Goal: Check status: Check status

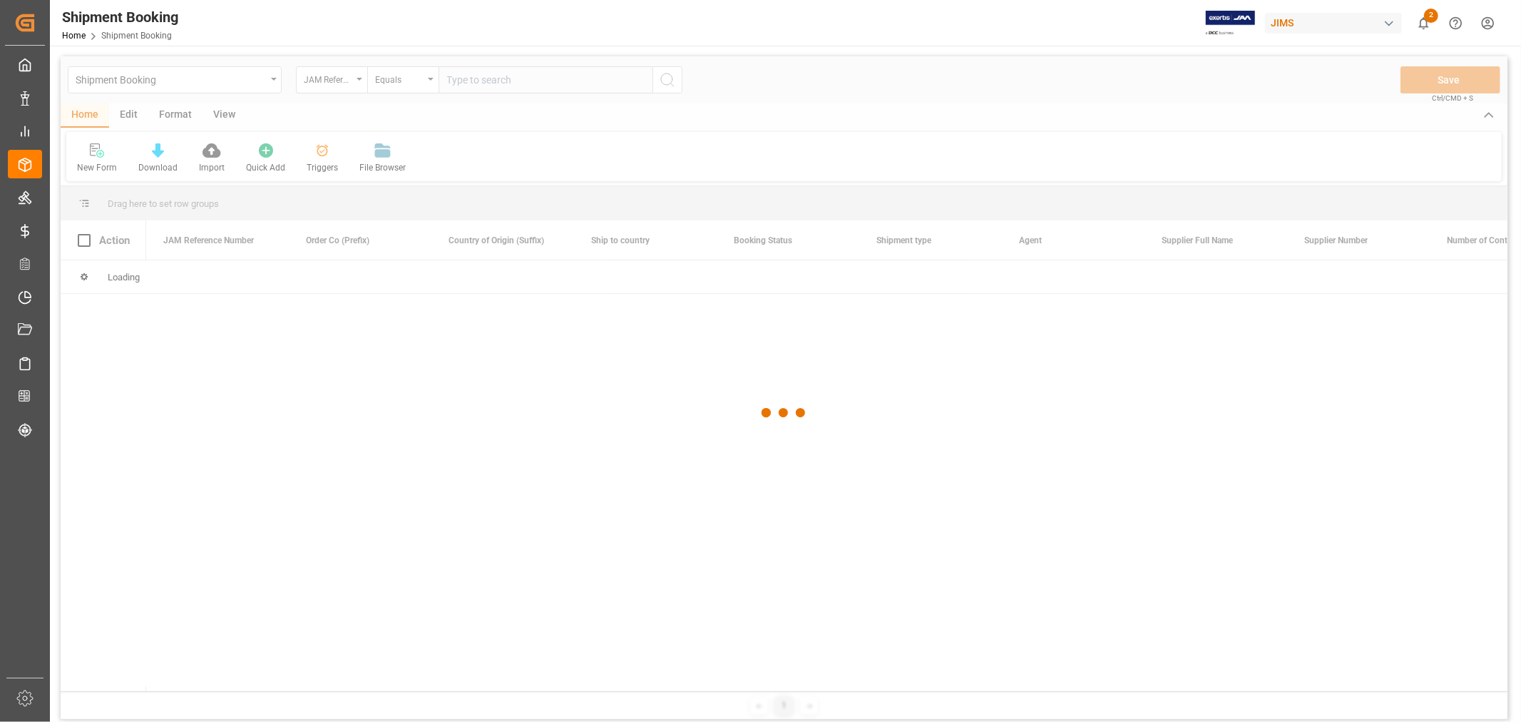
click at [496, 81] on div at bounding box center [784, 412] width 1447 height 713
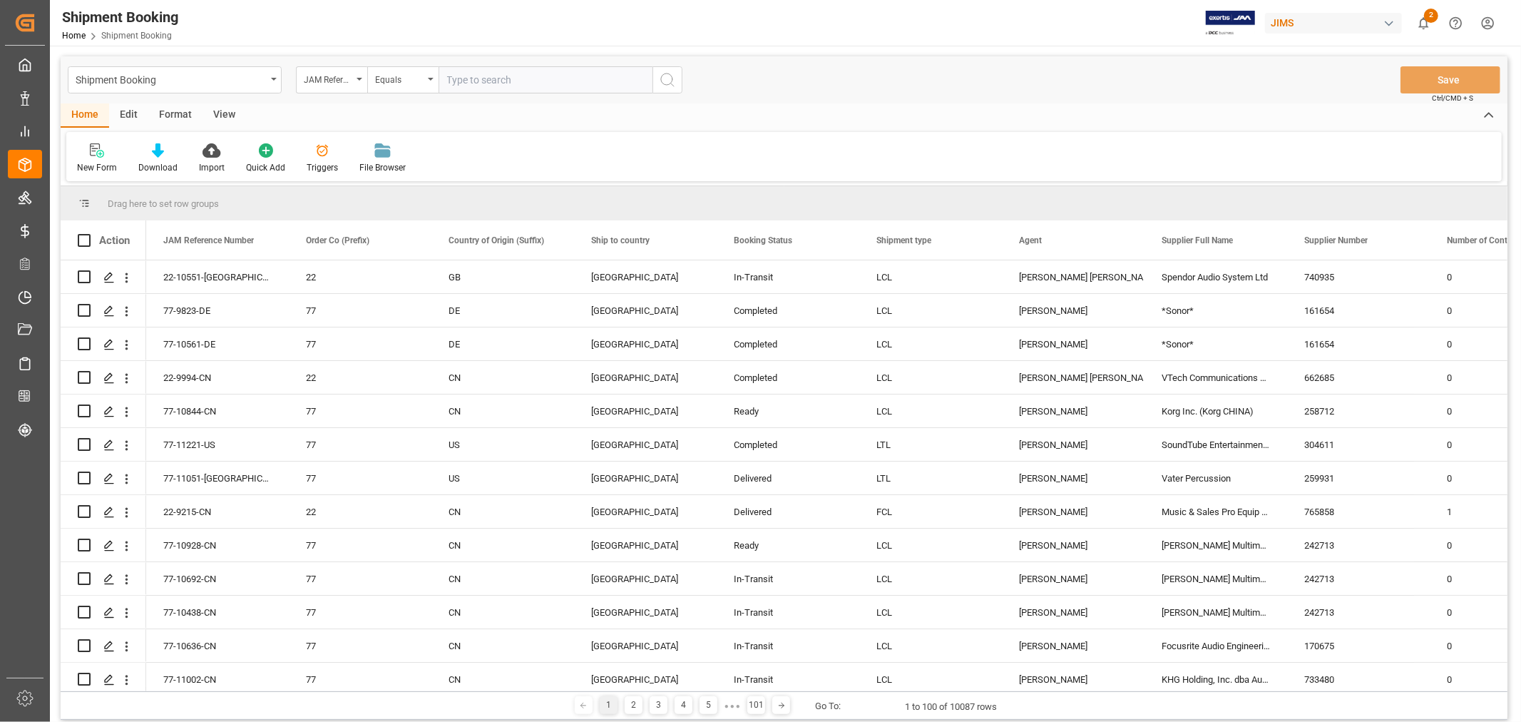
click at [496, 81] on input "text" at bounding box center [546, 79] width 214 height 27
type input "77-11269-us"
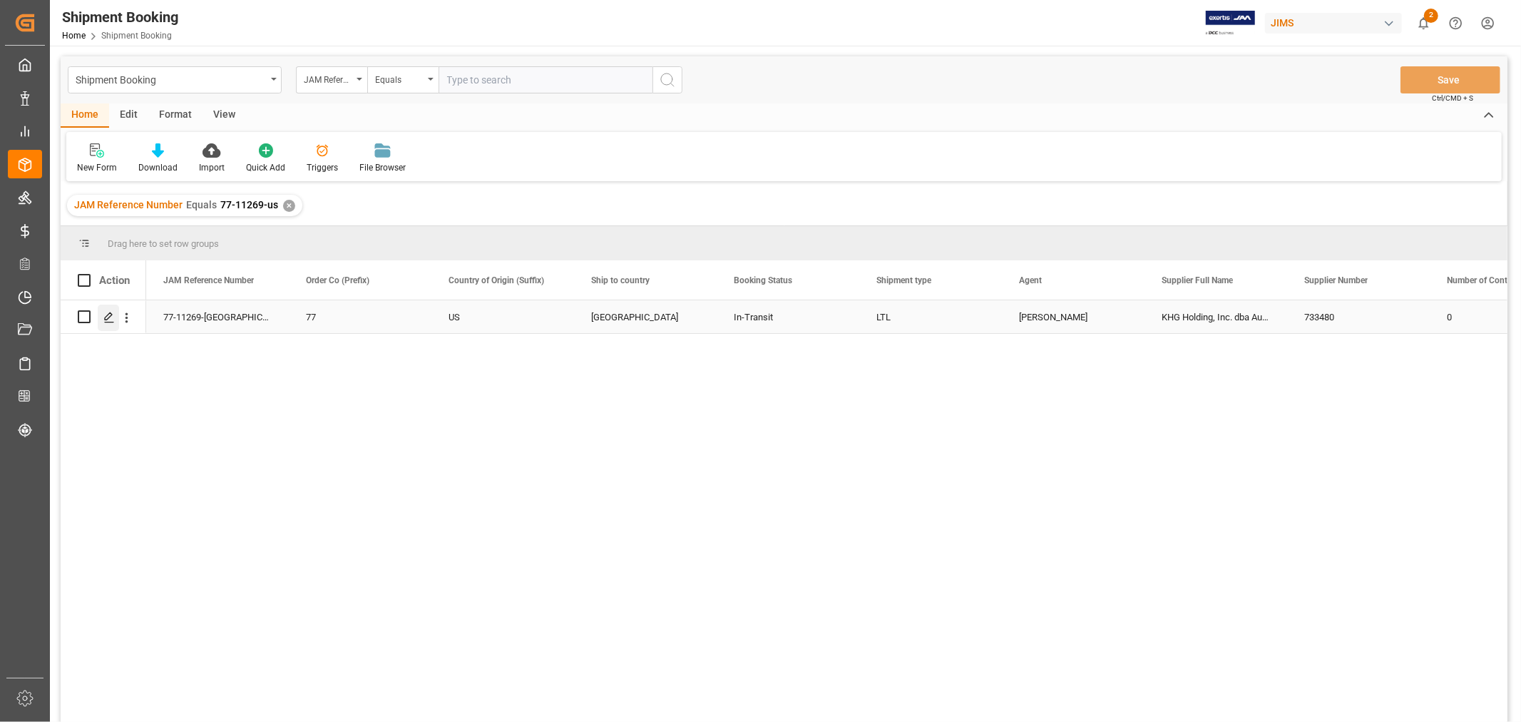
click at [107, 318] on polygon "Press SPACE to select this row." at bounding box center [108, 315] width 7 height 7
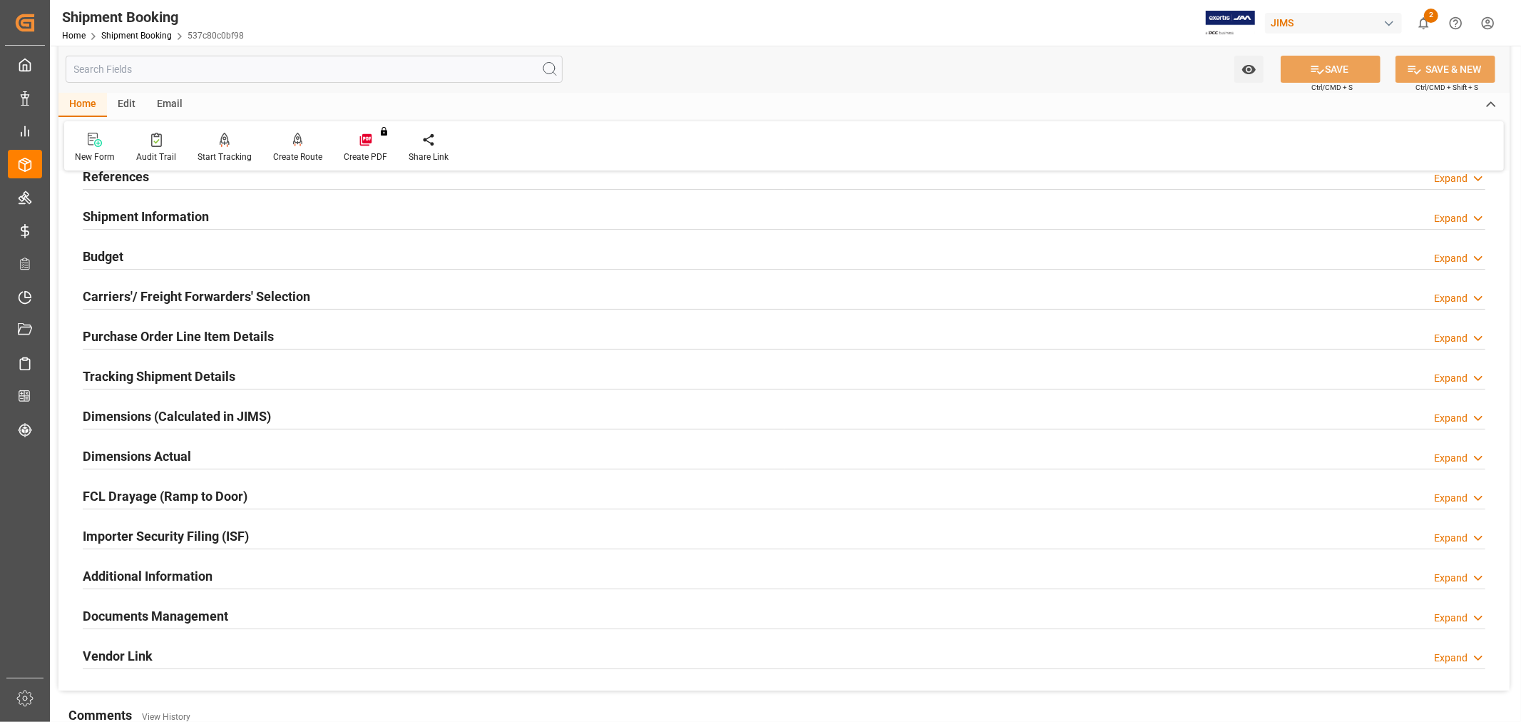
scroll to position [317, 0]
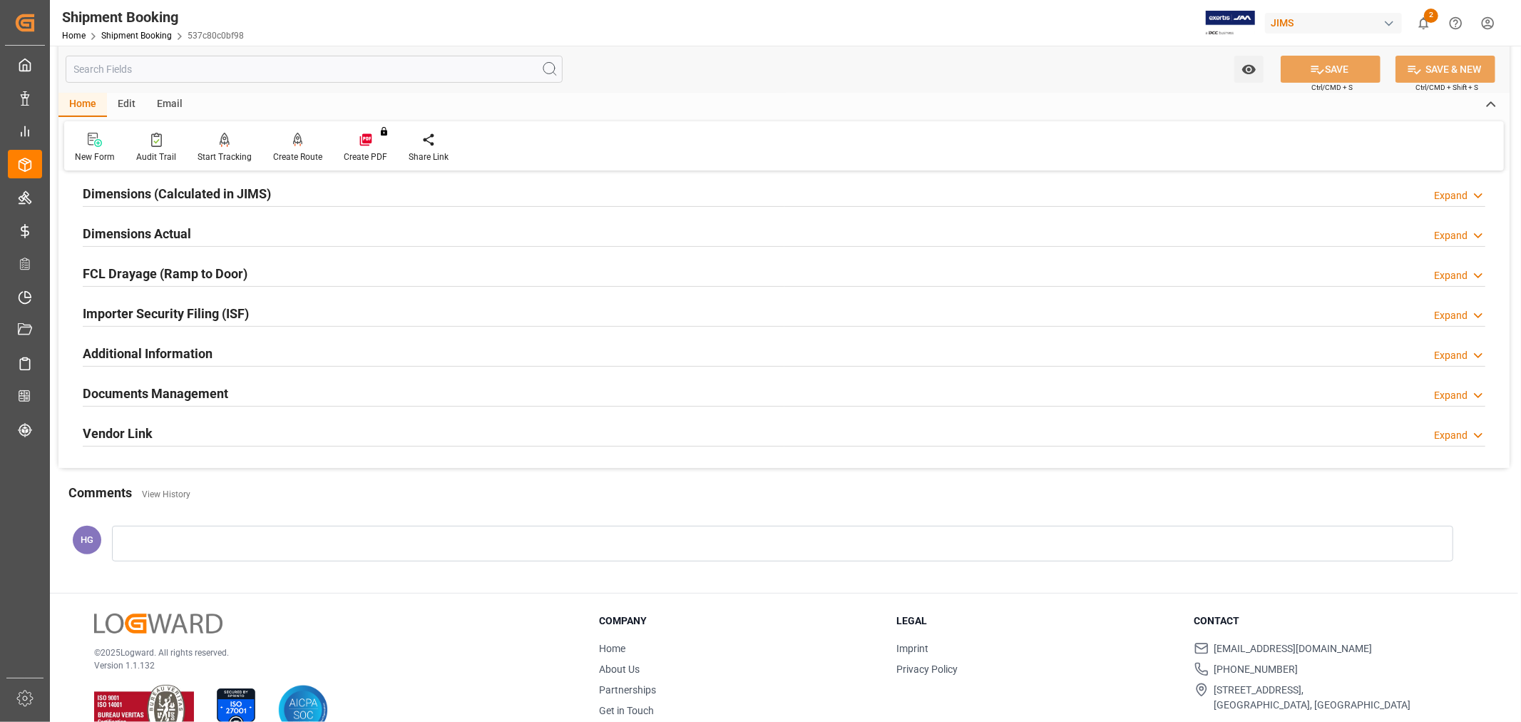
click at [140, 392] on h2 "Documents Management" at bounding box center [155, 393] width 145 height 19
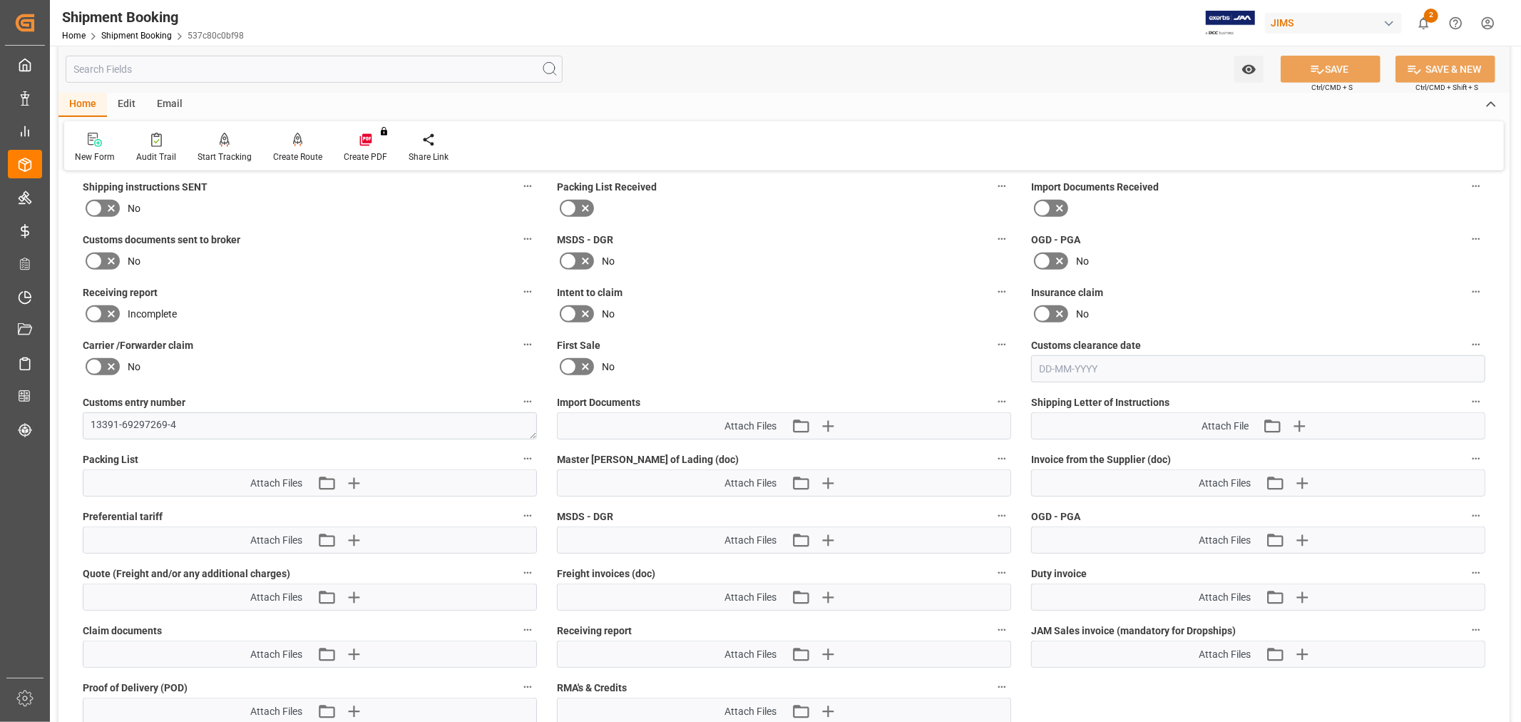
scroll to position [554, 0]
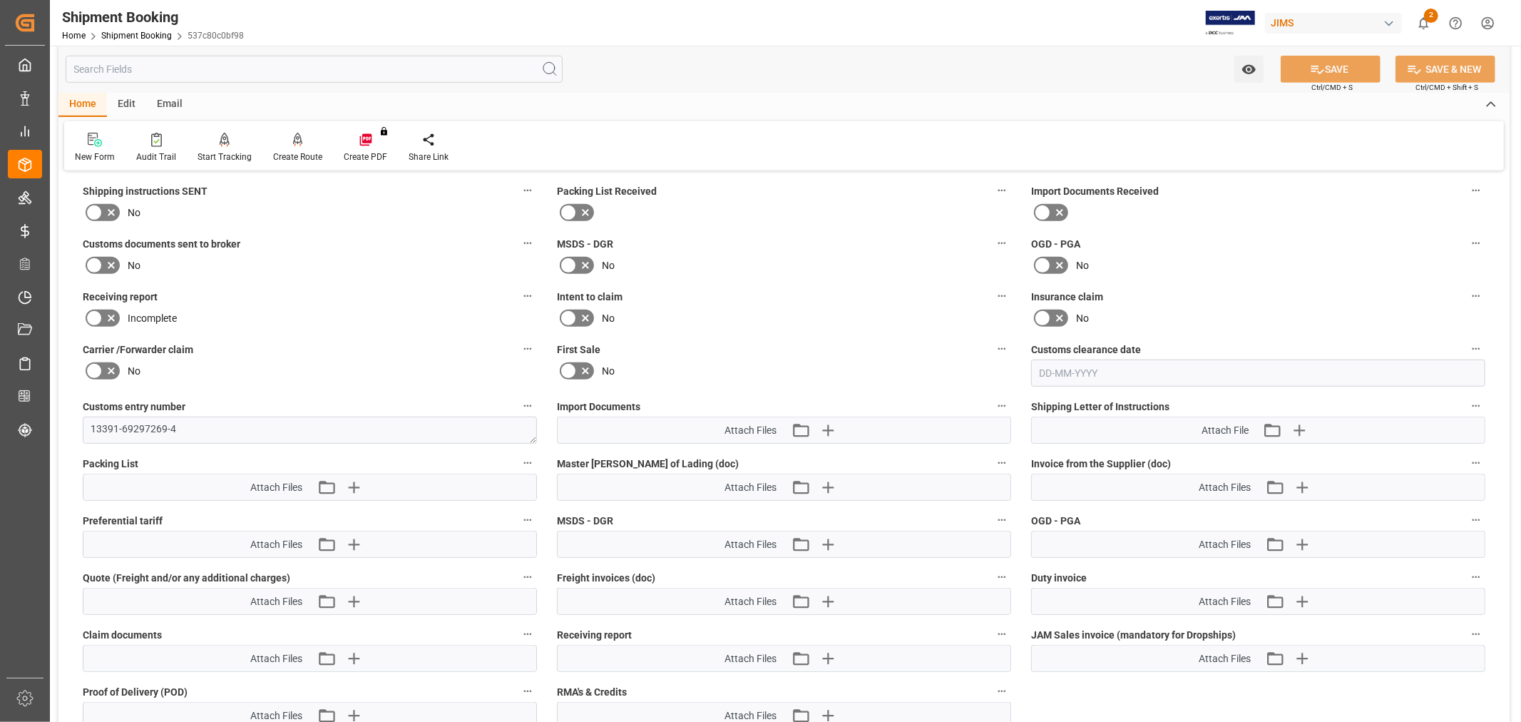
click at [95, 257] on icon at bounding box center [94, 265] width 17 height 17
click at [0, 0] on input "checkbox" at bounding box center [0, 0] width 0 height 0
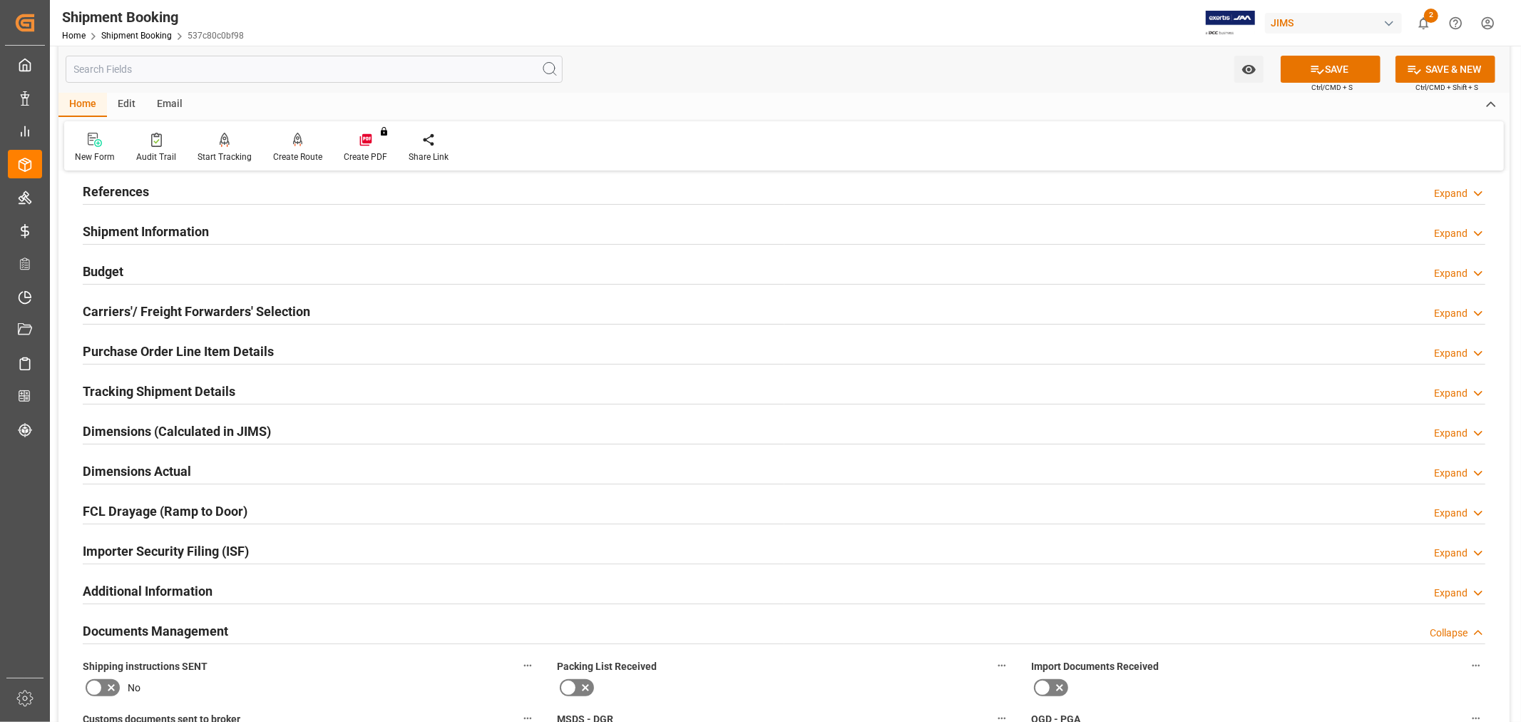
scroll to position [0, 0]
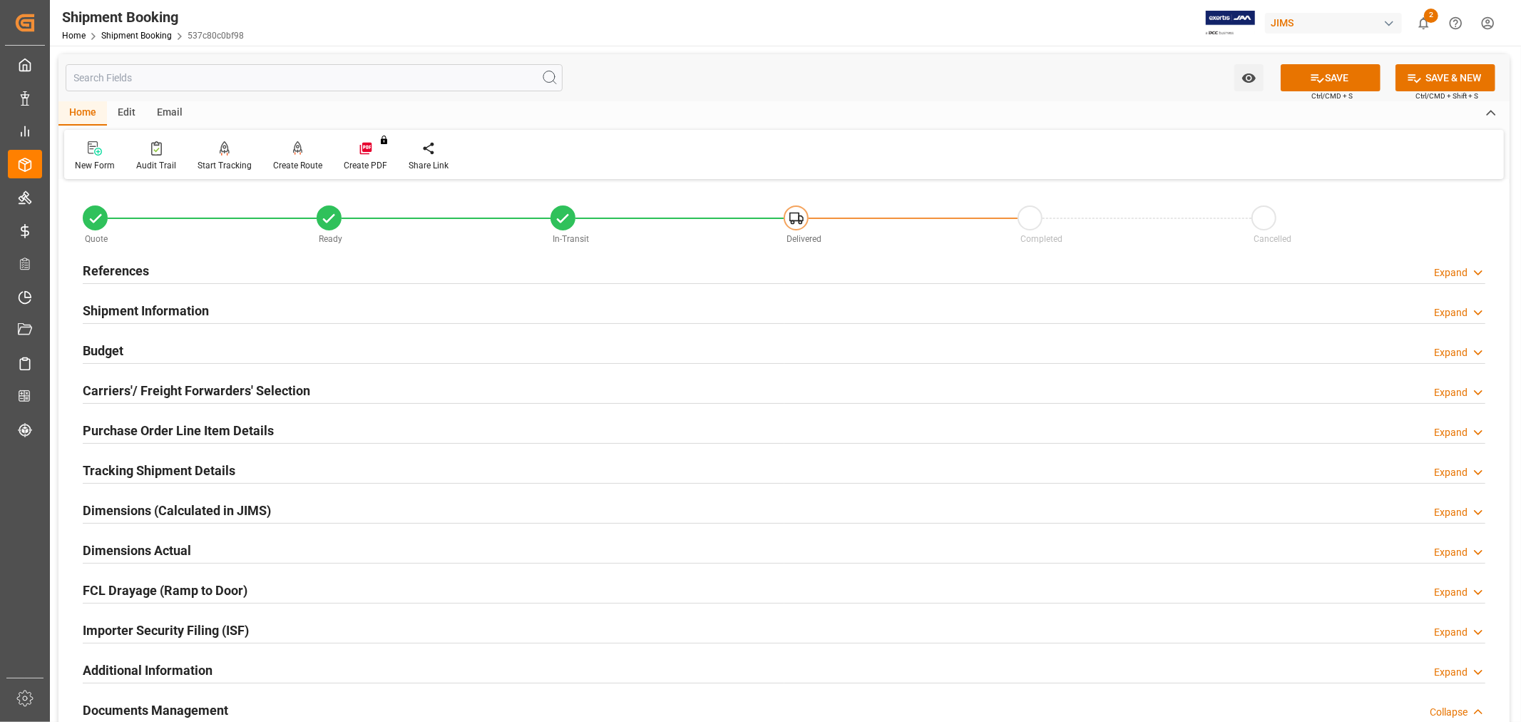
click at [135, 275] on h2 "References" at bounding box center [116, 270] width 66 height 19
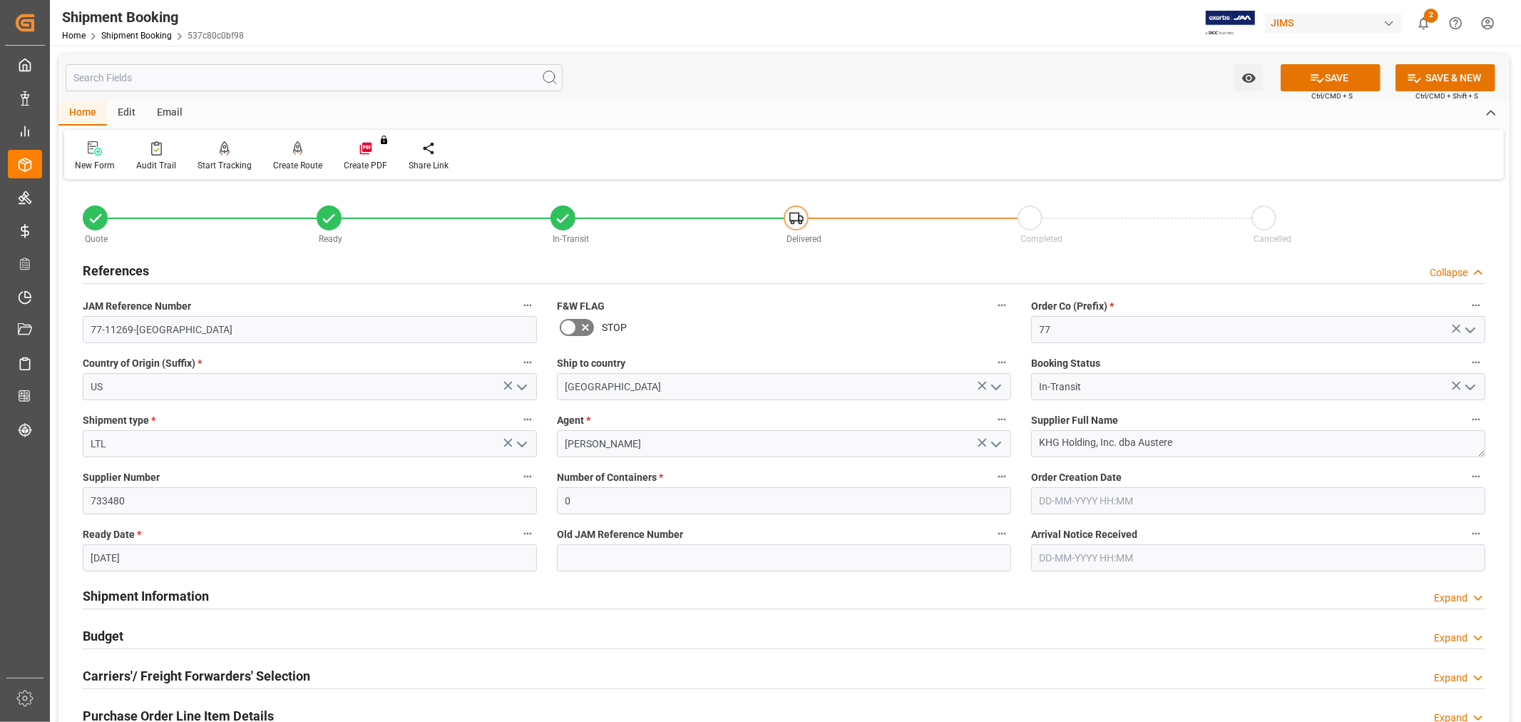
click at [135, 275] on h2 "References" at bounding box center [116, 270] width 66 height 19
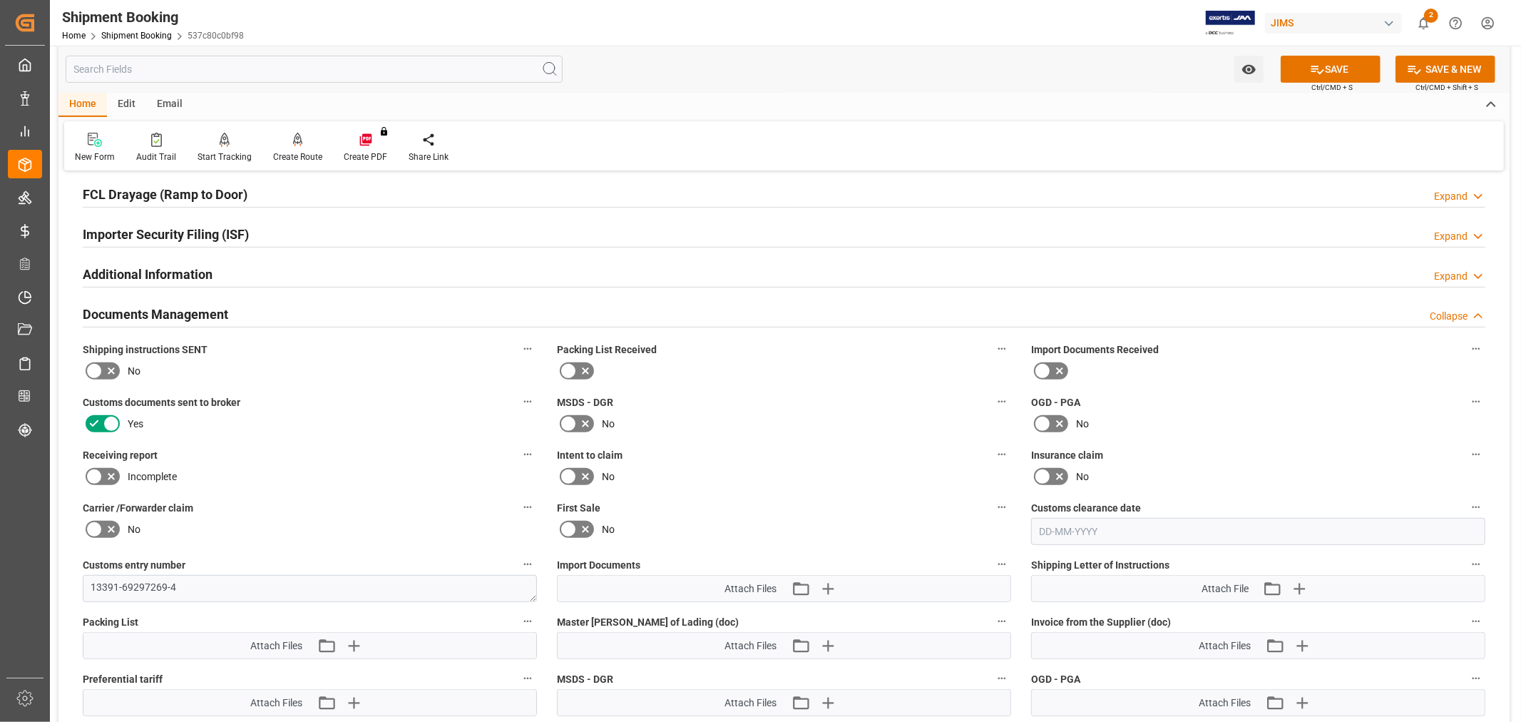
scroll to position [633, 0]
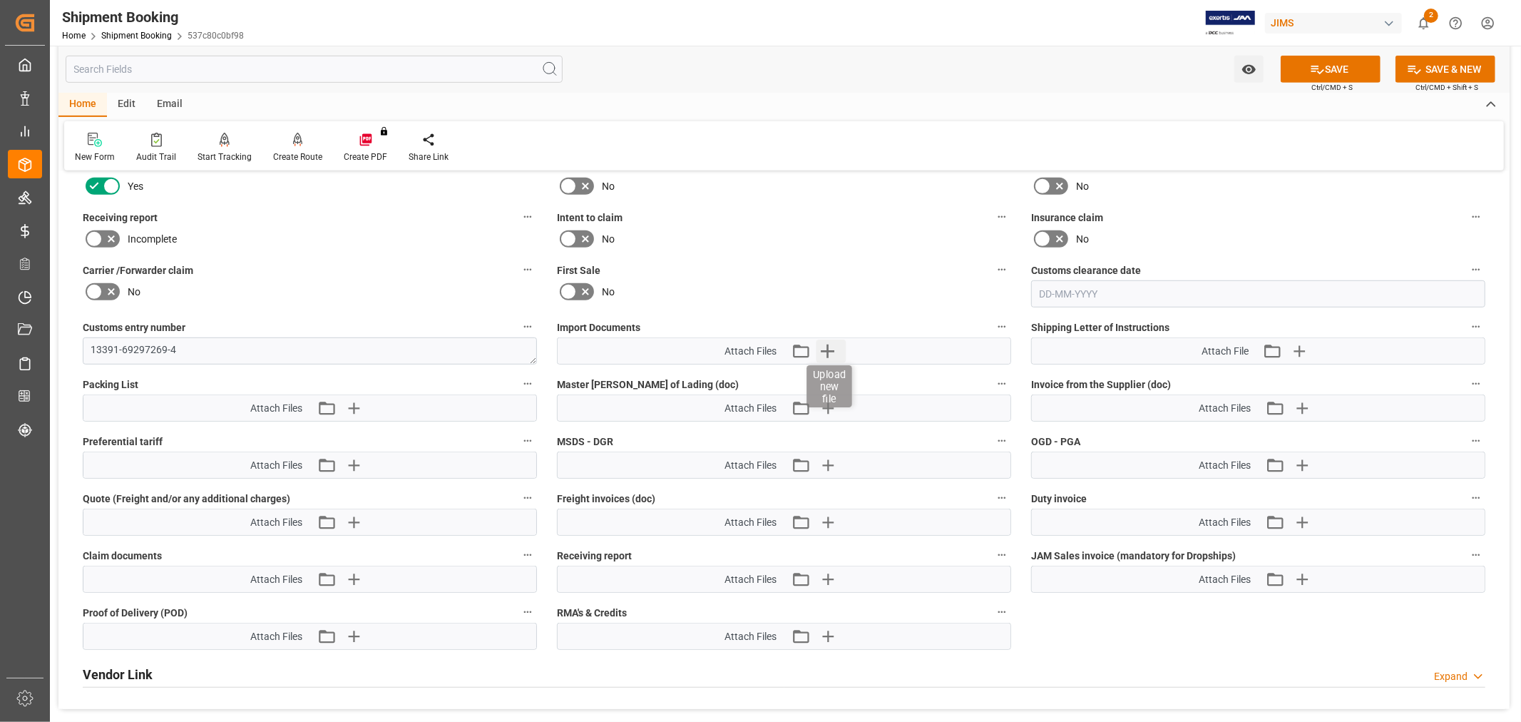
click at [822, 343] on icon "button" at bounding box center [827, 350] width 23 height 23
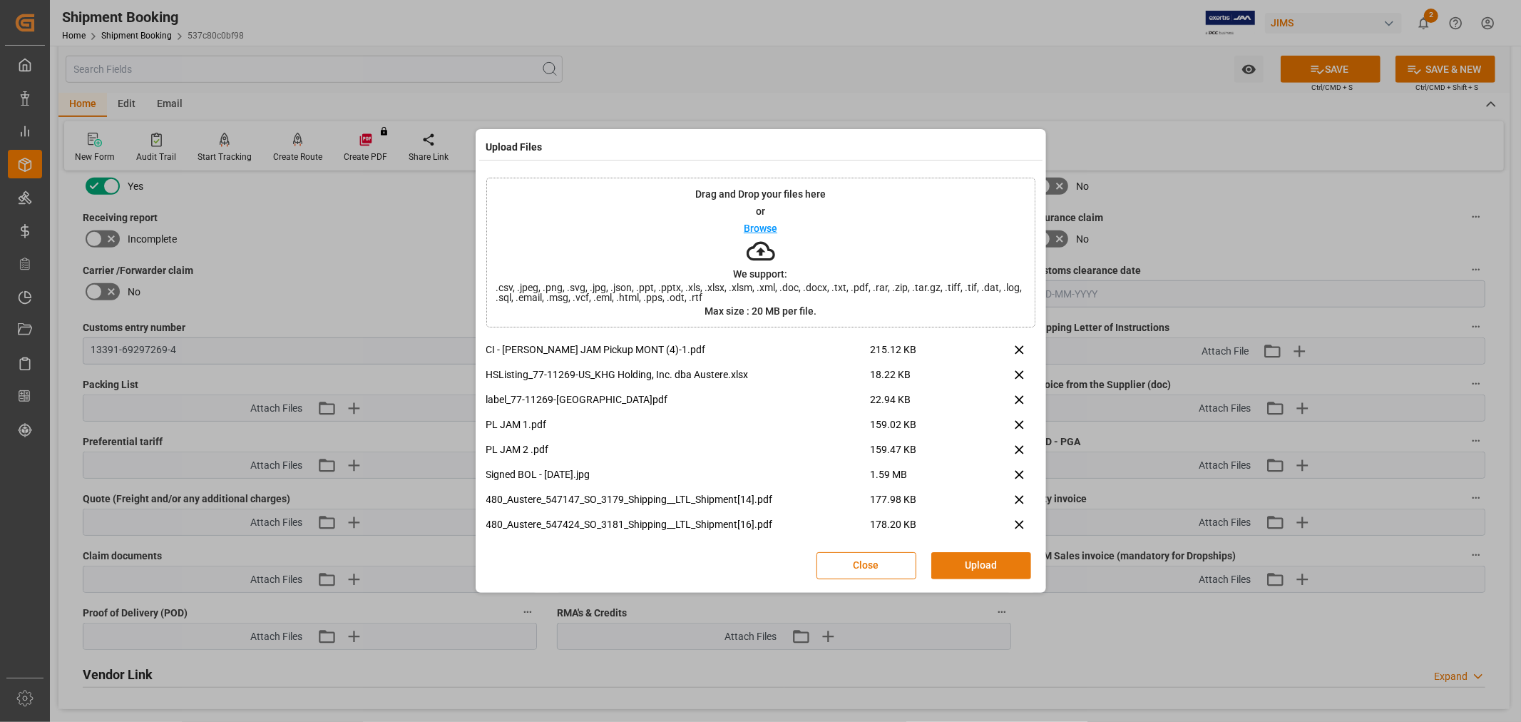
click at [965, 568] on button "Upload" at bounding box center [981, 565] width 100 height 27
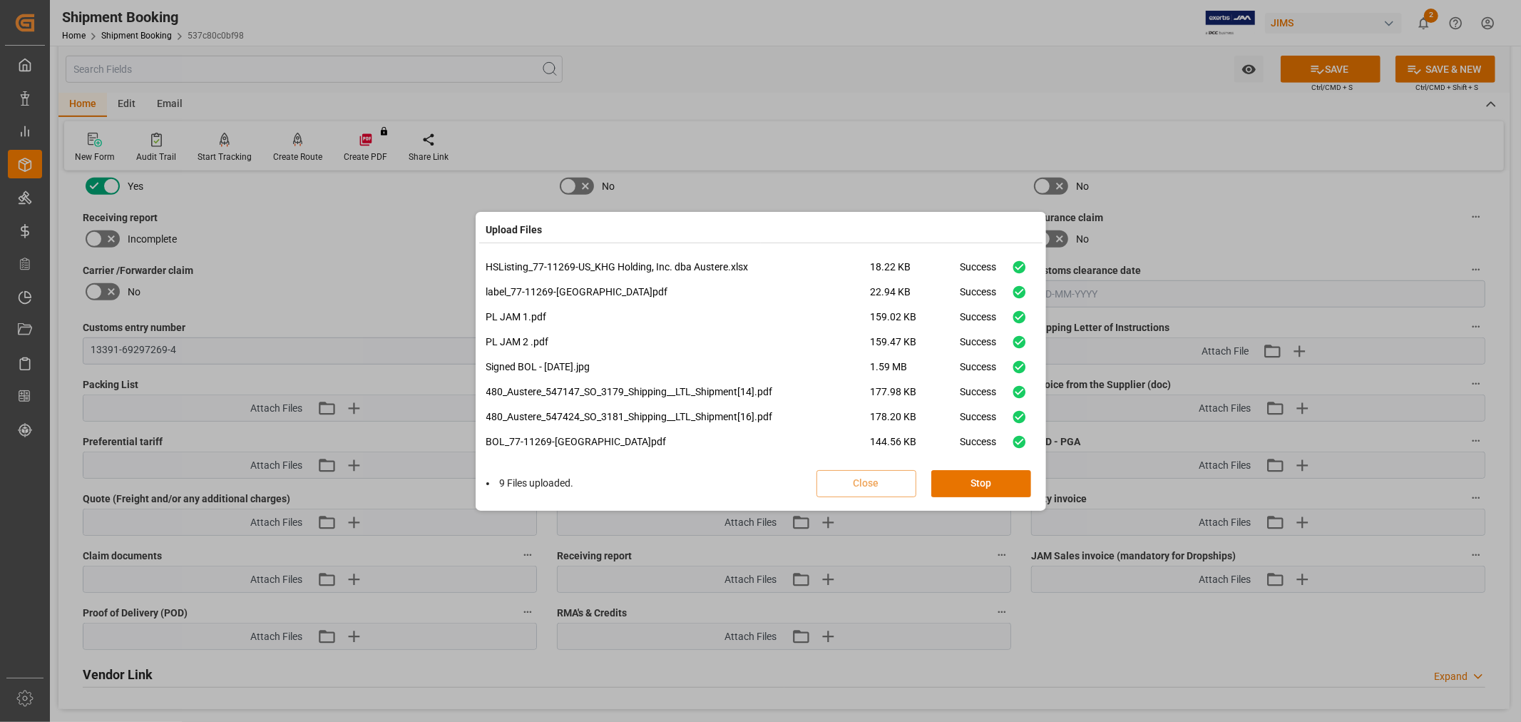
scroll to position [59, 0]
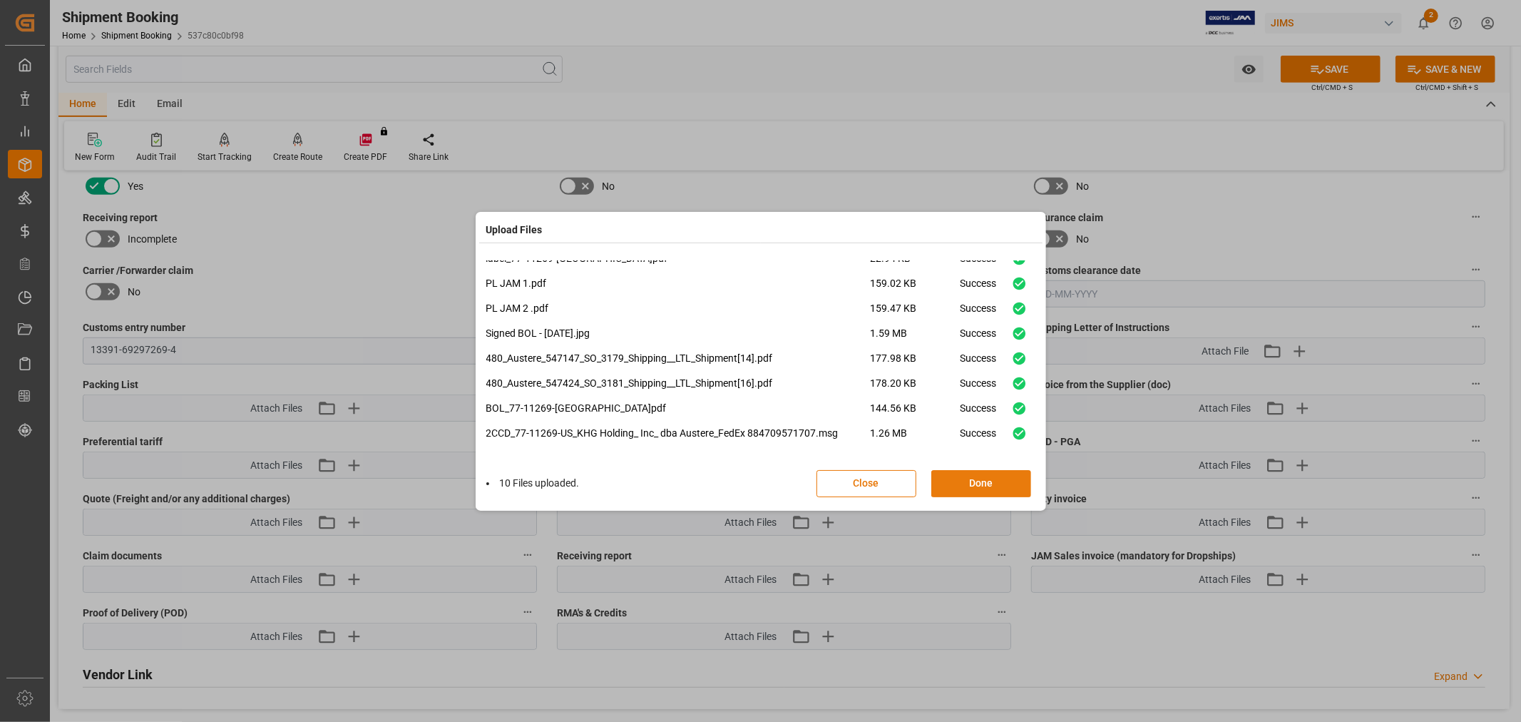
click at [959, 478] on button "Done" at bounding box center [981, 483] width 100 height 27
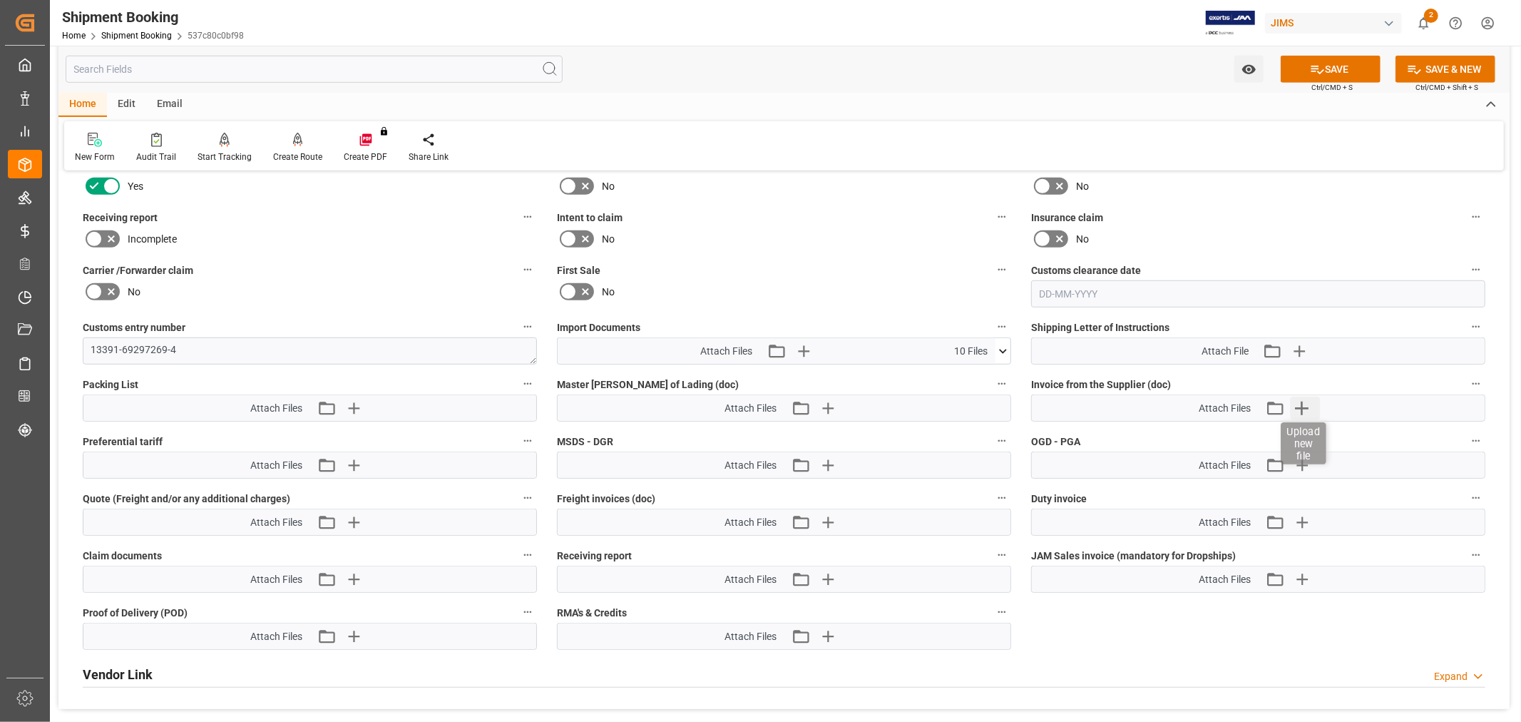
click at [1303, 401] on icon "button" at bounding box center [1301, 407] width 23 height 23
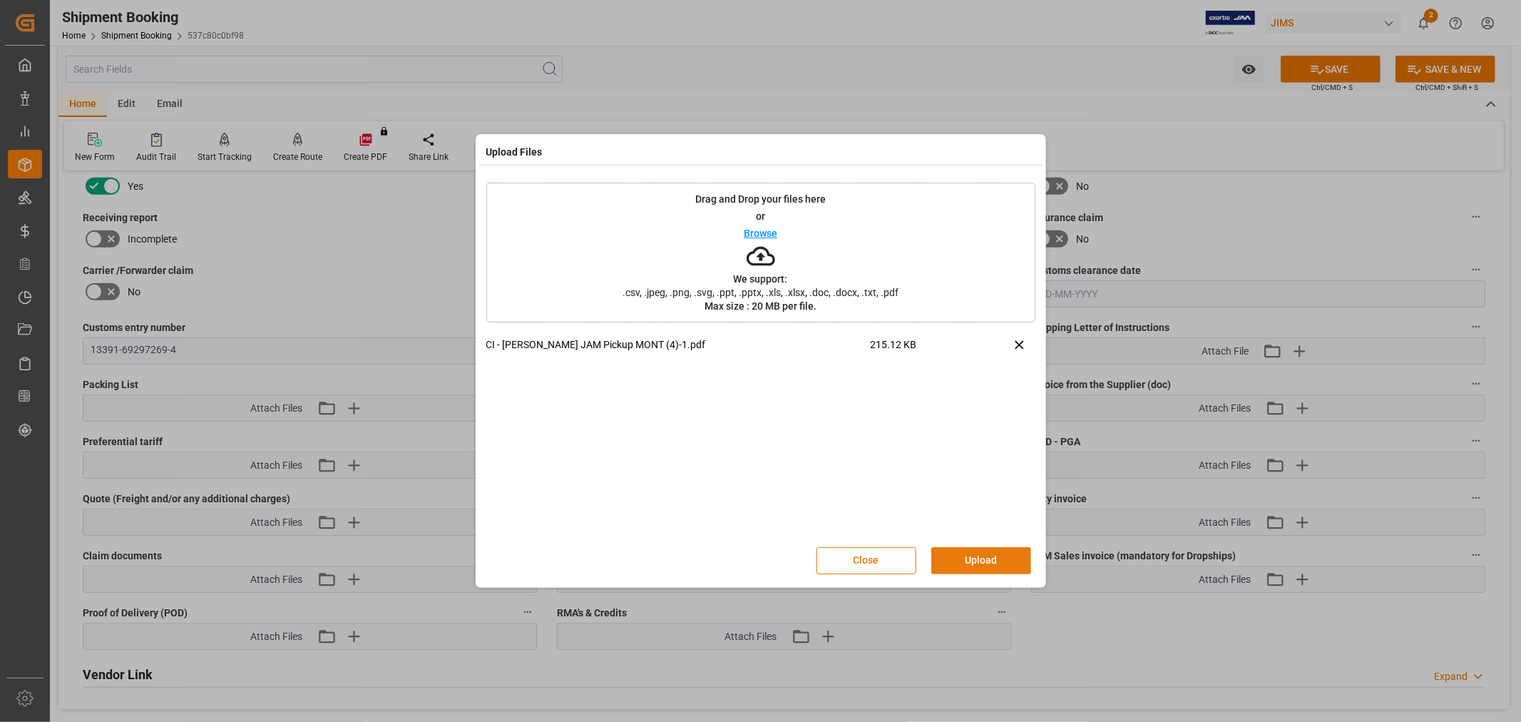
click at [973, 550] on button "Upload" at bounding box center [981, 560] width 100 height 27
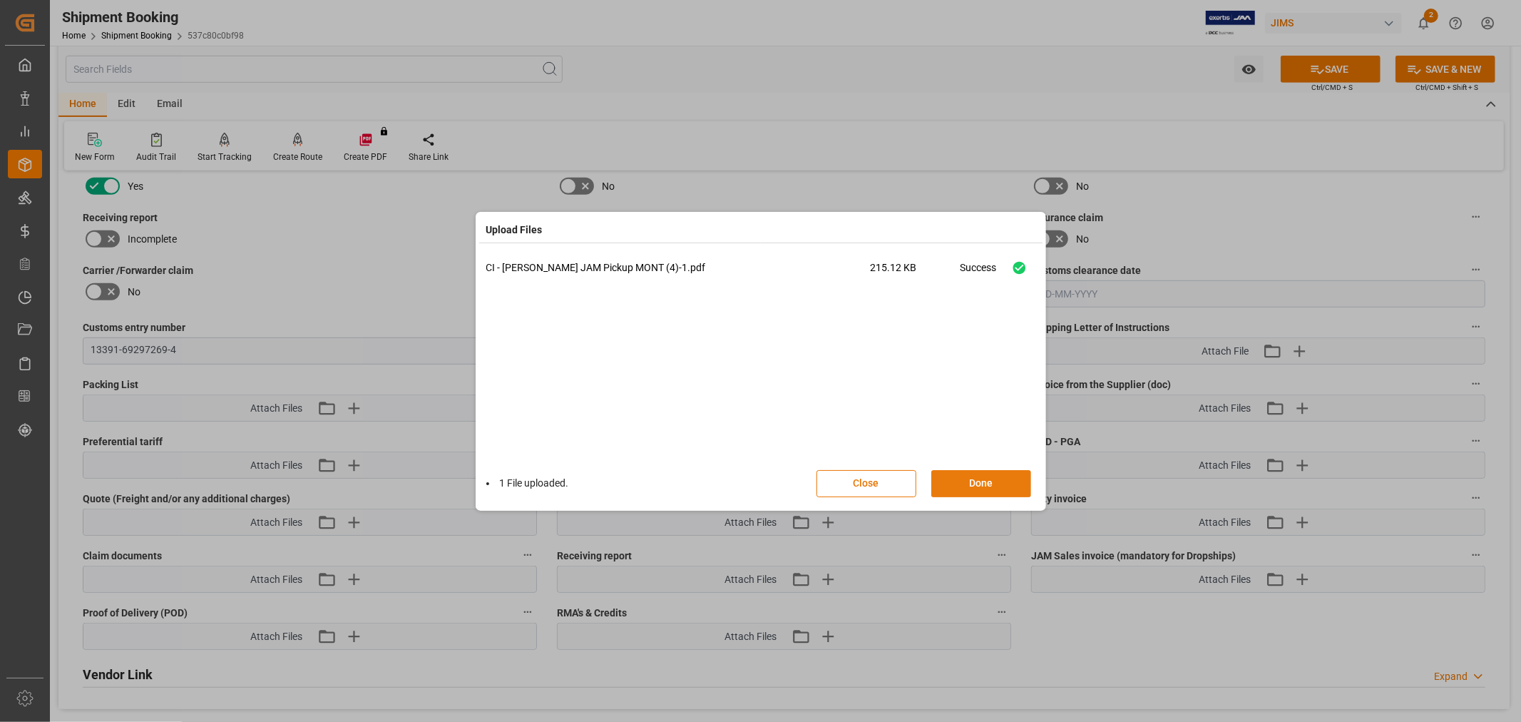
click at [958, 480] on button "Done" at bounding box center [981, 483] width 100 height 27
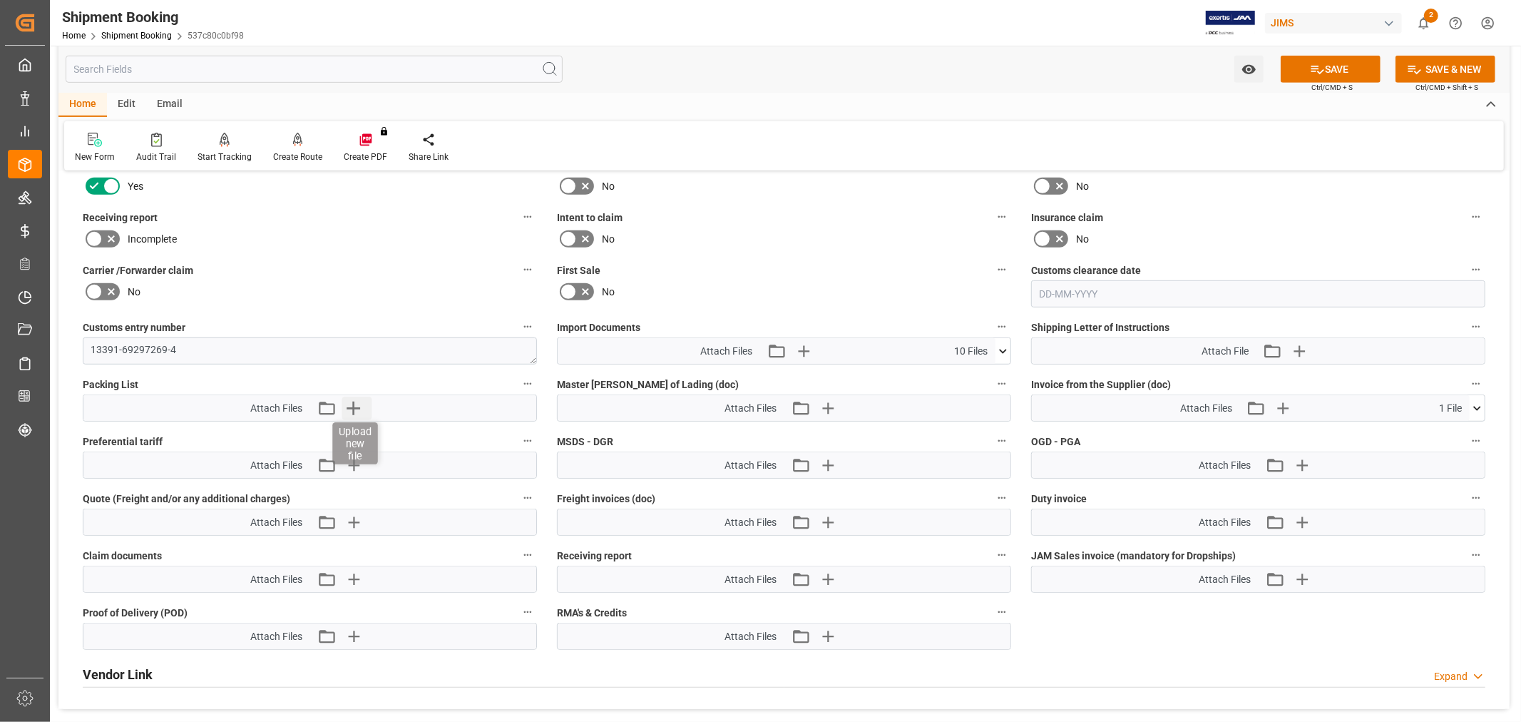
click at [354, 406] on icon "button" at bounding box center [353, 407] width 23 height 23
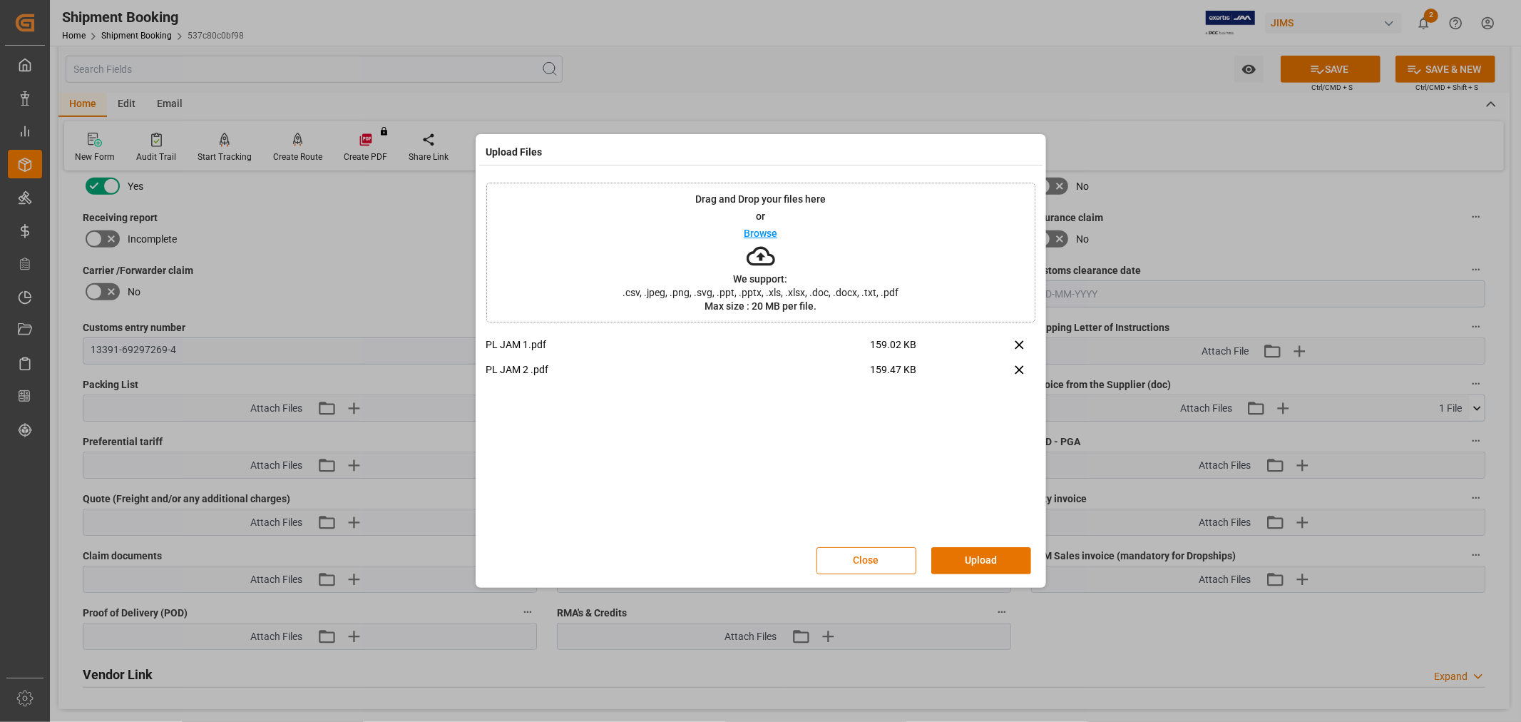
click at [967, 553] on button "Upload" at bounding box center [981, 560] width 100 height 27
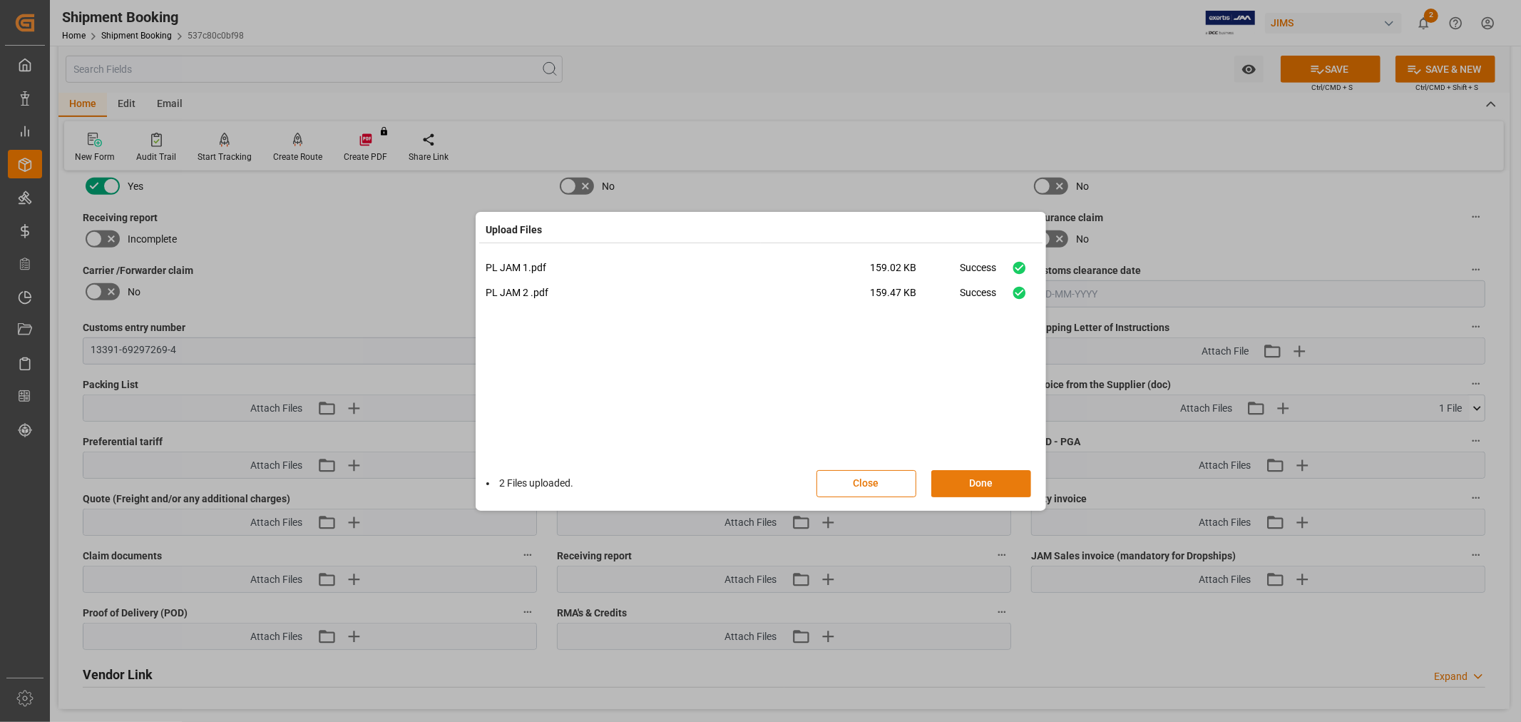
click at [975, 481] on button "Done" at bounding box center [981, 483] width 100 height 27
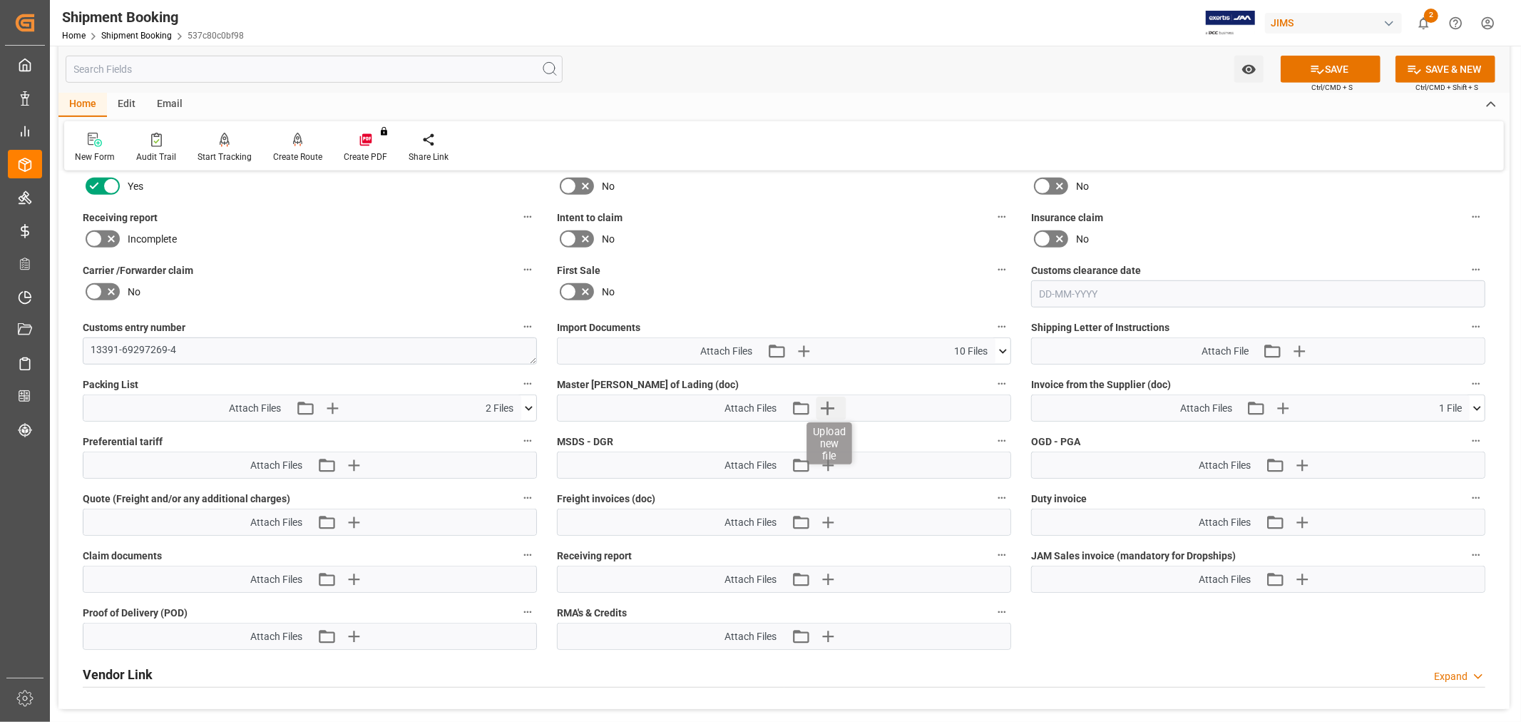
click at [827, 406] on icon "button" at bounding box center [828, 408] width 14 height 14
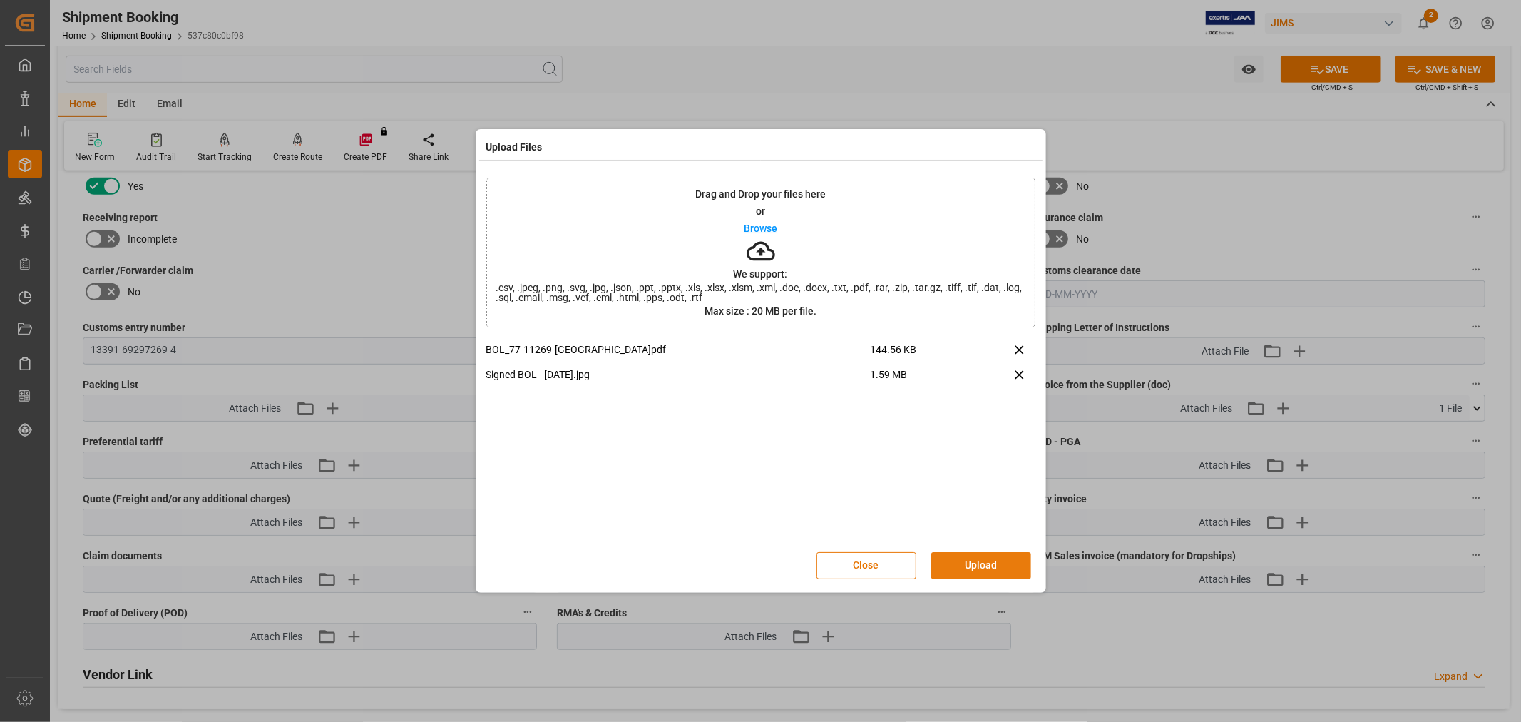
click at [993, 569] on button "Upload" at bounding box center [981, 565] width 100 height 27
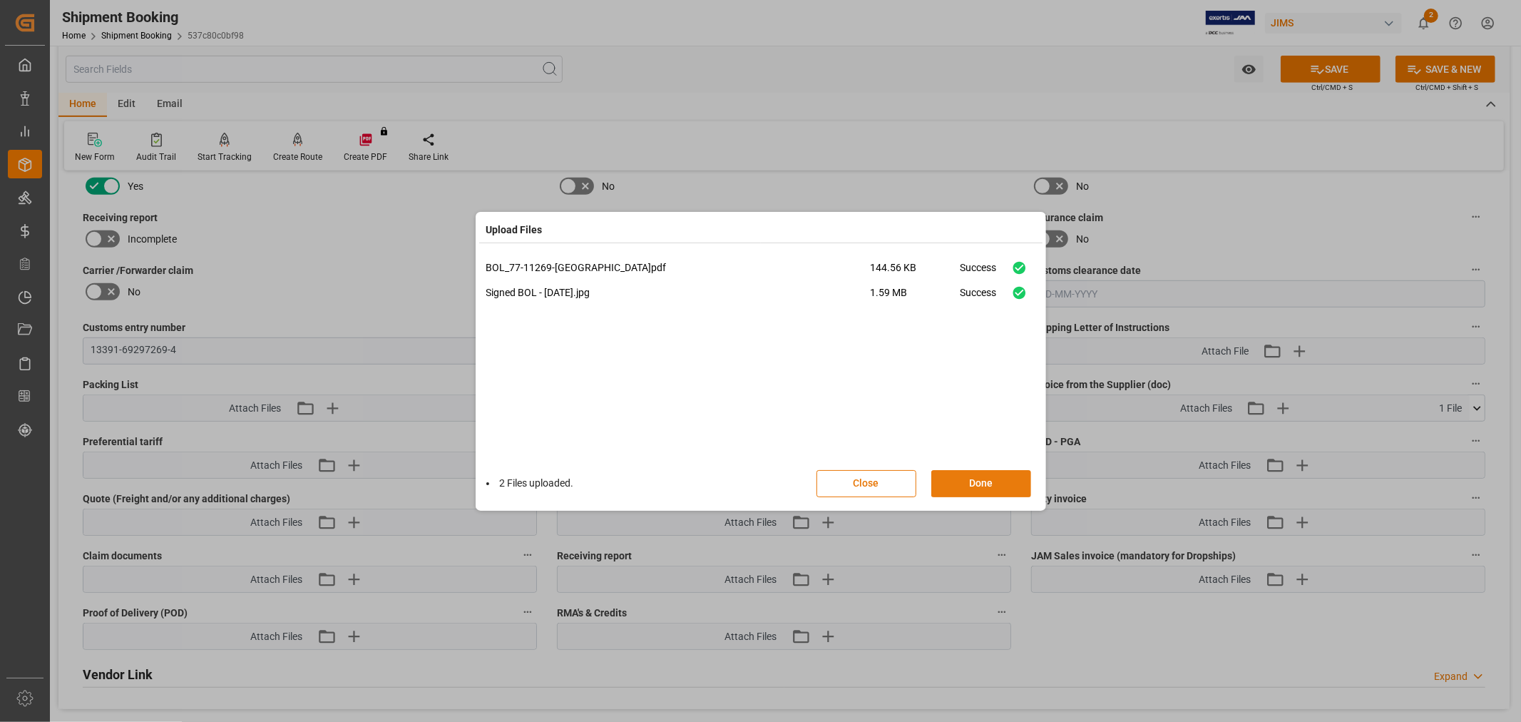
click at [978, 482] on button "Done" at bounding box center [981, 483] width 100 height 27
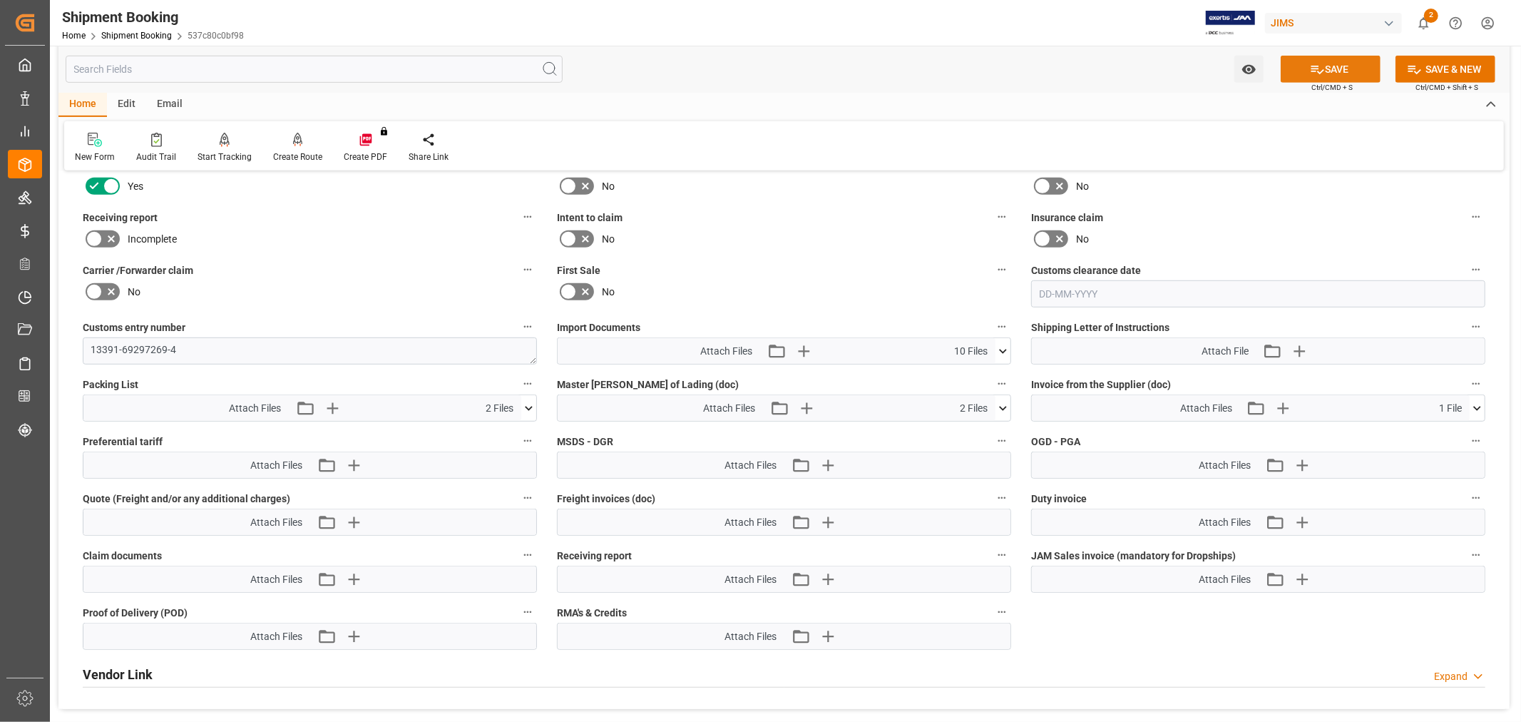
click at [1306, 73] on button "SAVE" at bounding box center [1331, 69] width 100 height 27
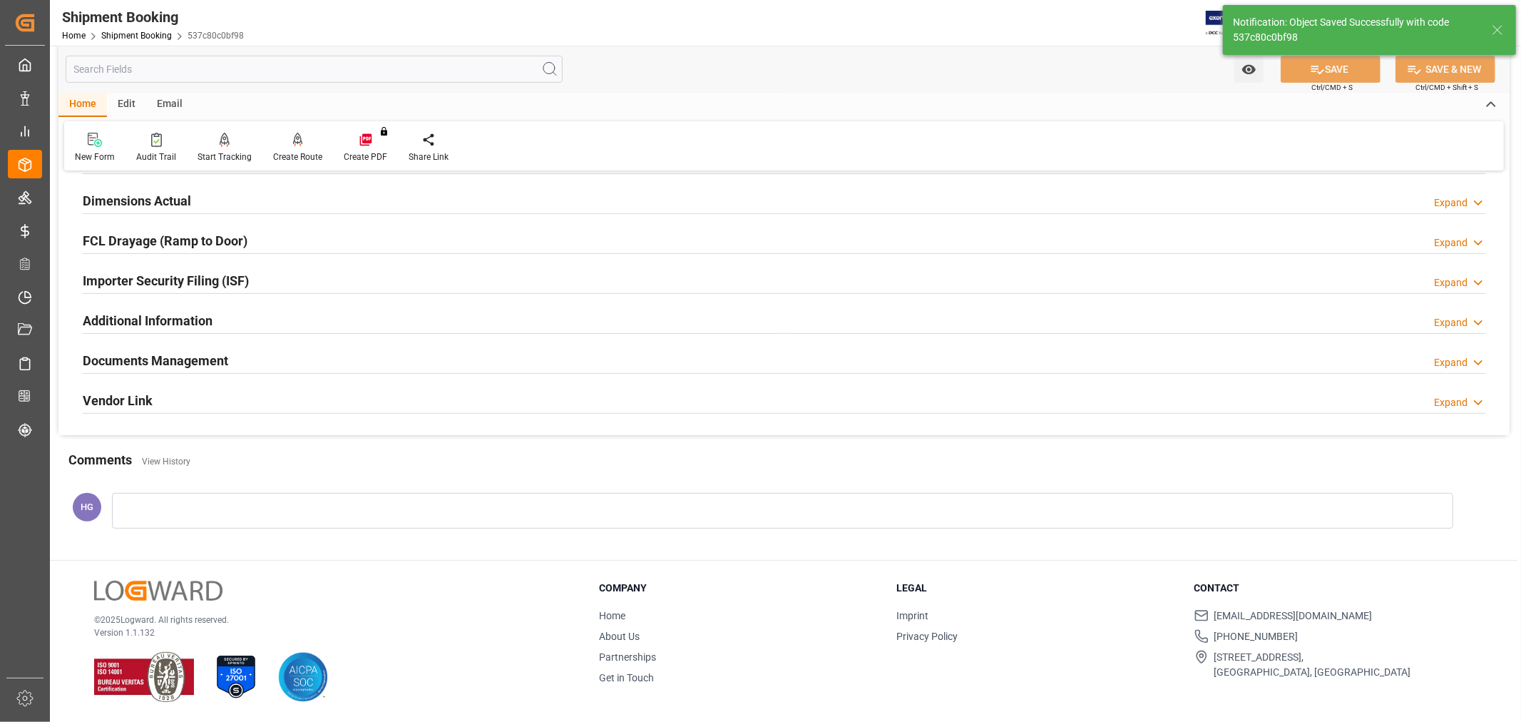
scroll to position [350, 0]
click at [219, 362] on h2 "Documents Management" at bounding box center [155, 360] width 145 height 19
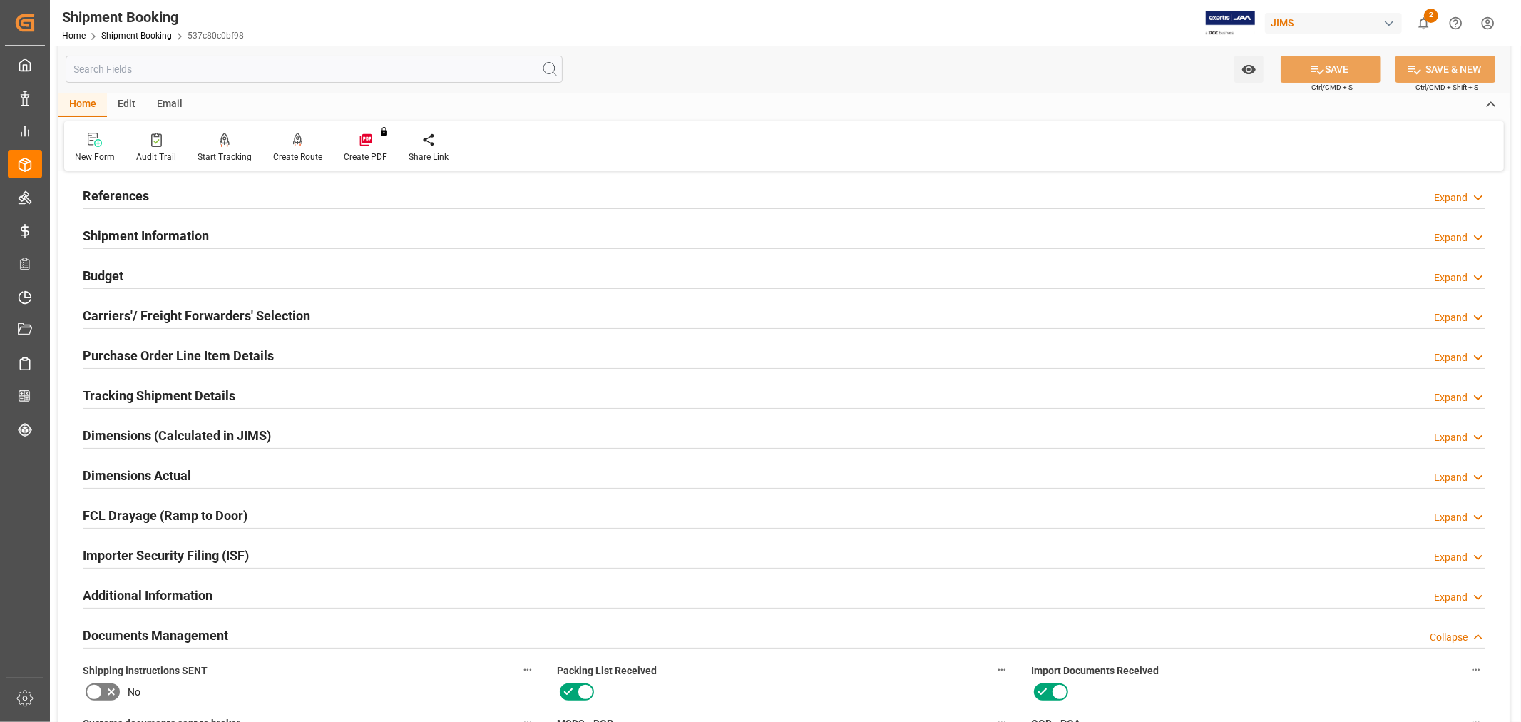
scroll to position [0, 0]
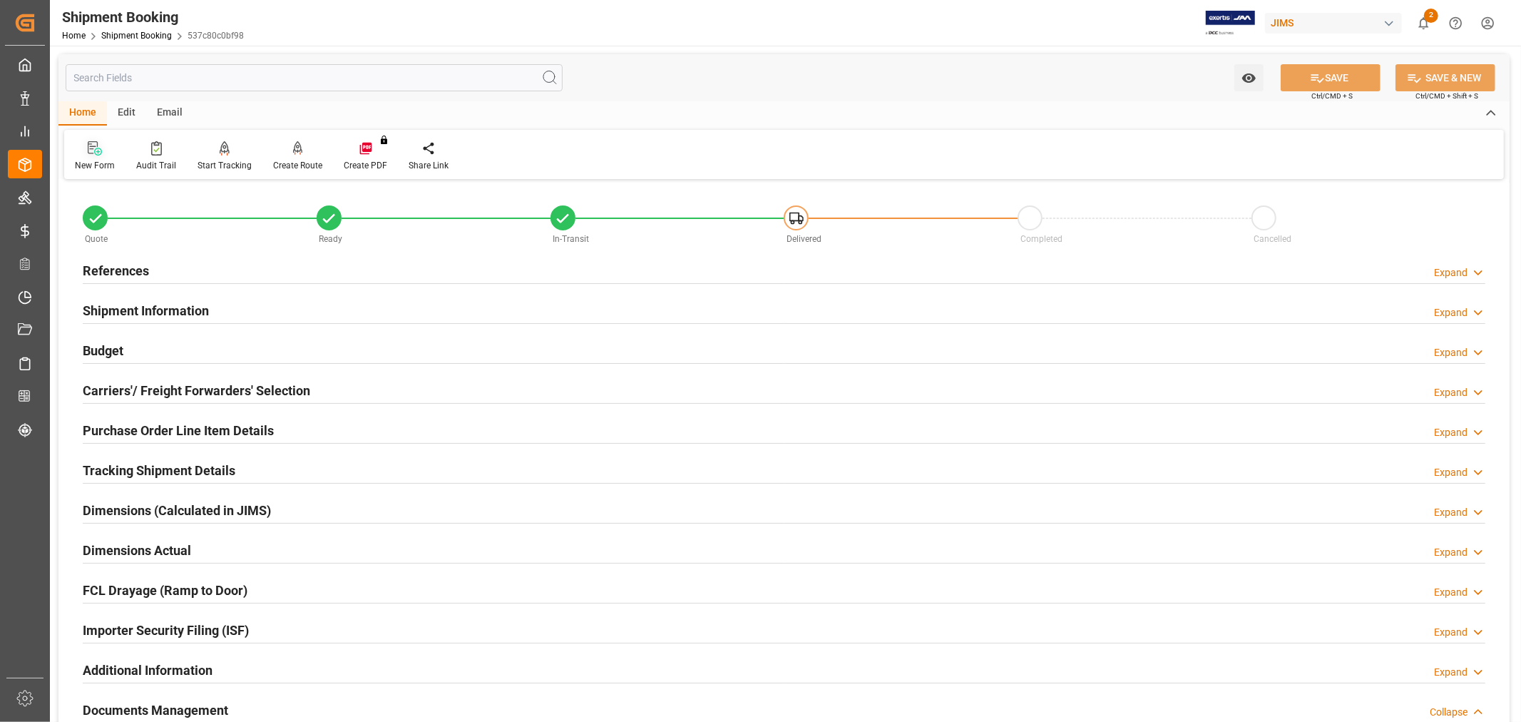
click at [88, 160] on div "New Form" at bounding box center [95, 165] width 40 height 13
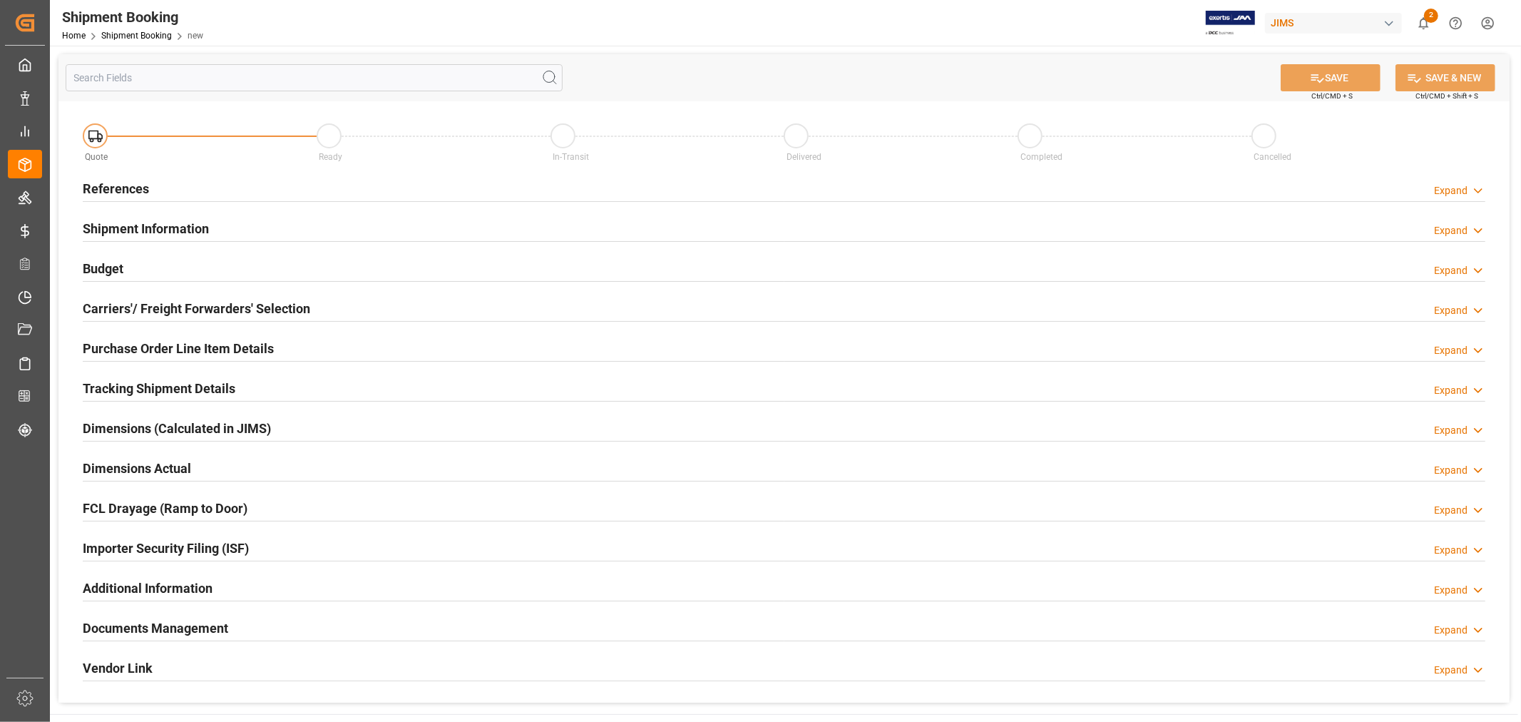
click at [138, 190] on h2 "References" at bounding box center [116, 188] width 66 height 19
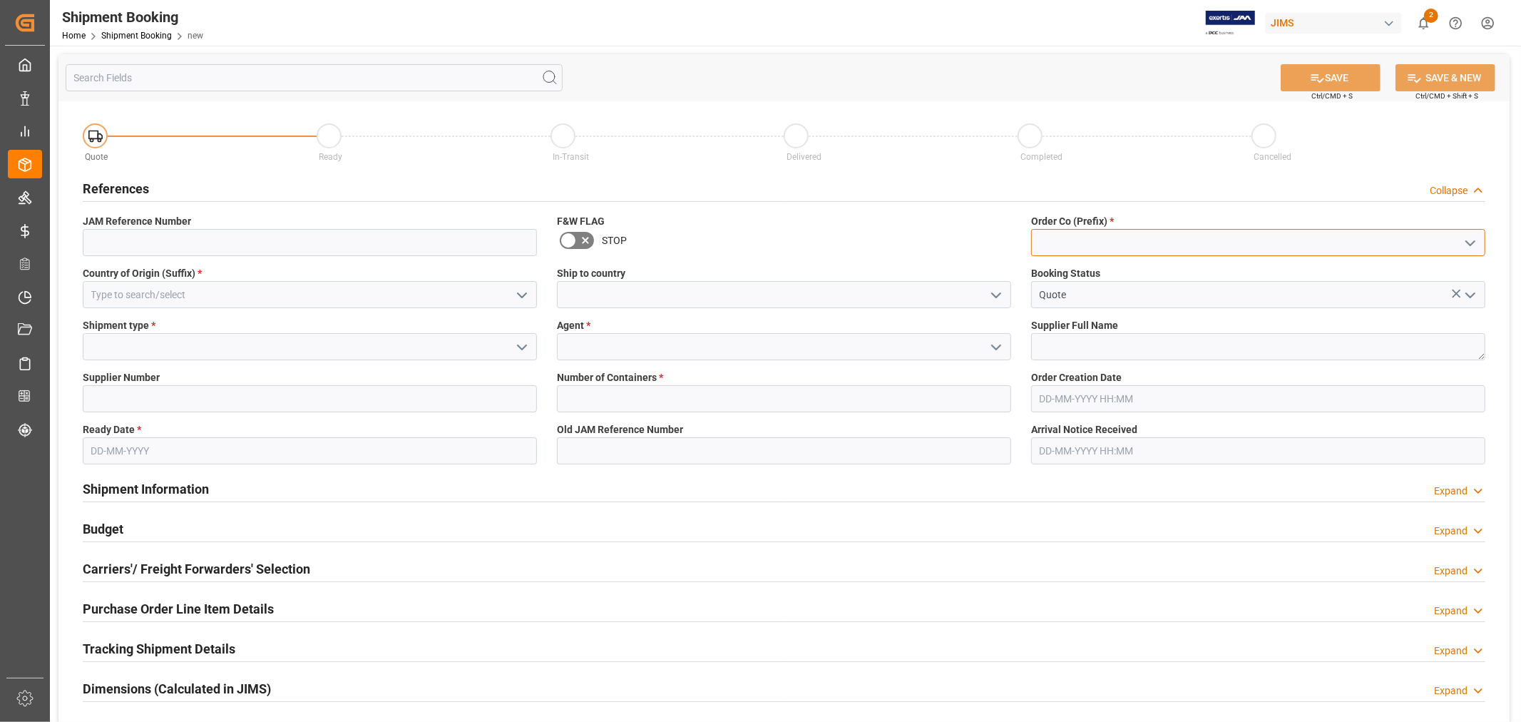
click at [1107, 247] on input at bounding box center [1258, 242] width 454 height 27
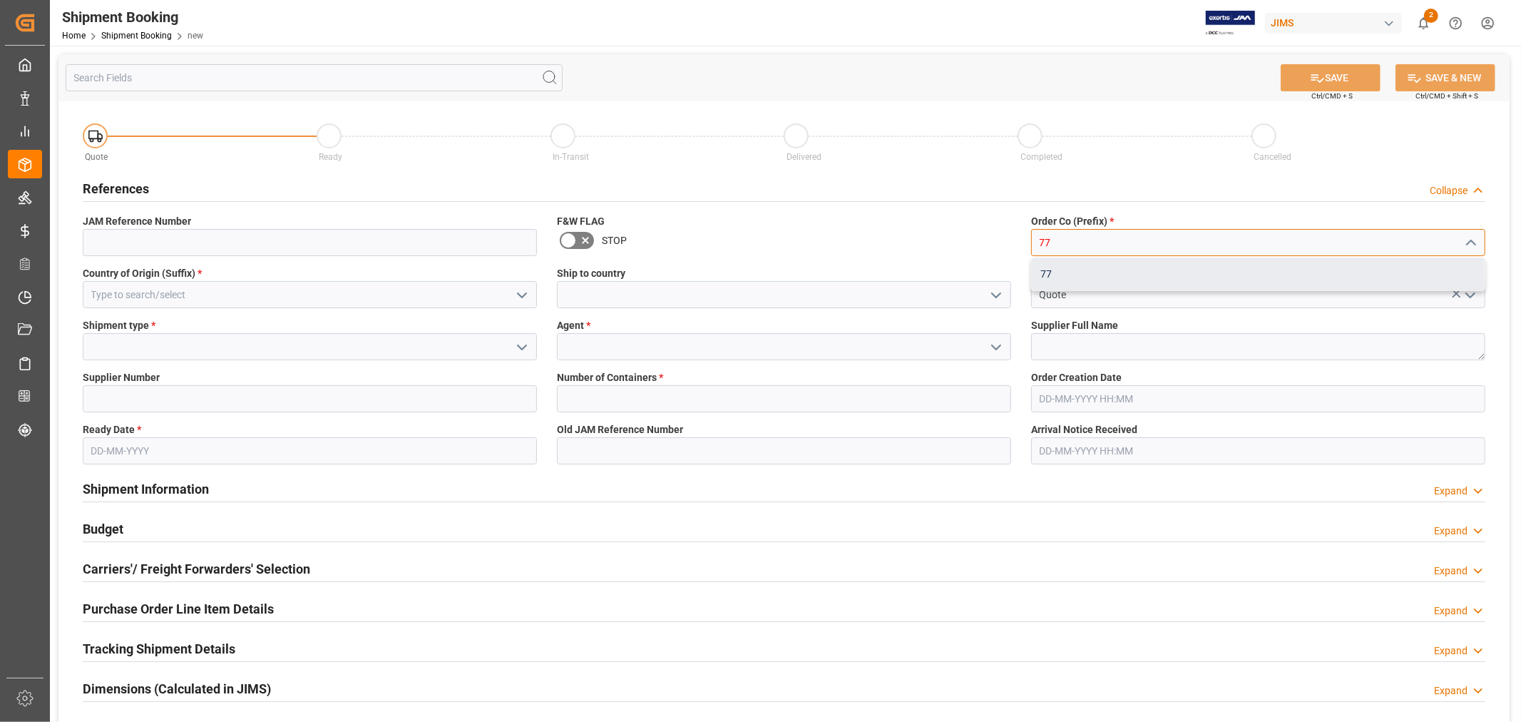
click at [1061, 266] on div "77" at bounding box center [1258, 274] width 453 height 32
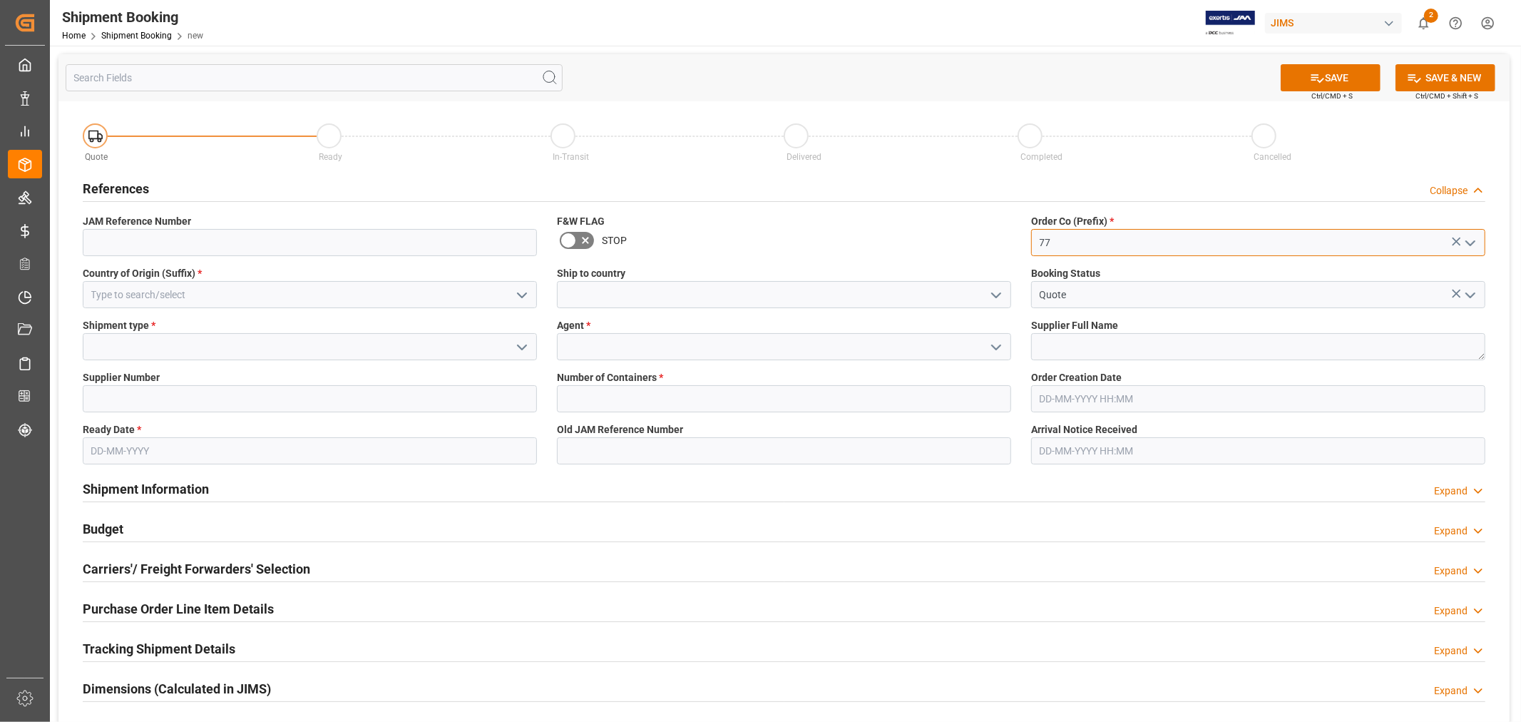
type input "77"
click at [314, 296] on input at bounding box center [310, 294] width 454 height 27
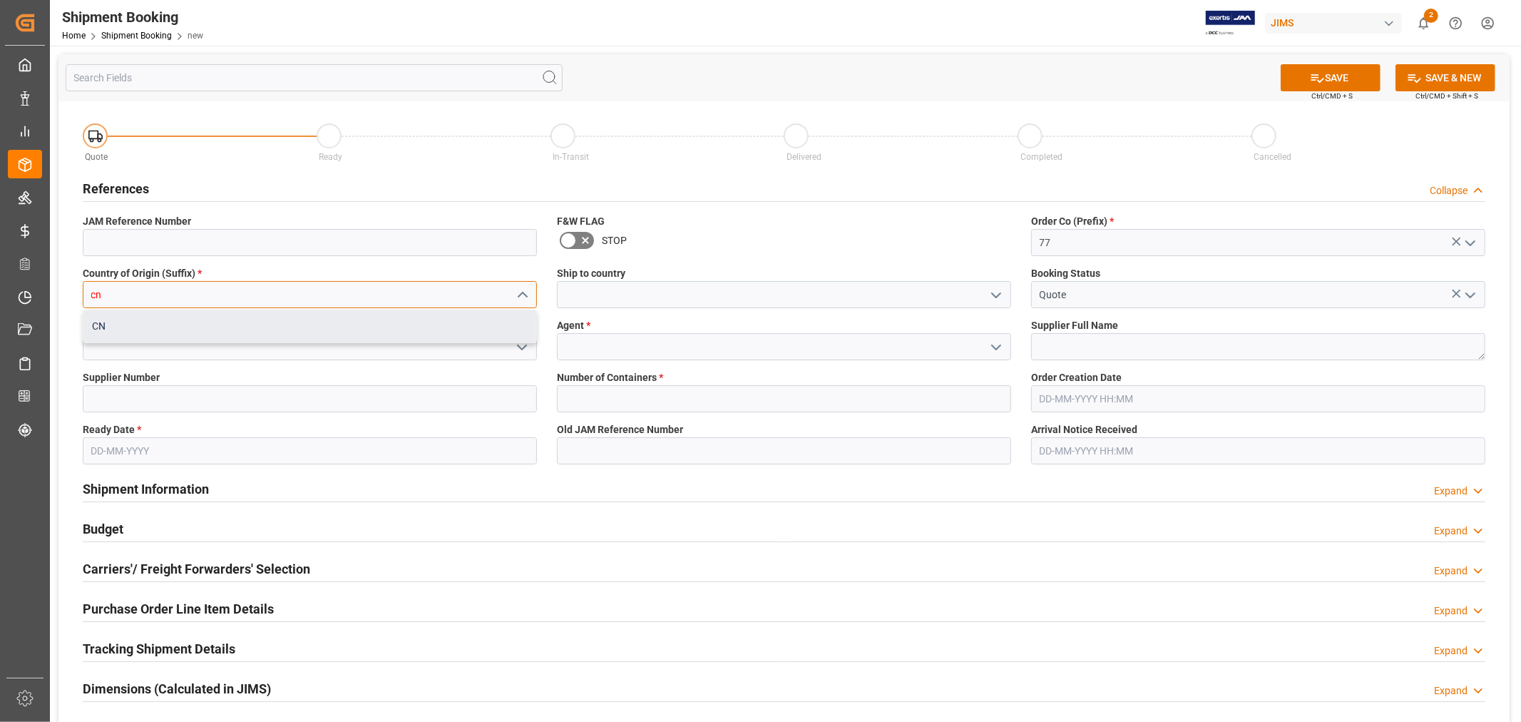
click at [339, 326] on div "CN" at bounding box center [309, 326] width 453 height 32
type input "CN"
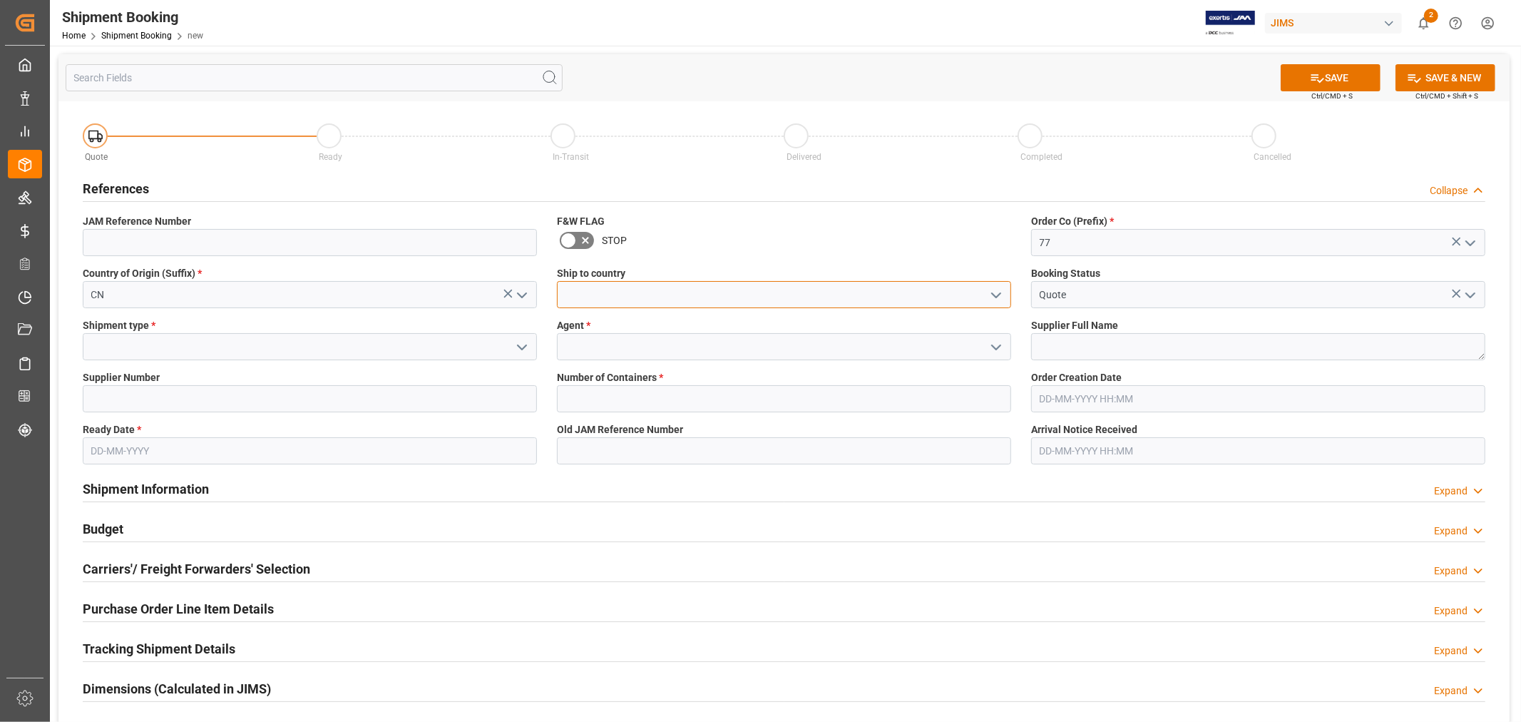
click at [685, 294] on input at bounding box center [784, 294] width 454 height 27
click at [566, 318] on div "Canada" at bounding box center [784, 326] width 453 height 32
type input "Canada"
click at [587, 348] on input at bounding box center [784, 346] width 454 height 27
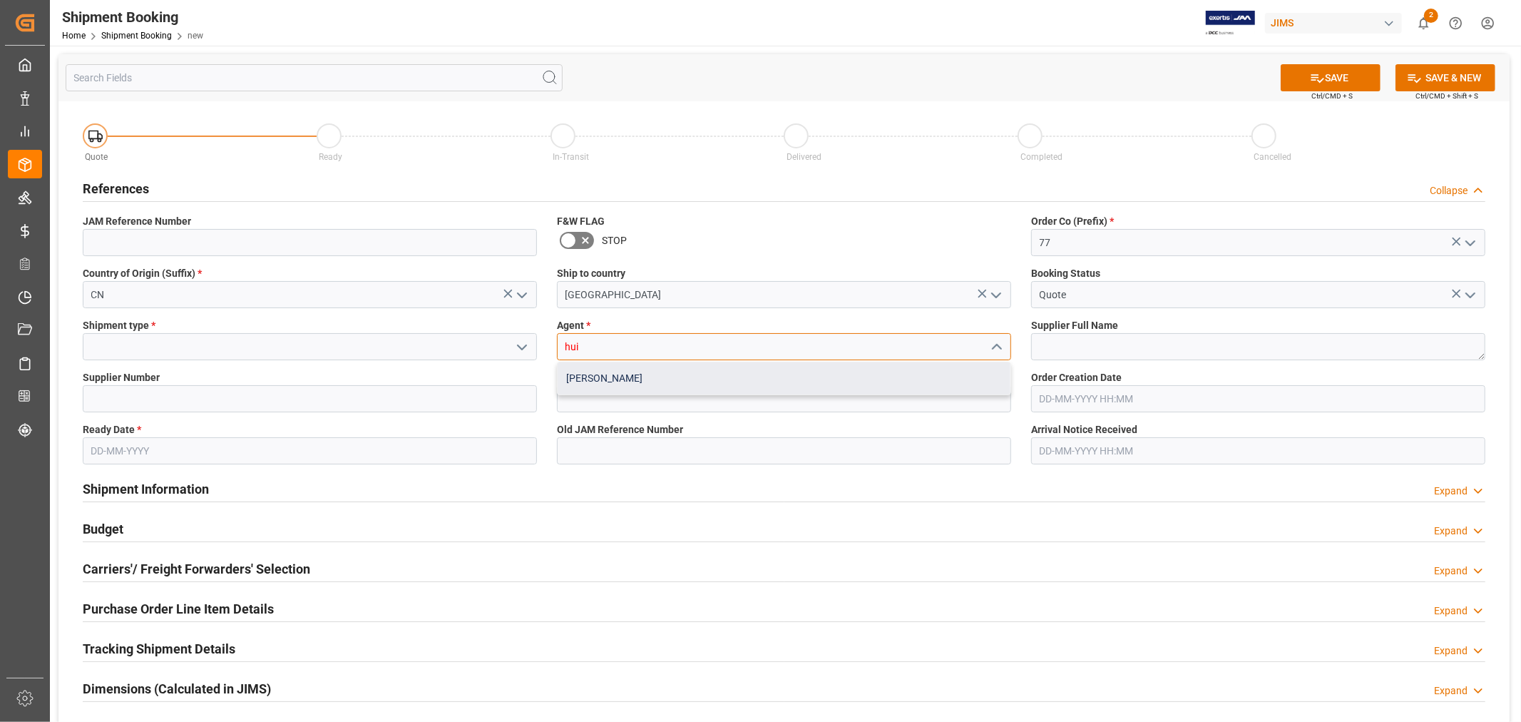
click at [575, 374] on div "HuiXin Gao" at bounding box center [784, 378] width 453 height 32
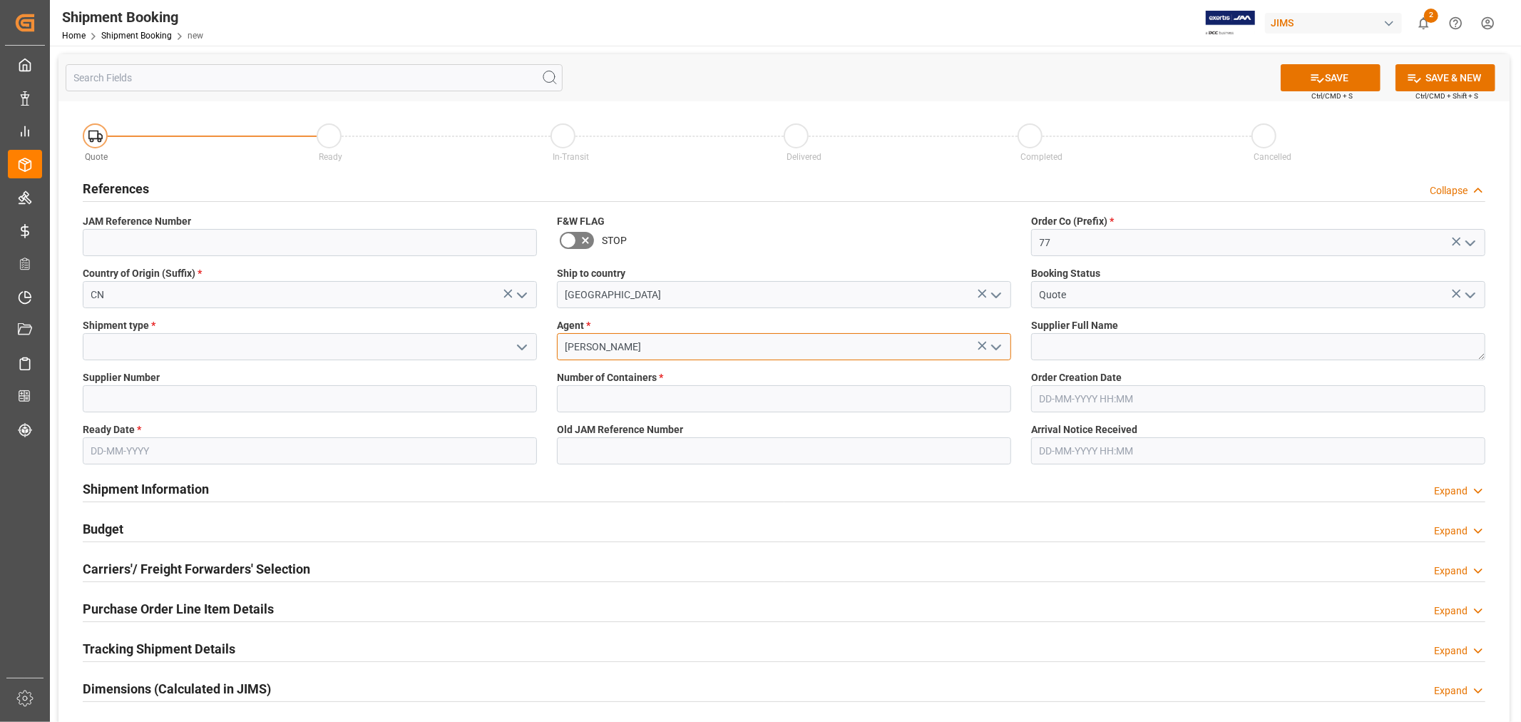
type input "HuiXin Gao"
click at [466, 345] on input at bounding box center [310, 346] width 454 height 27
click at [518, 345] on polyline "open menu" at bounding box center [522, 347] width 9 height 4
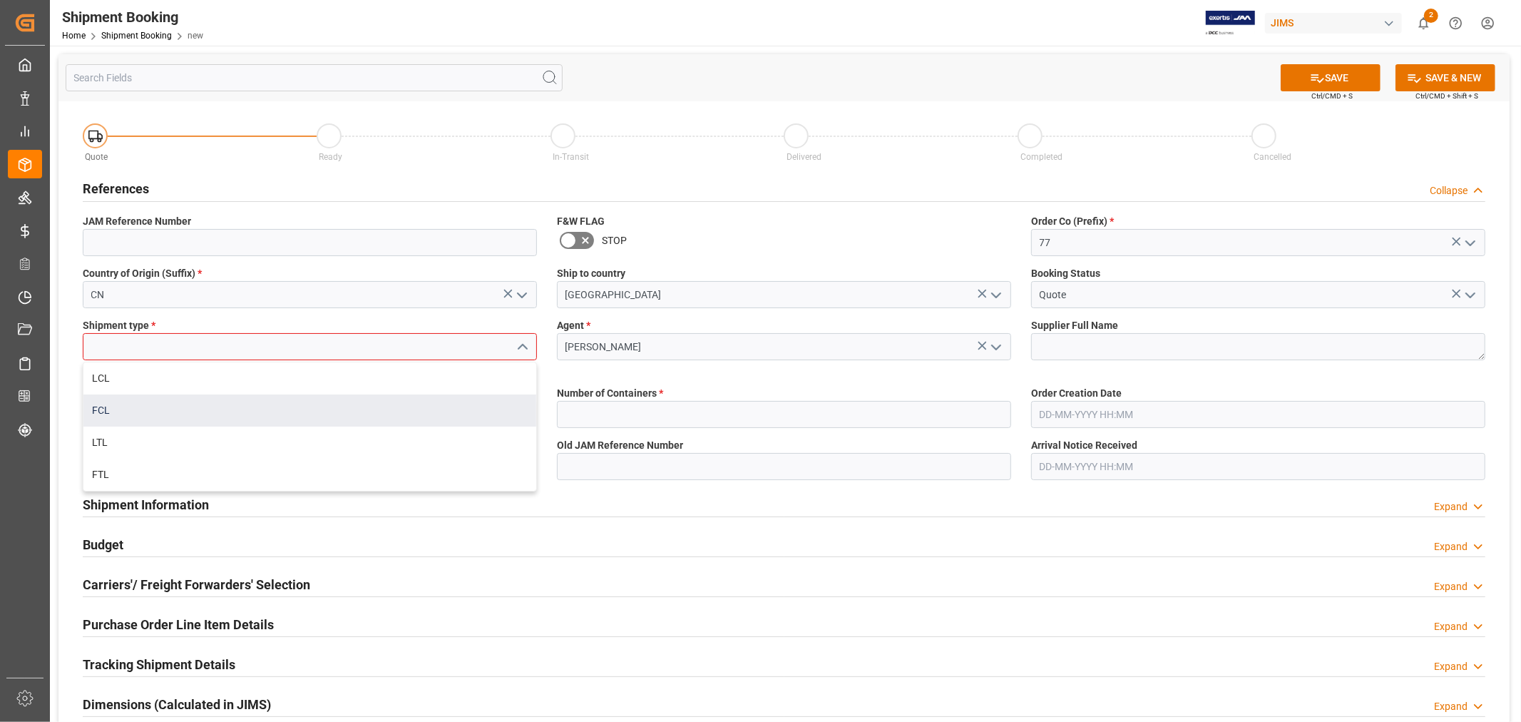
click at [341, 406] on div "FCL" at bounding box center [309, 410] width 453 height 32
type input "FCL"
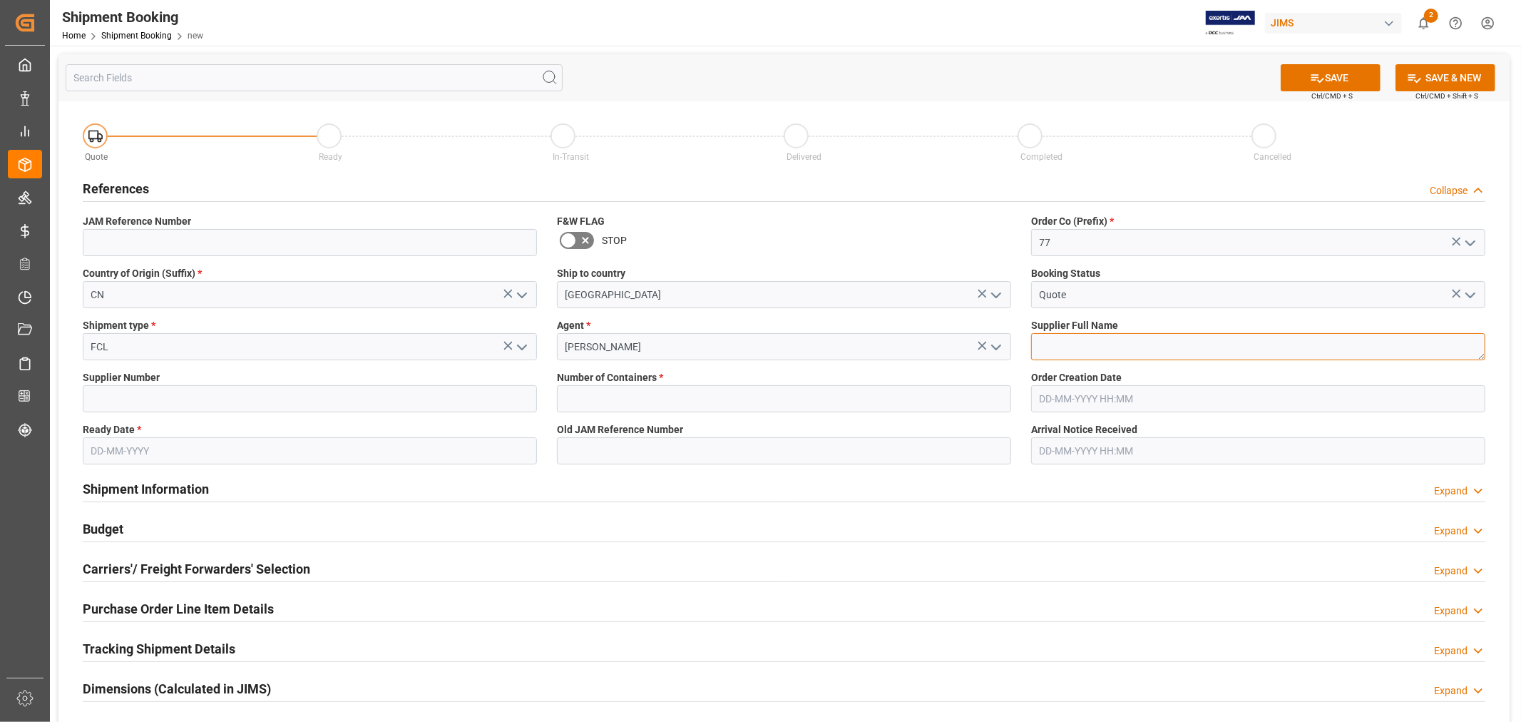
click at [1116, 347] on textarea at bounding box center [1258, 346] width 454 height 27
type textarea "Harman Multimedia China"
click at [387, 397] on input at bounding box center [310, 398] width 454 height 27
type input "242713"
click at [675, 395] on input "text" at bounding box center [784, 398] width 454 height 27
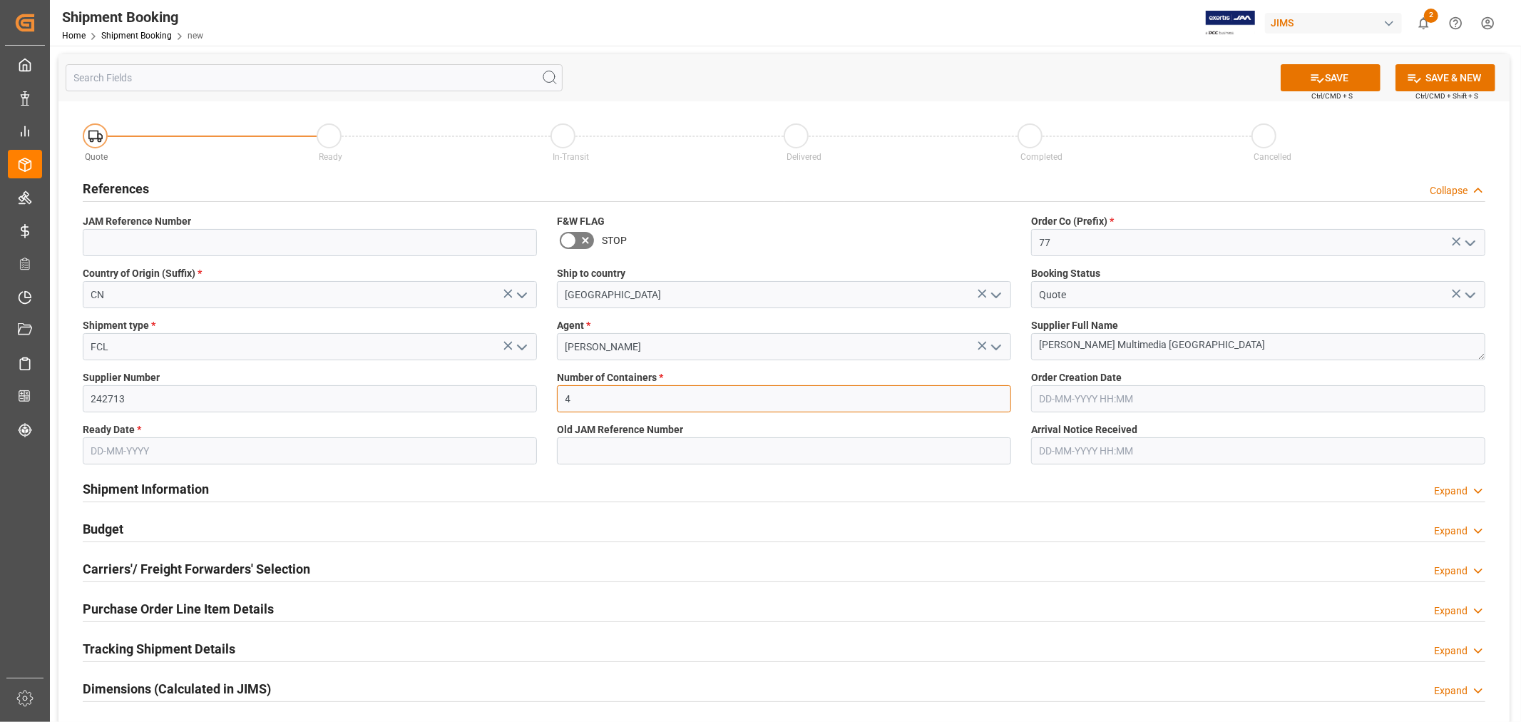
type input "4"
click at [861, 426] on label "Old JAM Reference Number" at bounding box center [784, 429] width 454 height 15
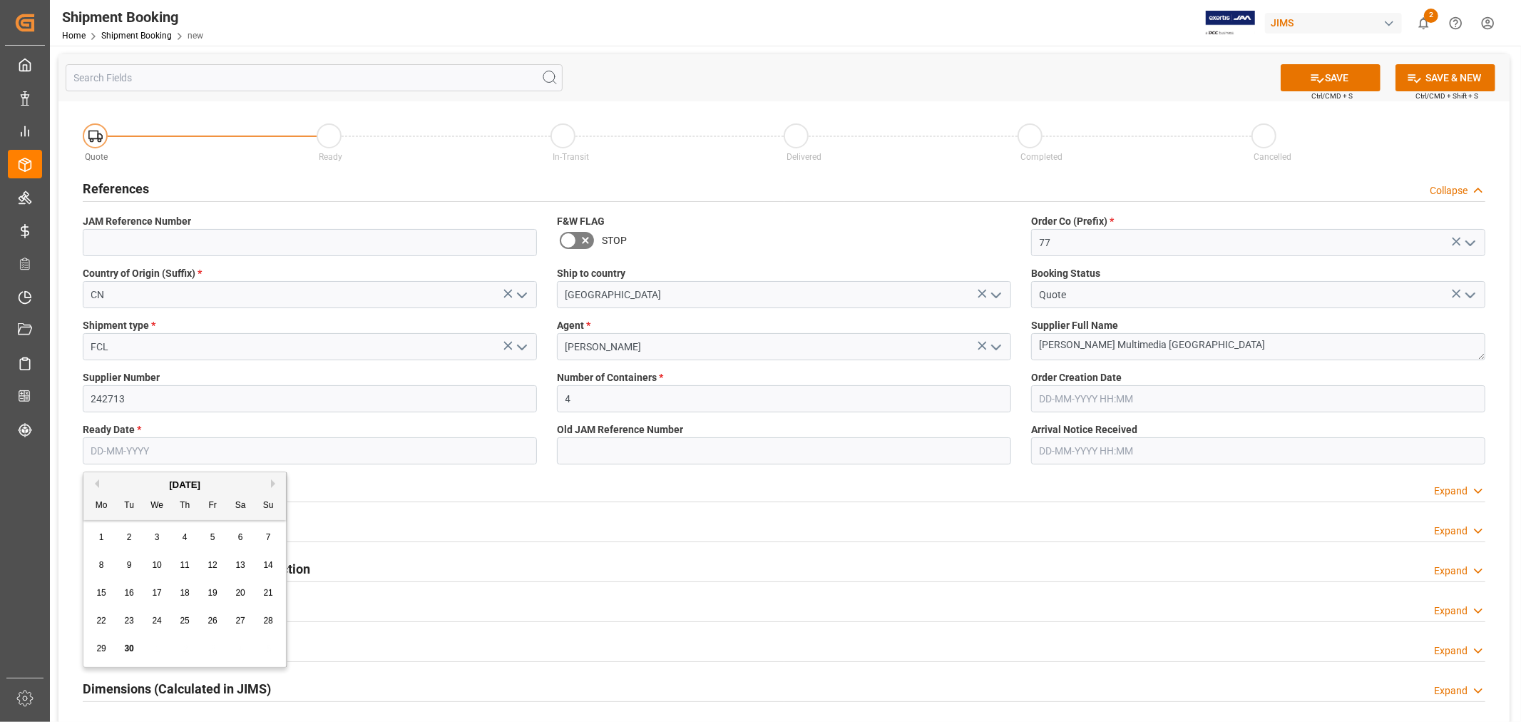
click at [483, 452] on input "text" at bounding box center [310, 450] width 454 height 27
type input "22-10-2025"
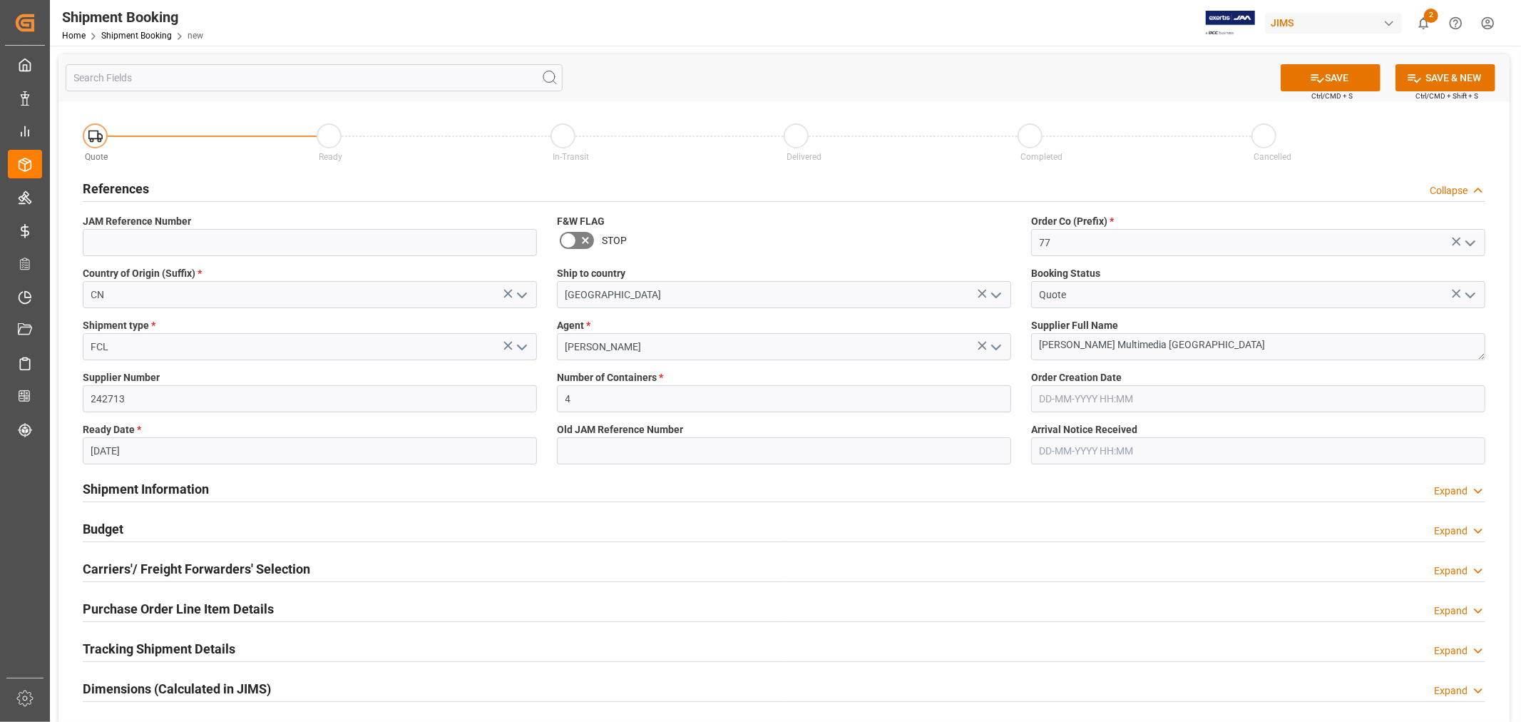
click at [625, 493] on div "Shipment Information Expand" at bounding box center [784, 487] width 1403 height 27
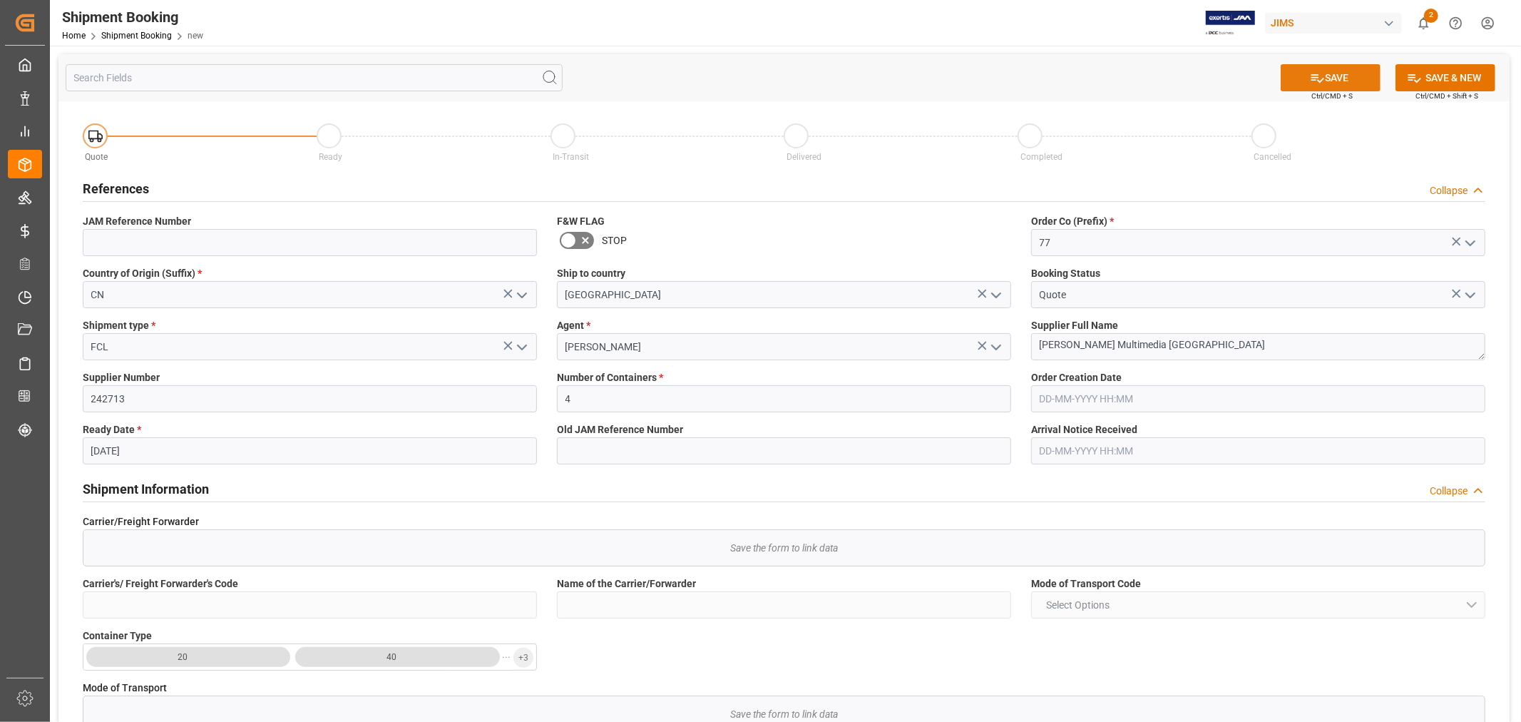
click at [1310, 72] on icon at bounding box center [1317, 78] width 15 height 15
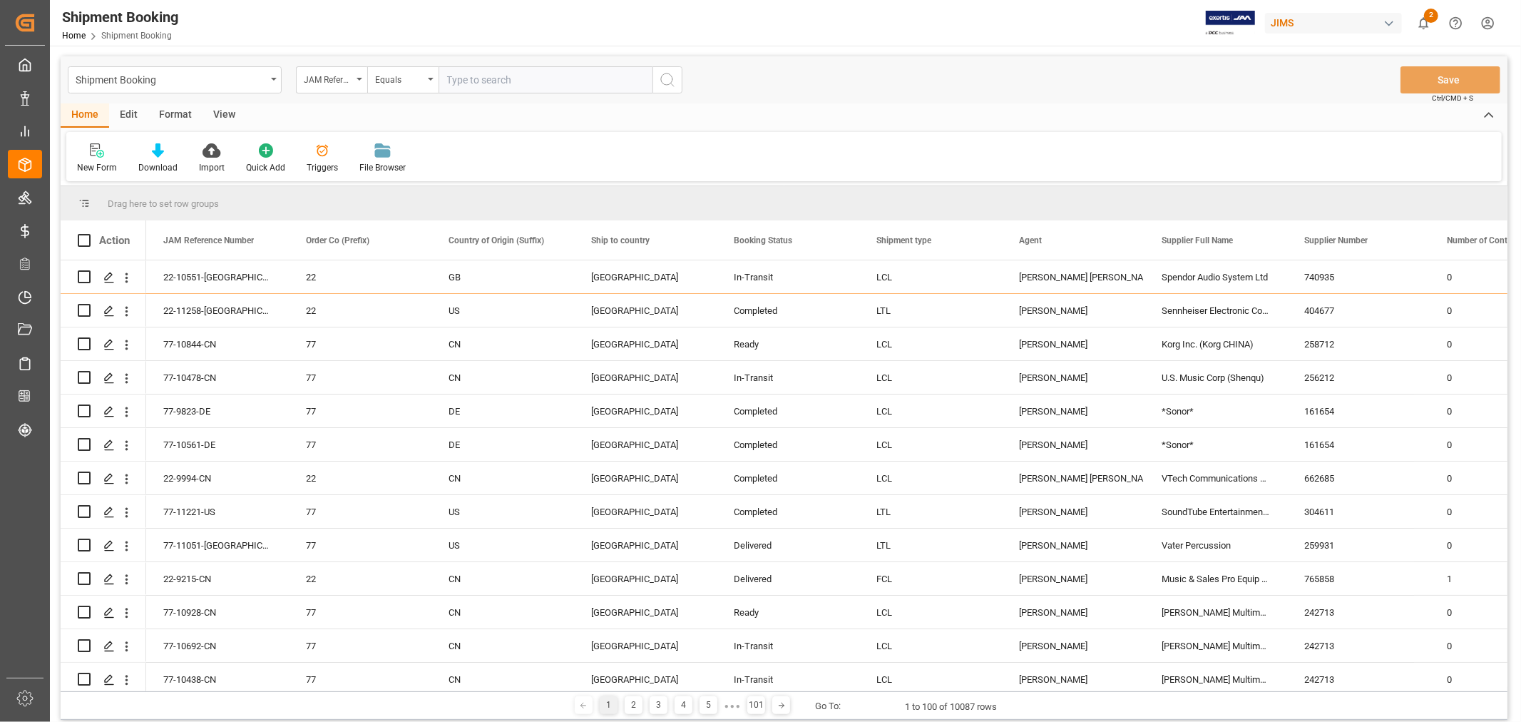
click at [556, 82] on input "text" at bounding box center [546, 79] width 214 height 27
click at [468, 81] on input "text" at bounding box center [546, 79] width 214 height 27
click at [93, 167] on div "New Form" at bounding box center [97, 167] width 40 height 13
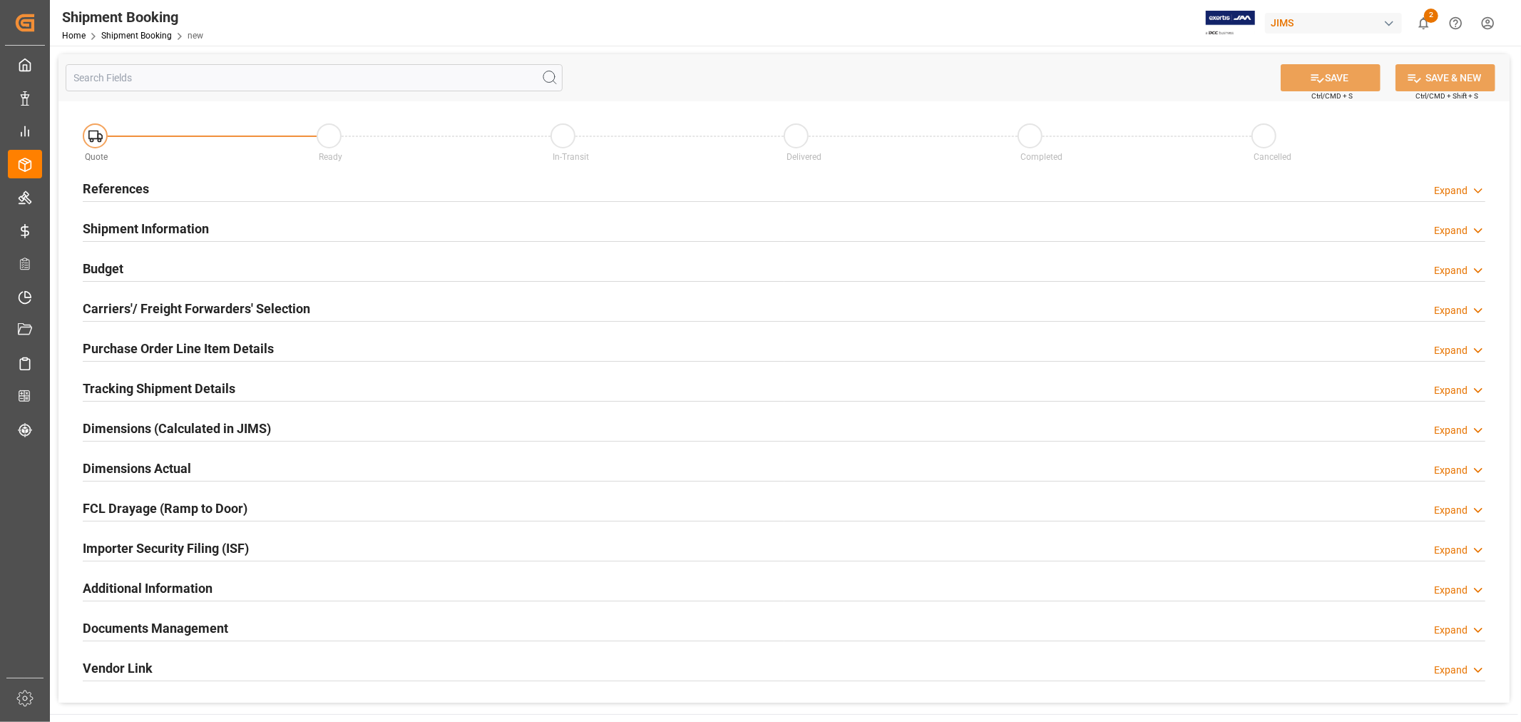
click at [104, 185] on h2 "References" at bounding box center [116, 188] width 66 height 19
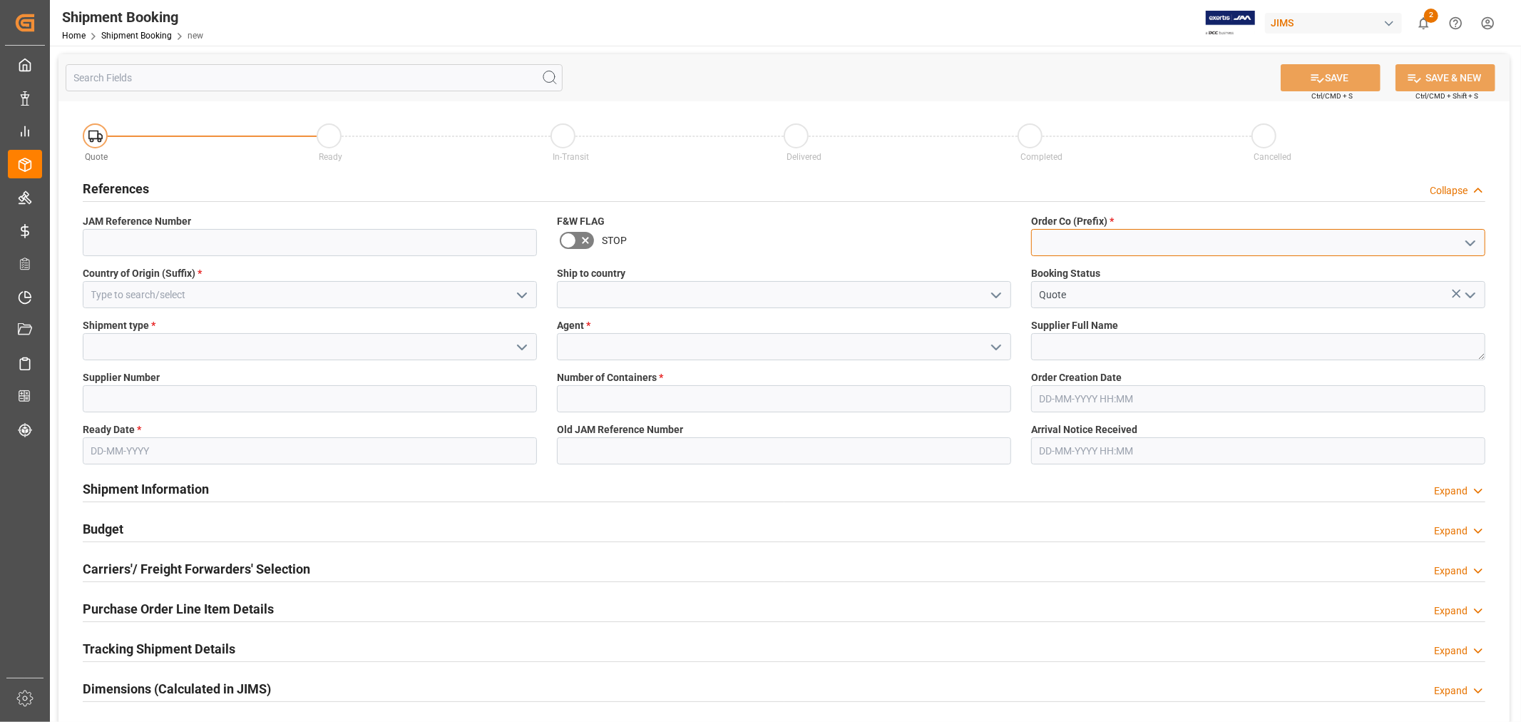
click at [1092, 240] on input at bounding box center [1258, 242] width 454 height 27
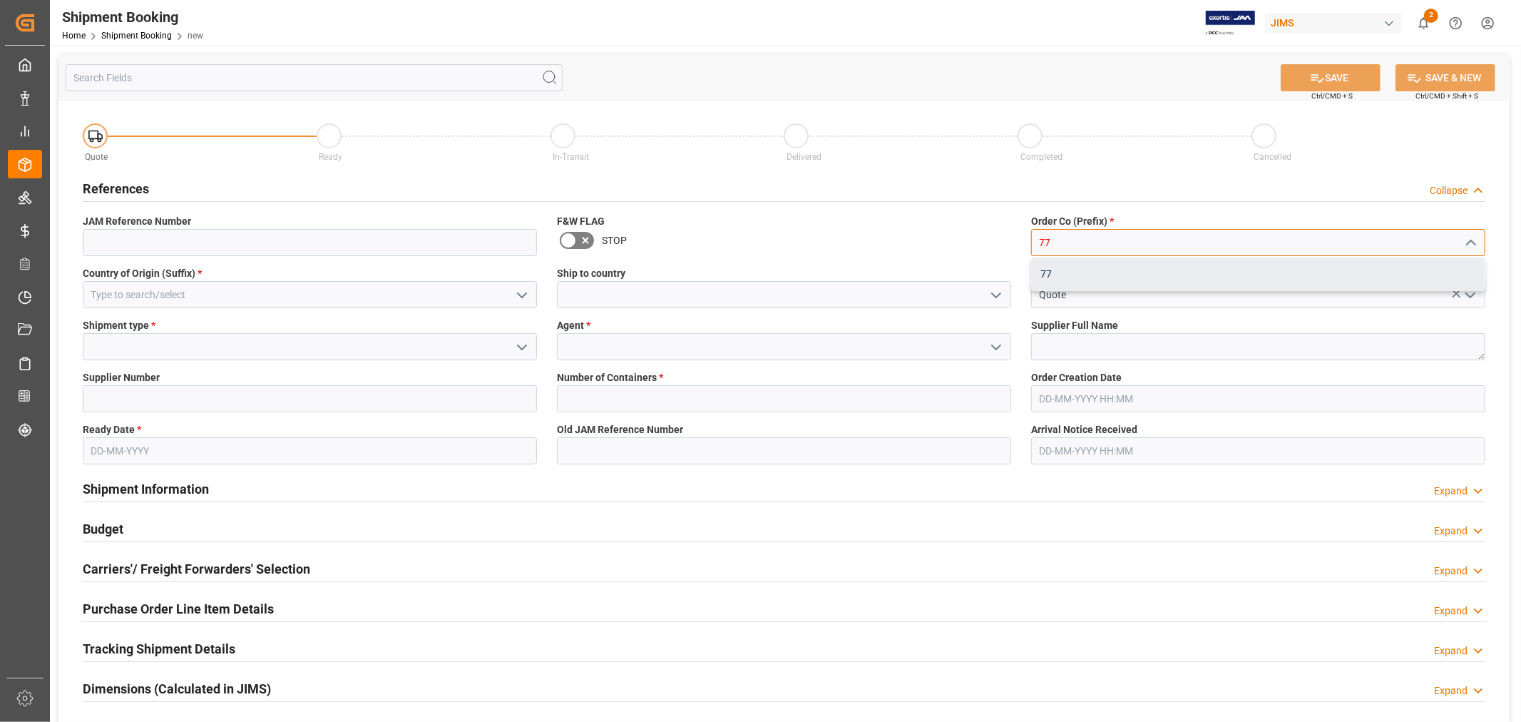
click at [1042, 277] on div "77" at bounding box center [1258, 274] width 453 height 32
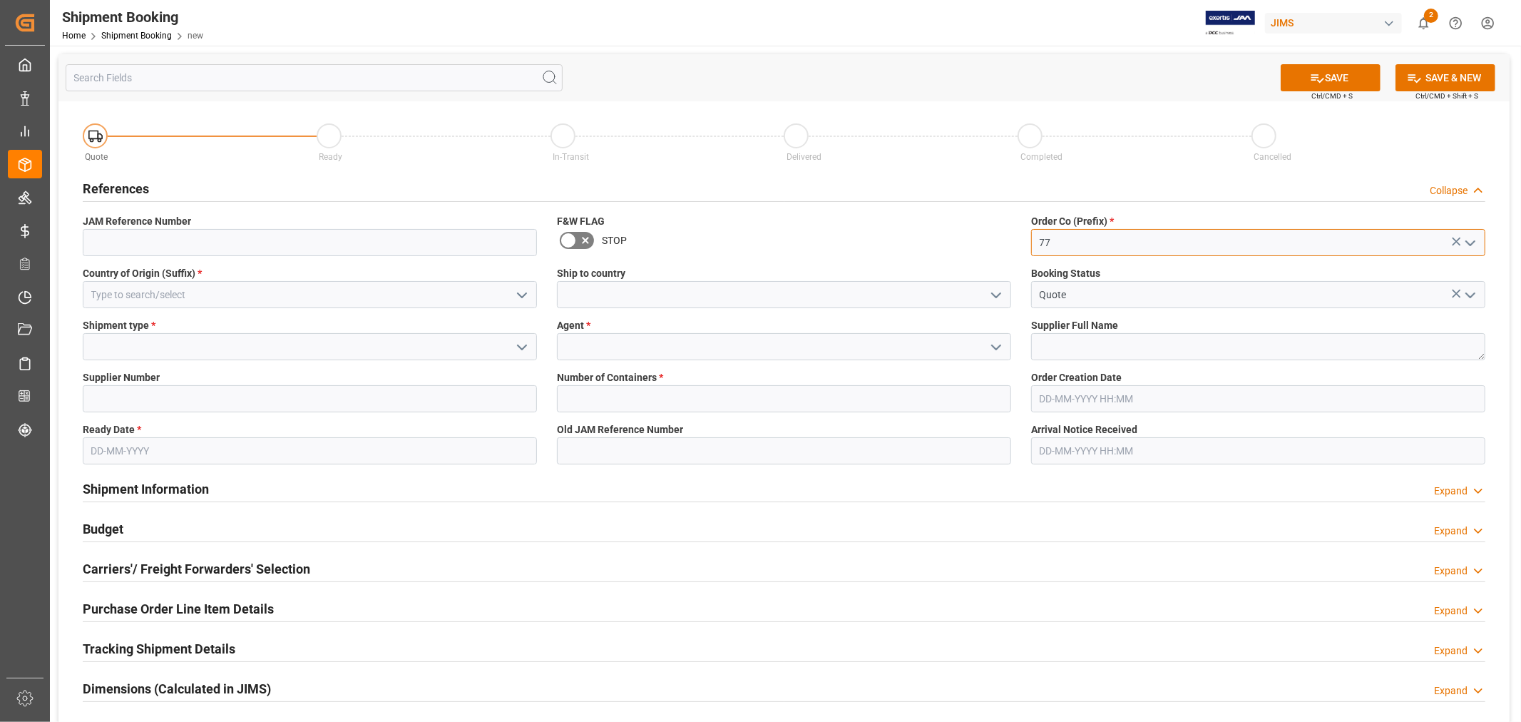
type input "77"
click at [441, 294] on input at bounding box center [310, 294] width 454 height 27
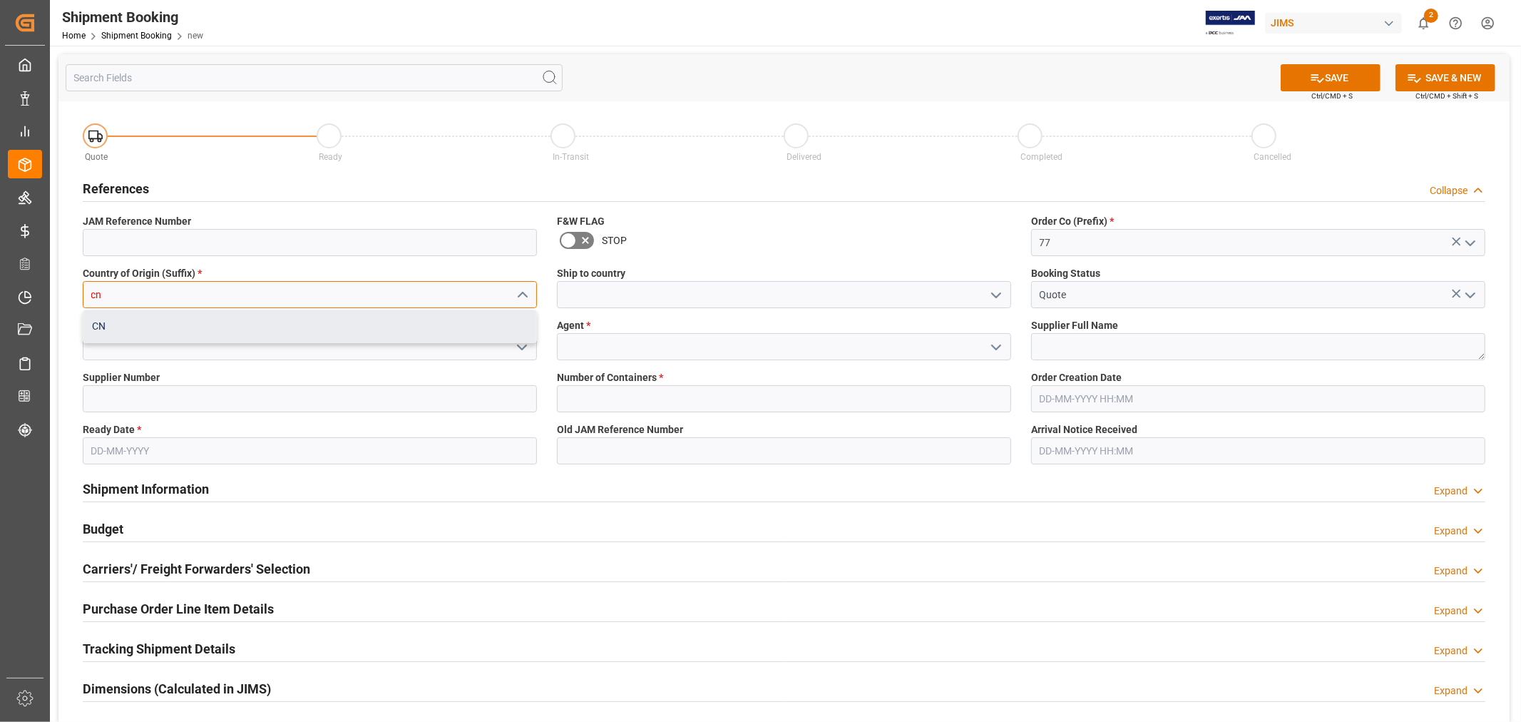
click at [429, 318] on div "CN" at bounding box center [309, 326] width 453 height 32
type input "CN"
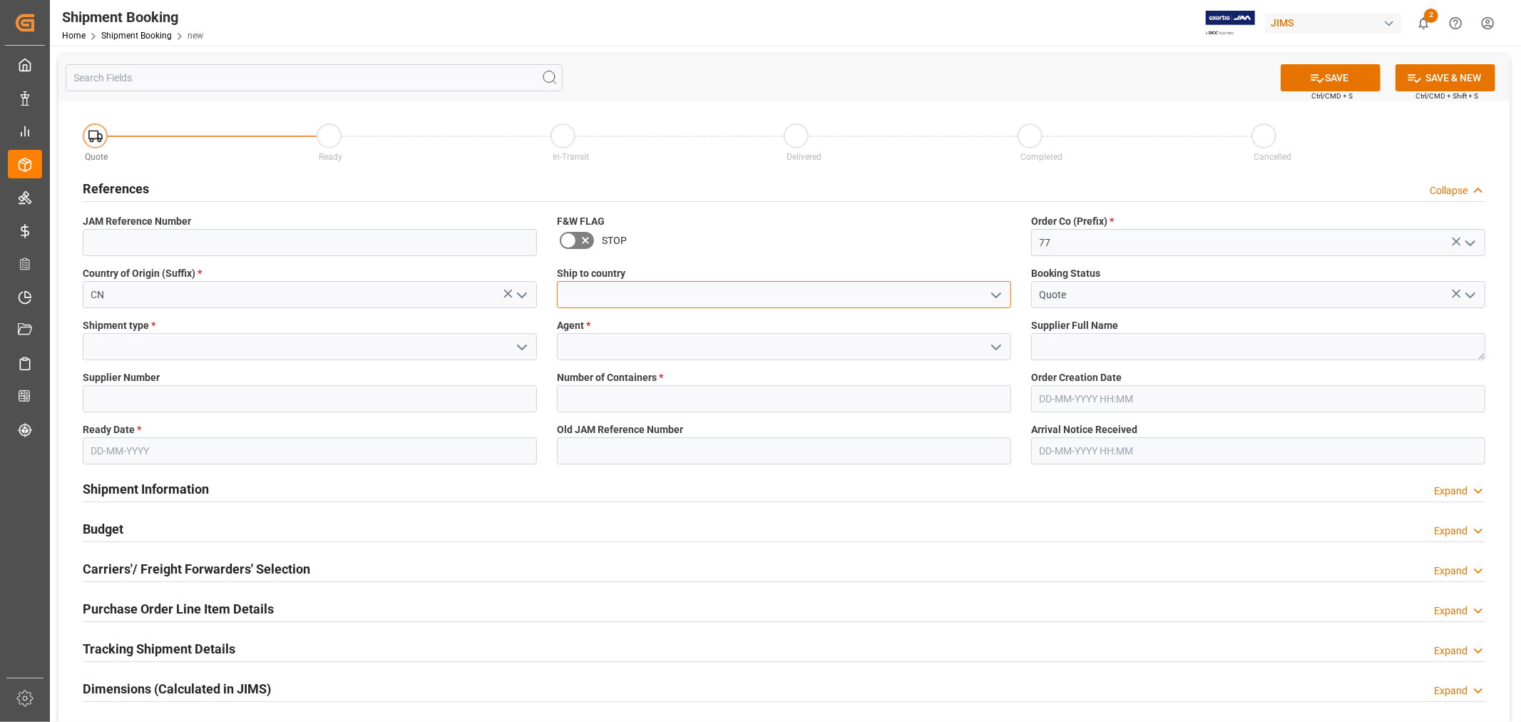
click at [621, 294] on input at bounding box center [784, 294] width 454 height 27
click at [593, 321] on div "[GEOGRAPHIC_DATA]" at bounding box center [784, 326] width 453 height 32
type input "[GEOGRAPHIC_DATA]"
click at [682, 259] on div "F&W FLAG STOP" at bounding box center [784, 235] width 474 height 52
click at [866, 343] on input at bounding box center [784, 346] width 454 height 27
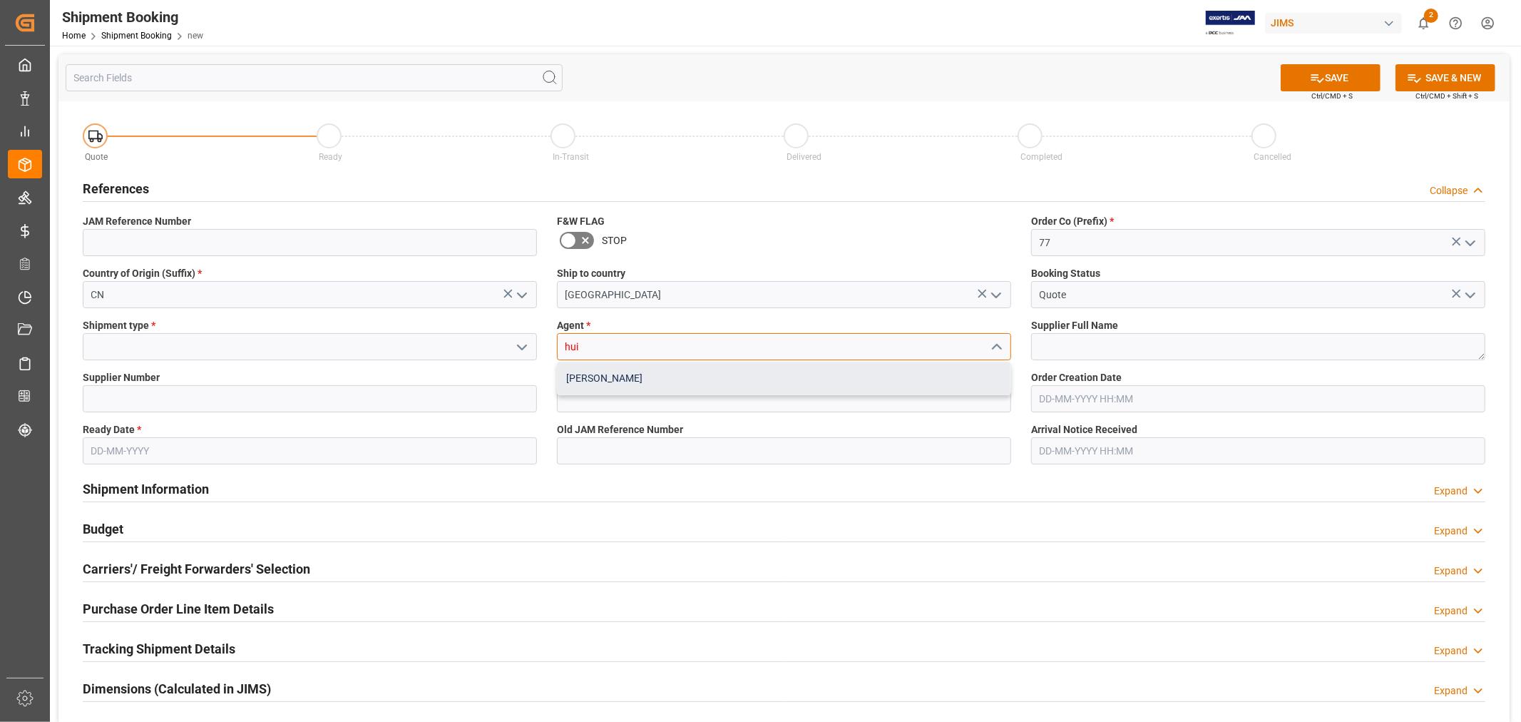
click at [851, 371] on div "[PERSON_NAME]" at bounding box center [784, 378] width 453 height 32
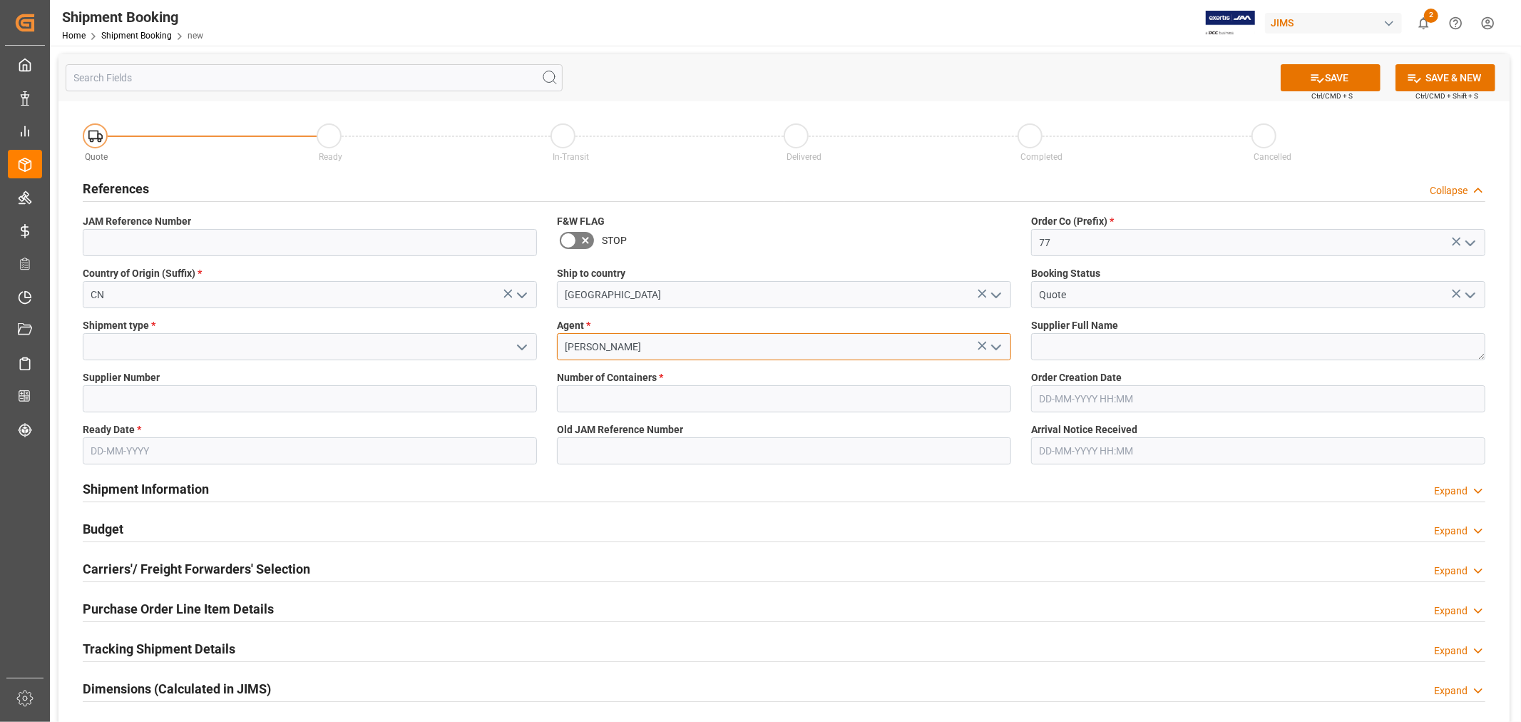
drag, startPoint x: 639, startPoint y: 348, endPoint x: 511, endPoint y: 335, distance: 129.0
click at [511, 335] on div "Quote Ready In-Transit Delivered Completed Cancelled References Collapse JAM Re…" at bounding box center [783, 531] width 1451 height 861
click at [593, 385] on div "[PERSON_NAME]" at bounding box center [784, 378] width 453 height 32
type input "[PERSON_NAME]"
click at [1078, 351] on textarea at bounding box center [1258, 346] width 454 height 27
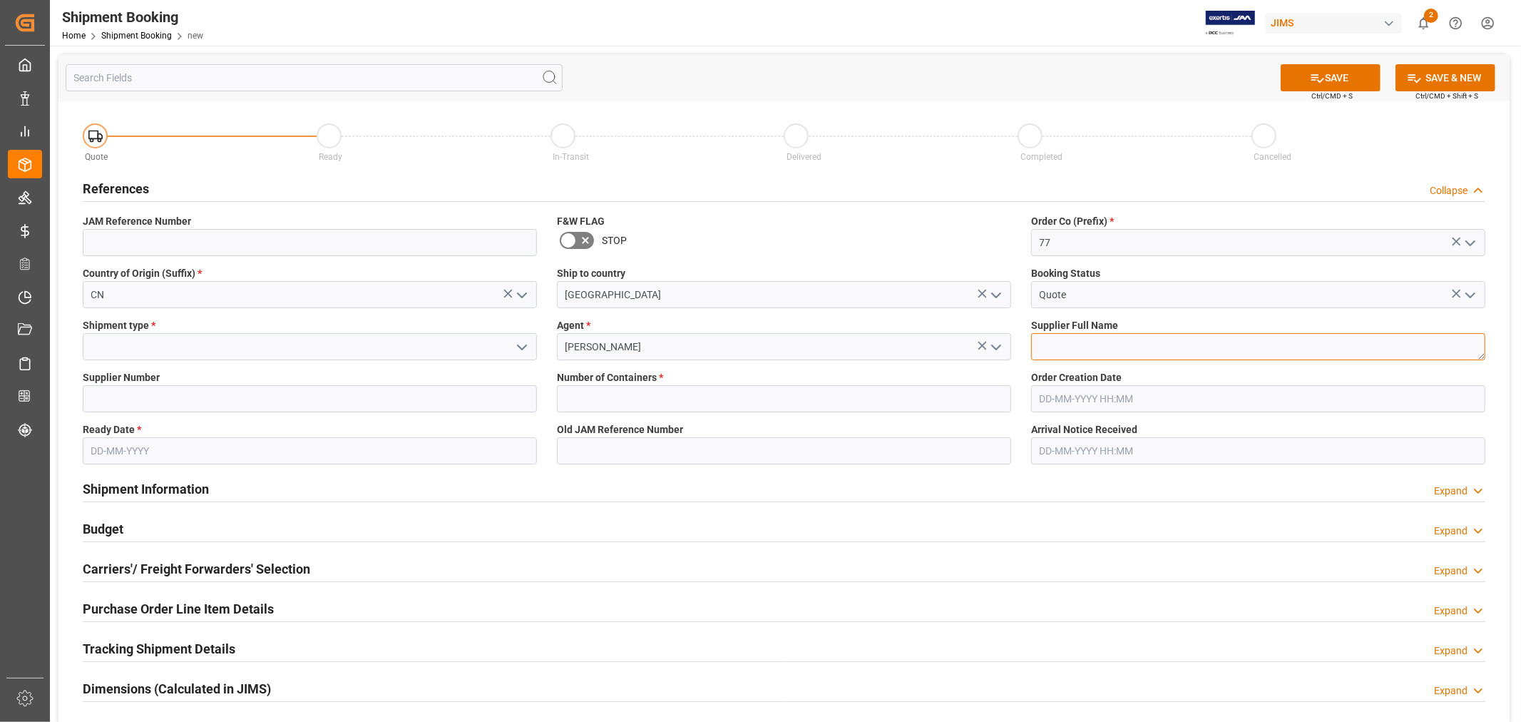
paste textarea "IAG Group LTD (Home)"
type textarea "IAG Group LTD (Home)"
click at [265, 395] on input at bounding box center [310, 398] width 454 height 27
type input "672313"
click at [623, 398] on input "text" at bounding box center [784, 398] width 454 height 27
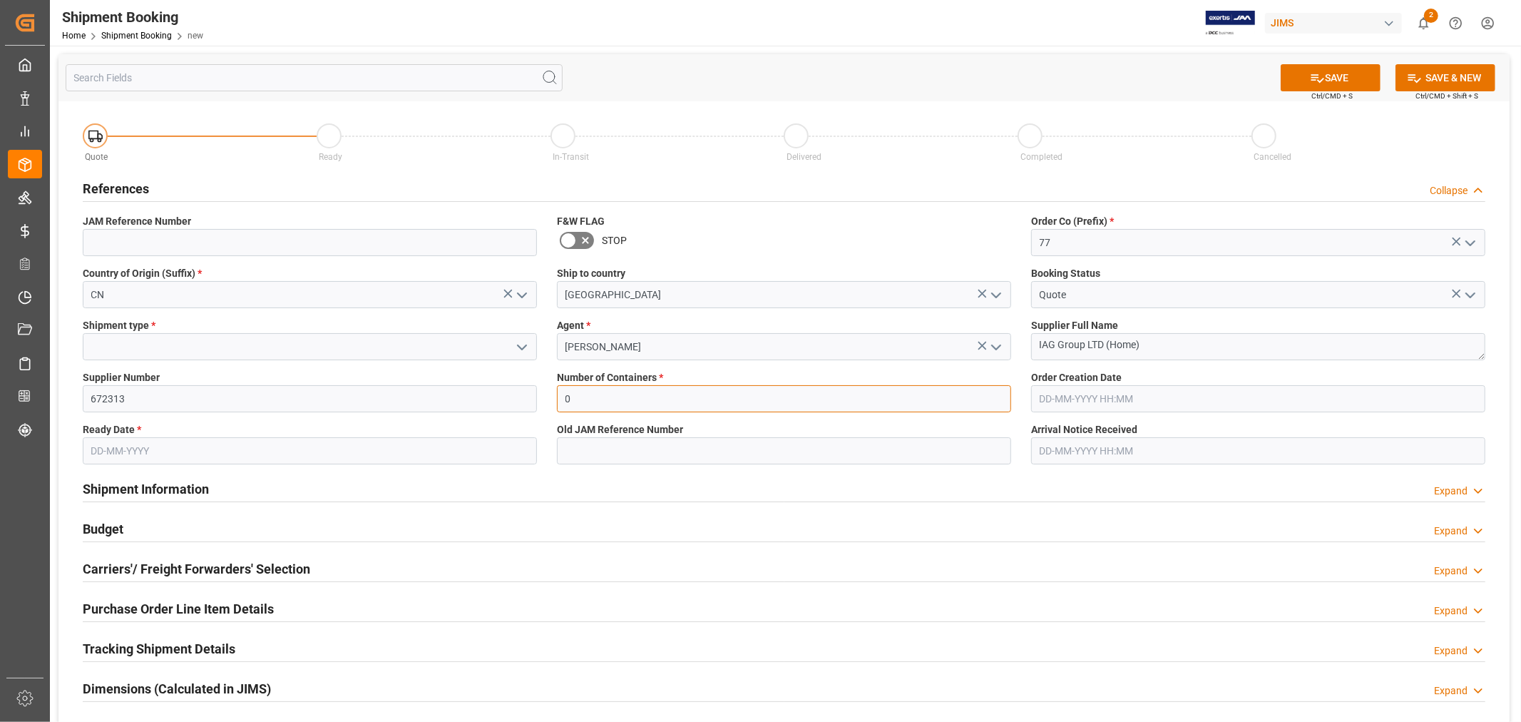
type input "0"
click at [400, 337] on input at bounding box center [310, 346] width 454 height 27
click at [521, 343] on icon "open menu" at bounding box center [521, 347] width 17 height 17
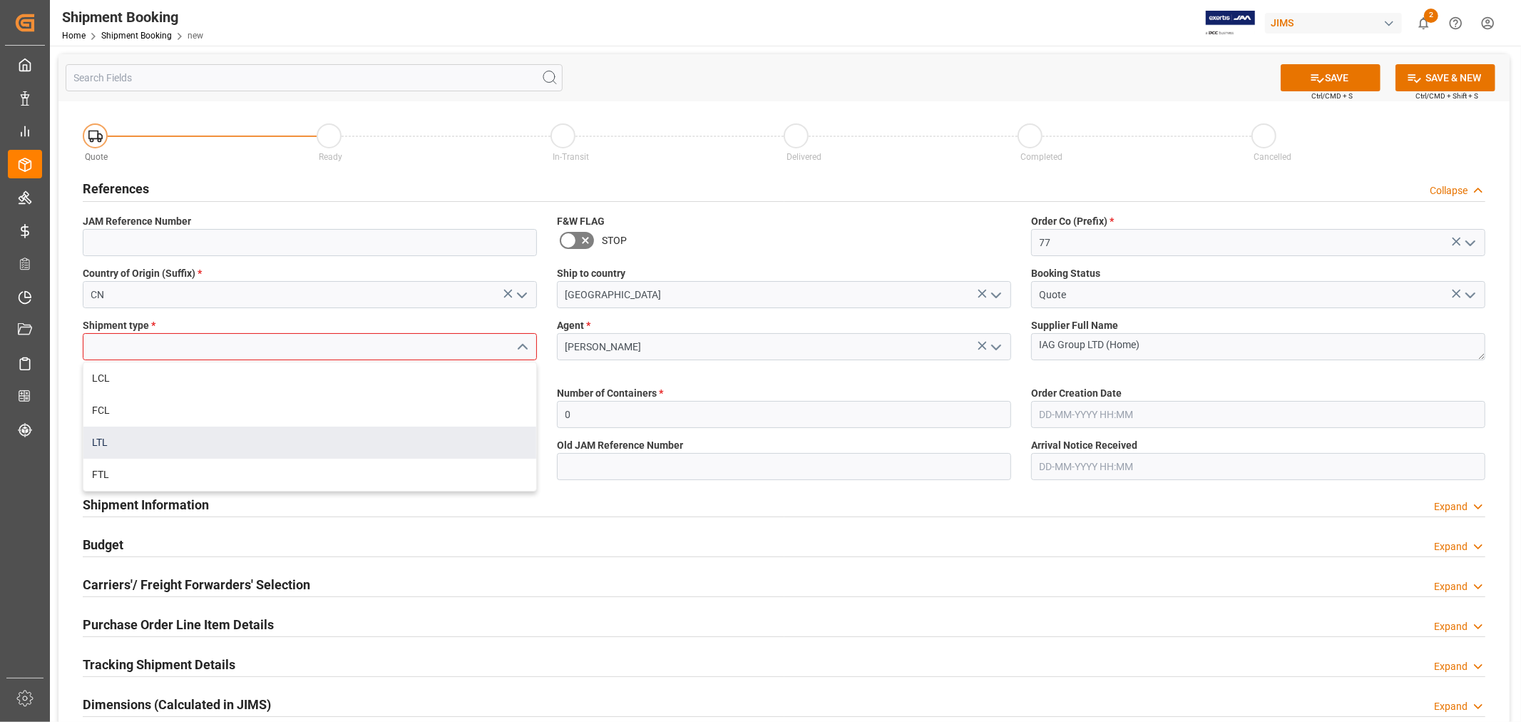
click at [298, 436] on div "LTL" at bounding box center [309, 442] width 453 height 32
type input "LTL"
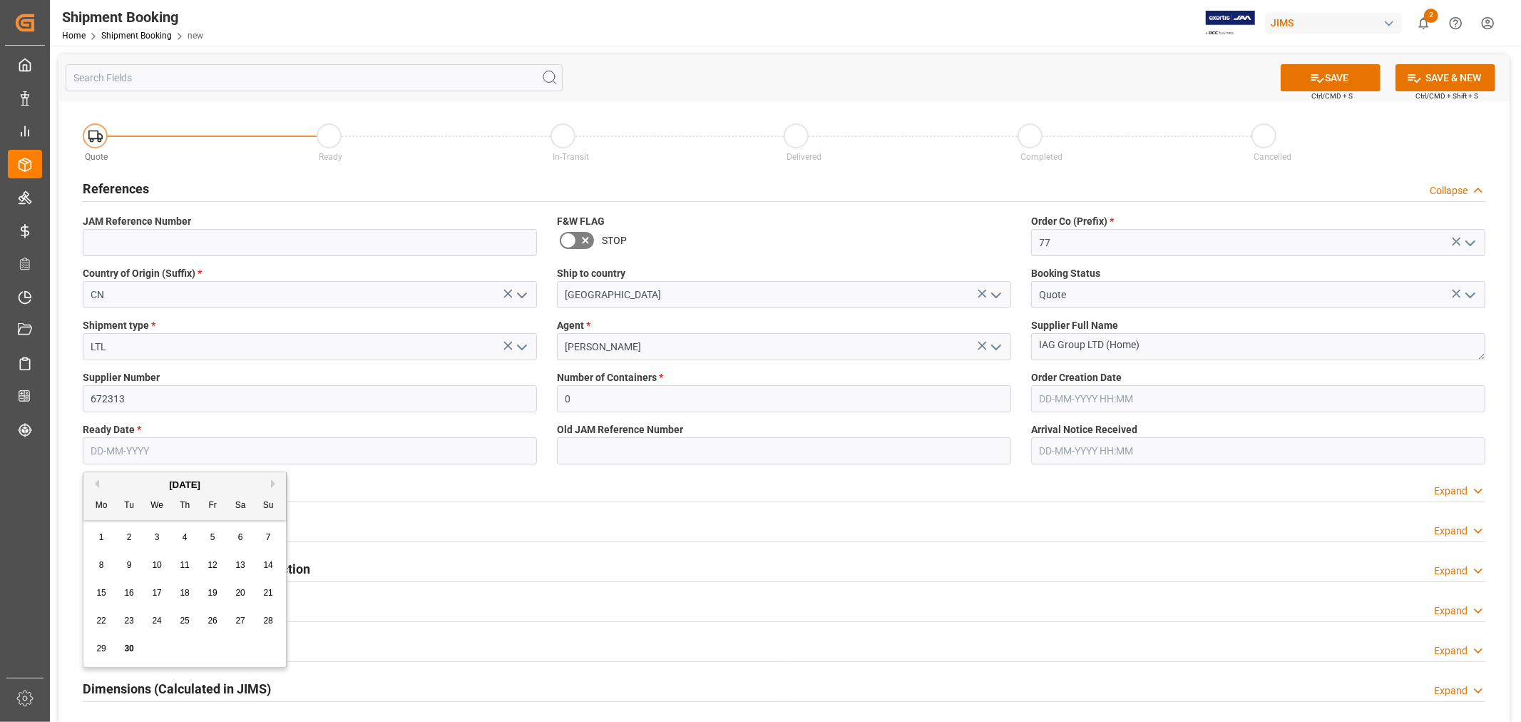
click at [302, 437] on input "text" at bounding box center [310, 450] width 454 height 27
type input "30-09-2025"
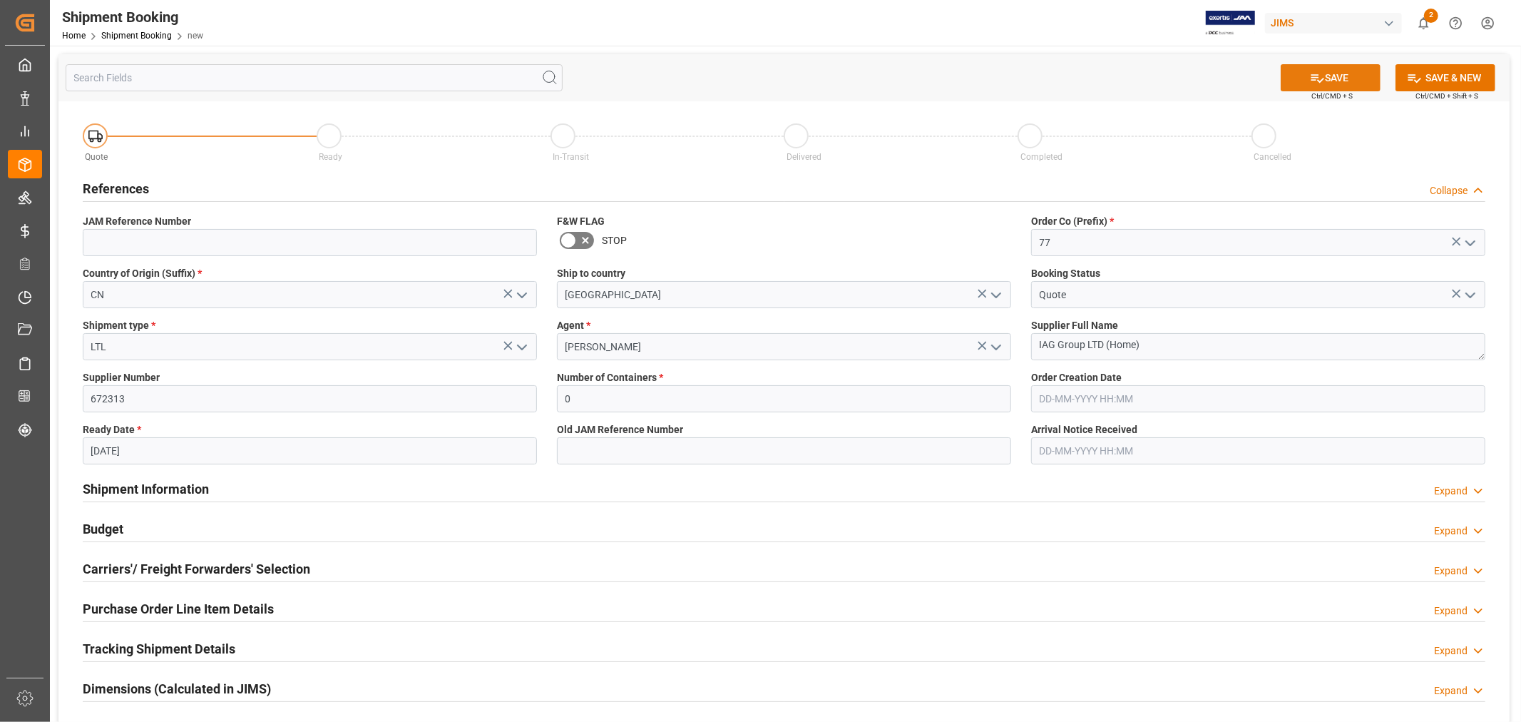
click at [1326, 81] on button "SAVE" at bounding box center [1331, 77] width 100 height 27
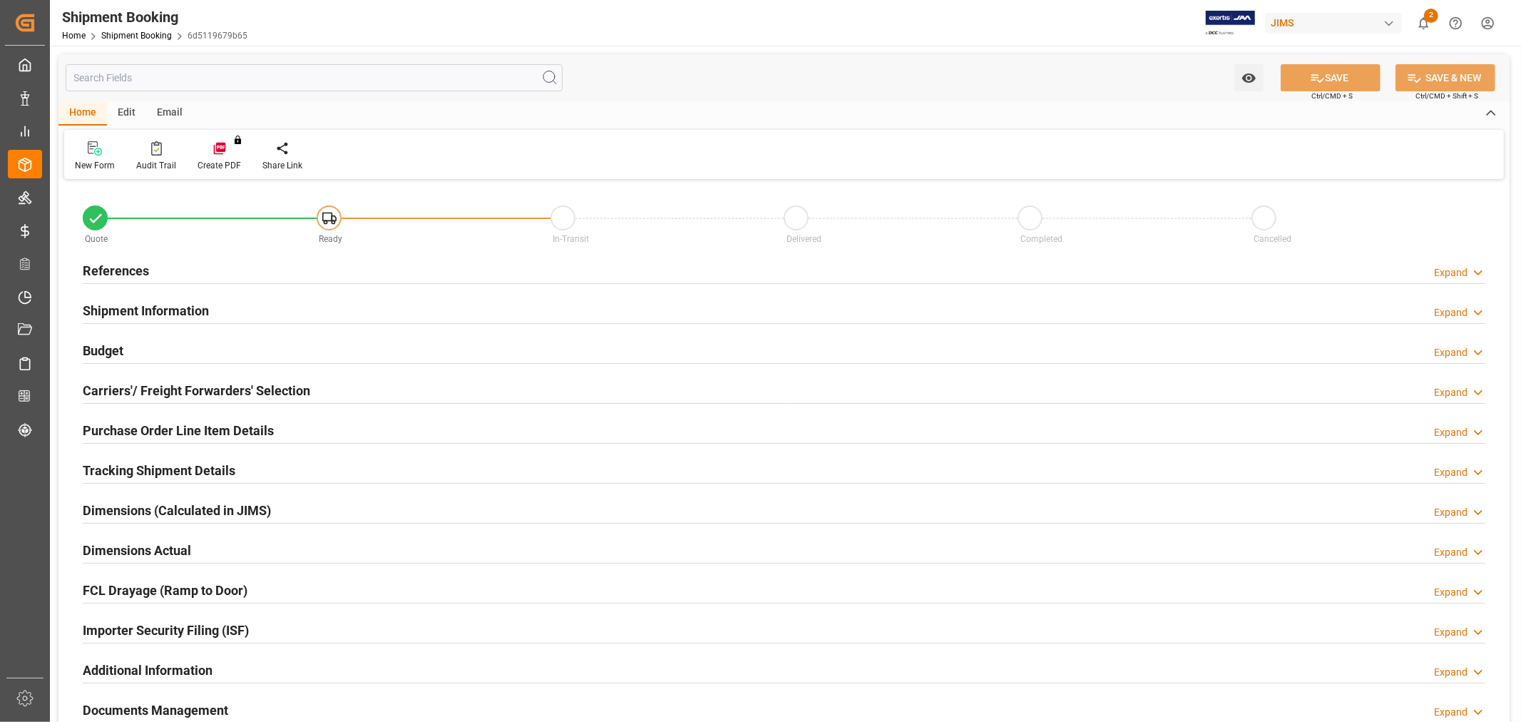
type input "0"
type input "[DATE]"
click at [110, 271] on h2 "References" at bounding box center [116, 270] width 66 height 19
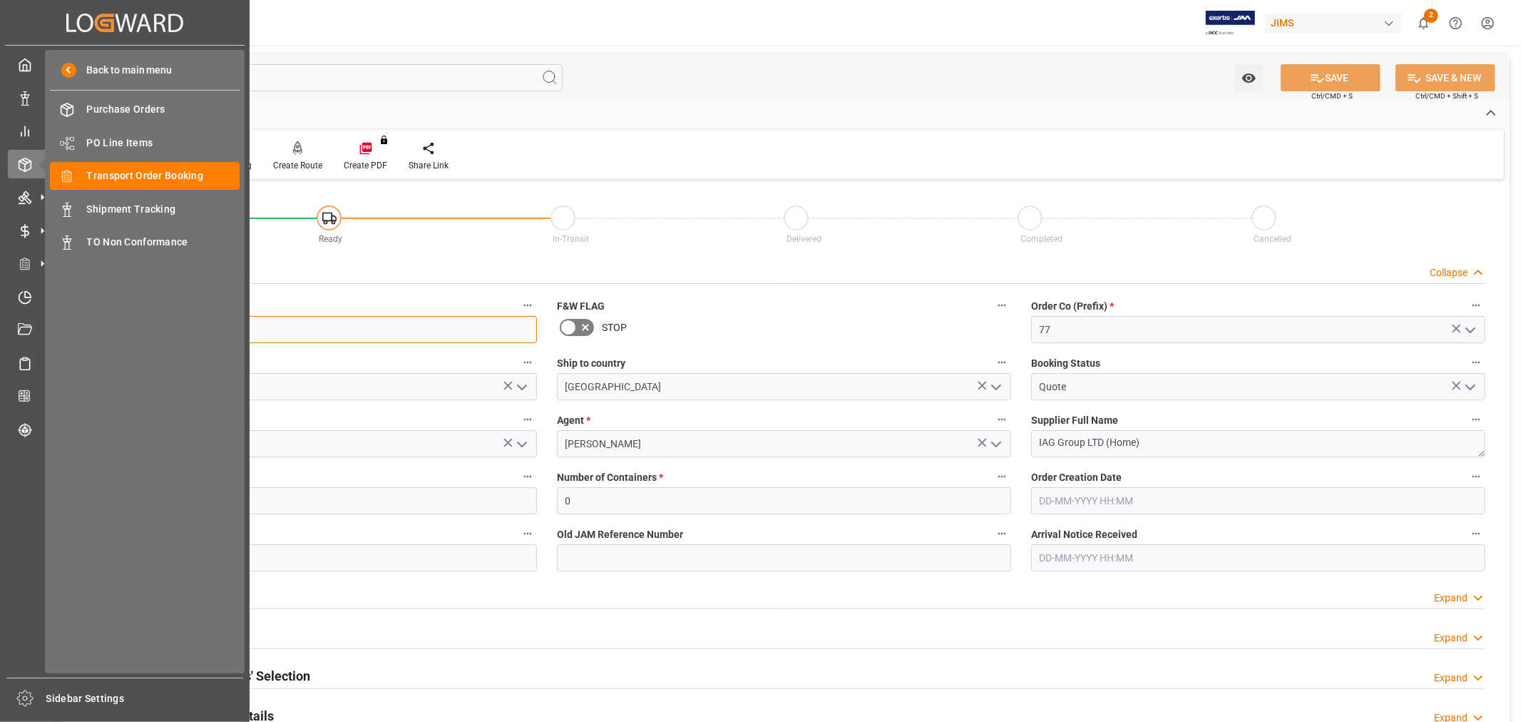
drag, startPoint x: 169, startPoint y: 327, endPoint x: 0, endPoint y: 333, distance: 169.1
click at [0, 333] on div "Created by potrace 1.15, written by [PERSON_NAME] [DATE]-[DATE] Created by potr…" at bounding box center [760, 361] width 1521 height 722
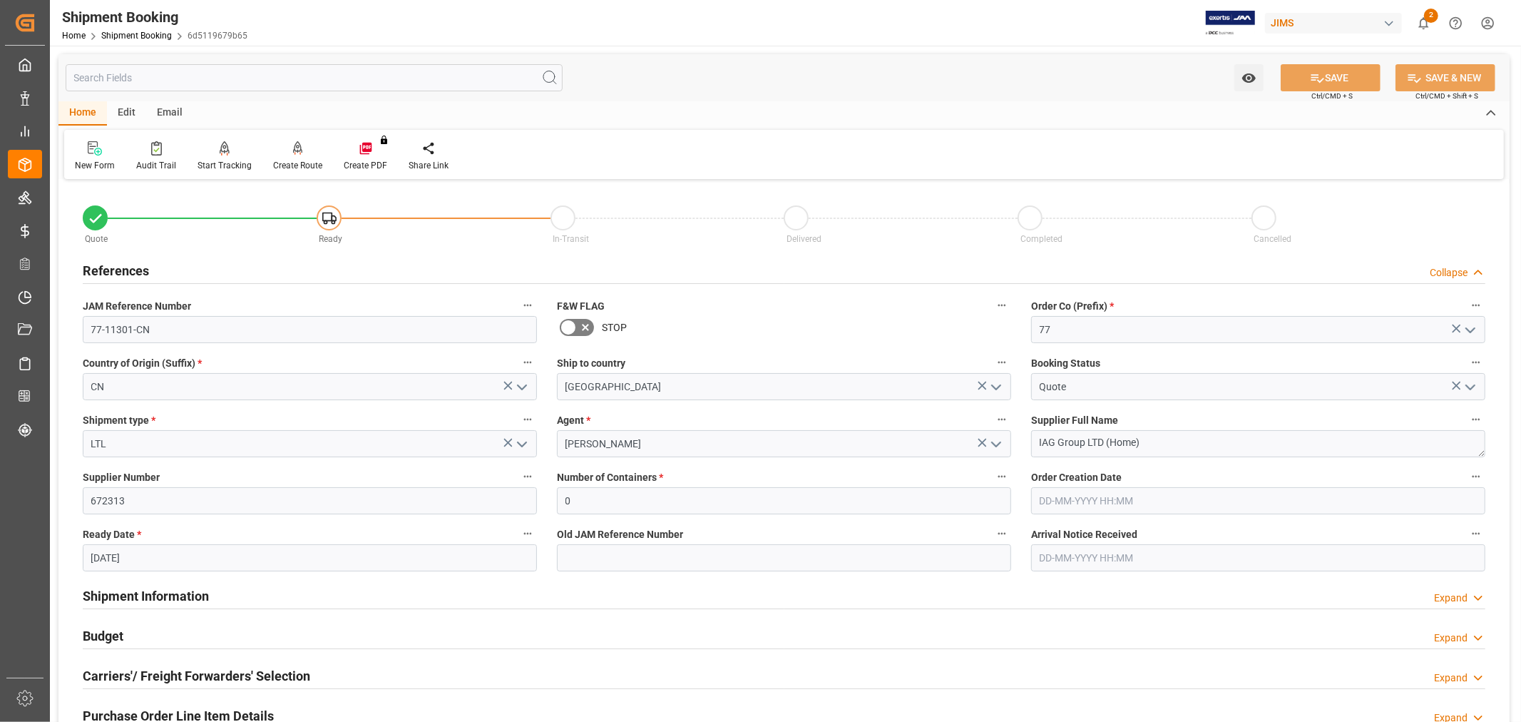
click at [138, 676] on h2 "Carriers'/ Freight Forwarders' Selection" at bounding box center [196, 675] width 227 height 19
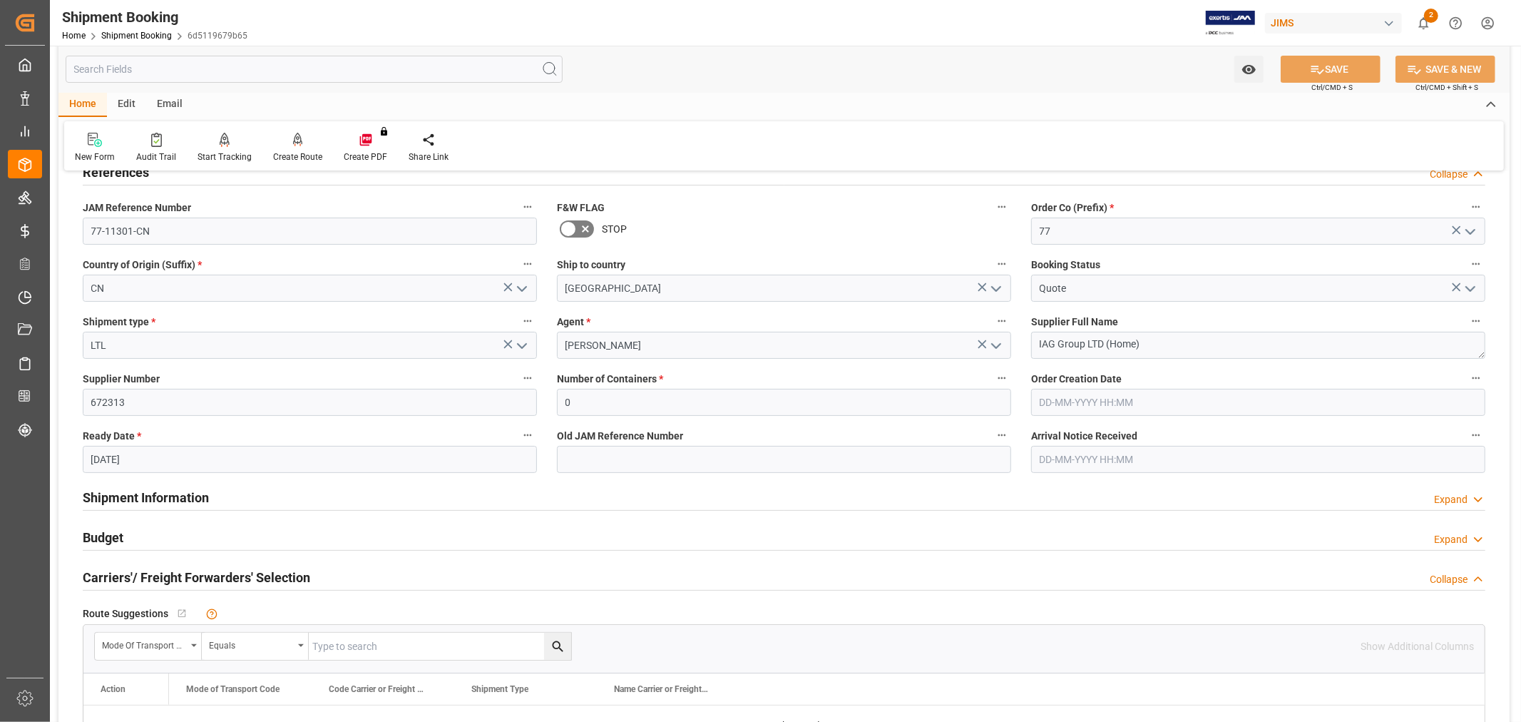
scroll to position [237, 0]
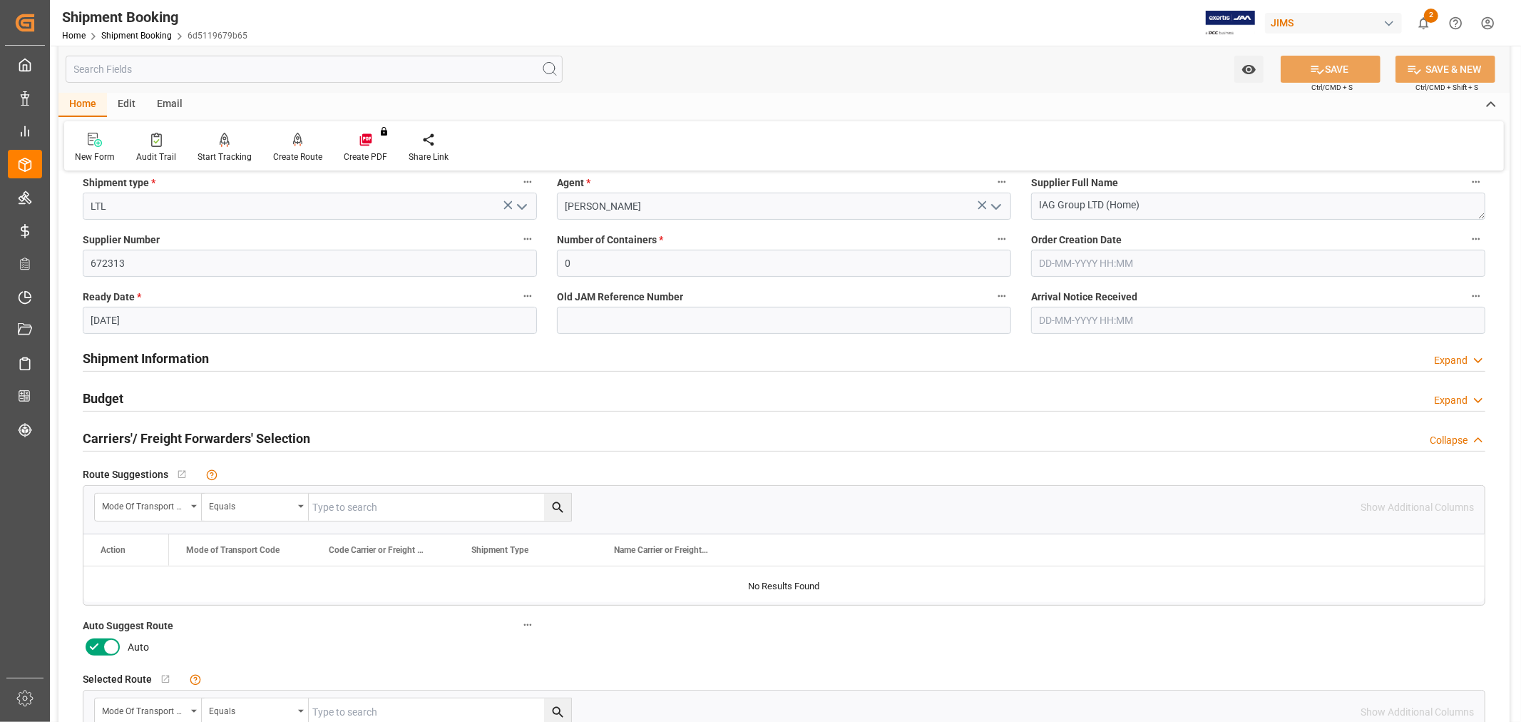
click at [93, 644] on icon at bounding box center [94, 646] width 17 height 17
click at [0, 0] on input "checkbox" at bounding box center [0, 0] width 0 height 0
click at [1310, 62] on icon at bounding box center [1317, 69] width 15 height 15
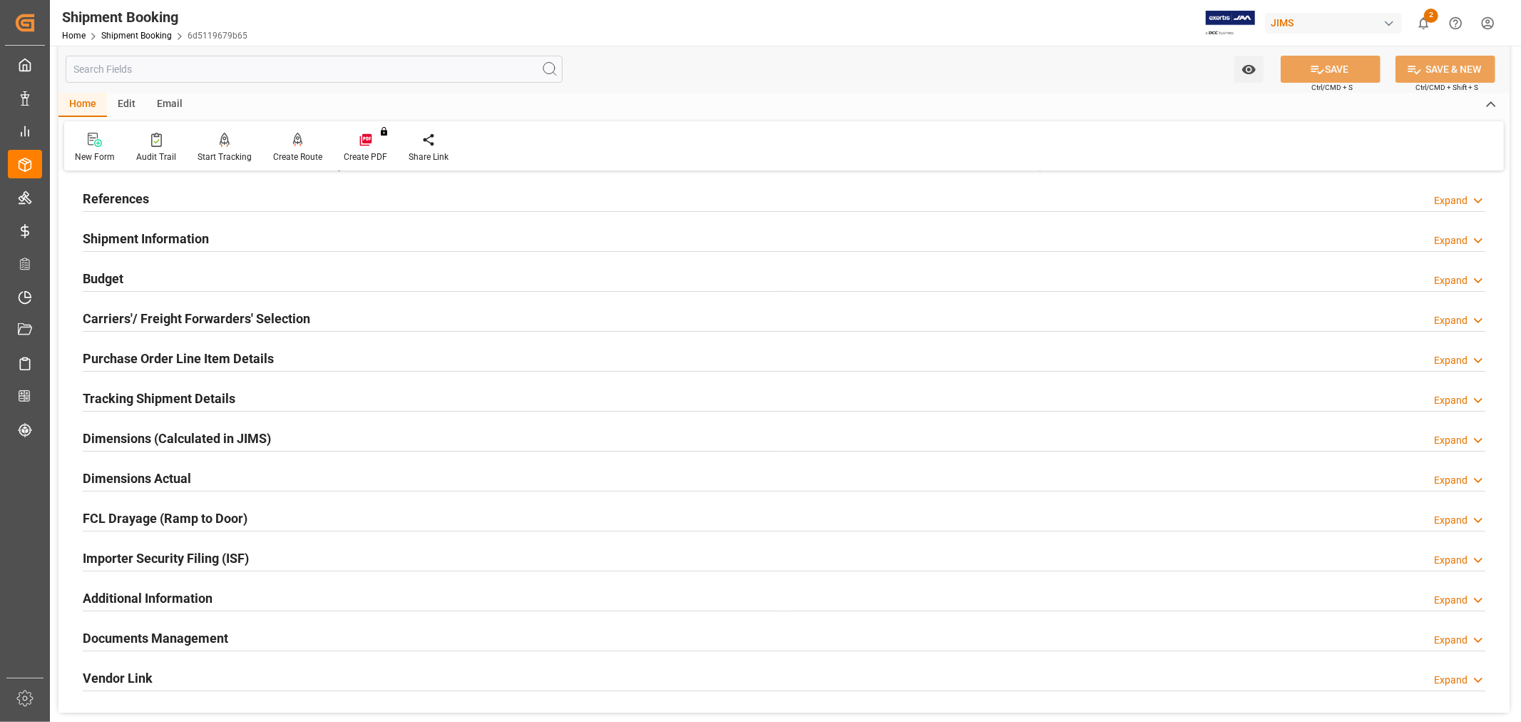
scroll to position [0, 0]
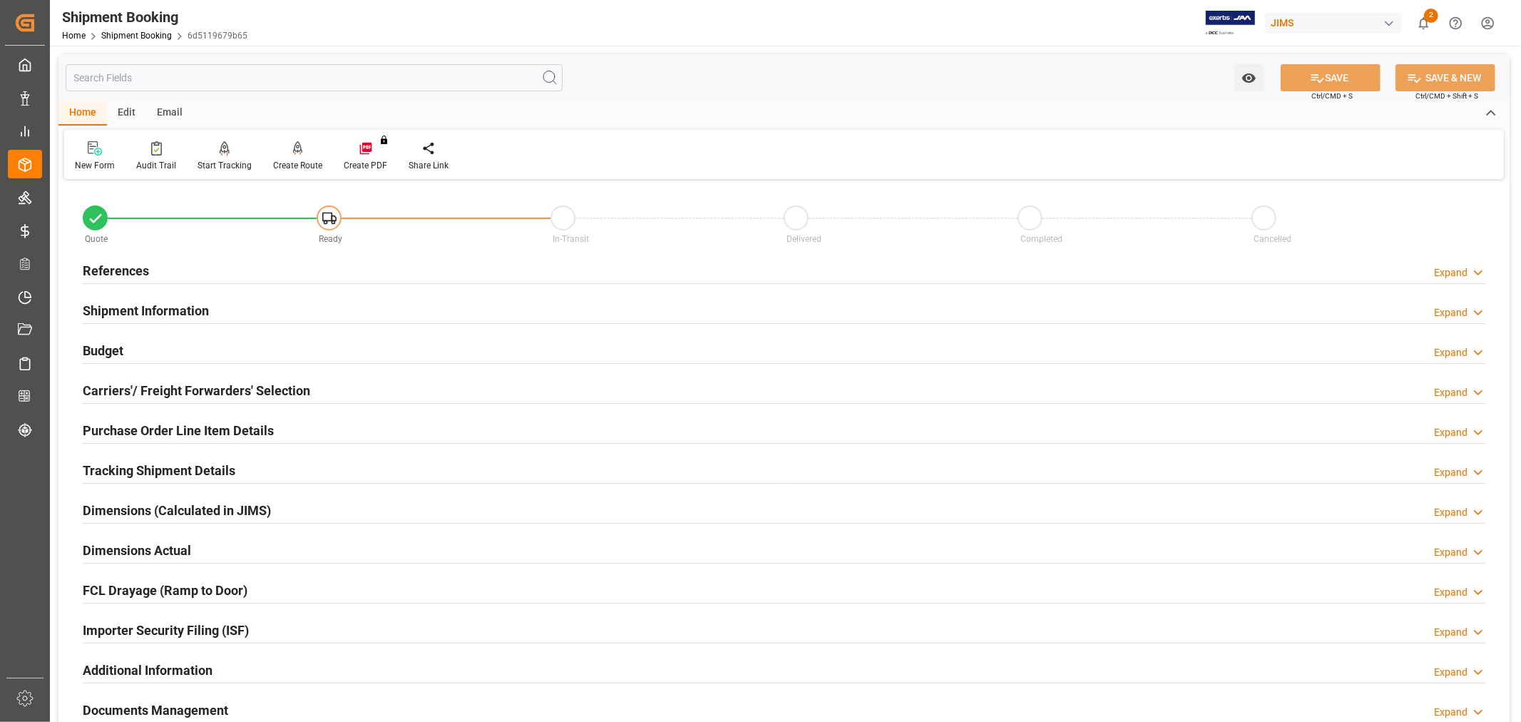
click at [96, 265] on h2 "References" at bounding box center [116, 270] width 66 height 19
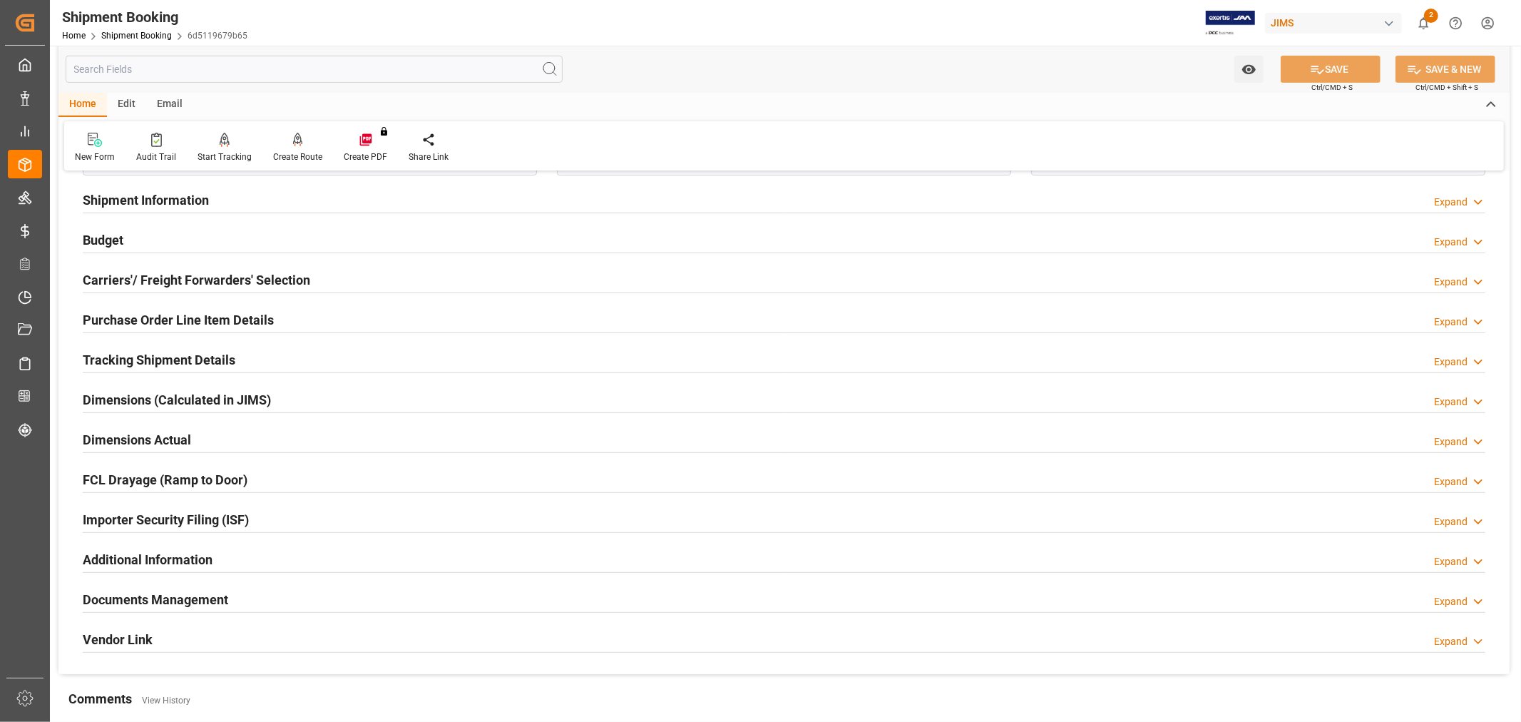
scroll to position [317, 0]
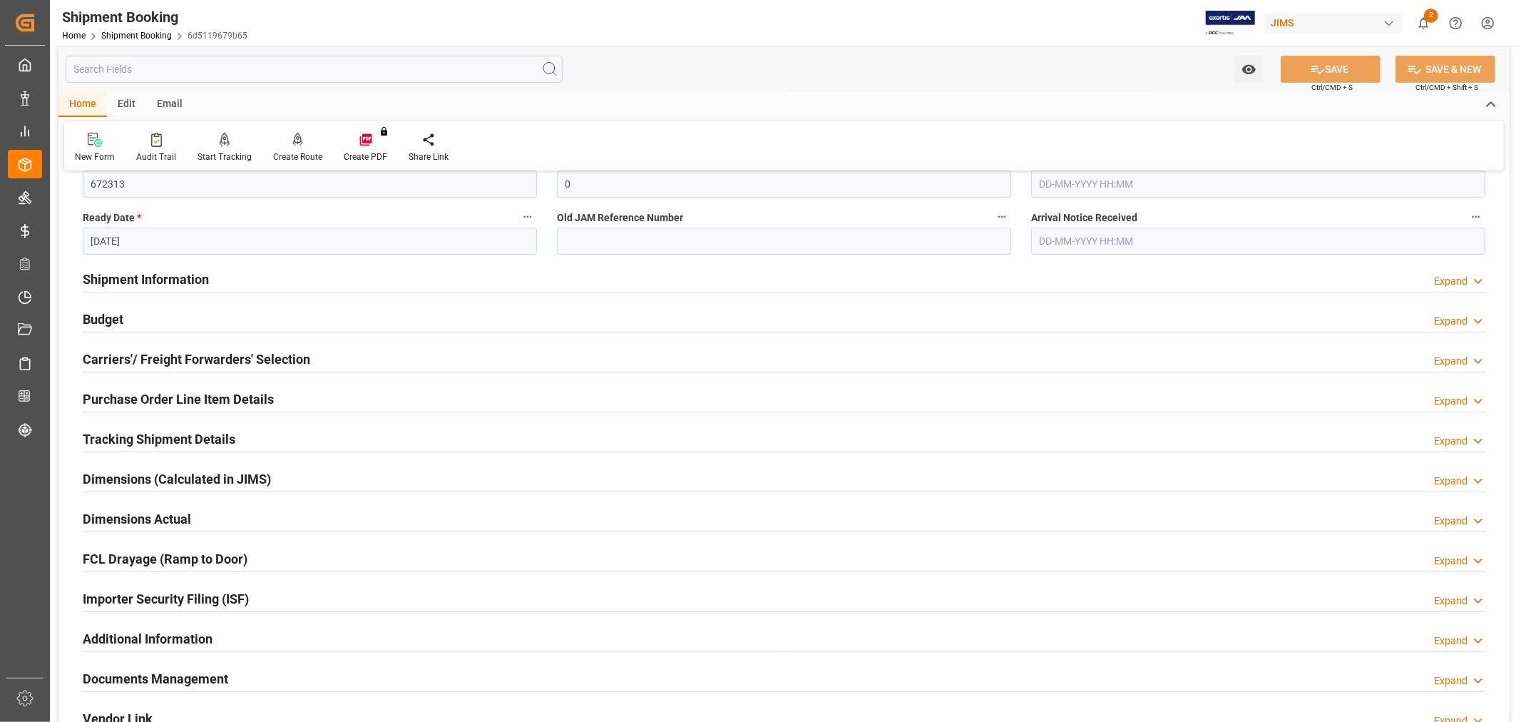
click at [148, 273] on h2 "Shipment Information" at bounding box center [146, 279] width 126 height 19
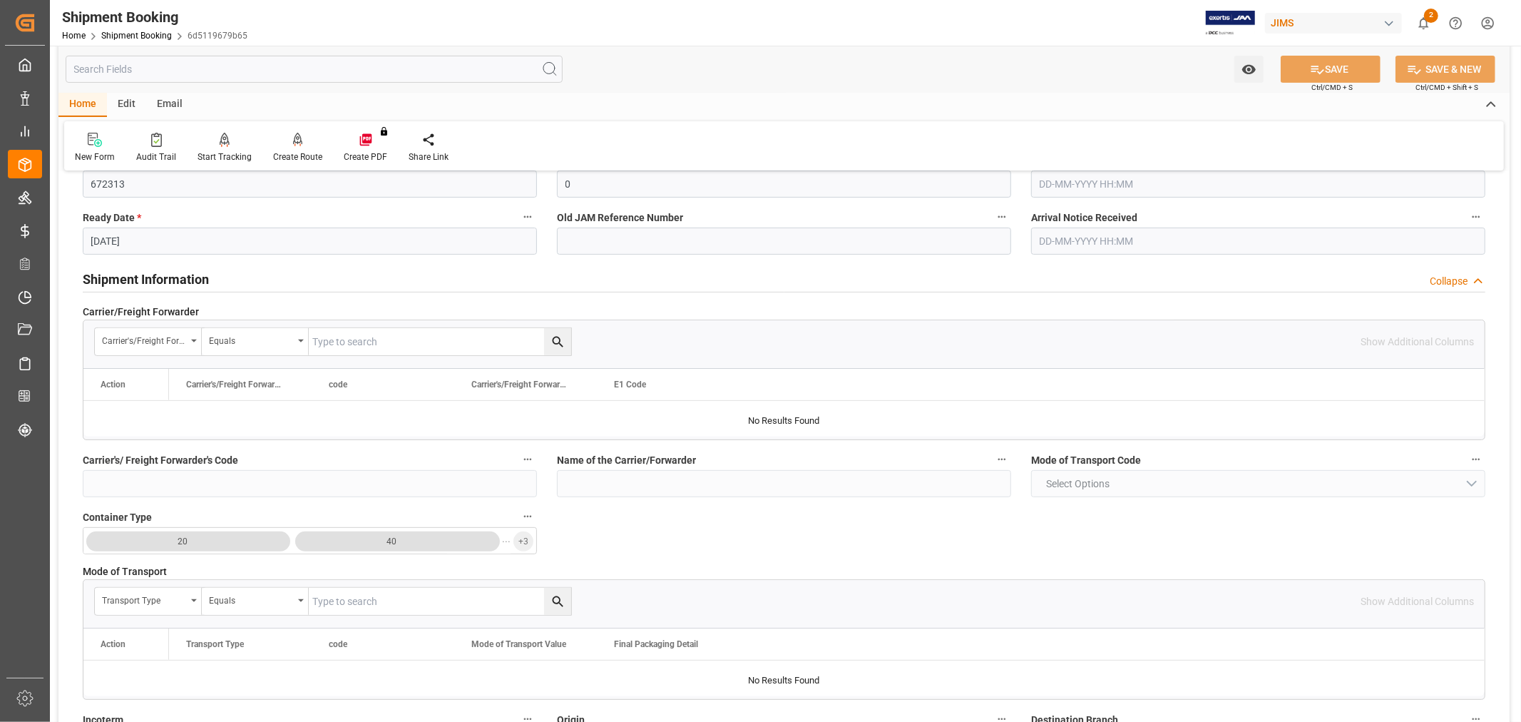
click at [150, 274] on h2 "Shipment Information" at bounding box center [146, 279] width 126 height 19
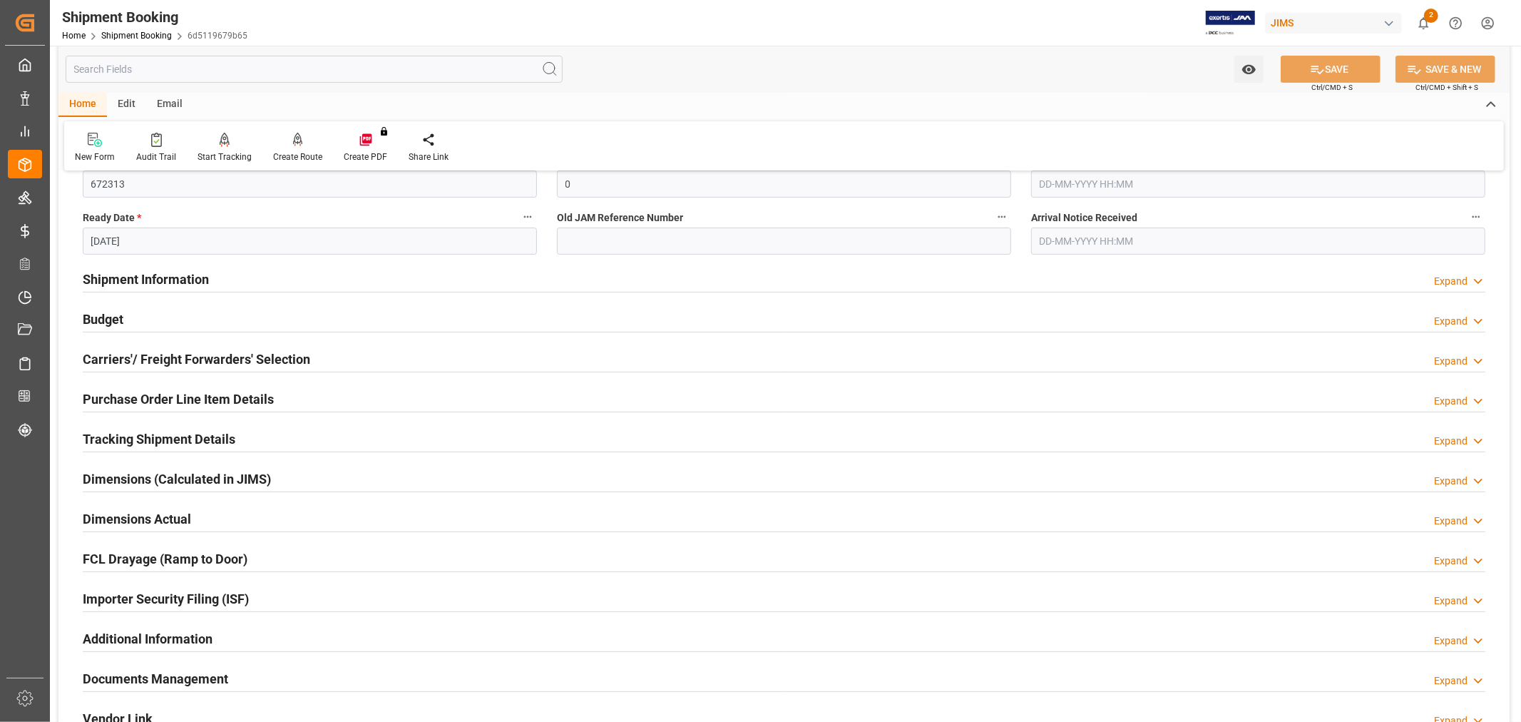
click at [176, 439] on h2 "Tracking Shipment Details" at bounding box center [159, 438] width 153 height 19
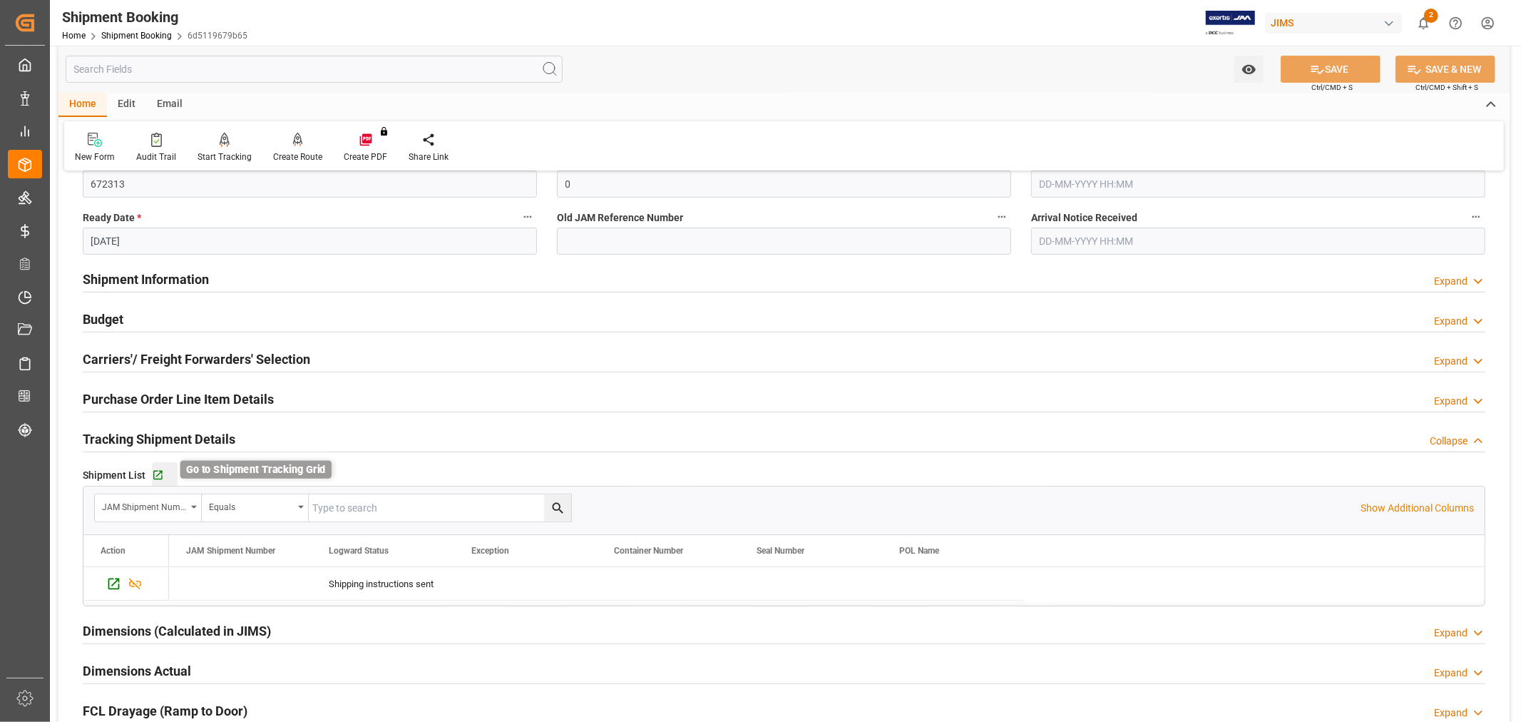
click at [158, 476] on icon "button" at bounding box center [158, 475] width 12 height 12
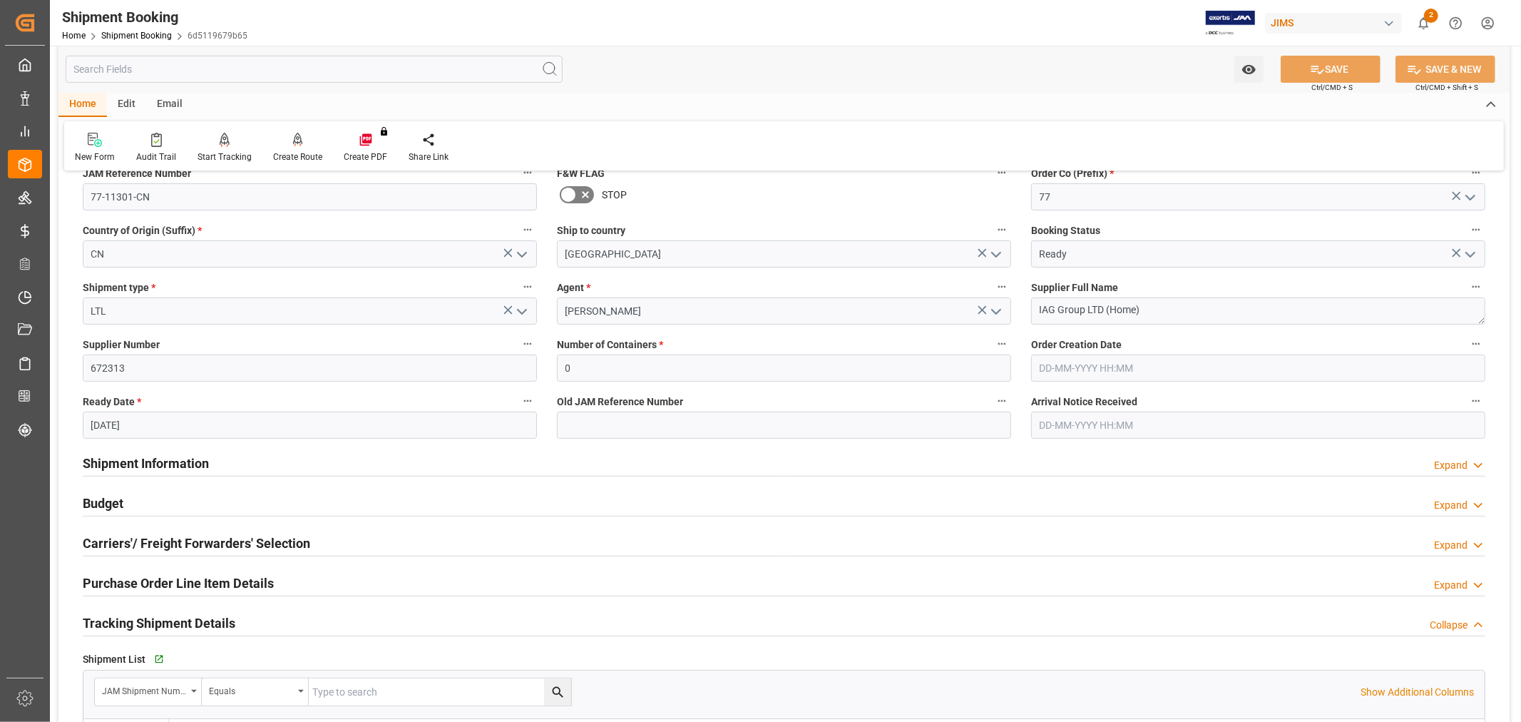
scroll to position [79, 0]
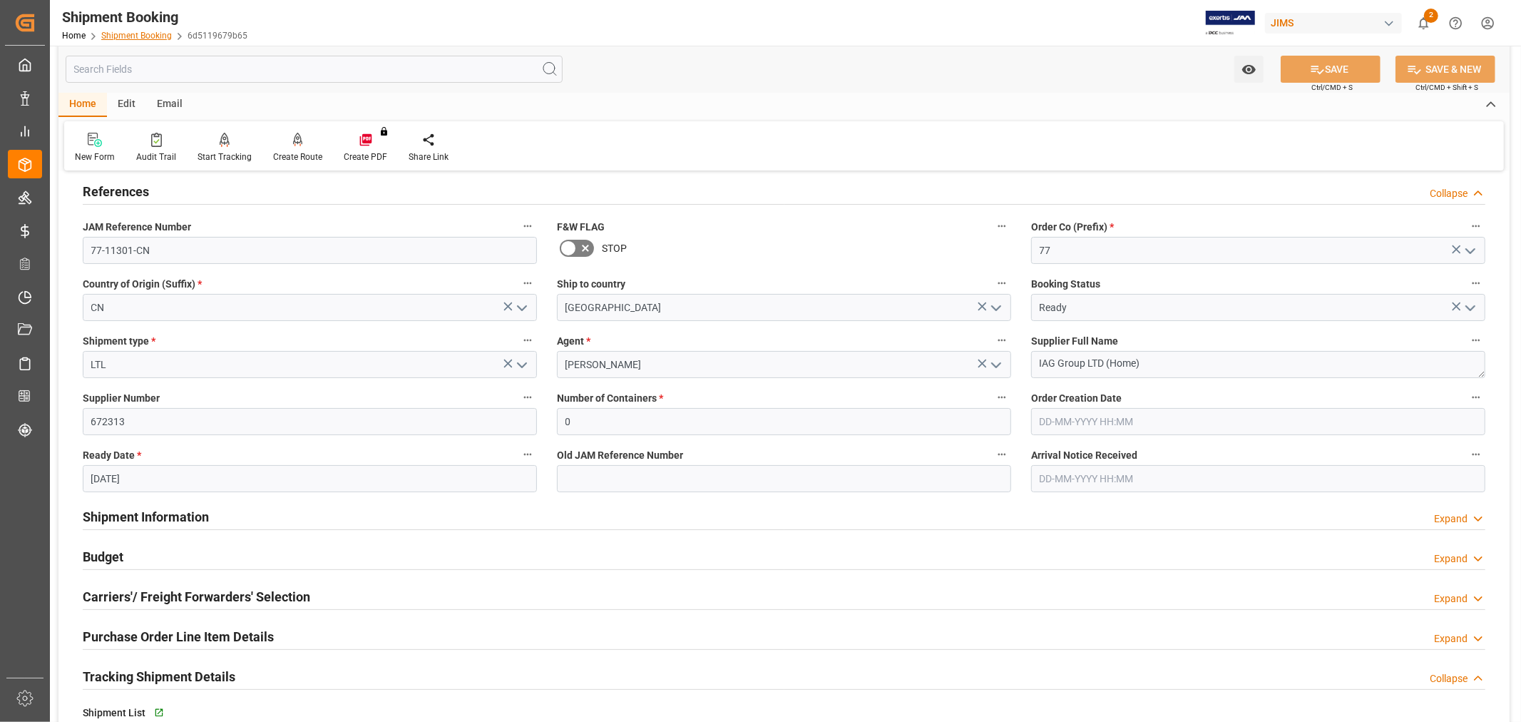
click at [136, 31] on link "Shipment Booking" at bounding box center [136, 36] width 71 height 10
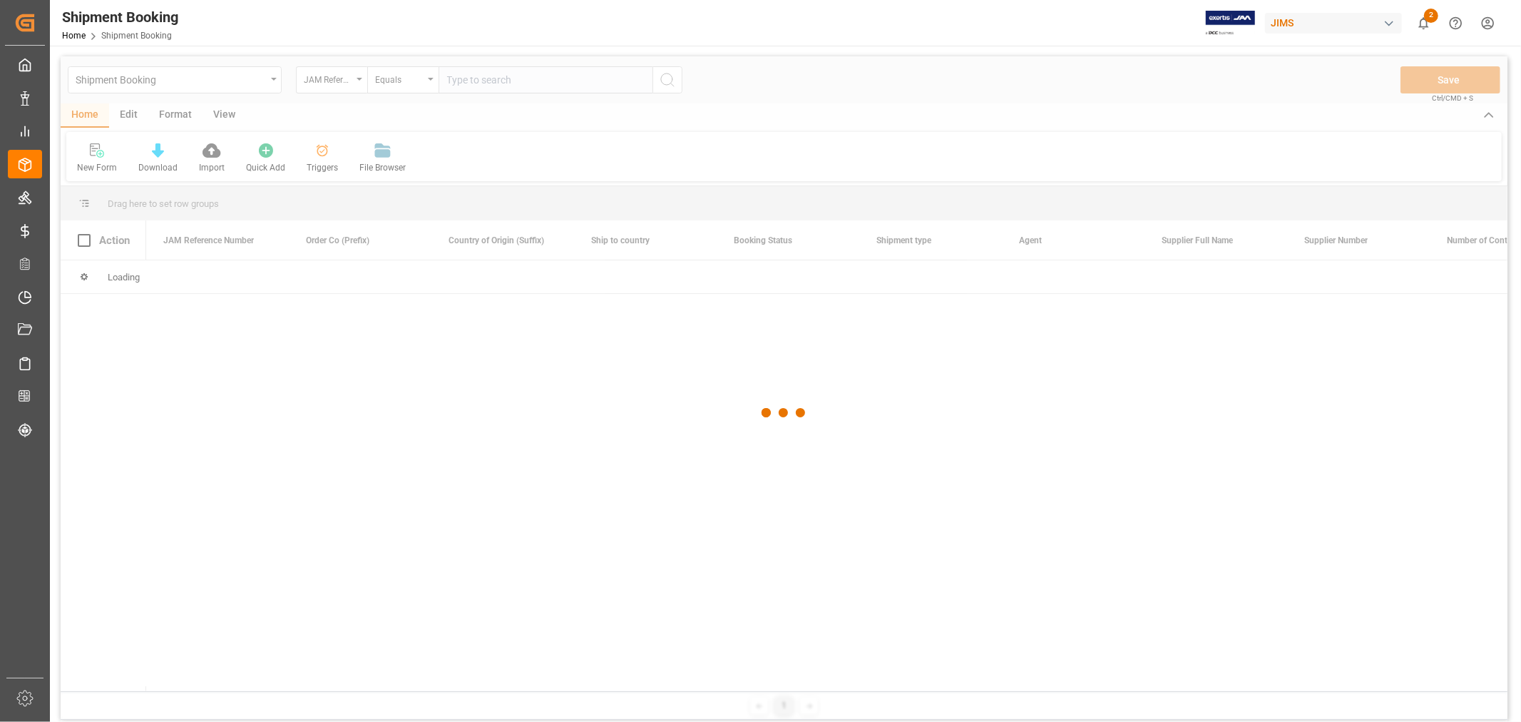
click at [469, 81] on div at bounding box center [784, 412] width 1447 height 713
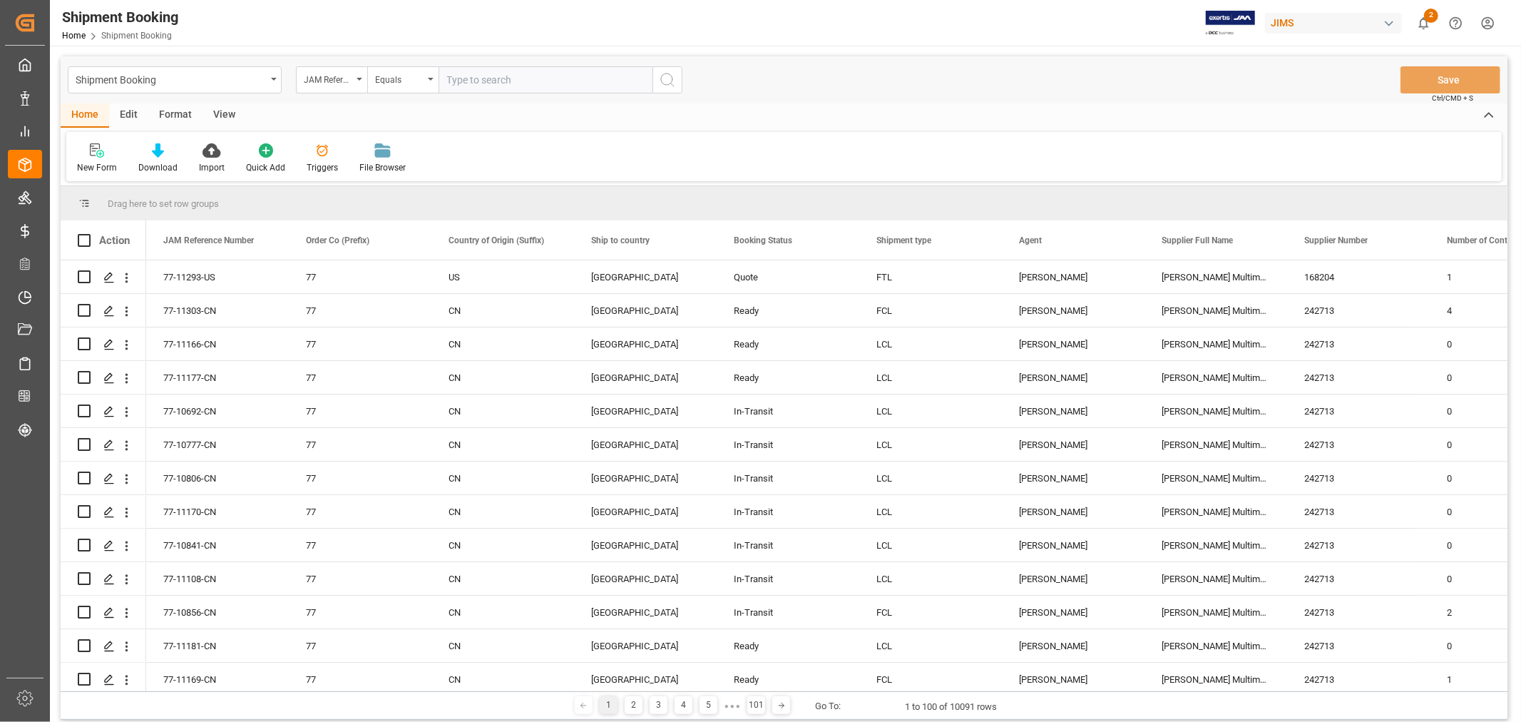
click at [468, 78] on input "text" at bounding box center [546, 79] width 214 height 27
paste input "77-11177-CN"
type input "77-11177-CN"
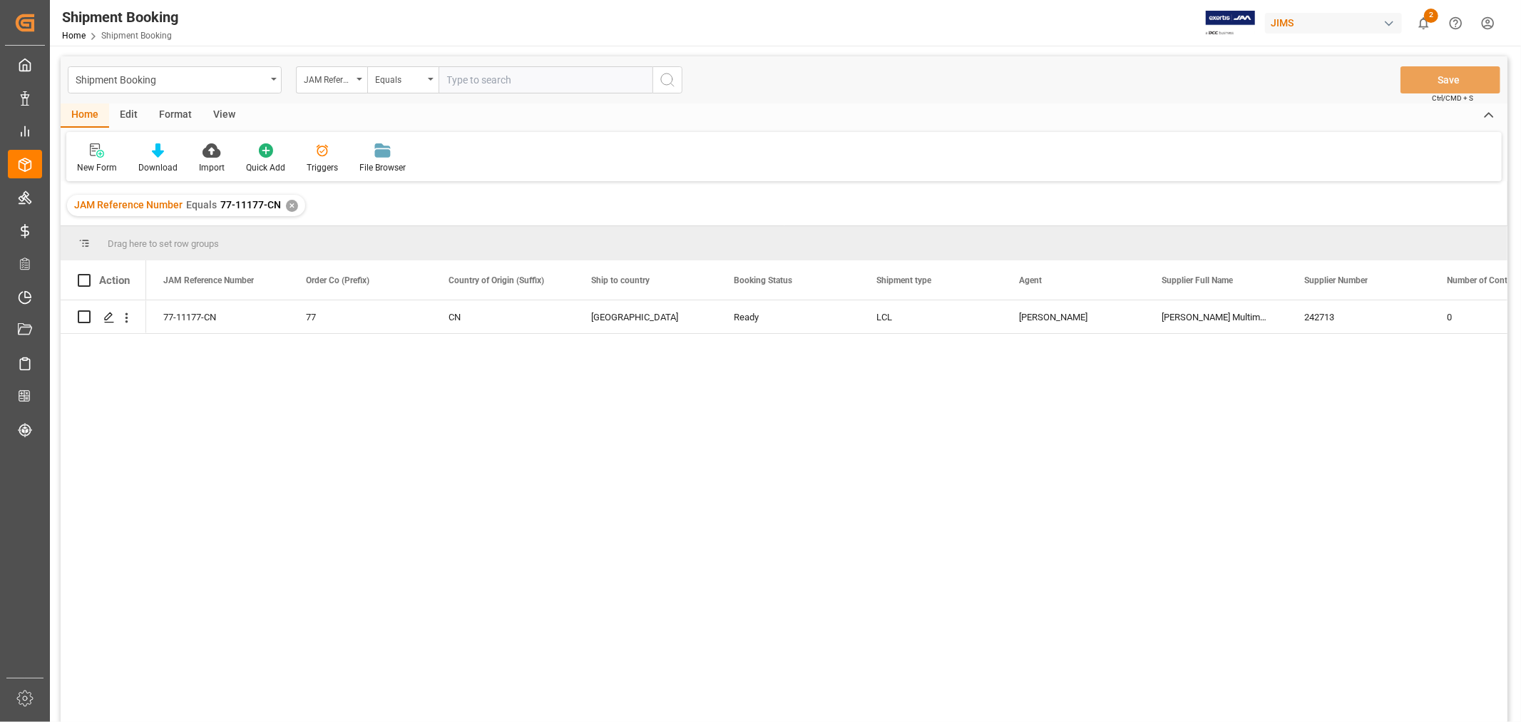
click at [220, 113] on div "View" at bounding box center [224, 115] width 43 height 24
click at [279, 80] on div "Shipment Booking" at bounding box center [175, 79] width 214 height 27
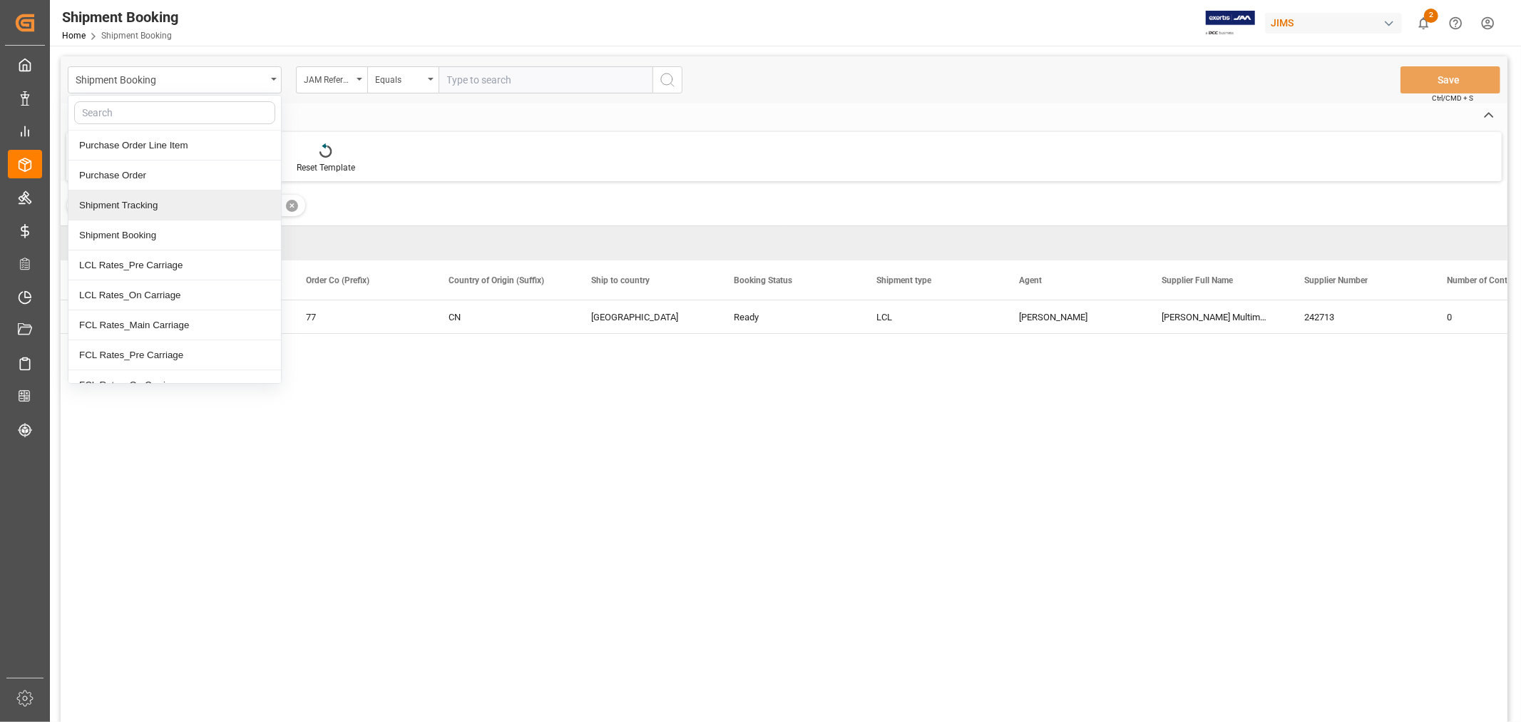
click at [168, 207] on div "Shipment Tracking" at bounding box center [174, 205] width 212 height 30
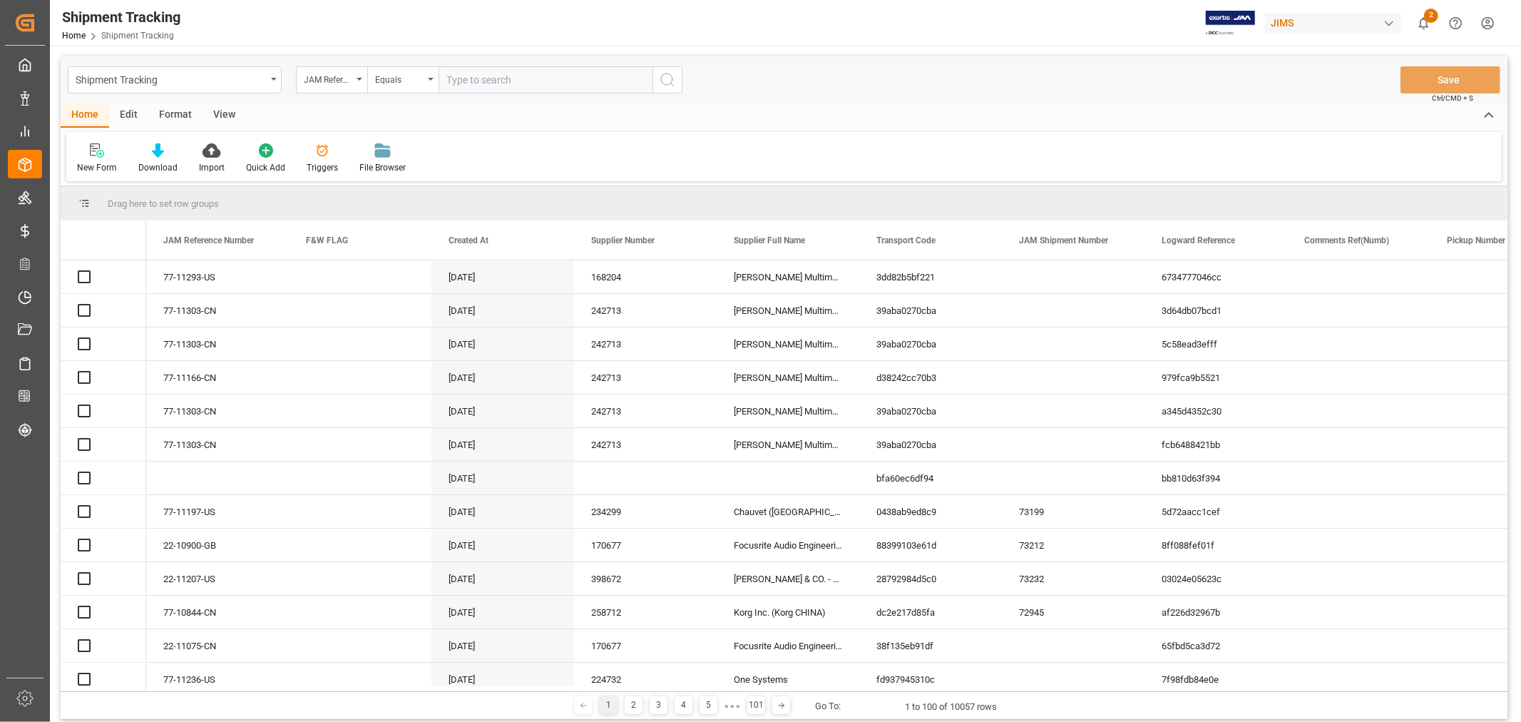
click at [515, 86] on input "text" at bounding box center [546, 79] width 214 height 27
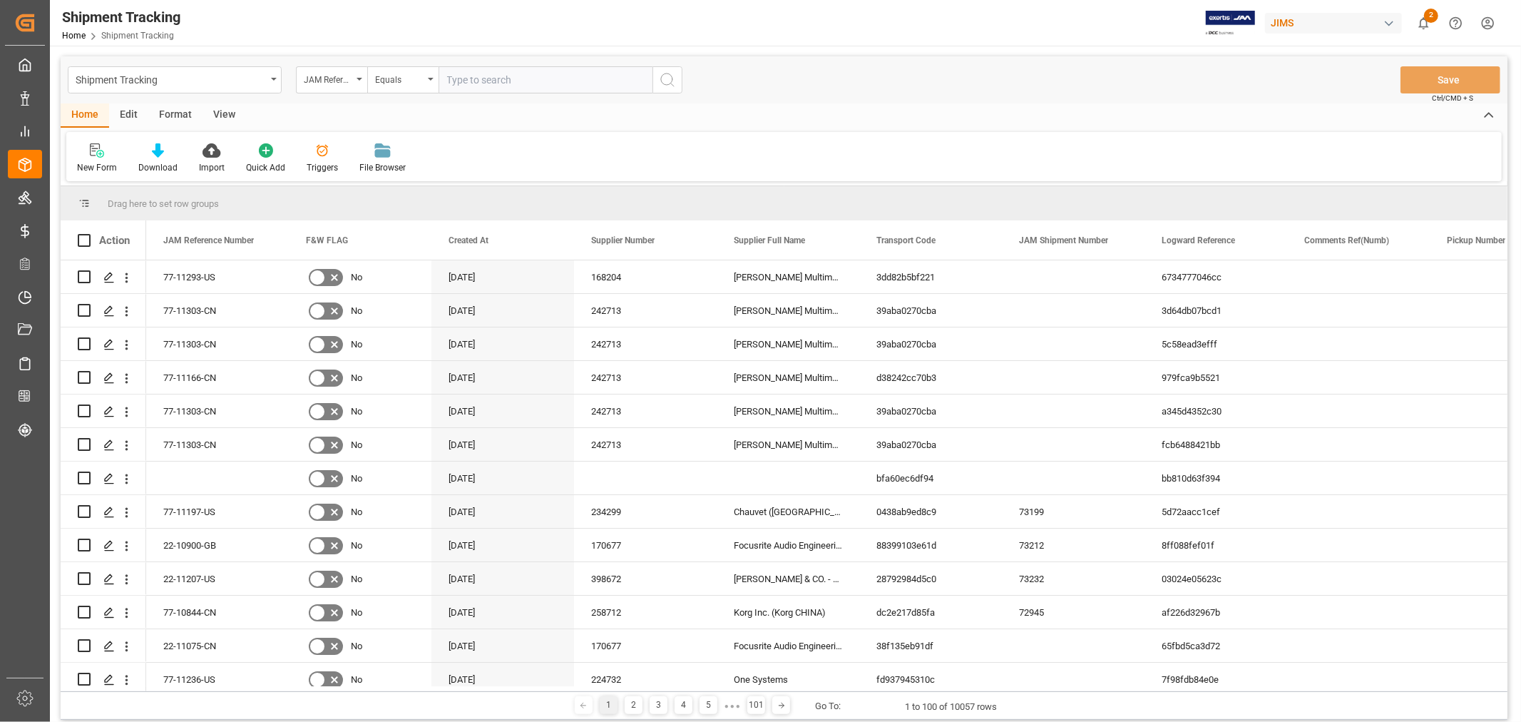
paste input "77-11177-CN"
type input "77-11177-CN"
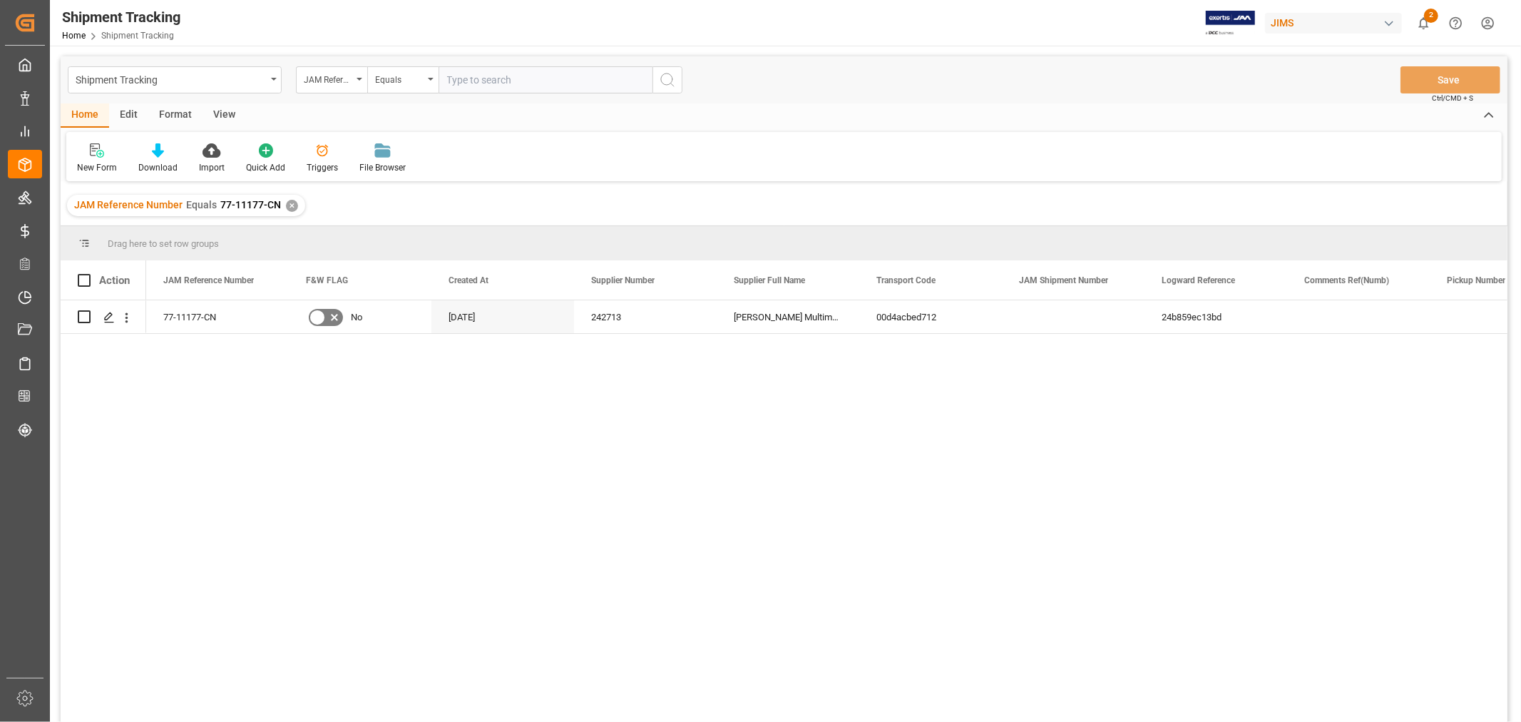
click at [223, 112] on div "View" at bounding box center [224, 115] width 43 height 24
click at [88, 166] on div "Default" at bounding box center [91, 167] width 28 height 13
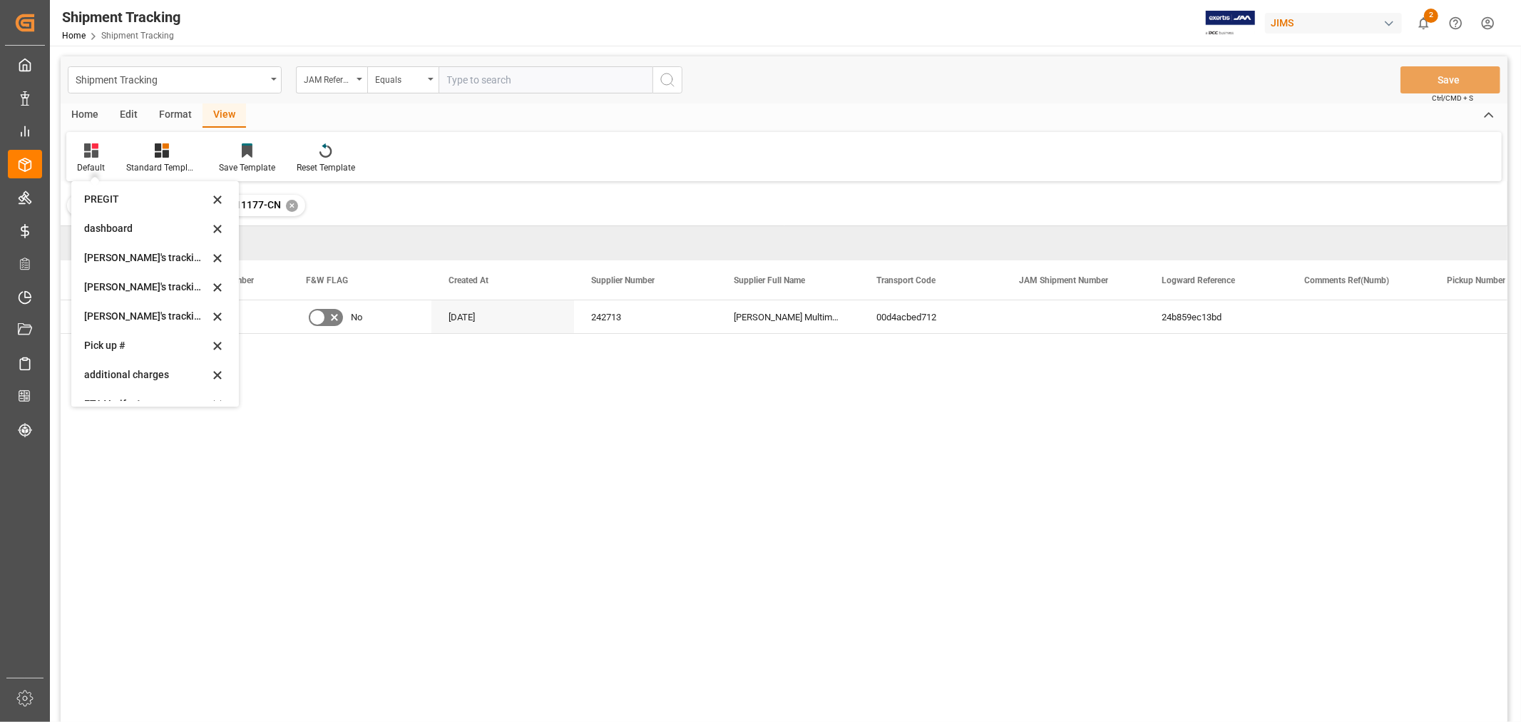
scroll to position [237, 0]
click at [153, 314] on div "Huixin's tracking all_sample" at bounding box center [146, 314] width 125 height 15
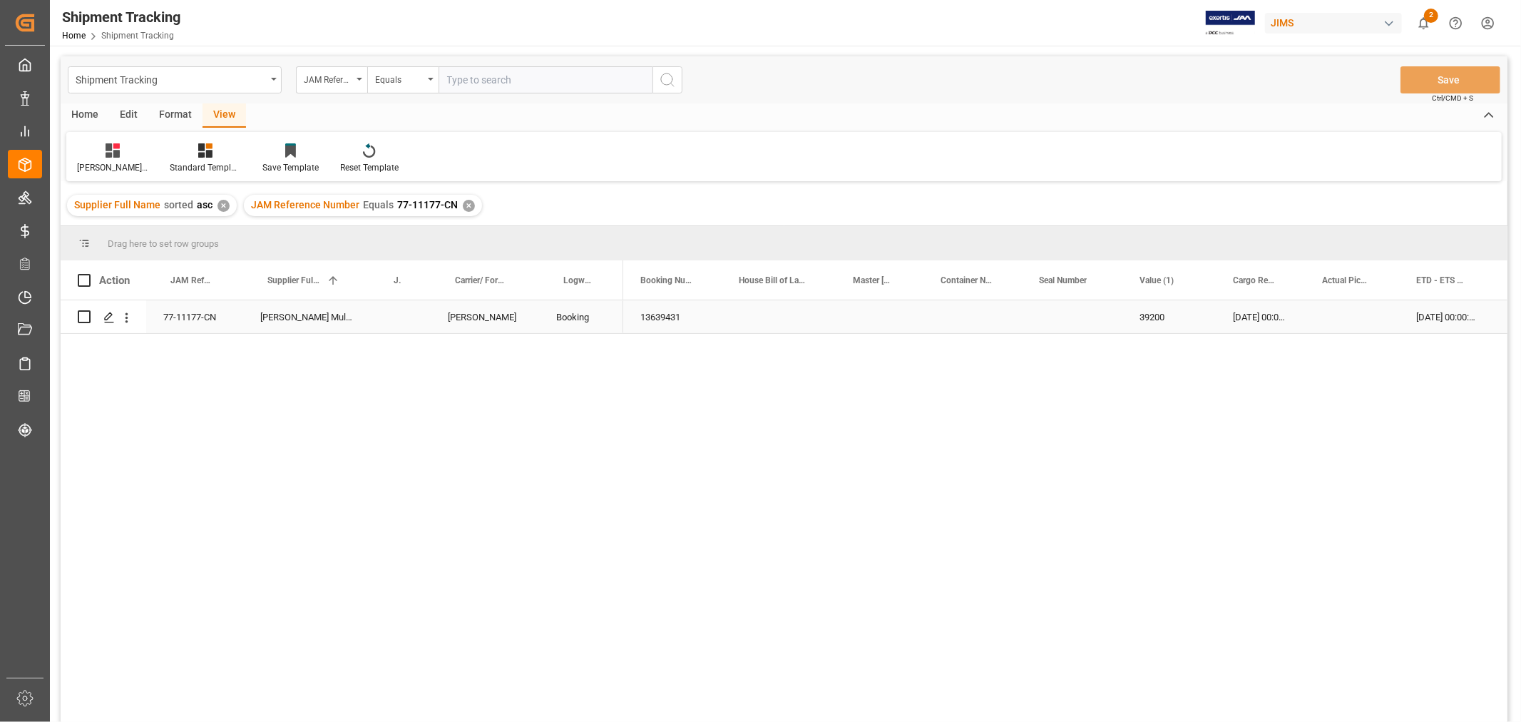
click at [1426, 323] on div "29-10-2025 00:00:00" at bounding box center [1446, 316] width 94 height 33
click at [670, 315] on div "13639431" at bounding box center [672, 316] width 98 height 33
click at [1423, 315] on div "29-10-2025 00:00:00" at bounding box center [1446, 316] width 94 height 33
click at [1358, 317] on div "06-11-2025 00:00:00" at bounding box center [1362, 316] width 93 height 33
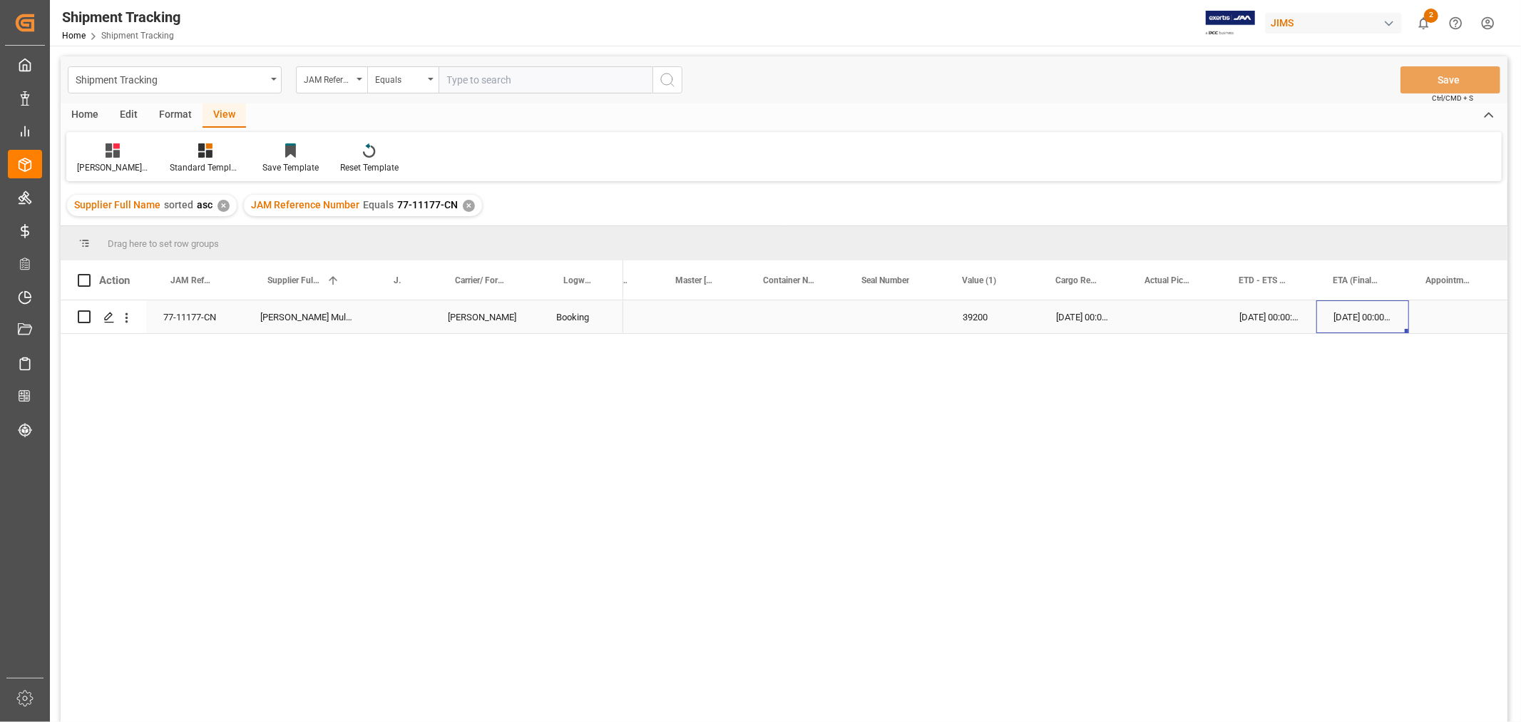
click at [1358, 317] on div "06-11-2025 00:00:00" at bounding box center [1362, 316] width 93 height 33
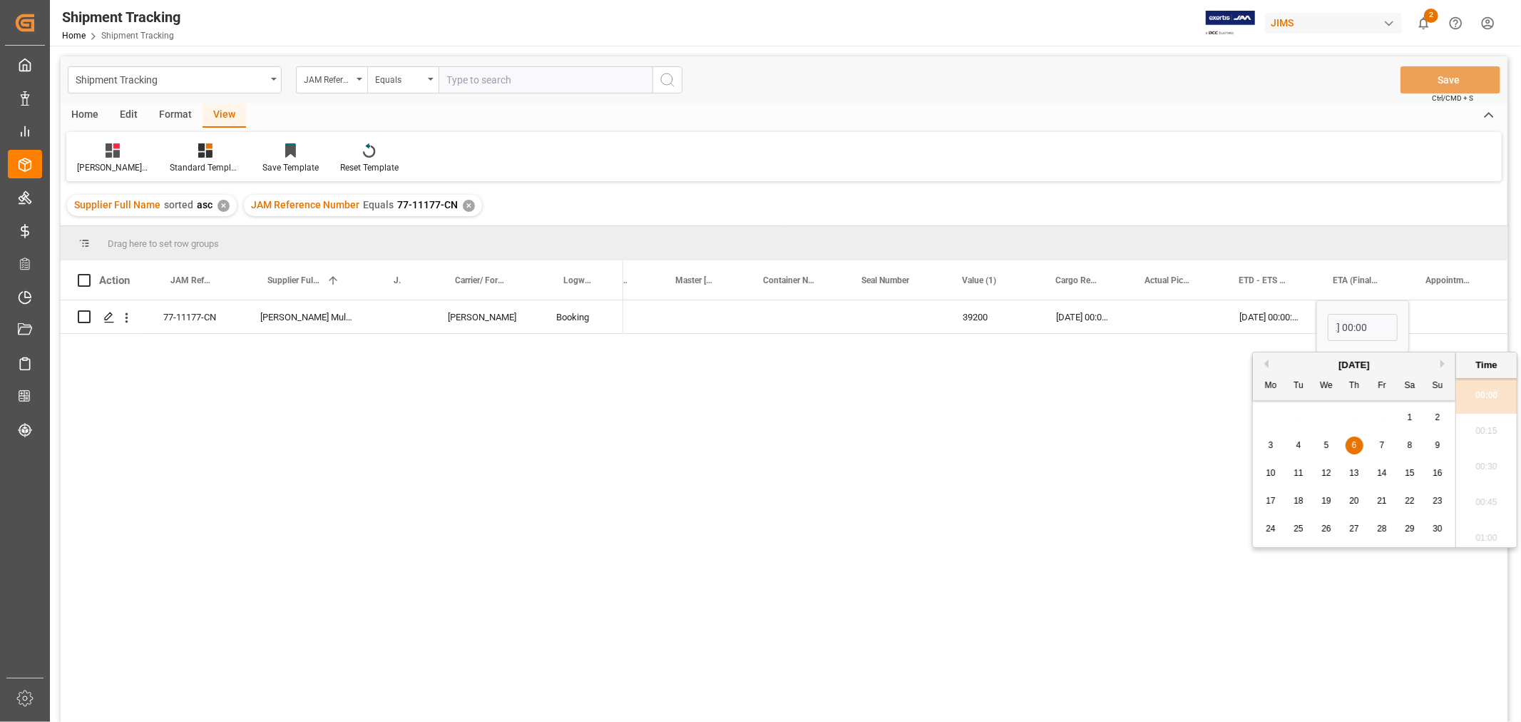
scroll to position [0, 0]
click at [1444, 365] on button "Next Month" at bounding box center [1444, 363] width 9 height 9
click at [1383, 409] on div "5" at bounding box center [1382, 417] width 18 height 17
type input "05-12-2025 00:00"
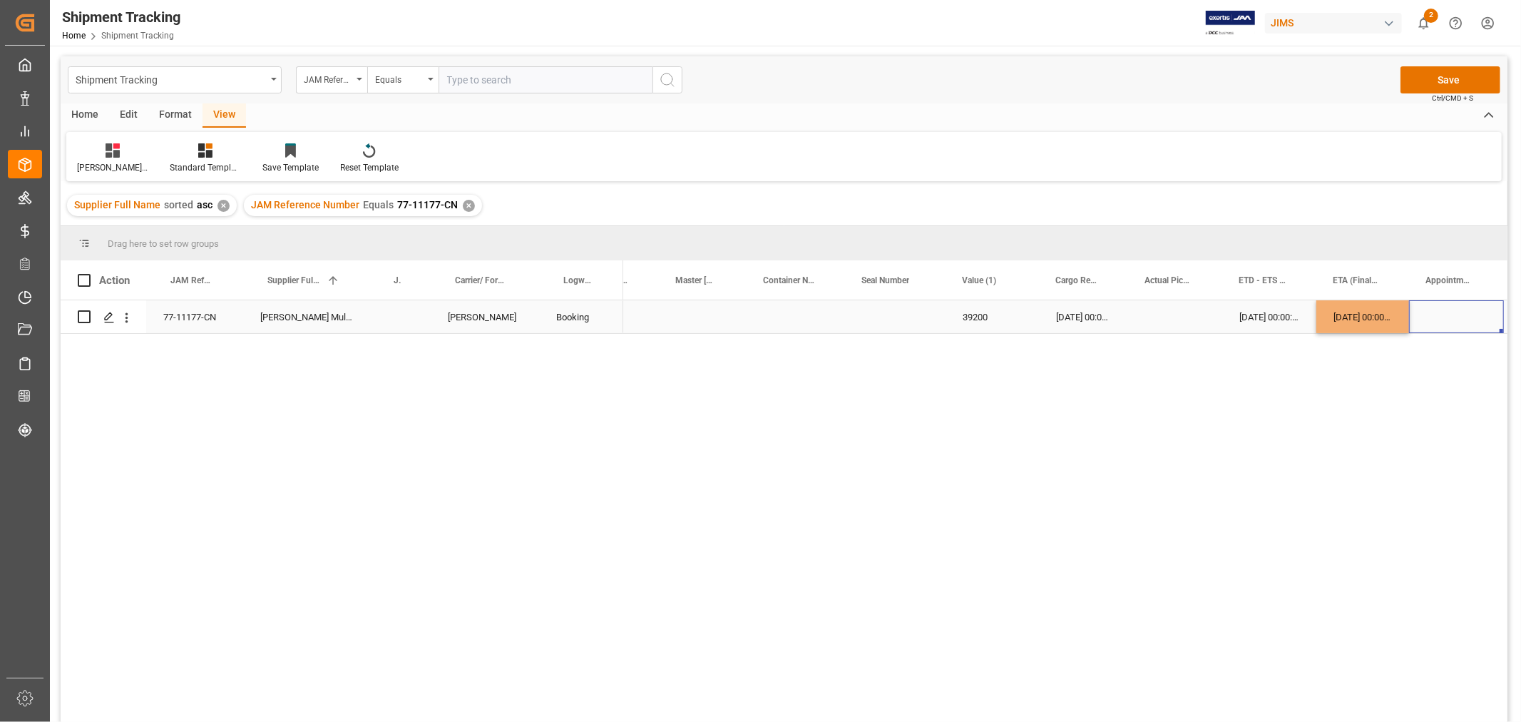
click at [1471, 314] on div "Press SPACE to select this row." at bounding box center [1456, 316] width 95 height 33
click at [1430, 73] on button "Save" at bounding box center [1450, 79] width 100 height 27
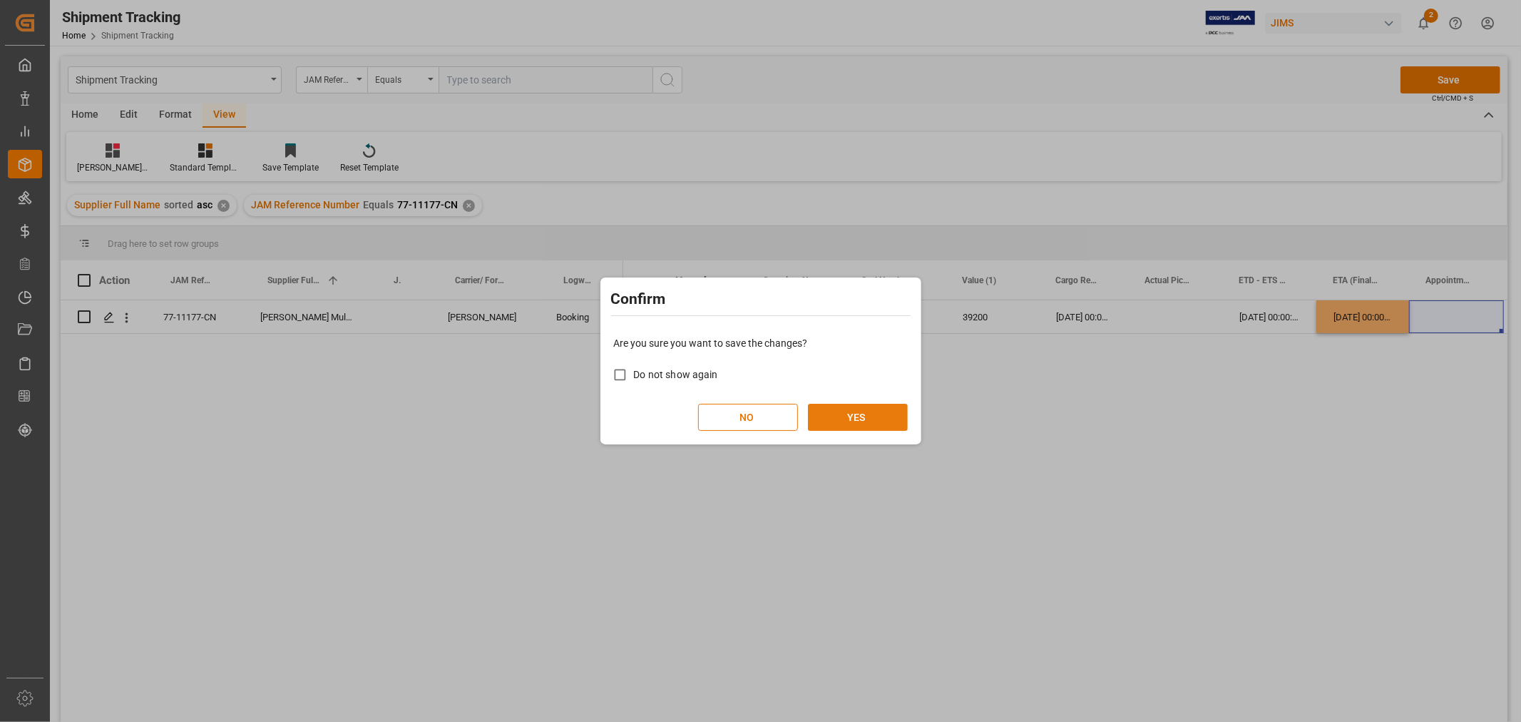
click at [823, 419] on button "YES" at bounding box center [858, 417] width 100 height 27
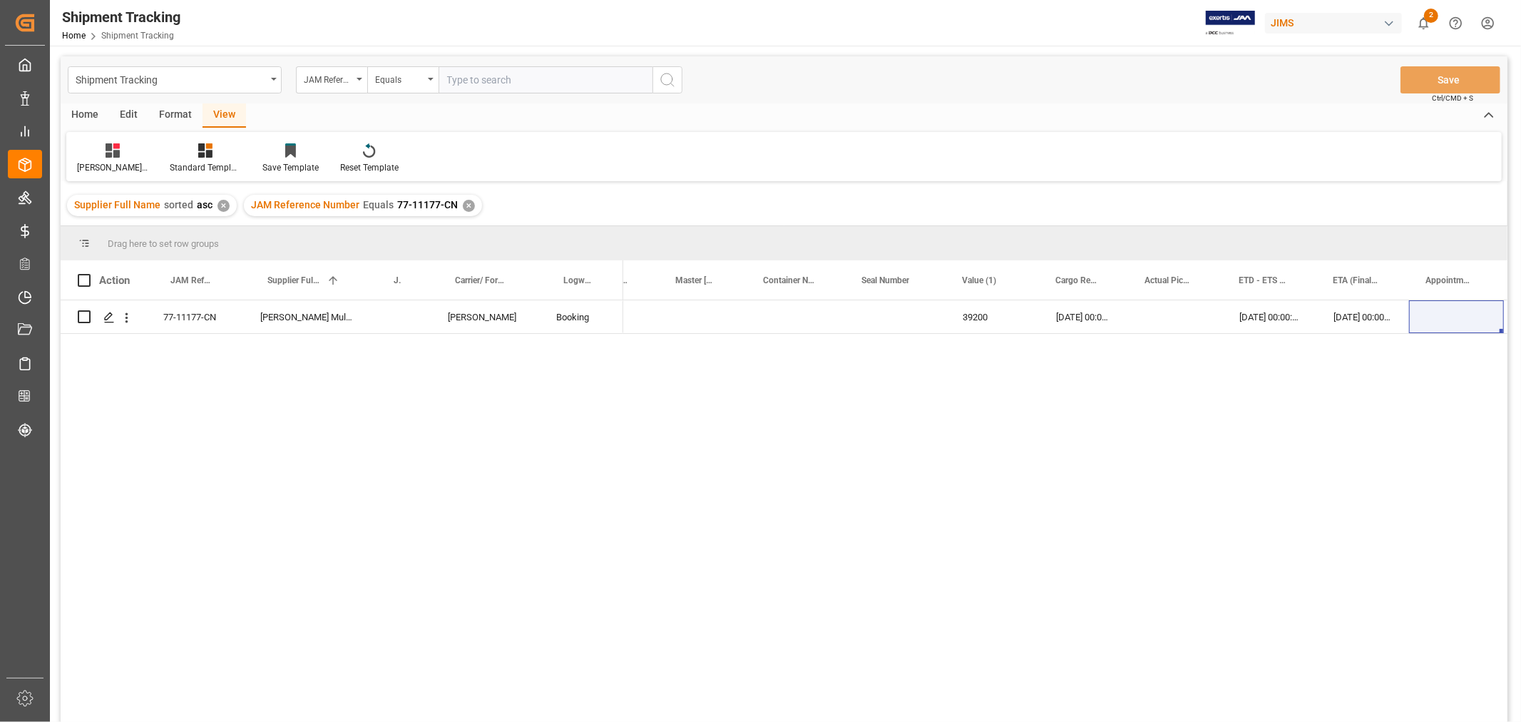
click at [1337, 400] on div "13639431 39200 20-10-2025 00:00:00 29-10-2025 00:00:00 05-12-2025 00:00:00 HuiX…" at bounding box center [1065, 515] width 884 height 431
click at [463, 208] on div "✕" at bounding box center [469, 206] width 12 height 12
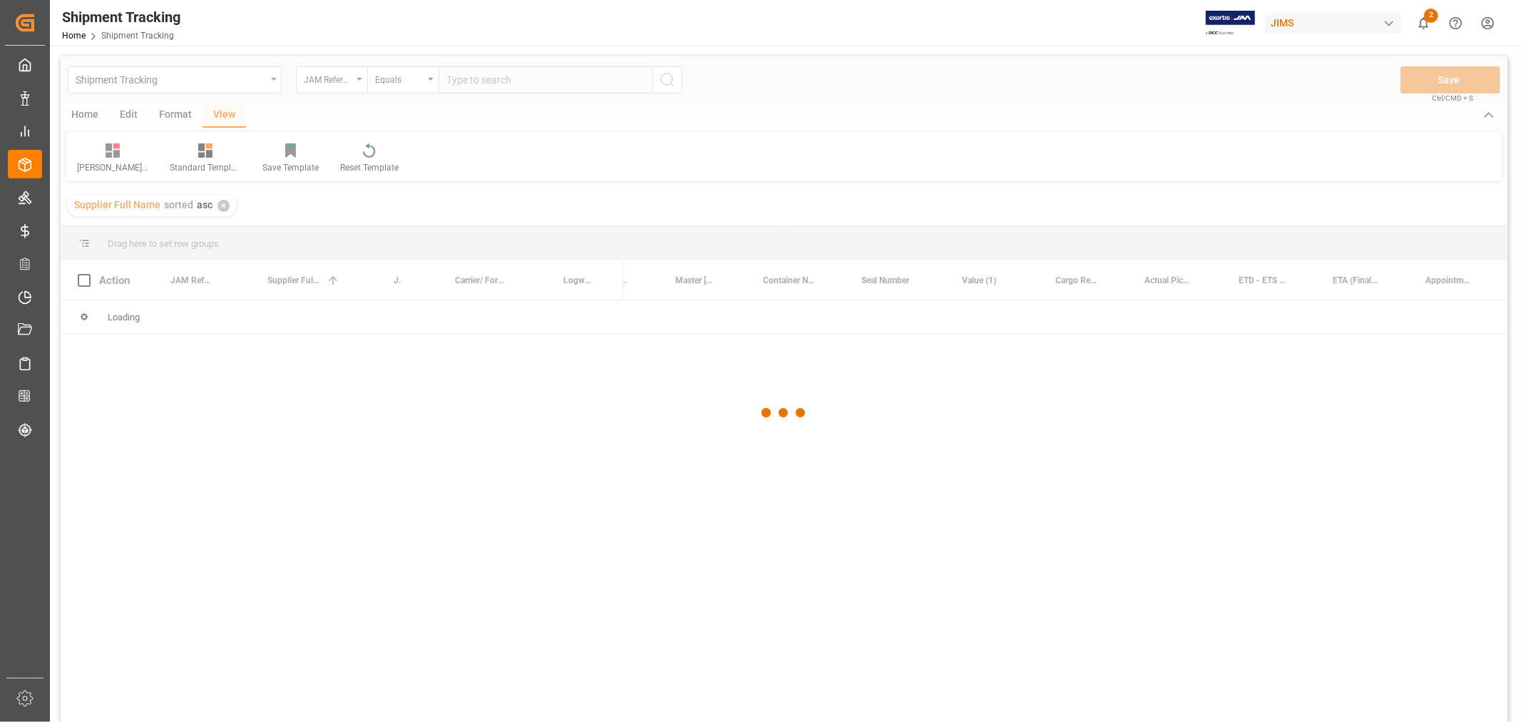
click at [468, 77] on div at bounding box center [784, 412] width 1447 height 713
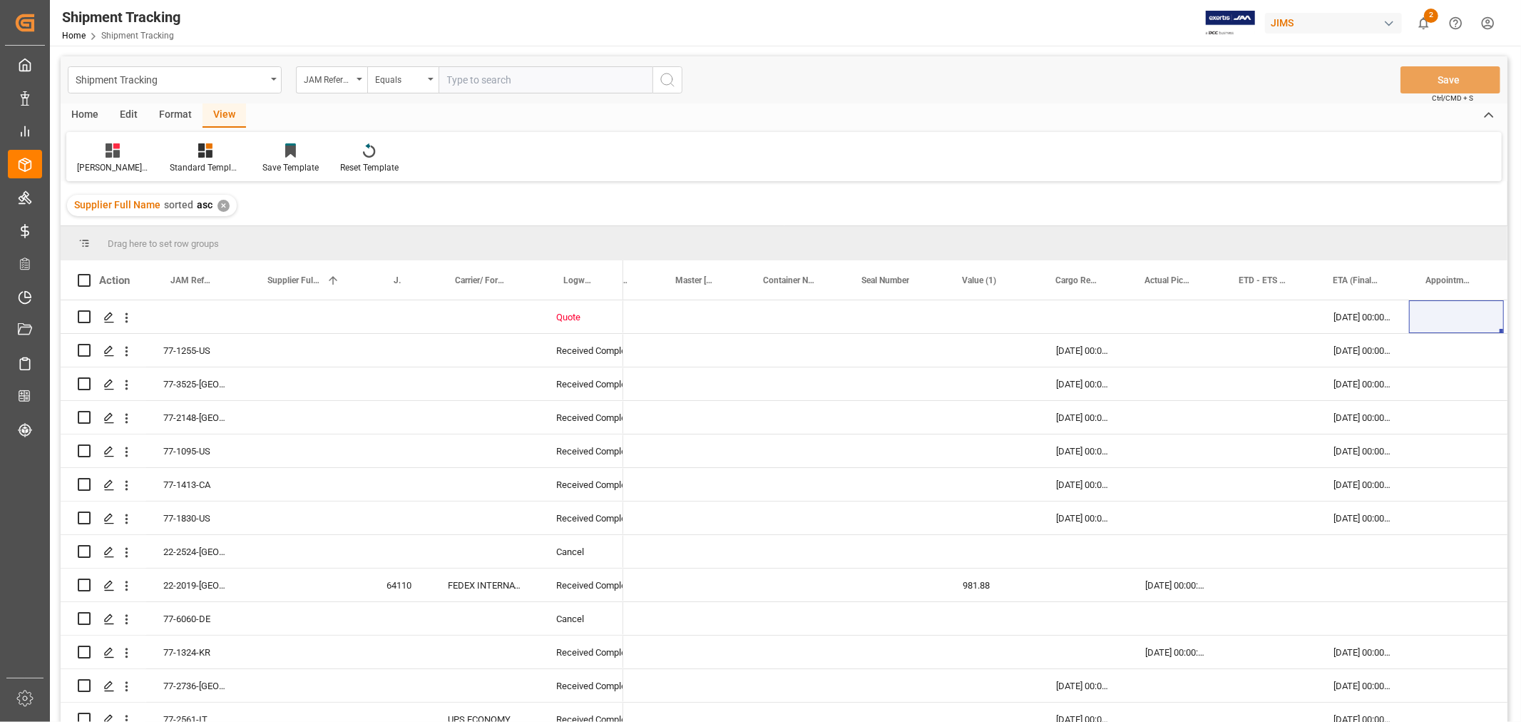
click at [459, 80] on input "text" at bounding box center [546, 79] width 214 height 27
paste input "77-10337-CN"
type input "77-10337-CN"
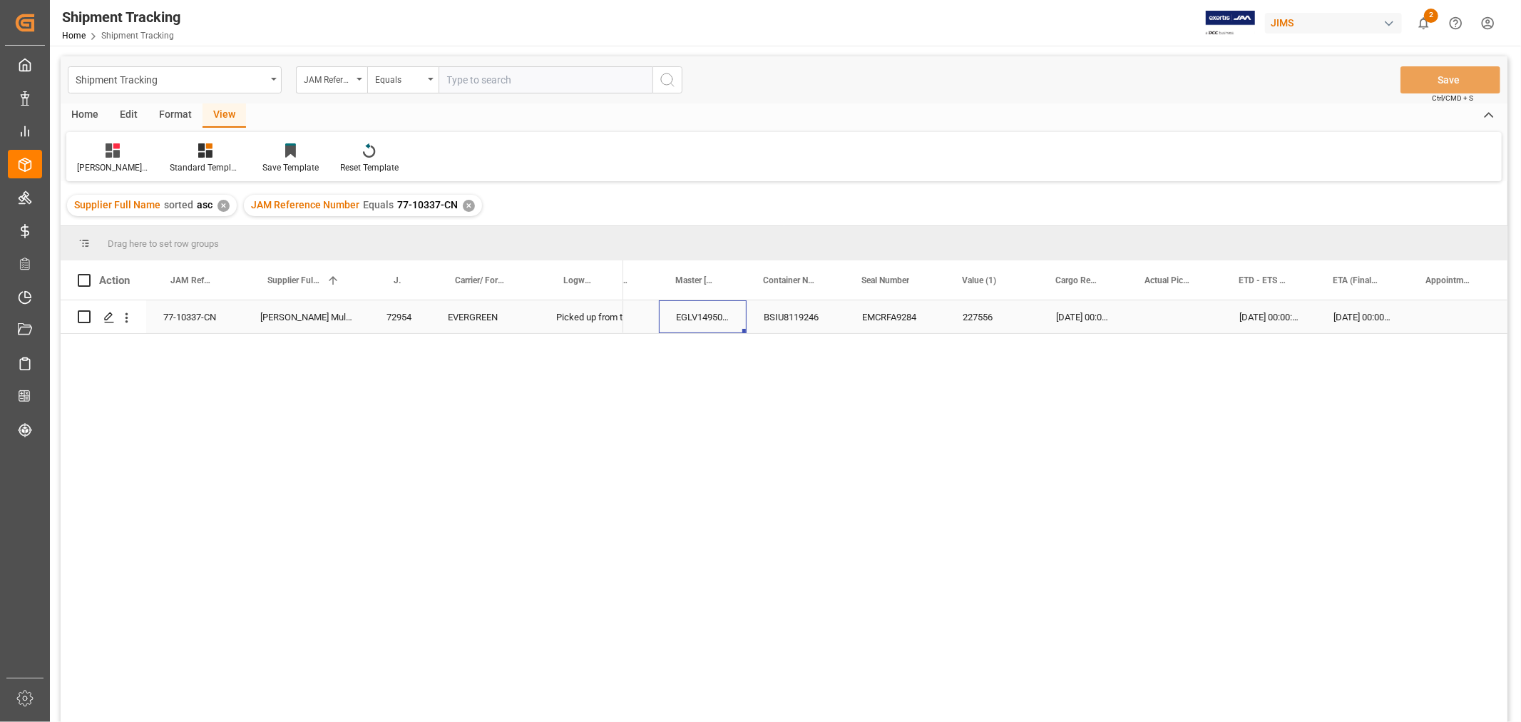
click at [706, 314] on div "EGLV149506007154" at bounding box center [703, 316] width 88 height 33
click at [782, 315] on div "BSIU8119246" at bounding box center [796, 316] width 98 height 33
click at [1338, 319] on div "08-10-2025 00:00:00" at bounding box center [1362, 316] width 93 height 33
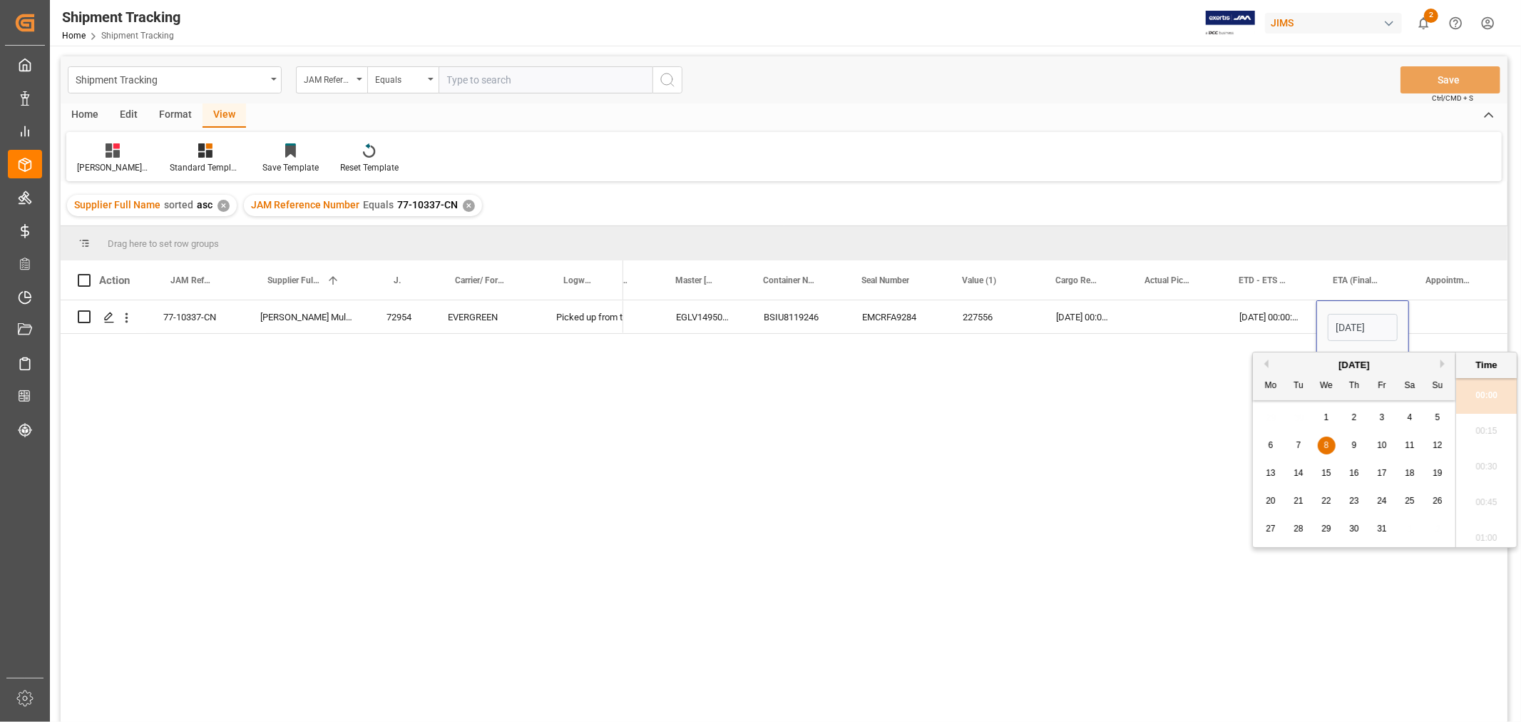
click at [1355, 416] on span "2" at bounding box center [1354, 417] width 5 height 10
type input "02-10-2025 00:00"
click at [1430, 319] on div "Press SPACE to select this row." at bounding box center [1456, 316] width 95 height 33
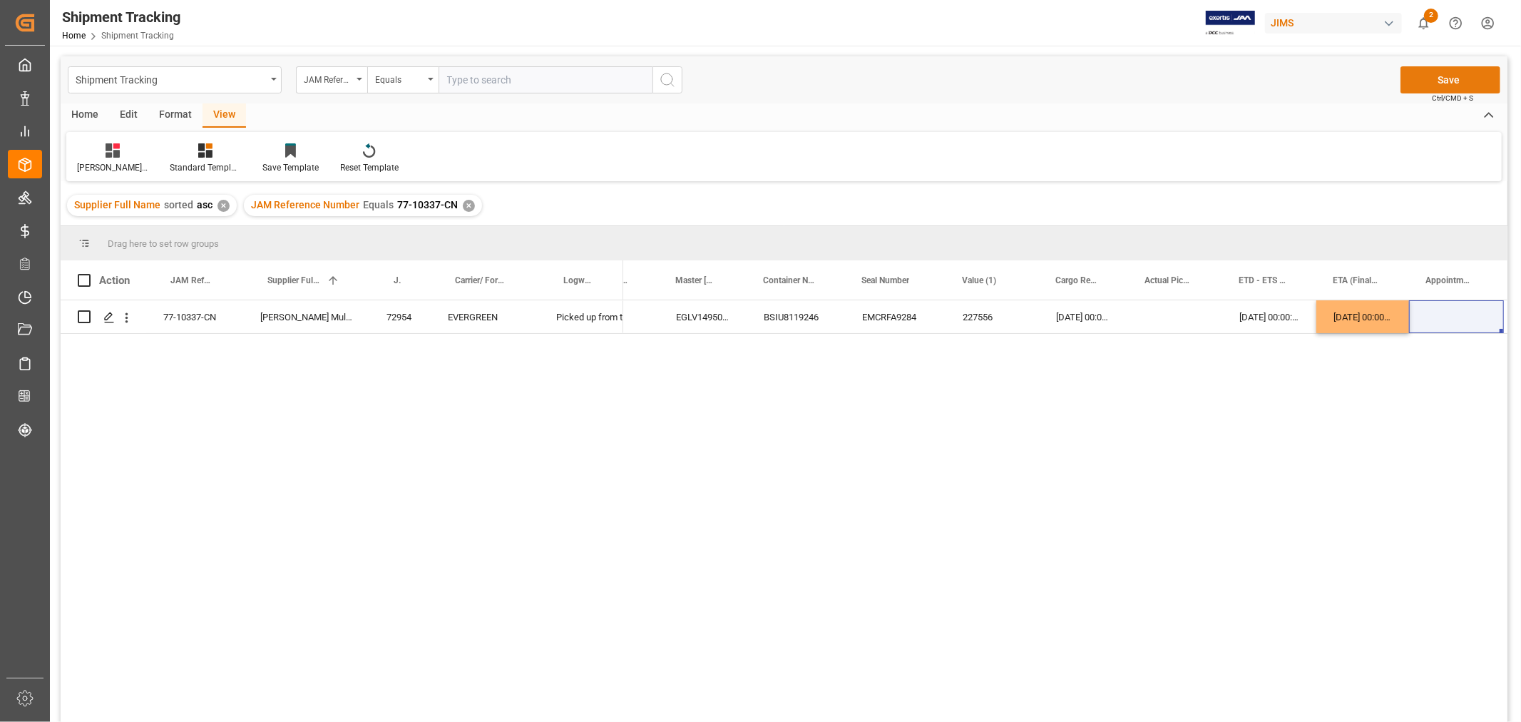
click at [1442, 79] on button "Save" at bounding box center [1450, 79] width 100 height 27
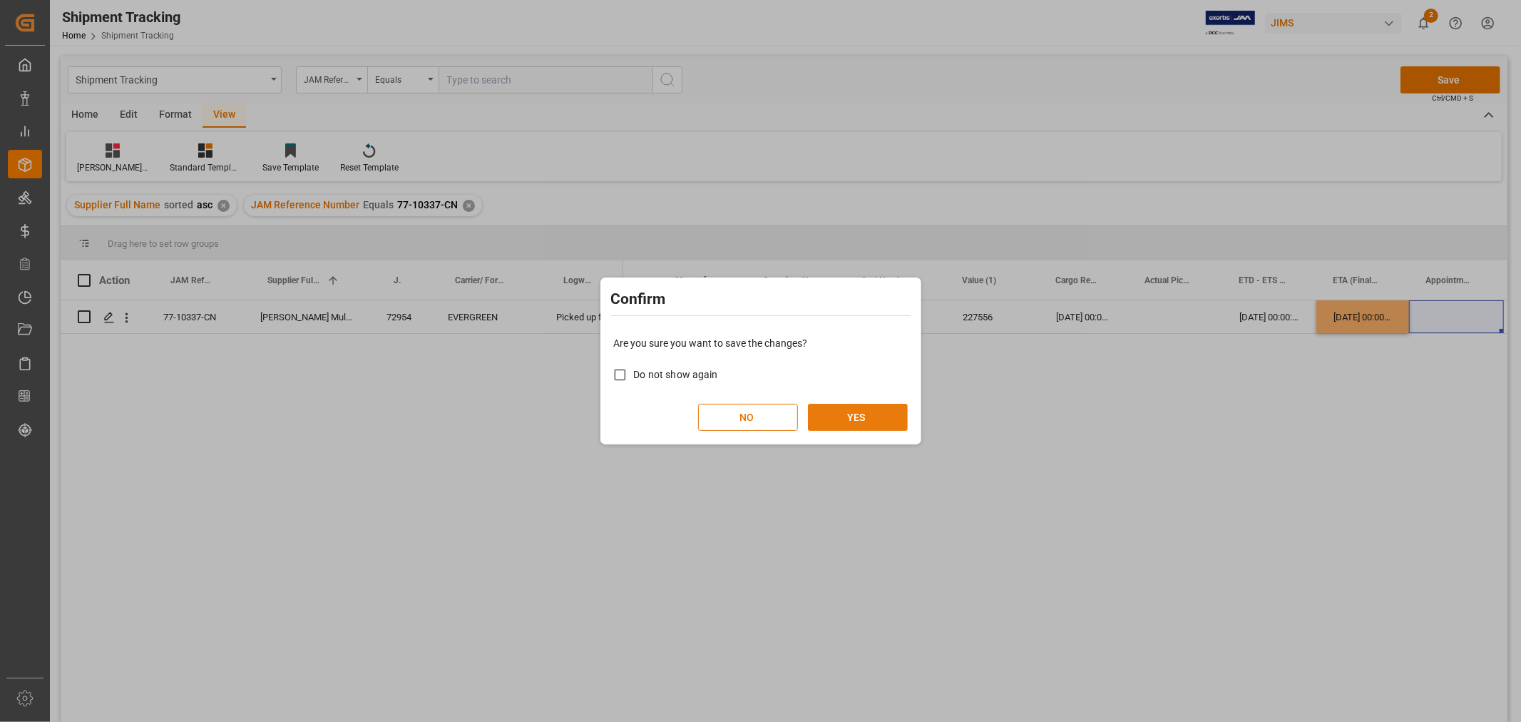
click at [859, 414] on button "YES" at bounding box center [858, 417] width 100 height 27
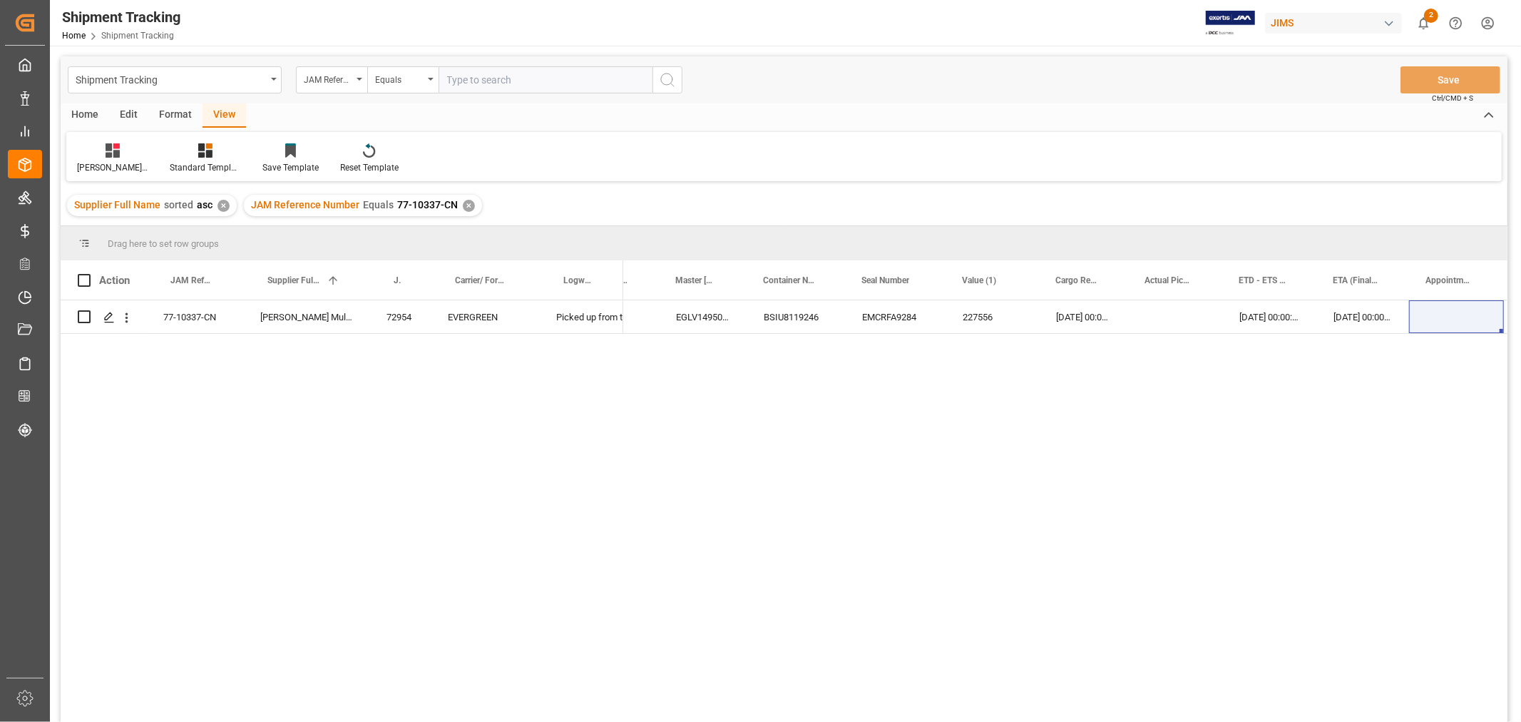
click at [463, 200] on div "✕" at bounding box center [469, 206] width 12 height 12
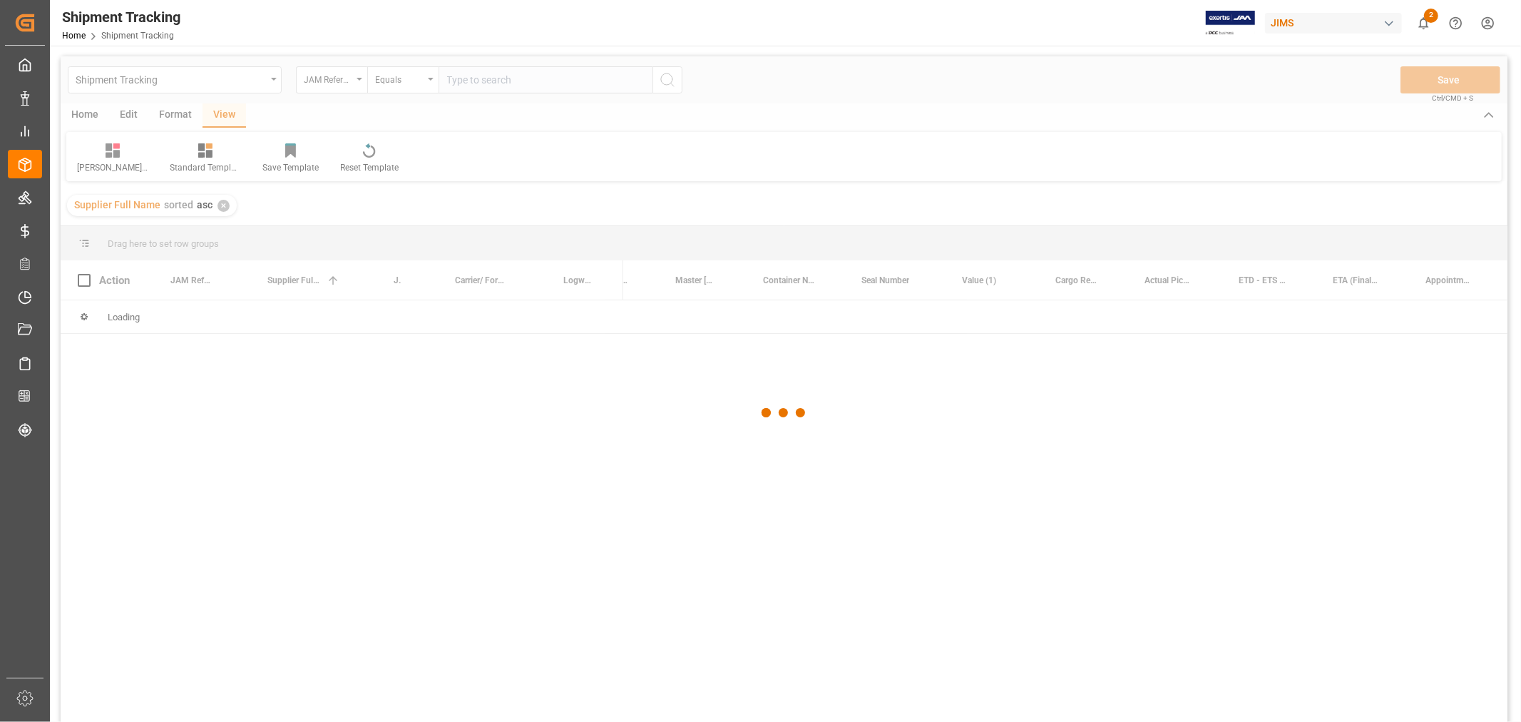
click at [489, 82] on div at bounding box center [784, 412] width 1447 height 713
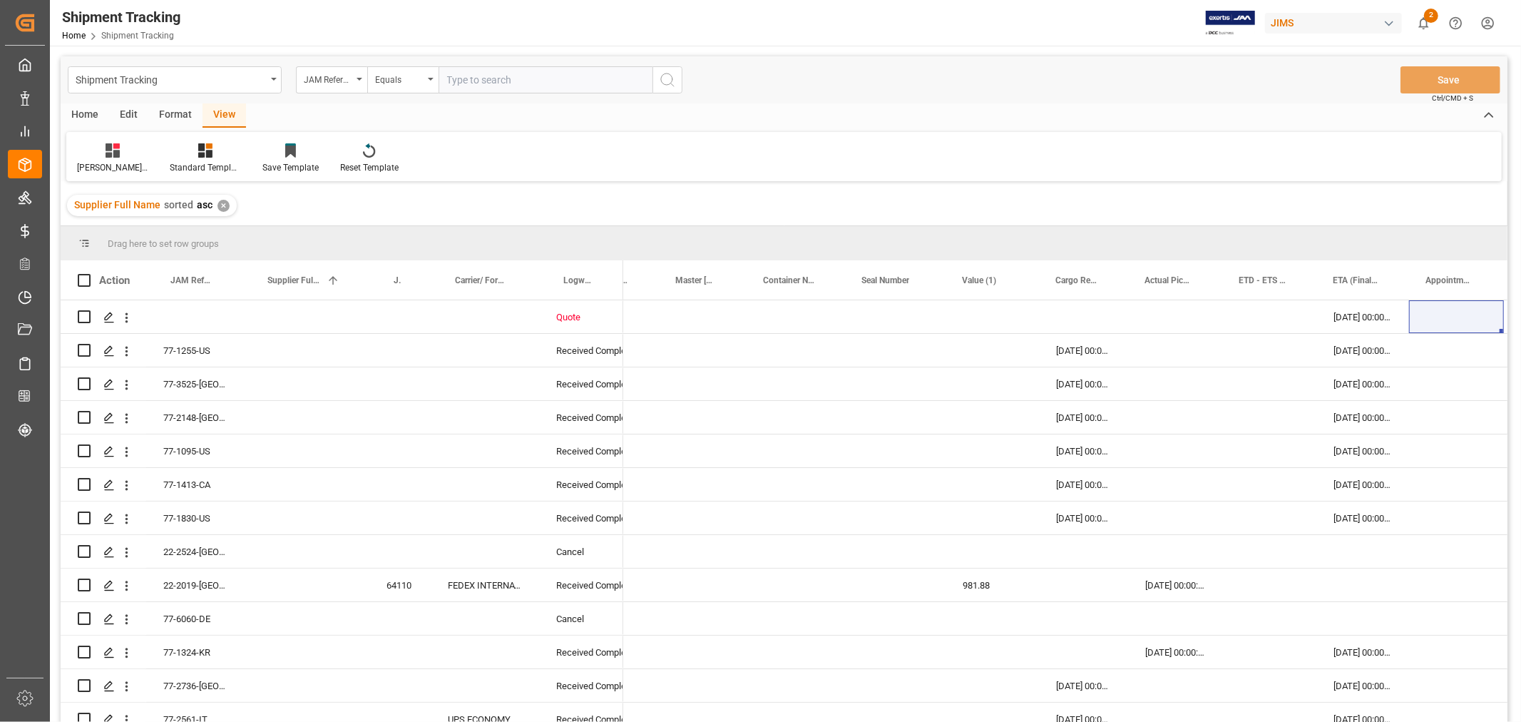
click at [489, 82] on input "text" at bounding box center [546, 79] width 214 height 27
paste input "77-10432-CN"
type input "77-10432-CN"
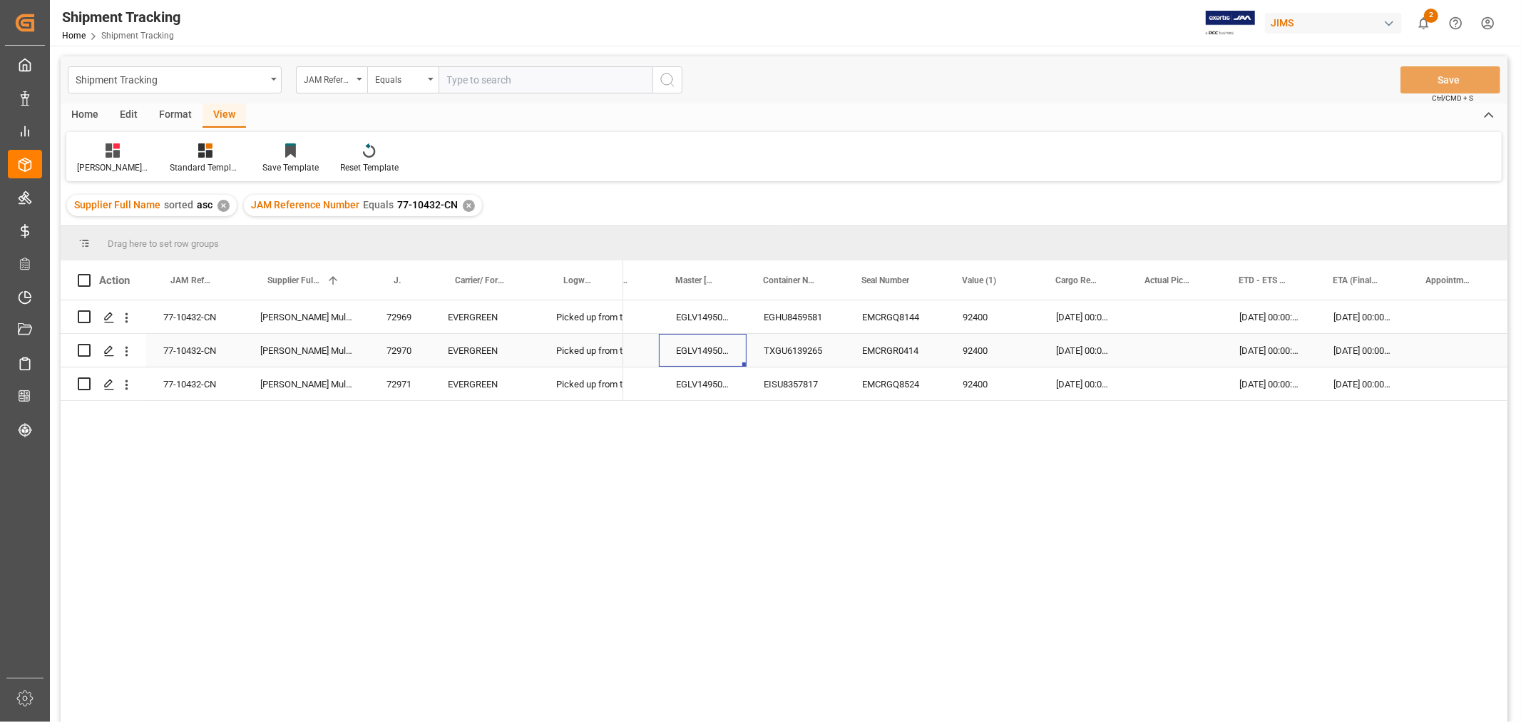
click at [682, 338] on div "EGLV149506022561" at bounding box center [703, 350] width 88 height 33
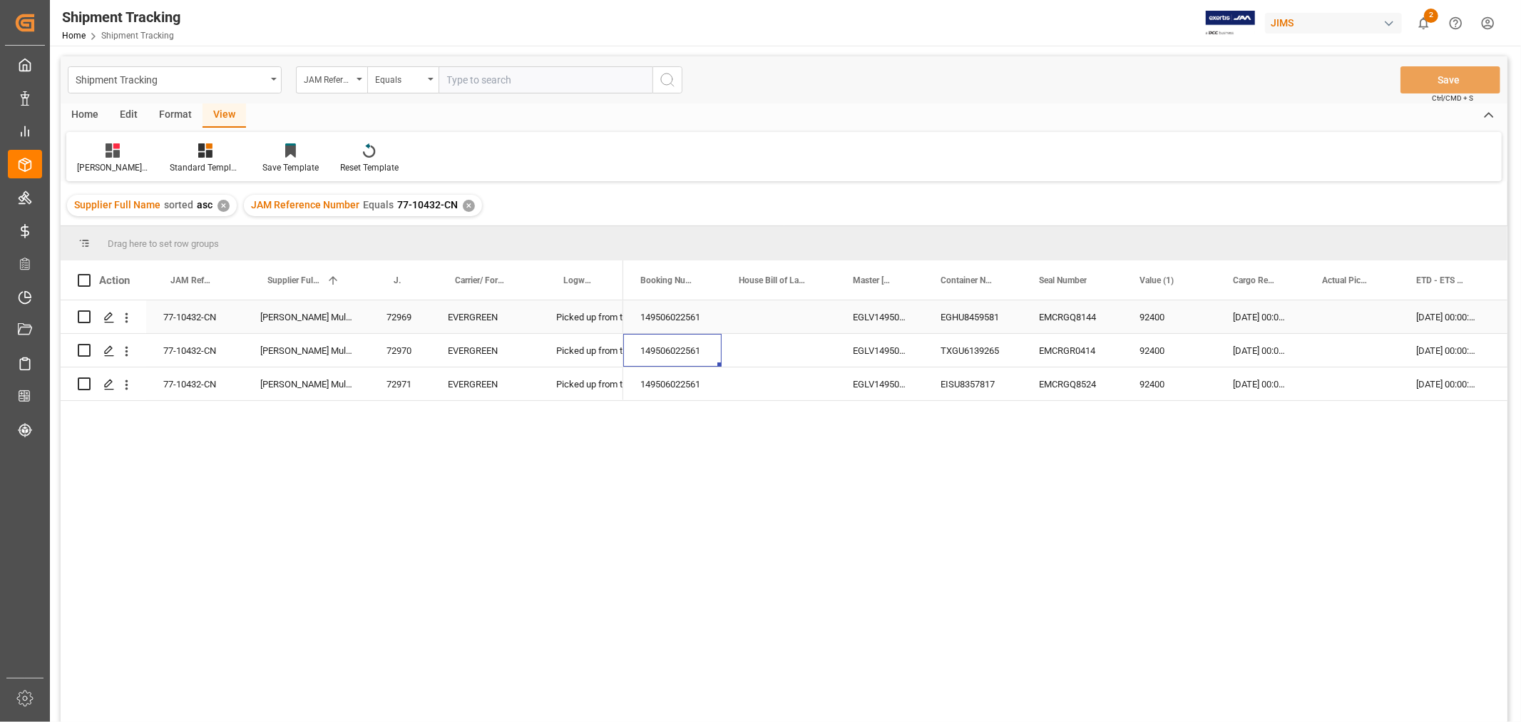
click at [685, 314] on div "149506022561" at bounding box center [672, 316] width 98 height 33
click at [1422, 321] on div "29-08-2025 00:00:00" at bounding box center [1446, 316] width 94 height 33
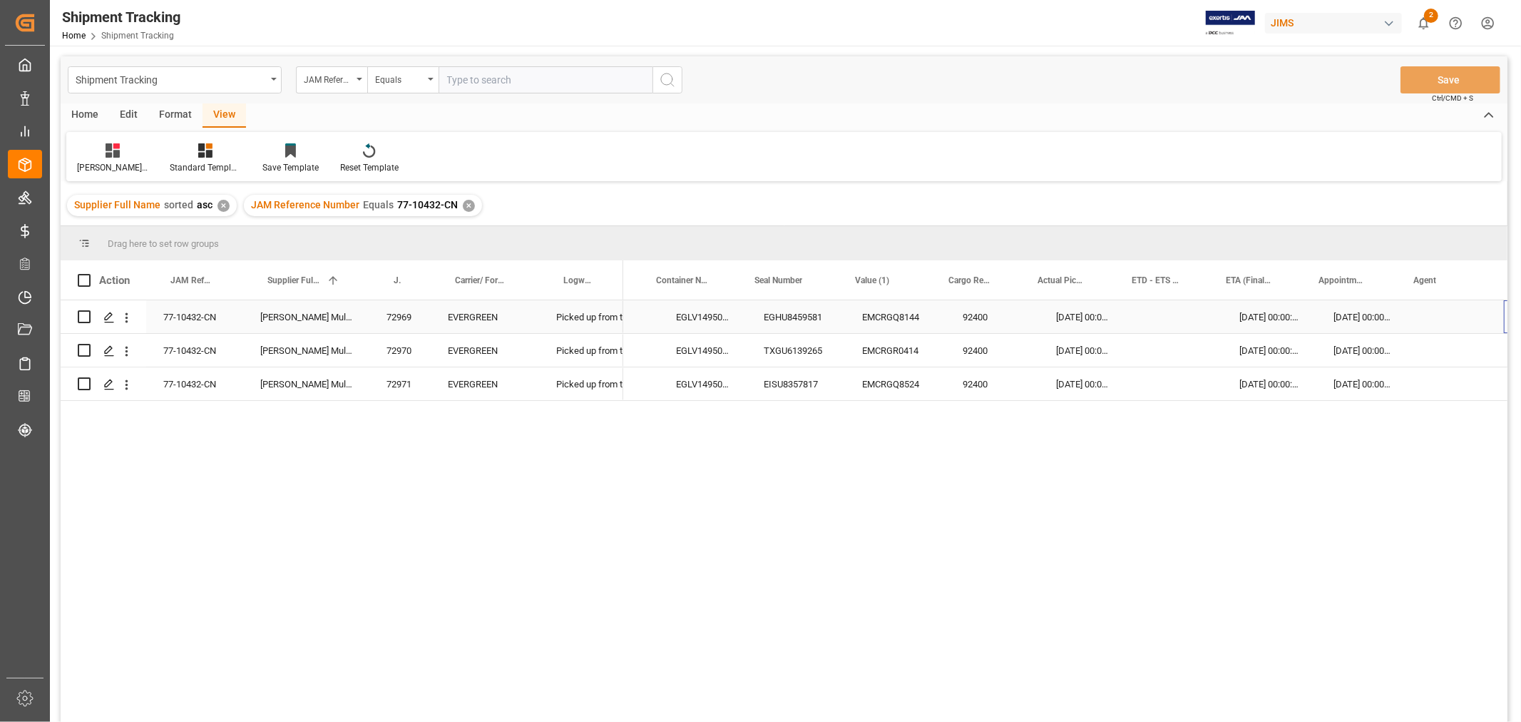
scroll to position [0, 284]
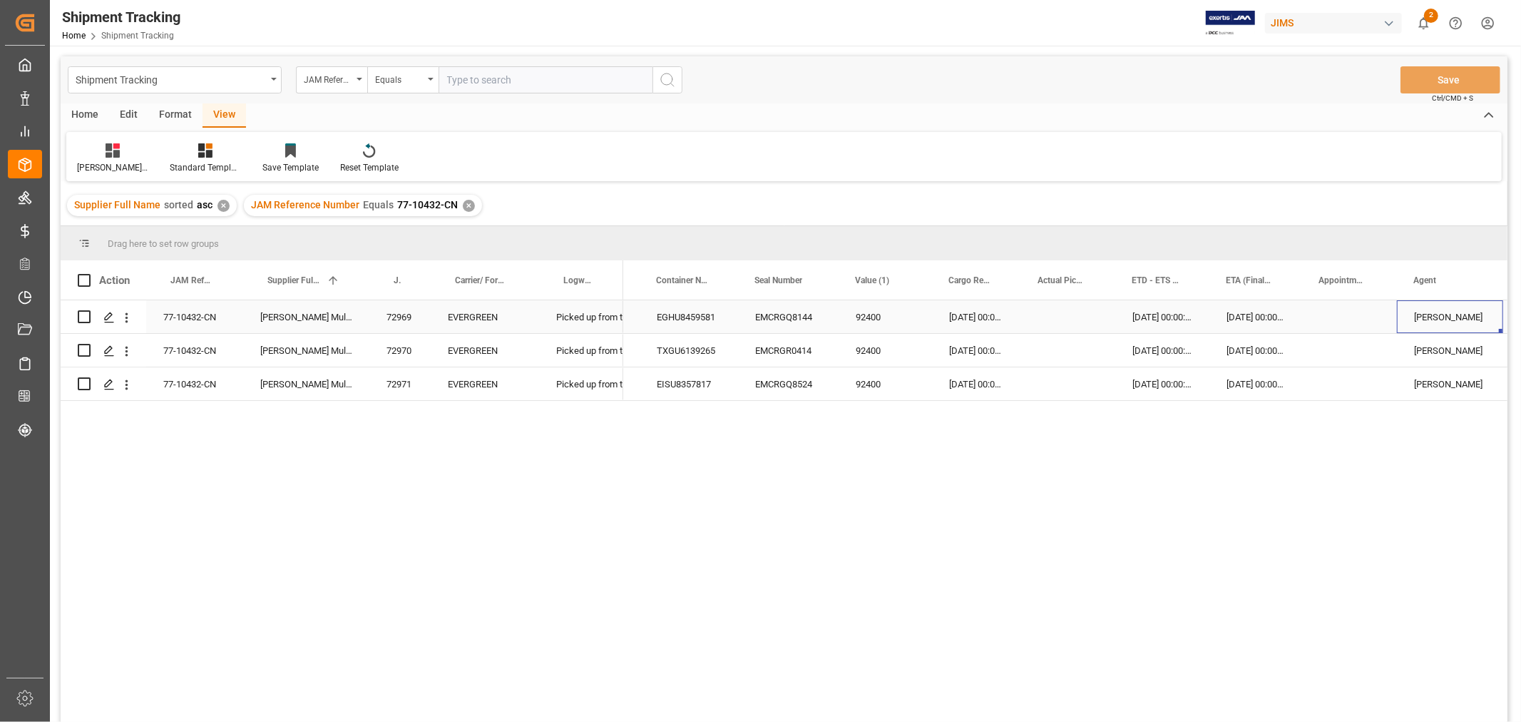
click at [1234, 319] on div "10-10-2025 00:00:00" at bounding box center [1255, 316] width 93 height 33
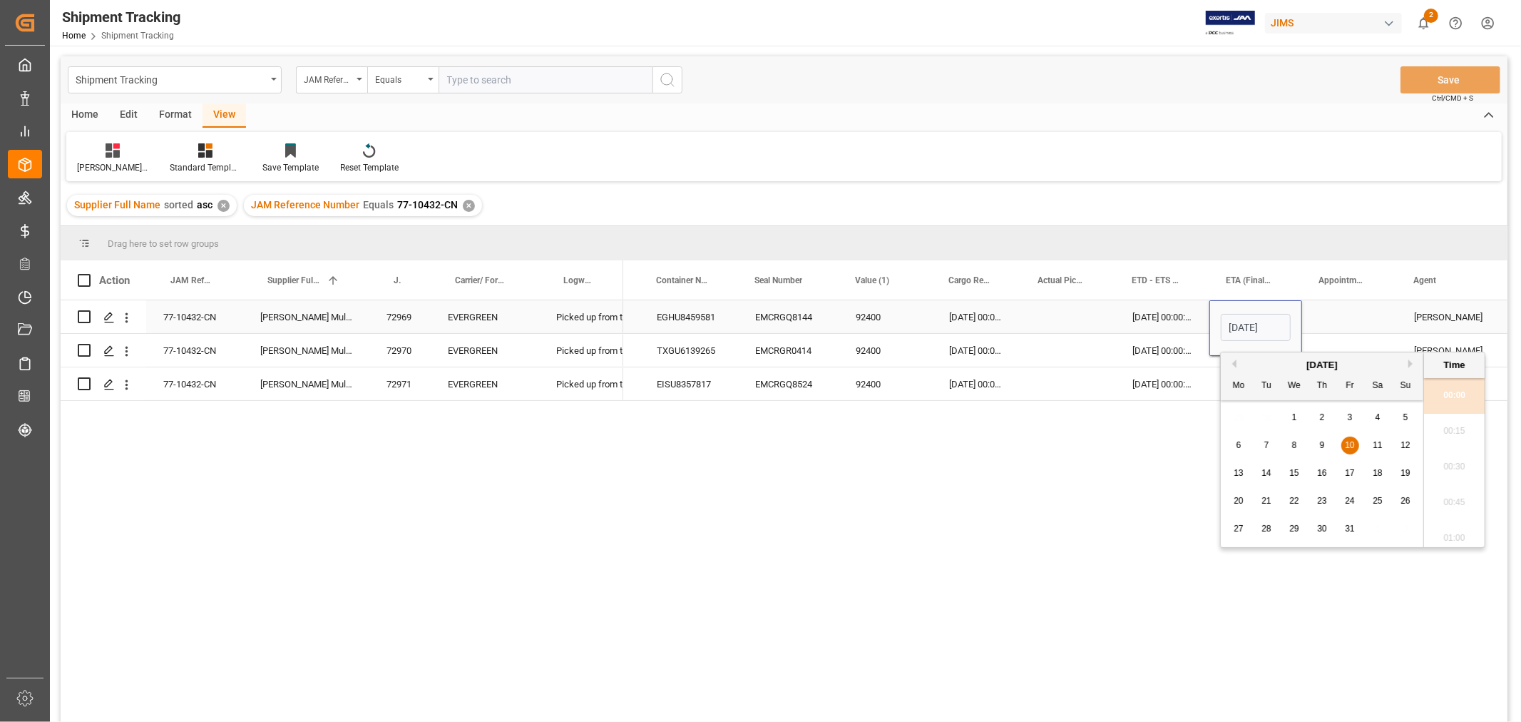
scroll to position [0, 46]
click at [1320, 416] on span "2" at bounding box center [1322, 417] width 5 height 10
type input "02-10-2025 00:00"
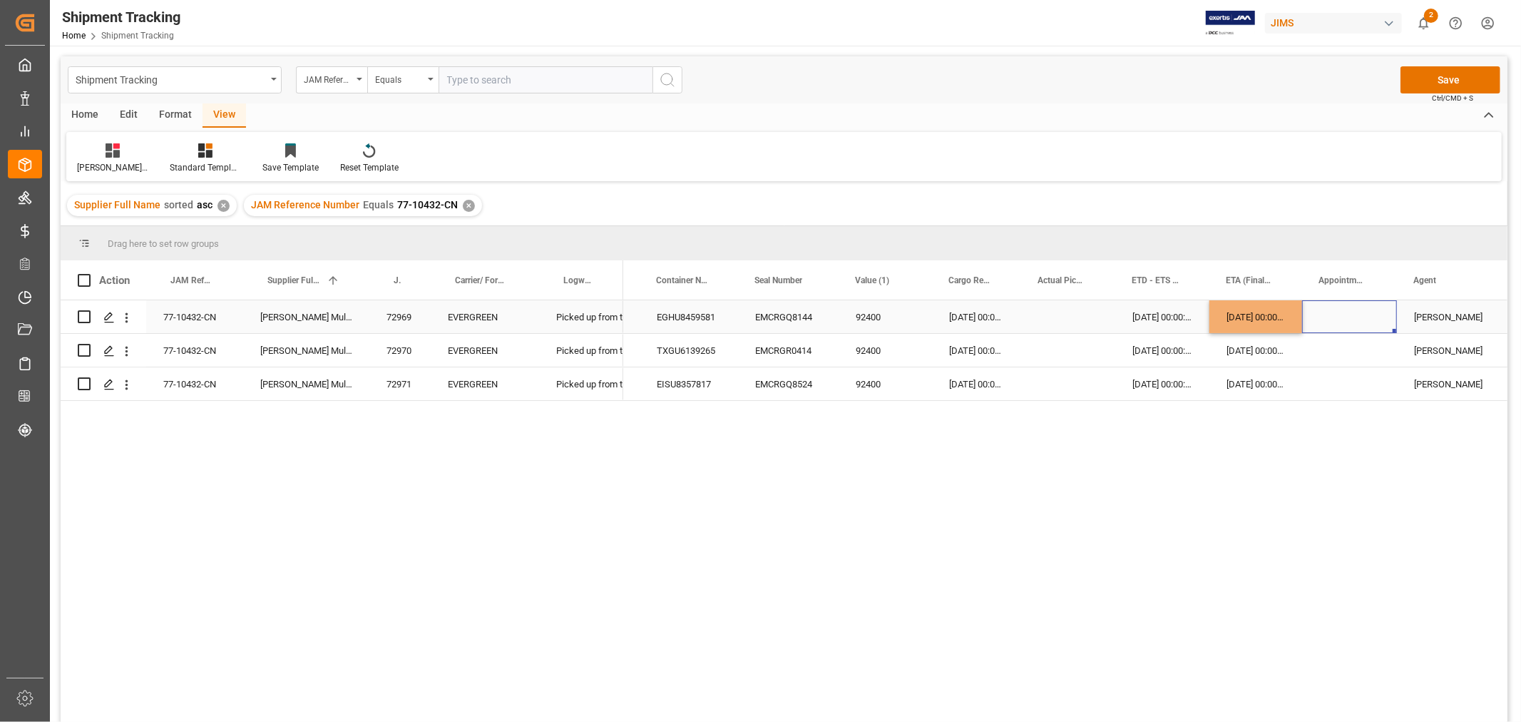
click at [1345, 309] on div "Press SPACE to select this row." at bounding box center [1349, 316] width 95 height 33
drag, startPoint x: 1246, startPoint y: 314, endPoint x: 1245, endPoint y: 386, distance: 72.0
click at [1341, 354] on div "Press SPACE to select this row." at bounding box center [1349, 350] width 95 height 33
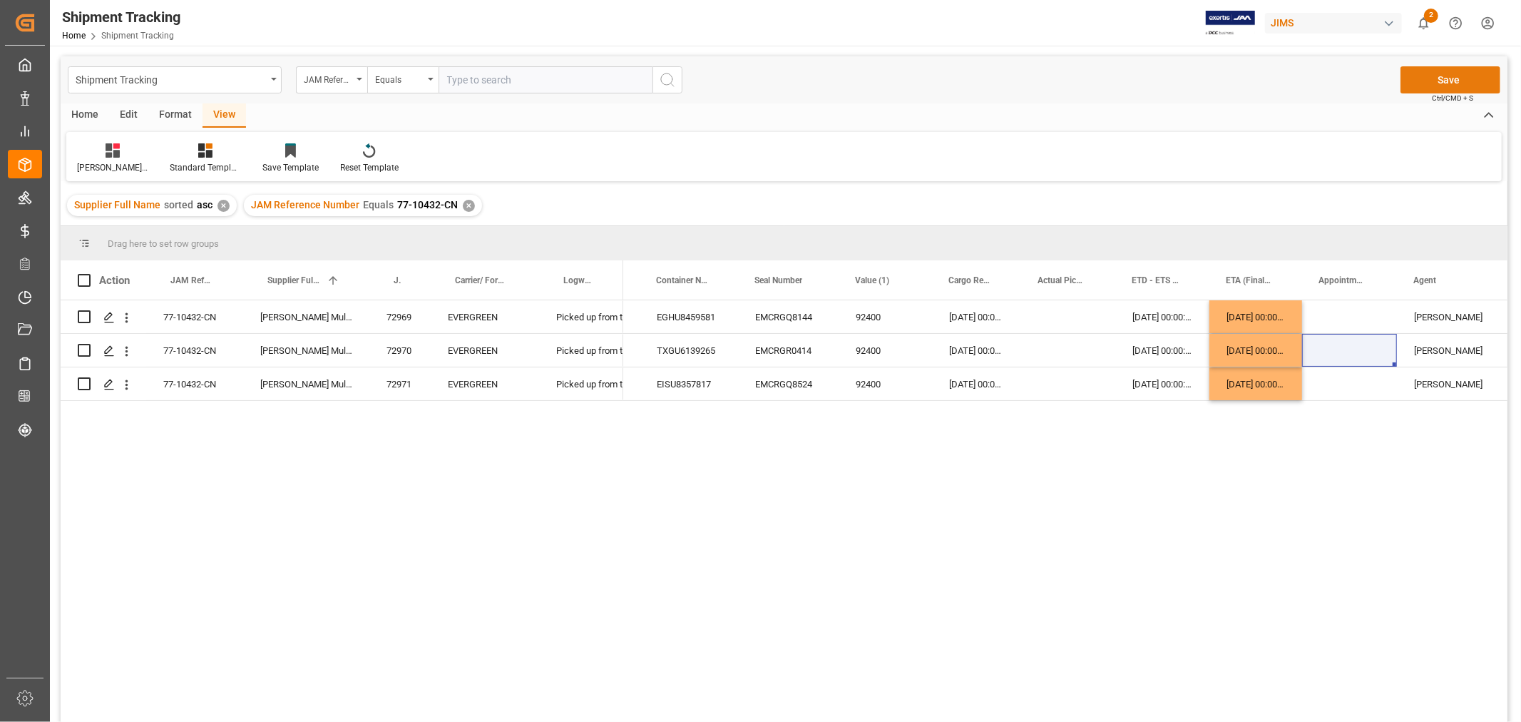
click at [1434, 80] on button "Save" at bounding box center [1450, 79] width 100 height 27
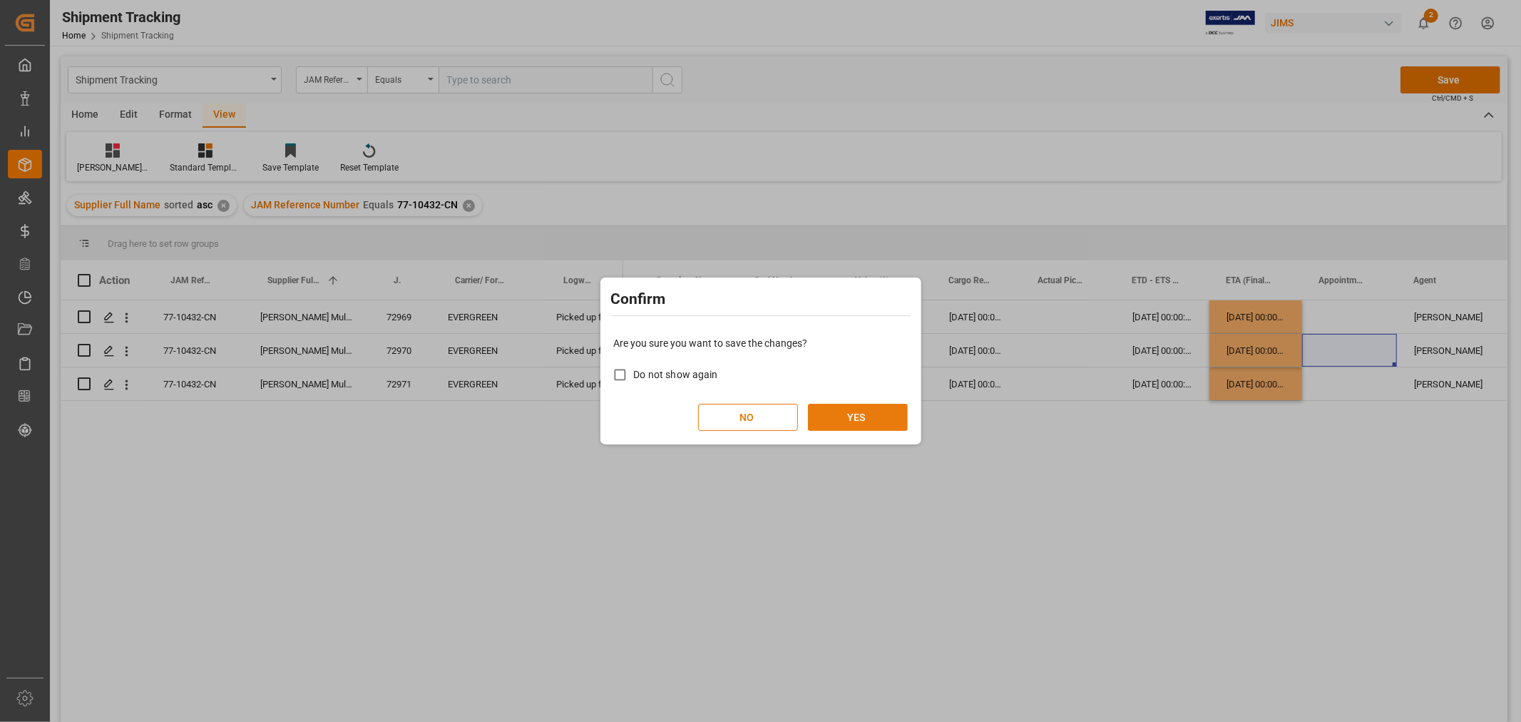
click at [852, 417] on button "YES" at bounding box center [858, 417] width 100 height 27
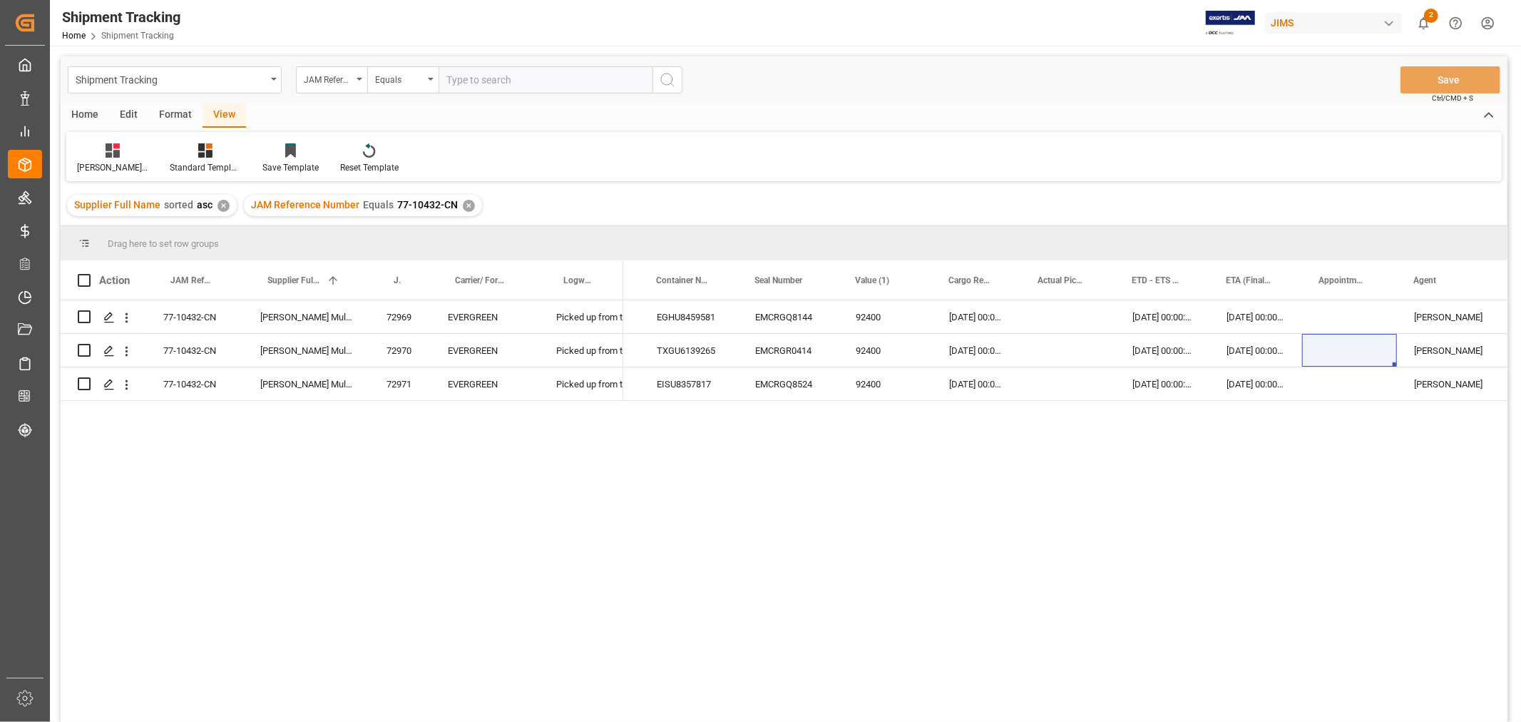
click at [464, 203] on div "✕" at bounding box center [469, 206] width 12 height 12
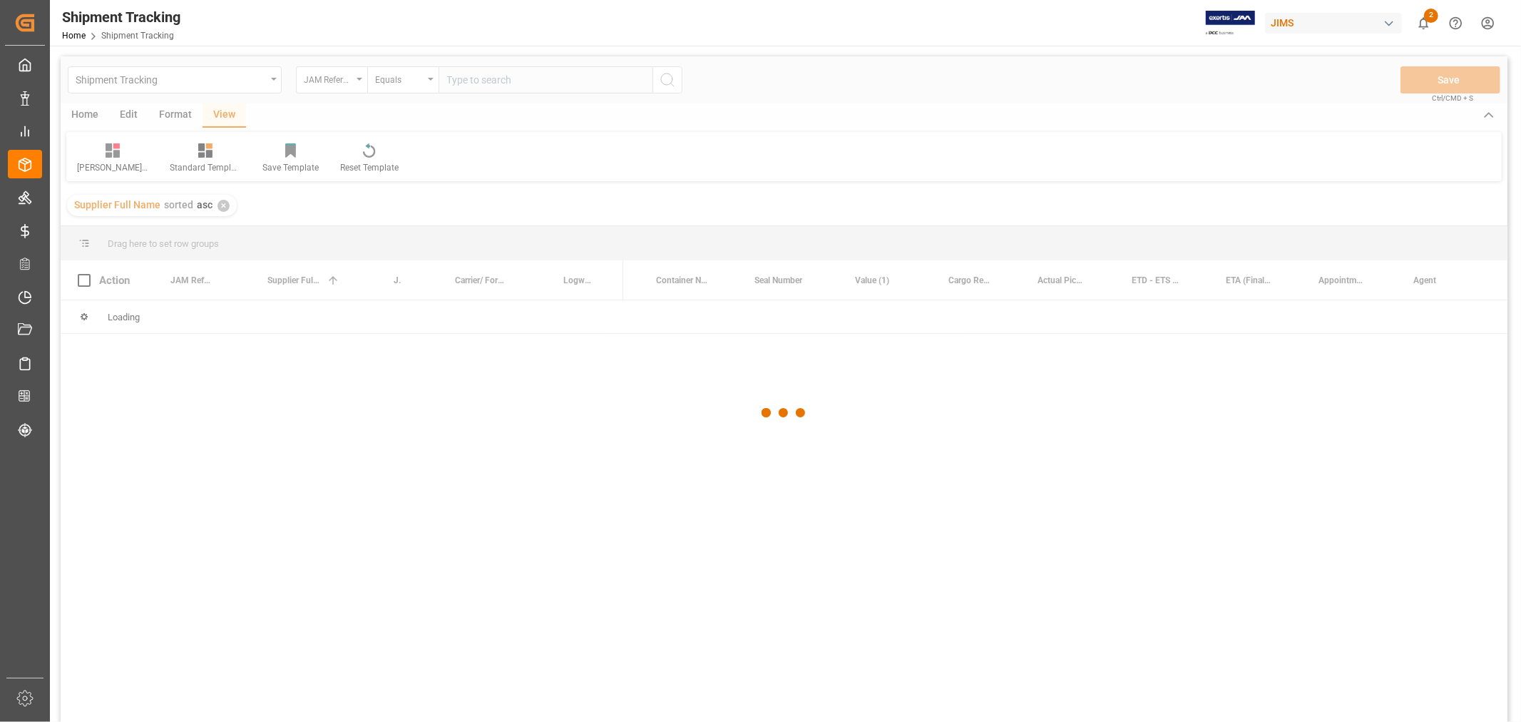
click at [482, 86] on div at bounding box center [784, 412] width 1447 height 713
click at [479, 79] on div at bounding box center [784, 412] width 1447 height 713
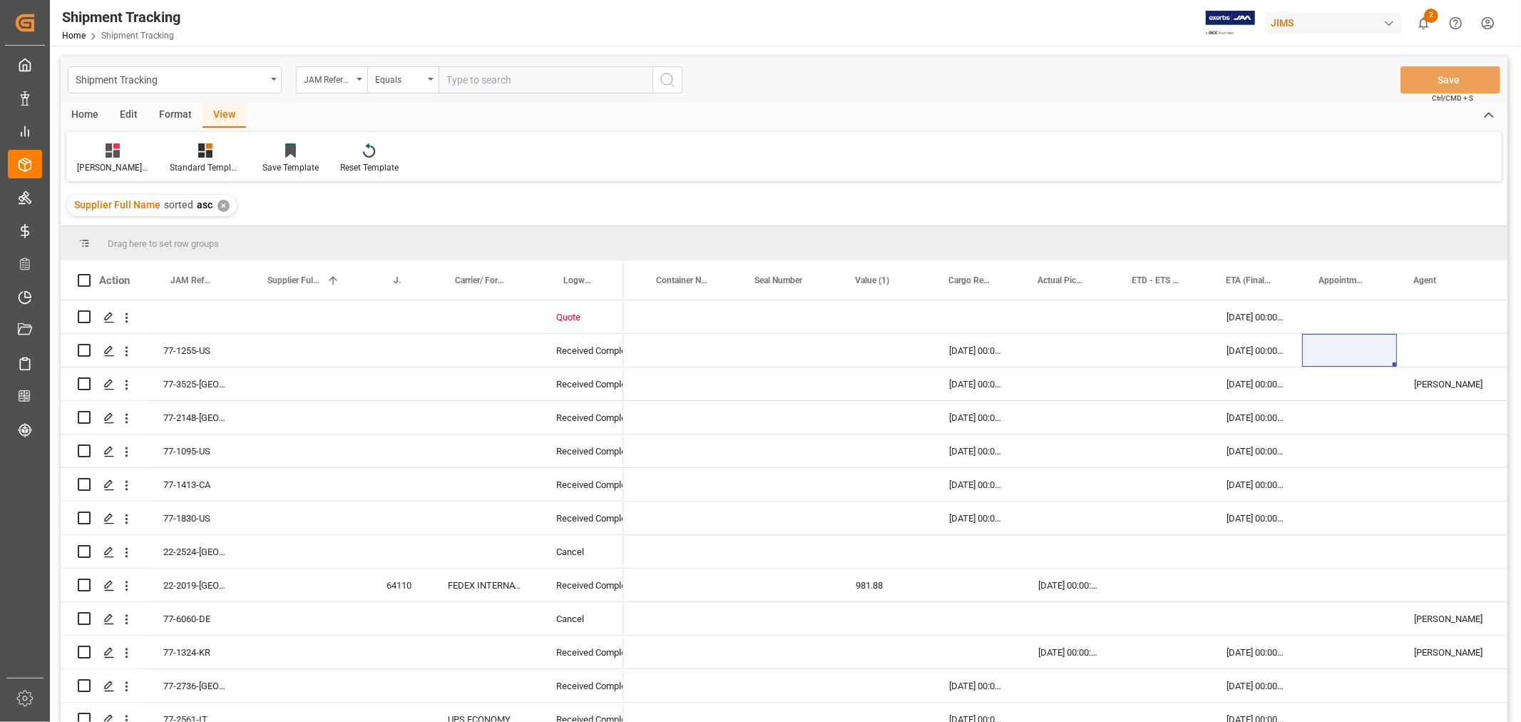
click at [479, 79] on input "text" at bounding box center [546, 79] width 214 height 27
paste input "77-10337-CN"
type input "77-10337-CN"
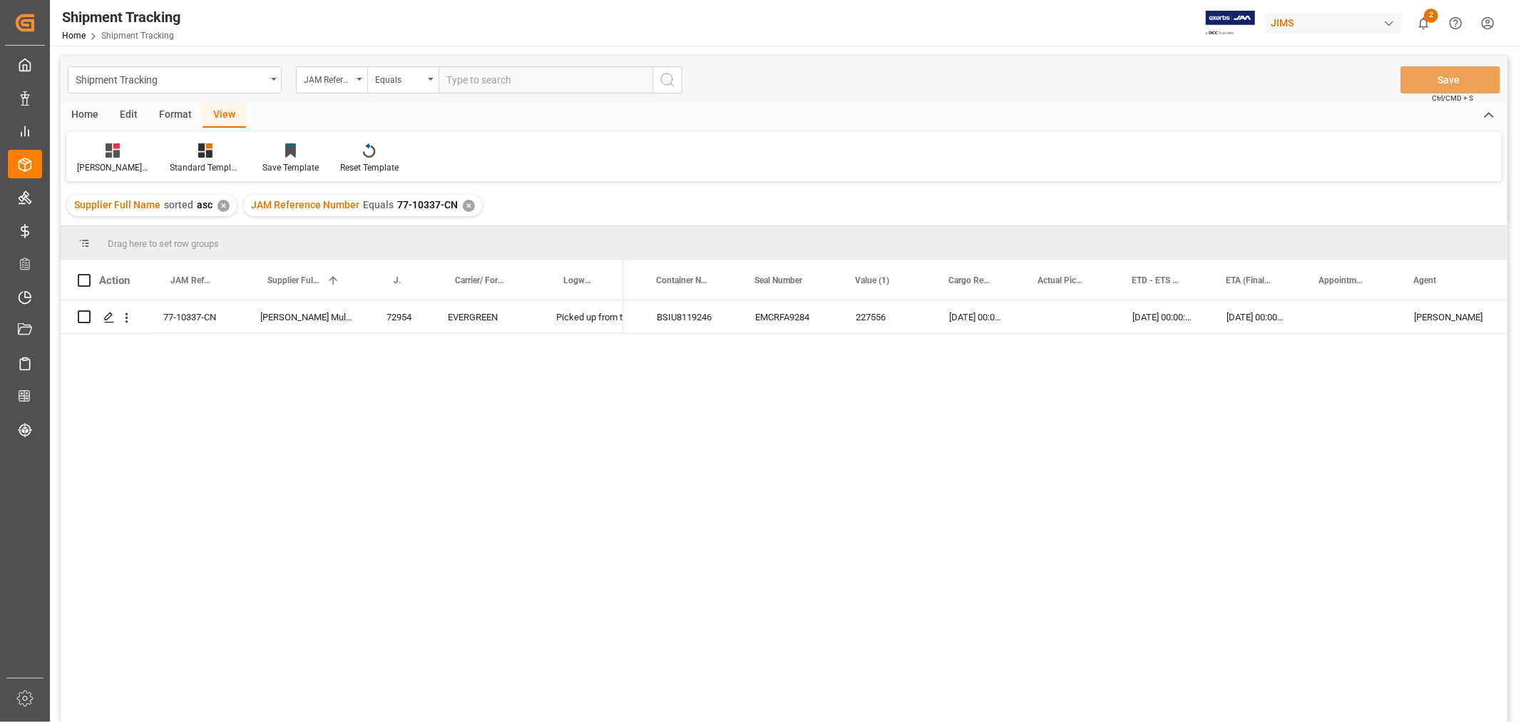
drag, startPoint x: 1366, startPoint y: 652, endPoint x: 1370, endPoint y: 644, distance: 8.9
click at [1366, 649] on div "EGLV149506007154 BSIU8119246 EMCRFA9284 227556 22-08-2025 00:00:00 29-08-2025 0…" at bounding box center [1065, 515] width 884 height 431
click at [463, 204] on div "✕" at bounding box center [469, 206] width 12 height 12
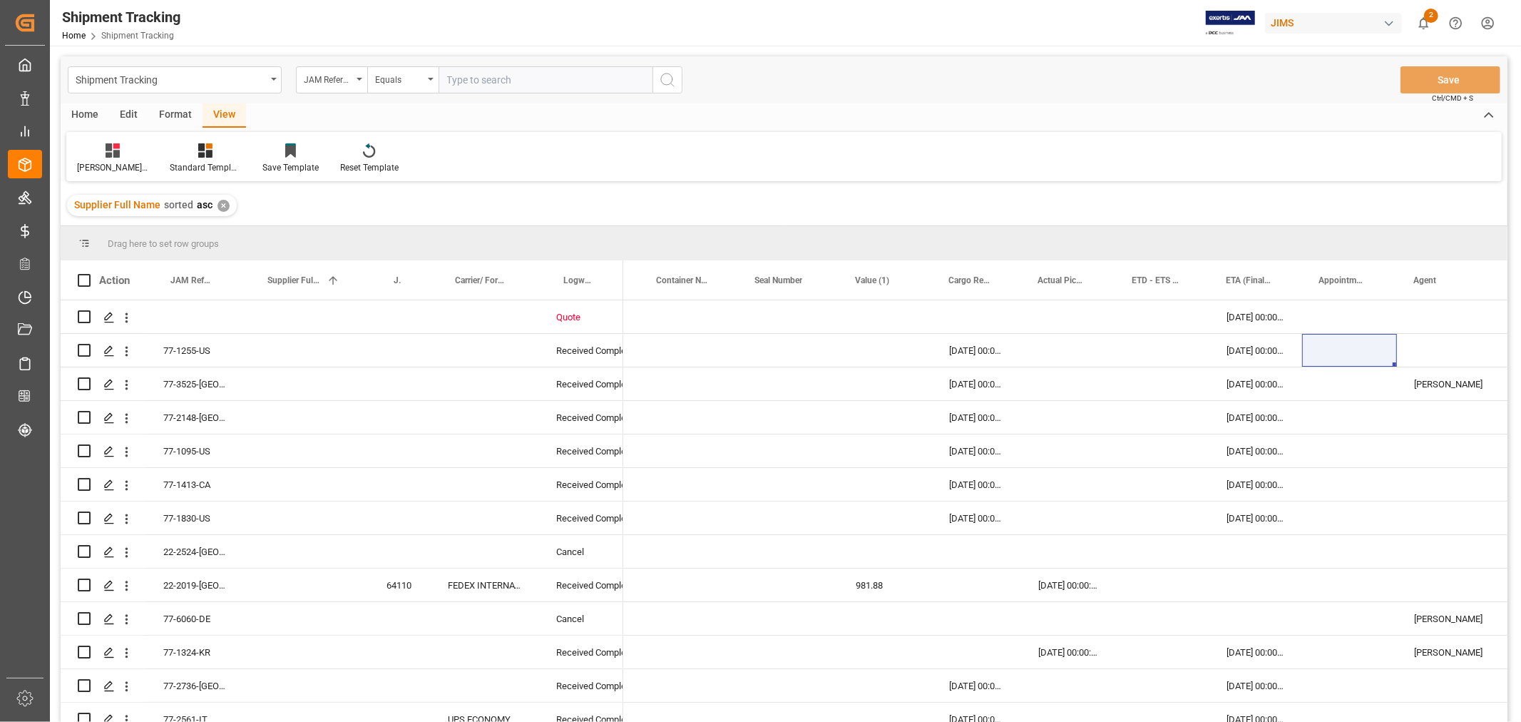
click at [478, 74] on input "text" at bounding box center [546, 79] width 214 height 27
paste input "77-10361-CN"
type input "77-10361-CN"
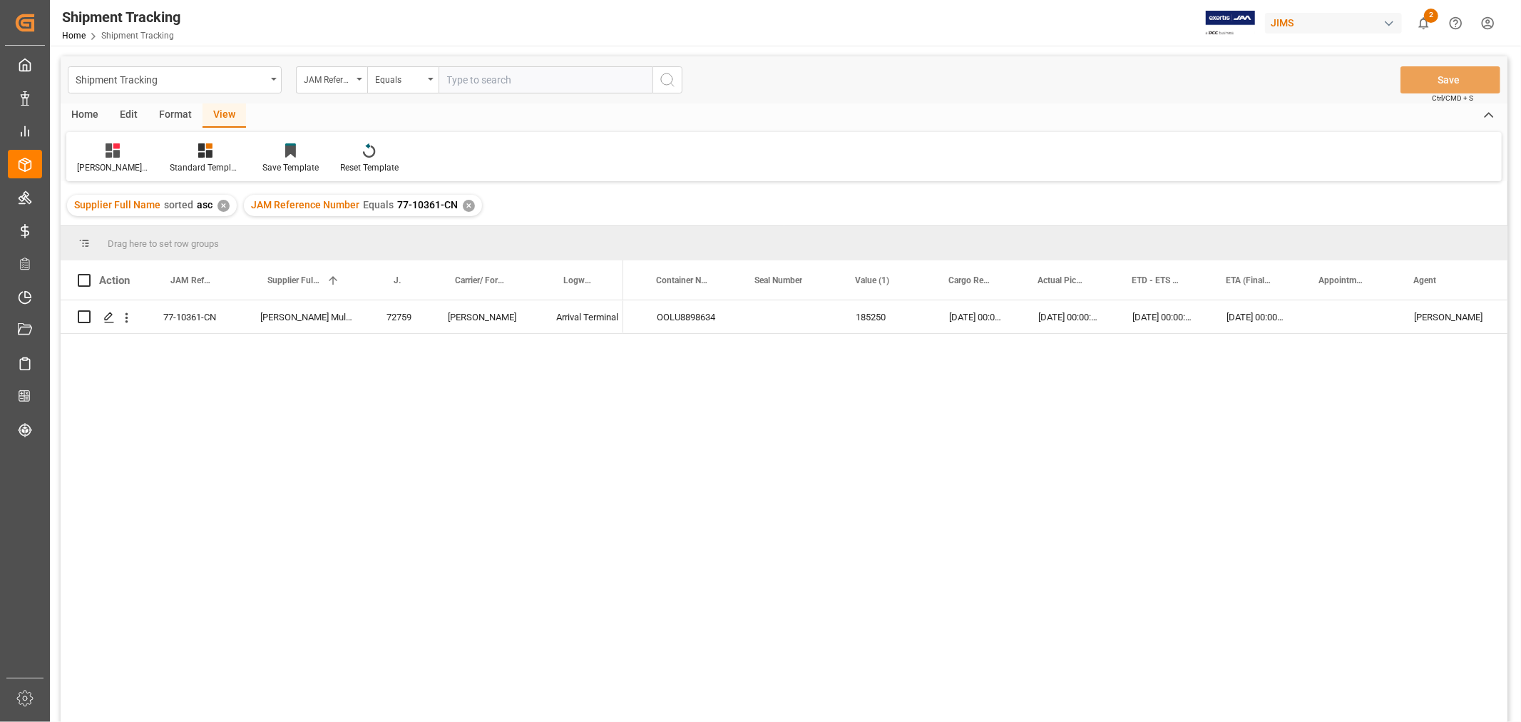
click at [465, 205] on div "✕" at bounding box center [469, 206] width 12 height 12
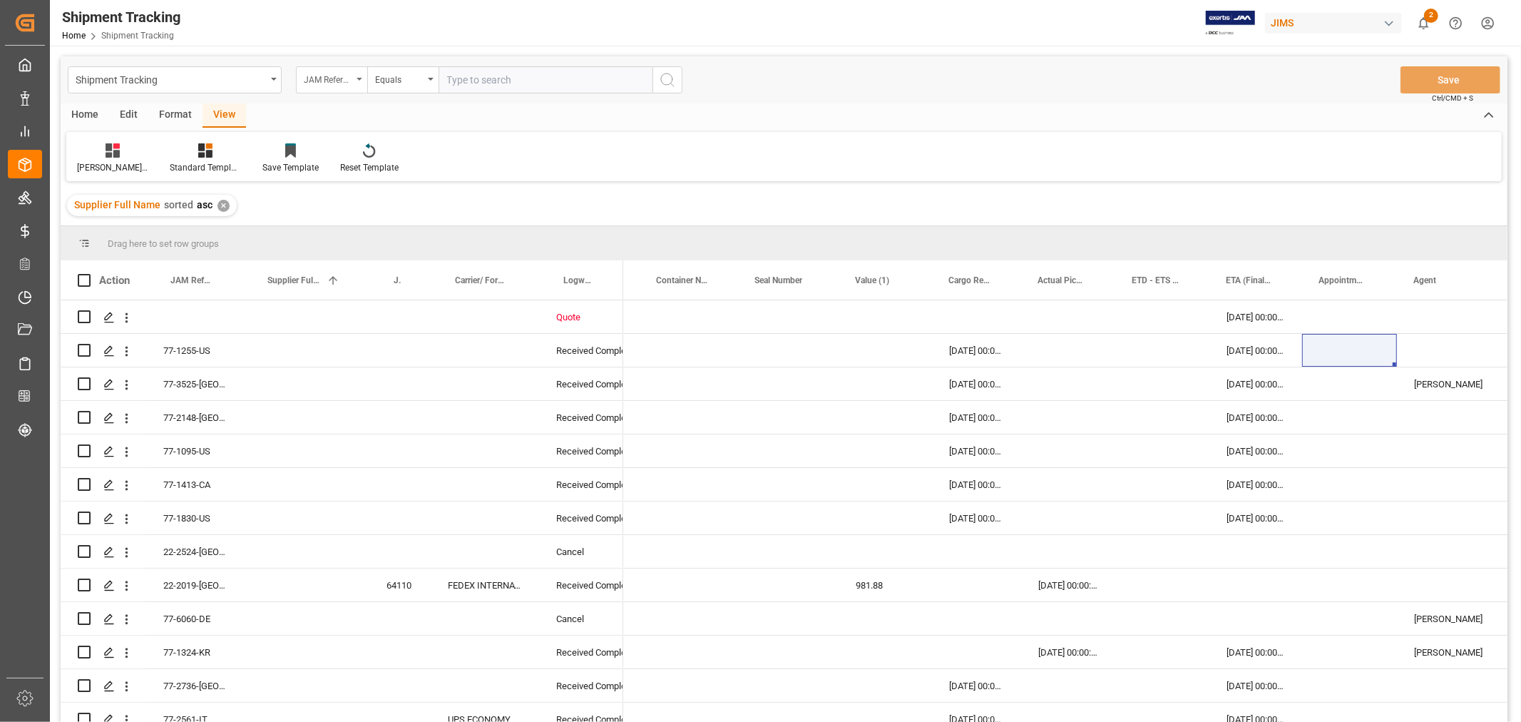
click at [343, 79] on div "JAM Reference Number" at bounding box center [328, 78] width 48 height 16
type input "agent"
click at [317, 143] on div "Agent" at bounding box center [403, 145] width 212 height 30
click at [483, 81] on span "Select Items" at bounding box center [477, 79] width 61 height 11
type input "huixin"
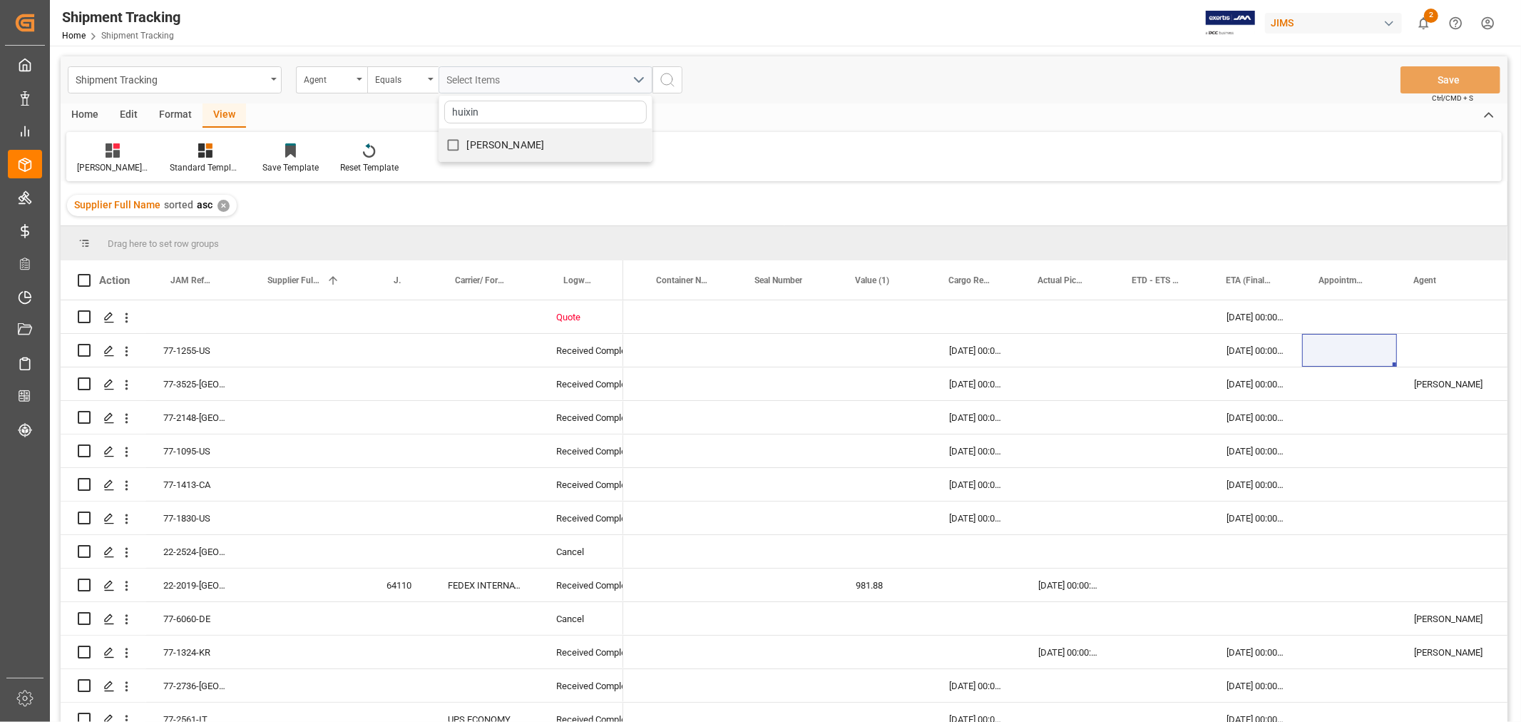
click at [483, 140] on span "HuiXin Gao" at bounding box center [506, 144] width 78 height 11
click at [467, 140] on input "HuiXin Gao" at bounding box center [453, 145] width 28 height 28
checkbox input "true"
click at [671, 83] on line "search button" at bounding box center [672, 84] width 3 height 3
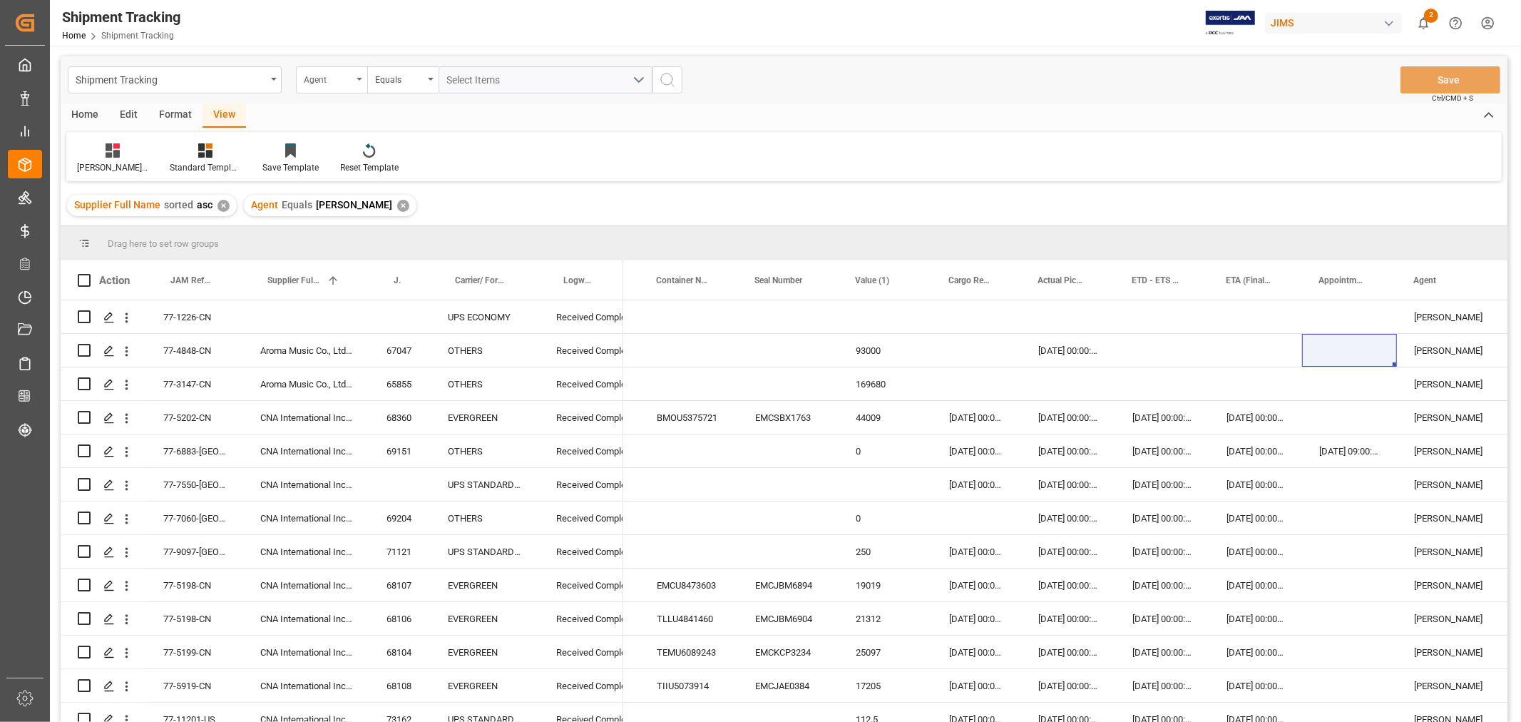
click at [362, 76] on div "Agent" at bounding box center [331, 79] width 71 height 27
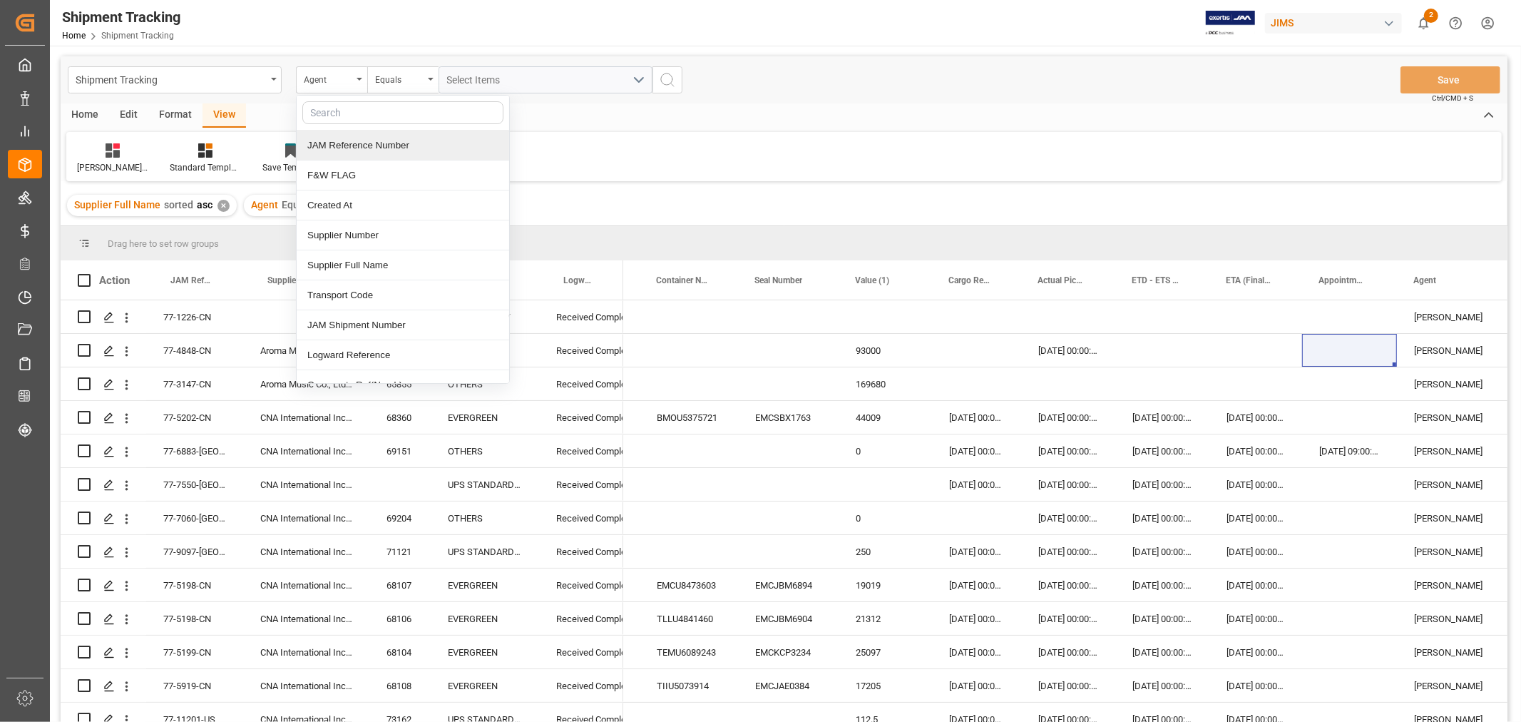
click at [372, 141] on div "JAM Reference Number" at bounding box center [403, 145] width 212 height 30
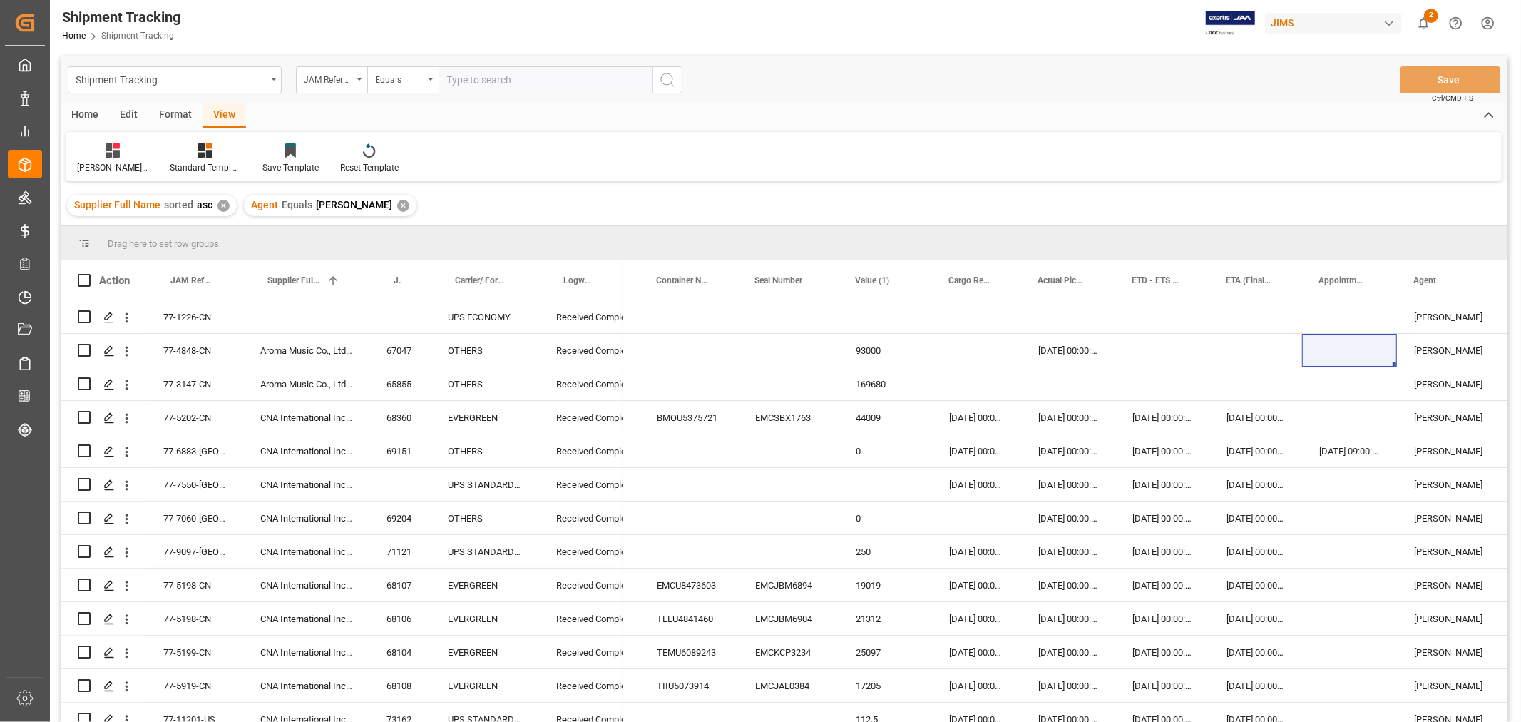
click at [513, 73] on input "text" at bounding box center [546, 79] width 214 height 27
type input "77-11361-cn"
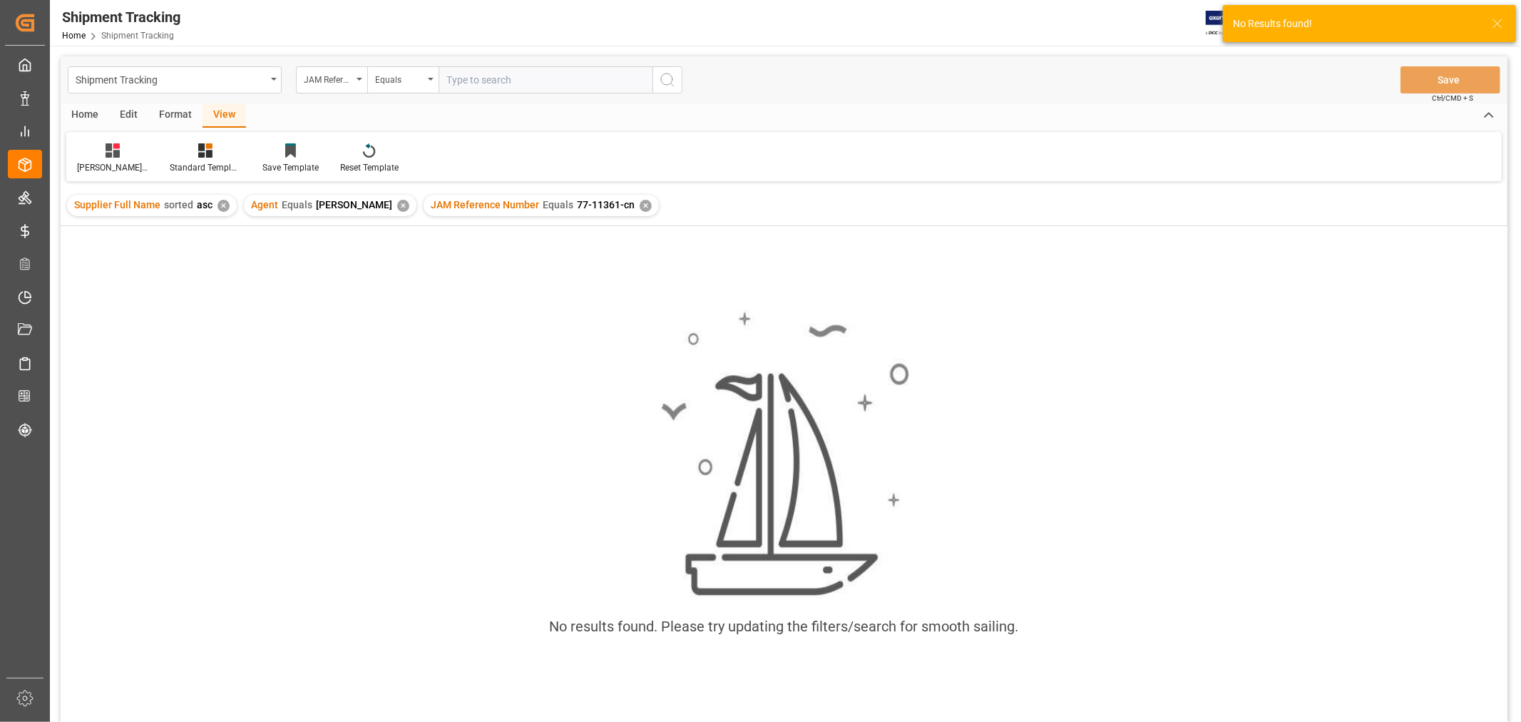
click at [640, 207] on div "✕" at bounding box center [646, 206] width 12 height 12
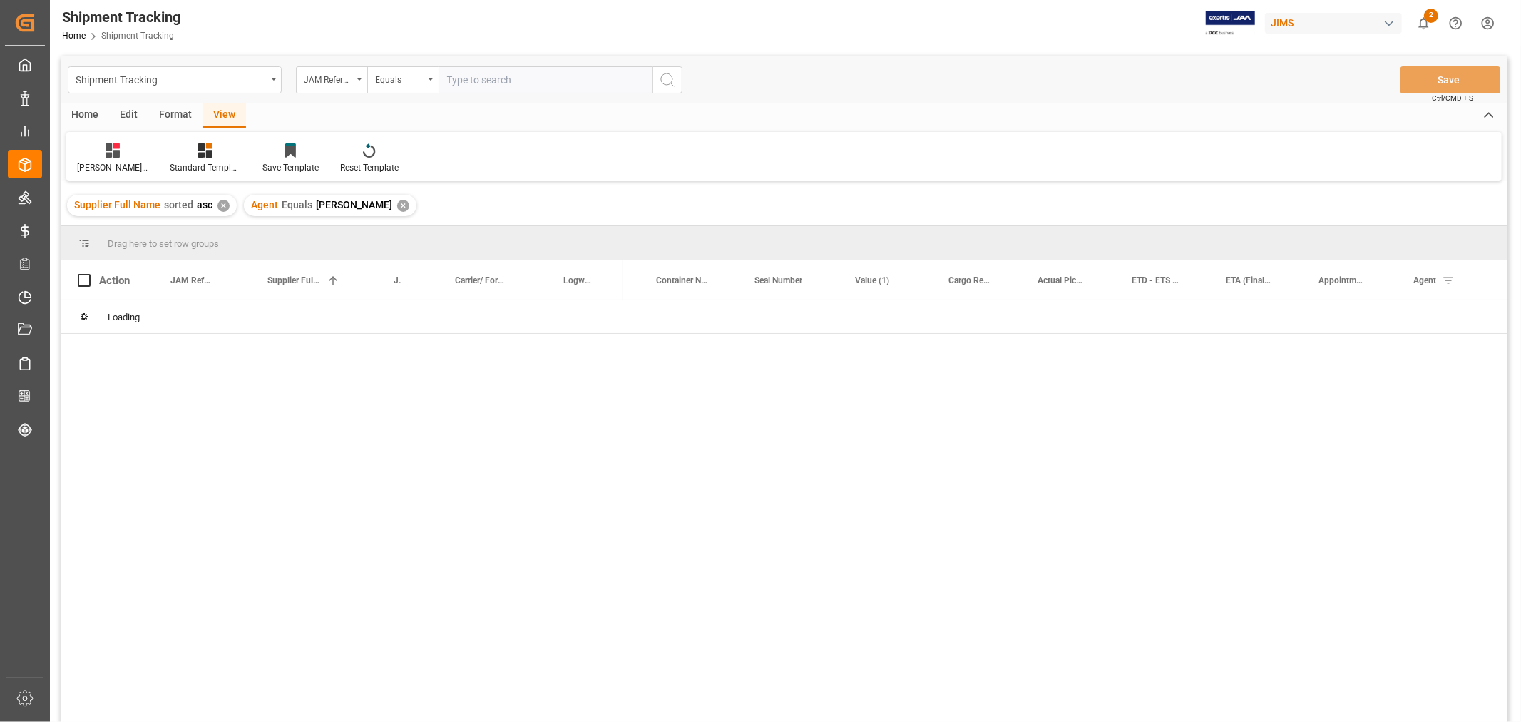
click at [461, 76] on input "text" at bounding box center [546, 79] width 214 height 27
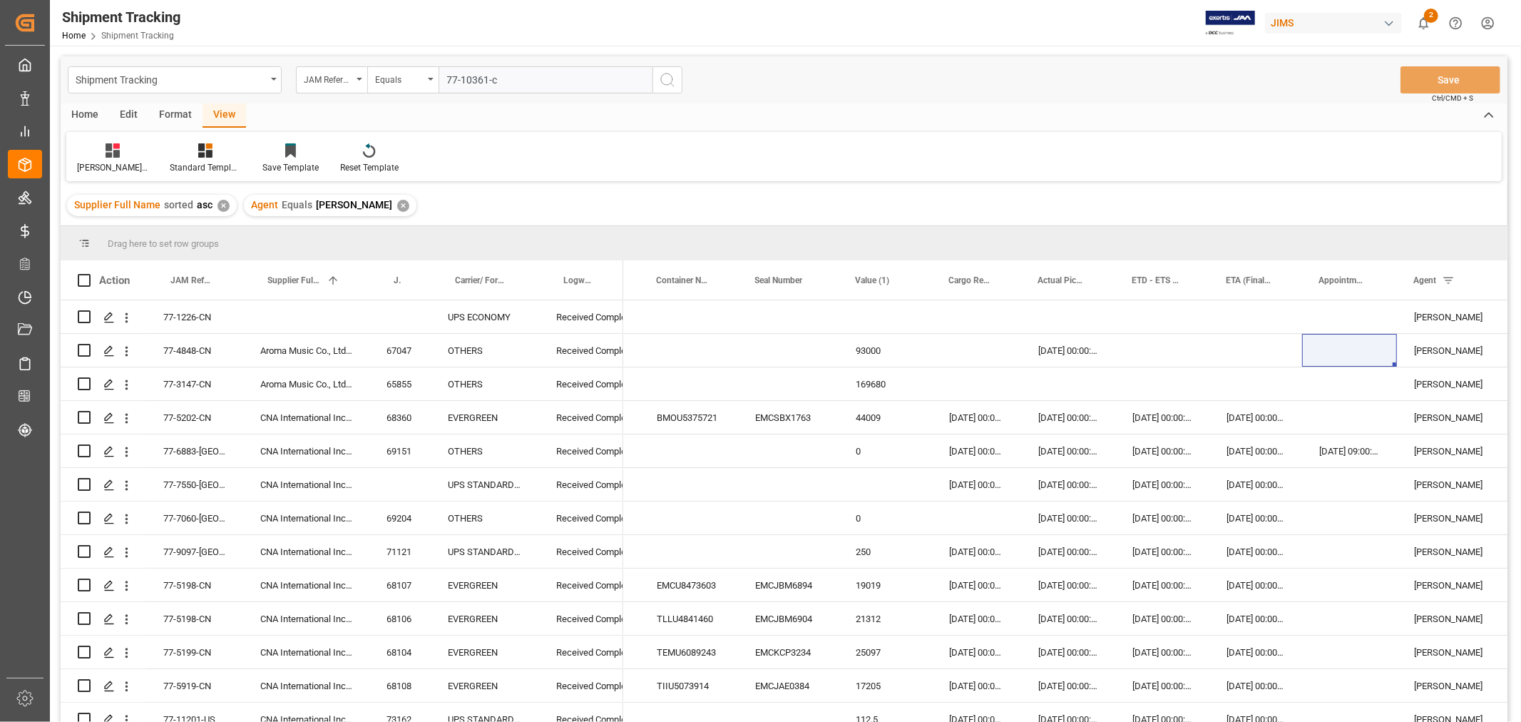
type input "77-10361-cn"
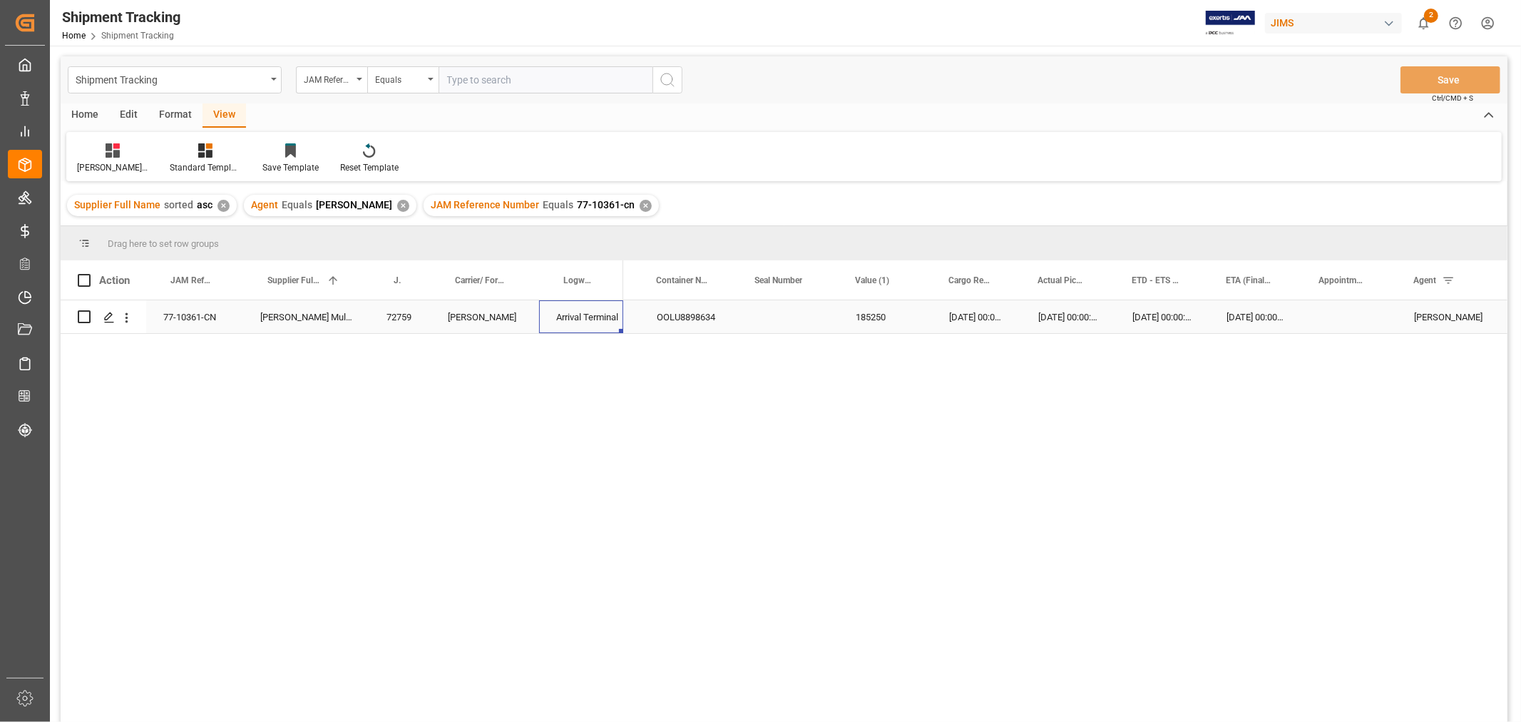
click at [566, 315] on div "Arrival Terminal" at bounding box center [581, 317] width 50 height 33
click at [640, 201] on div "✕" at bounding box center [646, 206] width 12 height 12
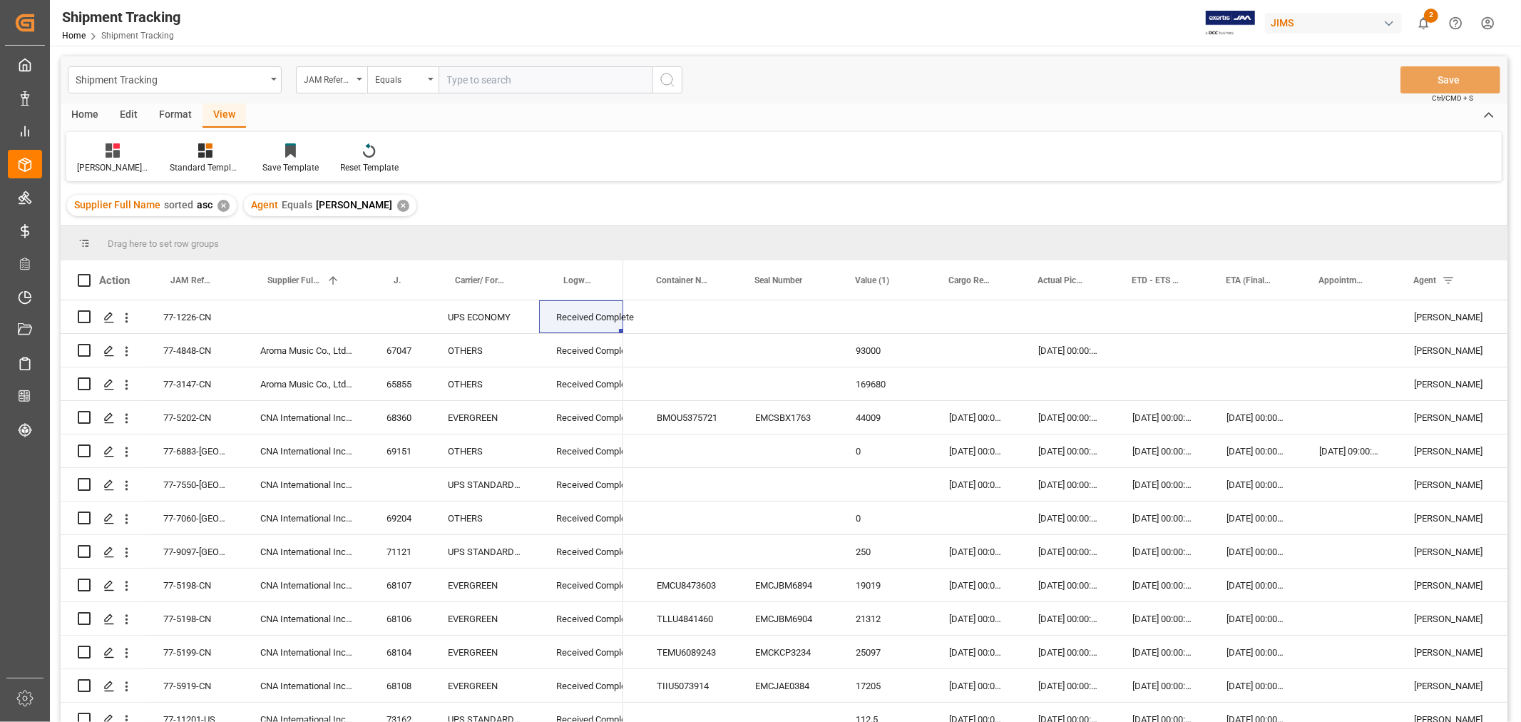
click at [357, 81] on div "JAM Reference Number" at bounding box center [331, 79] width 71 height 27
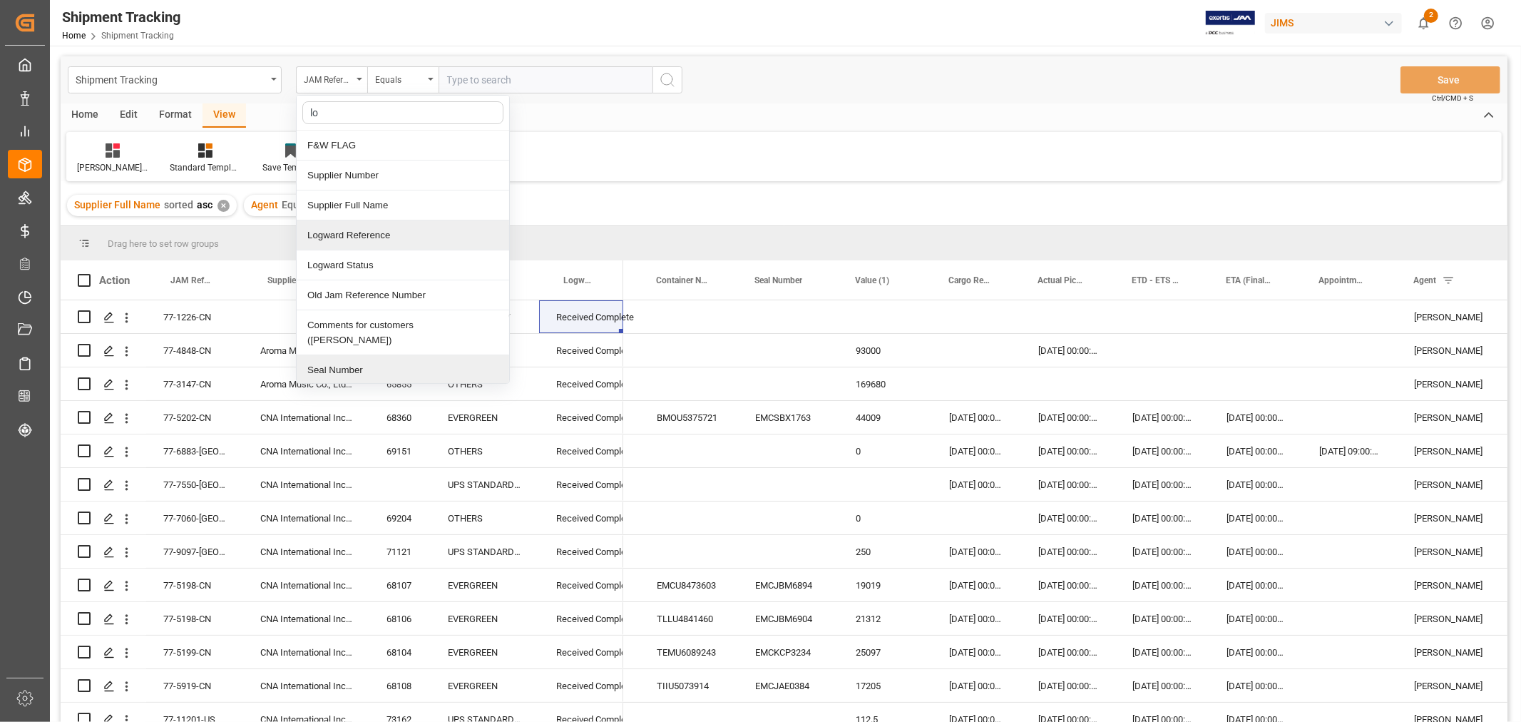
type input "log"
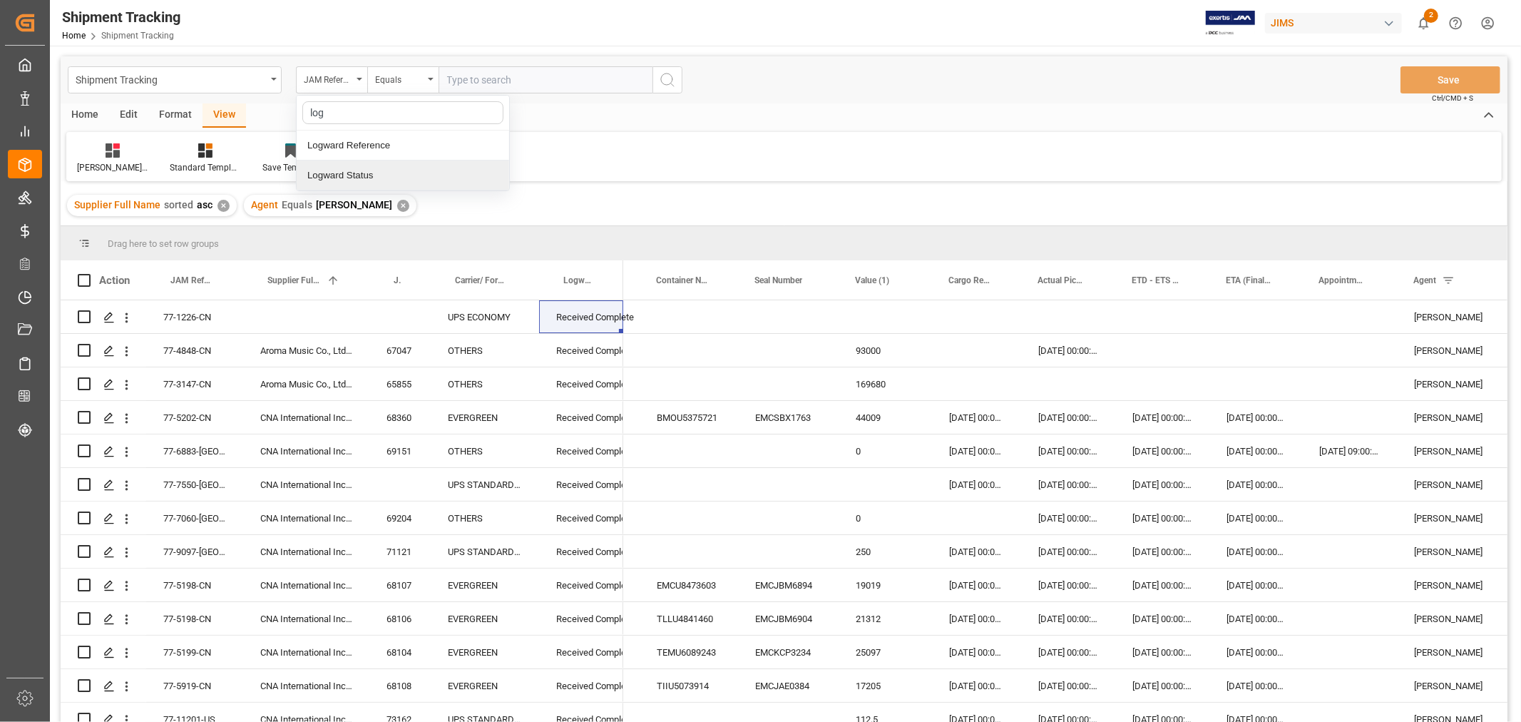
click at [318, 175] on div "Logward Status" at bounding box center [403, 175] width 212 height 30
click at [476, 79] on span "Select Items" at bounding box center [477, 79] width 61 height 11
type input "Arrival Terminal"
click at [667, 80] on icon "search button" at bounding box center [667, 79] width 17 height 17
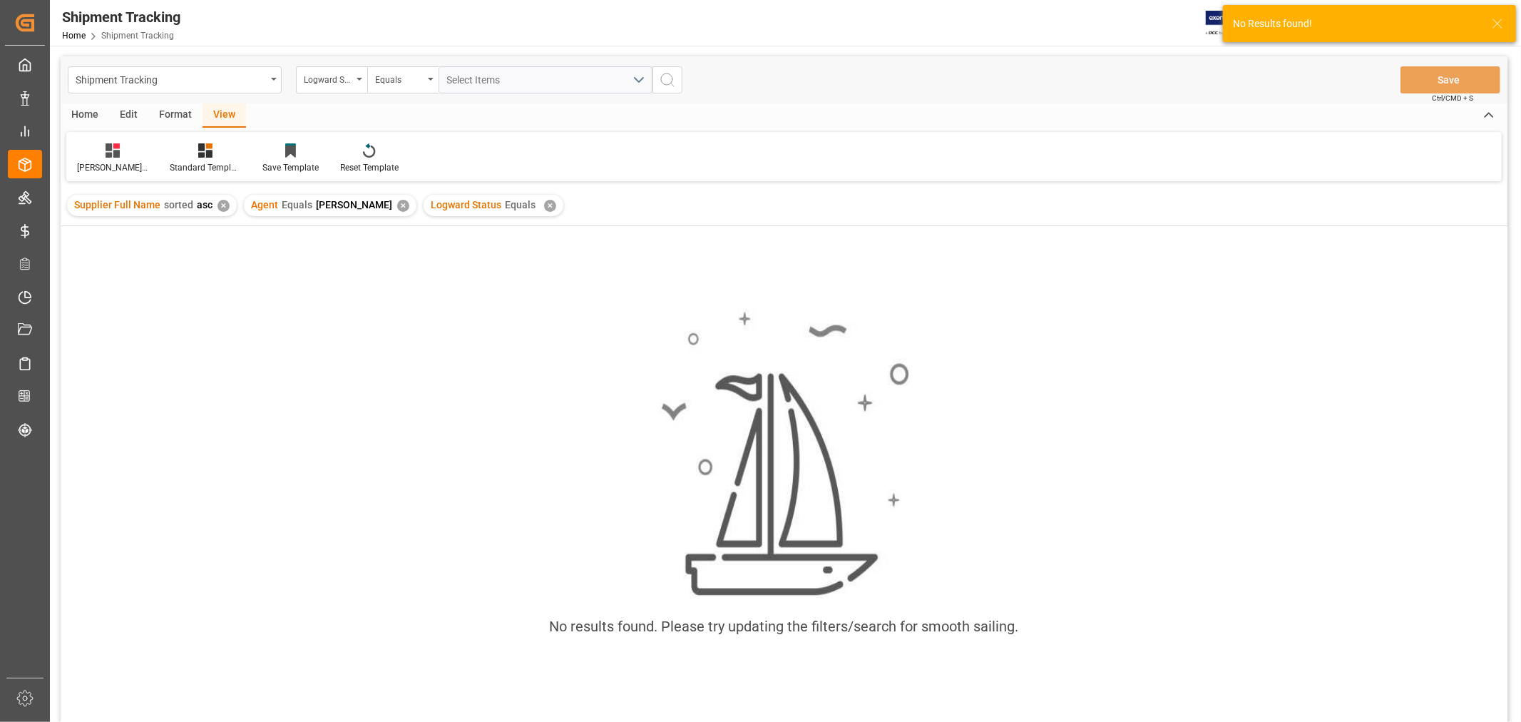
click at [532, 203] on div "Supplier Full Name sorted asc ✕ Agent Equals HuiXin Gao ✕ Logward Status Equals…" at bounding box center [784, 205] width 1447 height 40
click at [544, 207] on div "✕" at bounding box center [550, 206] width 12 height 12
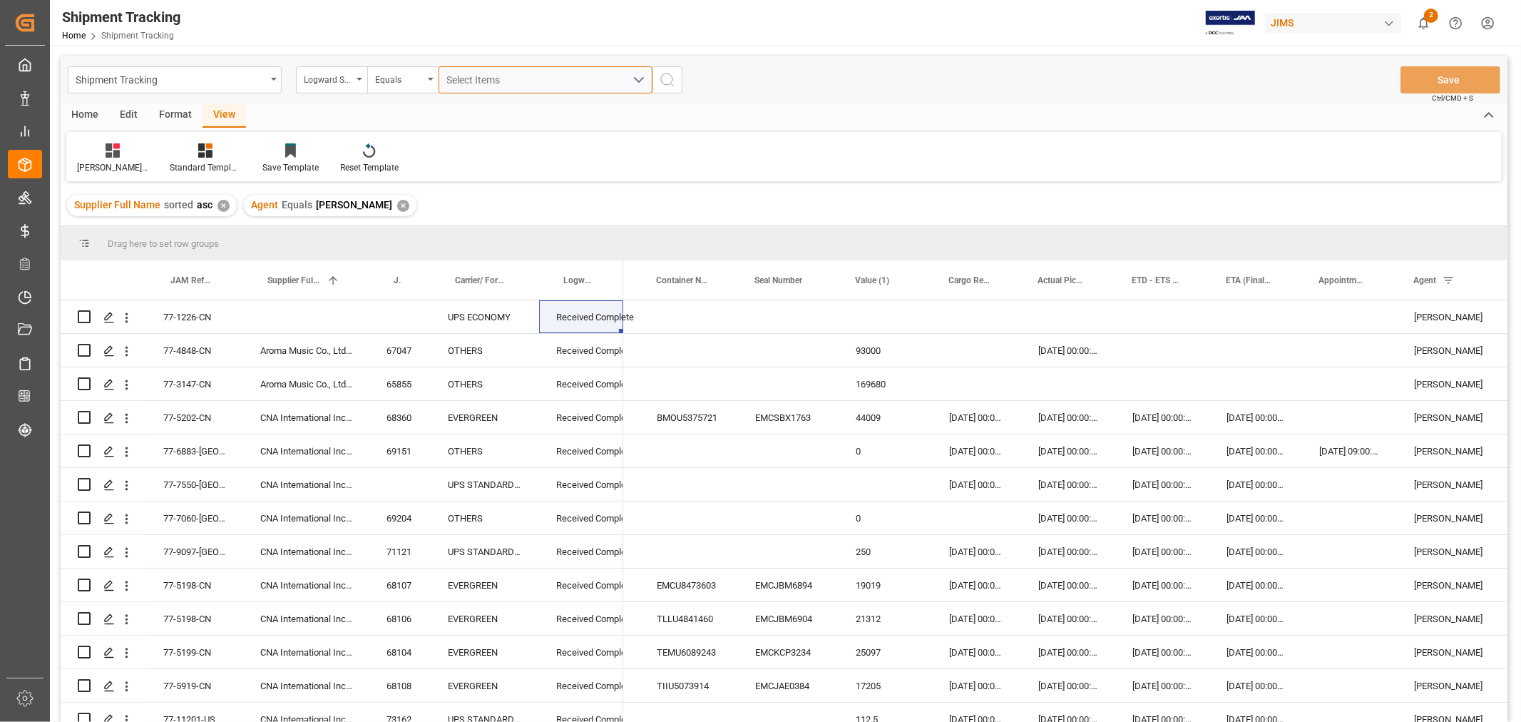
click at [499, 79] on span "Select Items" at bounding box center [477, 79] width 61 height 11
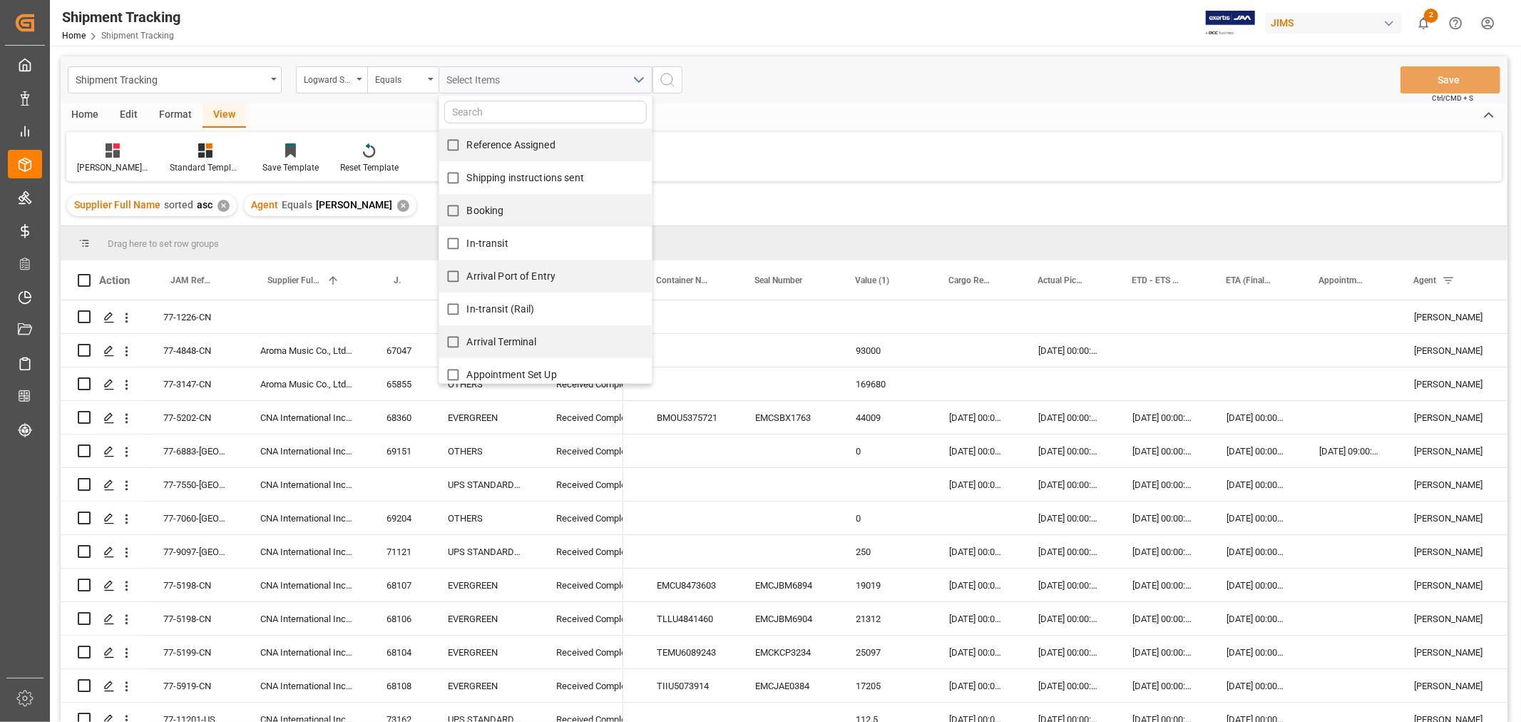
click at [478, 117] on input "text" at bounding box center [545, 112] width 203 height 23
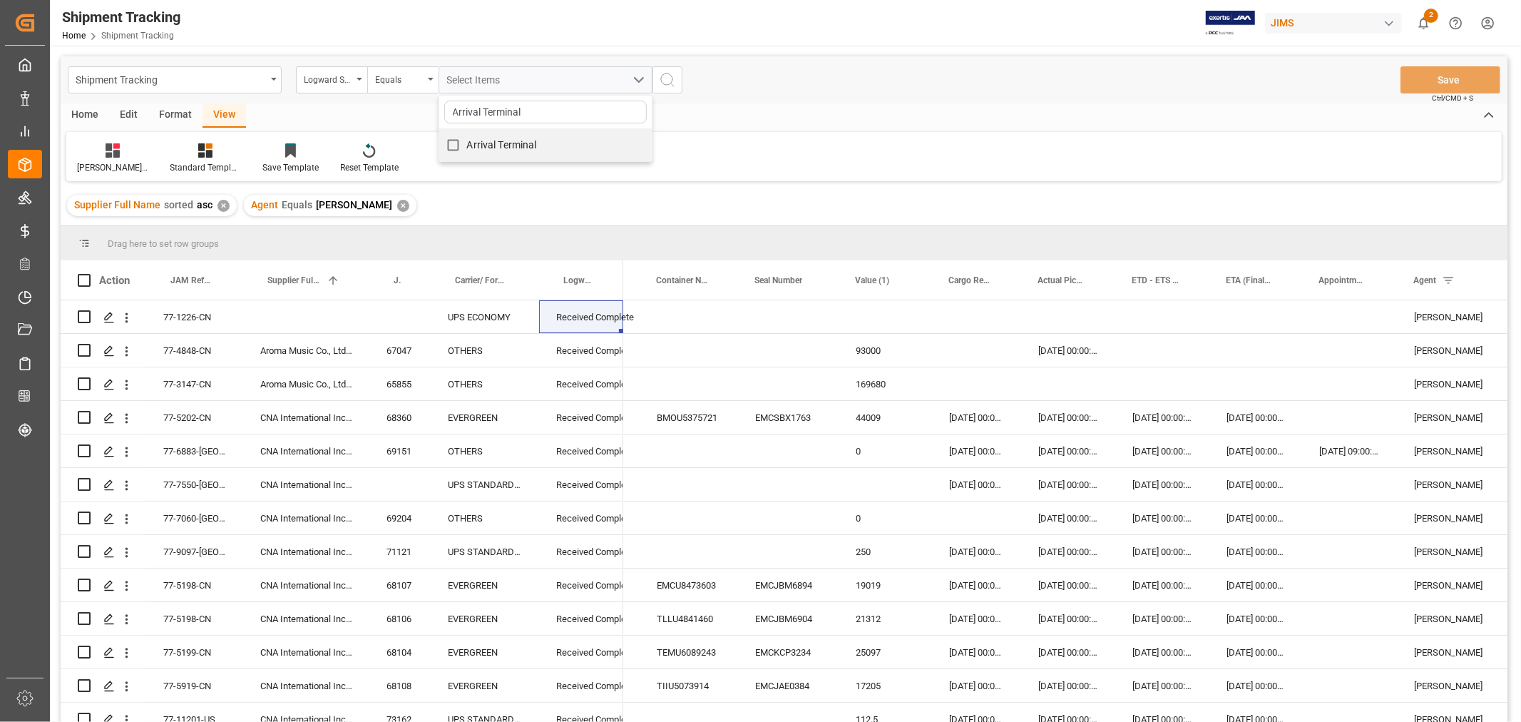
type input "Arrival Terminal"
click at [451, 143] on input "Arrival Terminal" at bounding box center [453, 145] width 28 height 28
checkbox input "true"
click at [666, 79] on icon "search button" at bounding box center [667, 79] width 17 height 17
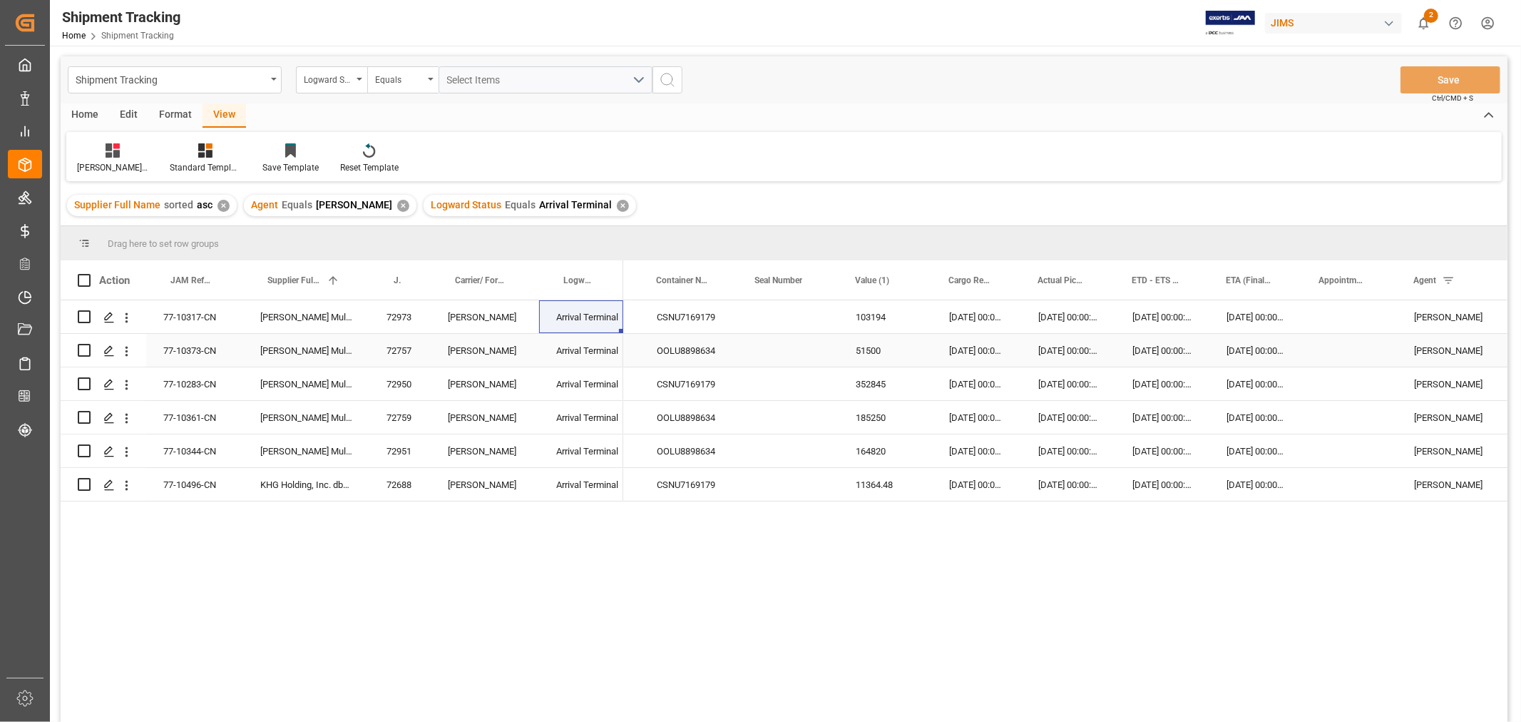
click at [704, 343] on div "OOLU8898634" at bounding box center [689, 350] width 98 height 33
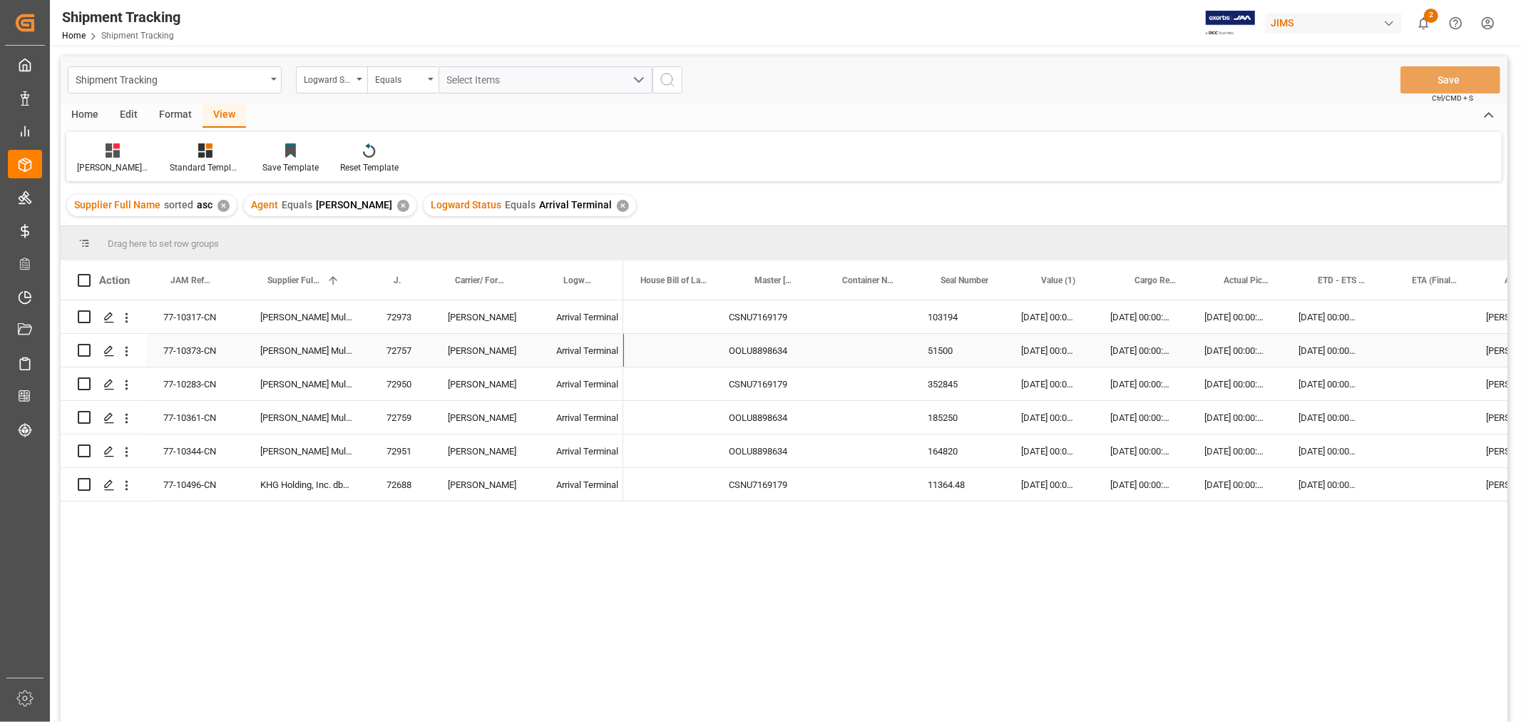
scroll to position [0, 98]
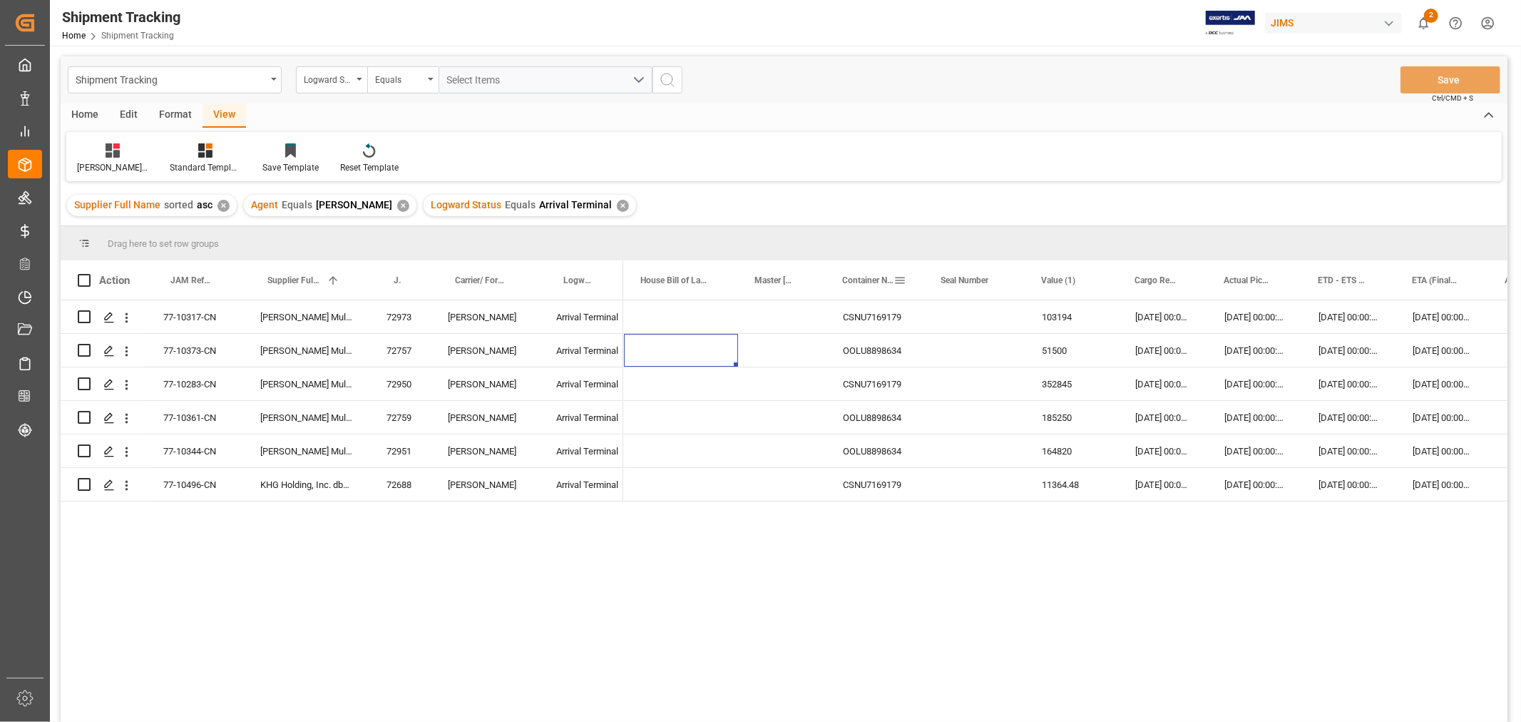
click at [900, 277] on span at bounding box center [899, 280] width 13 height 13
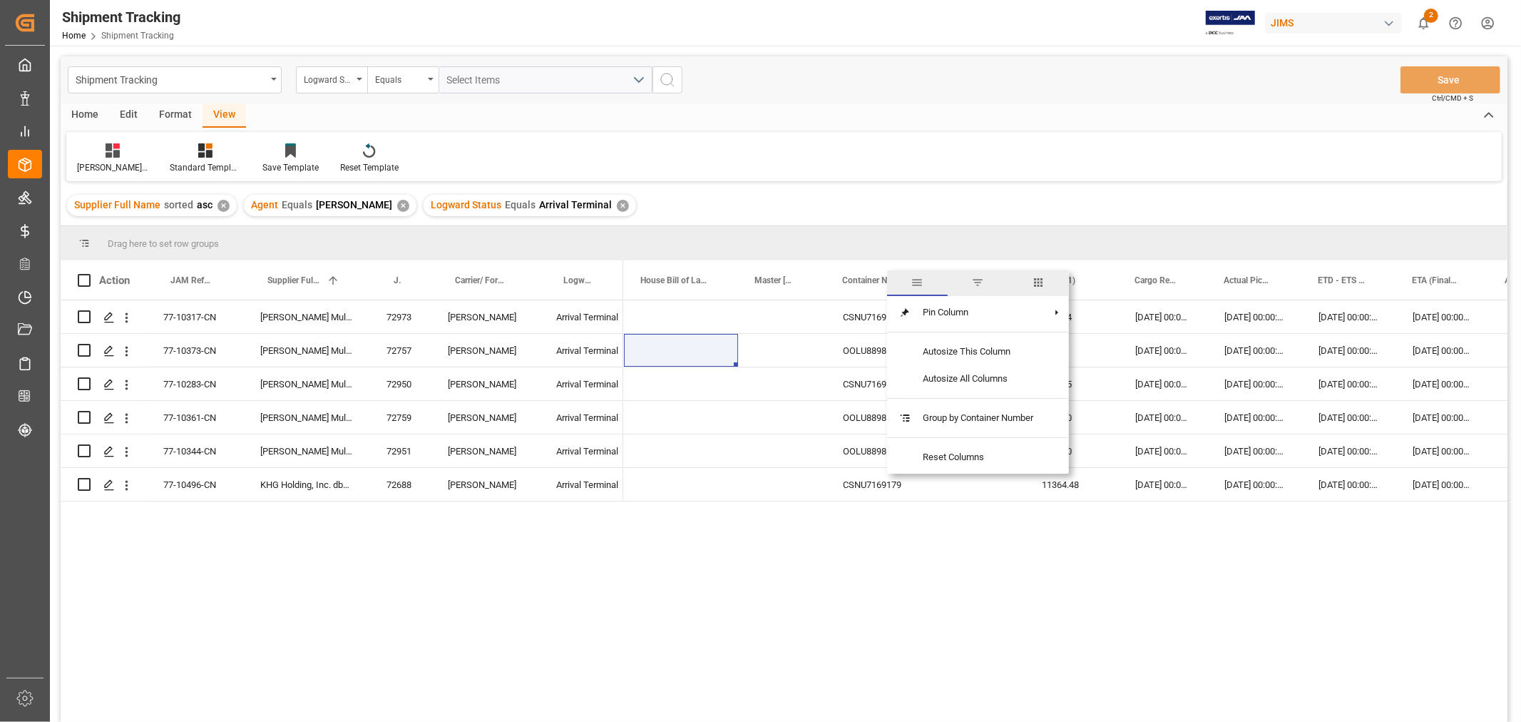
click at [864, 273] on div "Container Number" at bounding box center [867, 279] width 51 height 39
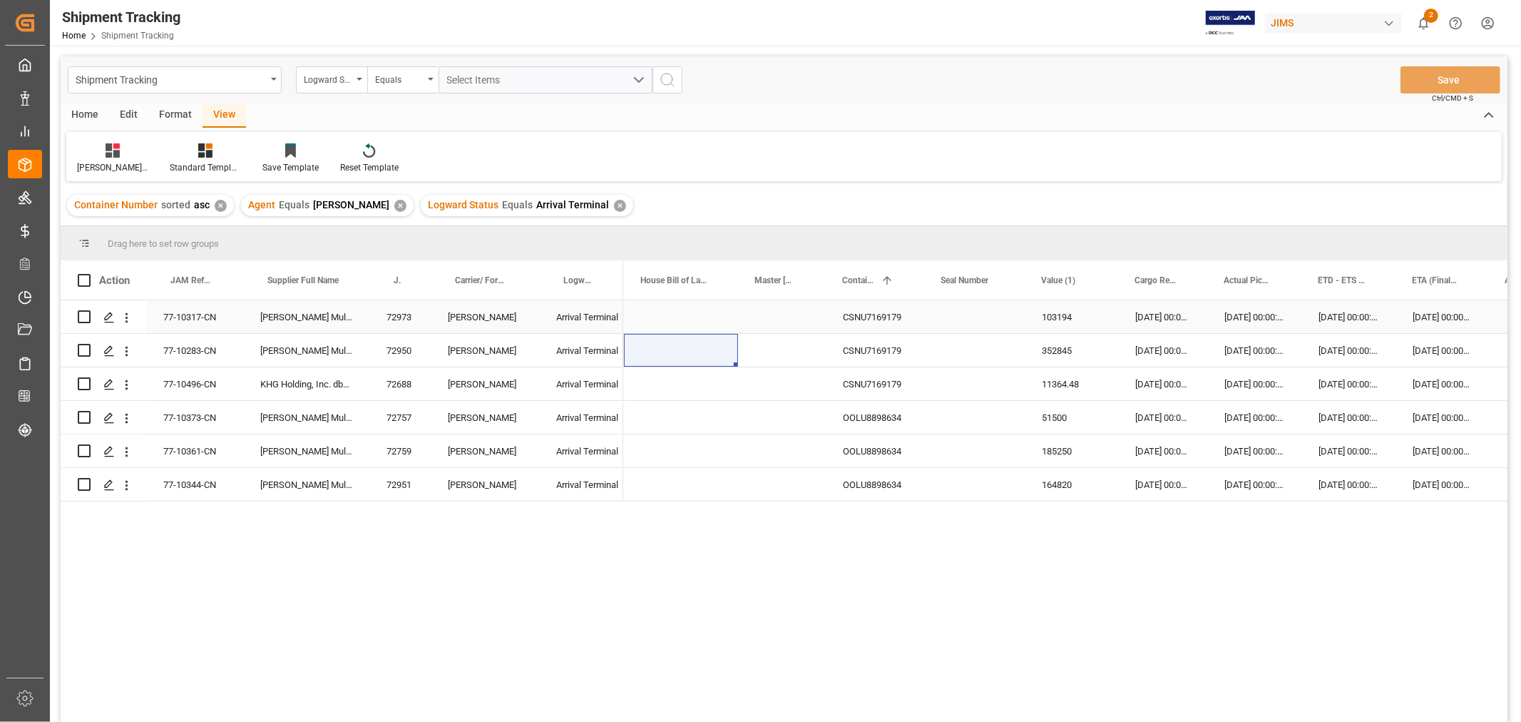
click at [881, 315] on div "CSNU7169179" at bounding box center [875, 316] width 98 height 33
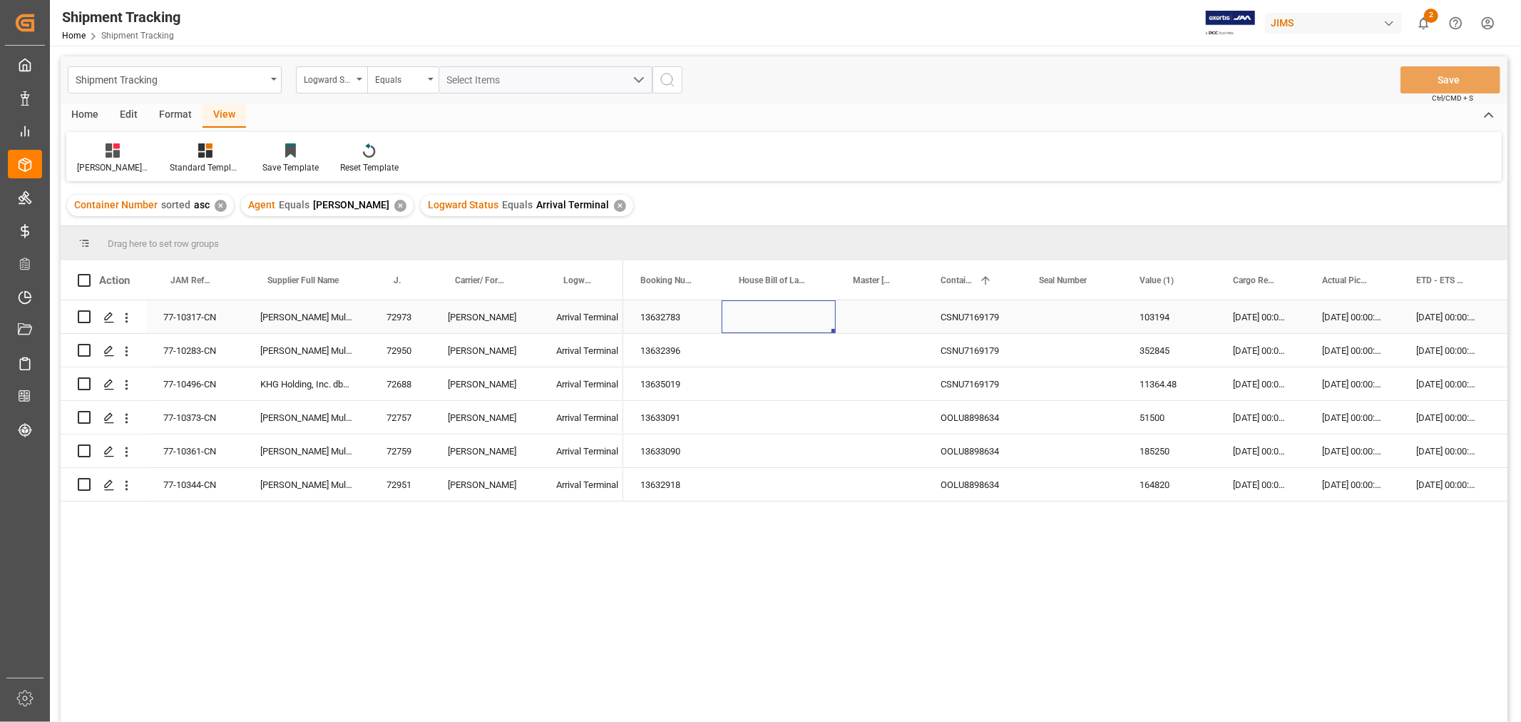
click at [664, 312] on div "13632783" at bounding box center [672, 316] width 98 height 33
click at [980, 318] on div "CSNU7169179" at bounding box center [972, 316] width 98 height 33
click at [1003, 317] on div "CSNU7169179" at bounding box center [972, 316] width 98 height 33
click at [1399, 499] on div "29-08-2025 00:00:00" at bounding box center [1446, 484] width 94 height 33
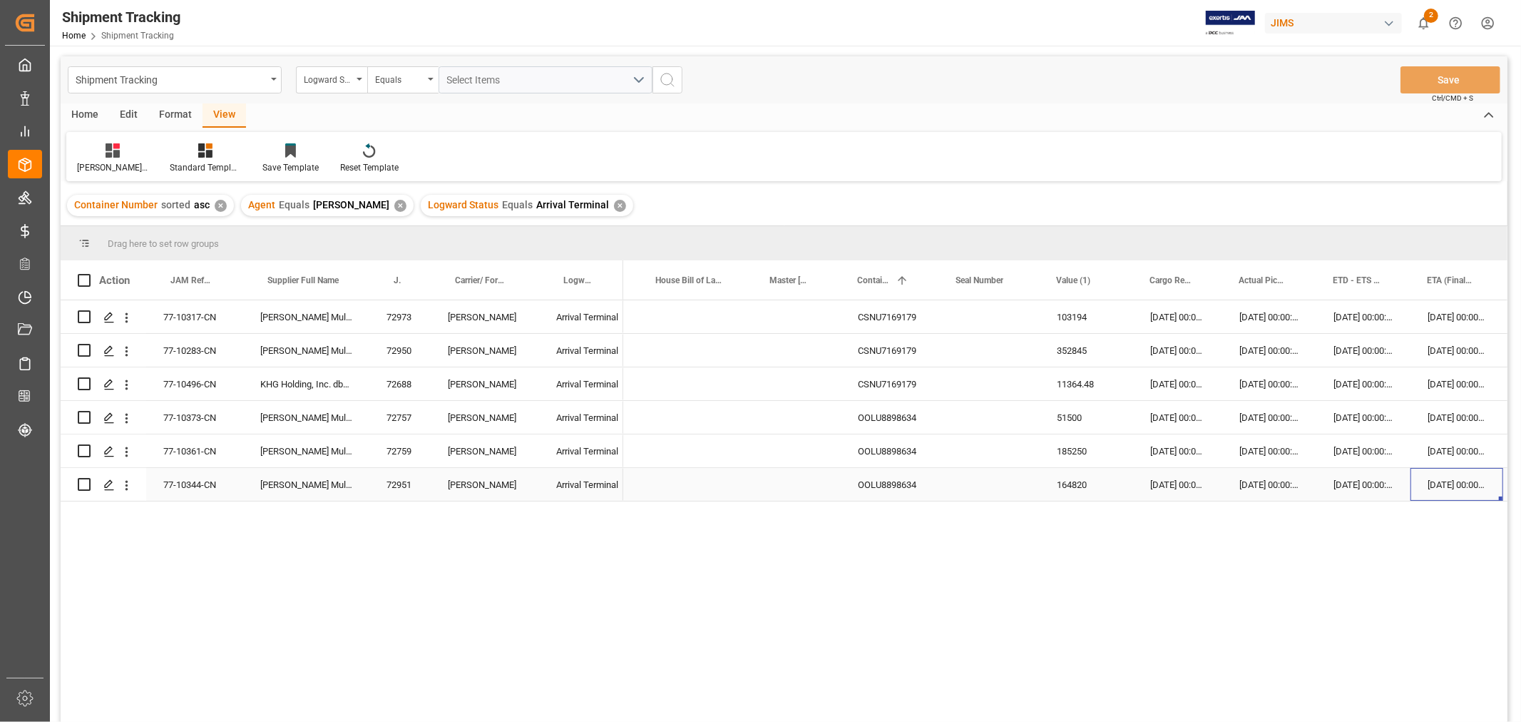
scroll to position [0, 177]
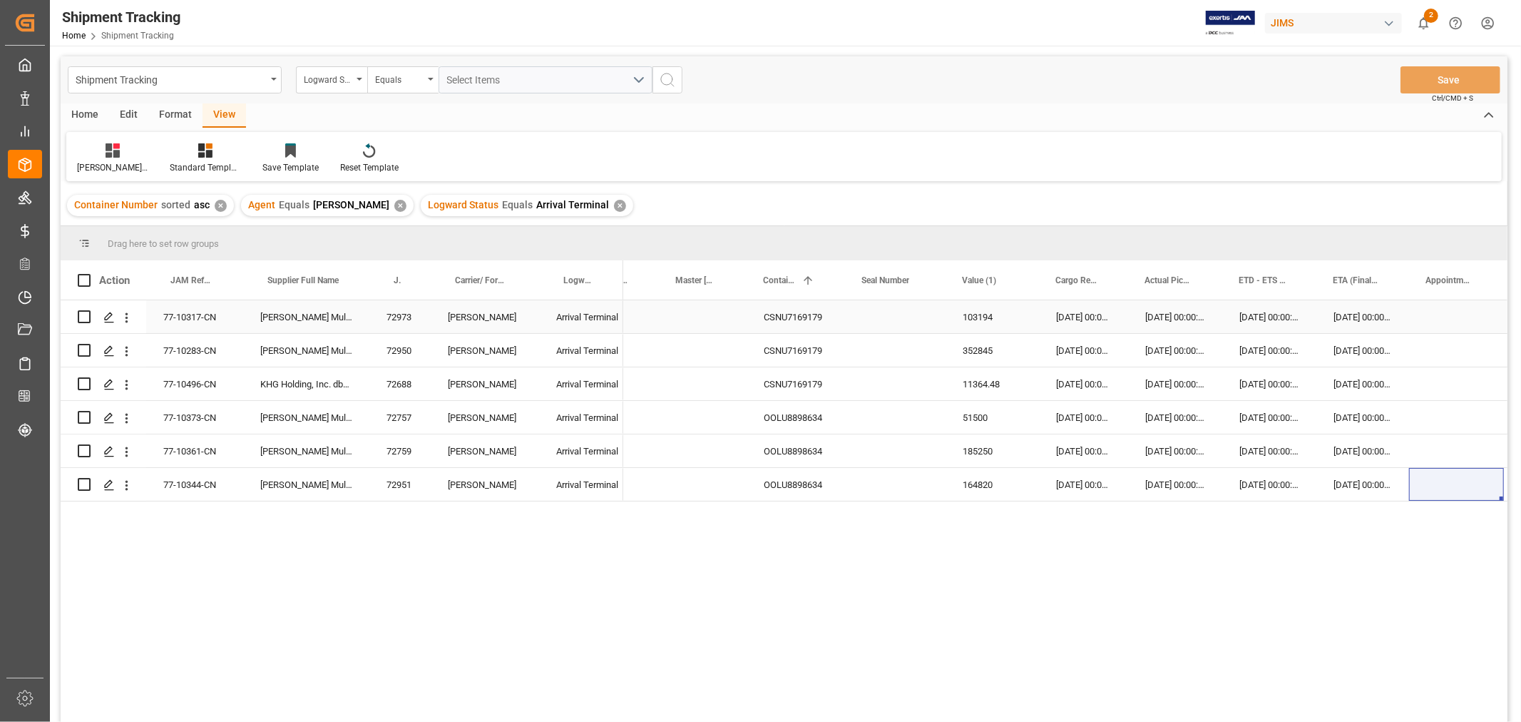
click at [1363, 310] on div "08-10-2025 00:00:00" at bounding box center [1362, 316] width 93 height 33
click at [1363, 310] on div "08-10-2025 00:00" at bounding box center [1362, 328] width 93 height 56
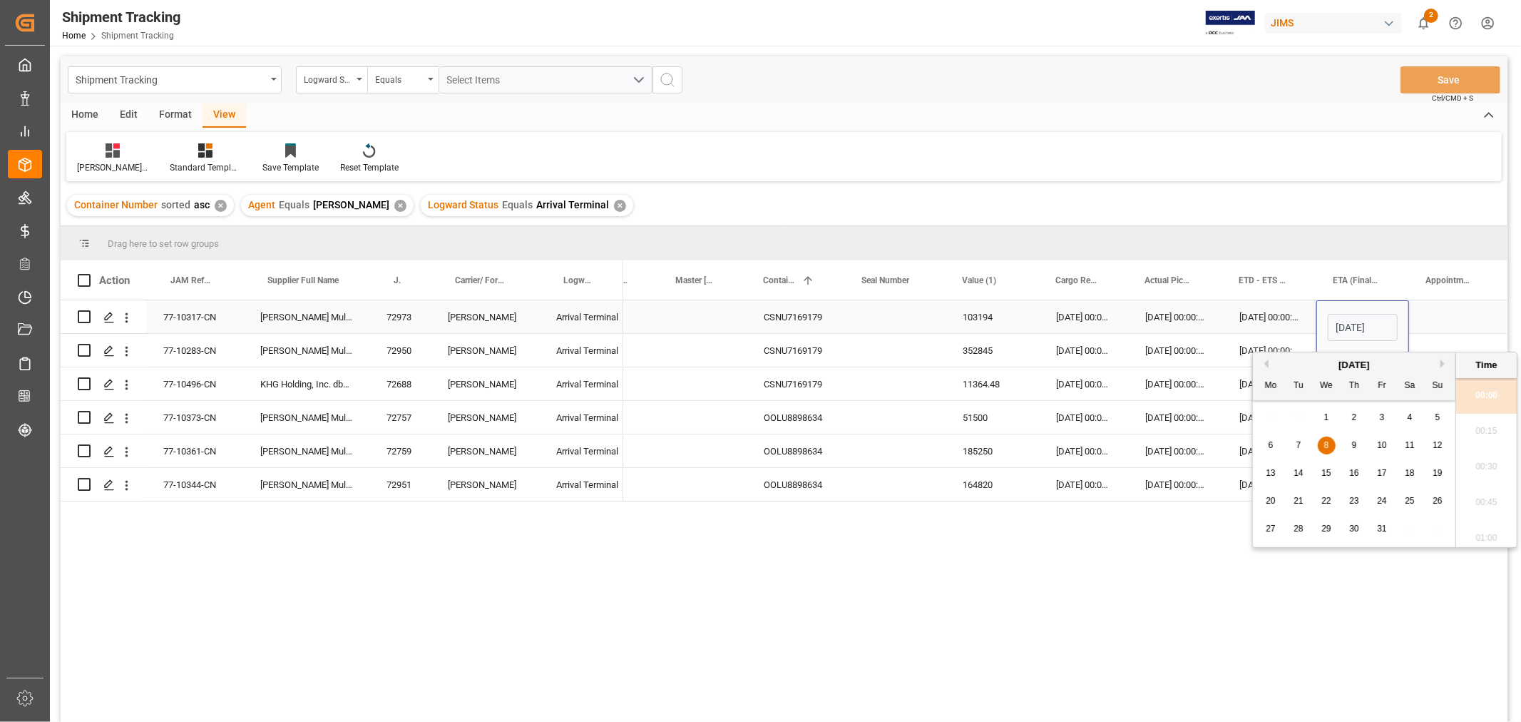
click at [1369, 319] on input "08-10-2025 00:00" at bounding box center [1363, 327] width 70 height 27
click at [1384, 419] on span "3" at bounding box center [1382, 417] width 5 height 10
type input "03-10-2025 00:00"
click at [1465, 321] on div "Press SPACE to select this row." at bounding box center [1456, 316] width 95 height 33
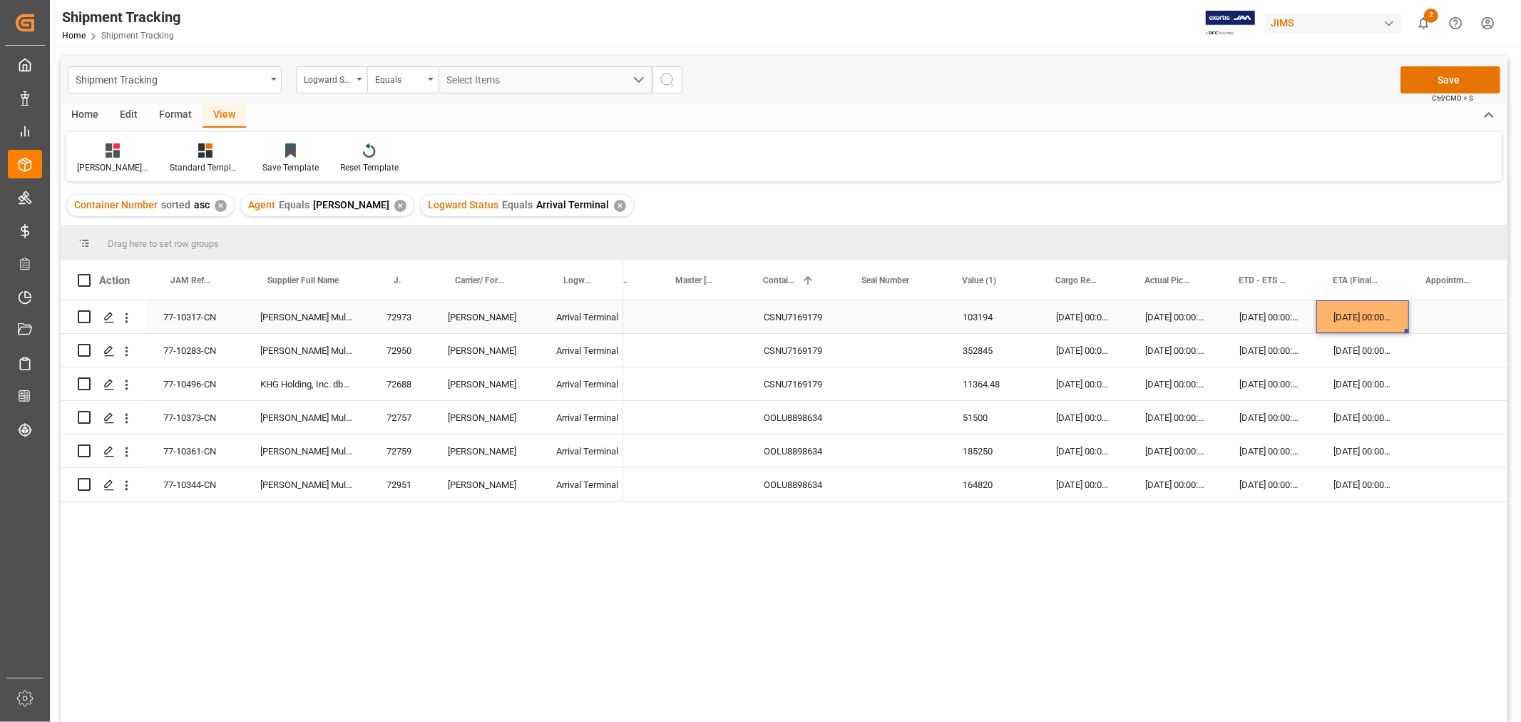
click at [1358, 317] on div "[DATE] 00:00:00" at bounding box center [1362, 316] width 93 height 33
drag, startPoint x: 1406, startPoint y: 331, endPoint x: 1409, endPoint y: 479, distance: 148.3
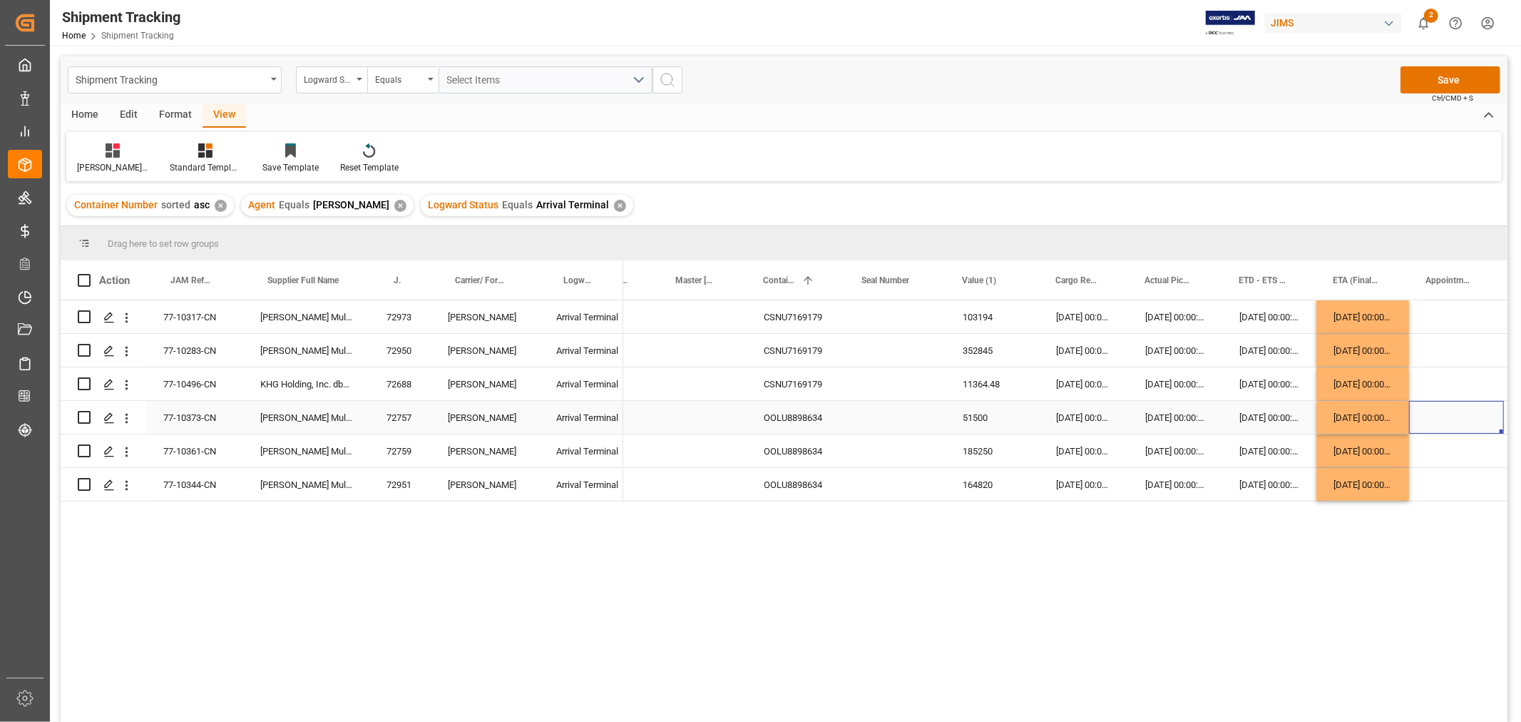
click at [1430, 430] on div "Press SPACE to select this row." at bounding box center [1456, 417] width 95 height 33
click at [1438, 70] on button "Save" at bounding box center [1450, 79] width 100 height 27
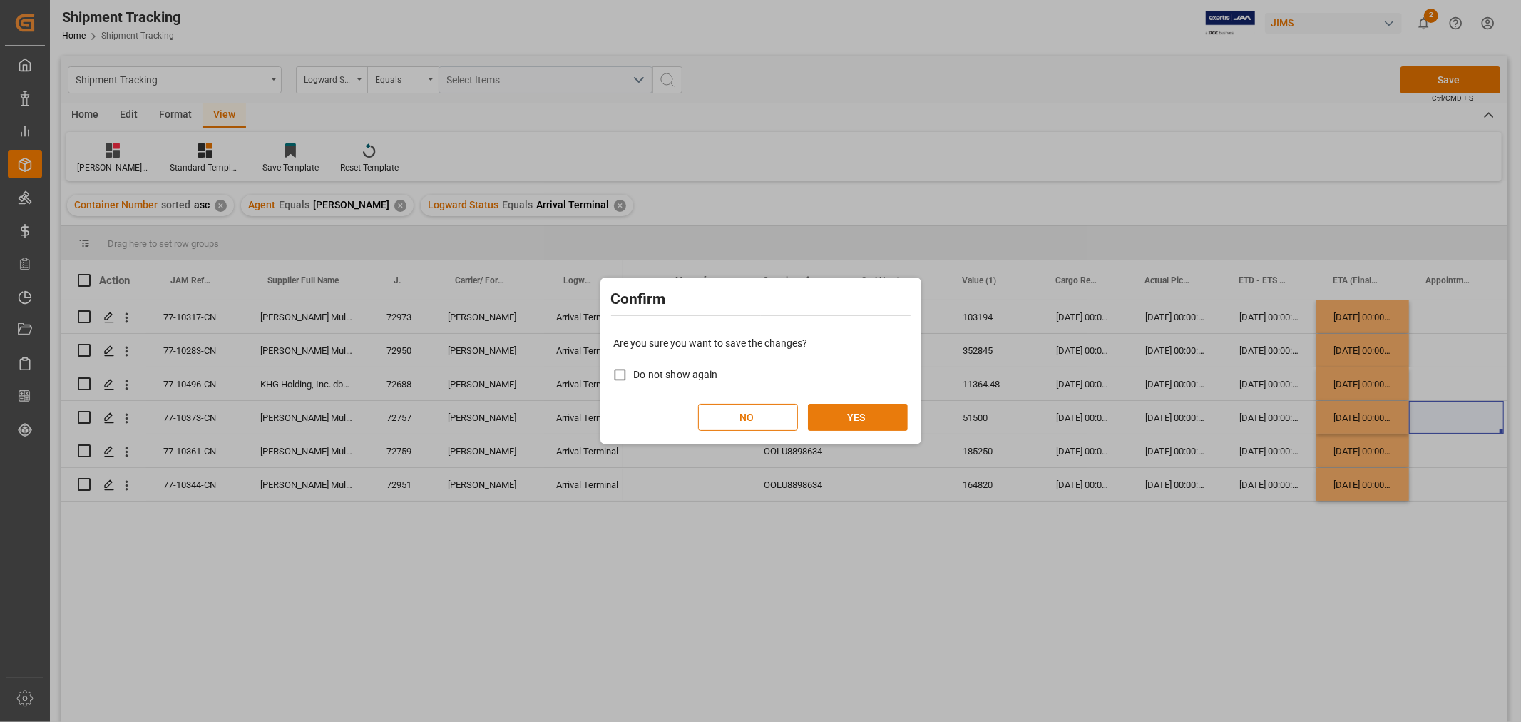
click at [880, 421] on button "YES" at bounding box center [858, 417] width 100 height 27
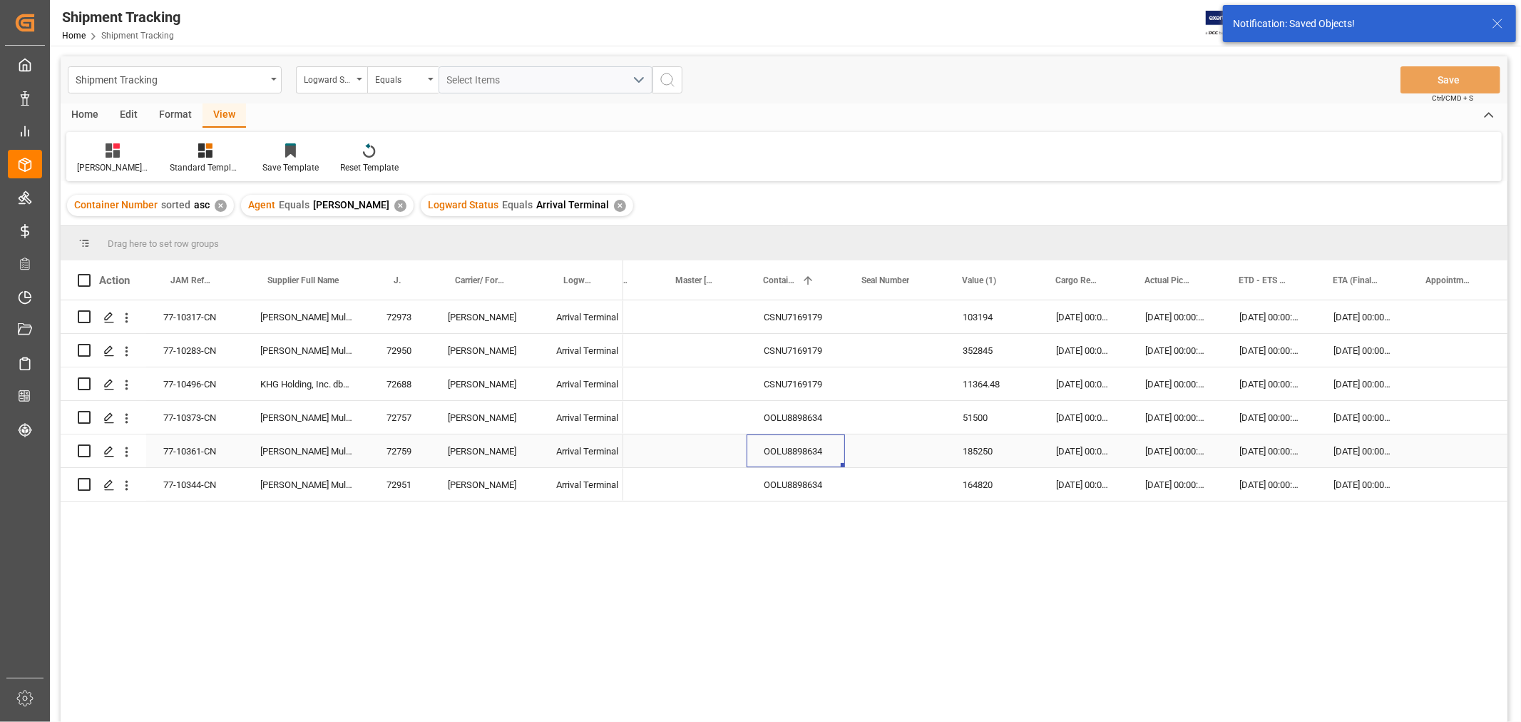
click at [816, 451] on div "OOLU8898634" at bounding box center [796, 450] width 98 height 33
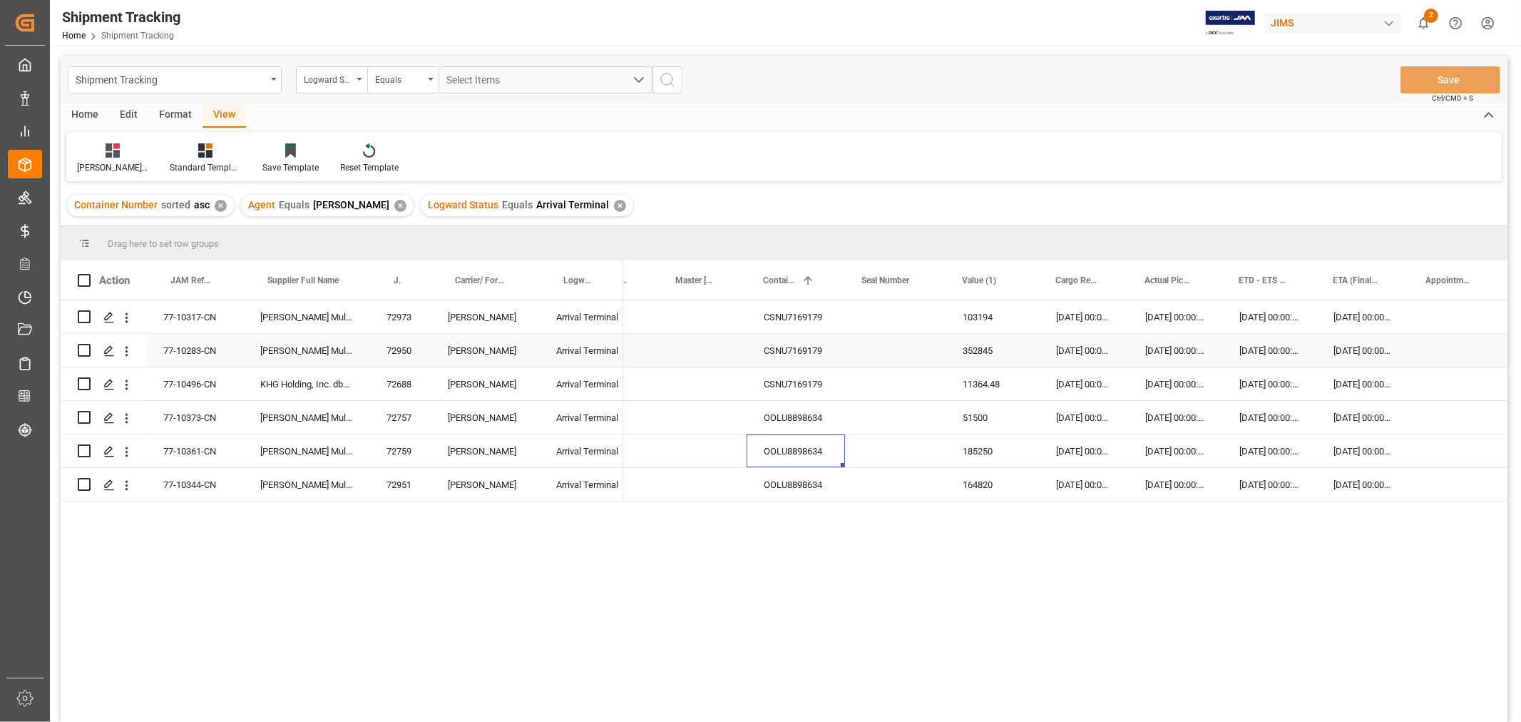
click at [1361, 366] on div "[DATE] 00:00:00" at bounding box center [1362, 350] width 93 height 33
click at [1003, 191] on div "Container Number sorted asc ✕ Agent Equals HuiXin Gao ✕ Logward Status Equals A…" at bounding box center [784, 205] width 1447 height 40
click at [614, 205] on div "✕" at bounding box center [620, 206] width 12 height 12
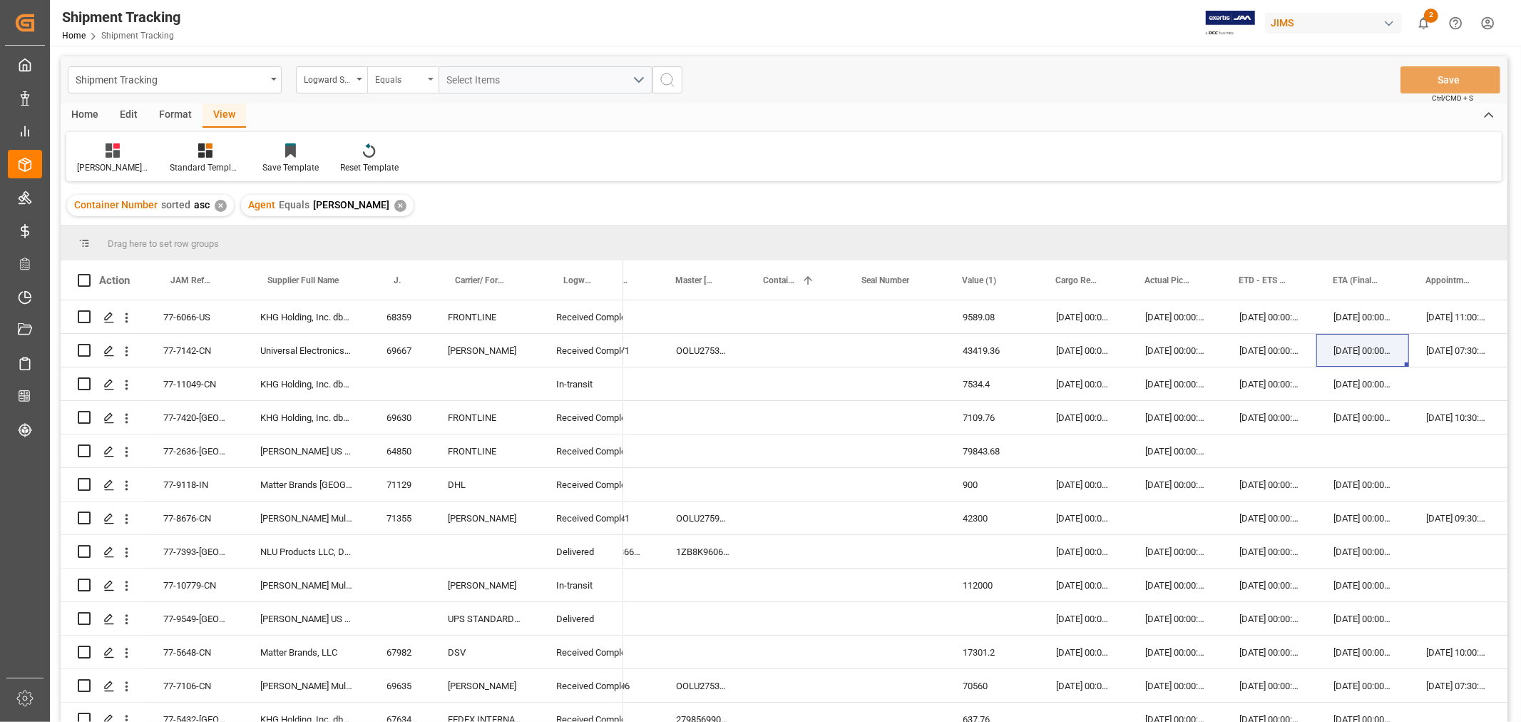
click at [406, 82] on div "Equals" at bounding box center [399, 78] width 48 height 16
click at [403, 207] on div "Contains" at bounding box center [474, 205] width 212 height 30
click at [476, 83] on span "Select Items" at bounding box center [477, 79] width 61 height 11
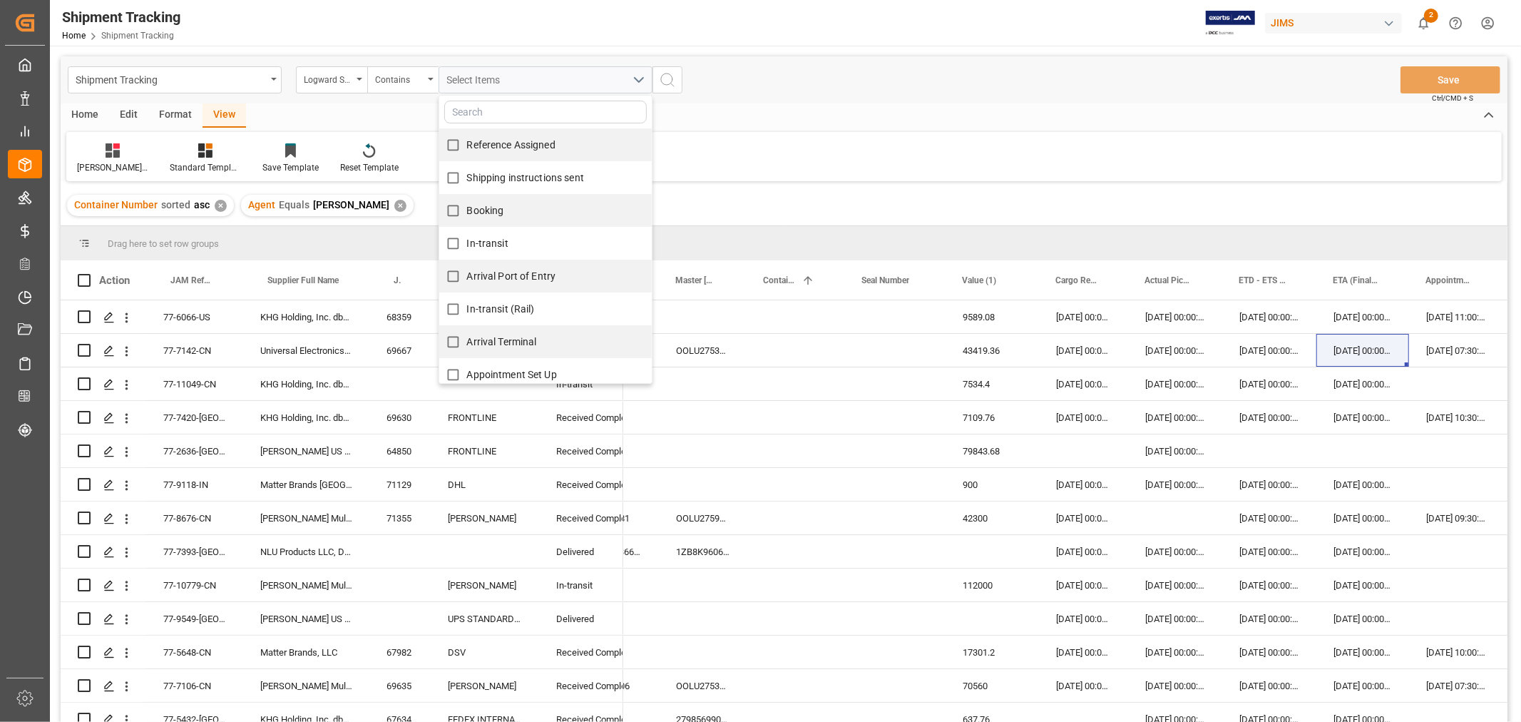
click at [494, 148] on span "Reference Assigned" at bounding box center [511, 144] width 88 height 11
click at [467, 148] on input "Reference Assigned" at bounding box center [453, 145] width 28 height 28
checkbox input "true"
click at [489, 173] on span "Shipping instructions sent" at bounding box center [525, 177] width 117 height 11
click at [467, 173] on input "Shipping instructions sent" at bounding box center [453, 178] width 28 height 28
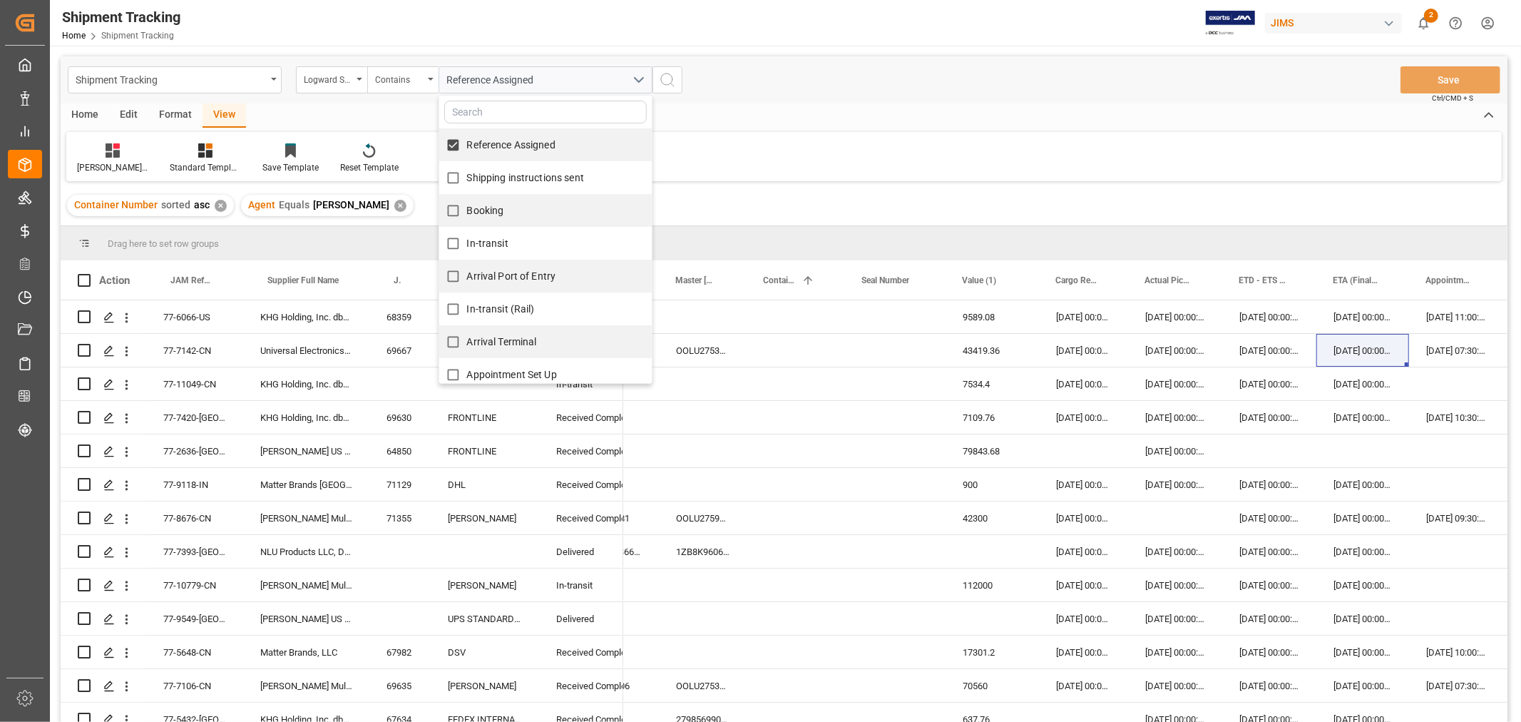
checkbox input "true"
click at [489, 210] on span "Booking" at bounding box center [485, 210] width 37 height 11
click at [467, 210] on input "Booking" at bounding box center [453, 211] width 28 height 28
checkbox input "true"
click at [489, 237] on span "In-transit" at bounding box center [487, 242] width 41 height 11
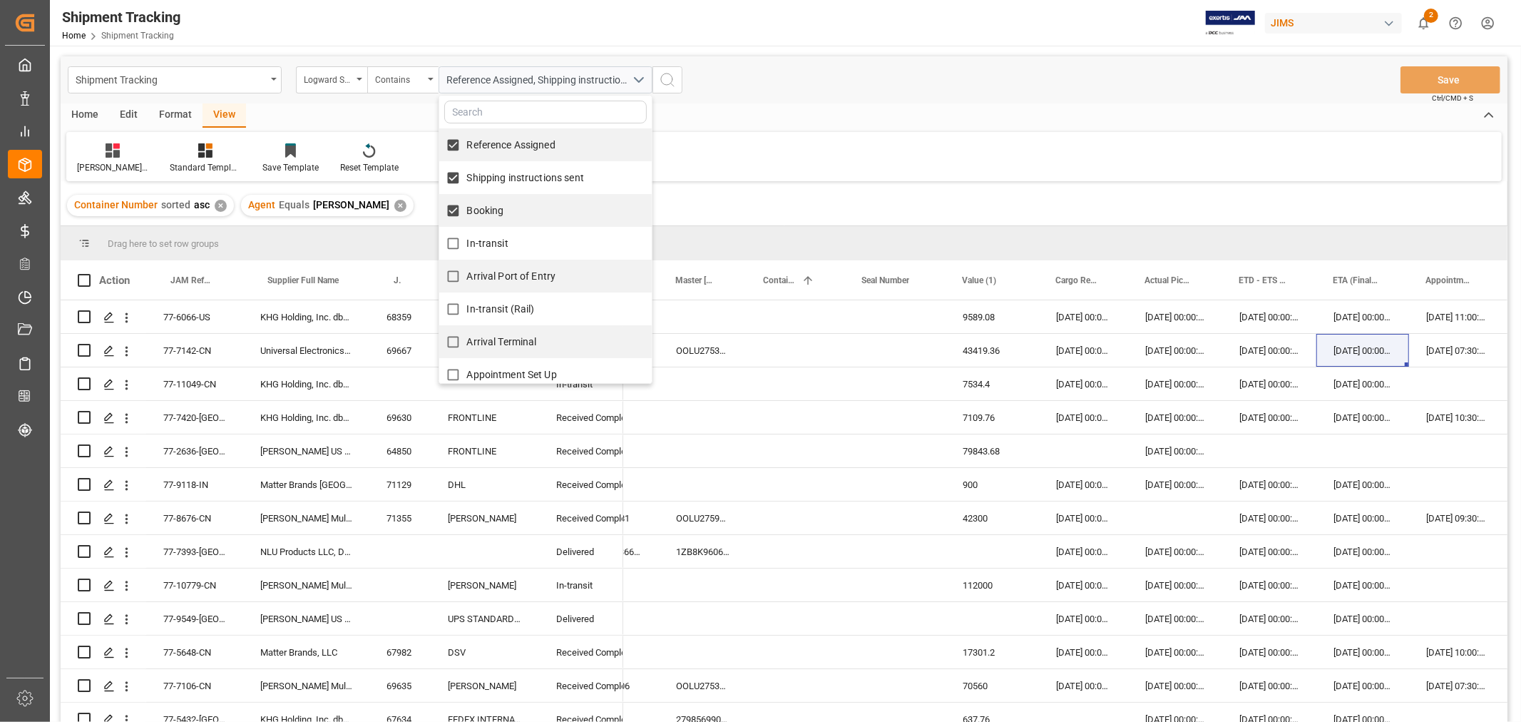
click at [467, 237] on input "In-transit" at bounding box center [453, 244] width 28 height 28
checkbox input "true"
click at [503, 277] on span "Arrival Port of Entry" at bounding box center [511, 275] width 89 height 11
click at [467, 277] on input "Arrival Port of Entry" at bounding box center [453, 276] width 28 height 28
checkbox input "true"
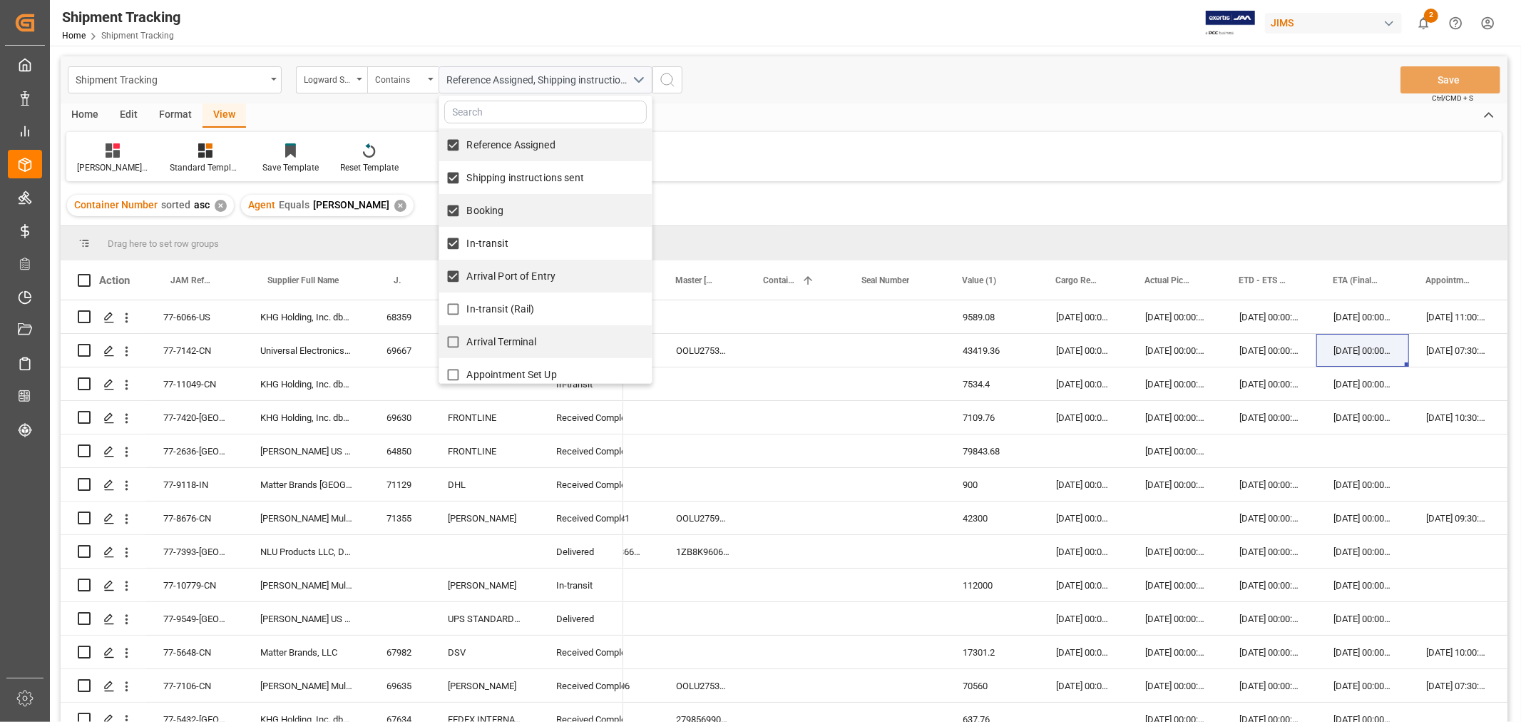
click at [505, 304] on span "In-transit (Rail)" at bounding box center [501, 308] width 68 height 11
click at [467, 304] on input "In-transit (Rail)" at bounding box center [453, 309] width 28 height 28
checkbox input "true"
click at [505, 344] on span "Arrival Terminal" at bounding box center [502, 341] width 70 height 11
click at [467, 344] on input "Arrival Terminal" at bounding box center [453, 342] width 28 height 28
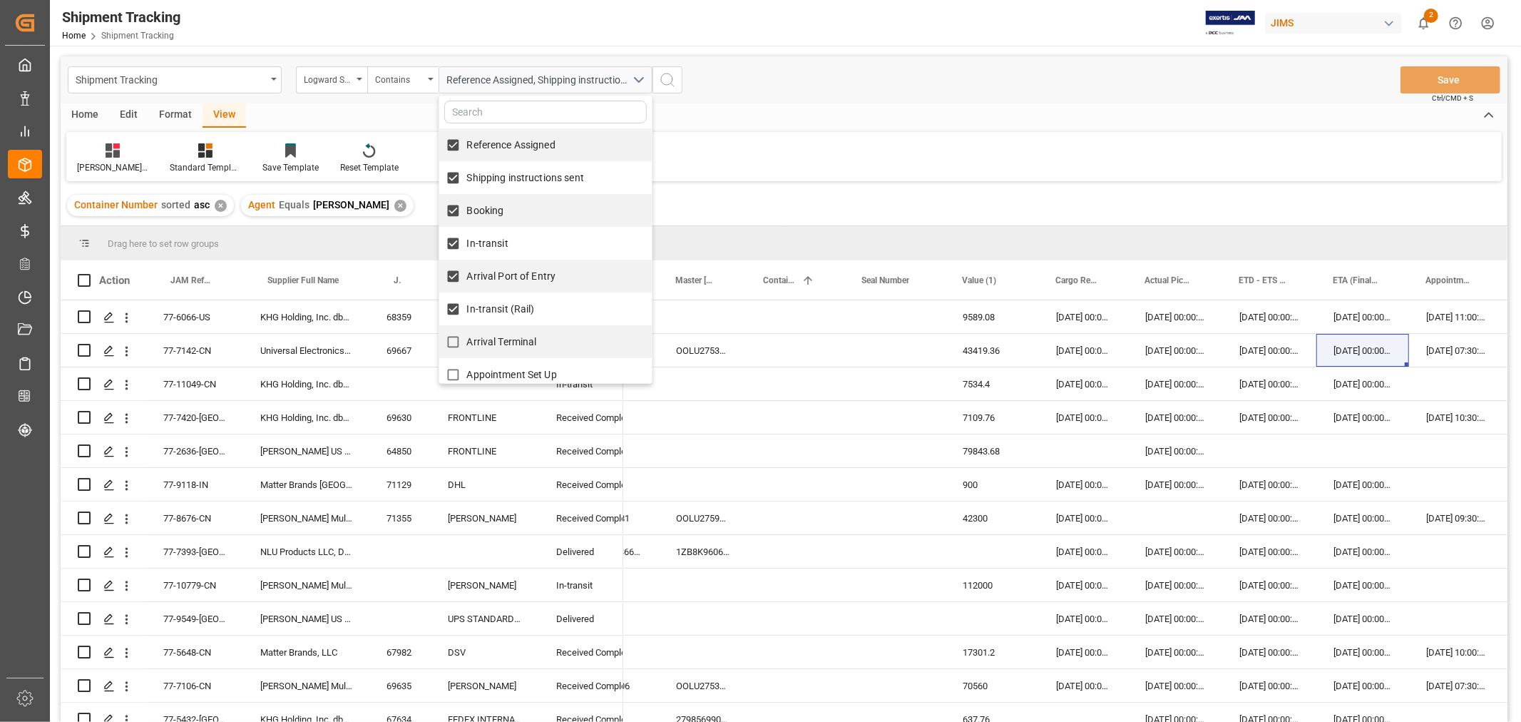
checkbox input "true"
click at [507, 369] on span "Appointment Set Up" at bounding box center [512, 374] width 90 height 11
click at [467, 368] on input "Appointment Set Up" at bounding box center [453, 375] width 28 height 28
checkbox input "true"
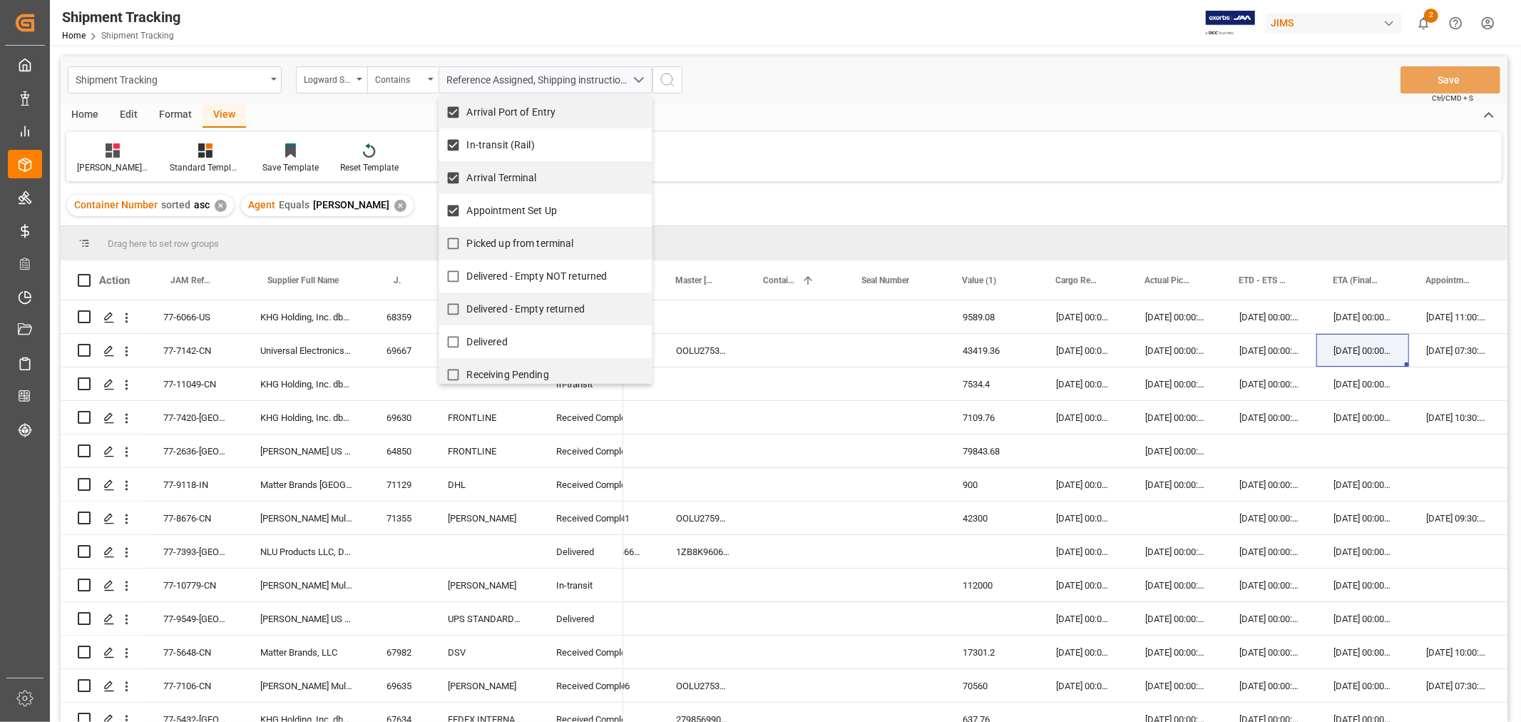
click at [540, 240] on span "Picked up from terminal" at bounding box center [520, 242] width 107 height 11
click at [467, 240] on input "Picked up from terminal" at bounding box center [453, 244] width 28 height 28
checkbox input "true"
click at [671, 73] on icon "search button" at bounding box center [667, 79] width 17 height 17
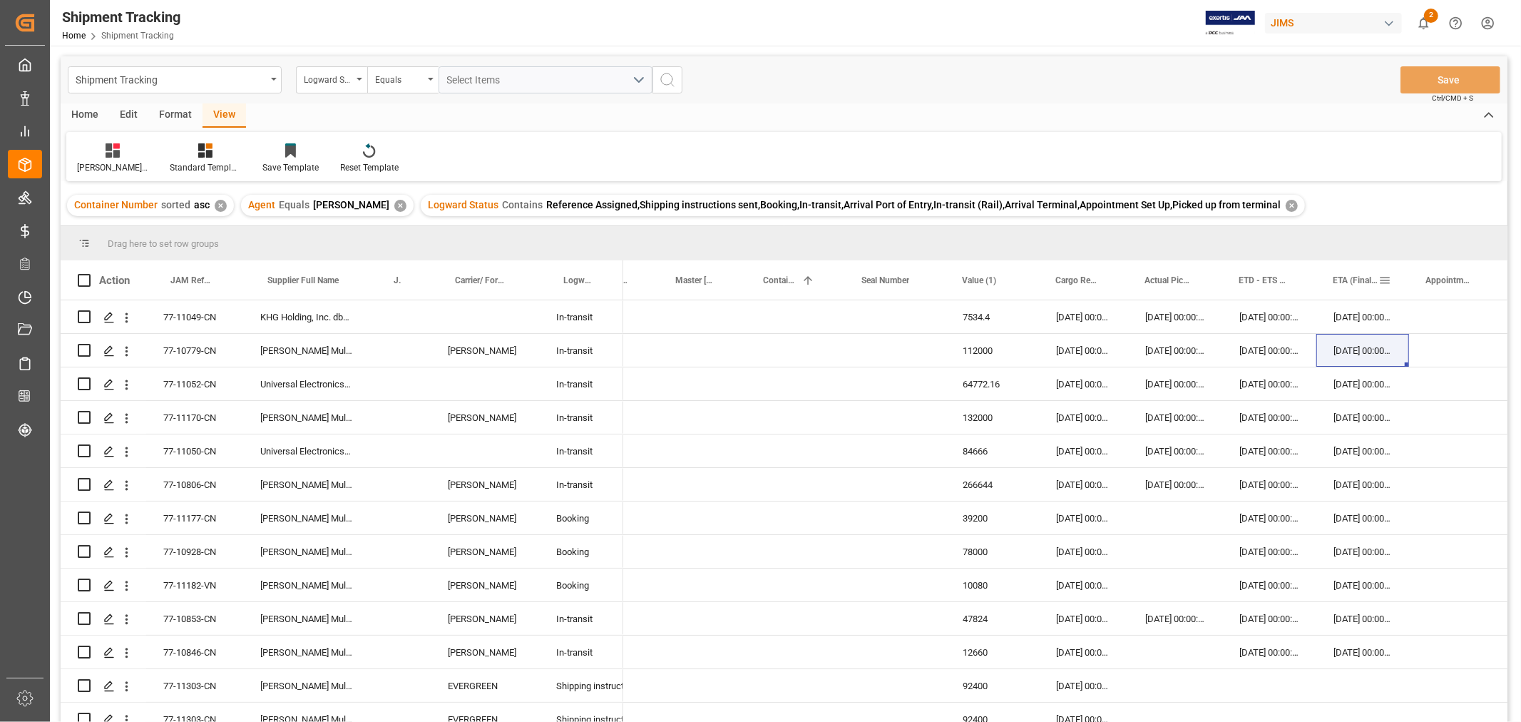
click at [1382, 274] on span at bounding box center [1384, 280] width 13 height 13
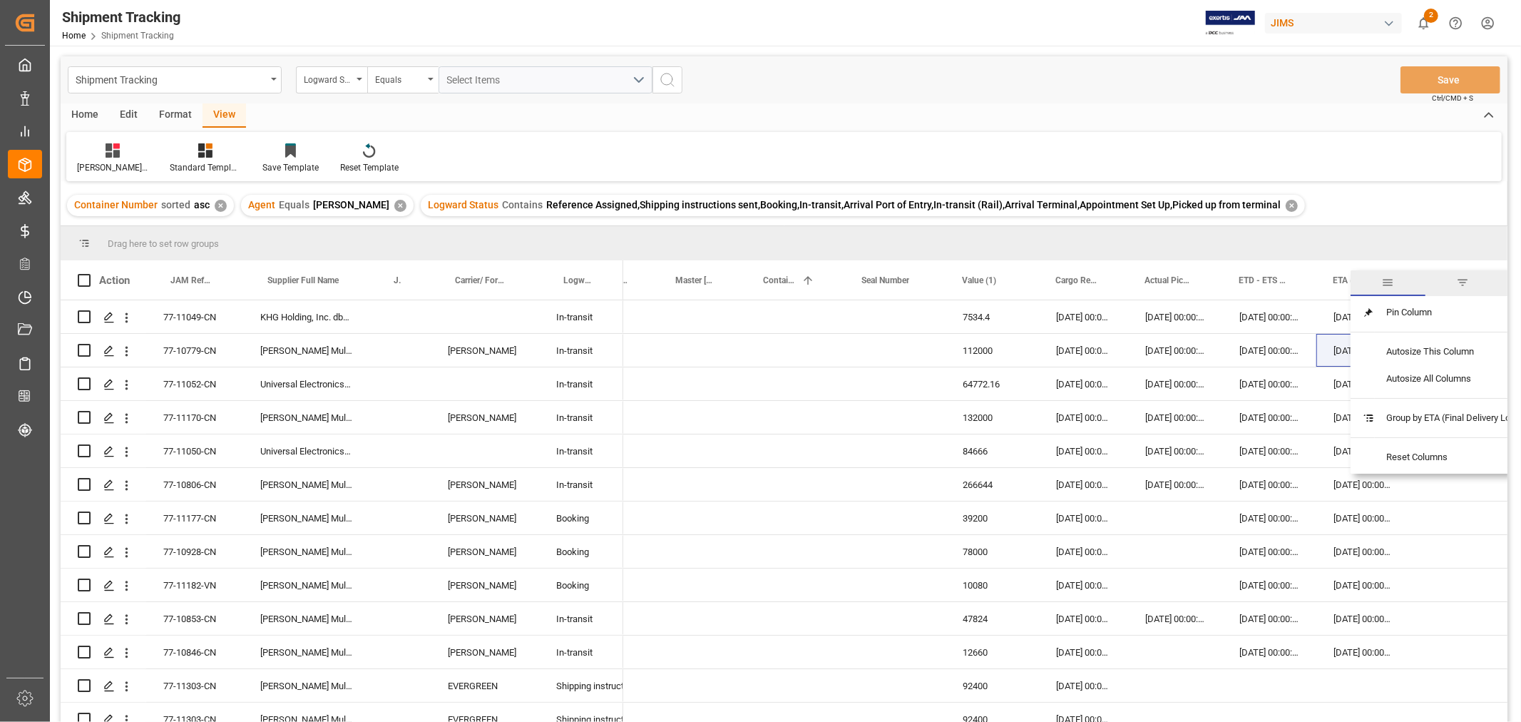
click at [1387, 279] on span "general" at bounding box center [1388, 282] width 13 height 13
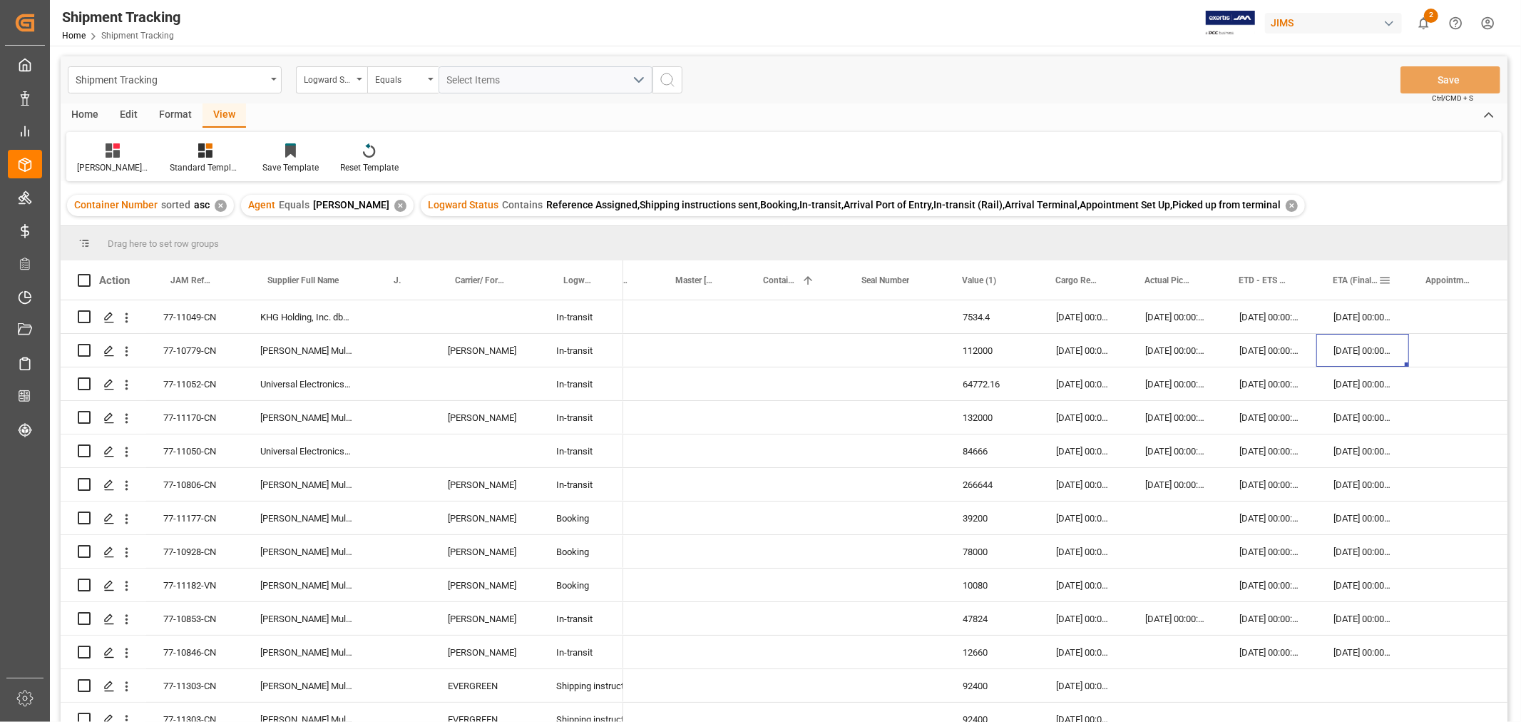
click at [1382, 277] on span at bounding box center [1384, 280] width 13 height 13
click at [1344, 277] on span "ETA (Final Delivery Location)" at bounding box center [1356, 280] width 46 height 10
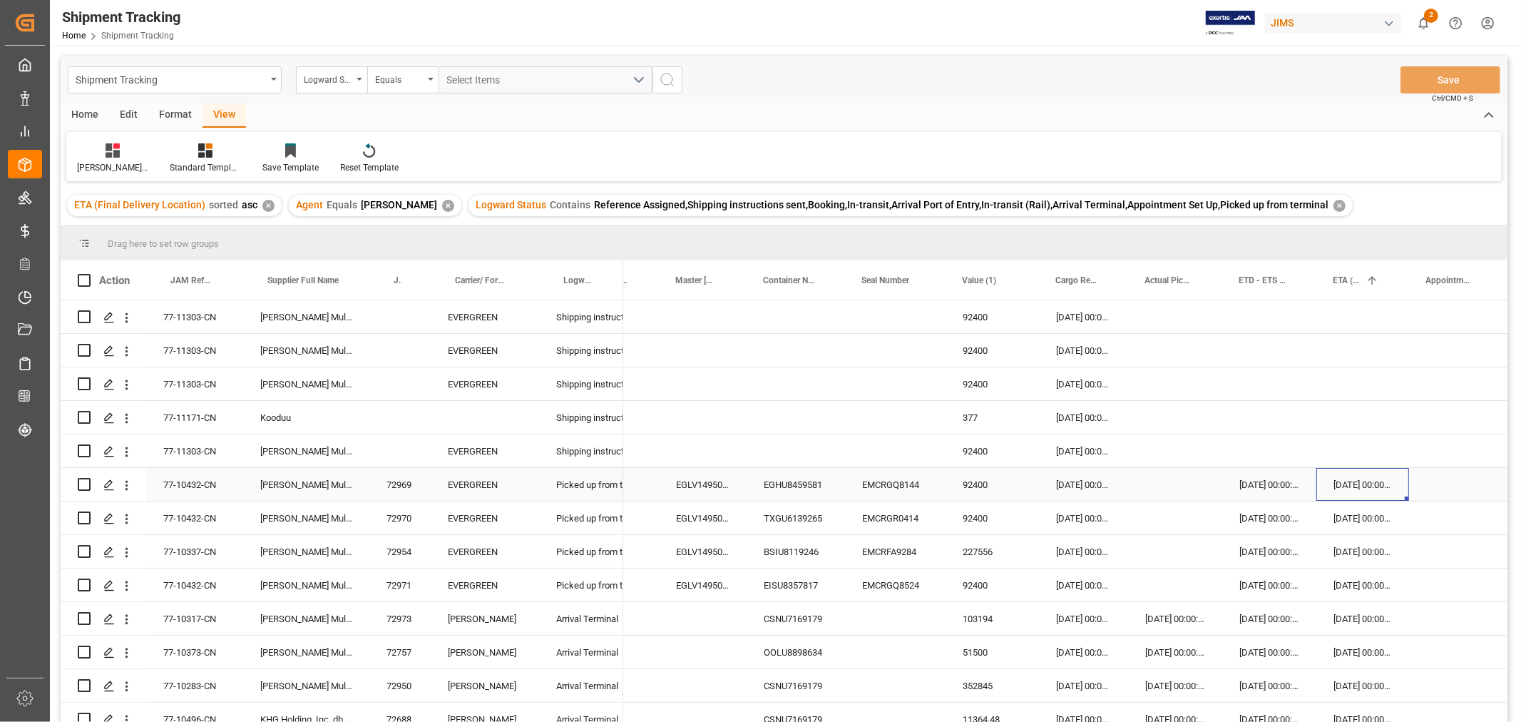
click at [1370, 489] on div "02-10-2025 00:00:00" at bounding box center [1362, 484] width 93 height 33
click at [1357, 619] on div "[DATE] 00:00:00" at bounding box center [1362, 618] width 93 height 33
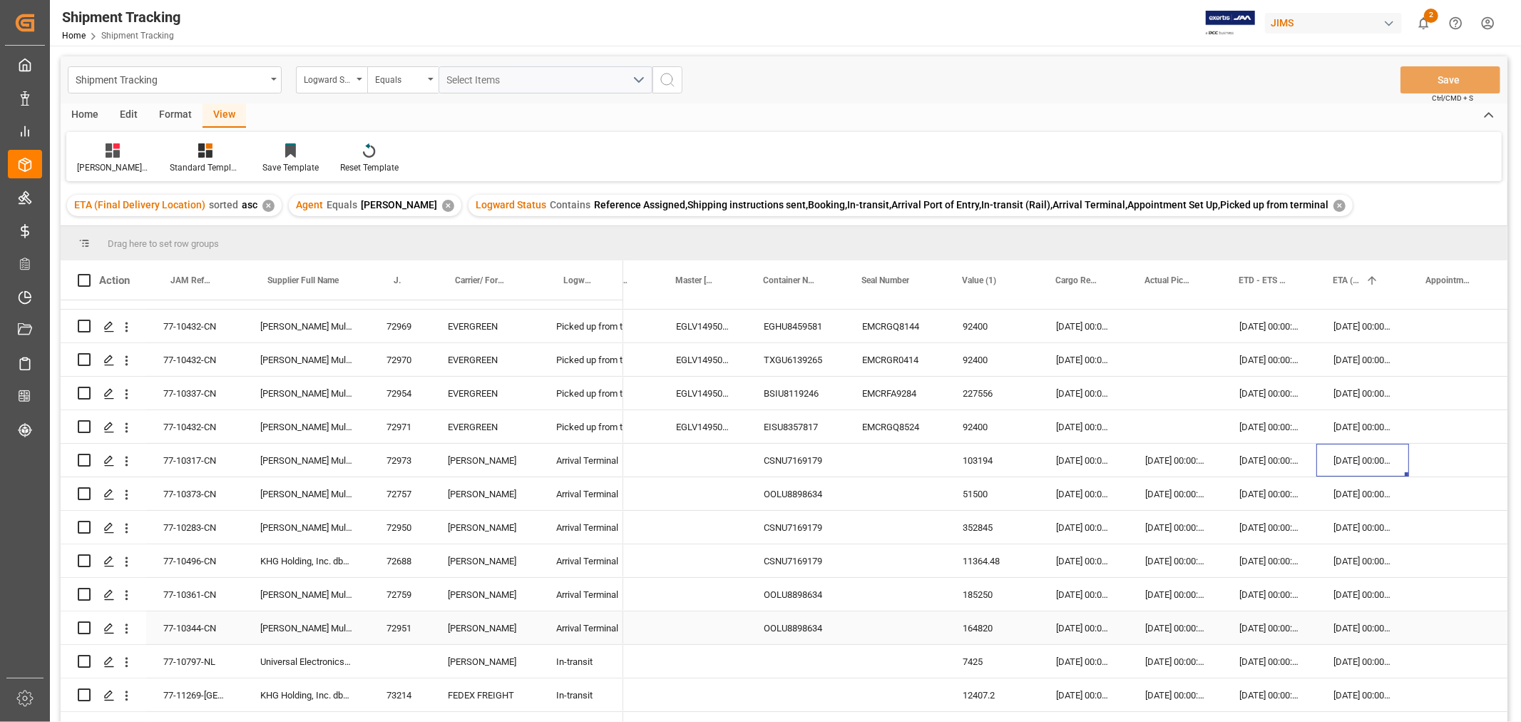
scroll to position [237, 0]
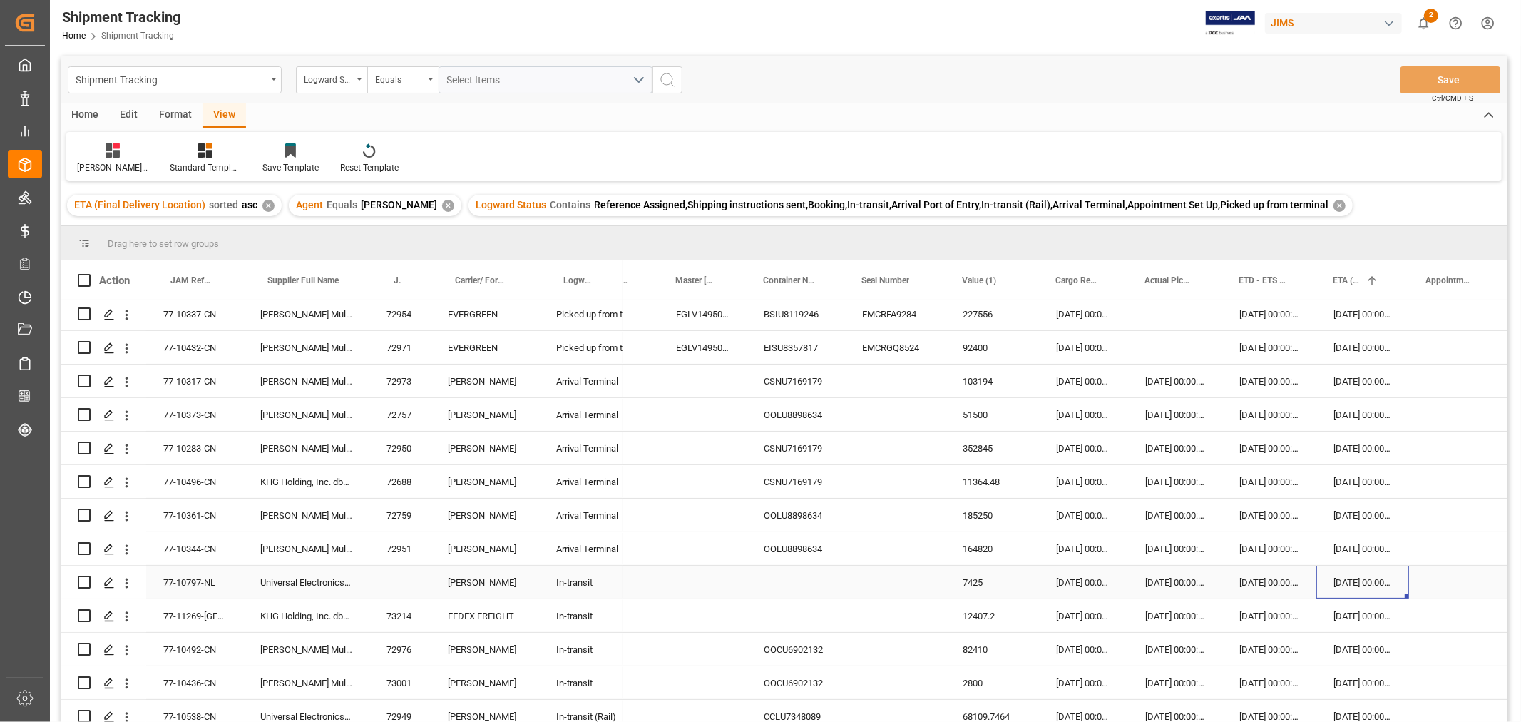
click at [1360, 578] on div "07-10-2025 00:00:00" at bounding box center [1362, 581] width 93 height 33
click at [1357, 618] on div "08-10-2025 00:00:00" at bounding box center [1362, 615] width 93 height 33
click at [1357, 643] on div "10-10-2025 00:00:00" at bounding box center [1362, 648] width 93 height 33
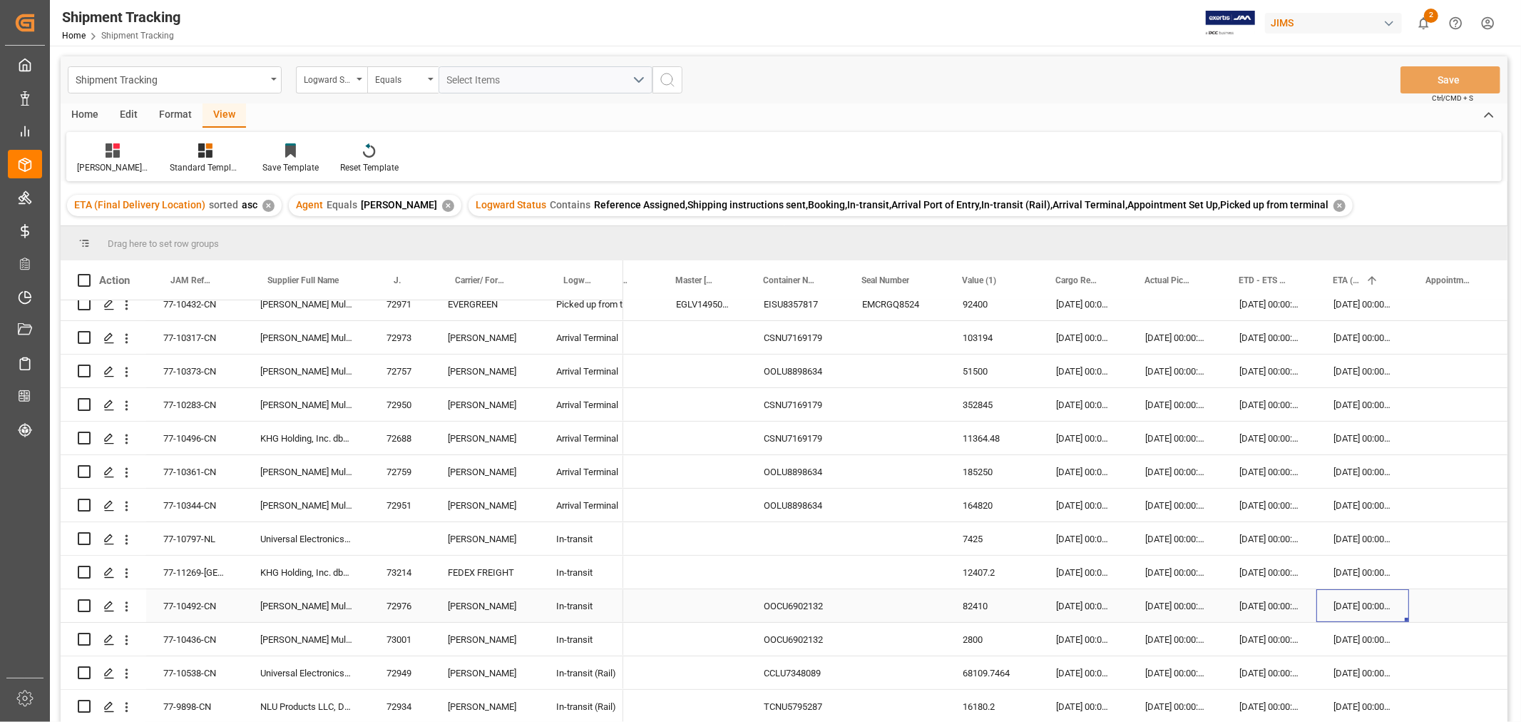
scroll to position [317, 0]
click at [1375, 635] on div "10-10-2025 00:00:00" at bounding box center [1362, 636] width 93 height 33
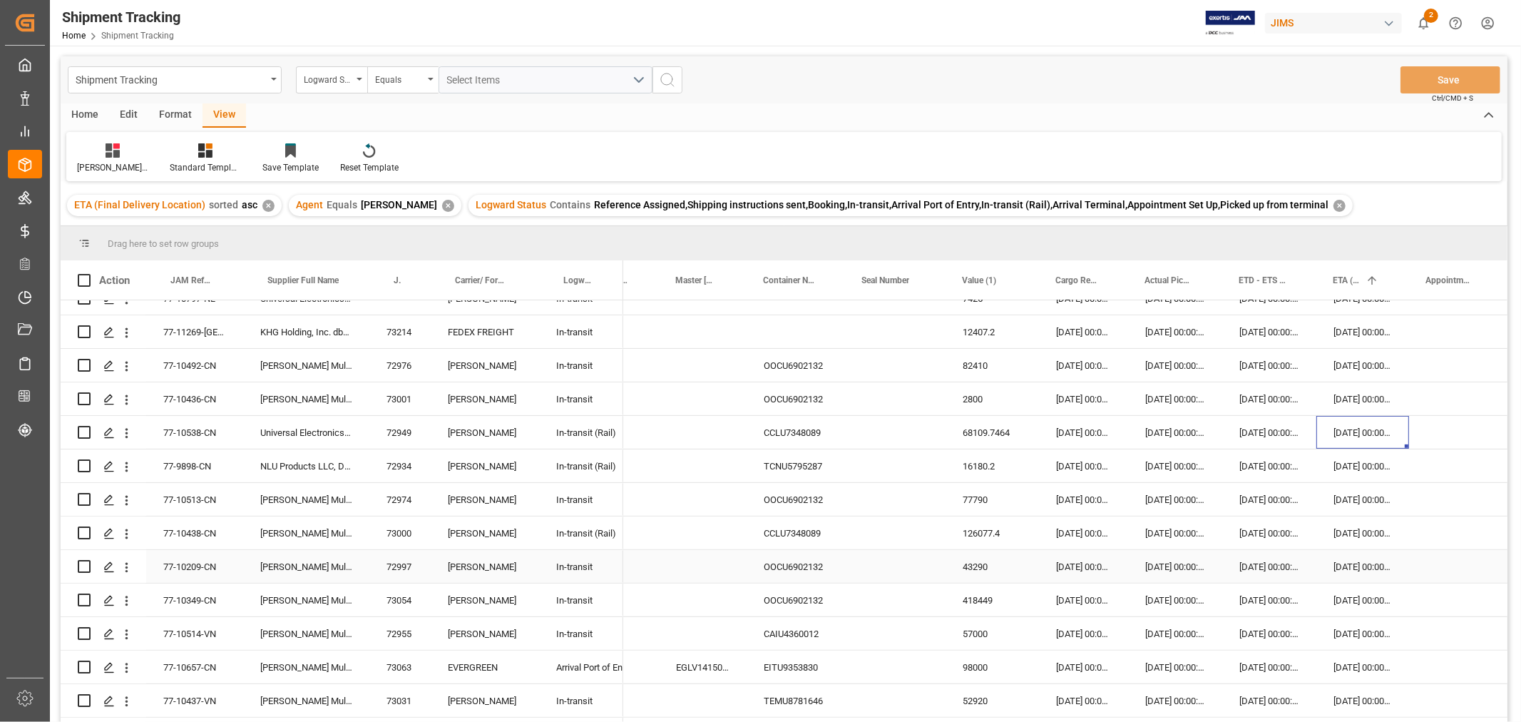
scroll to position [554, 0]
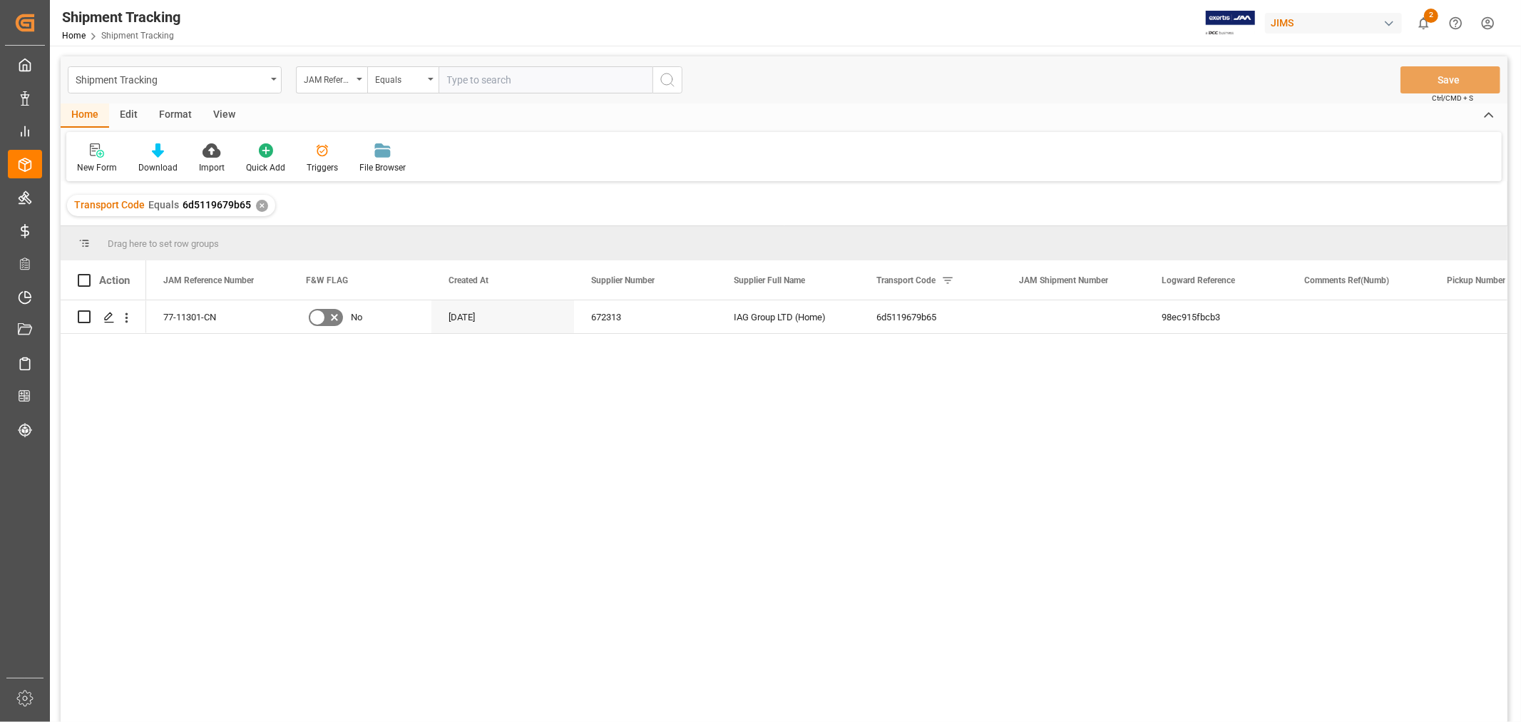
click at [224, 111] on div "View" at bounding box center [224, 115] width 43 height 24
click at [88, 165] on div "Default" at bounding box center [91, 167] width 28 height 13
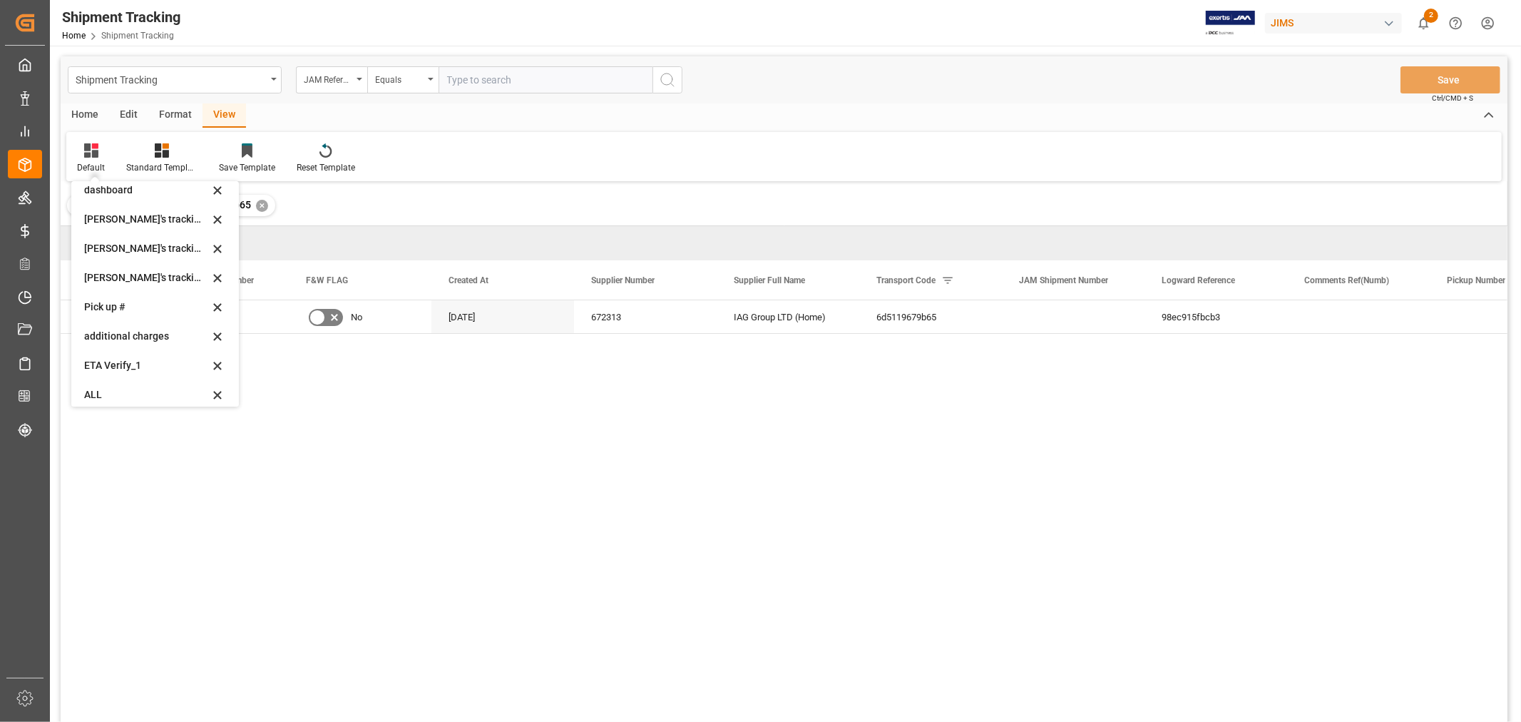
scroll to position [312, 0]
click at [148, 238] on div "Huixin's tracking all_sample" at bounding box center [146, 240] width 125 height 15
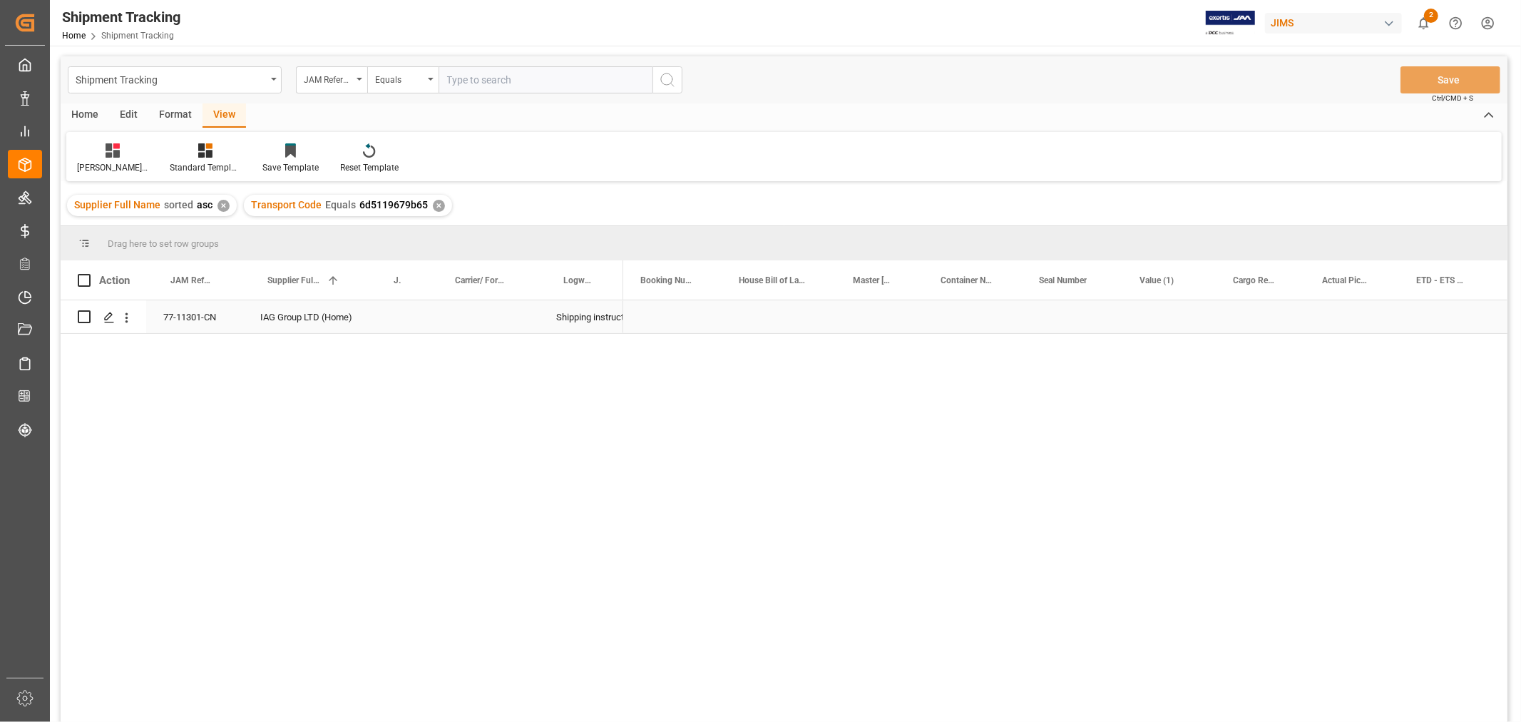
click at [707, 317] on div "Press SPACE to select this row." at bounding box center [672, 316] width 98 height 33
click at [1328, 324] on div "Press SPACE to select this row." at bounding box center [1352, 316] width 94 height 33
click at [1439, 329] on div "Press SPACE to select this row." at bounding box center [1446, 316] width 94 height 33
click at [1298, 310] on div "Press SPACE to select this row." at bounding box center [1321, 316] width 143 height 33
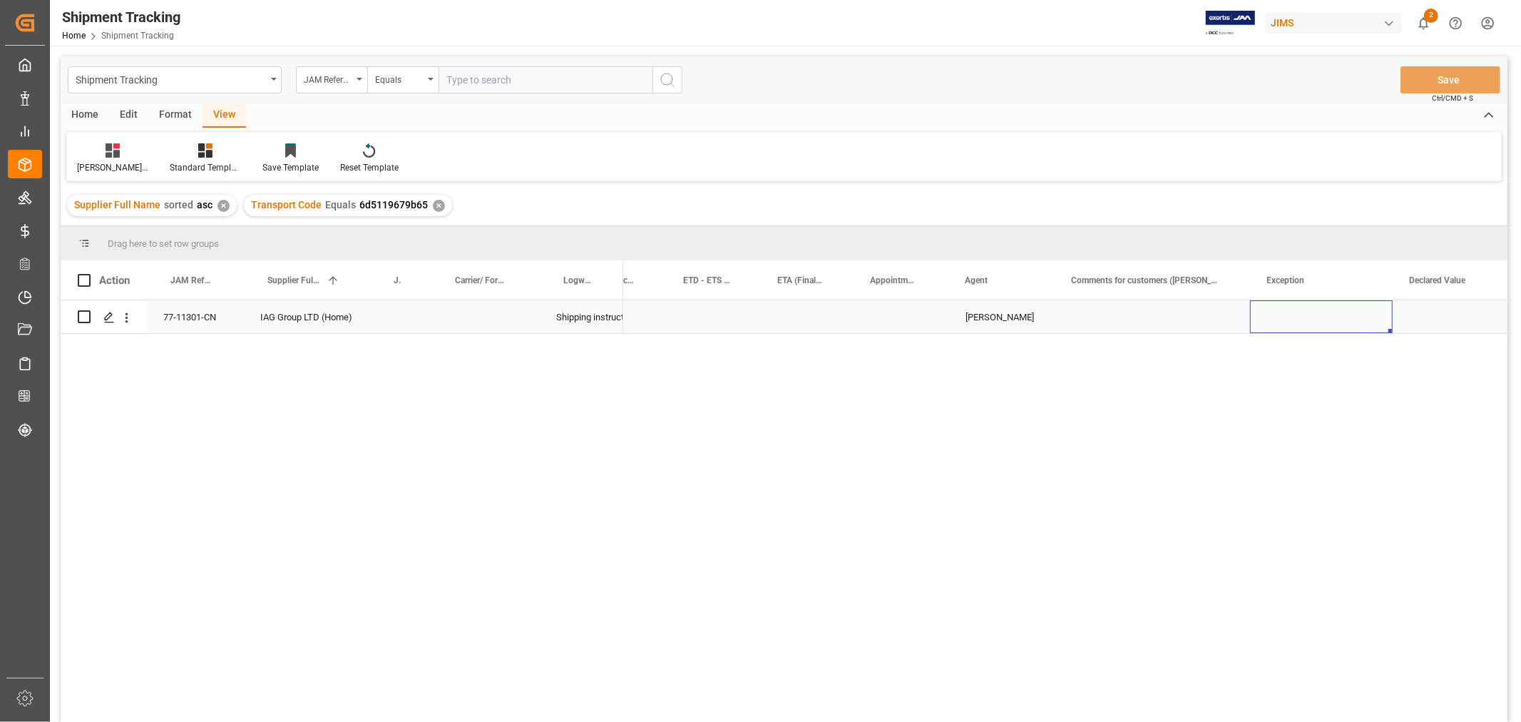
click at [1298, 310] on div "Press SPACE to select this row." at bounding box center [1321, 316] width 143 height 33
click at [433, 207] on div "✕" at bounding box center [439, 206] width 12 height 12
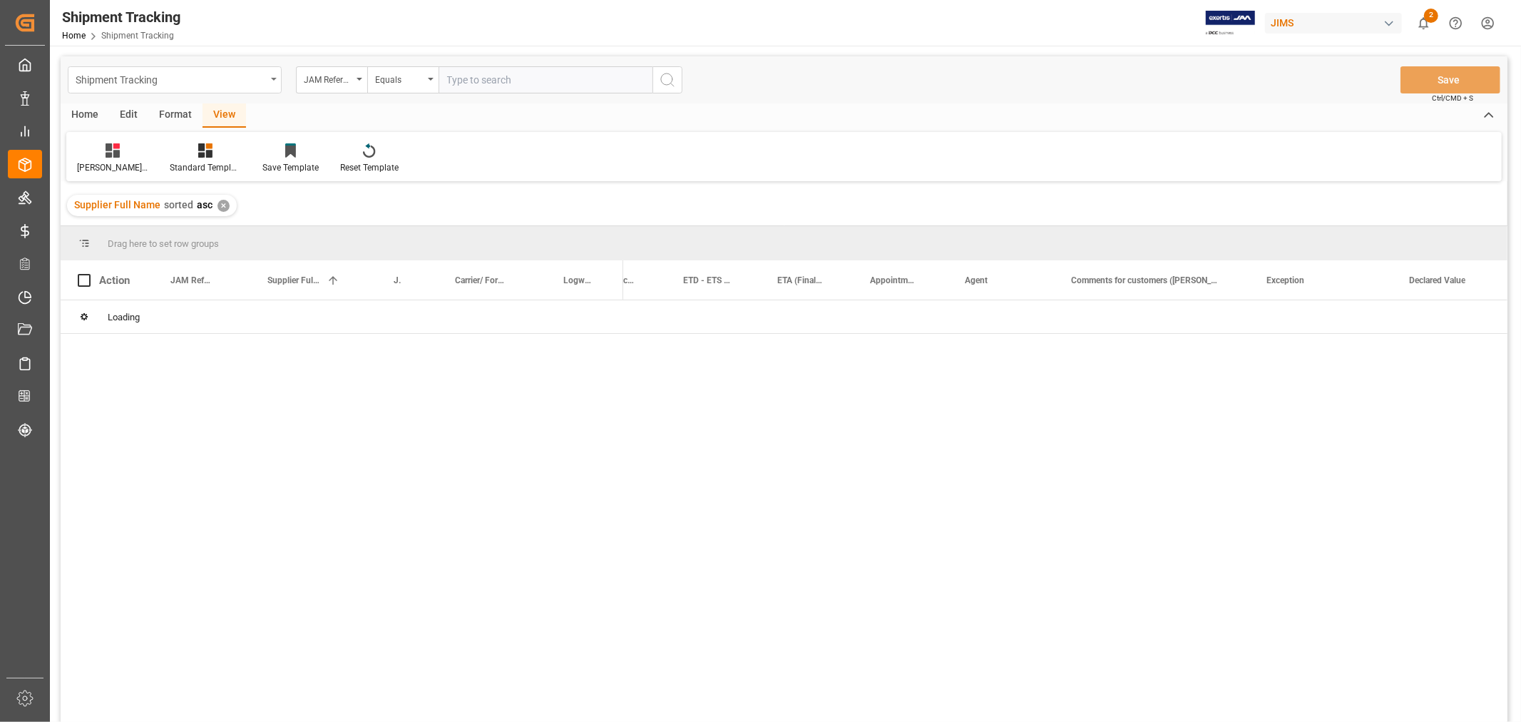
click at [262, 81] on div "Shipment Tracking" at bounding box center [171, 79] width 190 height 18
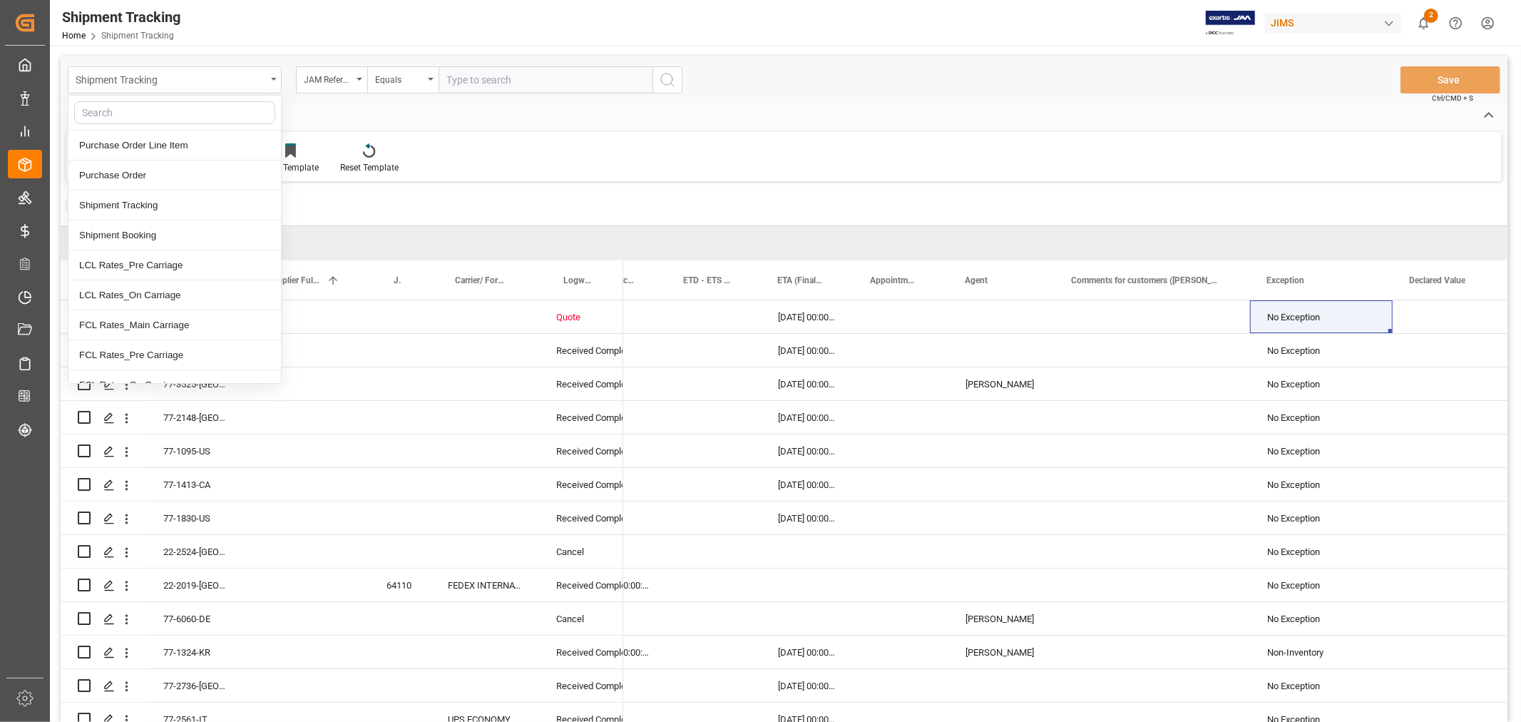
click at [272, 78] on icon "close menu" at bounding box center [274, 79] width 6 height 3
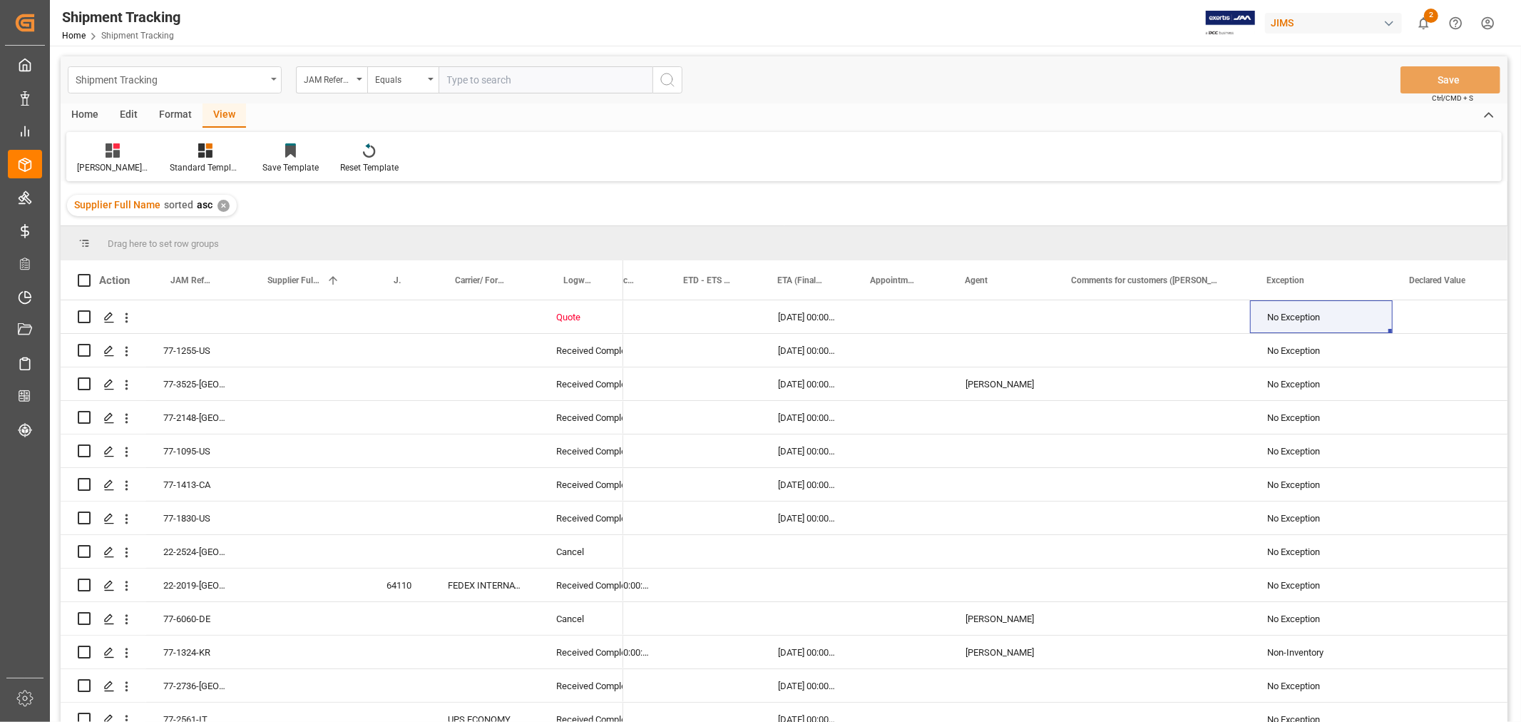
click at [272, 78] on icon "open menu" at bounding box center [274, 79] width 6 height 3
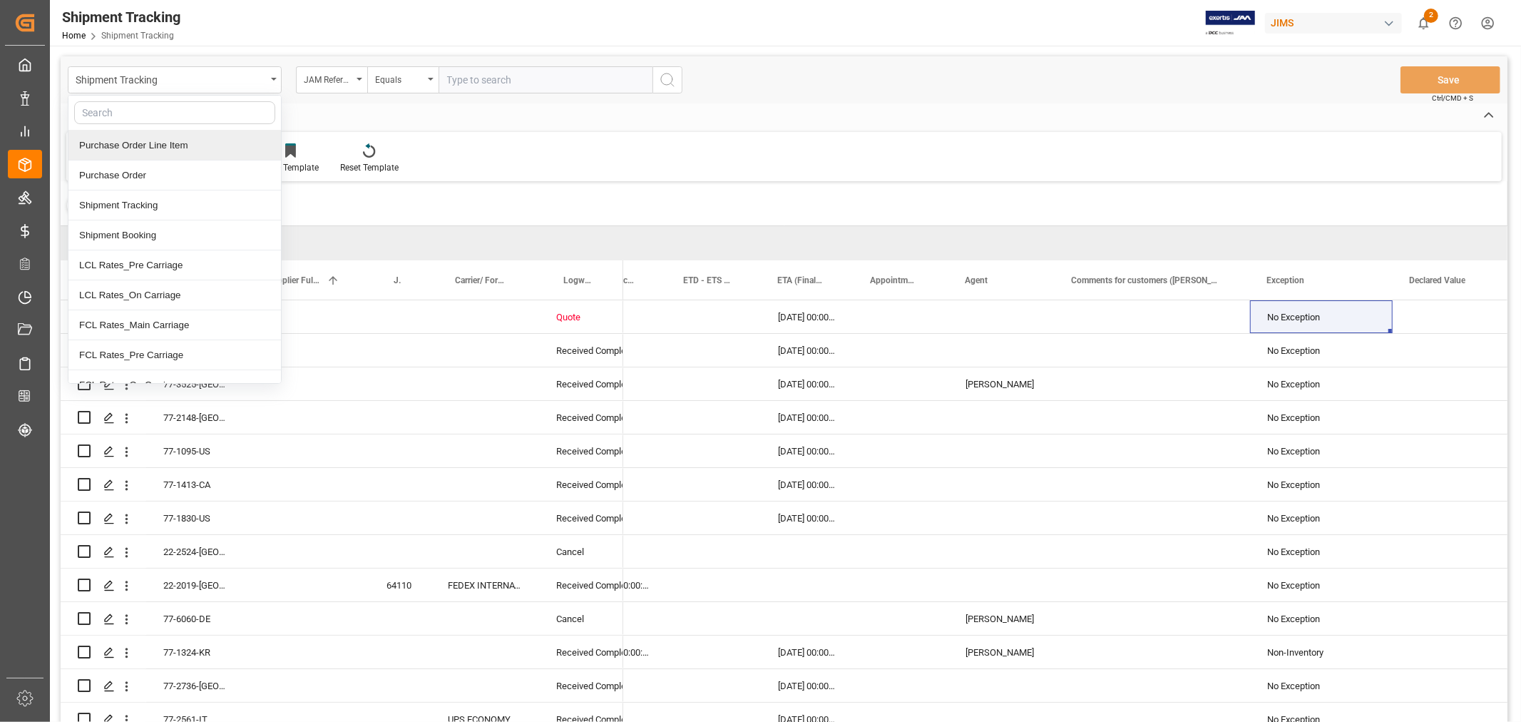
click at [187, 141] on div "Purchase Order Line Item" at bounding box center [174, 145] width 212 height 30
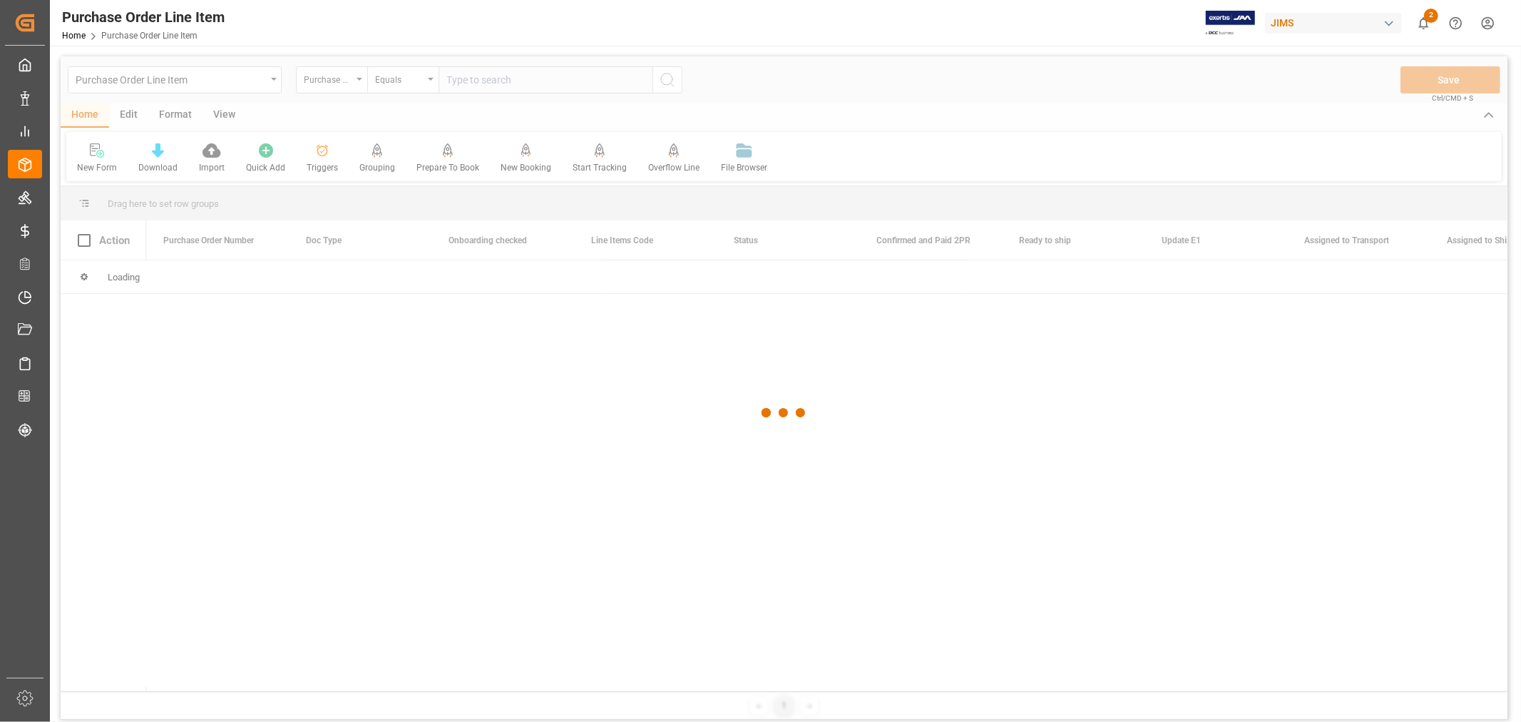
click at [469, 82] on div at bounding box center [784, 412] width 1447 height 713
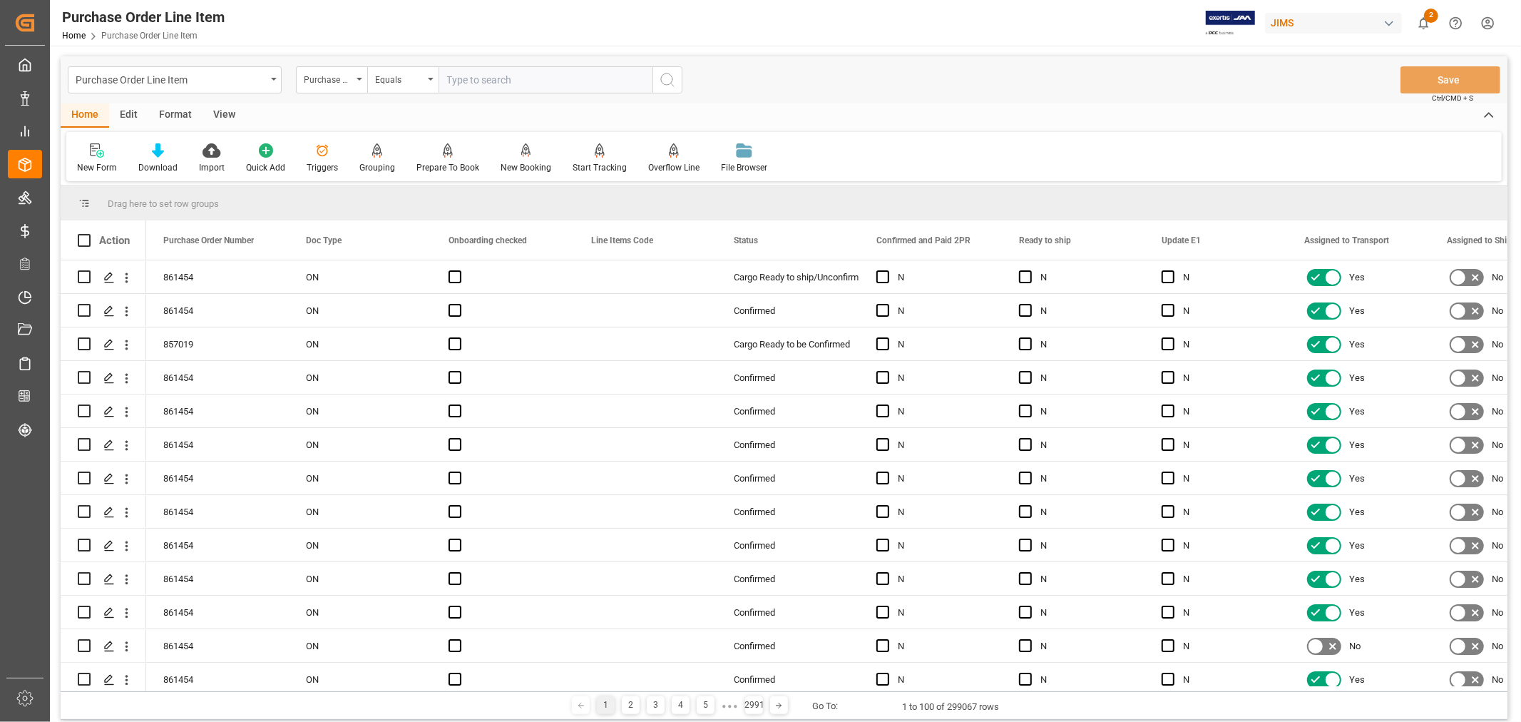
click at [488, 78] on input "text" at bounding box center [546, 79] width 214 height 27
type input "861454"
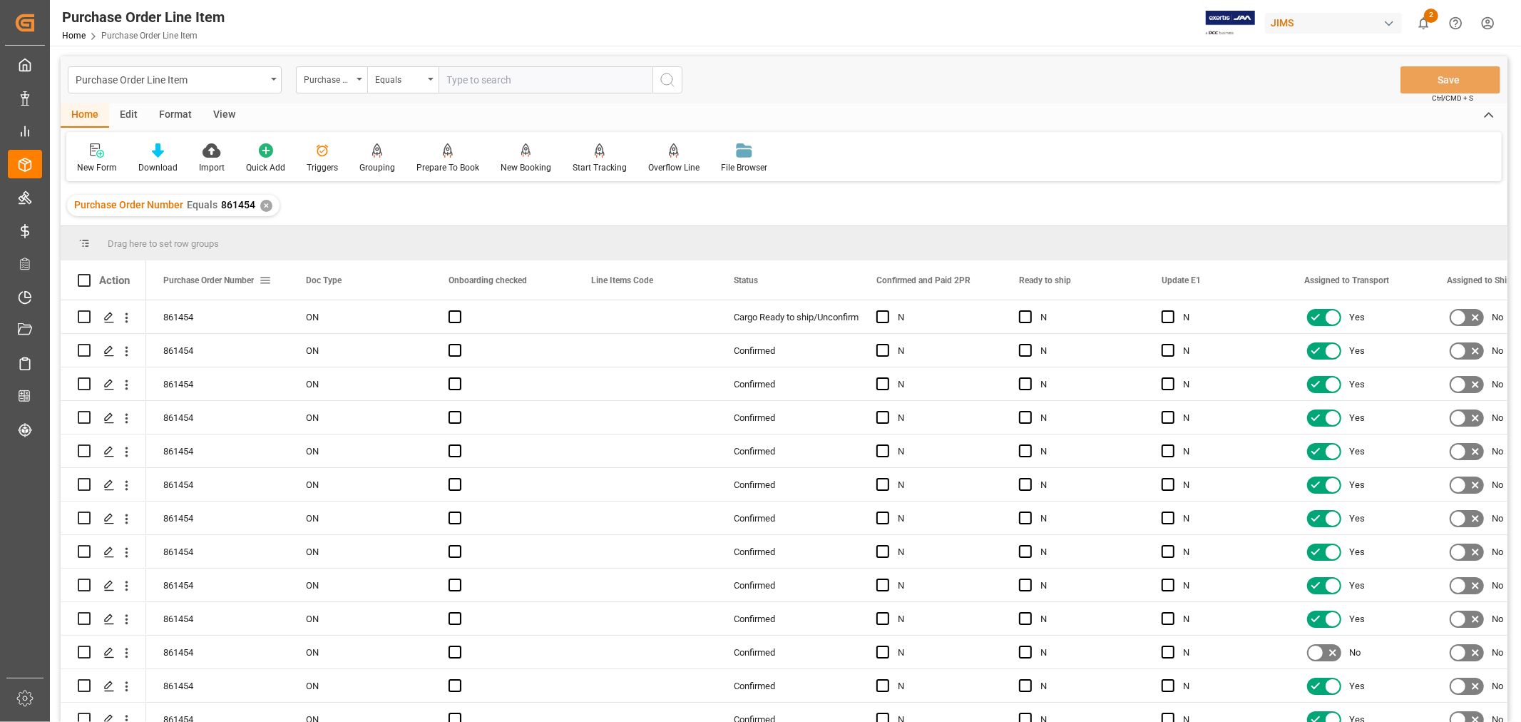
drag, startPoint x: 262, startPoint y: 280, endPoint x: 640, endPoint y: 209, distance: 385.2
drag, startPoint x: 640, startPoint y: 209, endPoint x: 558, endPoint y: 207, distance: 82.0
drag, startPoint x: 558, startPoint y: 207, endPoint x: 533, endPoint y: 277, distance: 74.4
drag, startPoint x: 533, startPoint y: 277, endPoint x: 551, endPoint y: 277, distance: 18.5
click at [551, 277] on span at bounding box center [550, 280] width 13 height 13
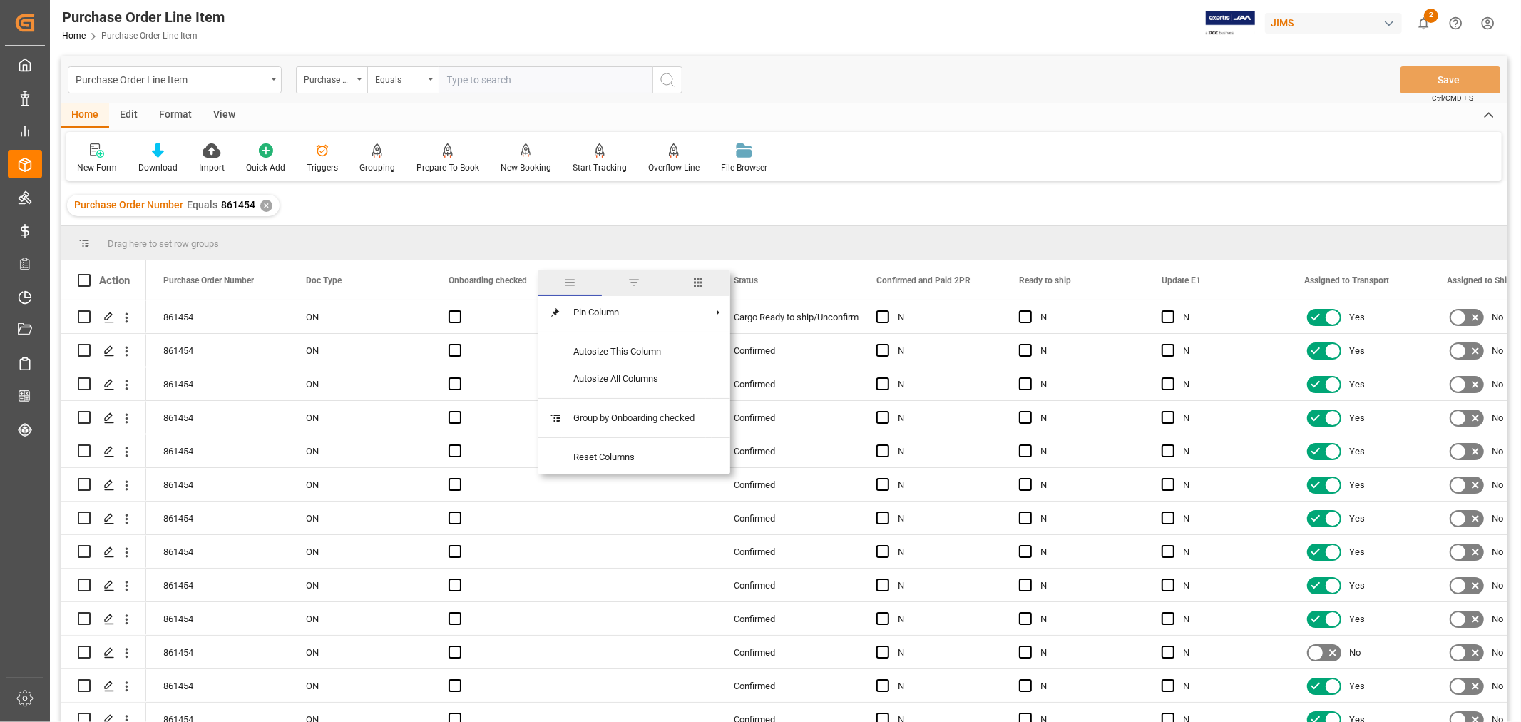
click at [703, 279] on span "columns" at bounding box center [698, 282] width 13 height 13
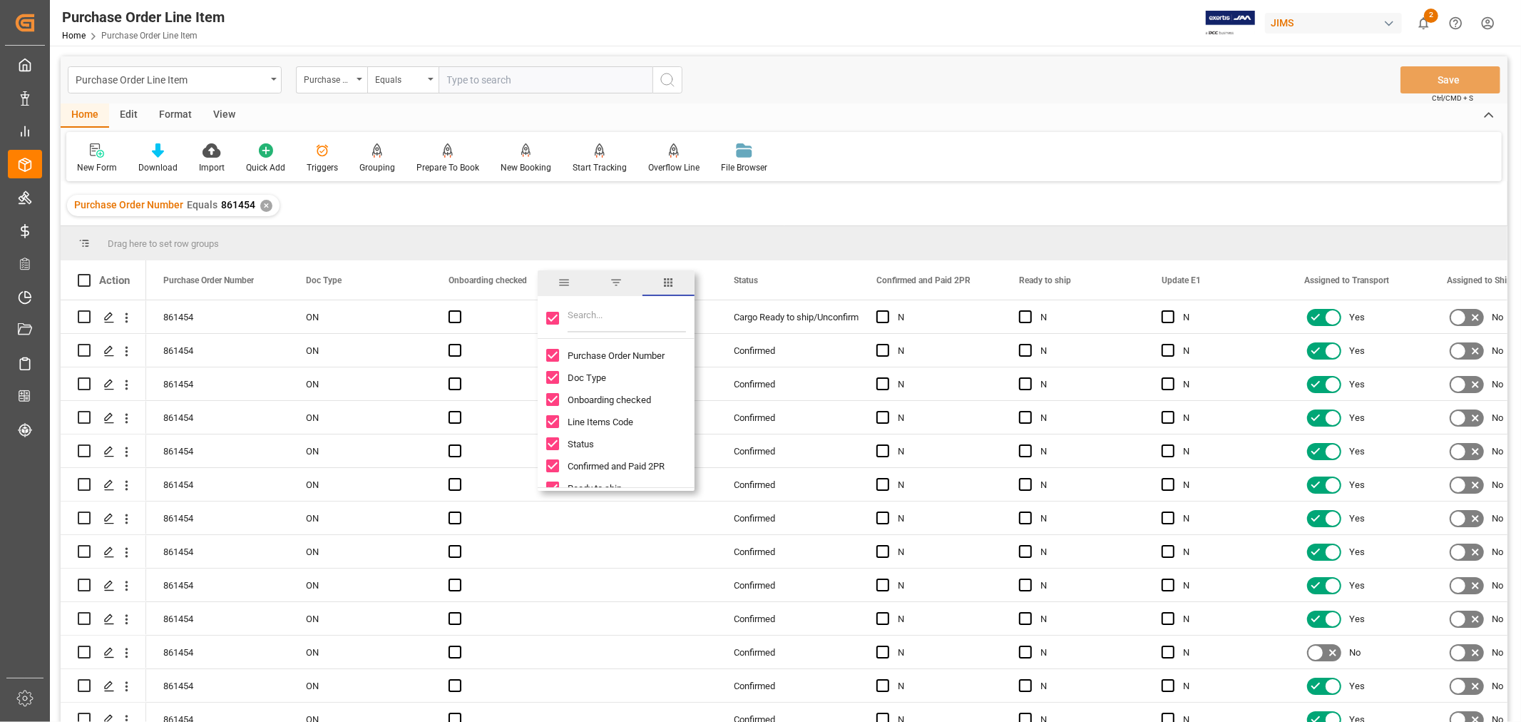
click at [550, 323] on input "Toggle Select All Columns" at bounding box center [552, 318] width 13 height 13
checkbox input "false"
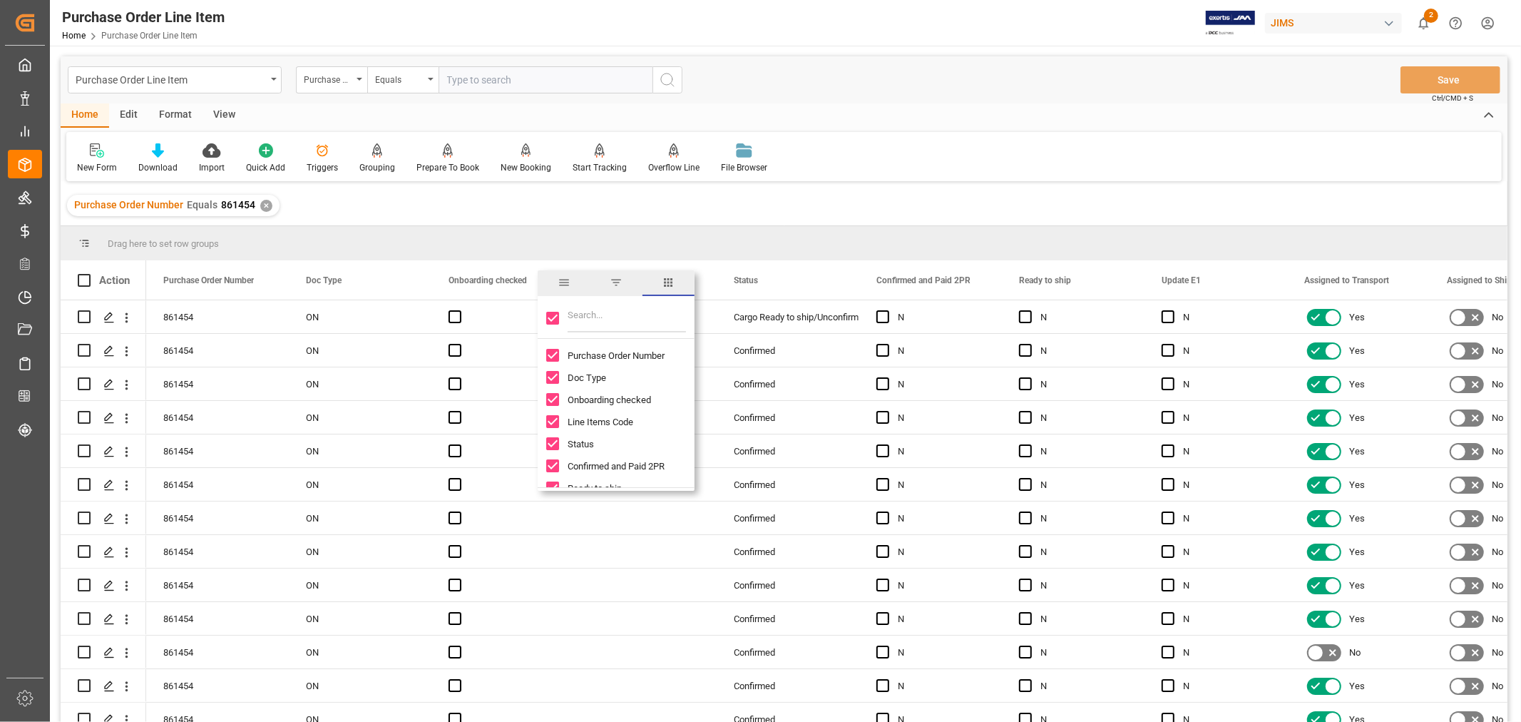
checkbox input "false"
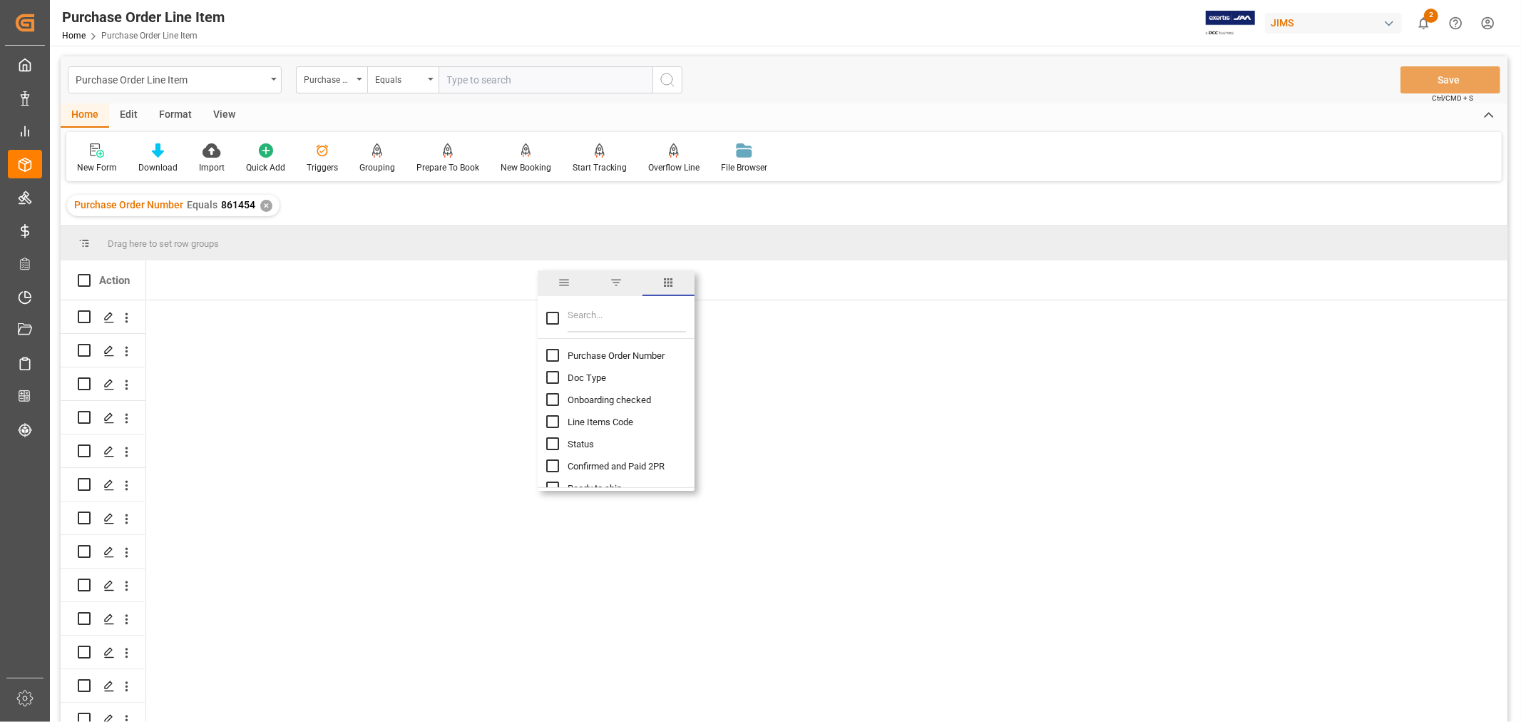
click at [547, 357] on input "Purchase Order Number column toggle visibility (hidden)" at bounding box center [552, 355] width 13 height 13
checkbox input "true"
checkbox input "false"
click at [604, 314] on input "Filter Columns Input" at bounding box center [627, 318] width 118 height 29
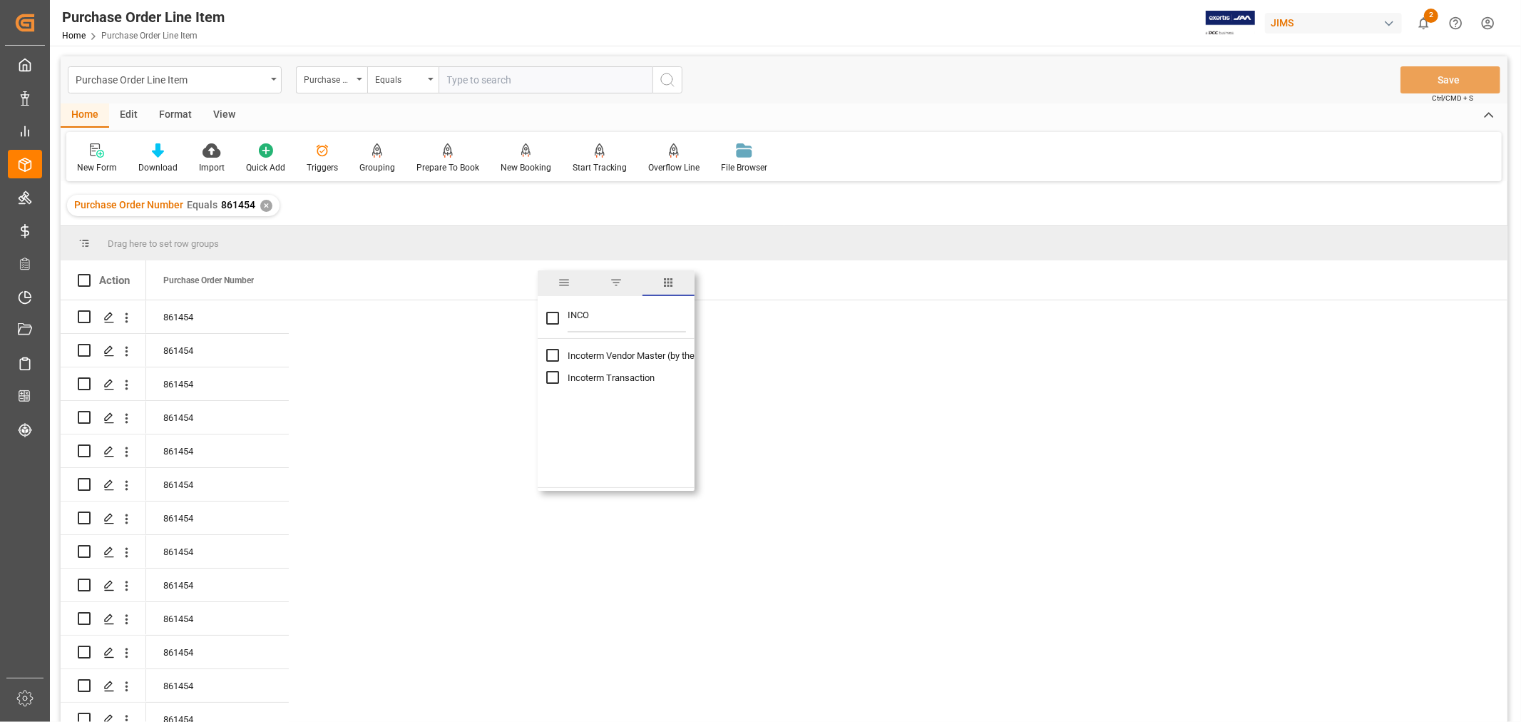
type input "INCO"
click at [562, 355] on div "Incoterm Vendor Master (by the supplier)" at bounding box center [624, 355] width 157 height 22
click at [550, 357] on input "Incoterm Vendor Master (by the supplier) column toggle visibility (hidden)" at bounding box center [552, 355] width 13 height 13
checkbox input "true"
checkbox input "false"
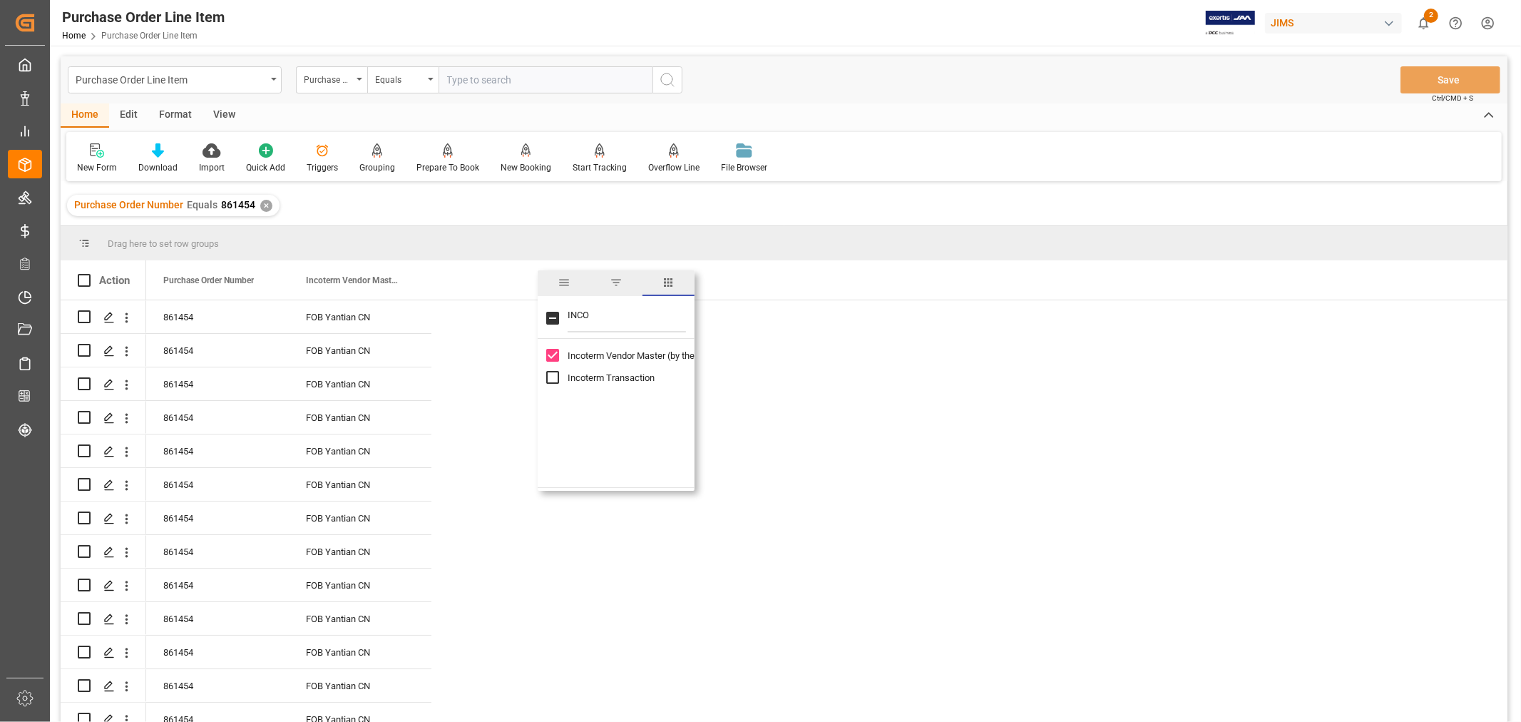
click at [550, 374] on input "Incoterm Transaction column toggle visibility (hidden)" at bounding box center [552, 377] width 13 height 13
checkbox input "true"
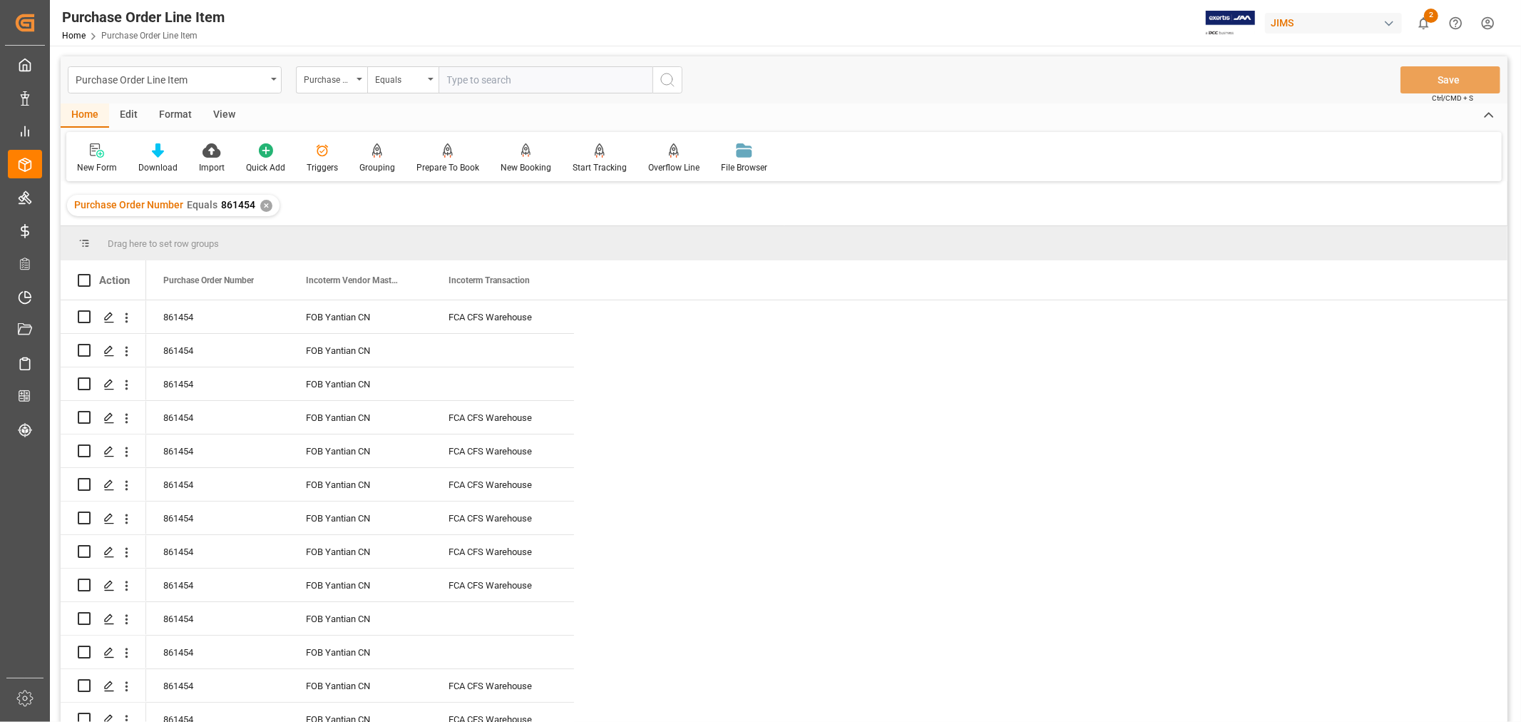
drag, startPoint x: 478, startPoint y: 314, endPoint x: 468, endPoint y: 372, distance: 58.0
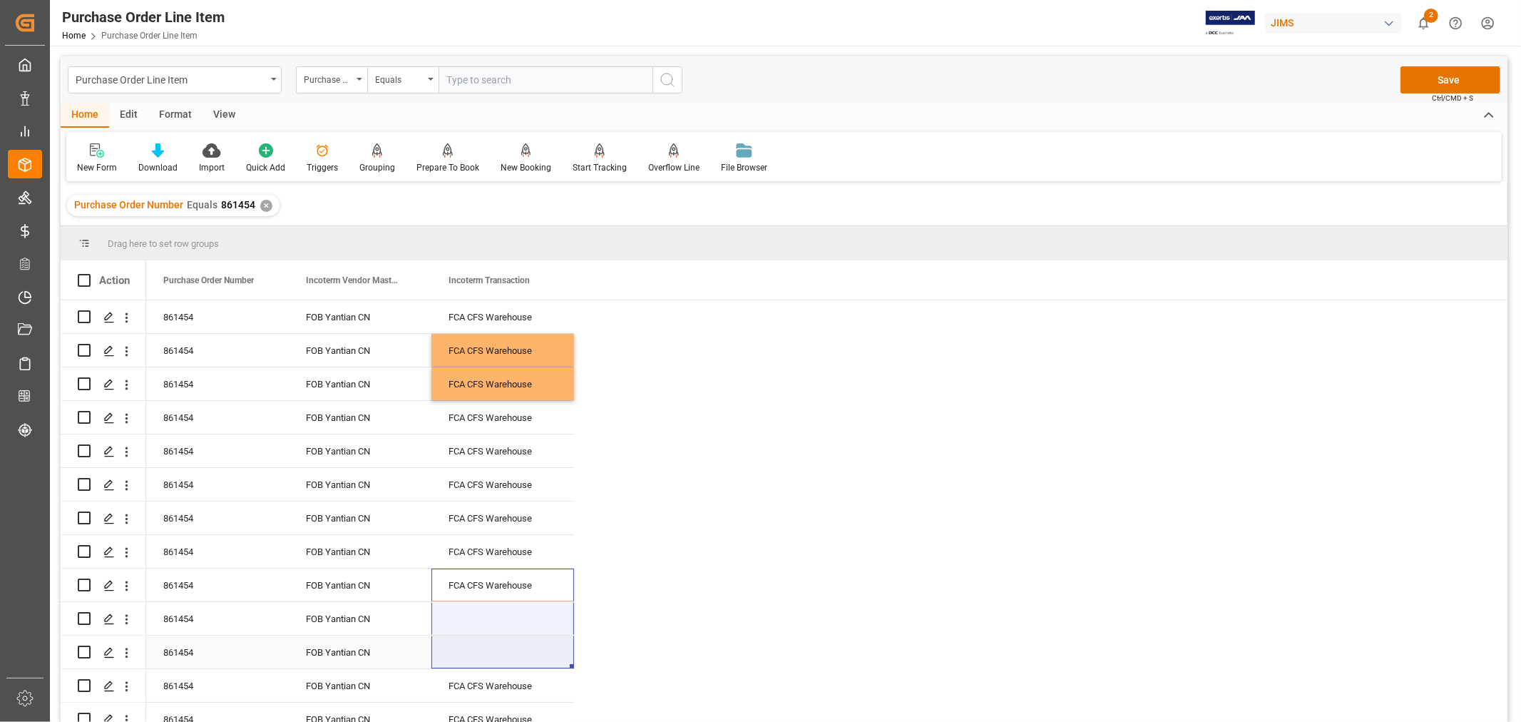
drag, startPoint x: 486, startPoint y: 583, endPoint x: 471, endPoint y: 642, distance: 61.2
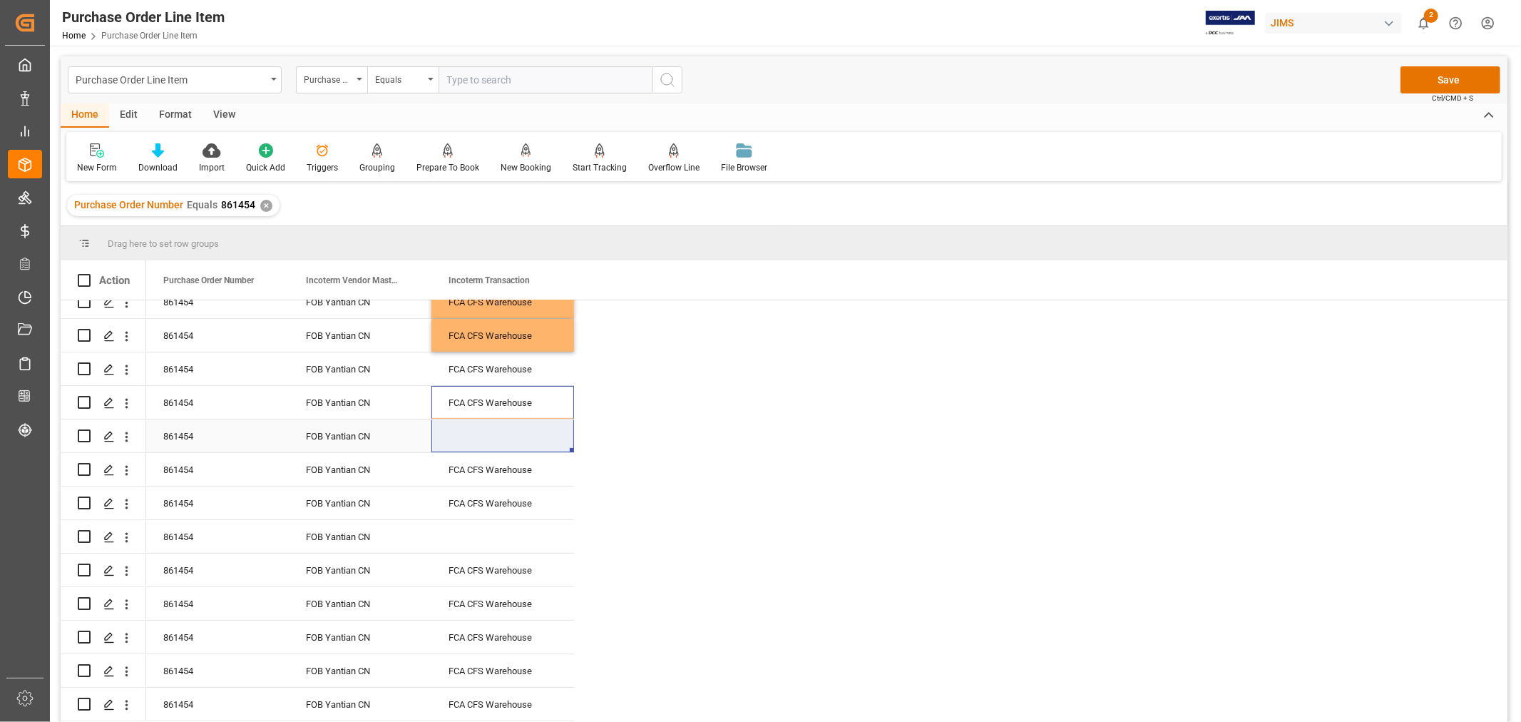
drag, startPoint x: 513, startPoint y: 395, endPoint x: 507, endPoint y: 424, distance: 29.9
click at [507, 424] on div "861454 FOB Yantian CN FCA CFS Warehouse 861454 FOB Yantian CN FCA CFS Warehouse…" at bounding box center [360, 486] width 428 height 1005
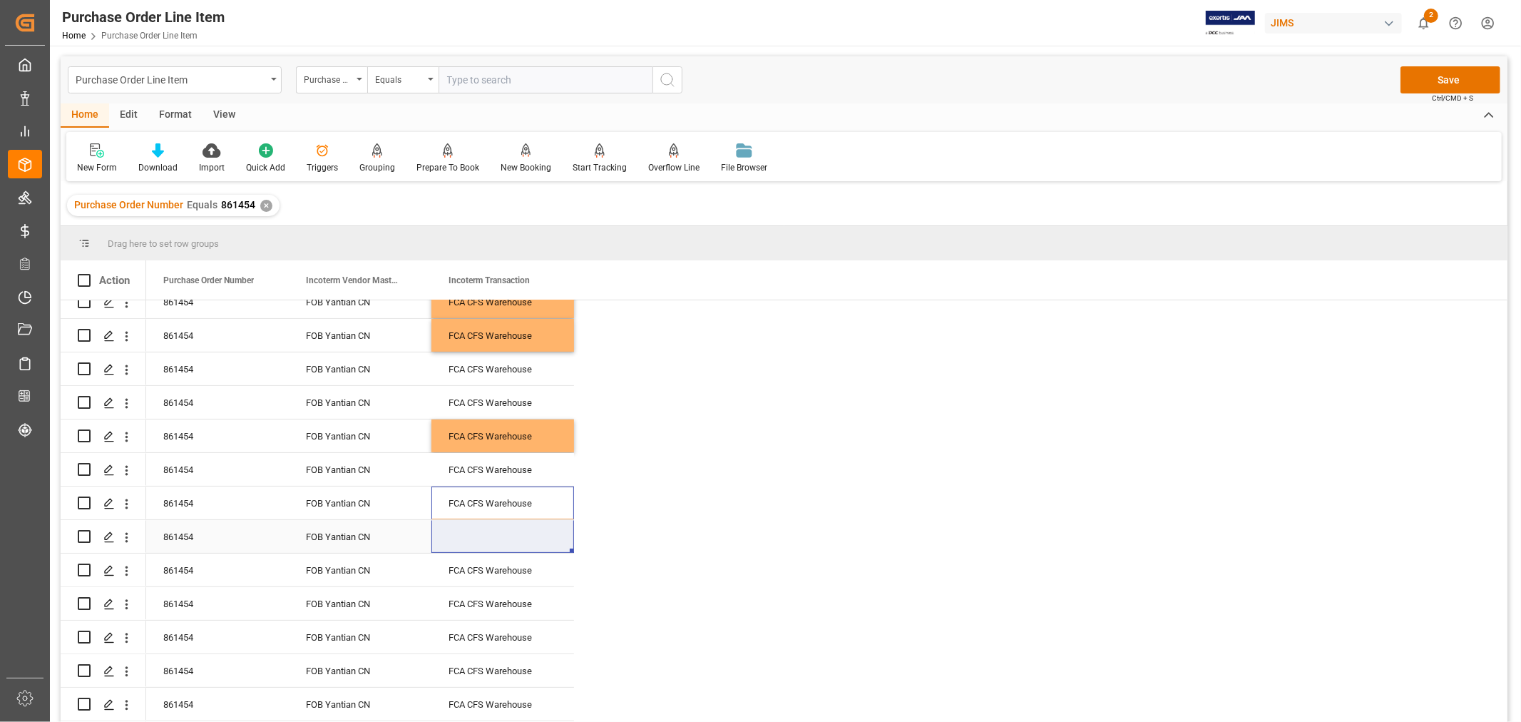
drag, startPoint x: 498, startPoint y: 496, endPoint x: 488, endPoint y: 518, distance: 23.6
click at [488, 518] on div "861454 FOB Yantian CN FCA CFS Warehouse 861454 FOB Yantian CN FCA CFS Warehouse…" at bounding box center [360, 486] width 428 height 1005
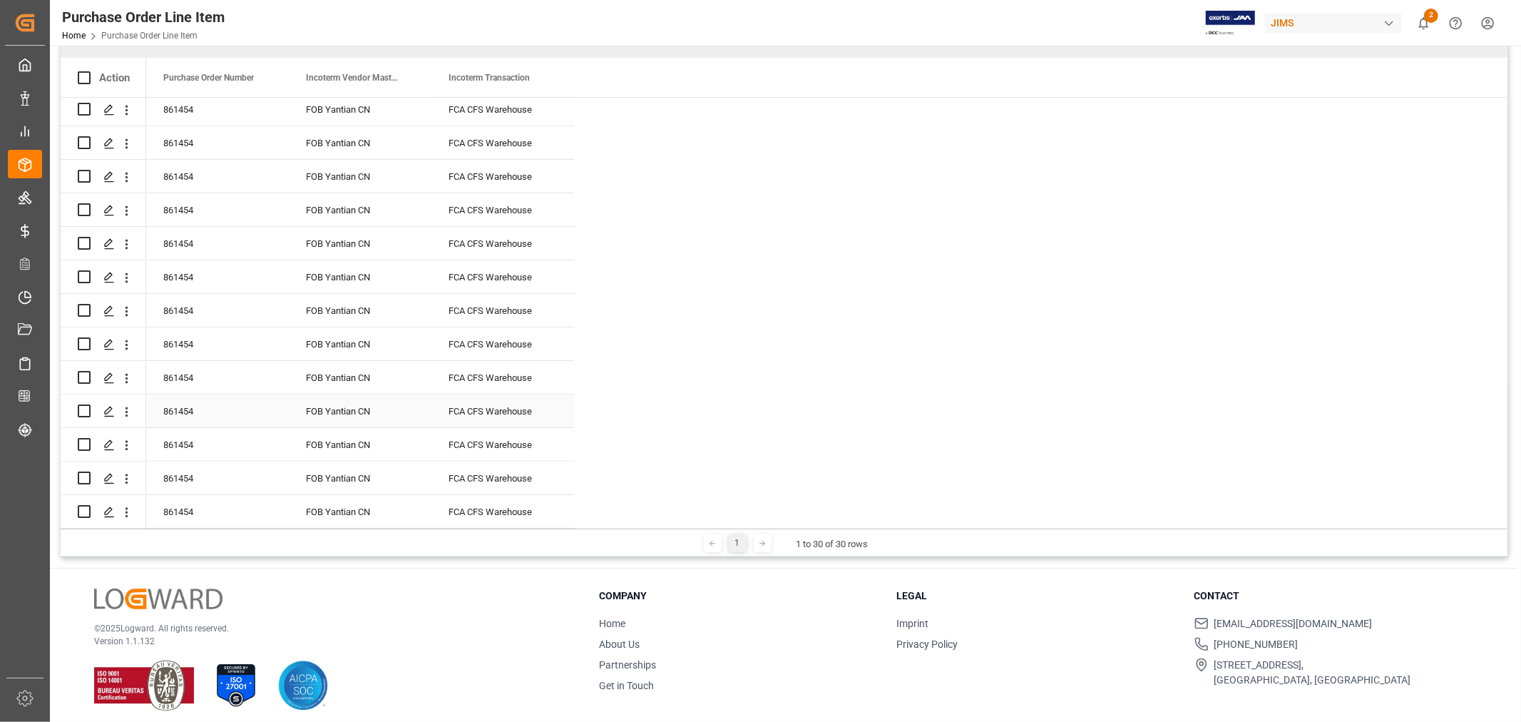
scroll to position [210, 0]
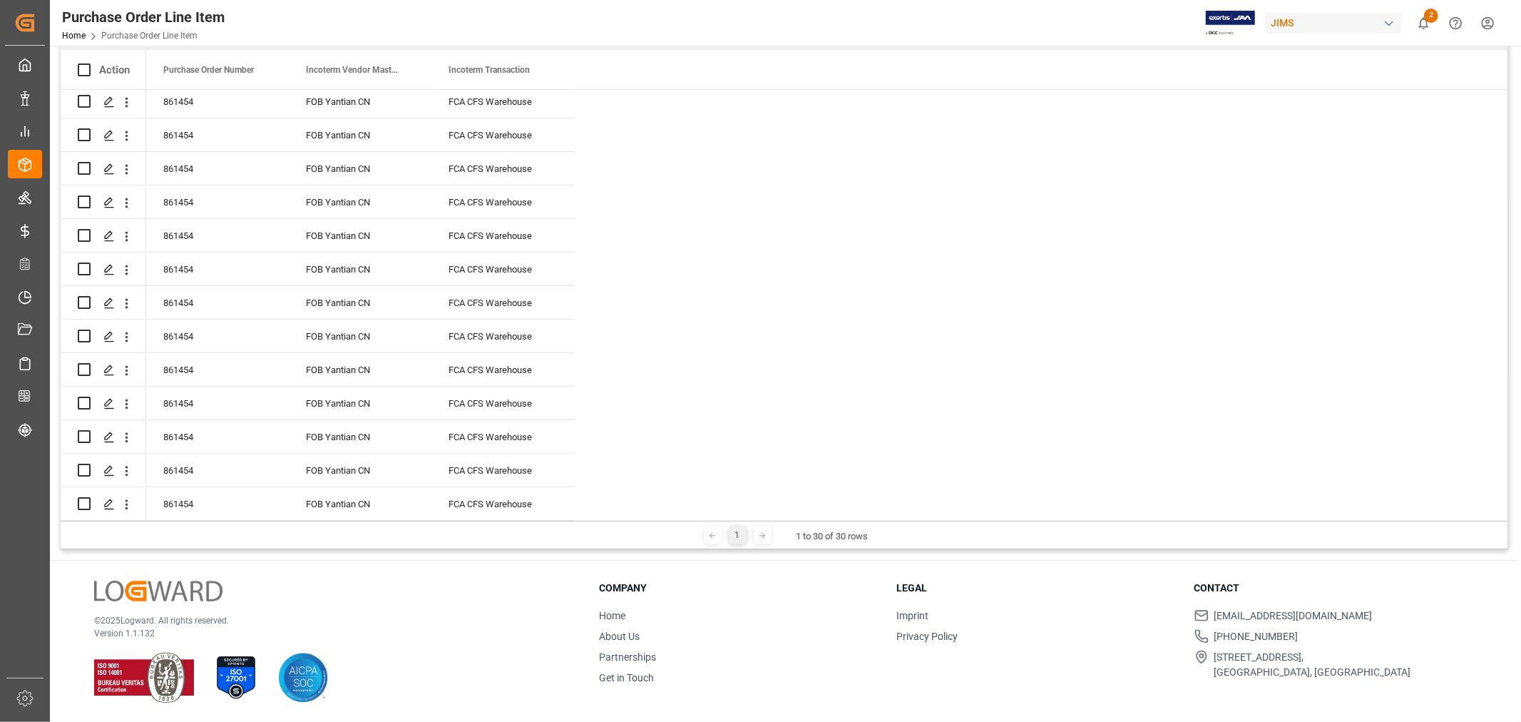
click at [692, 404] on div "861454 FOB Yantian CN FCA CFS Warehouse 861454 FOB Yantian CN FCA CFS Warehouse…" at bounding box center [826, 17] width 1361 height 1005
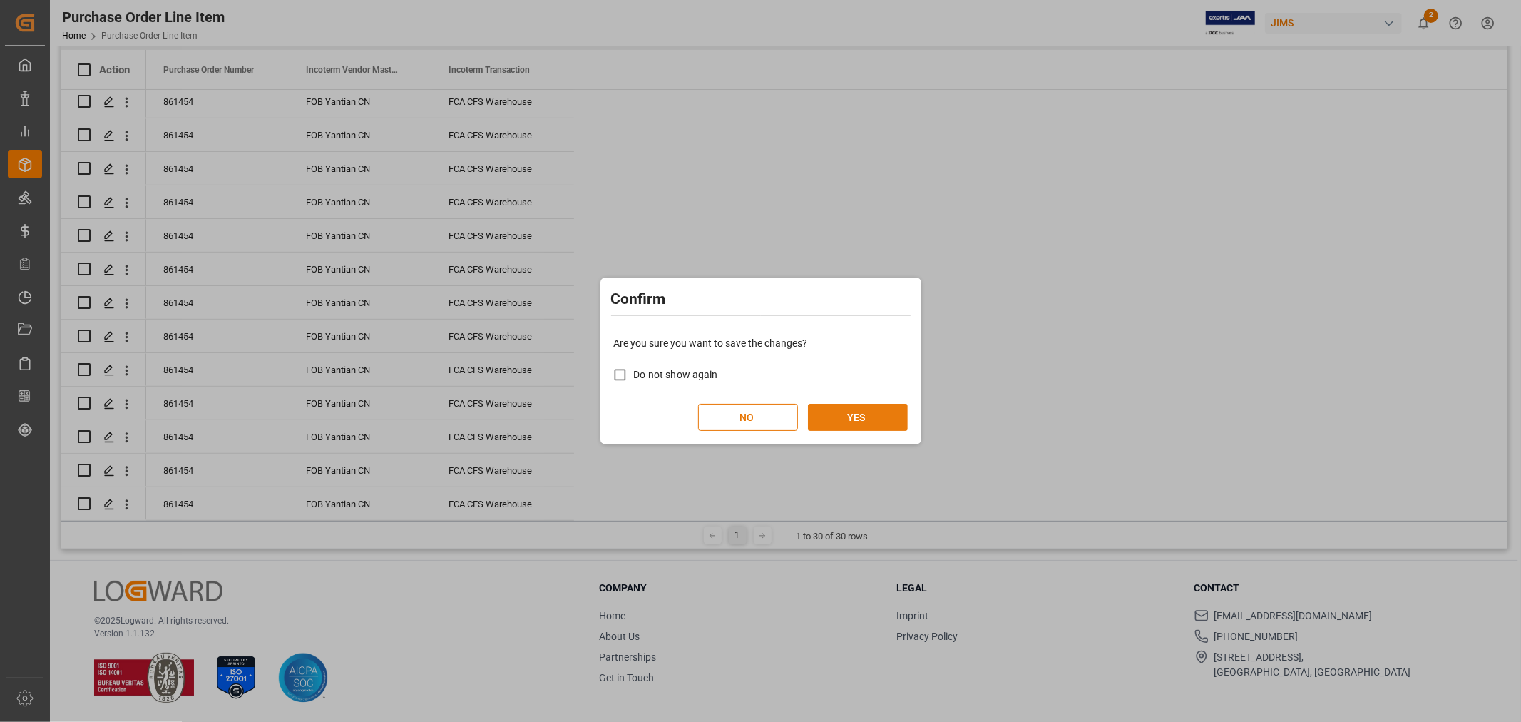
click at [824, 418] on button "YES" at bounding box center [858, 417] width 100 height 27
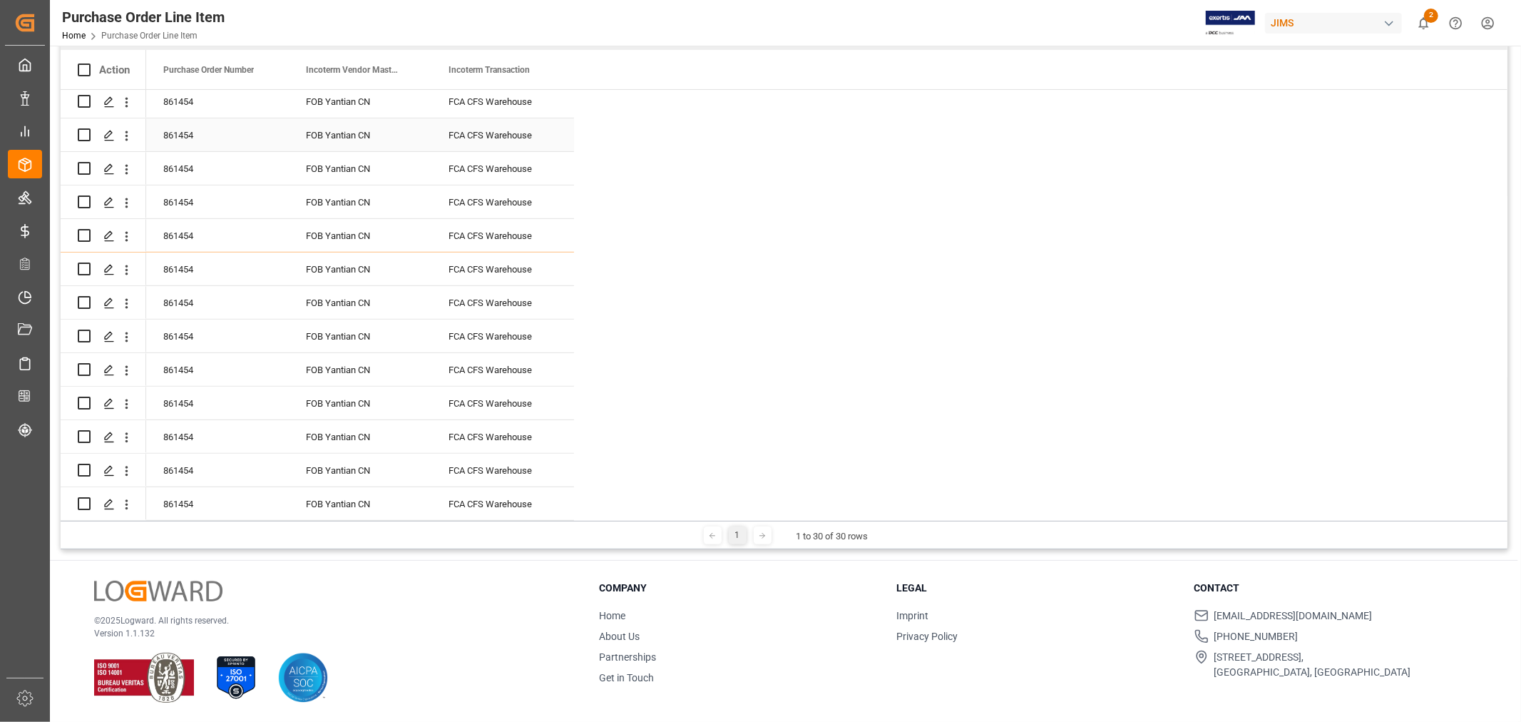
scroll to position [0, 0]
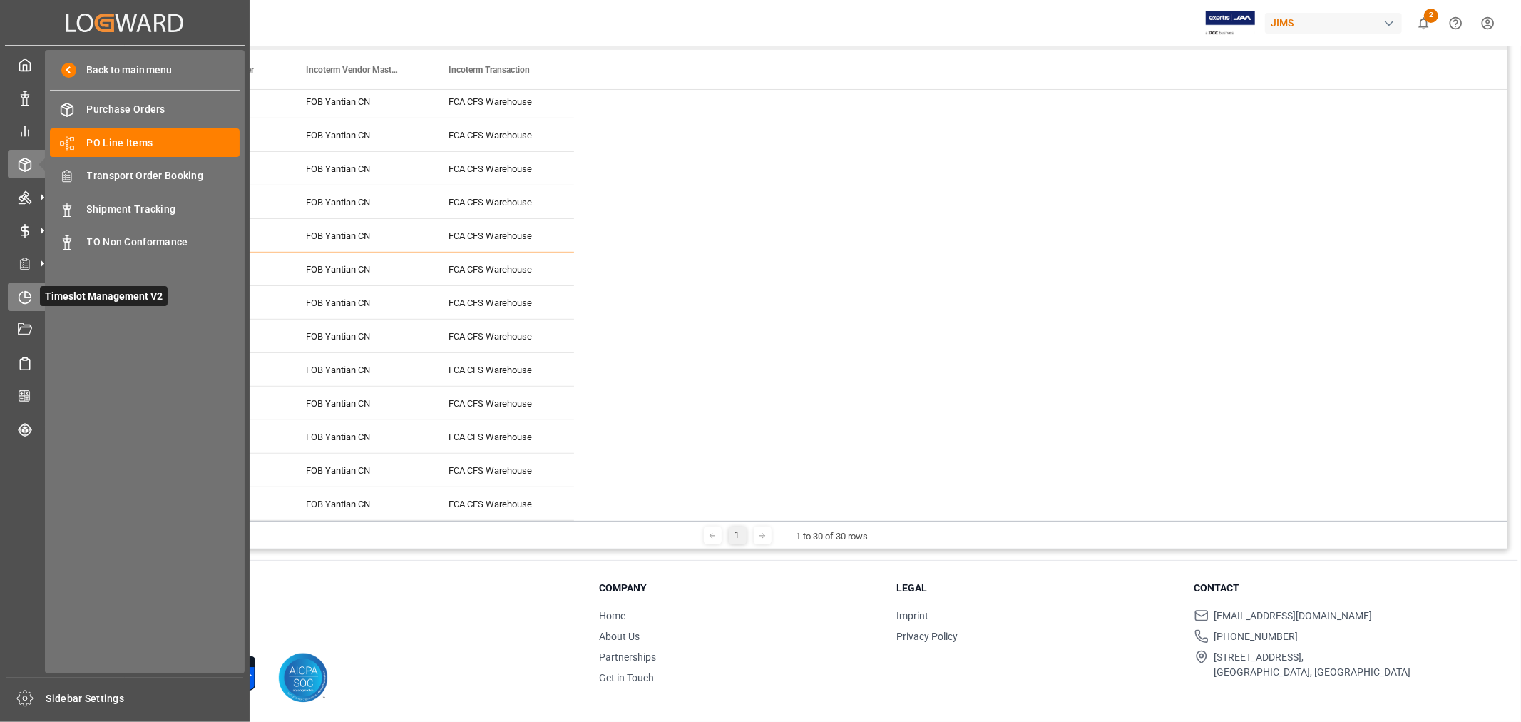
click at [25, 293] on icon at bounding box center [28, 294] width 6 height 6
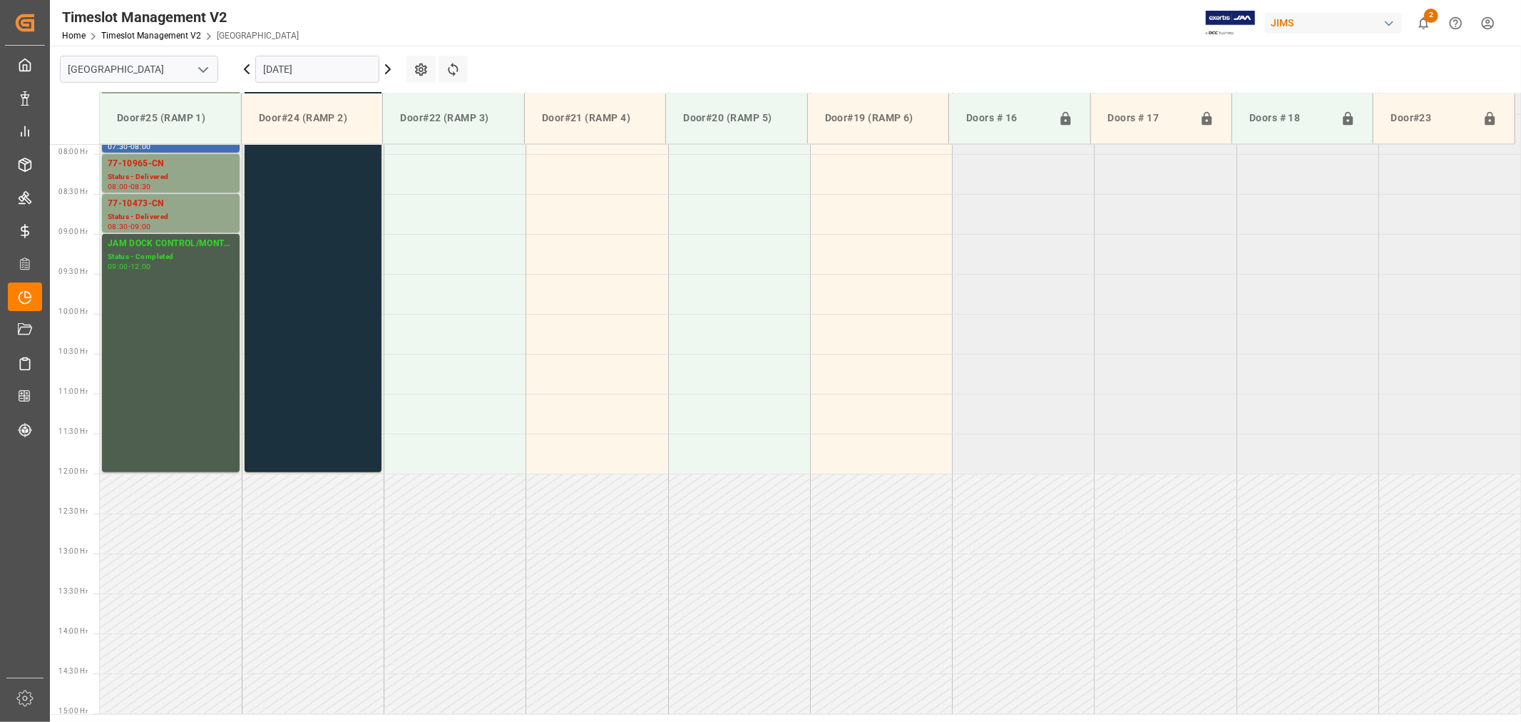
scroll to position [630, 0]
click at [203, 65] on icon "open menu" at bounding box center [203, 69] width 17 height 17
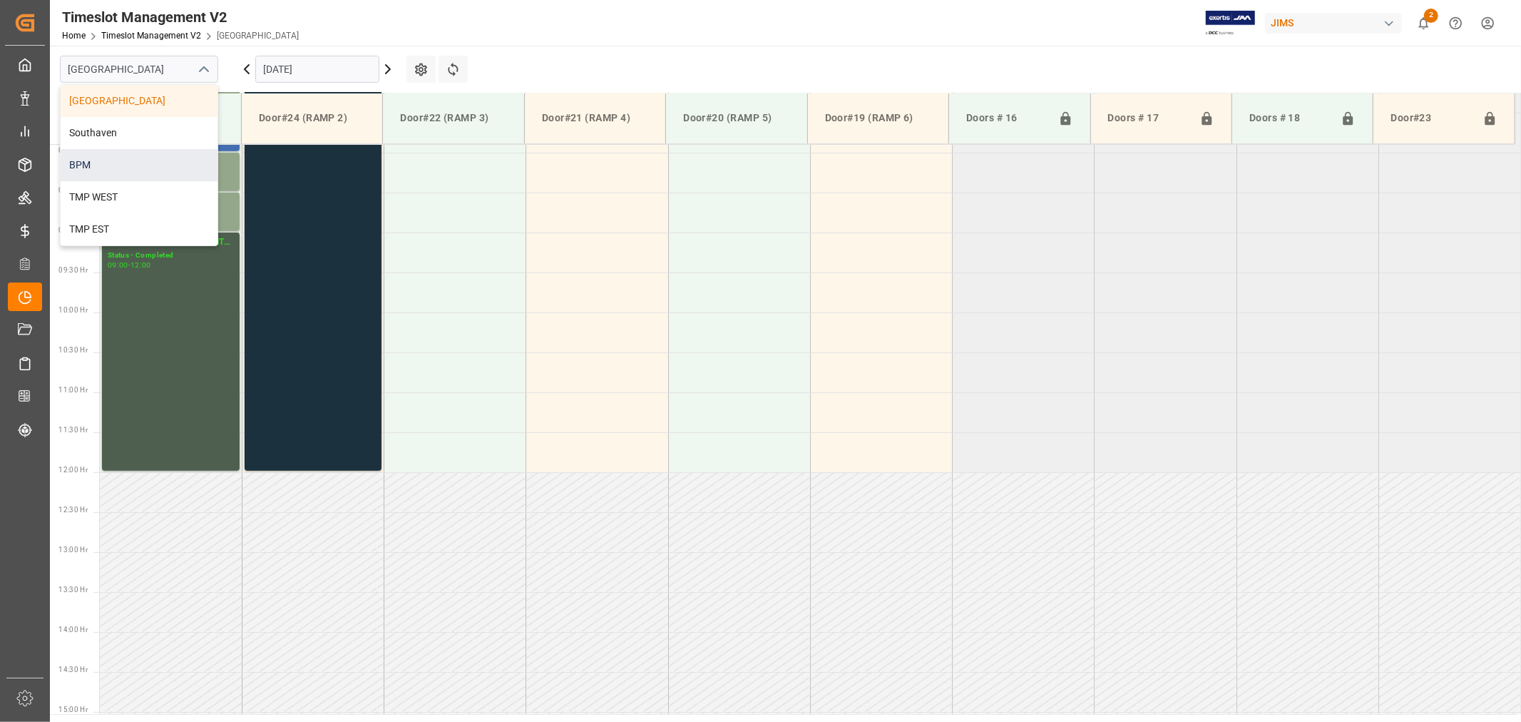
click at [134, 157] on div "BPM" at bounding box center [139, 165] width 157 height 32
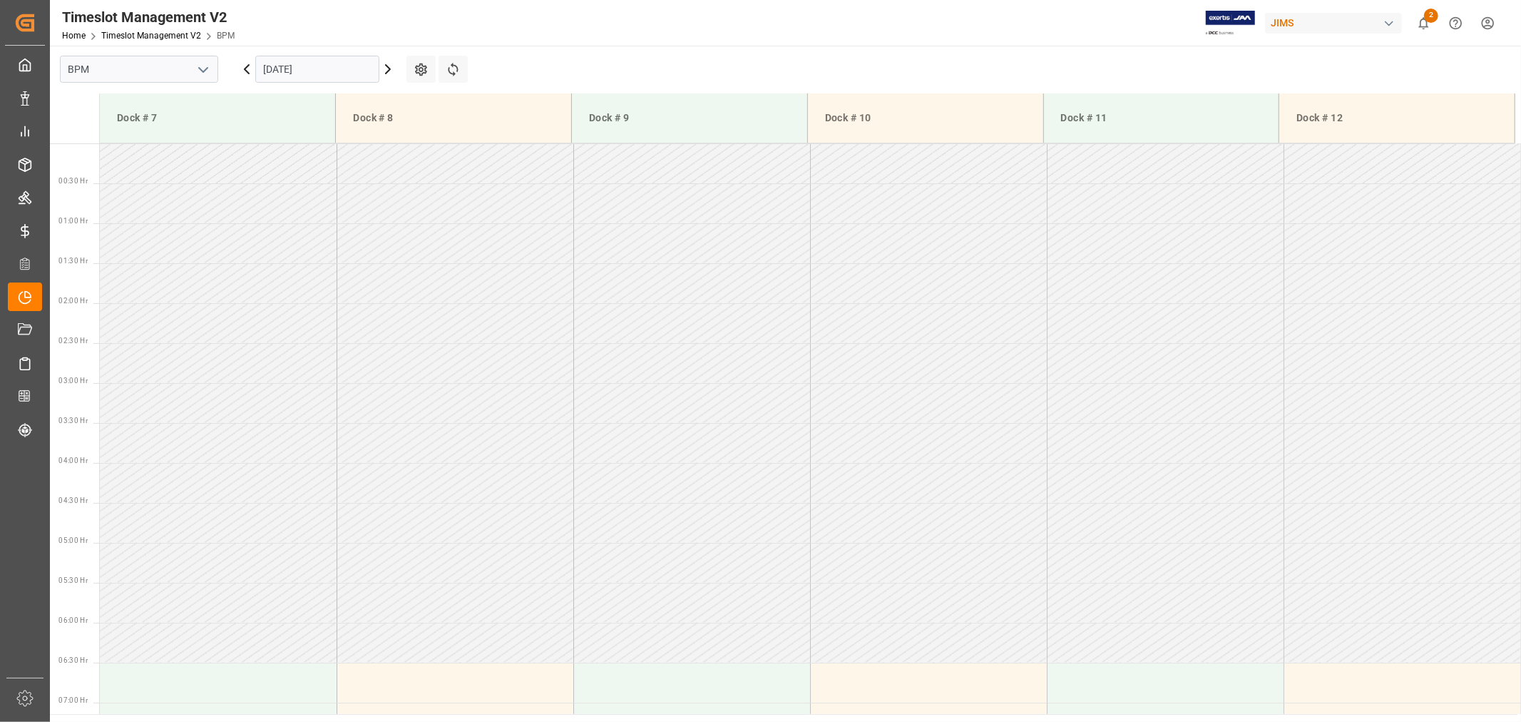
click at [390, 69] on icon at bounding box center [387, 69] width 17 height 17
click at [389, 67] on icon at bounding box center [388, 69] width 4 height 9
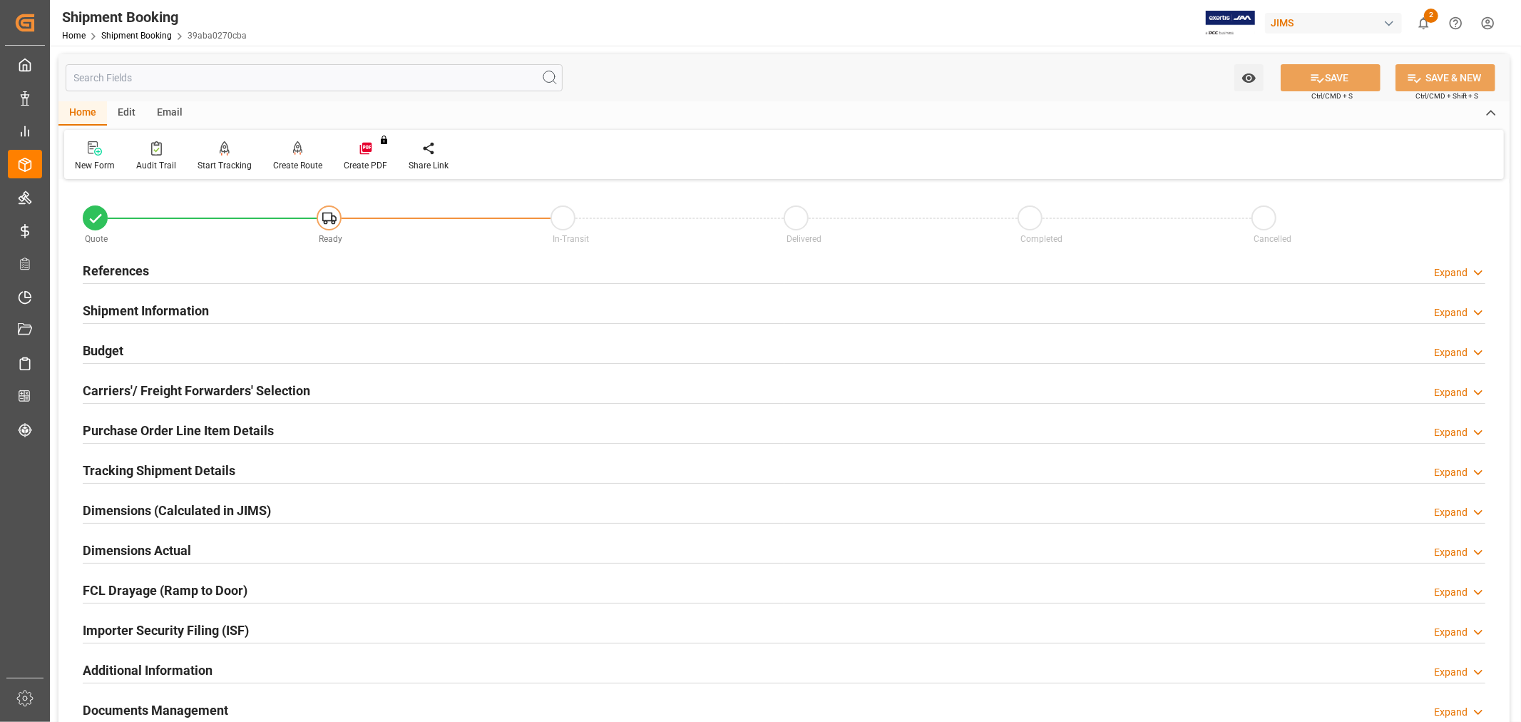
click at [174, 390] on h2 "Carriers'/ Freight Forwarders' Selection" at bounding box center [196, 390] width 227 height 19
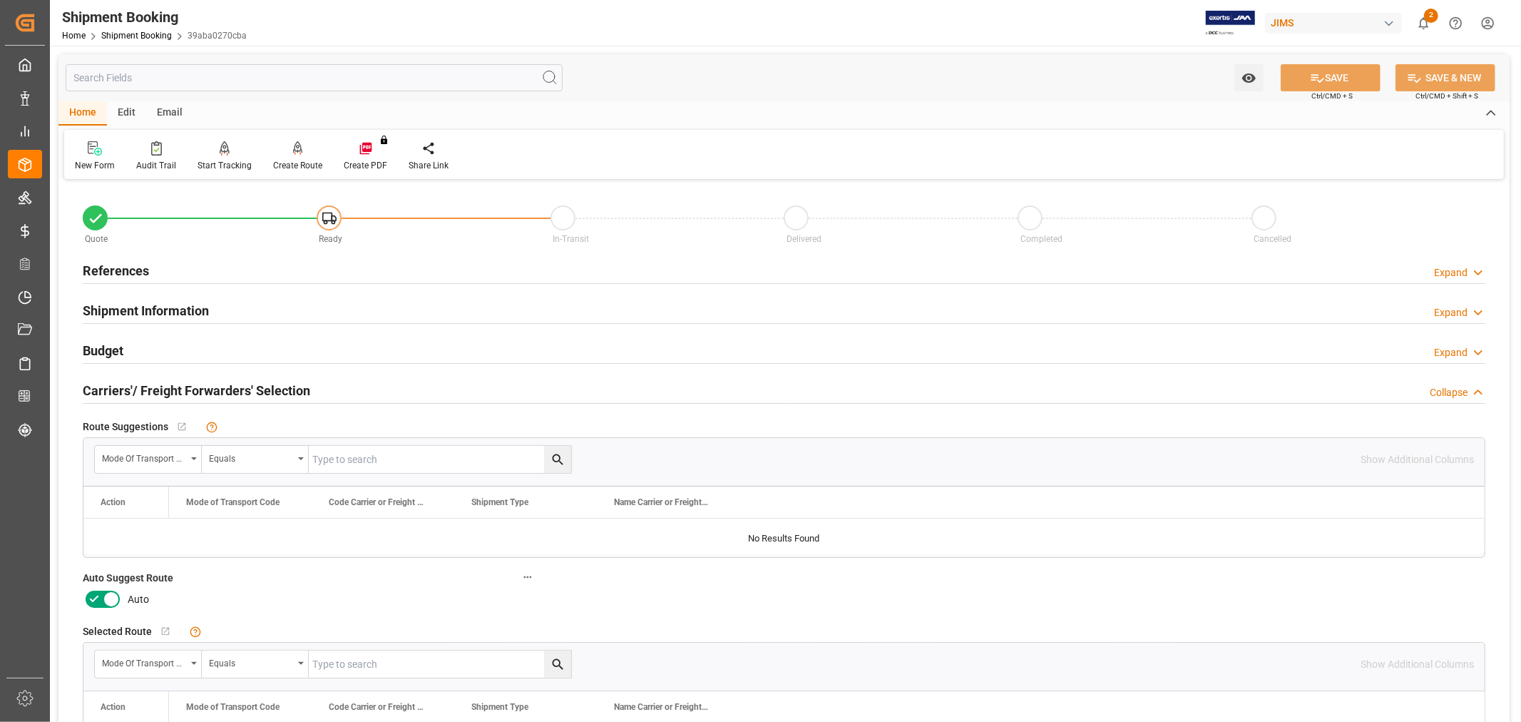
click at [83, 600] on label at bounding box center [103, 599] width 40 height 23
click at [0, 0] on input "checkbox" at bounding box center [0, 0] width 0 height 0
click at [1324, 75] on button "SAVE" at bounding box center [1331, 77] width 100 height 27
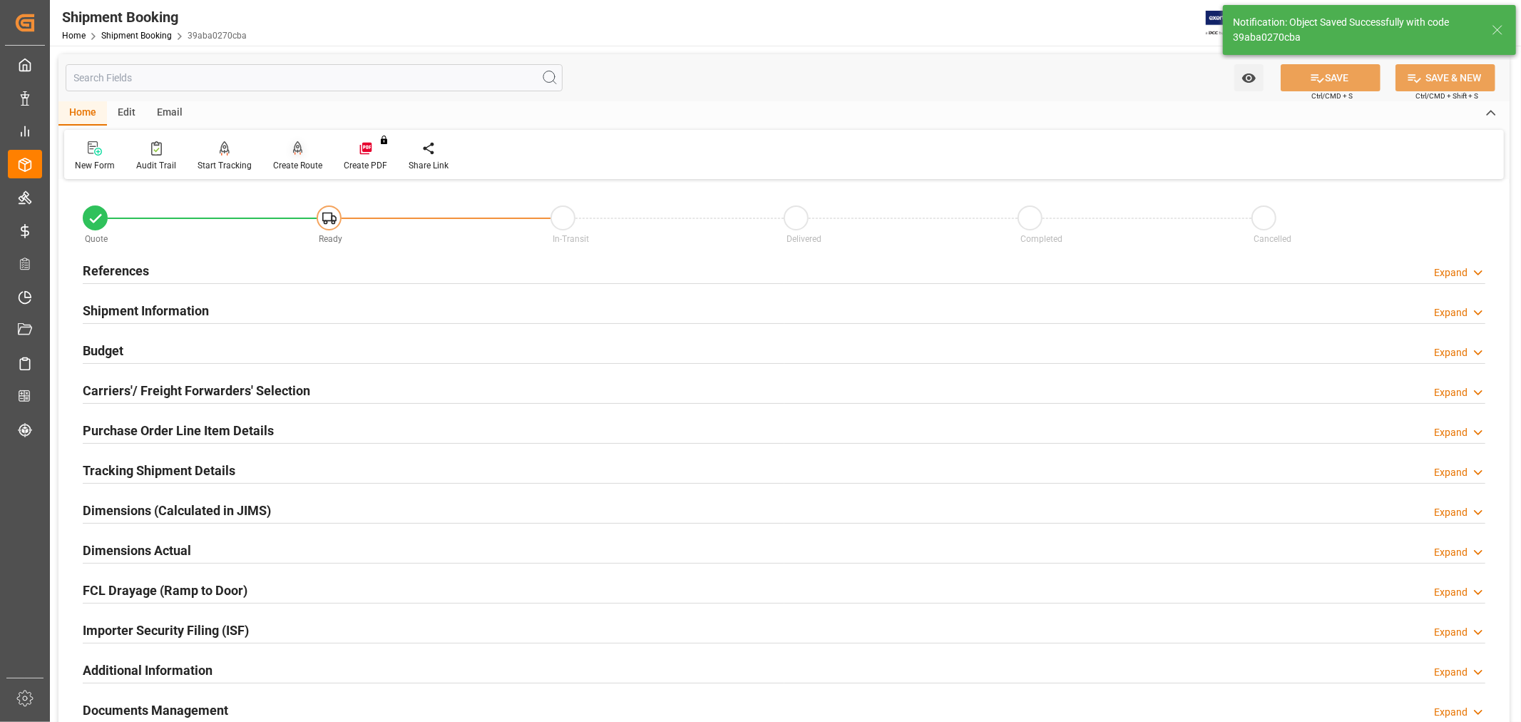
click at [293, 162] on div "Create Route" at bounding box center [297, 165] width 49 height 13
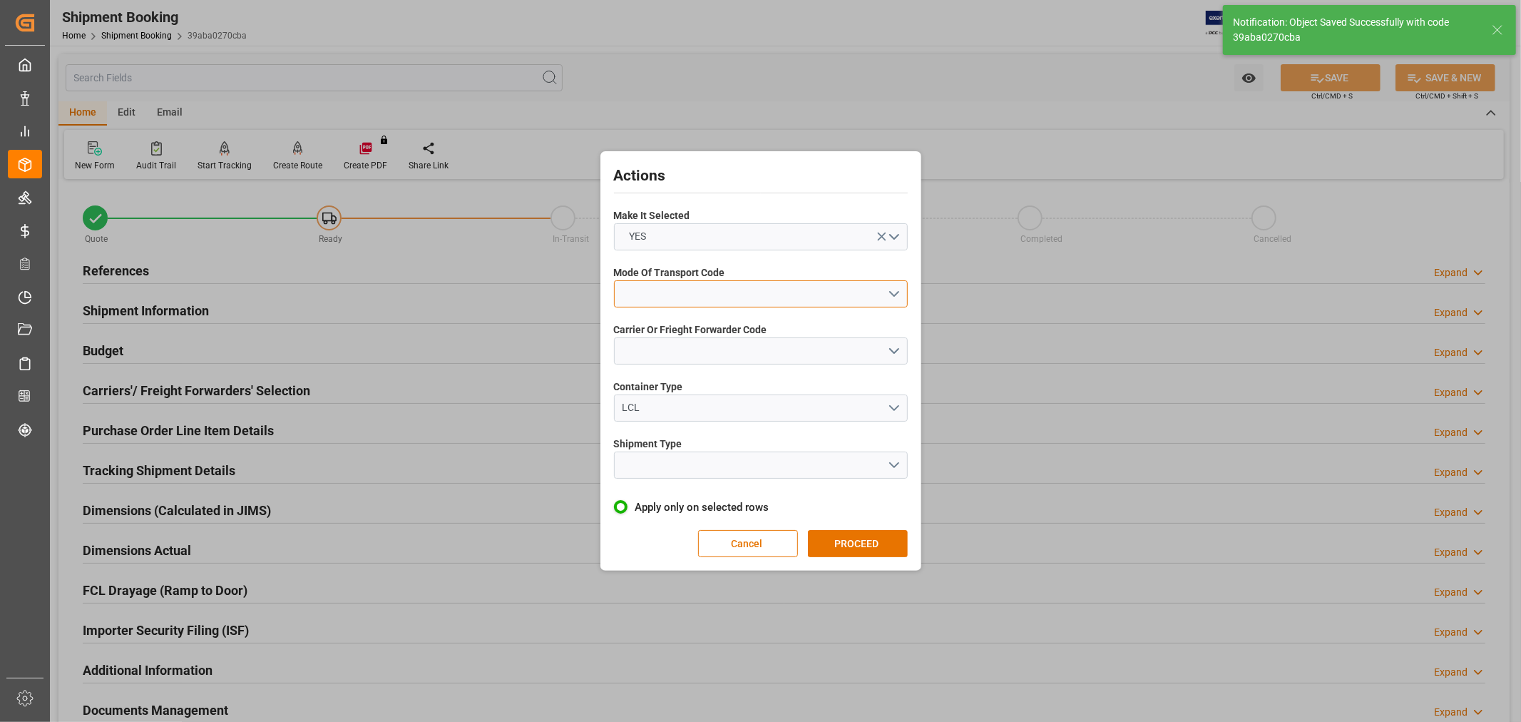
click at [711, 297] on button "open menu" at bounding box center [761, 293] width 294 height 27
click at [655, 305] on div "1- OCEAN" at bounding box center [761, 297] width 292 height 30
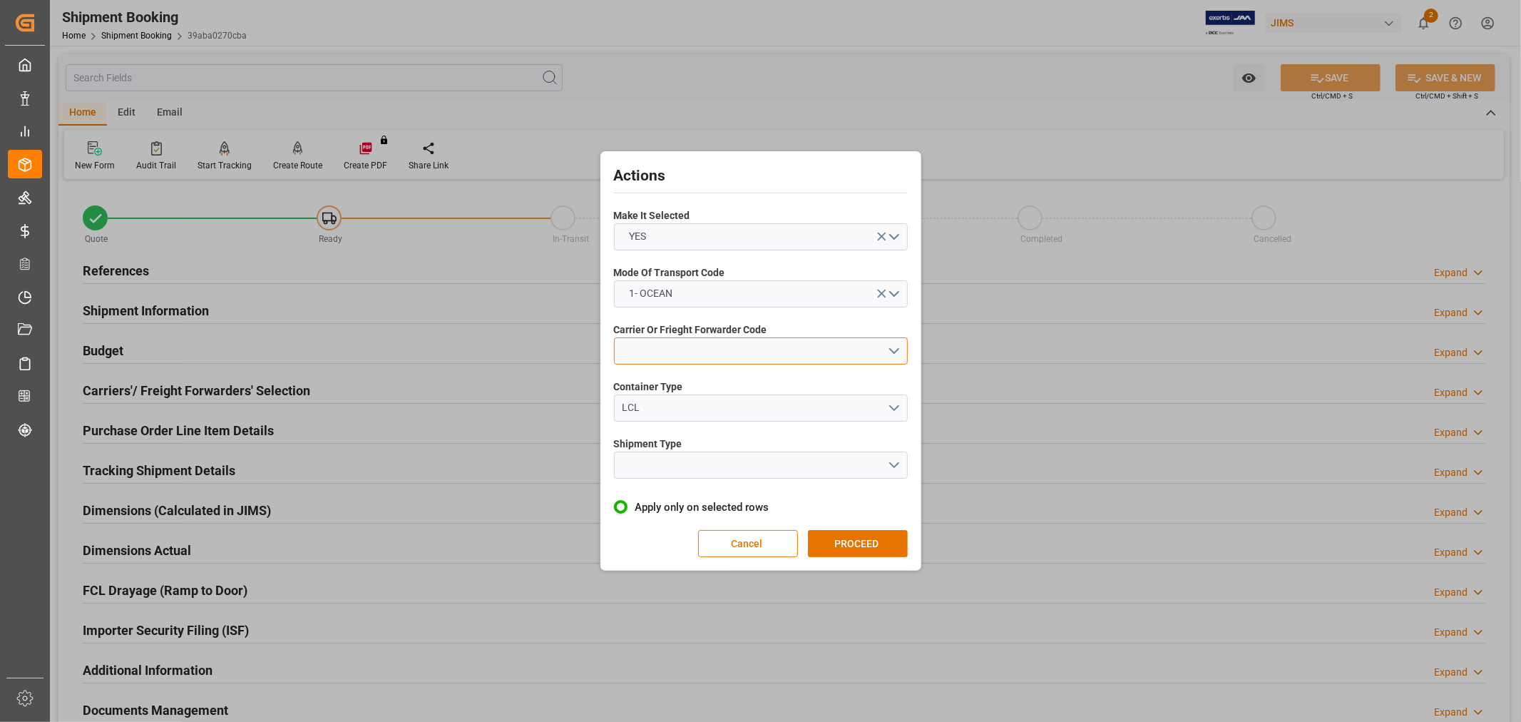
click at [674, 352] on button "open menu" at bounding box center [761, 350] width 294 height 27
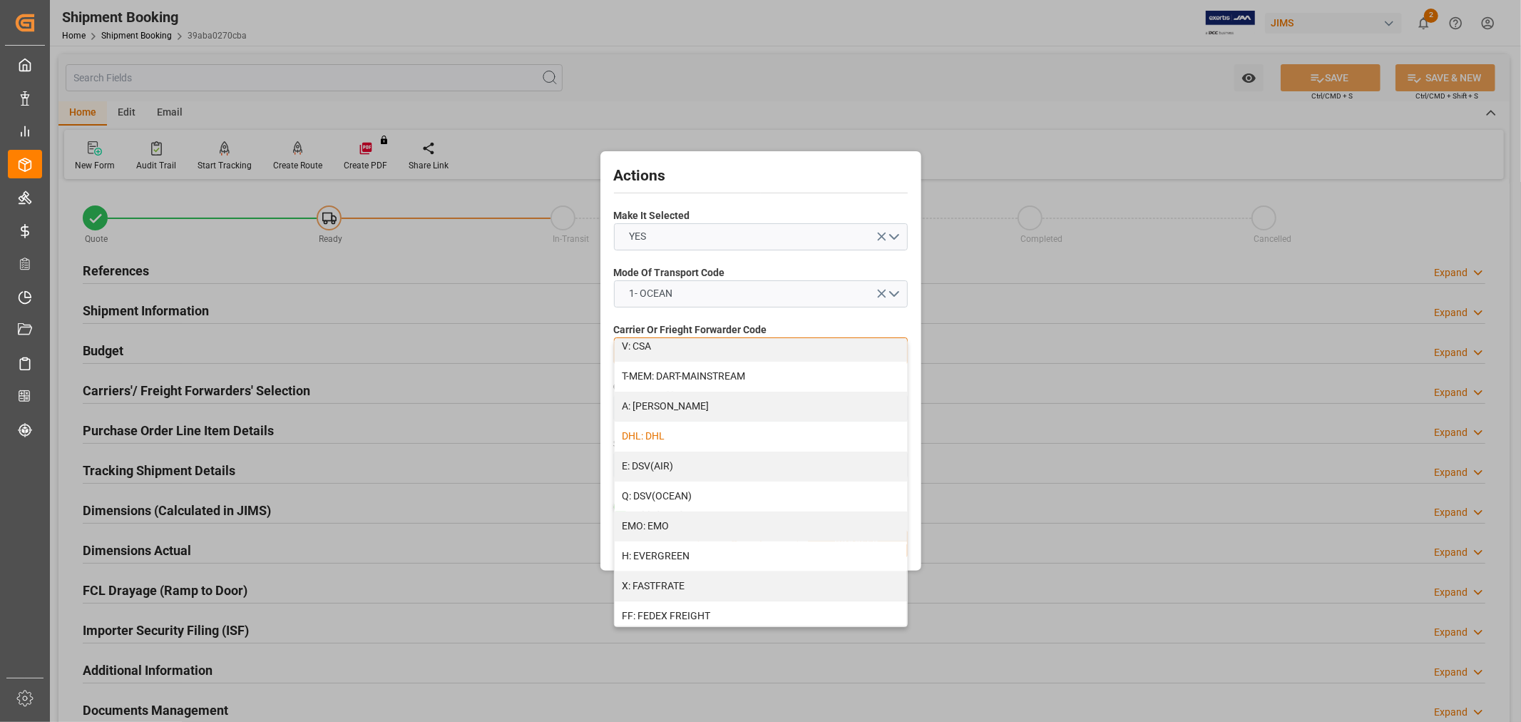
scroll to position [237, 0]
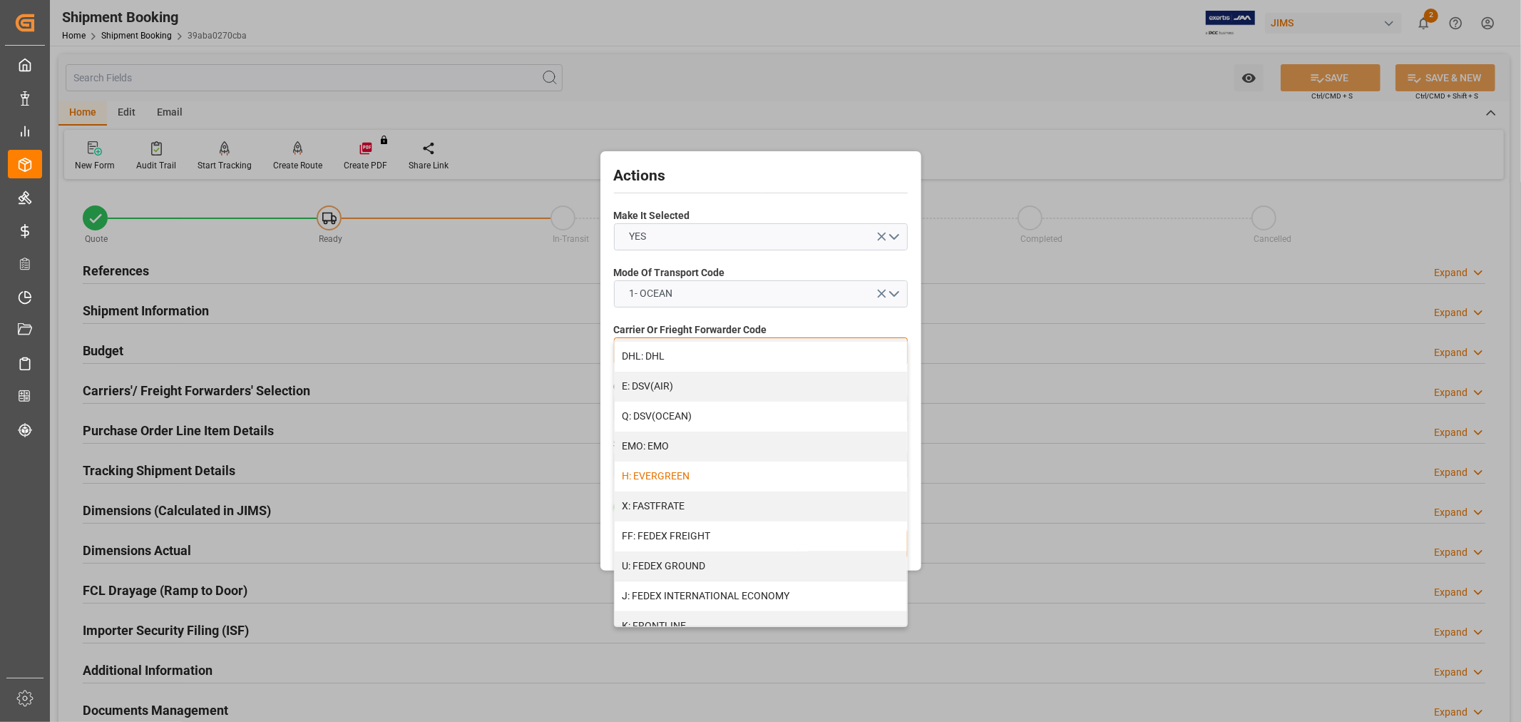
click at [688, 478] on div "H: EVERGREEN" at bounding box center [761, 476] width 292 height 30
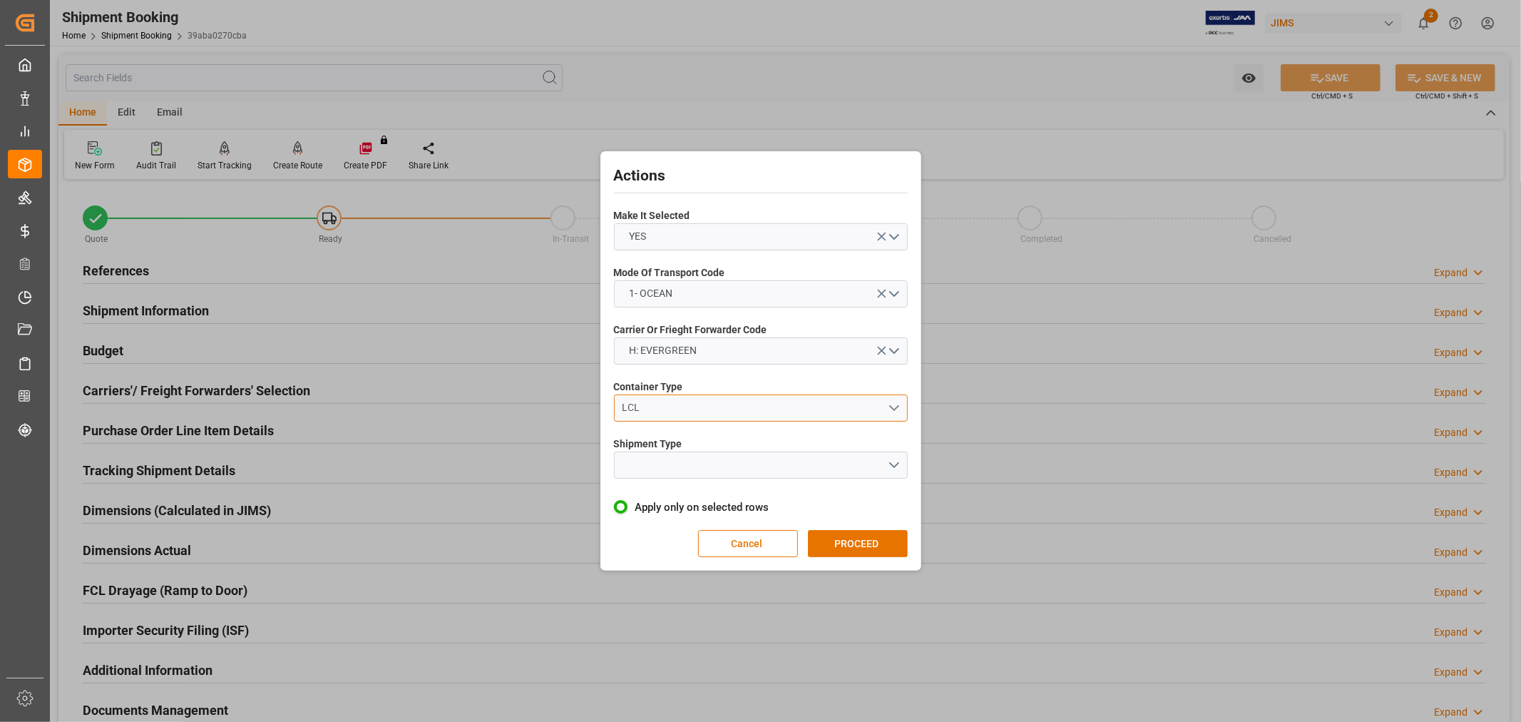
click at [660, 401] on div "LCL" at bounding box center [754, 407] width 265 height 15
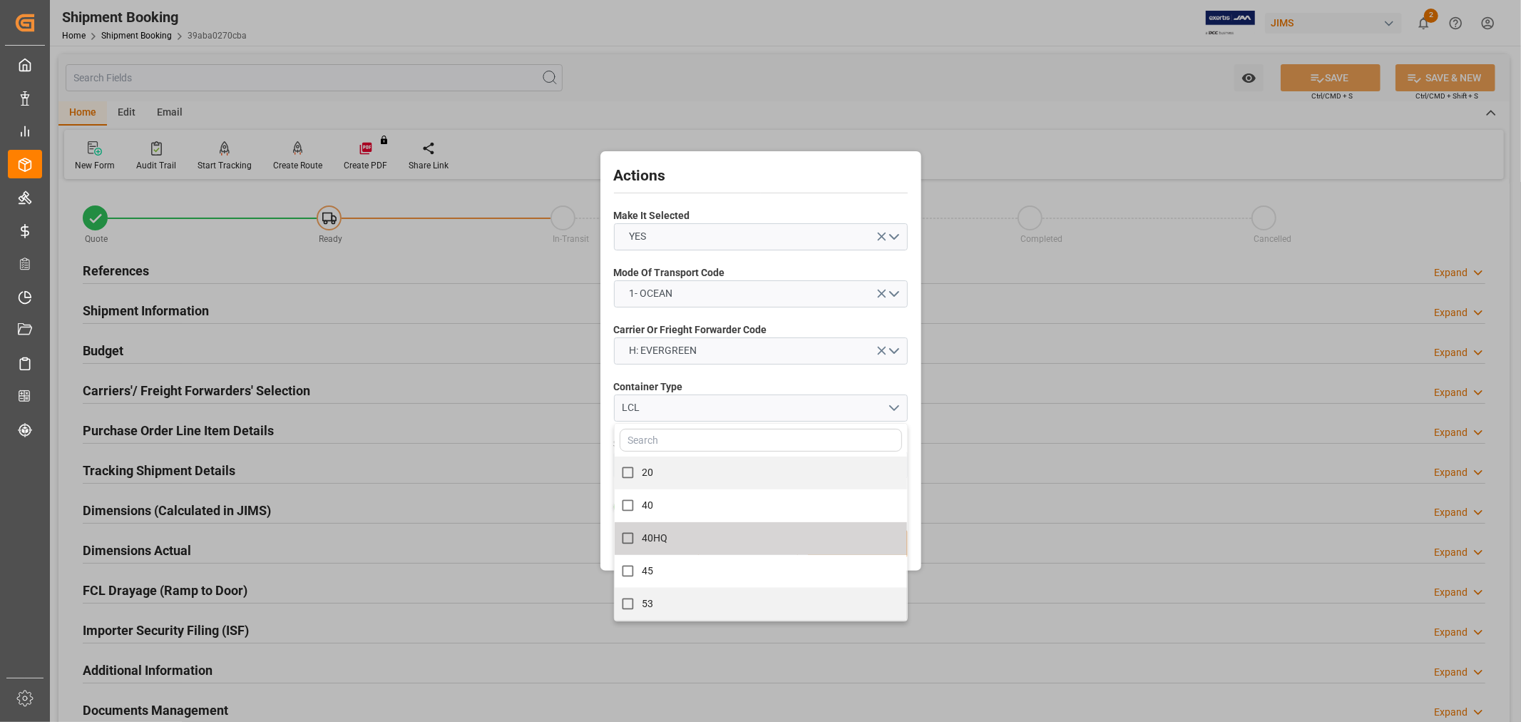
click at [661, 537] on span "40HQ" at bounding box center [655, 537] width 26 height 11
checkbox input "true"
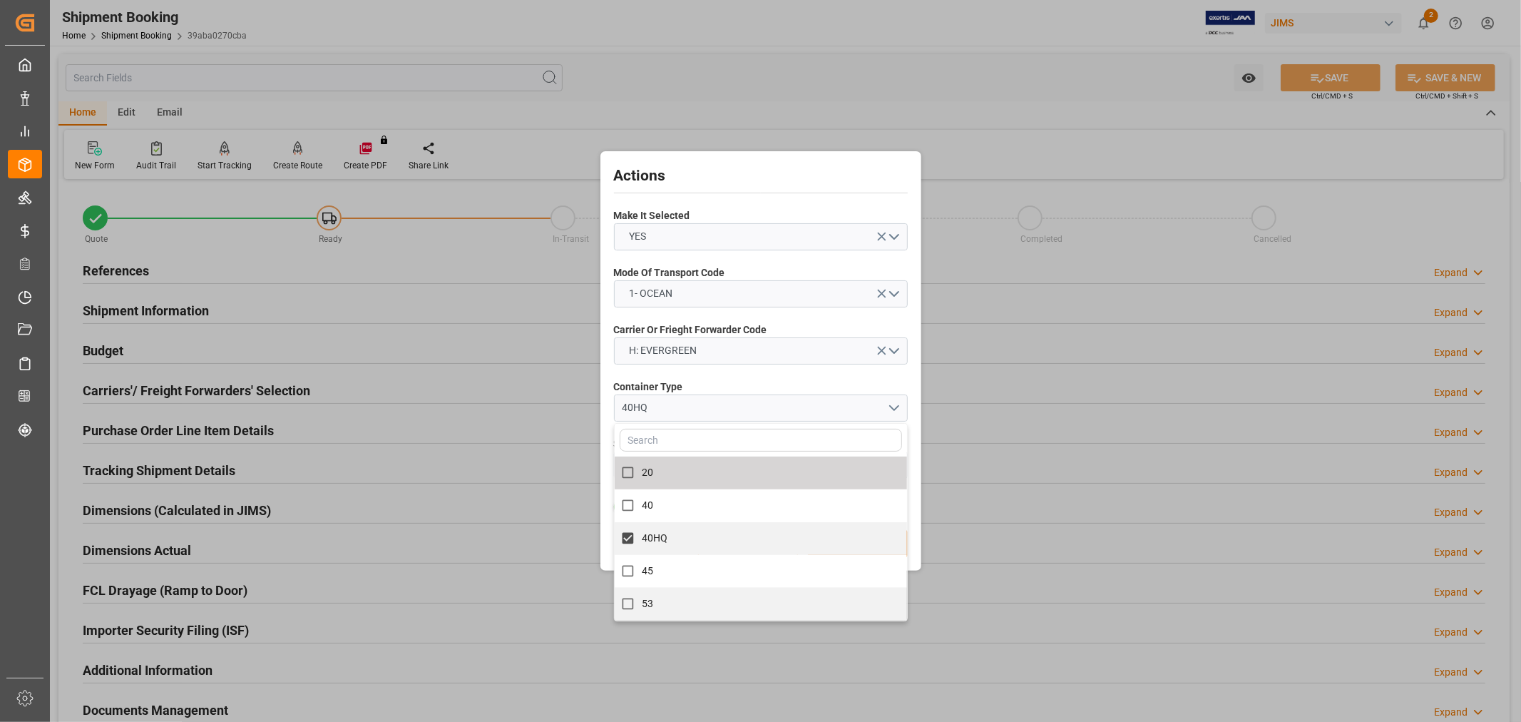
click at [824, 383] on label "Container Type" at bounding box center [761, 386] width 294 height 15
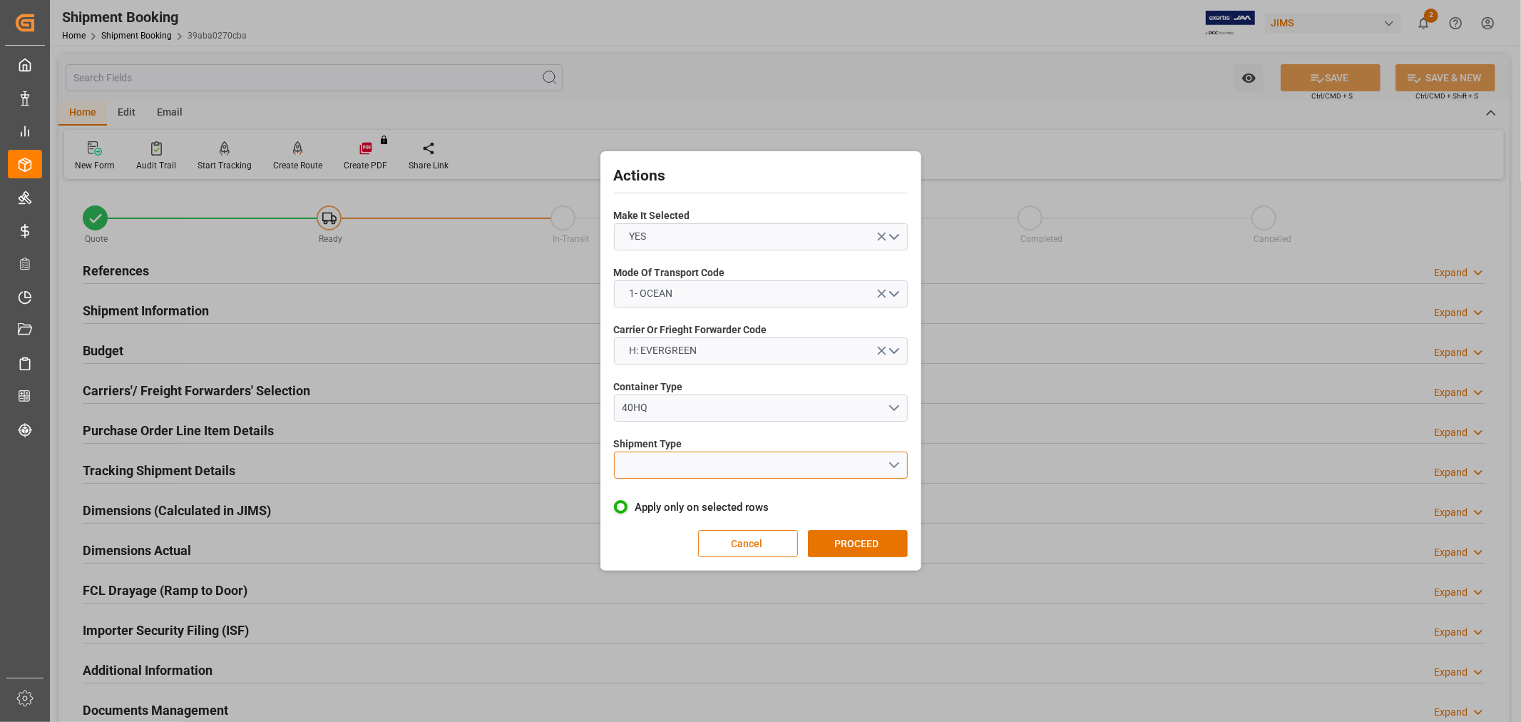
click at [824, 465] on button "open menu" at bounding box center [761, 464] width 294 height 27
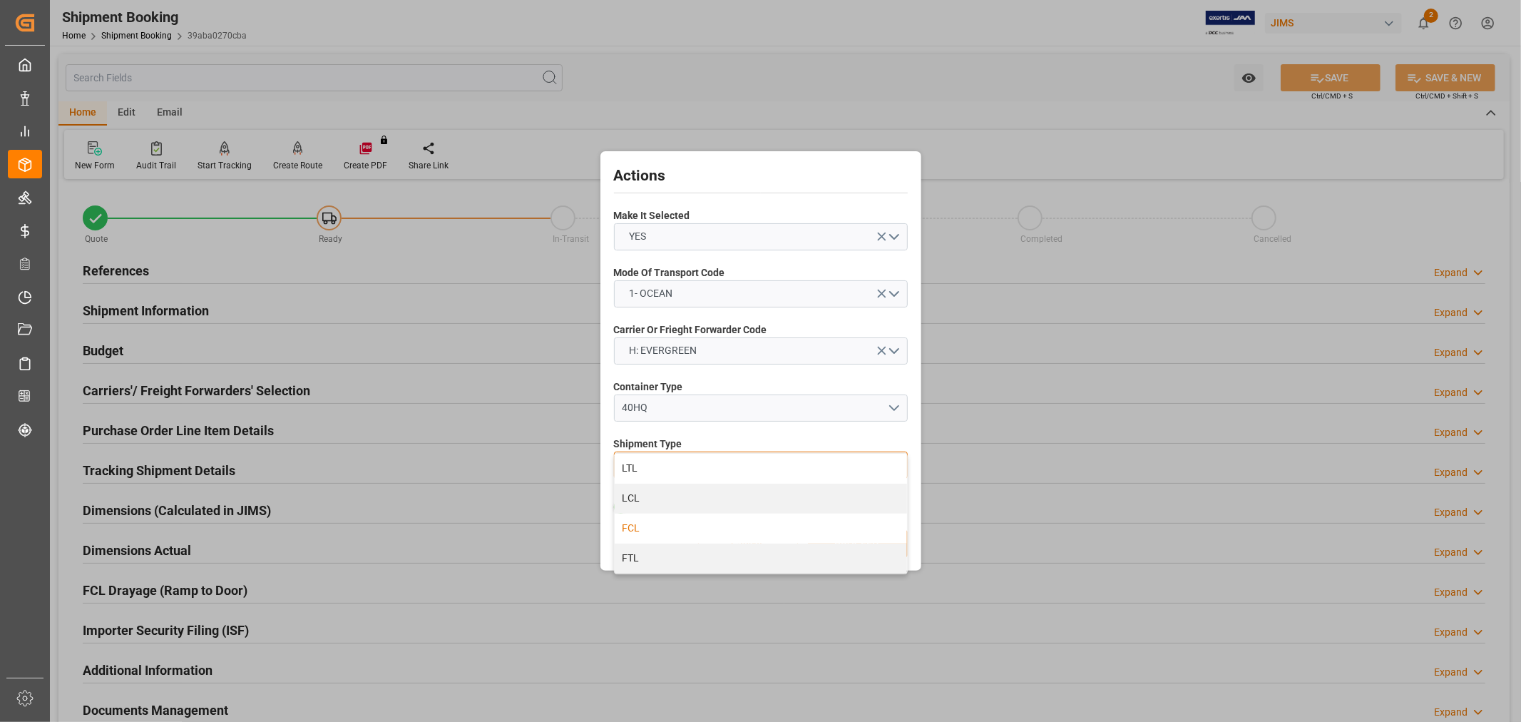
click at [667, 526] on div "FCL" at bounding box center [761, 528] width 292 height 30
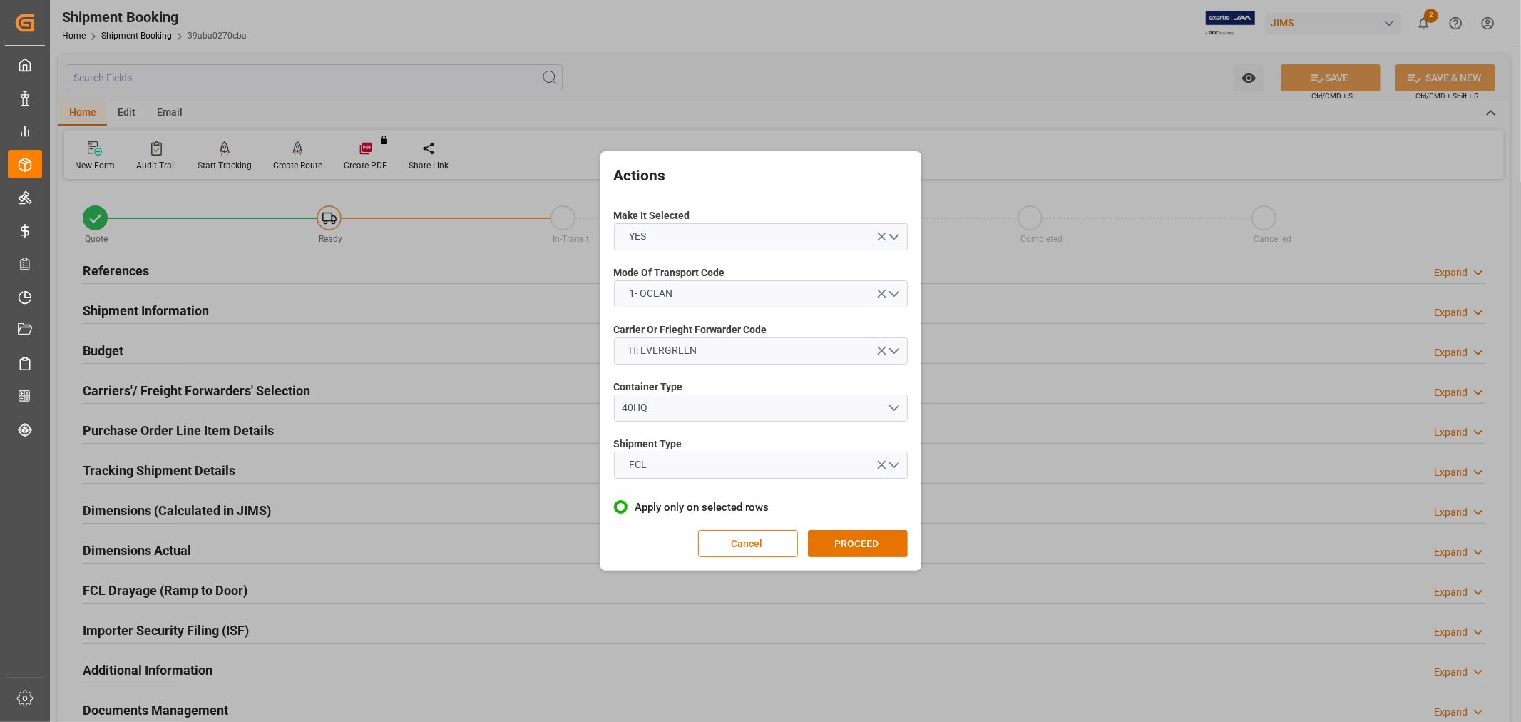
click at [843, 542] on button "PROCEED" at bounding box center [858, 543] width 100 height 27
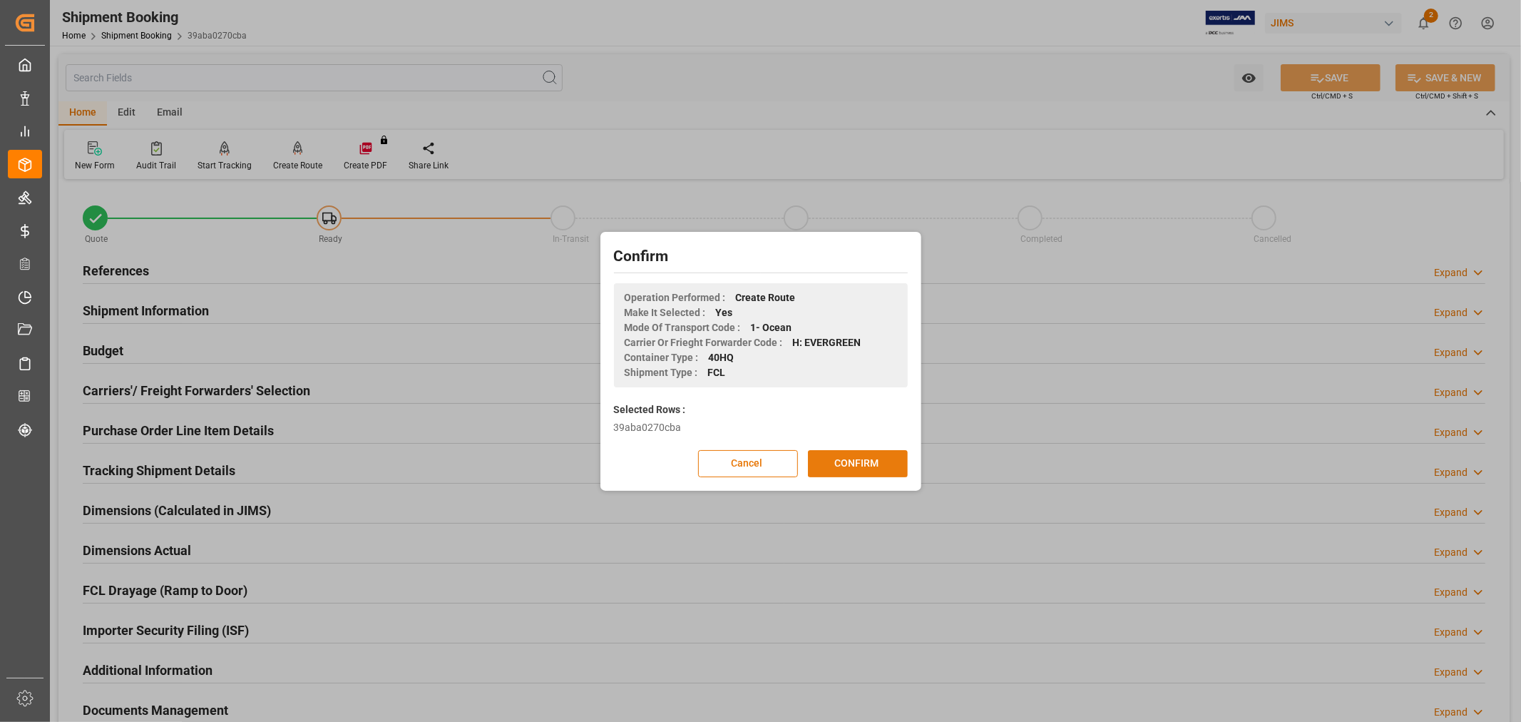
click at [861, 466] on button "CONFIRM" at bounding box center [858, 463] width 100 height 27
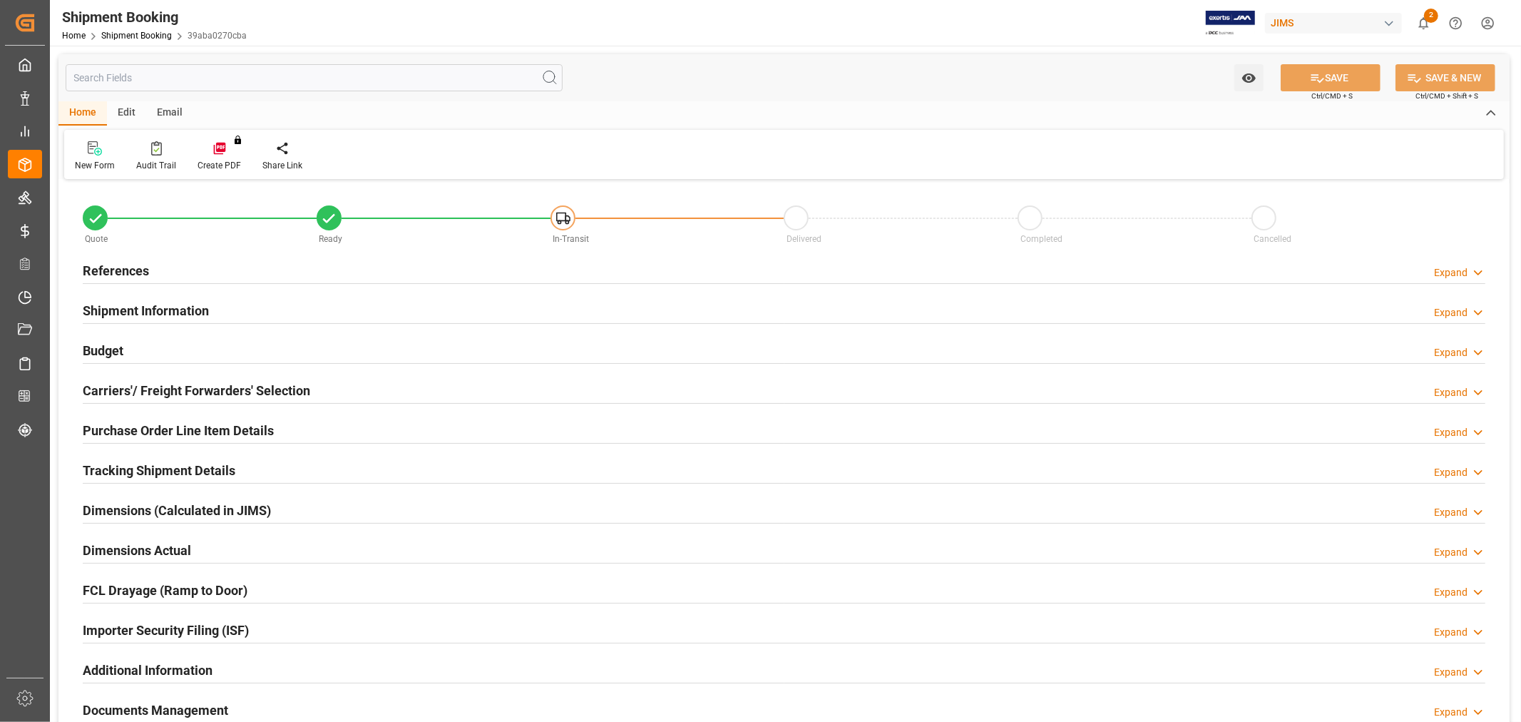
type input "4"
type input "[DATE]"
click at [135, 270] on h2 "References" at bounding box center [116, 270] width 66 height 19
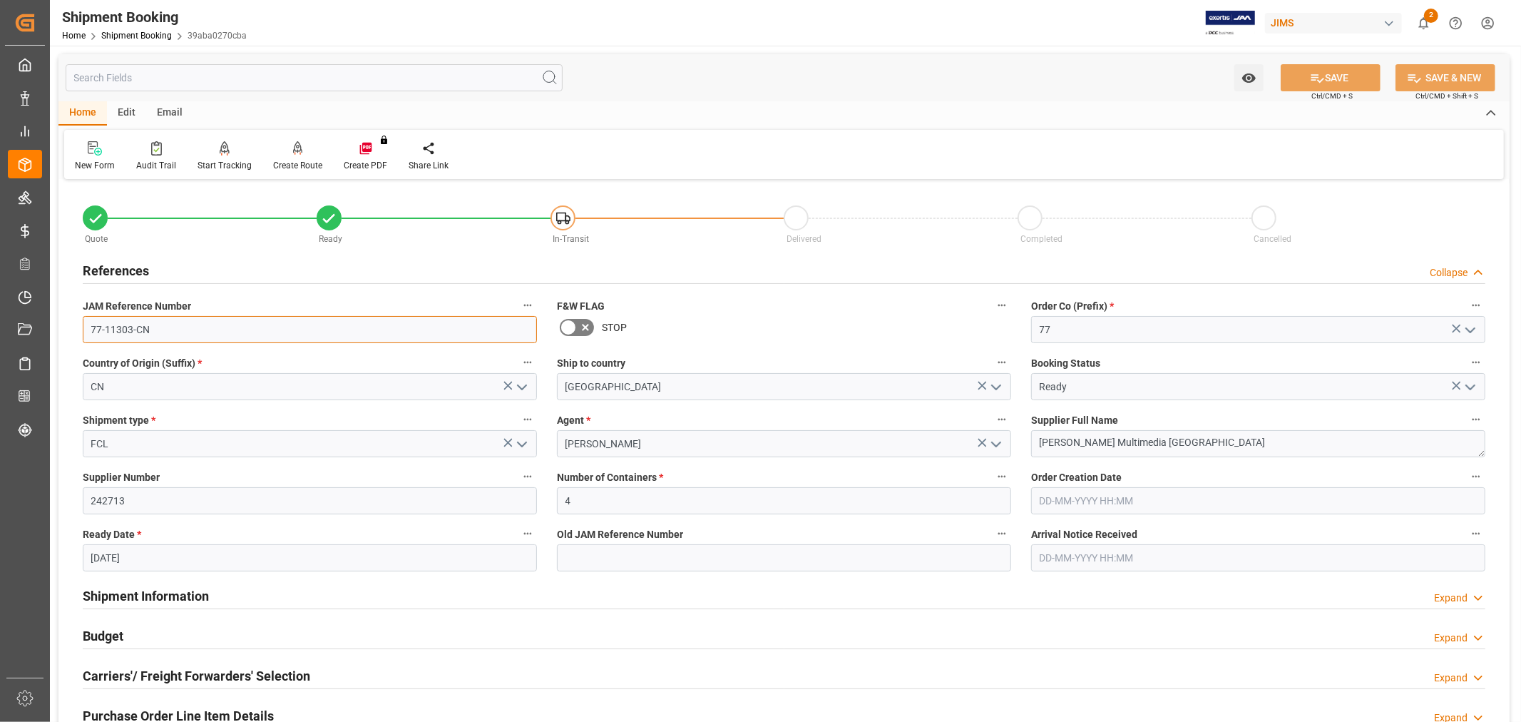
drag, startPoint x: 198, startPoint y: 330, endPoint x: 63, endPoint y: 329, distance: 134.8
click at [63, 329] on div "Quote Ready In-Transit Delivered Completed Cancelled References Collapse JAM Re…" at bounding box center [783, 626] width 1451 height 886
click at [208, 329] on input "77-11303-CN" at bounding box center [310, 329] width 454 height 27
drag, startPoint x: 216, startPoint y: 337, endPoint x: 66, endPoint y: 315, distance: 152.1
click at [66, 315] on div "Quote Ready In-Transit Delivered Completed Cancelled References Collapse JAM Re…" at bounding box center [783, 626] width 1451 height 886
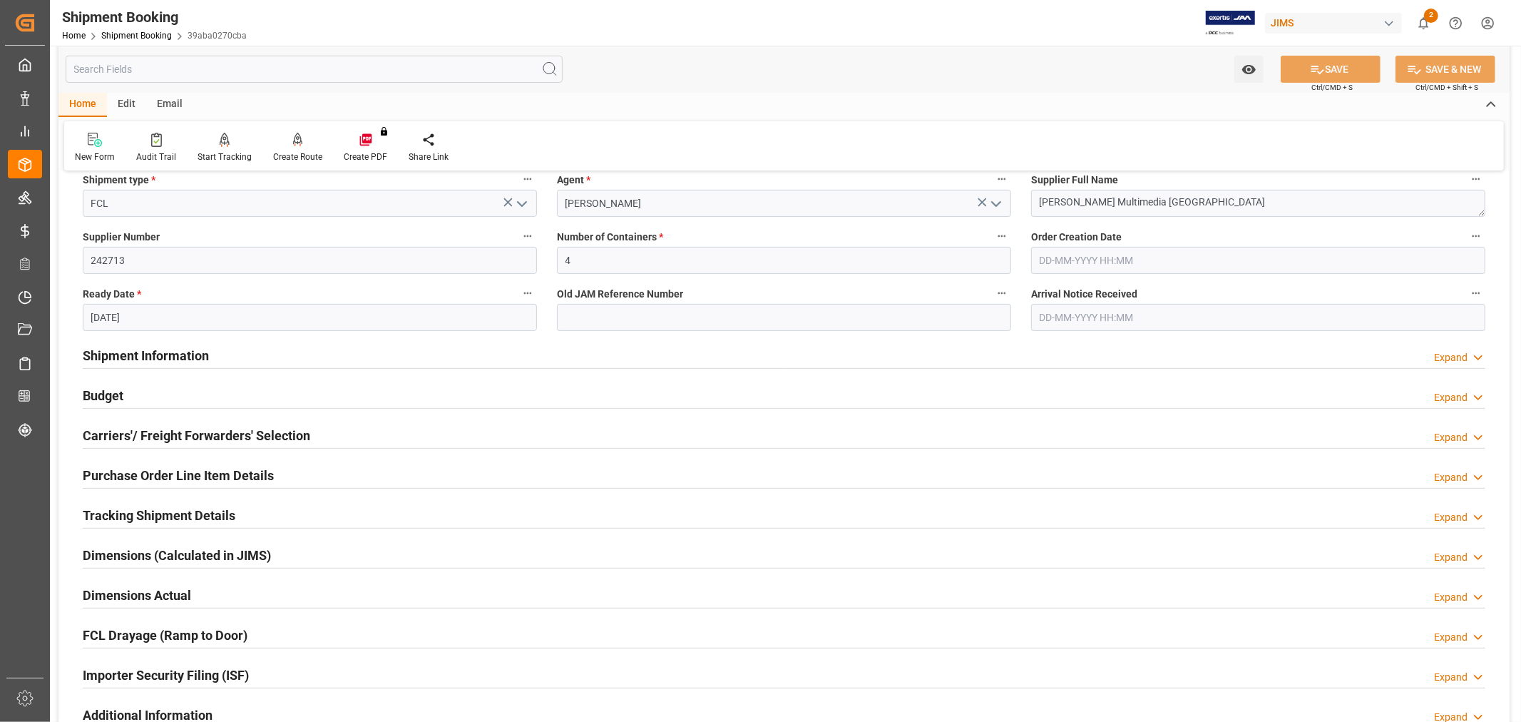
scroll to position [237, 0]
click at [133, 359] on h2 "Shipment Information" at bounding box center [146, 358] width 126 height 19
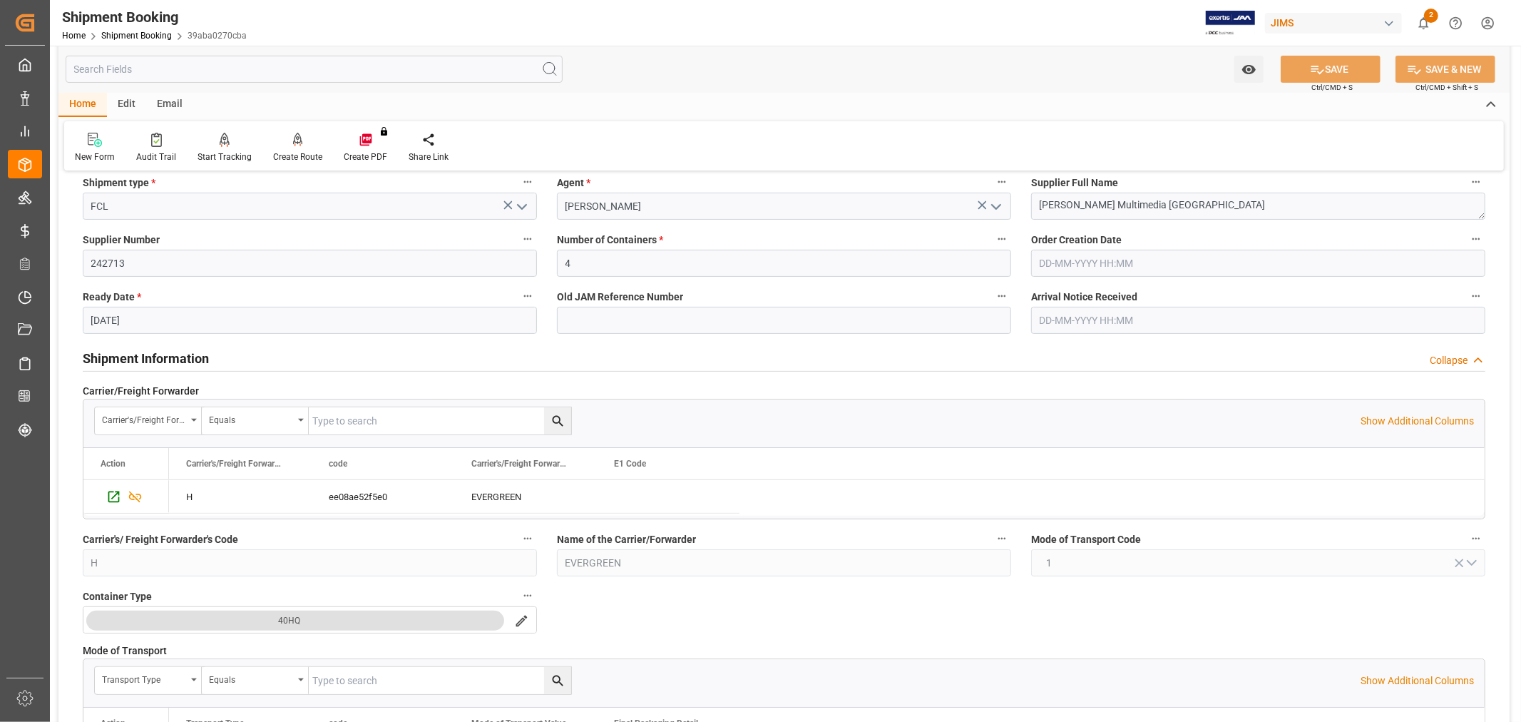
click at [133, 359] on h2 "Shipment Information" at bounding box center [146, 358] width 126 height 19
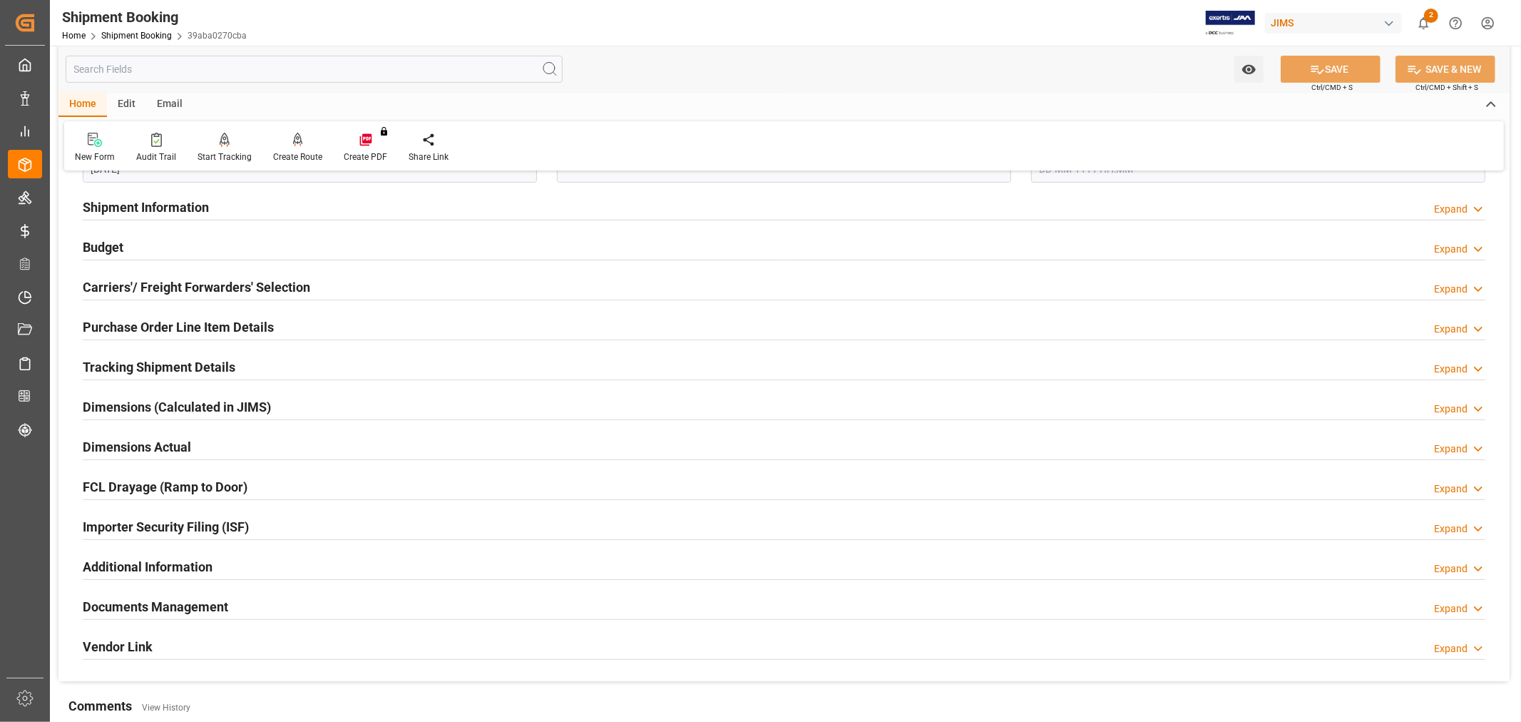
scroll to position [396, 0]
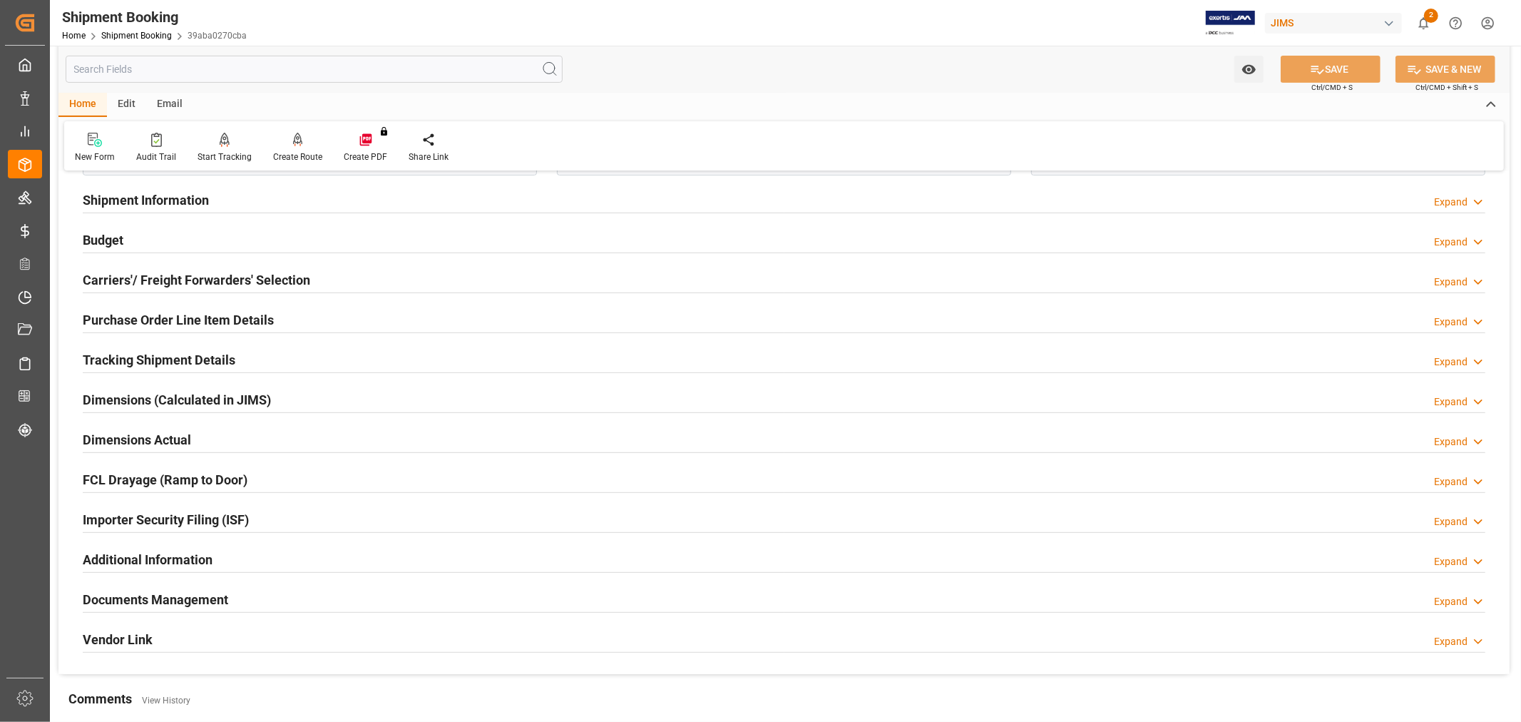
click at [164, 600] on h2 "Documents Management" at bounding box center [155, 599] width 145 height 19
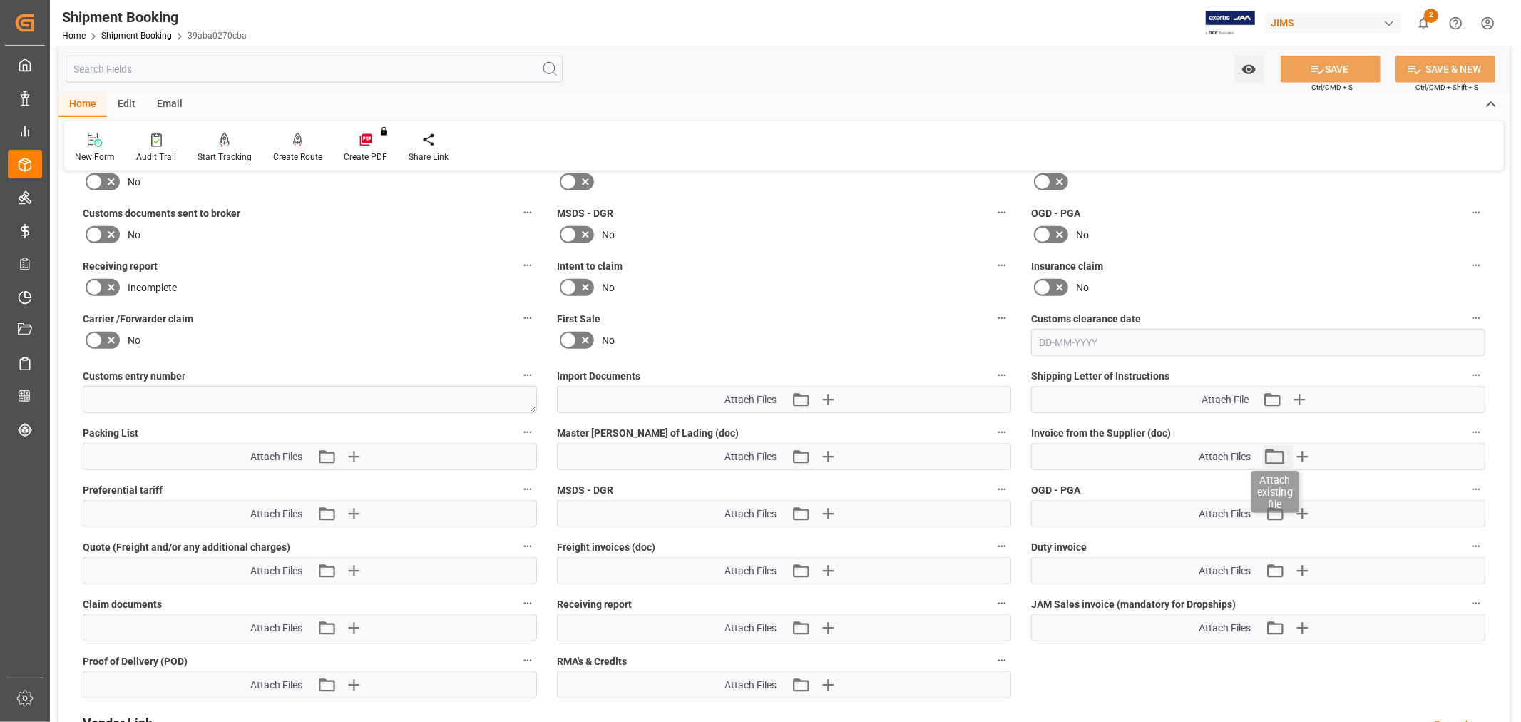
scroll to position [871, 0]
click at [354, 456] on icon "button" at bounding box center [354, 456] width 14 height 14
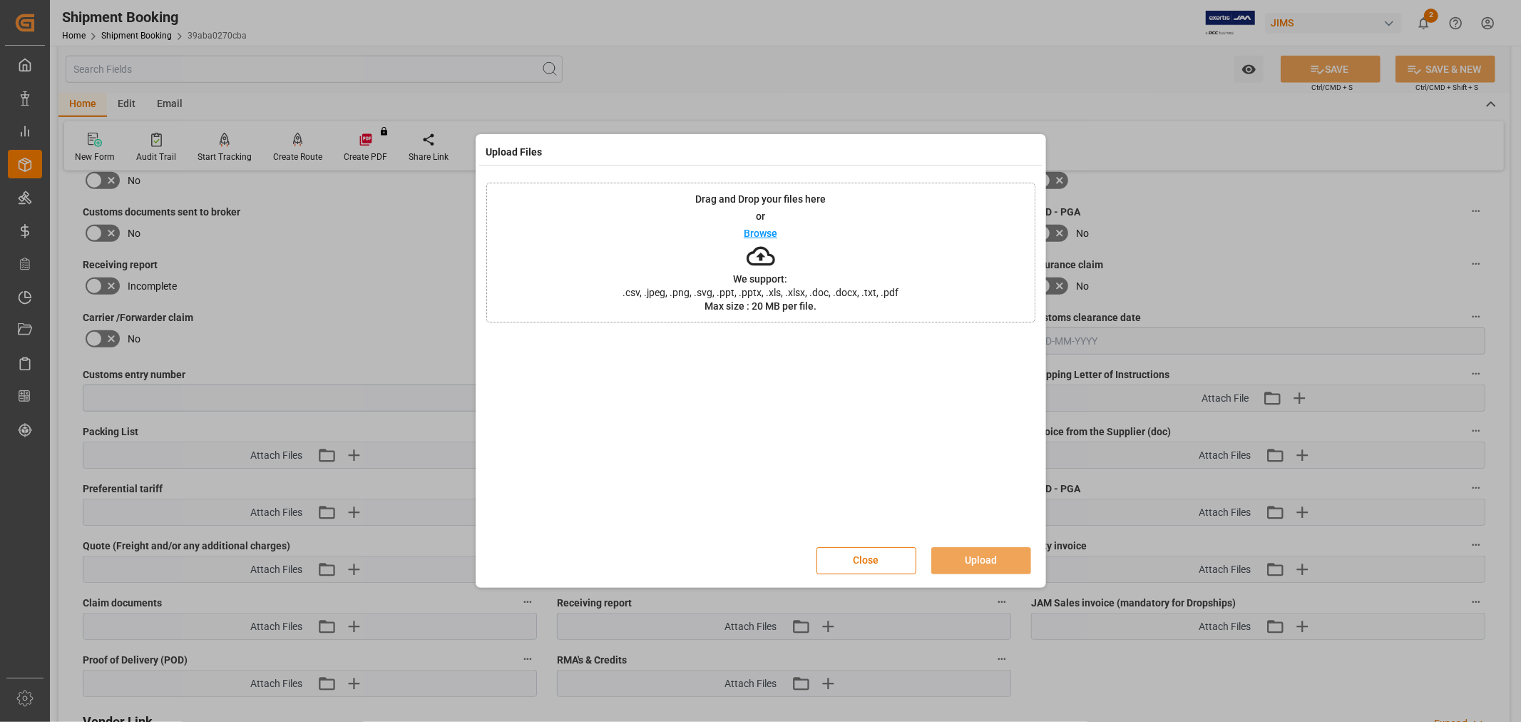
click at [936, 237] on div "Drag and Drop your files here or Browse We support: .csv, .jpeg, .png, .svg, .p…" at bounding box center [760, 253] width 549 height 140
click at [973, 568] on button "Upload" at bounding box center [981, 560] width 100 height 27
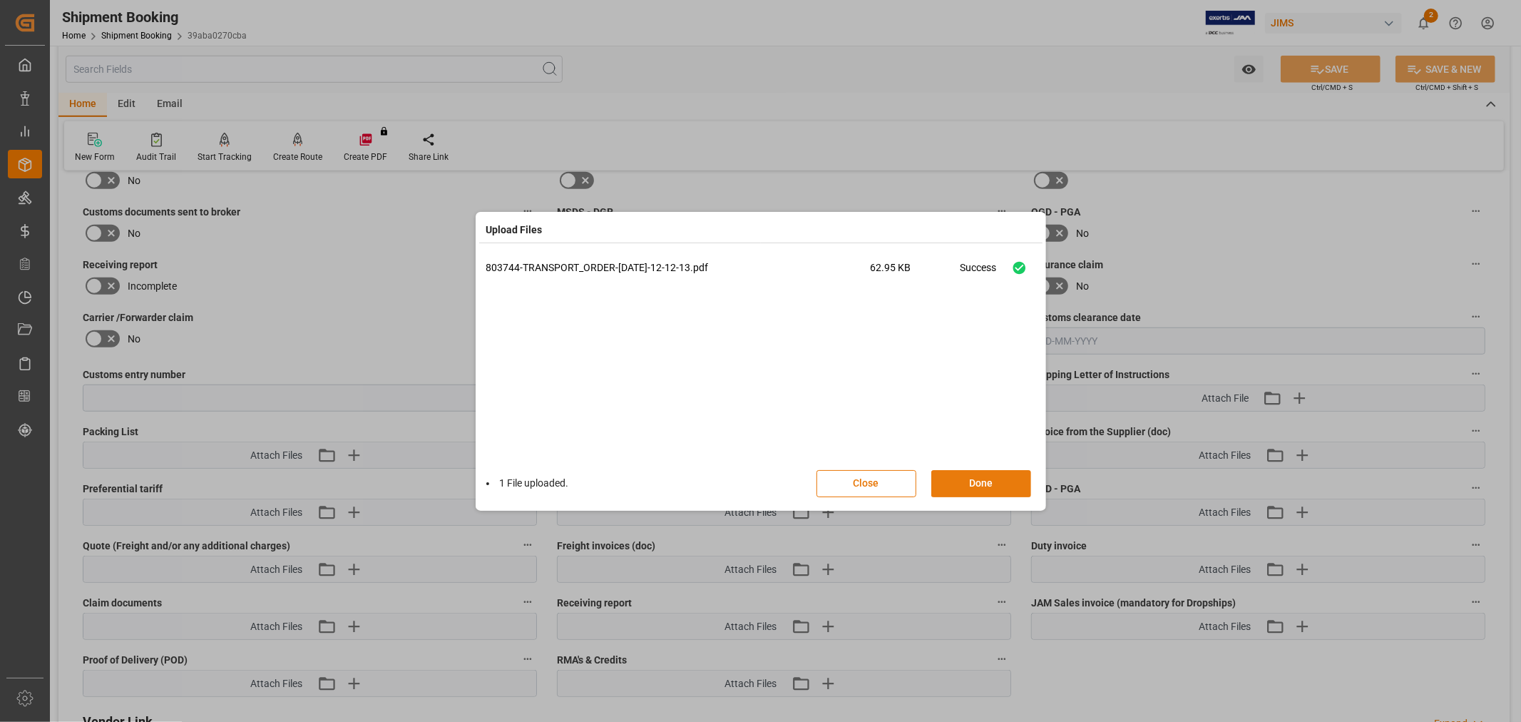
click at [988, 474] on button "Done" at bounding box center [981, 483] width 100 height 27
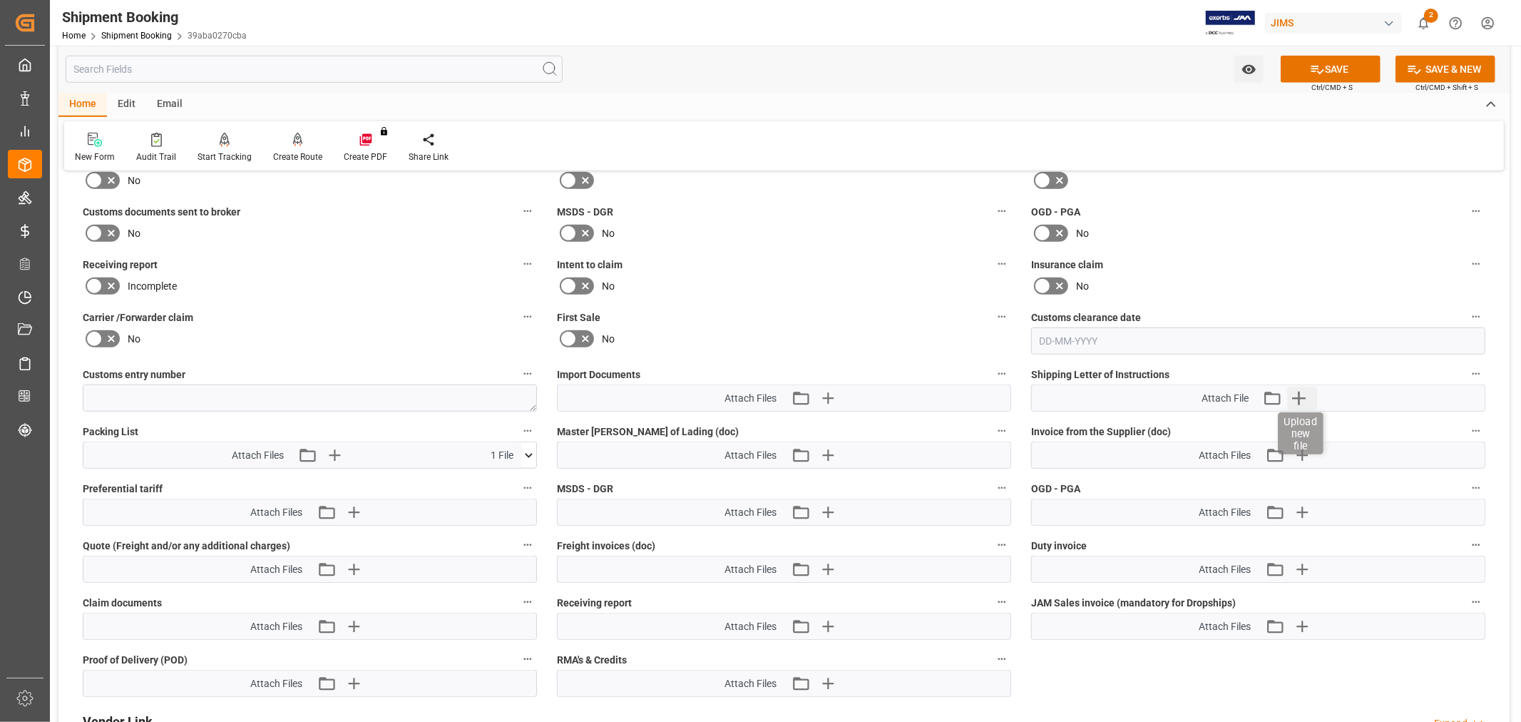
click at [1293, 399] on icon "button" at bounding box center [1299, 397] width 23 height 23
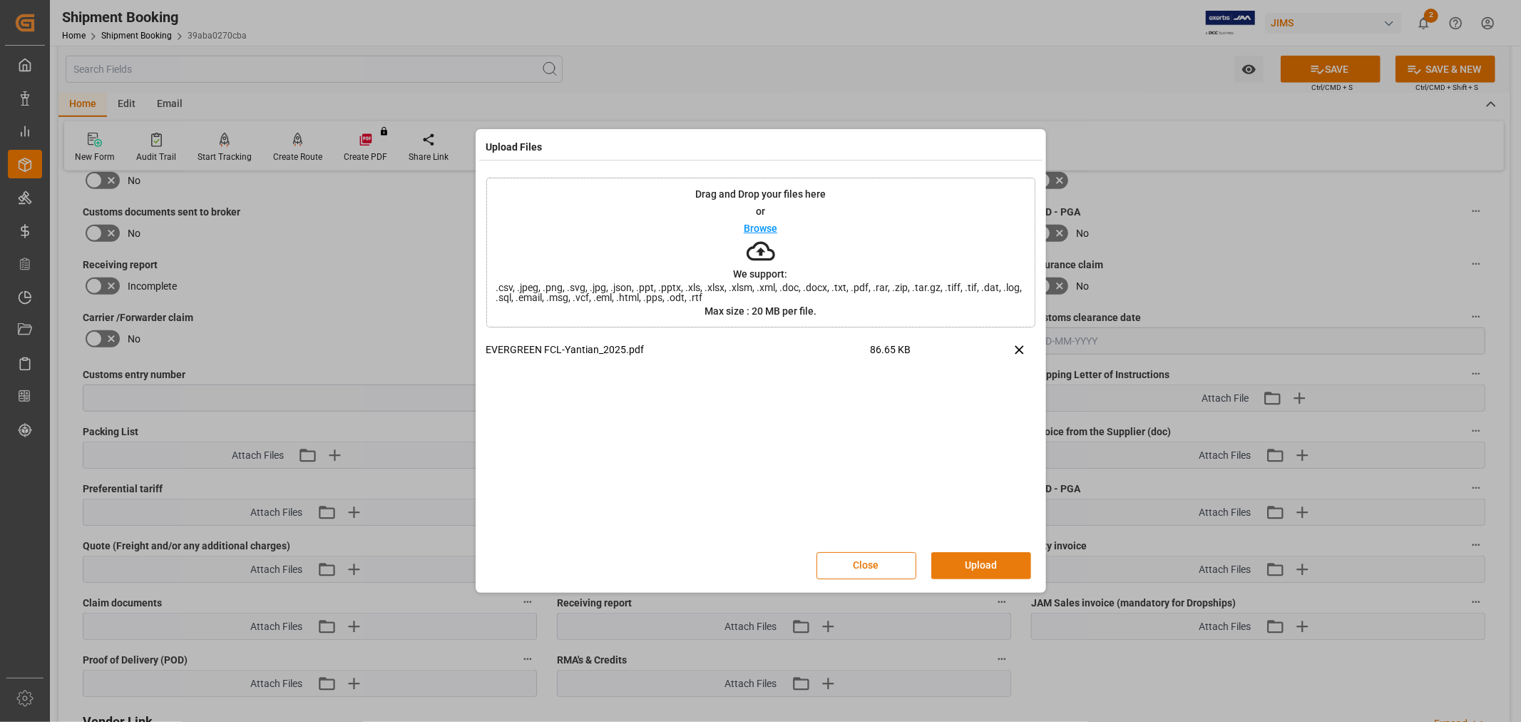
click at [986, 556] on button "Upload" at bounding box center [981, 565] width 100 height 27
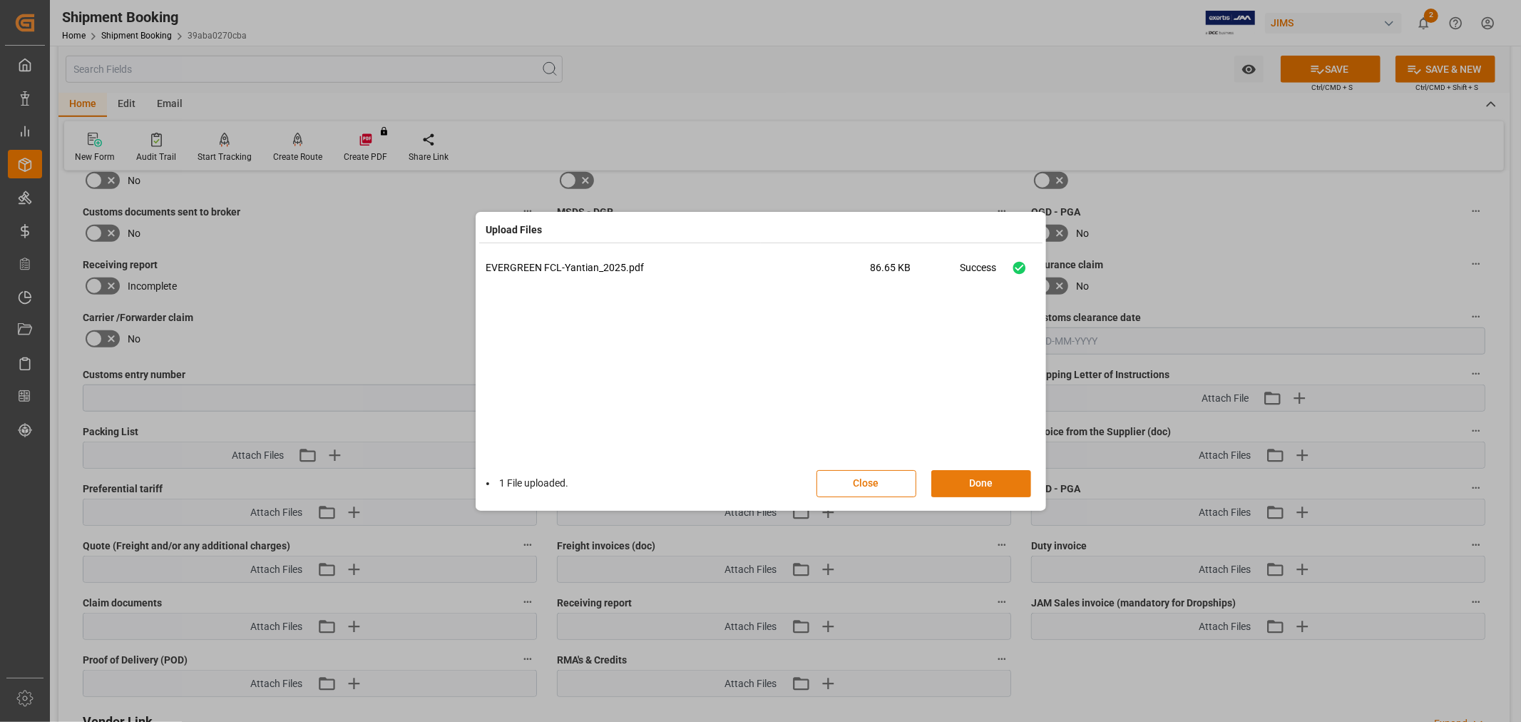
click at [953, 486] on button "Done" at bounding box center [981, 483] width 100 height 27
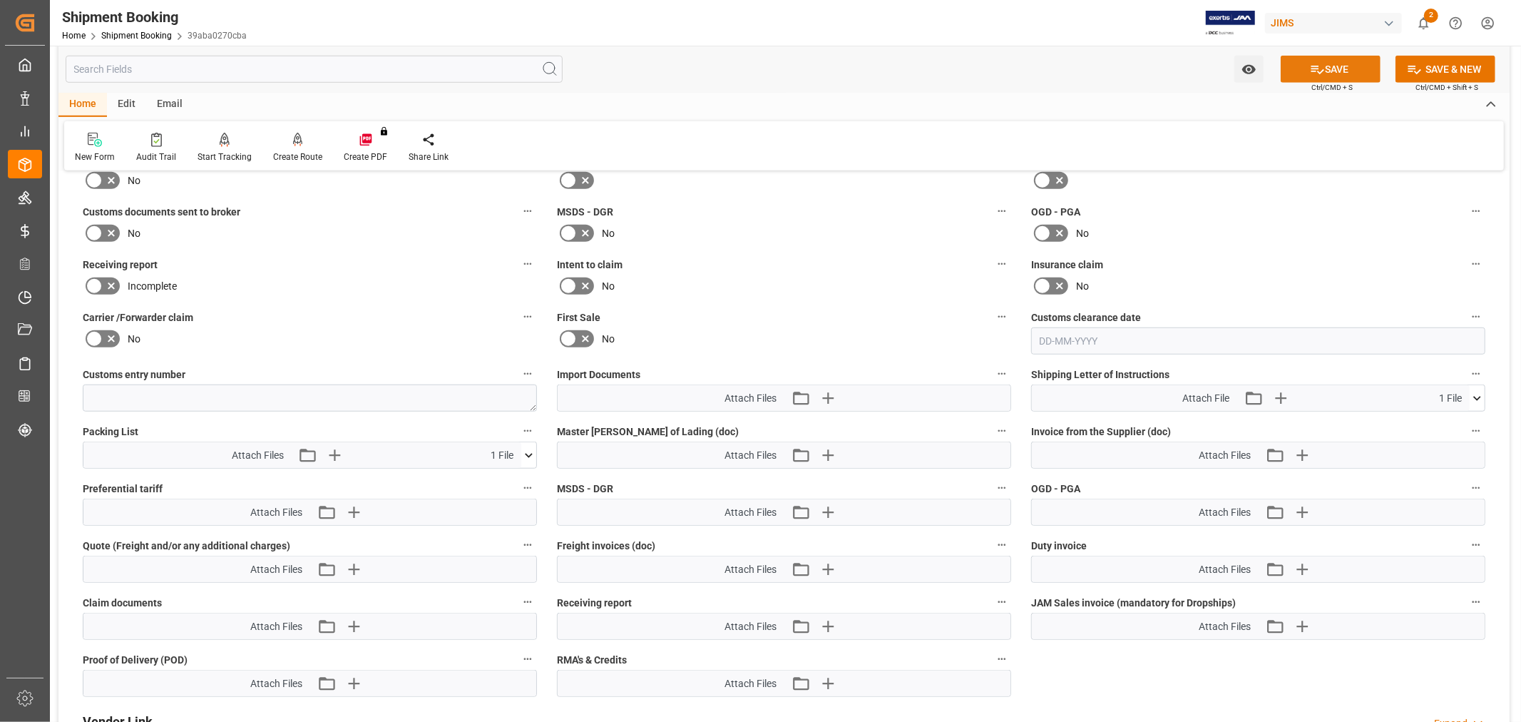
click at [1332, 69] on button "SAVE" at bounding box center [1331, 69] width 100 height 27
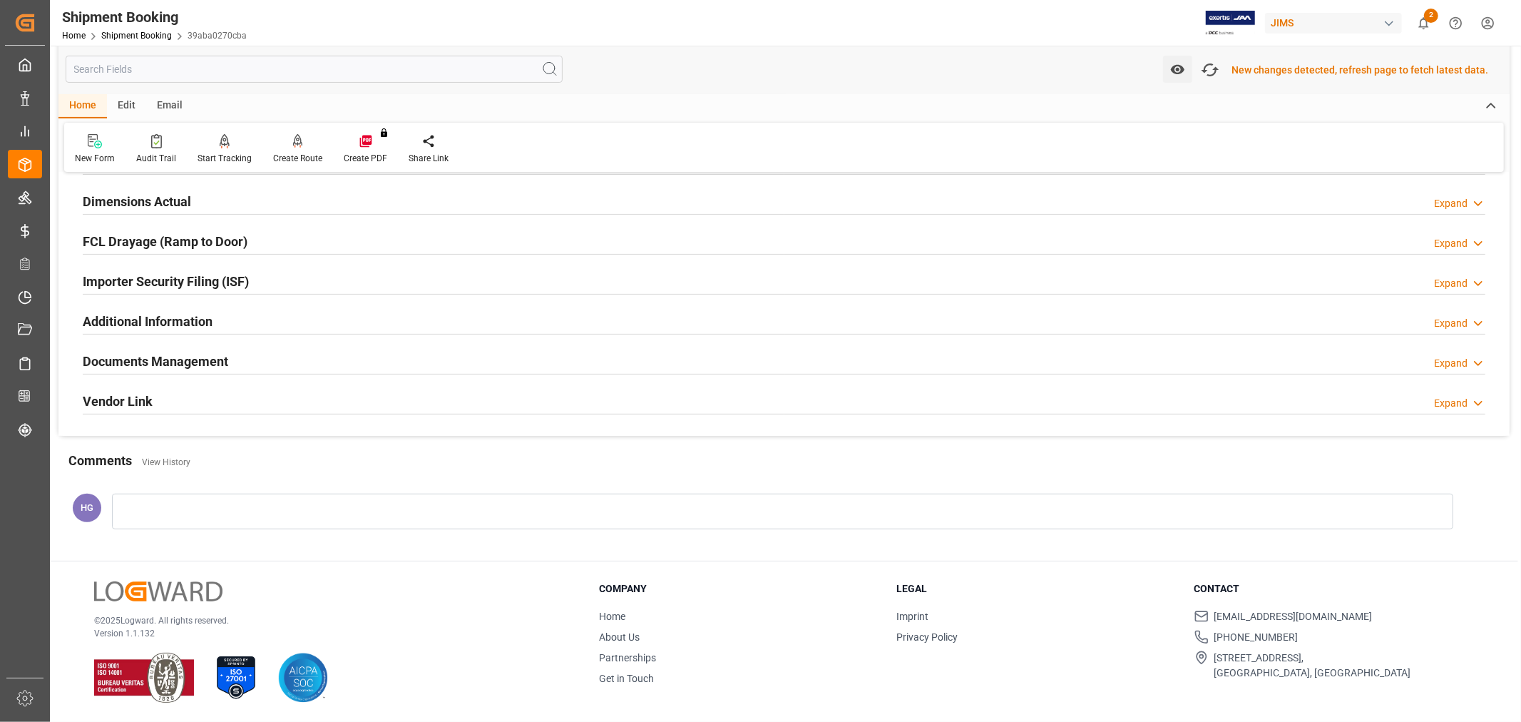
scroll to position [352, 0]
click at [642, 136] on div "New Form Audit Trail Start Tracking Create Empty Shipment Tracking Create Route…" at bounding box center [784, 147] width 1440 height 49
click at [622, 111] on div "Home Edit Email" at bounding box center [783, 105] width 1451 height 24
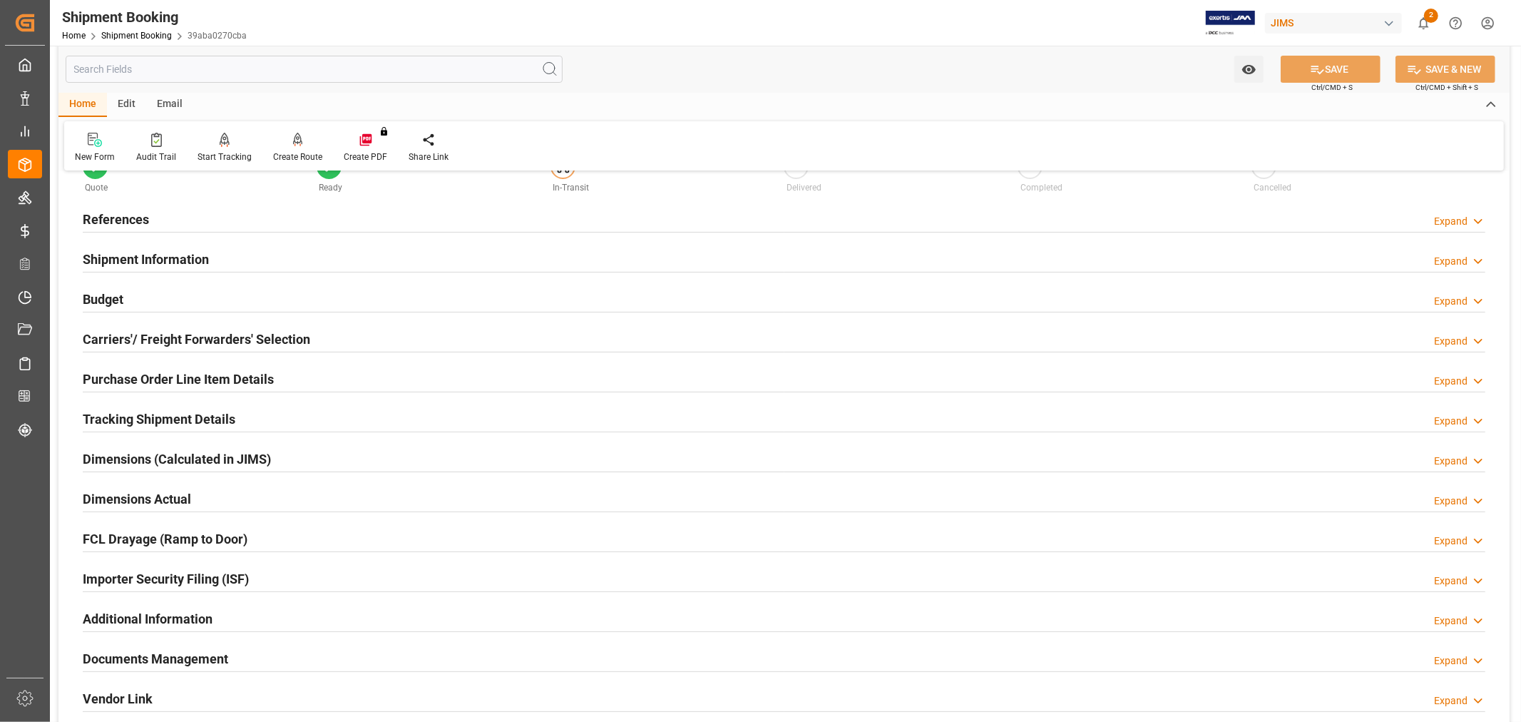
scroll to position [79, 0]
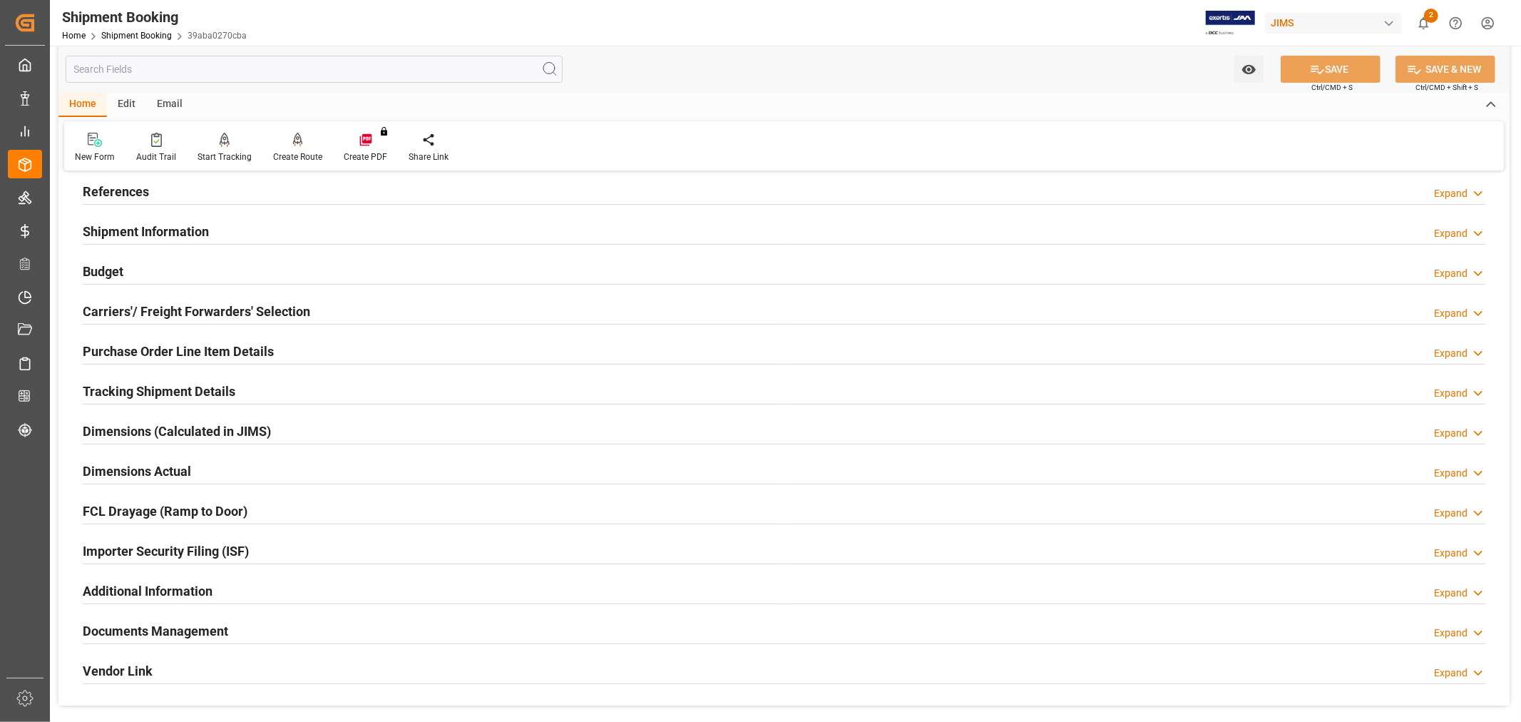
click at [157, 383] on h2 "Tracking Shipment Details" at bounding box center [159, 390] width 153 height 19
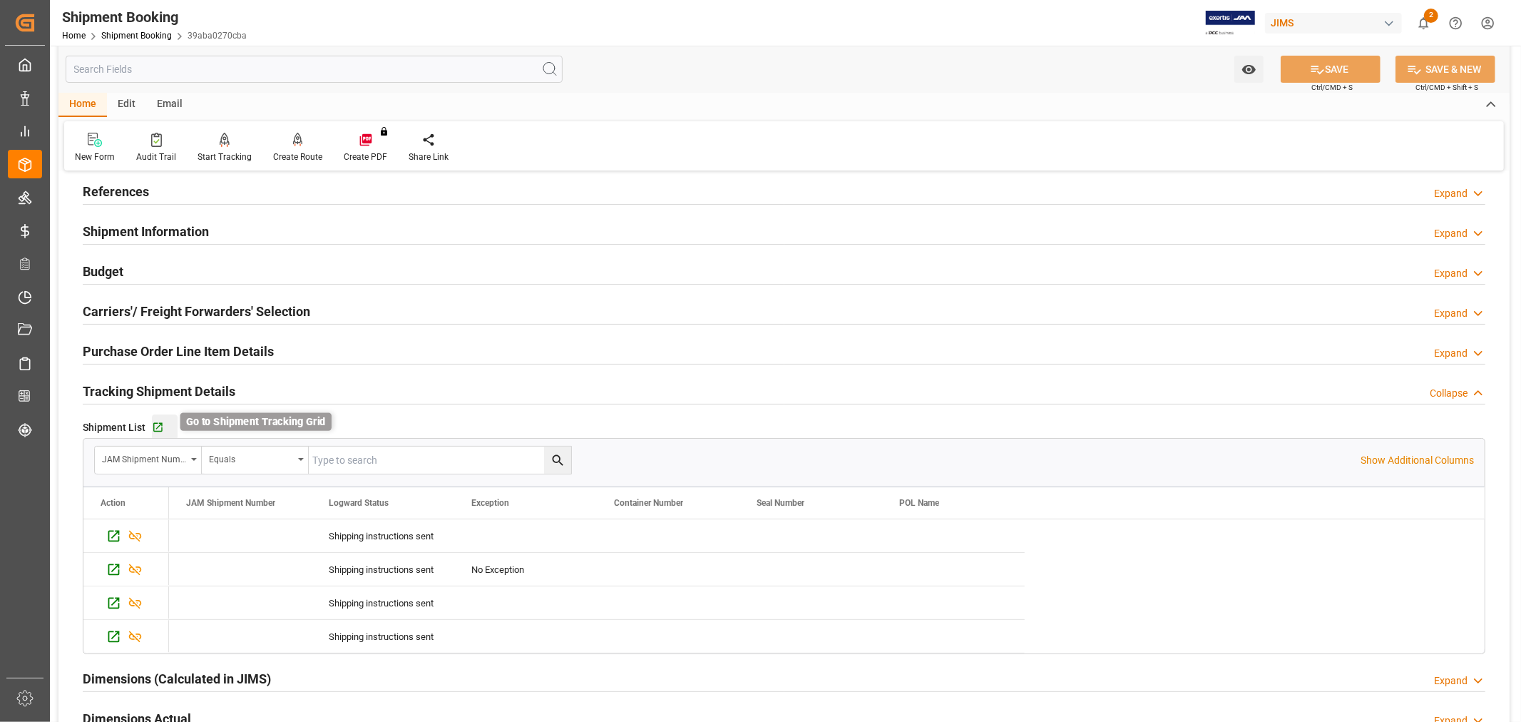
click at [155, 424] on icon "button" at bounding box center [158, 427] width 12 height 12
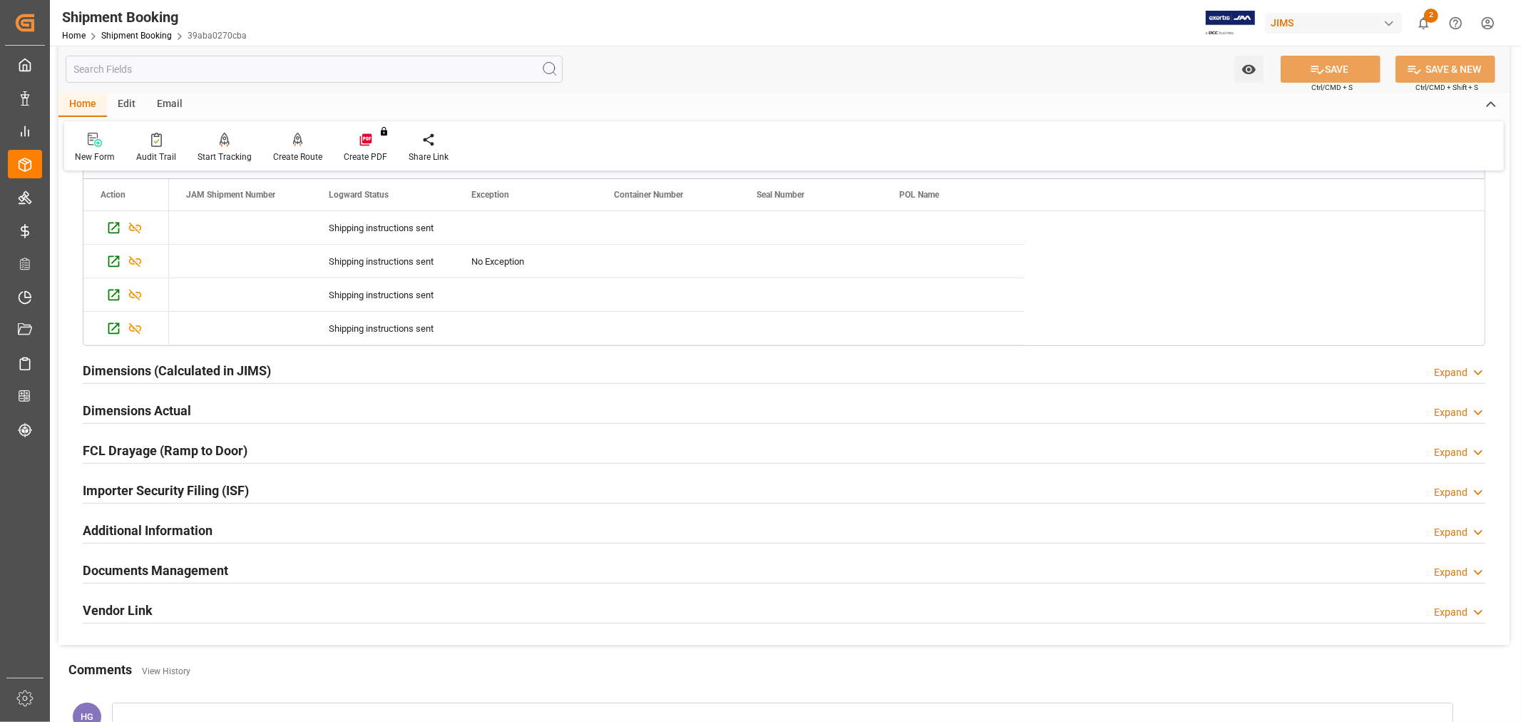
scroll to position [396, 0]
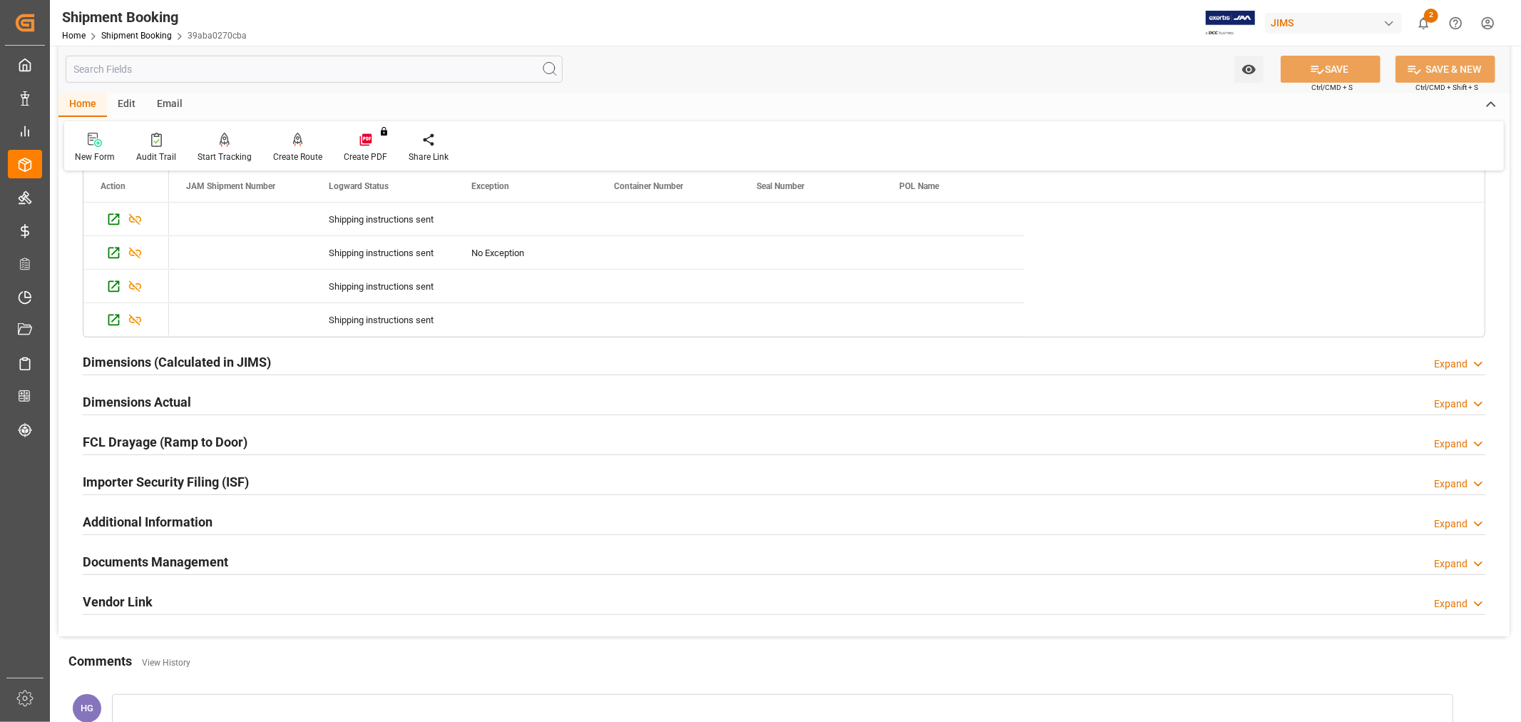
click at [204, 562] on h2 "Documents Management" at bounding box center [155, 561] width 145 height 19
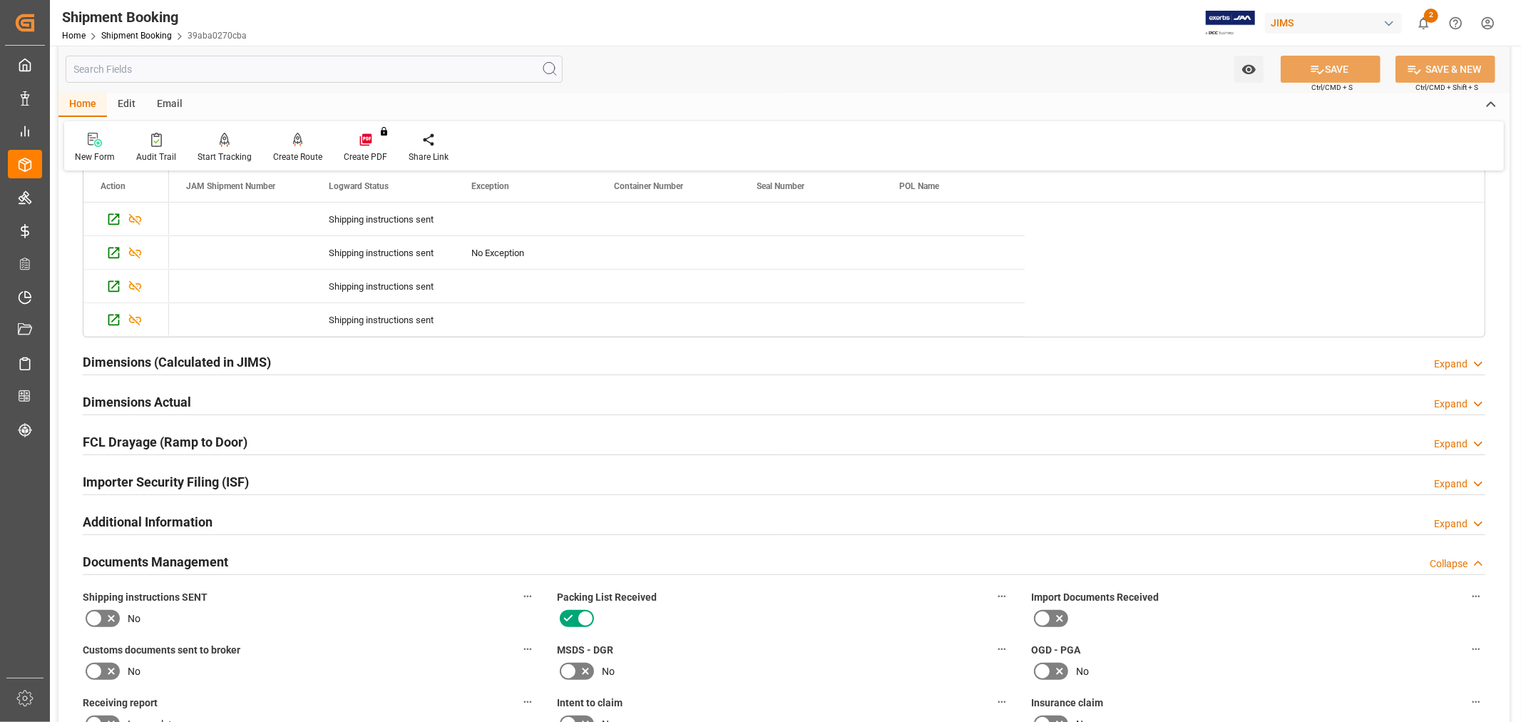
click at [164, 104] on div "Email" at bounding box center [169, 105] width 47 height 24
click at [87, 148] on div "Send Email" at bounding box center [96, 147] width 65 height 31
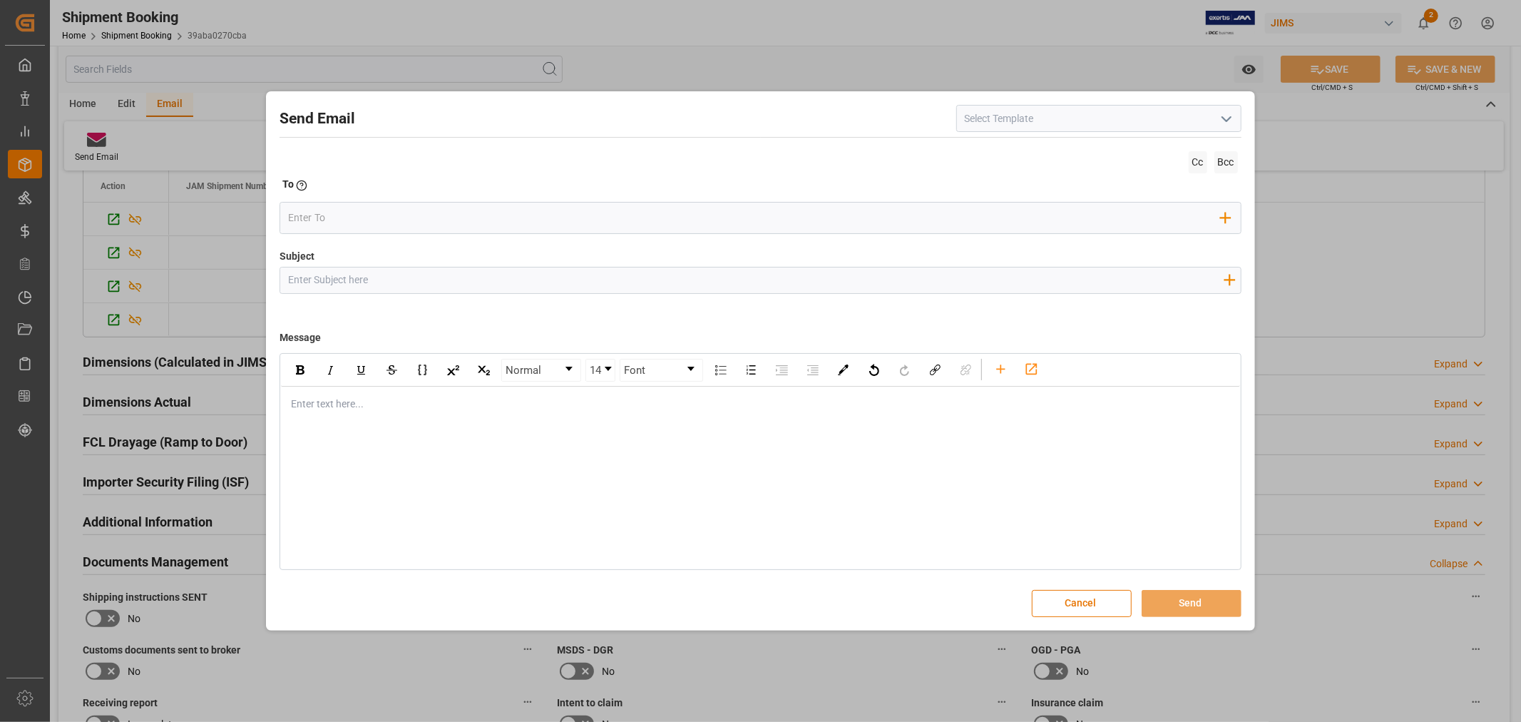
click at [1226, 117] on icon "open menu" at bounding box center [1226, 119] width 17 height 17
click at [1050, 148] on div "2BOOK - Ocean - Air freight" at bounding box center [1099, 150] width 284 height 32
type input "2BOOK - Ocean - Air freight"
type input "2BOOK {{jamReferenceNumber}} {{supplierFullName}} Ship from: {{country}} Ship t…"
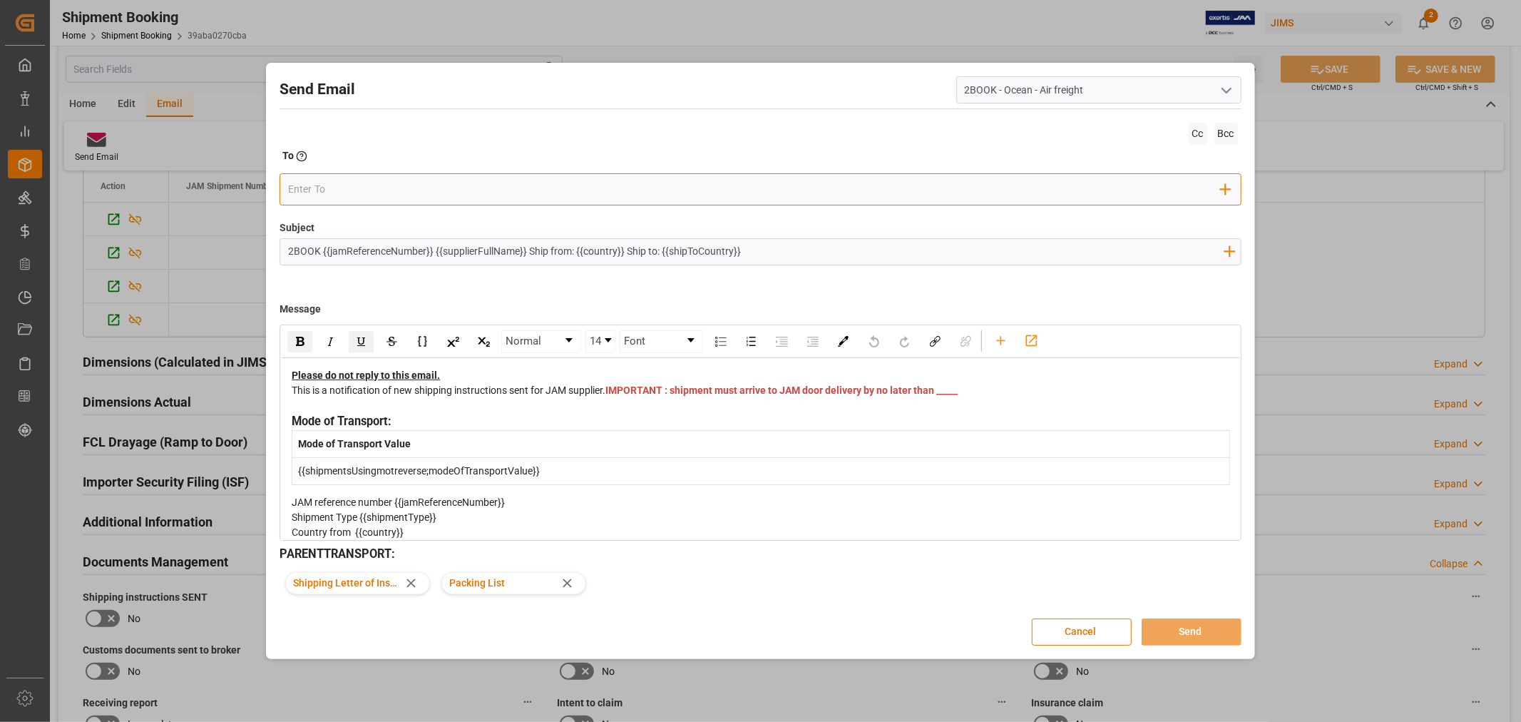
click at [521, 187] on input "email" at bounding box center [754, 189] width 933 height 21
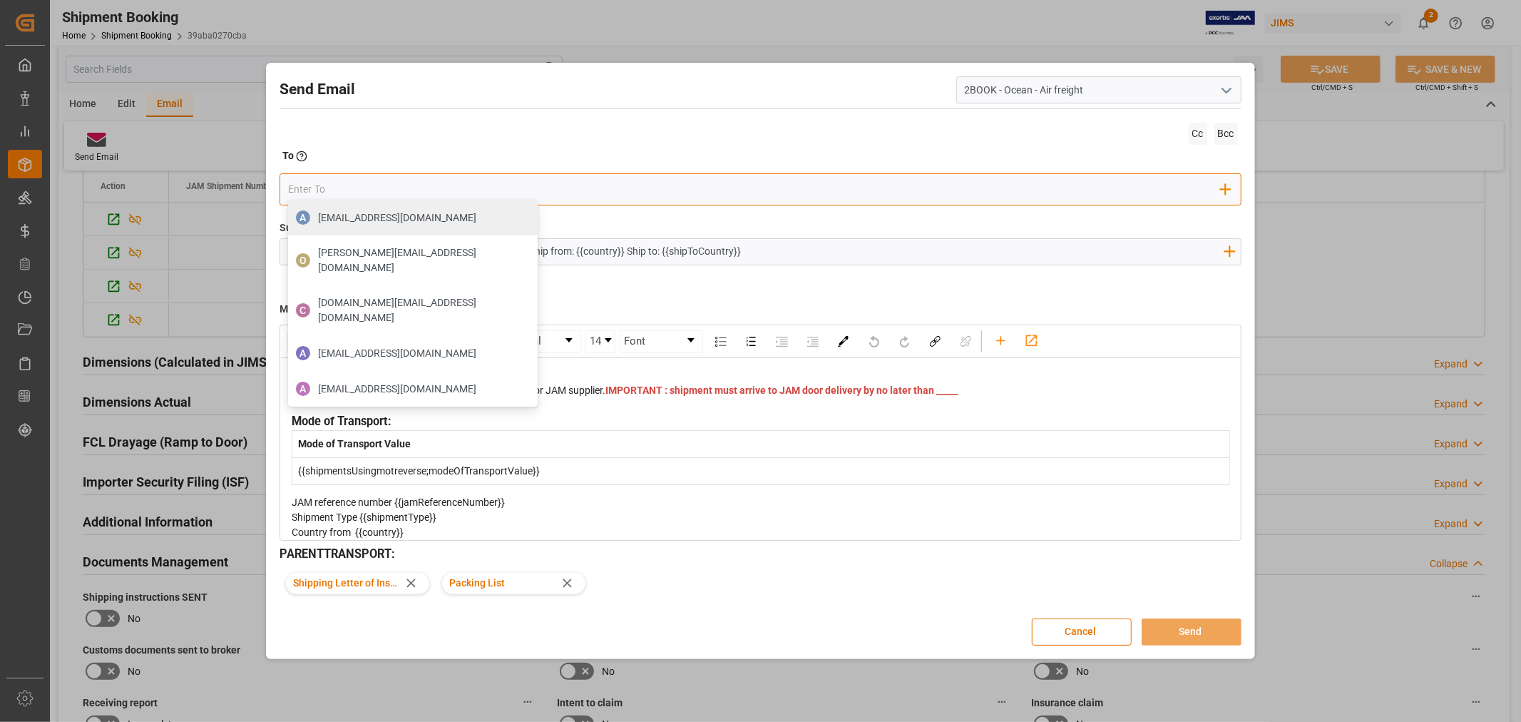
type input "nitin.bhugun@jamindustries.com"
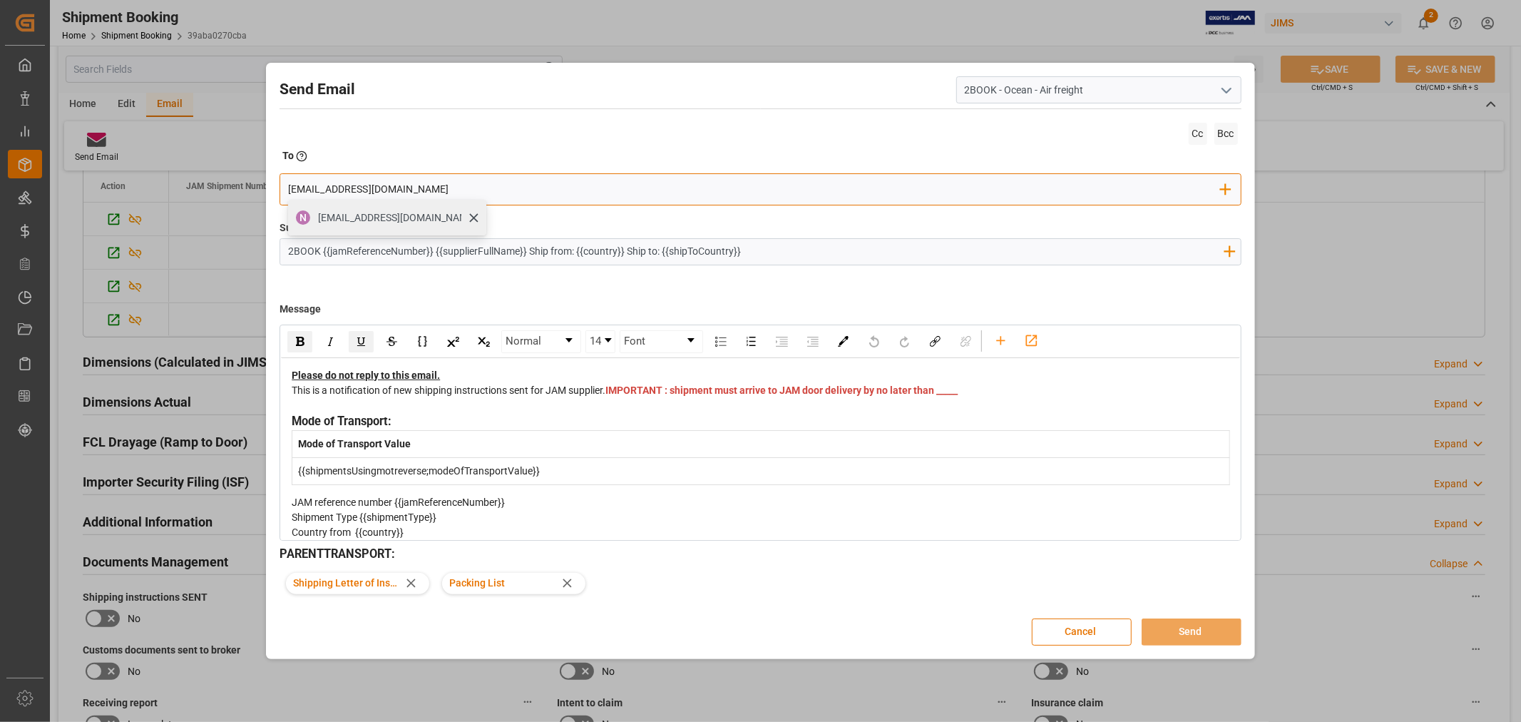
click at [402, 212] on span "nitin.bhugun@jamindustries.com" at bounding box center [397, 217] width 158 height 15
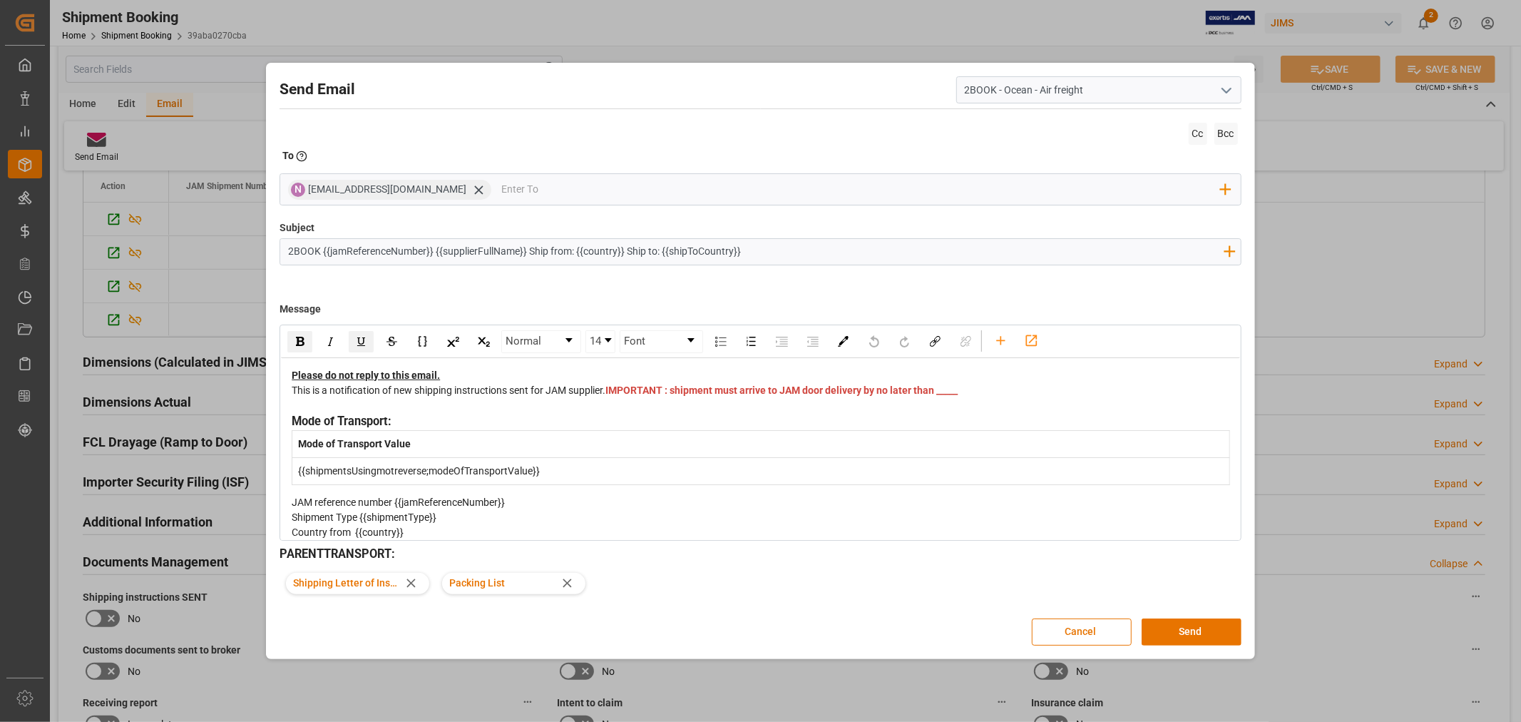
click at [647, 403] on div "This is a notification of new shipping instructions sent for JAM supplier. IMPO…" at bounding box center [761, 398] width 938 height 30
drag, startPoint x: 665, startPoint y: 402, endPoint x: 622, endPoint y: 404, distance: 42.8
click at [622, 404] on div "This is a notification of new shipping instructions sent for JAM supplier. IMPO…" at bounding box center [761, 398] width 938 height 30
click at [813, 408] on div "This is a notification of new shipping instructions sent for JAM supplier. IMPO…" at bounding box center [761, 398] width 938 height 30
click at [1177, 627] on button "Send" at bounding box center [1192, 631] width 100 height 27
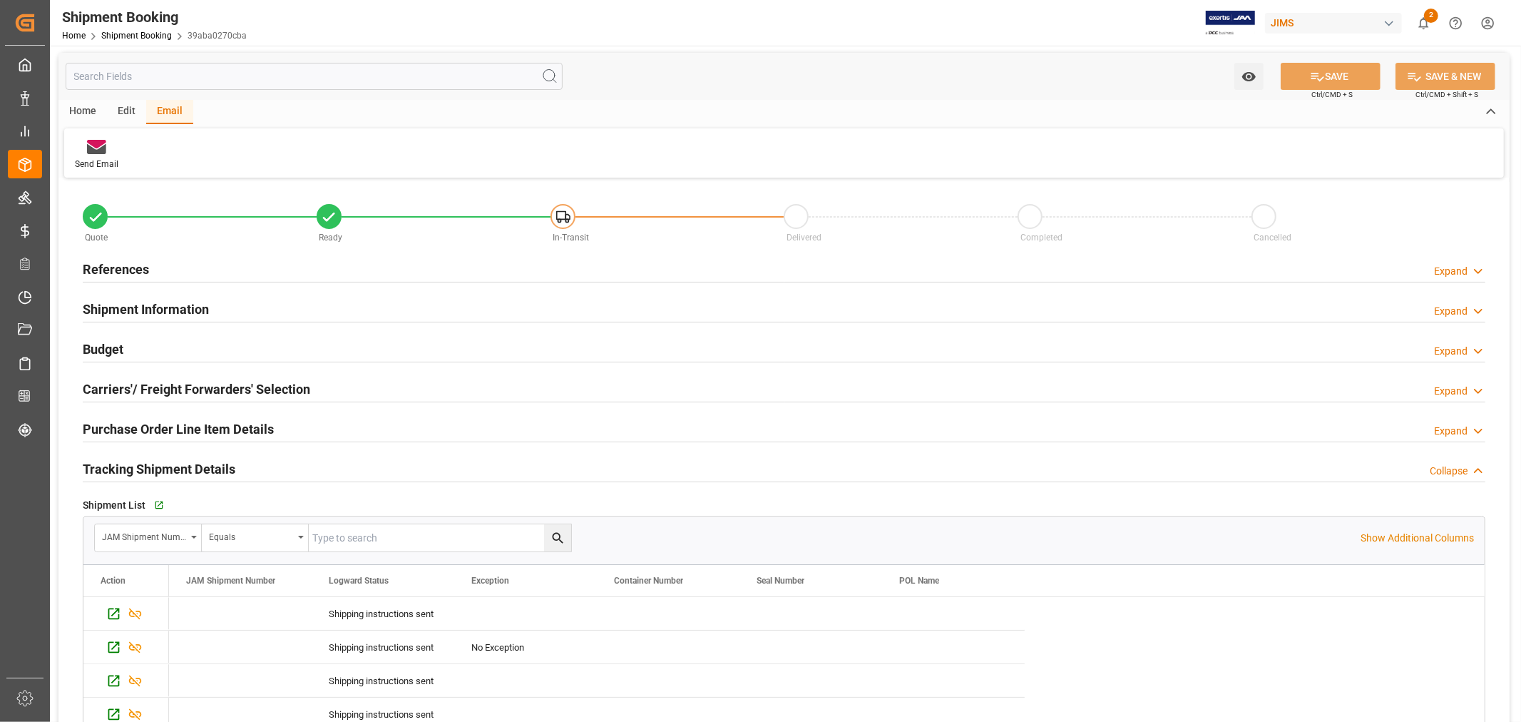
scroll to position [0, 0]
click at [138, 34] on link "Shipment Booking" at bounding box center [136, 36] width 71 height 10
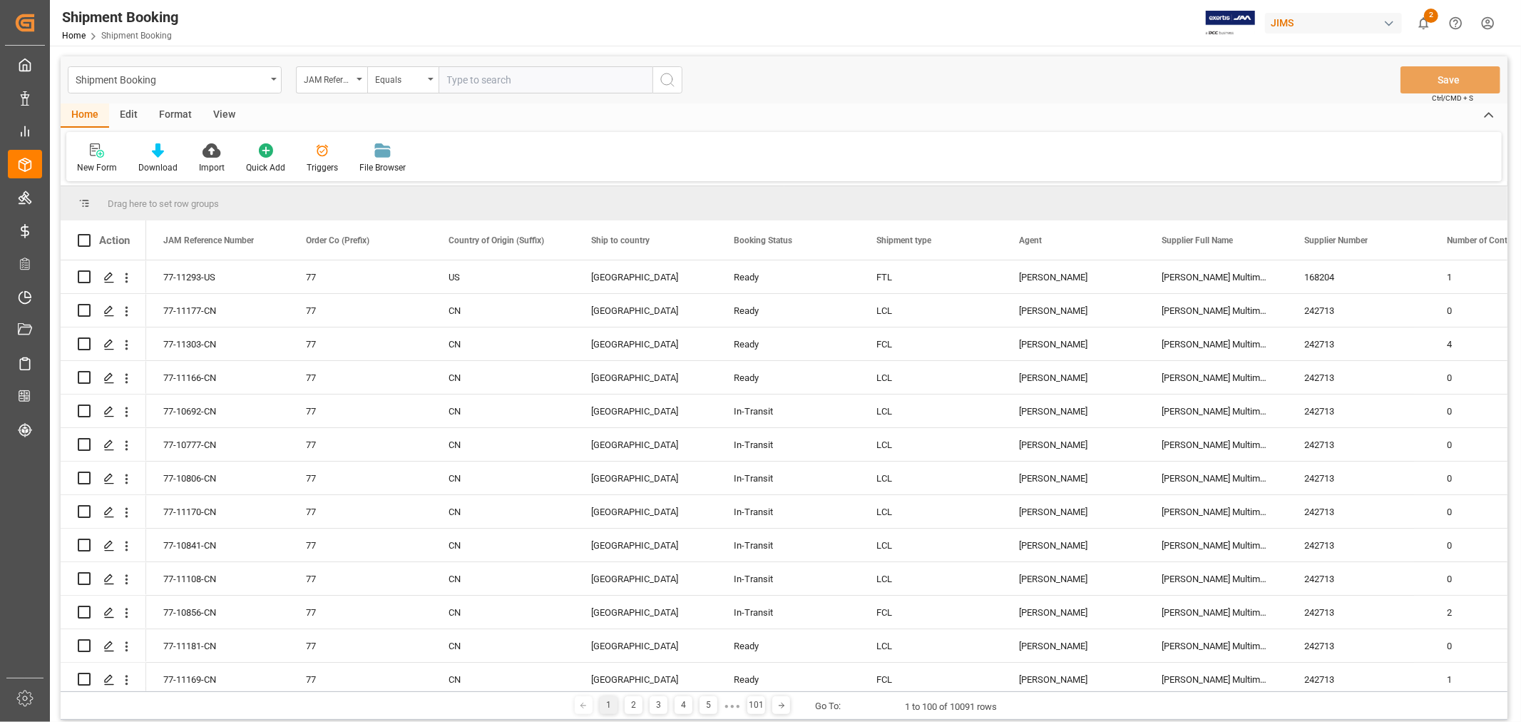
click at [540, 78] on input "text" at bounding box center [546, 79] width 214 height 27
type input "77-11803-cn"
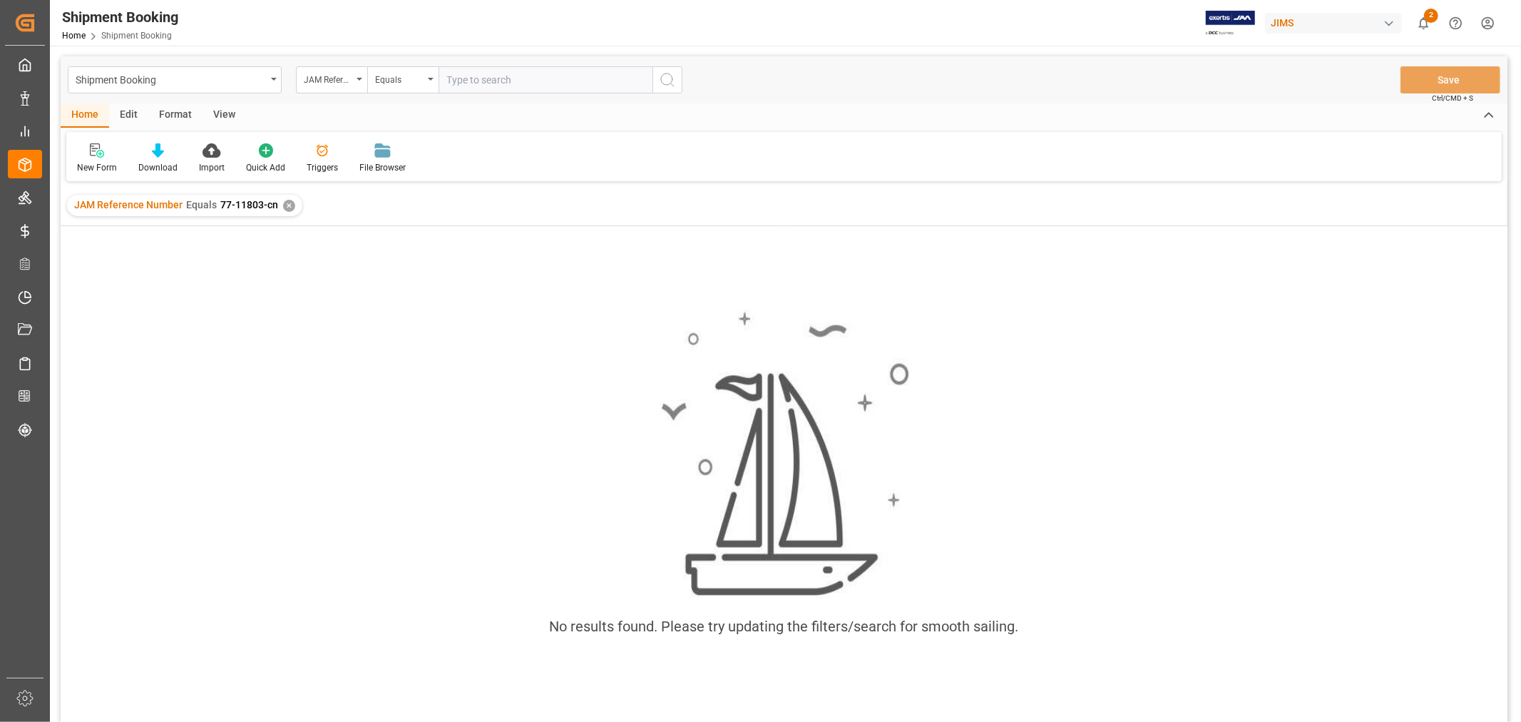
click at [277, 202] on div "JAM Reference Number Equals 77-11803-cn ✕" at bounding box center [184, 205] width 235 height 21
click at [287, 210] on div "✕" at bounding box center [289, 206] width 12 height 12
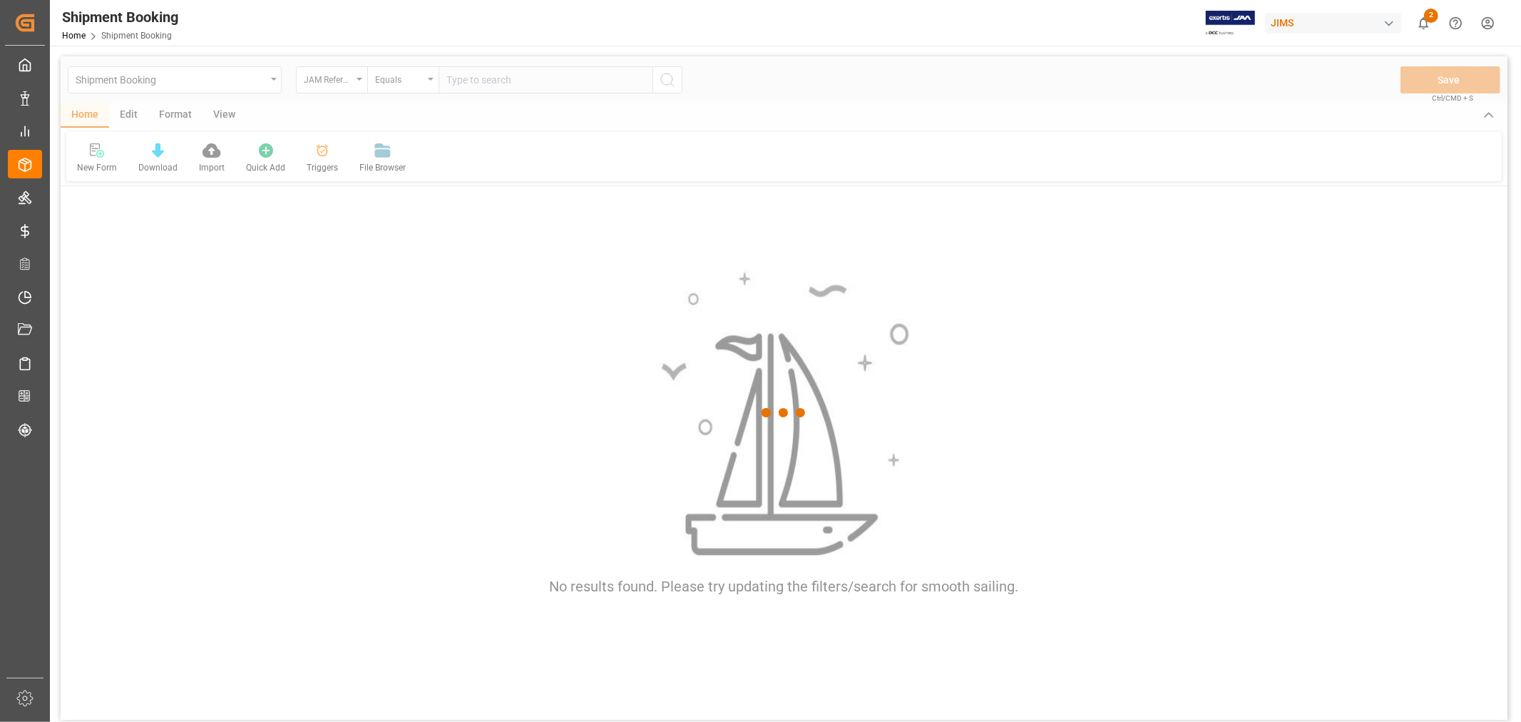
click at [529, 83] on div at bounding box center [784, 412] width 1447 height 713
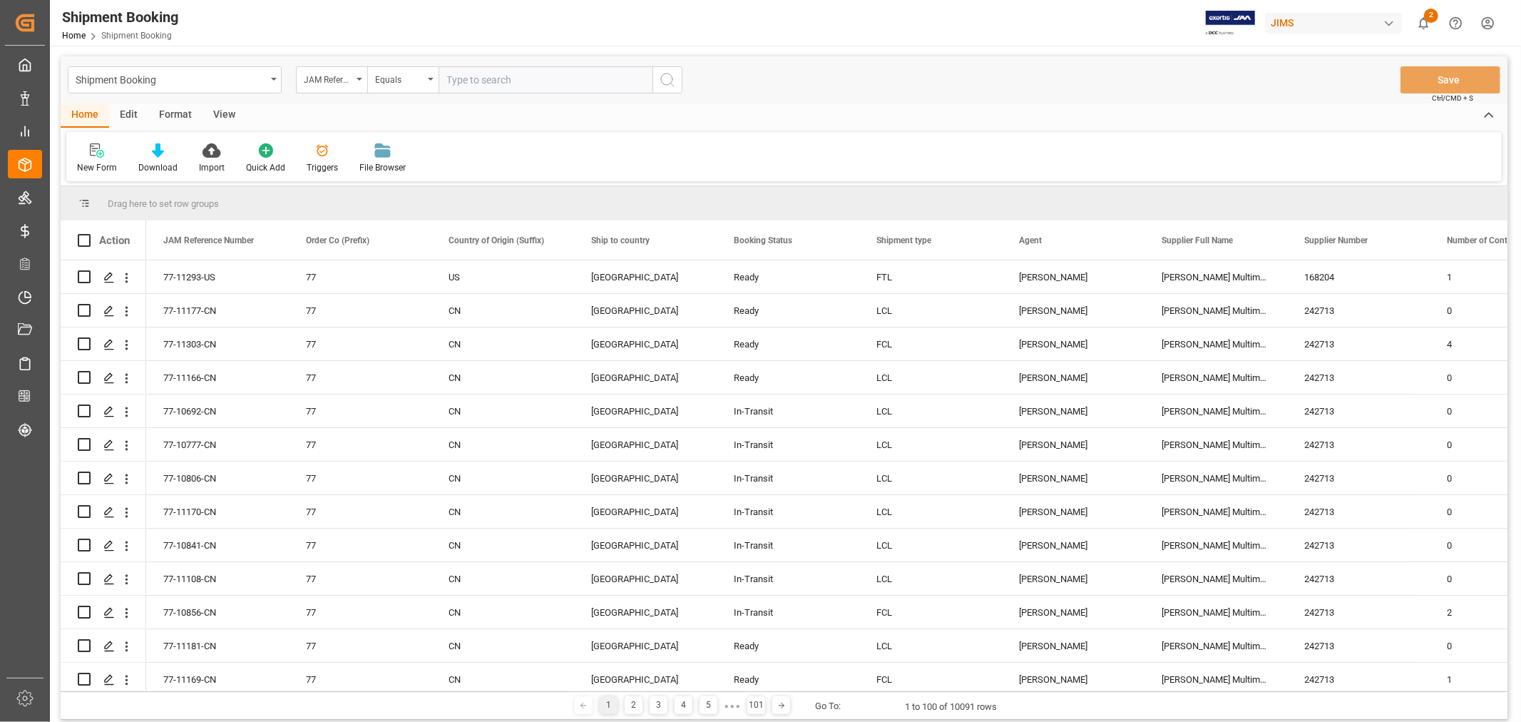
click at [528, 80] on input "text" at bounding box center [546, 79] width 214 height 27
paste input "77-10813-CN"
click at [447, 76] on input "77-10813-CN" at bounding box center [546, 79] width 214 height 27
type input "77-10813-CN"
click at [674, 76] on icon "search button" at bounding box center [667, 79] width 17 height 17
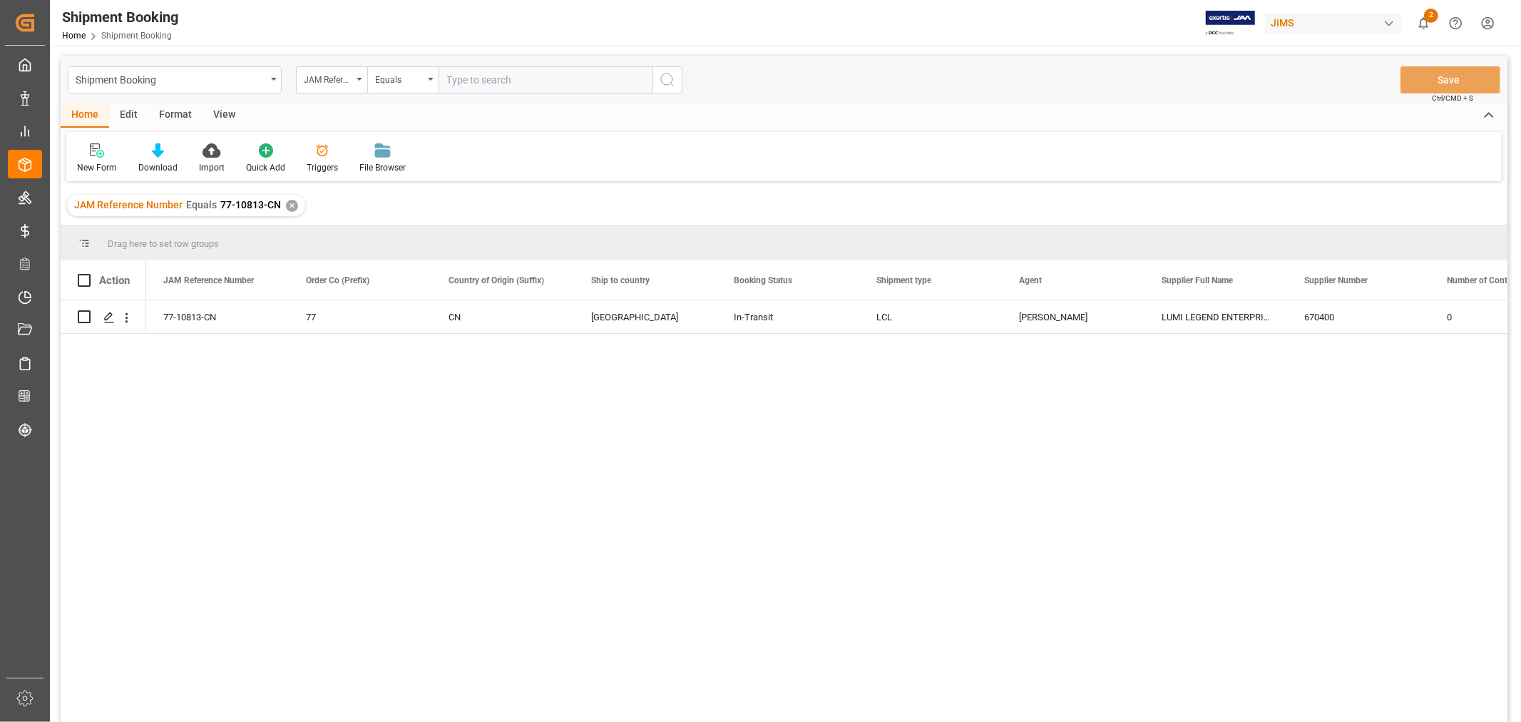
click at [817, 417] on div "77-10813-CN 77 CN Canada In-Transit LCL Catherine Danielson LUMI LEGEND ENTERPR…" at bounding box center [826, 515] width 1361 height 431
click at [680, 386] on div "77-10813-CN 77 CN Canada In-Transit LCL Catherine Danielson LUMI LEGEND ENTERPR…" at bounding box center [826, 515] width 1361 height 431
click at [292, 203] on div "✕" at bounding box center [292, 206] width 12 height 12
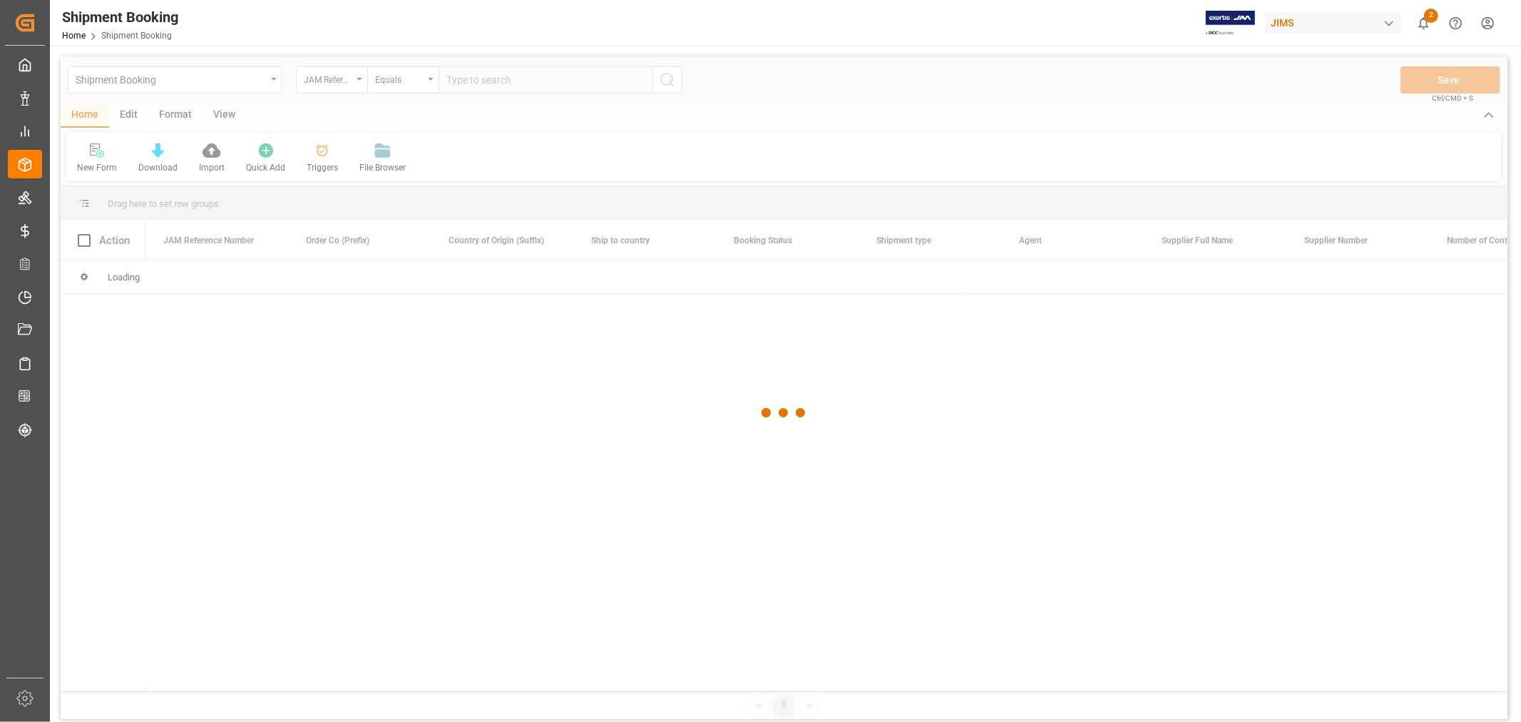
click at [483, 72] on div at bounding box center [784, 412] width 1447 height 713
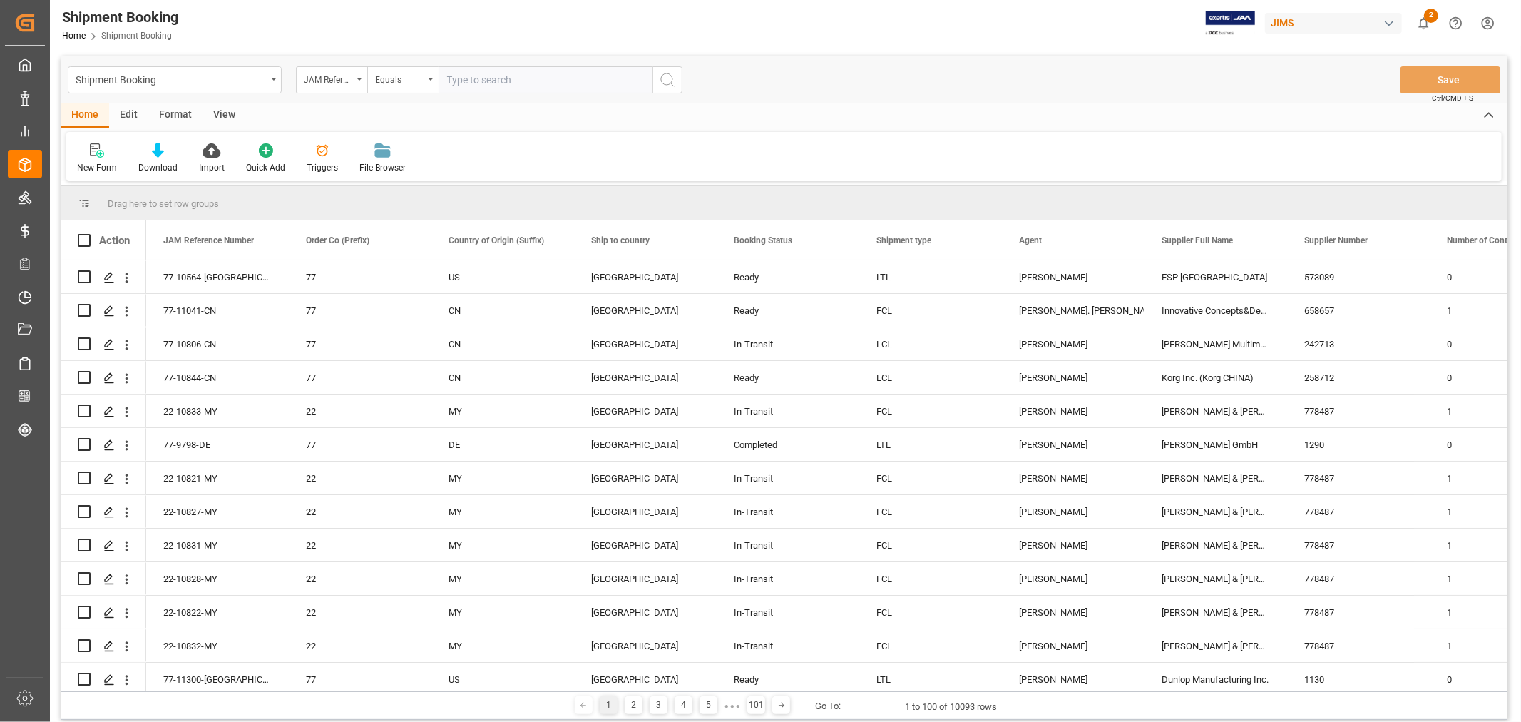
click at [474, 79] on input "text" at bounding box center [546, 79] width 214 height 27
paste input "77-10509-CN"
type input "77-10509-CN"
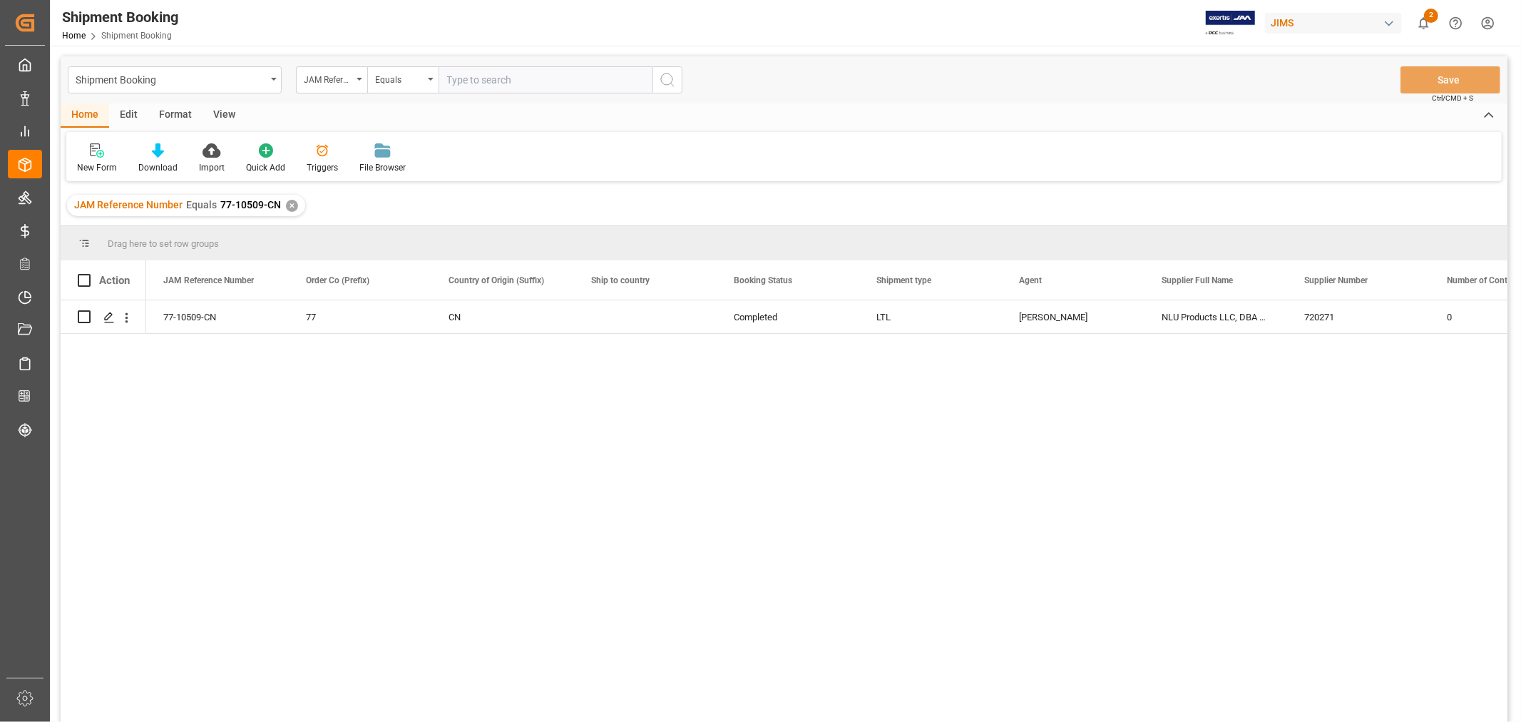
click at [222, 110] on div "View" at bounding box center [224, 115] width 43 height 24
click at [84, 165] on div "Default" at bounding box center [91, 167] width 28 height 13
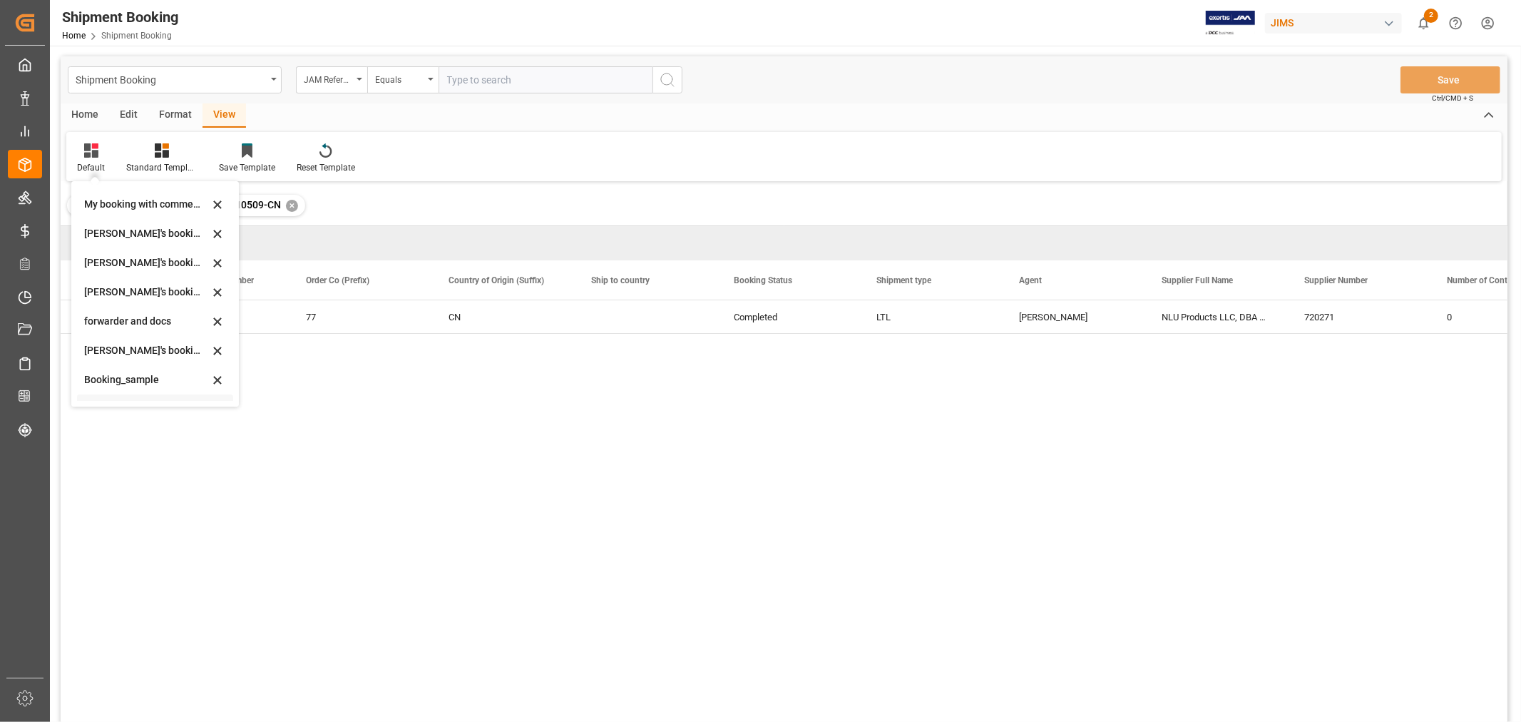
scroll to position [136, 0]
click at [127, 389] on div "booking_5" at bounding box center [146, 386] width 125 height 15
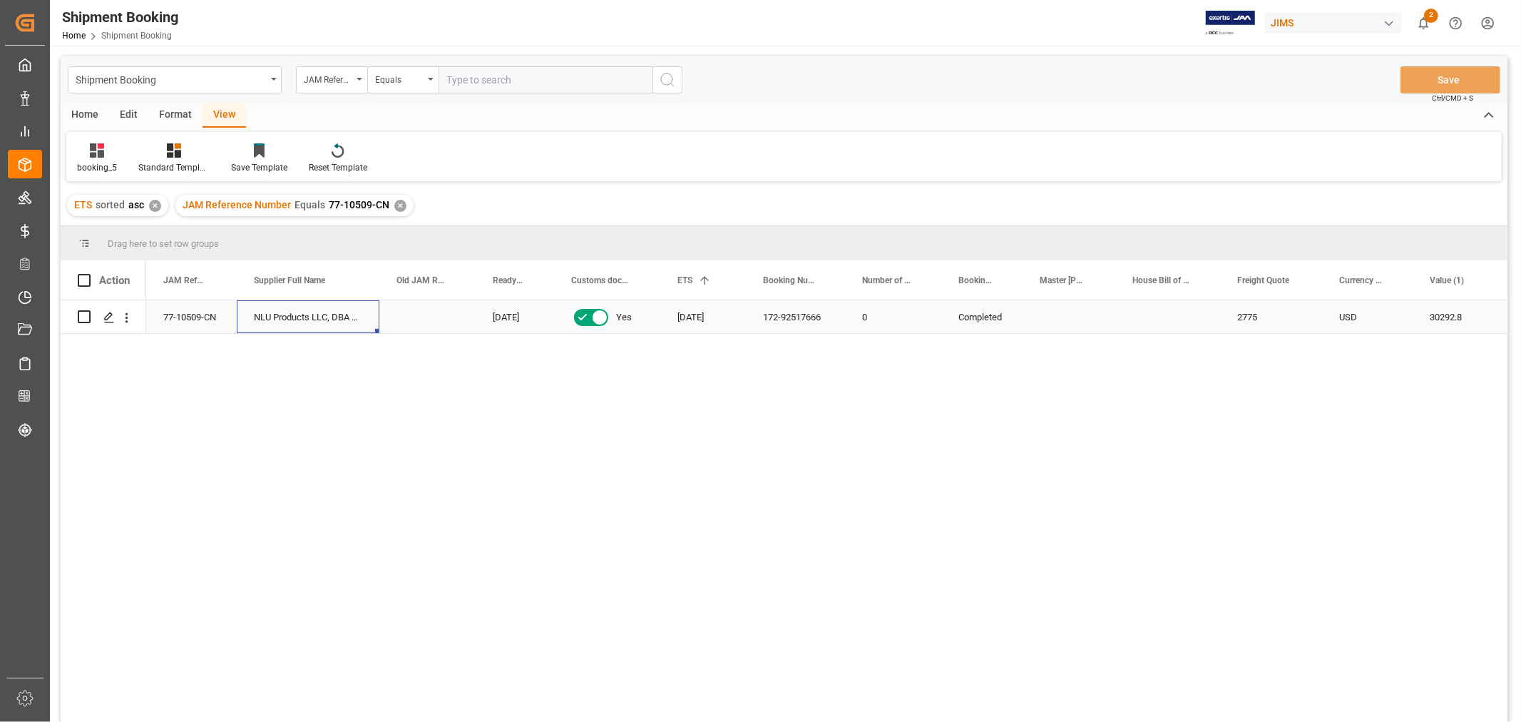
click at [336, 319] on div "NLU Products LLC, DBA Bodyguardz (Consig" at bounding box center [308, 316] width 143 height 33
click at [394, 201] on div "✕" at bounding box center [400, 206] width 12 height 12
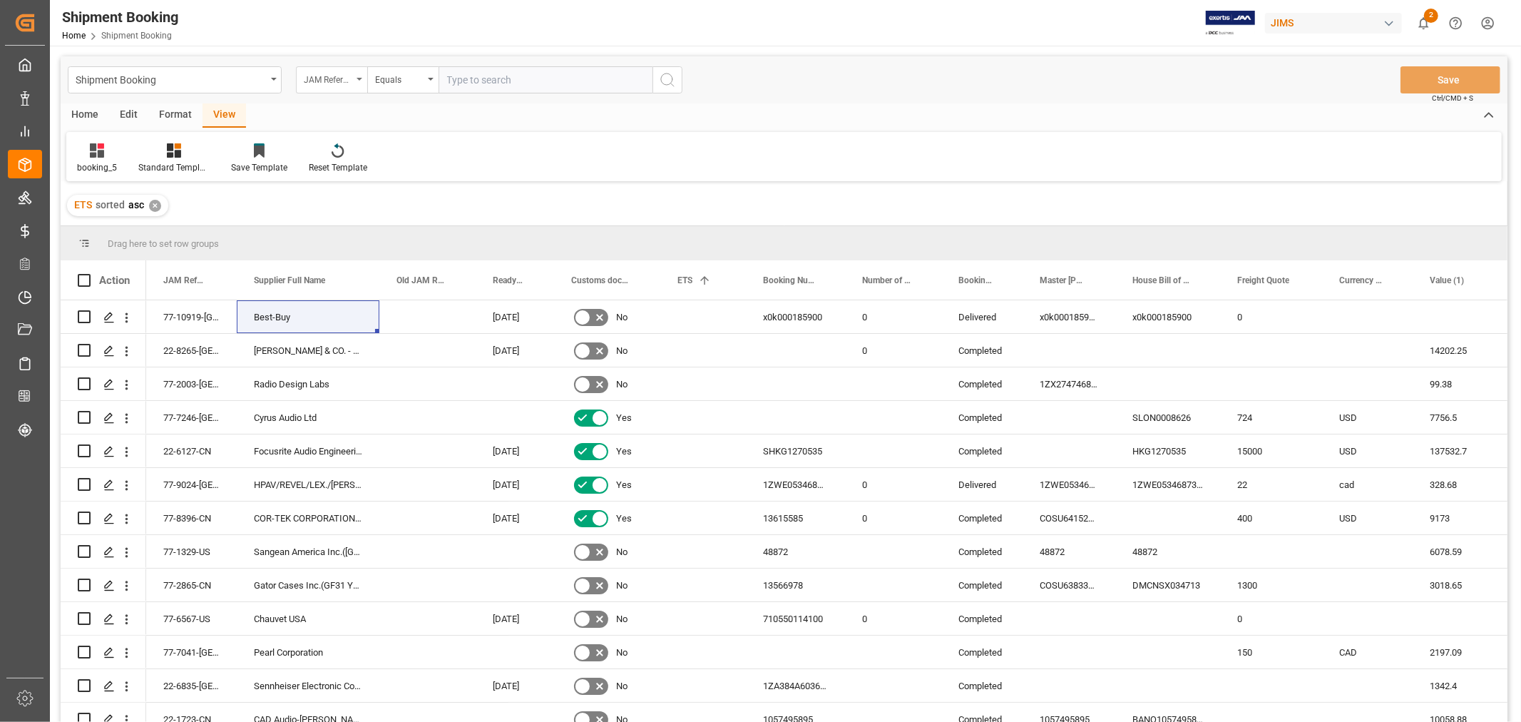
click at [357, 79] on icon "open menu" at bounding box center [360, 79] width 6 height 3
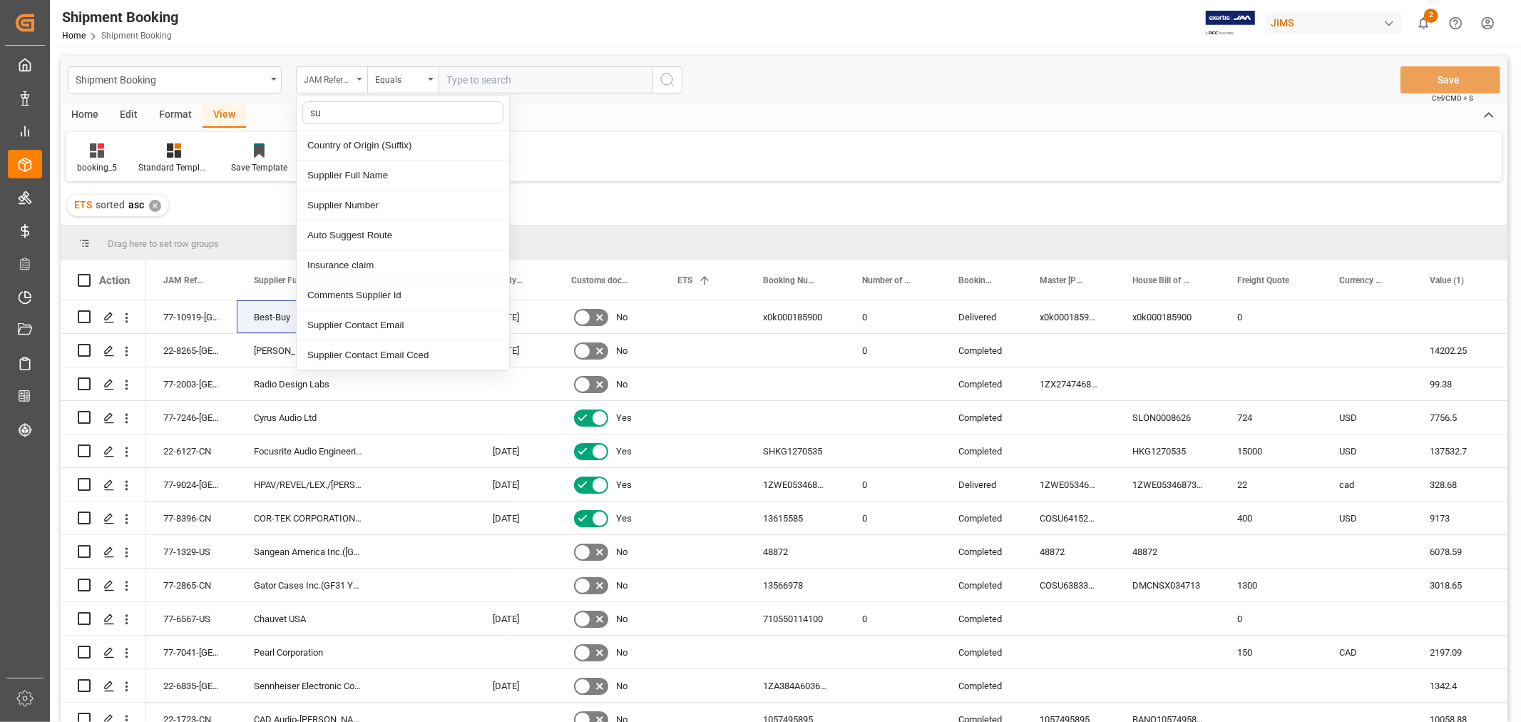
type input "sup"
click at [354, 147] on div "Supplier Full Name" at bounding box center [403, 145] width 212 height 30
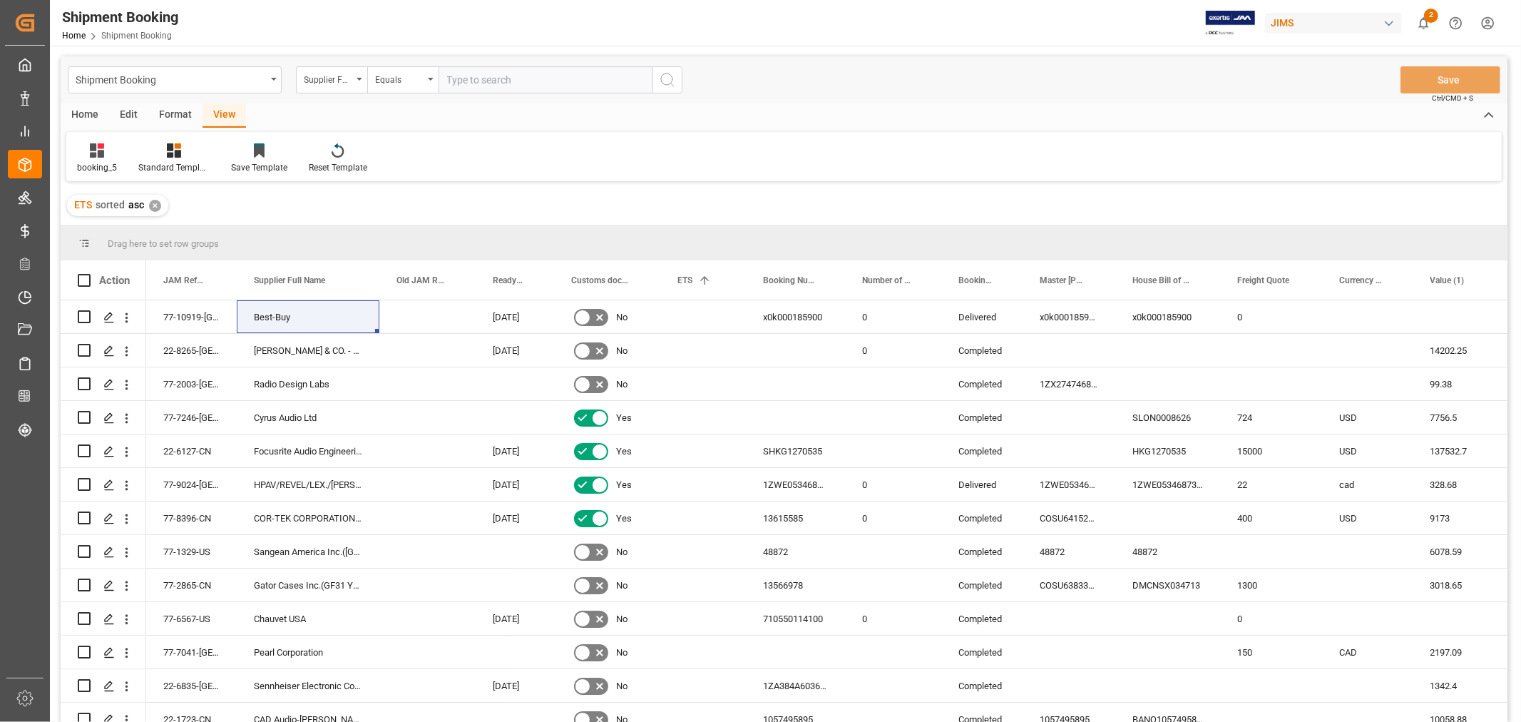
click at [486, 79] on input "text" at bounding box center [546, 79] width 214 height 27
paste input "NLU Products LLC, DBA Bodyguardz (Consig"
type input "NLU Products LLC, DBA Bodyguardz (Consig"
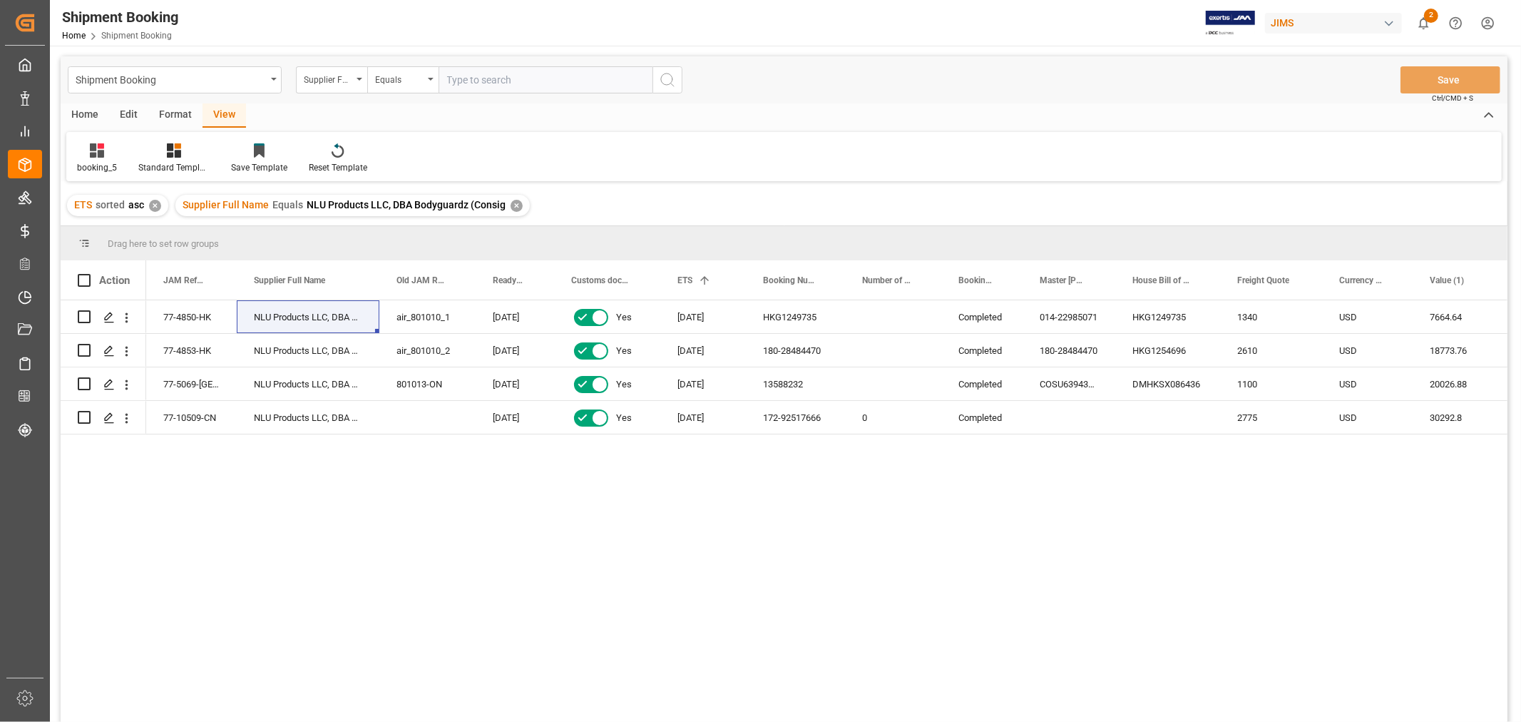
click at [476, 540] on div "77-4850-HK NLU Products LLC, DBA Bodyguardz (Consig air_801010_1 19-08-2024 Yes…" at bounding box center [826, 515] width 1361 height 431
click at [518, 200] on div "Supplier Full Name Equals NLU Products LLC, DBA Bodyguardz (Consig ✕" at bounding box center [352, 205] width 354 height 21
click at [515, 203] on div "✕" at bounding box center [517, 206] width 12 height 12
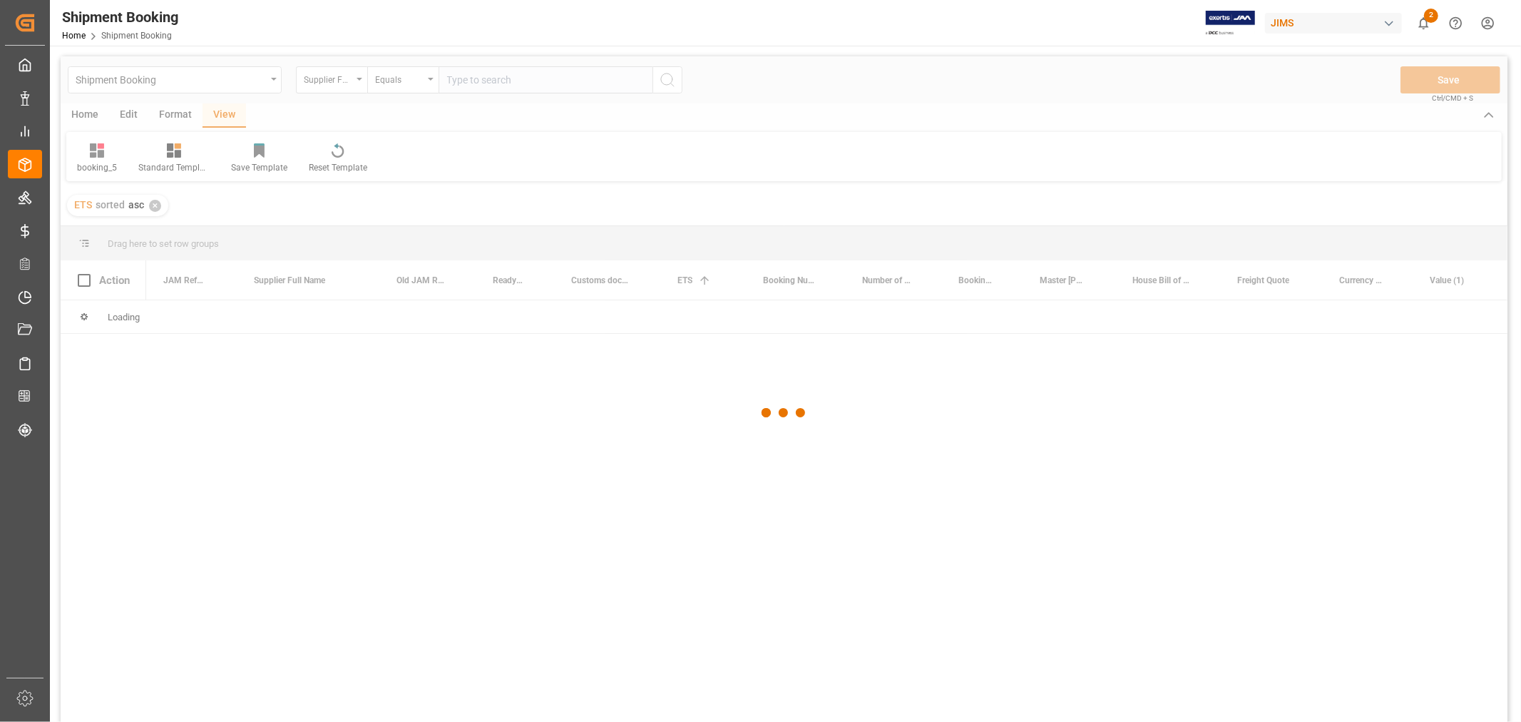
click at [397, 84] on div at bounding box center [784, 412] width 1447 height 713
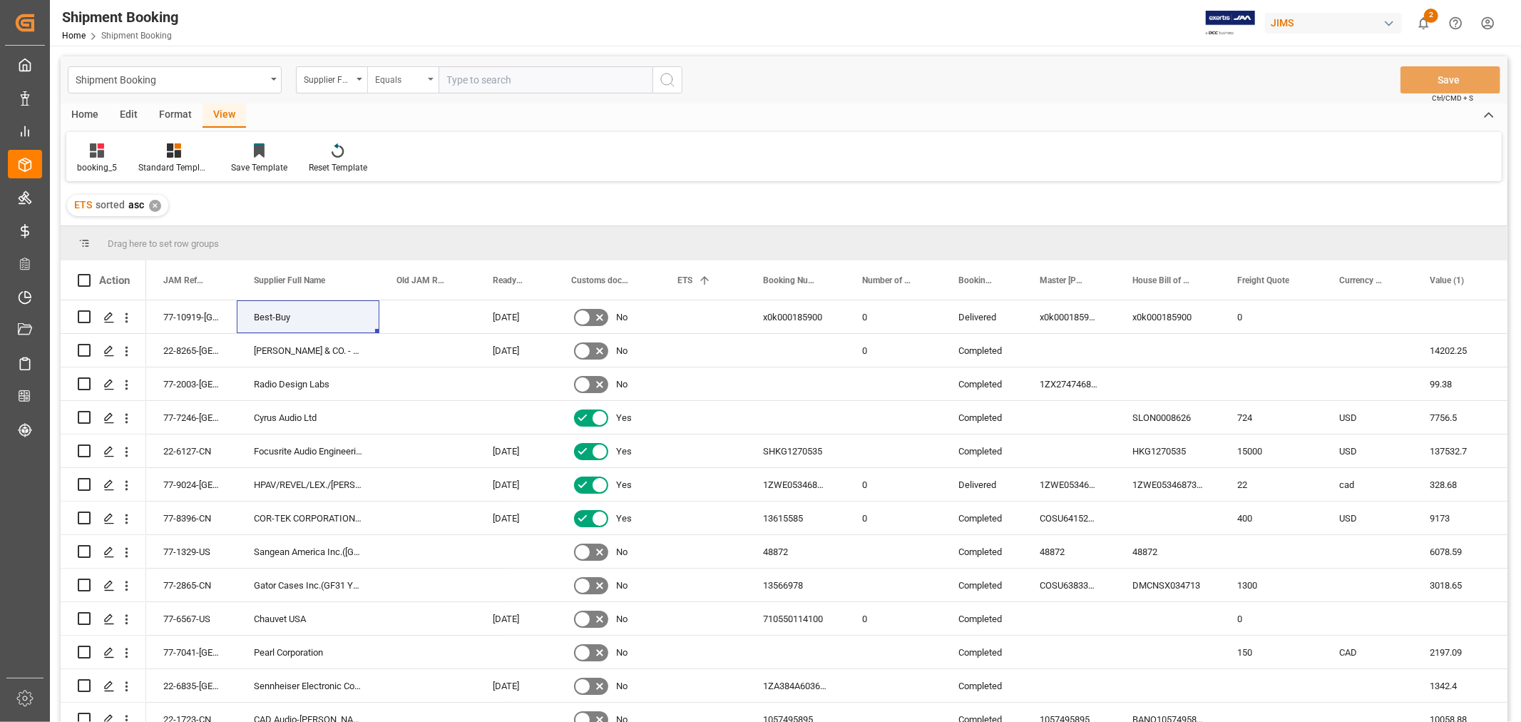
click at [399, 82] on div "Equals" at bounding box center [399, 78] width 48 height 16
type input "cont"
click at [397, 143] on div "Contains" at bounding box center [474, 145] width 212 height 30
click at [474, 81] on input "text" at bounding box center [546, 79] width 214 height 27
paste input "Matter Brands"
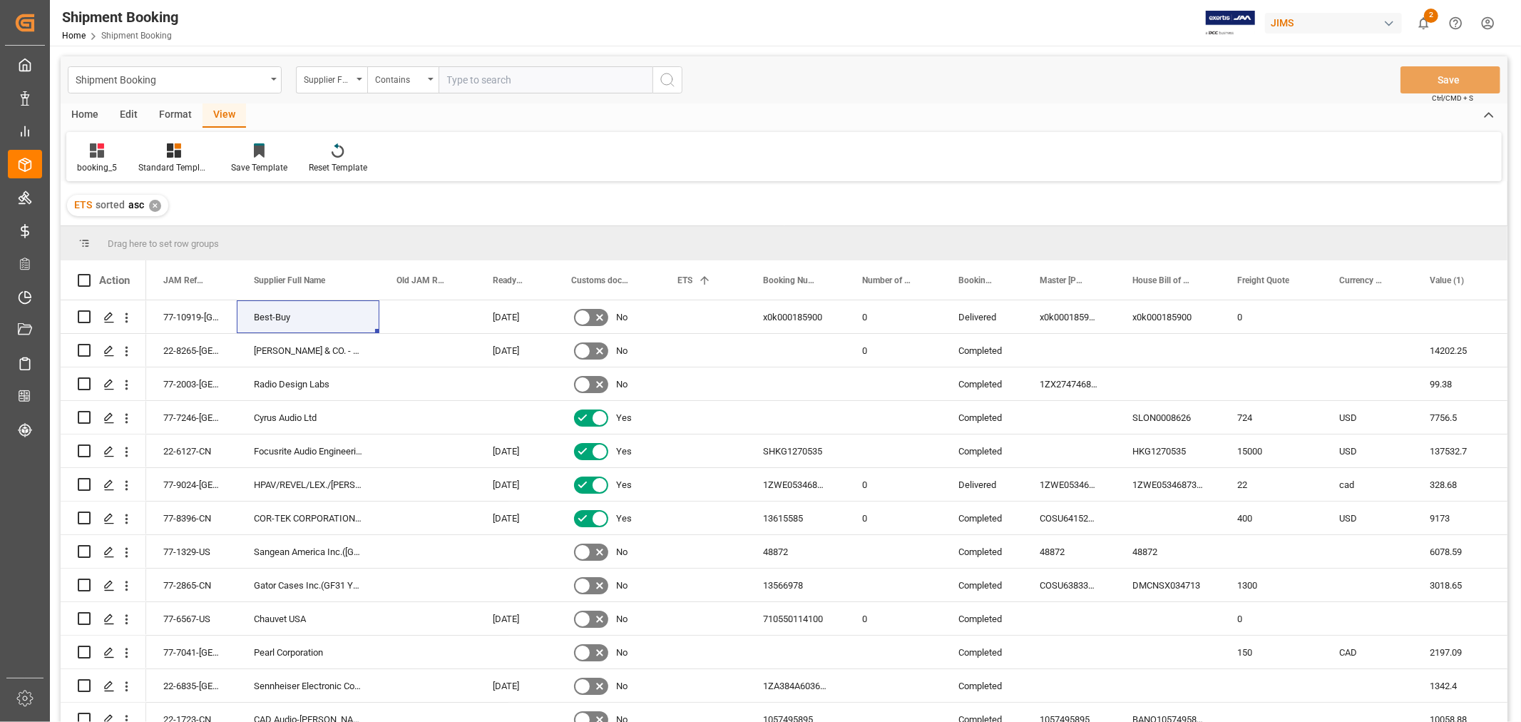
type input "Matter Brands"
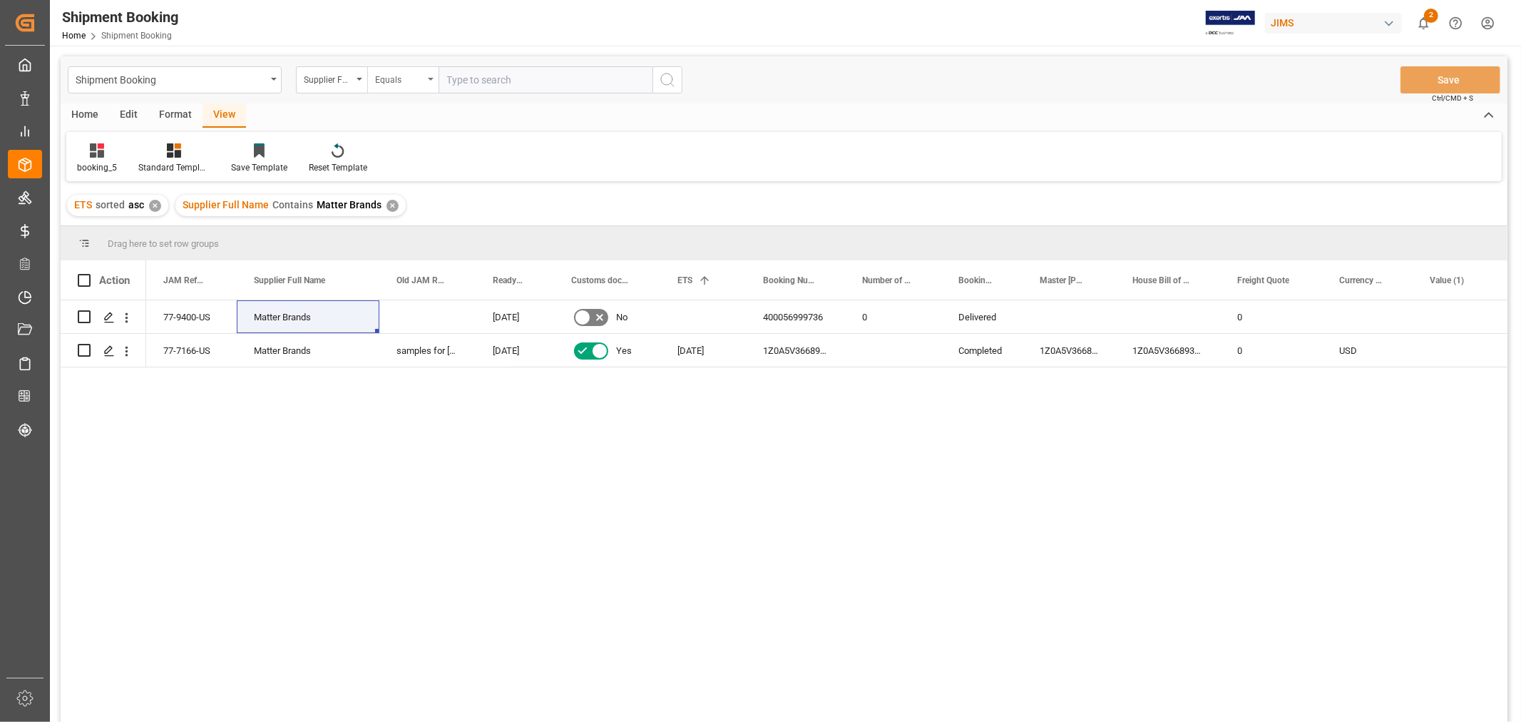
click at [431, 76] on div "Equals" at bounding box center [402, 79] width 71 height 27
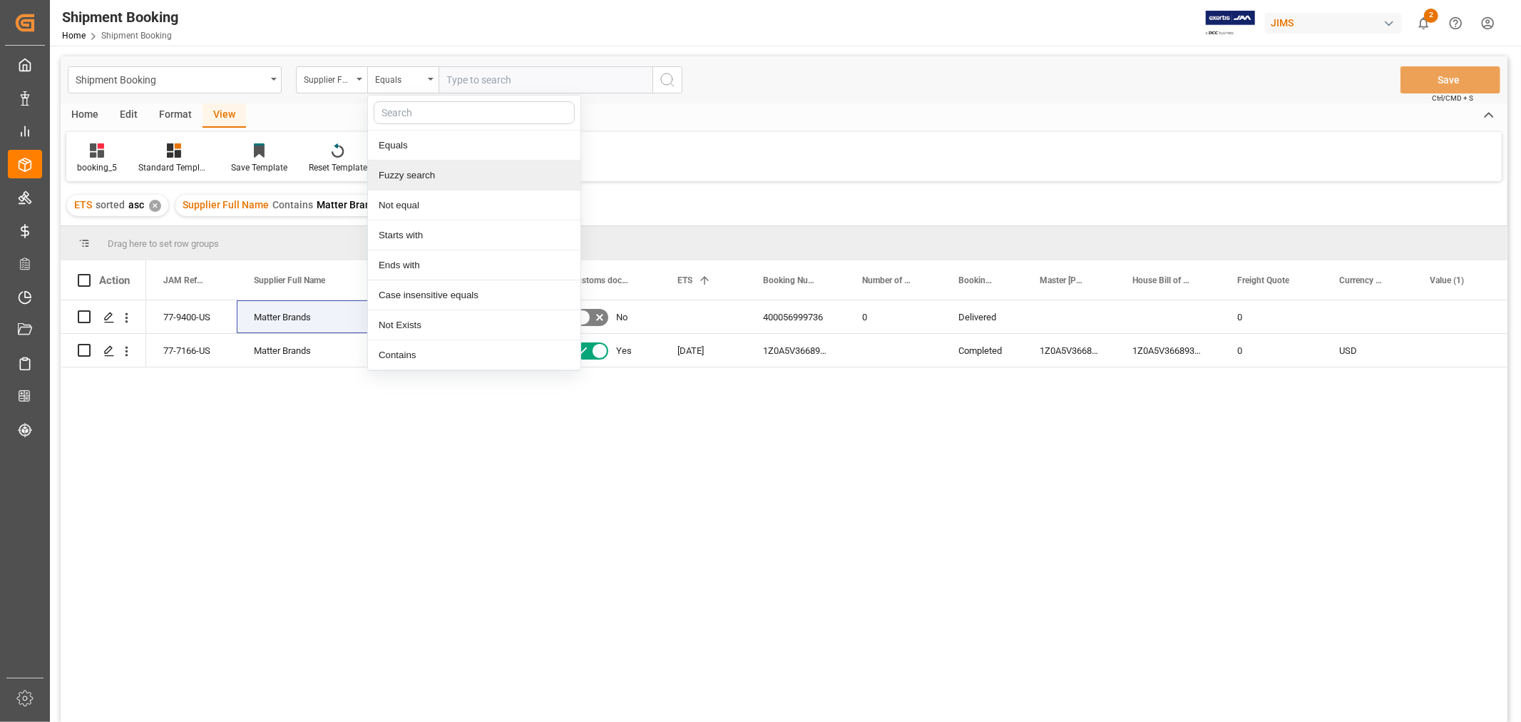
click at [422, 175] on div "Fuzzy search" at bounding box center [474, 175] width 212 height 30
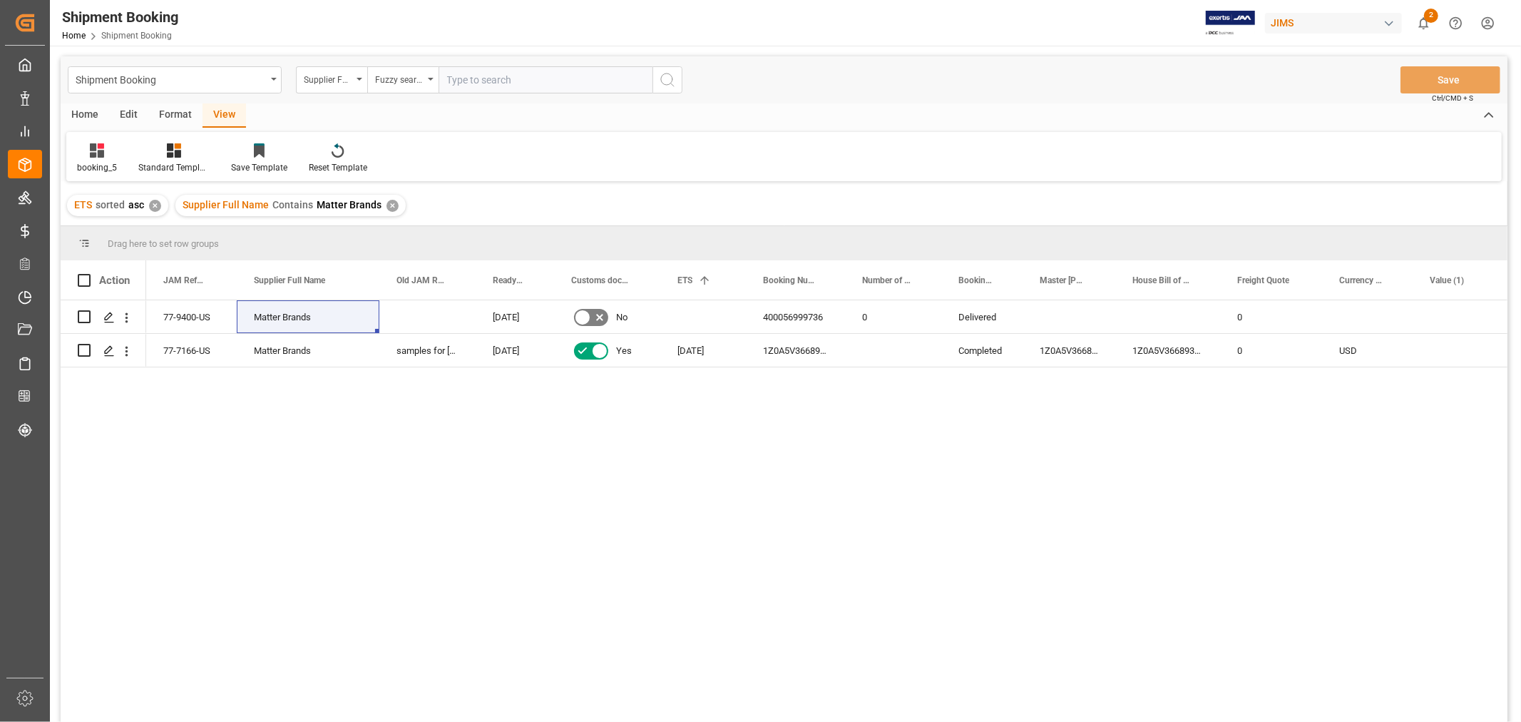
paste input "Matter Brands"
type input "Matter Brands"
click at [389, 205] on div "✕" at bounding box center [392, 206] width 12 height 12
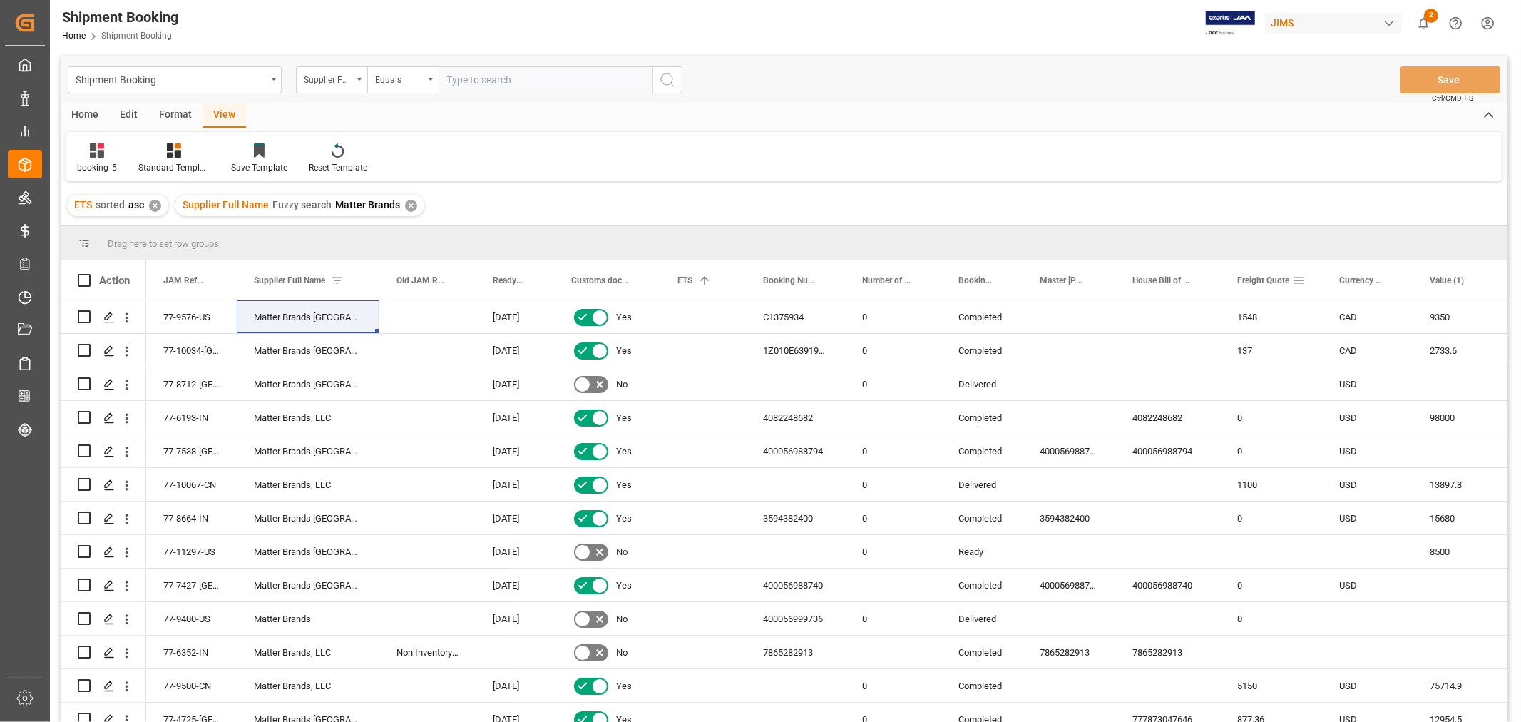
click at [1269, 278] on span "Freight Quote" at bounding box center [1263, 280] width 52 height 10
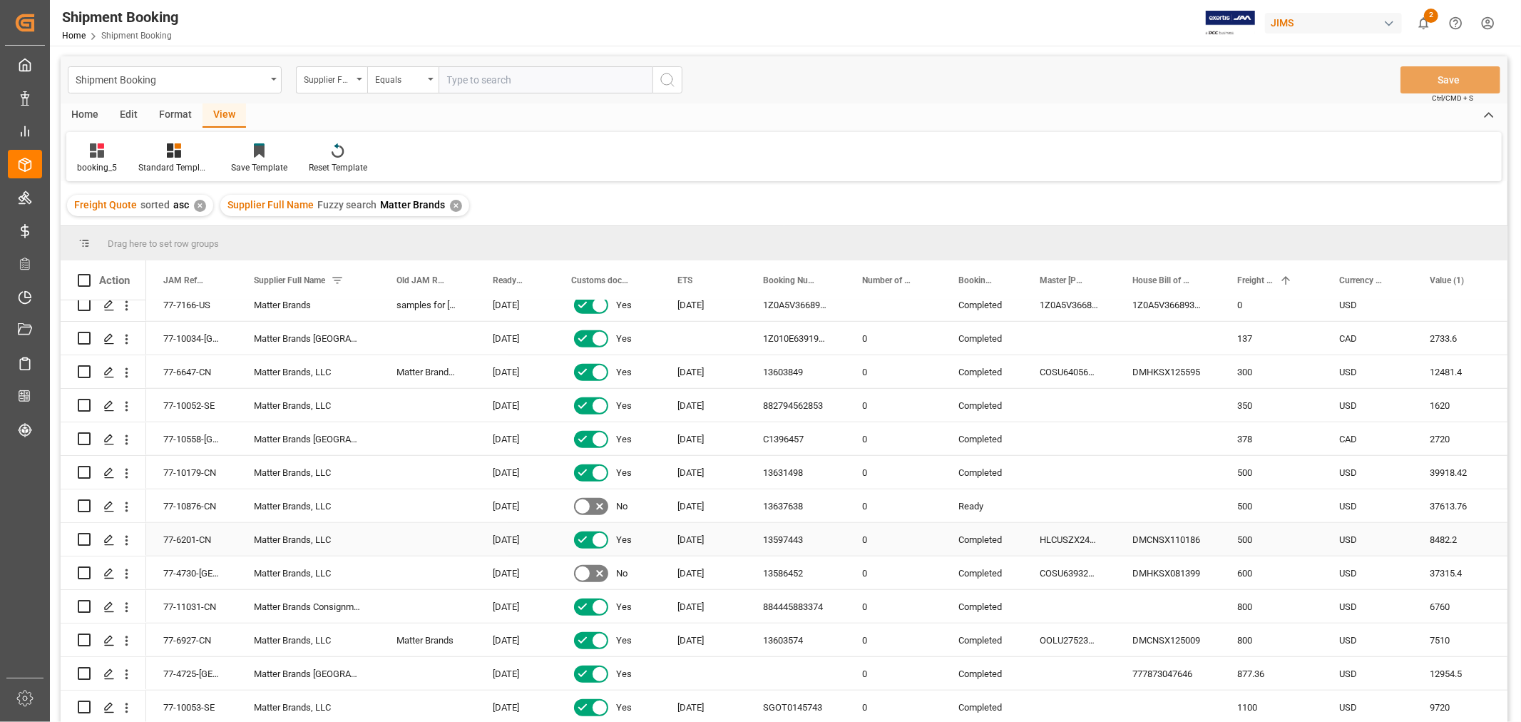
scroll to position [871, 0]
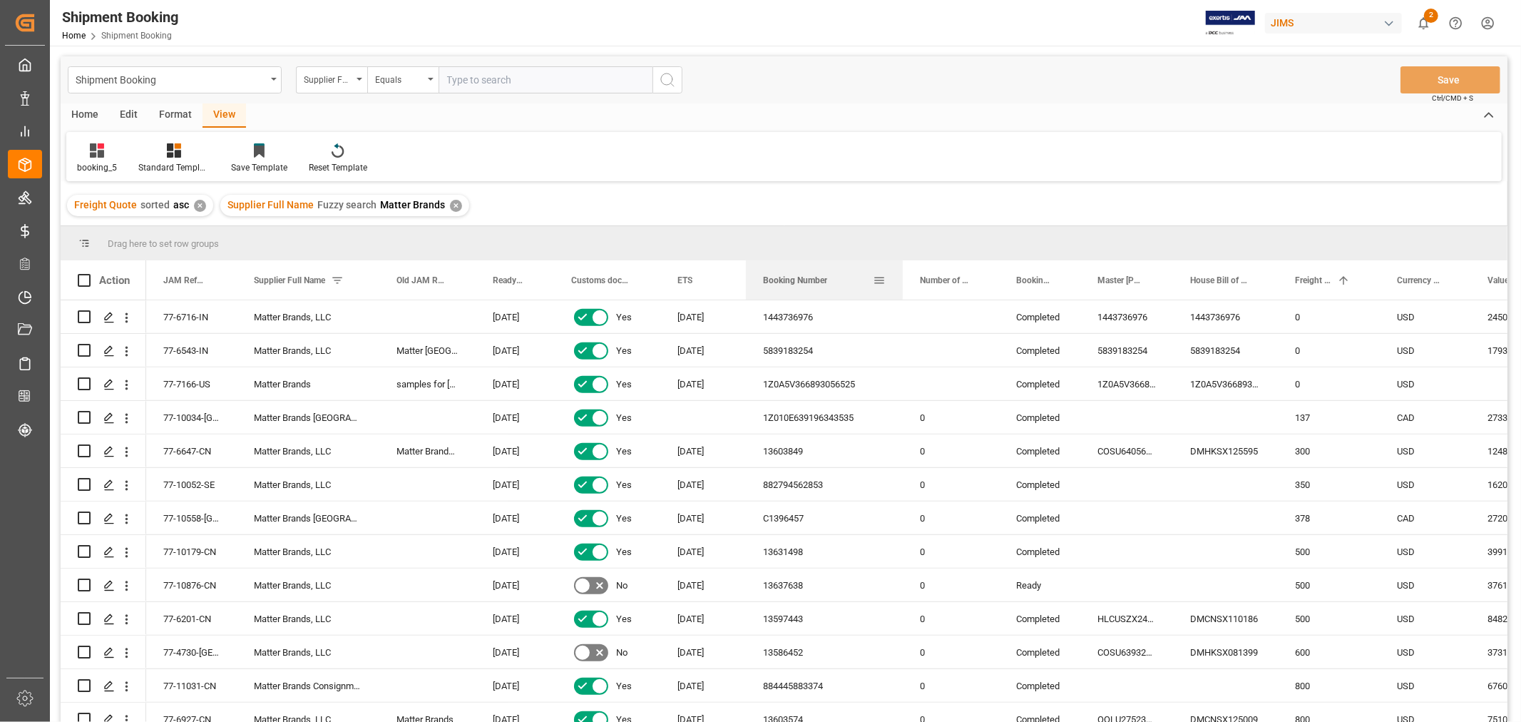
drag, startPoint x: 843, startPoint y: 265, endPoint x: 901, endPoint y: 262, distance: 57.8
click at [901, 262] on div at bounding box center [903, 279] width 6 height 39
click at [796, 678] on div "884445883374" at bounding box center [824, 685] width 157 height 33
click at [180, 682] on div "77-11031-CN" at bounding box center [191, 685] width 91 height 33
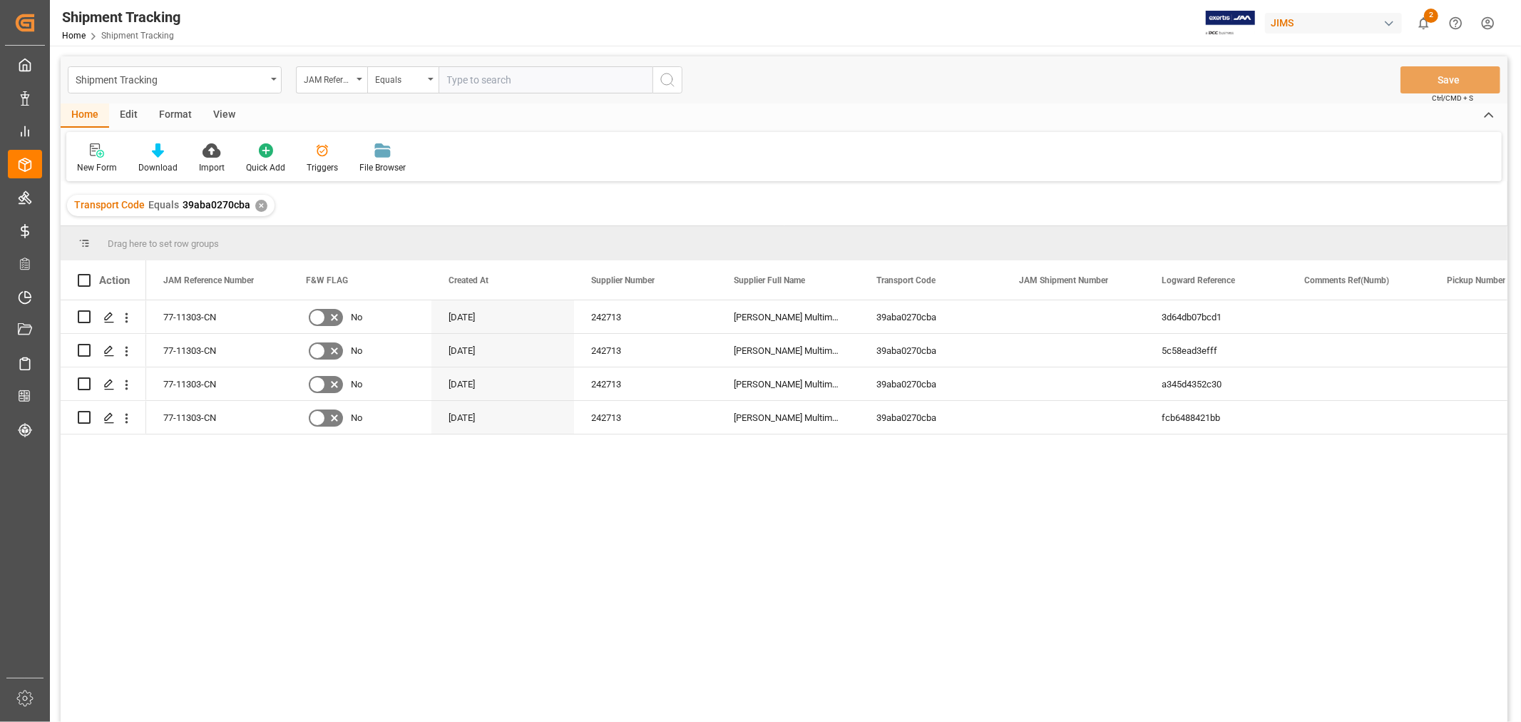
click at [217, 112] on div "View" at bounding box center [224, 115] width 43 height 24
click at [91, 165] on div "Default" at bounding box center [91, 167] width 28 height 13
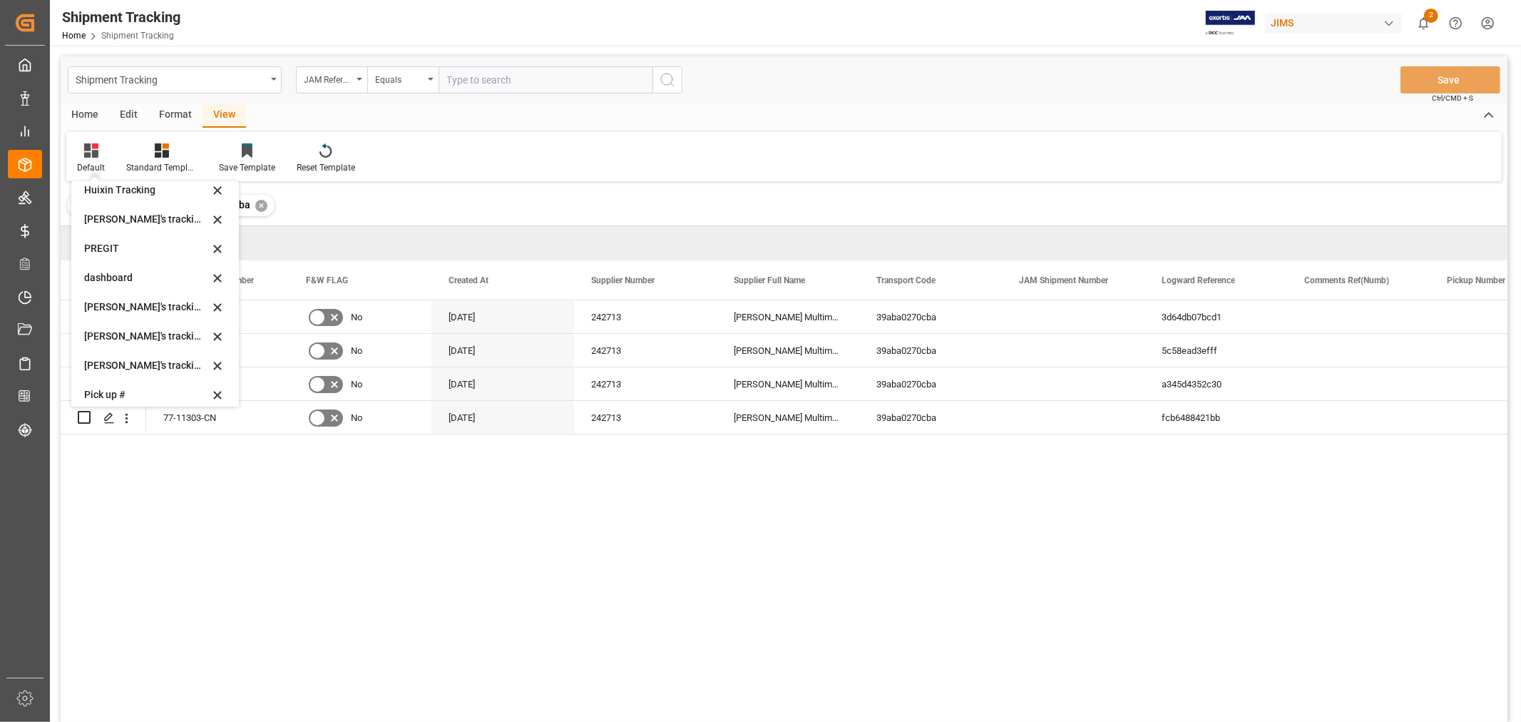
scroll to position [312, 0]
click at [155, 237] on div "[PERSON_NAME]'s tracking all_sample" at bounding box center [146, 240] width 125 height 15
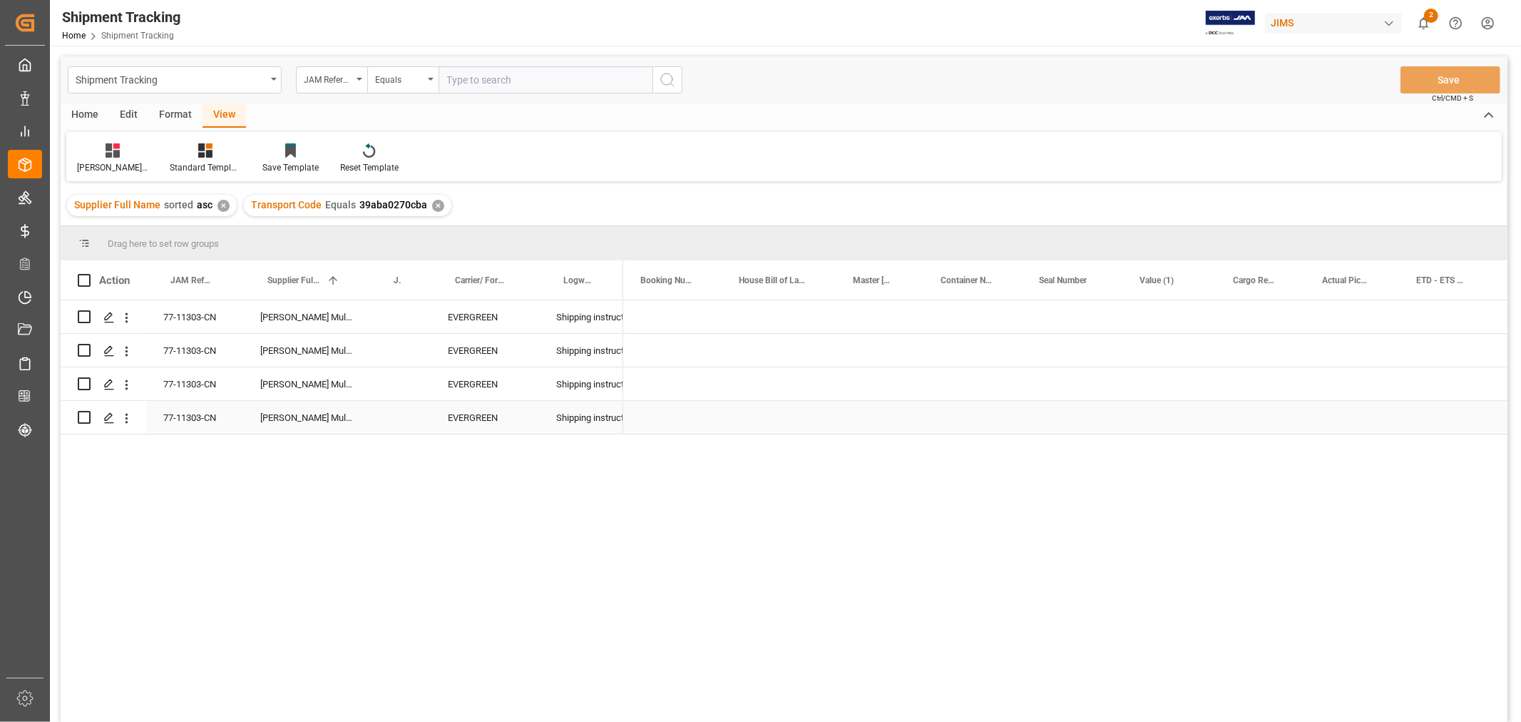
click at [1194, 428] on div "Press SPACE to select this row." at bounding box center [1168, 417] width 93 height 33
click at [1403, 431] on div "Press SPACE to select this row." at bounding box center [1446, 417] width 94 height 33
click at [1271, 305] on div "Press SPACE to select this row." at bounding box center [1260, 316] width 89 height 33
click at [1271, 305] on div "Press SPACE to select this row." at bounding box center [1260, 328] width 89 height 56
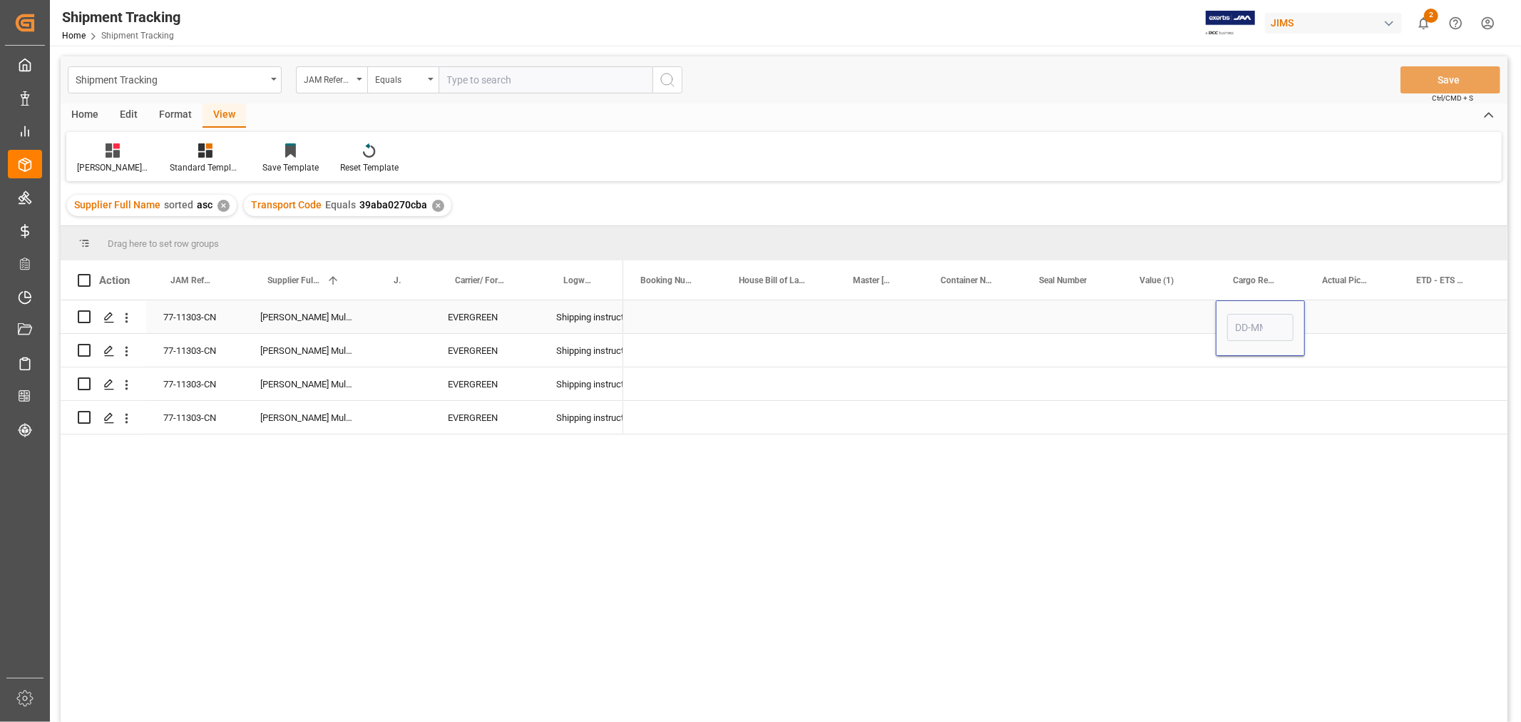
click at [1262, 317] on input "Press SPACE to select this row." at bounding box center [1260, 327] width 66 height 27
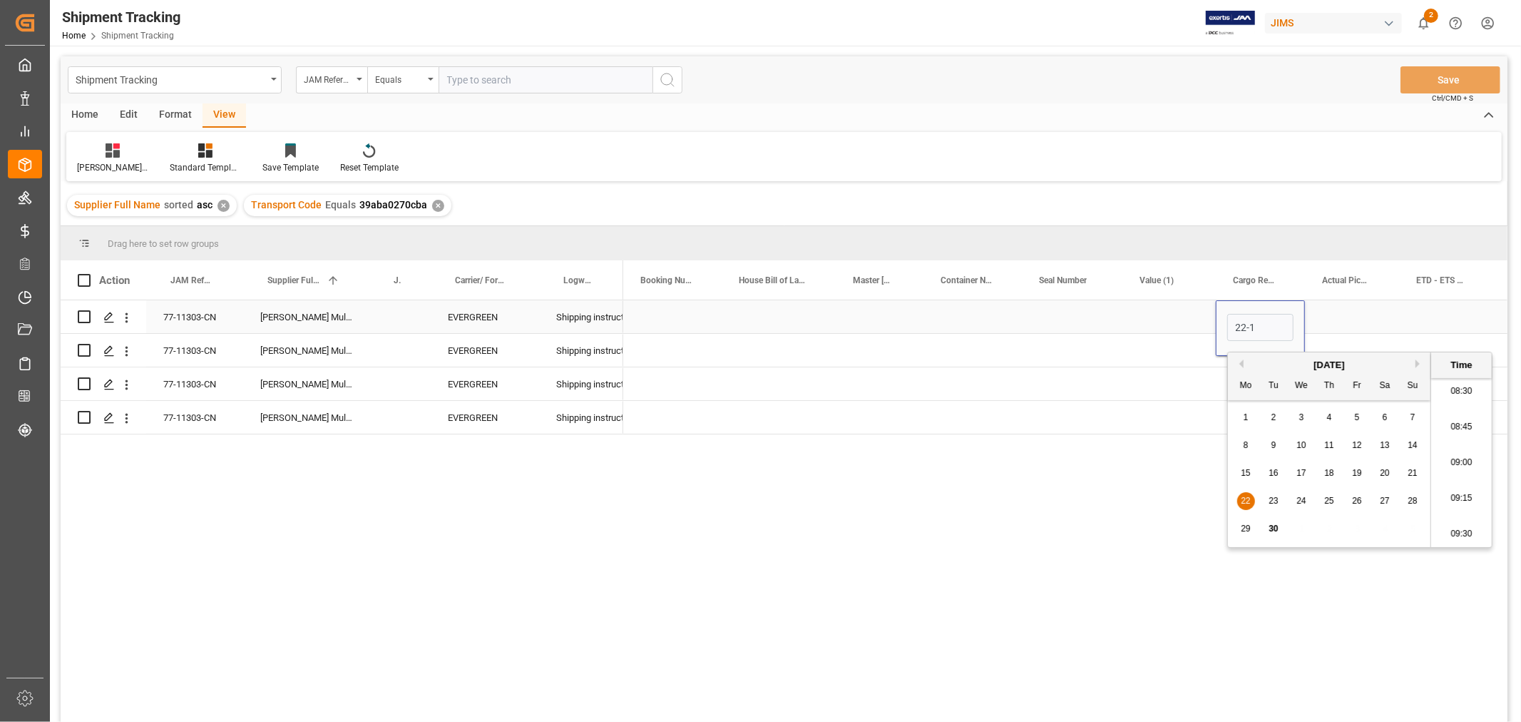
type input "22-10"
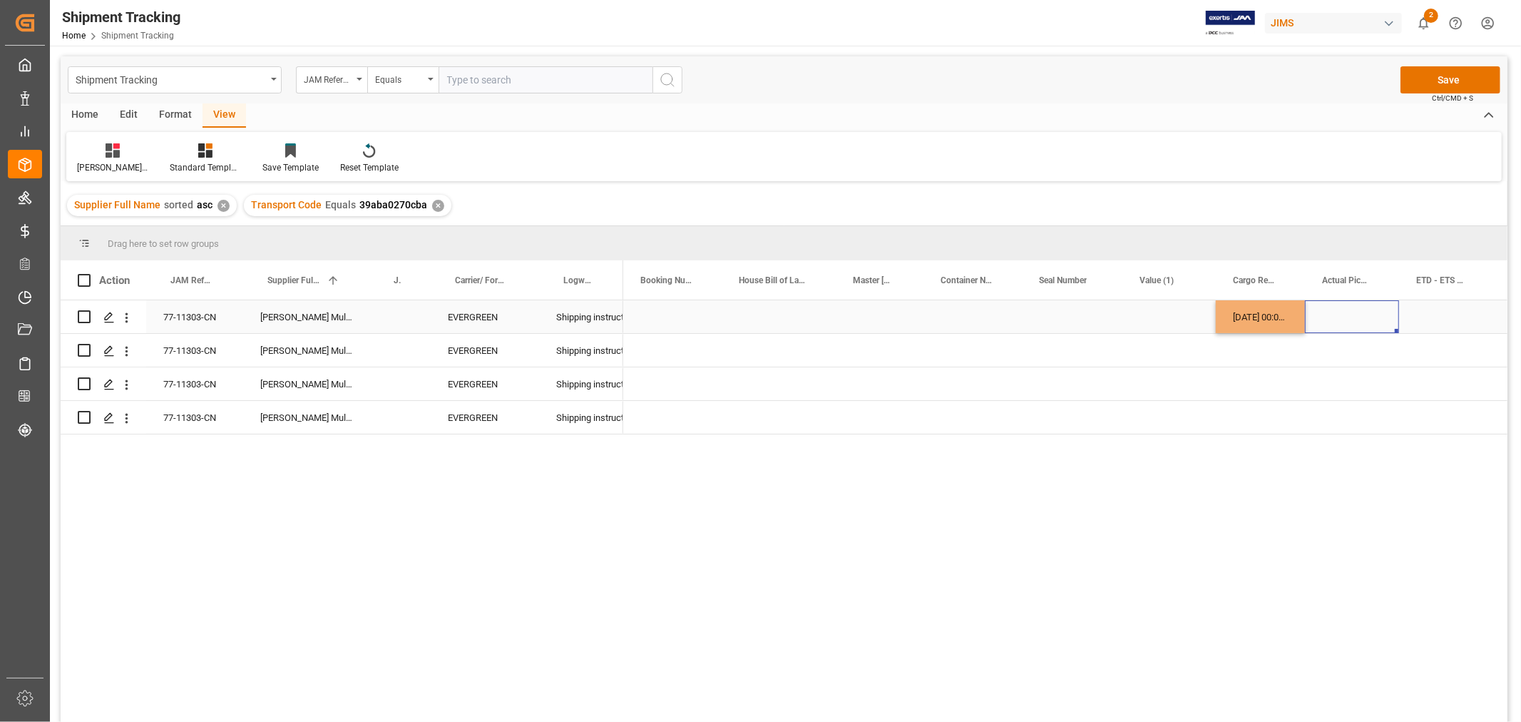
click at [1349, 310] on div "Press SPACE to select this row." at bounding box center [1352, 316] width 94 height 33
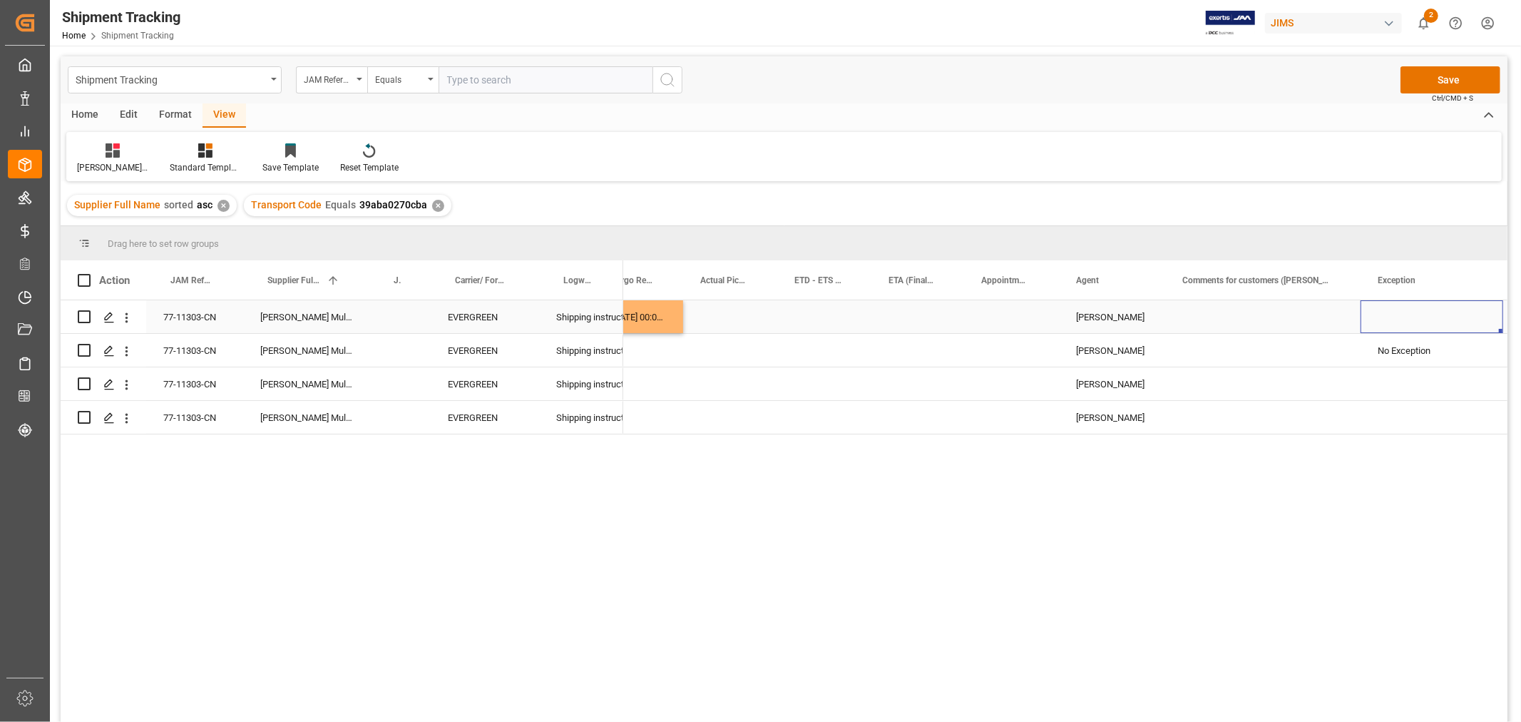
scroll to position [0, 732]
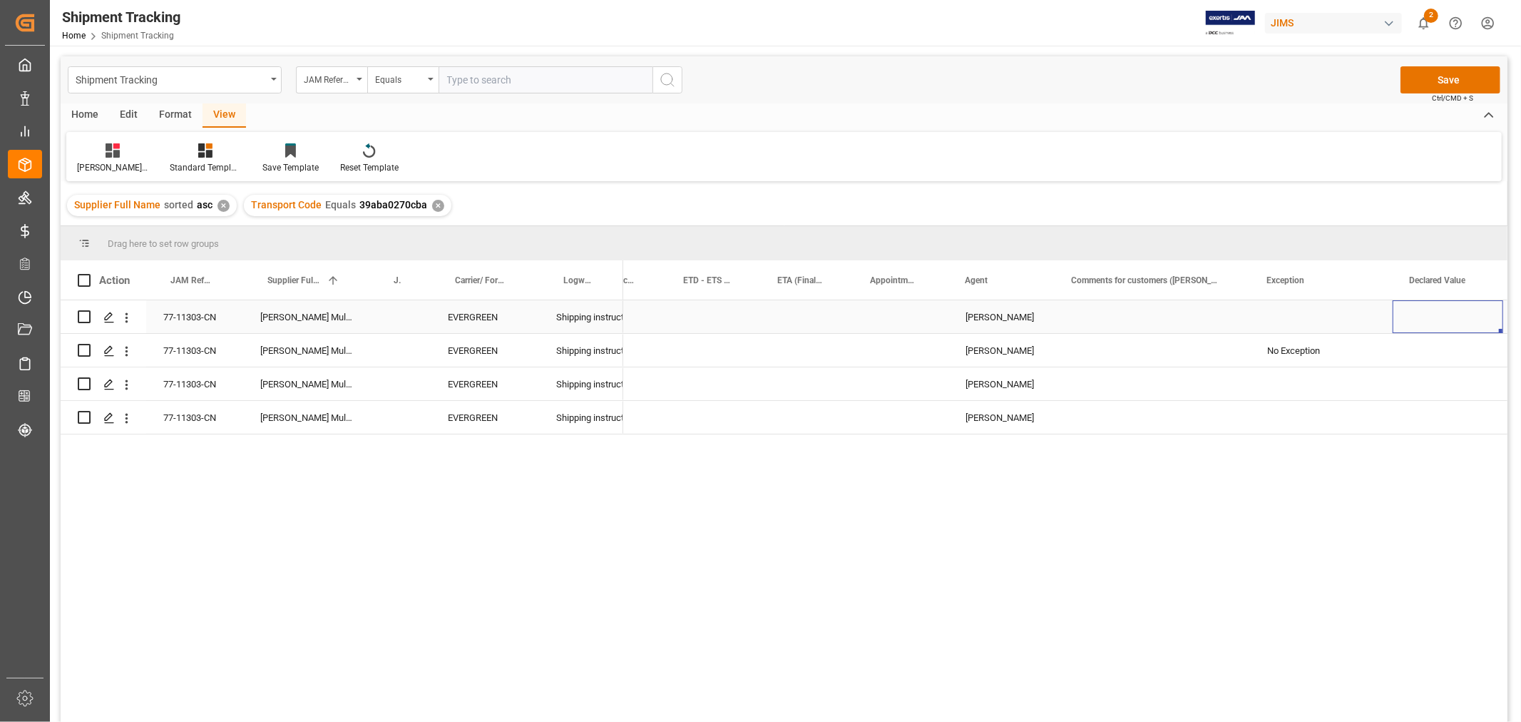
click at [1141, 302] on div "Press SPACE to select this row." at bounding box center [1152, 316] width 195 height 33
click at [1141, 310] on div "Press SPACE to select this row." at bounding box center [1152, 316] width 195 height 33
click at [1141, 310] on div "Press SPACE to select this row." at bounding box center [1152, 325] width 195 height 50
click at [1143, 318] on input "Press SPACE to select this row." at bounding box center [1152, 325] width 173 height 27
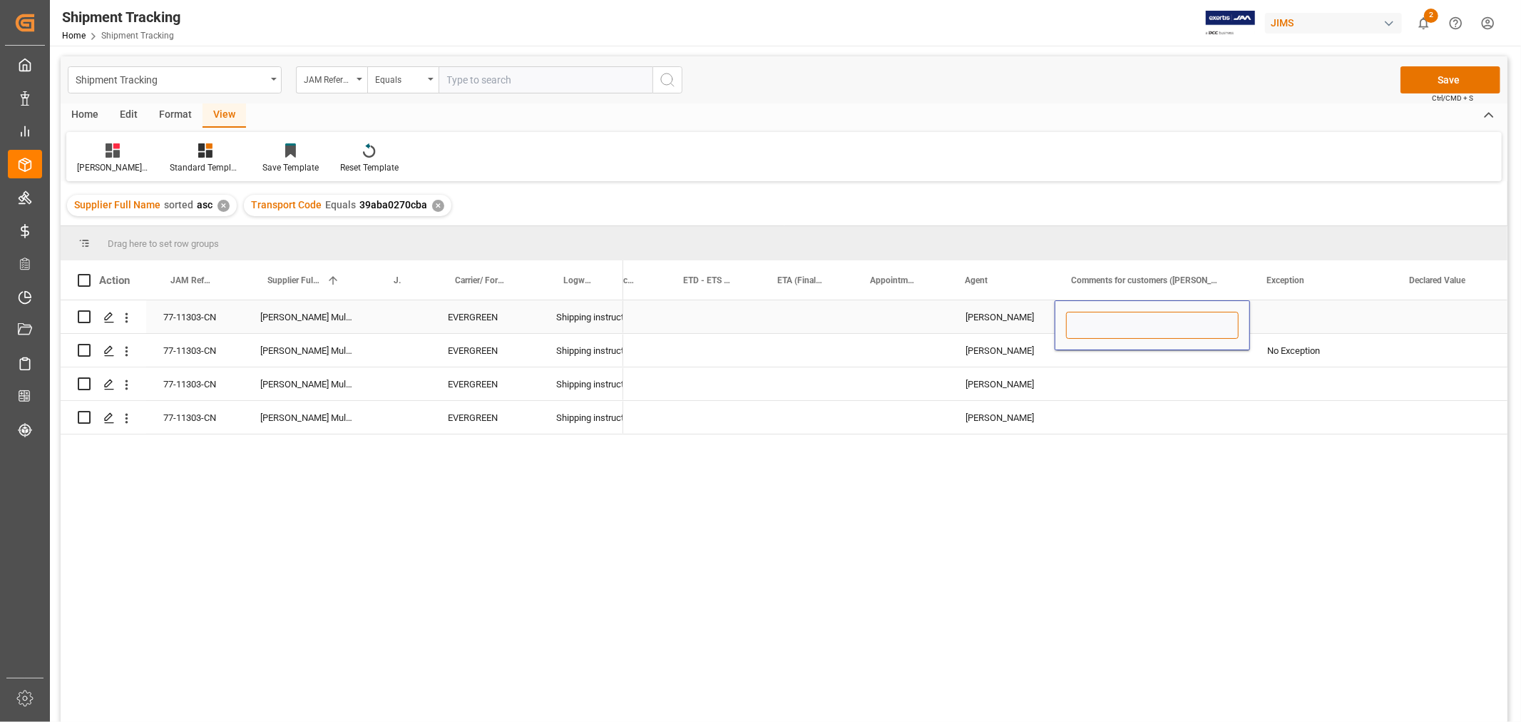
paste input "MULTIMEDIA HOLIDAY 2025"
type input "MULTIMEDIA HOLIDAY 2025"
click at [1121, 390] on div "Press SPACE to select this row." at bounding box center [1152, 383] width 195 height 33
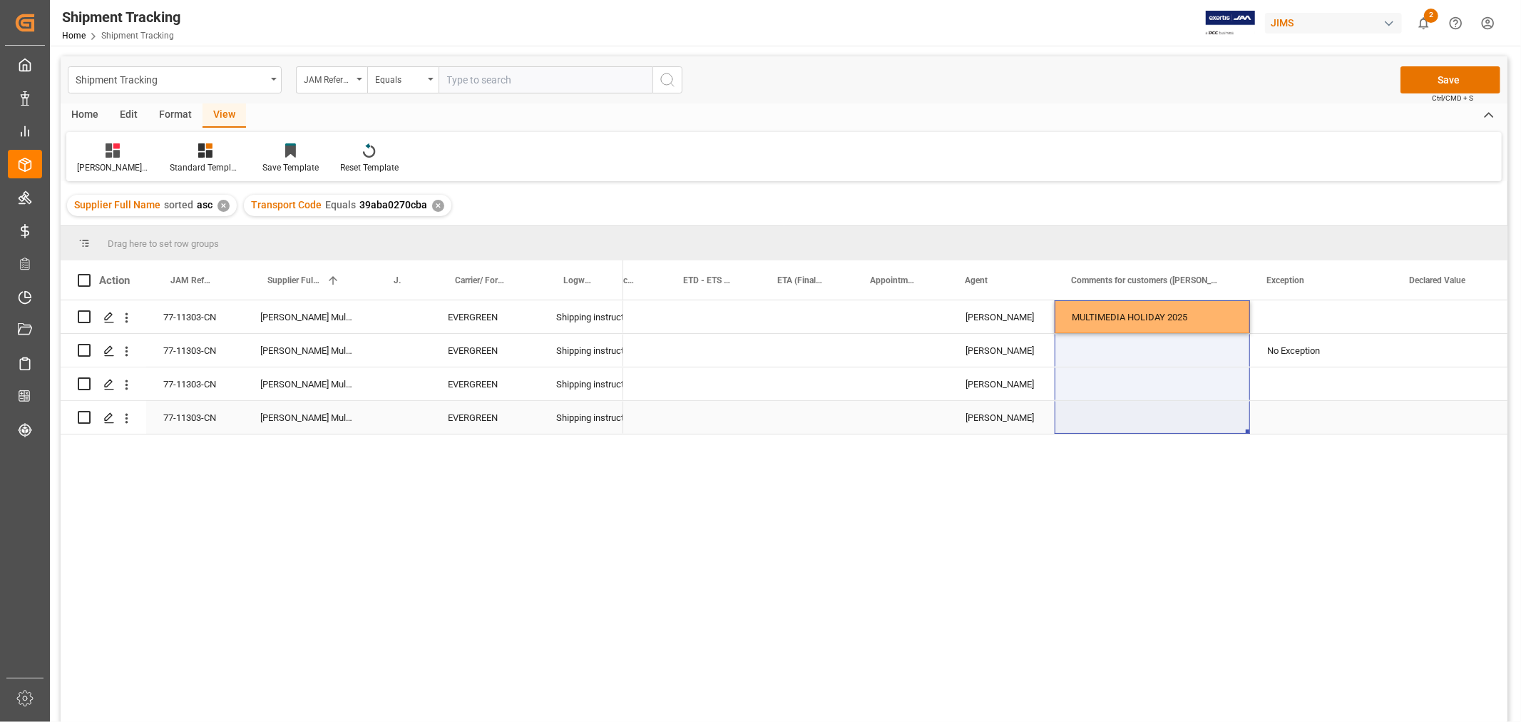
drag, startPoint x: 1125, startPoint y: 311, endPoint x: 1131, endPoint y: 418, distance: 107.1
click at [1131, 415] on div "[DATE] 00:00:00 HuiXin Gao MULTIMEDIA HOLIDAY 2025 [PERSON_NAME] No Exception […" at bounding box center [1251, 367] width 2720 height 134
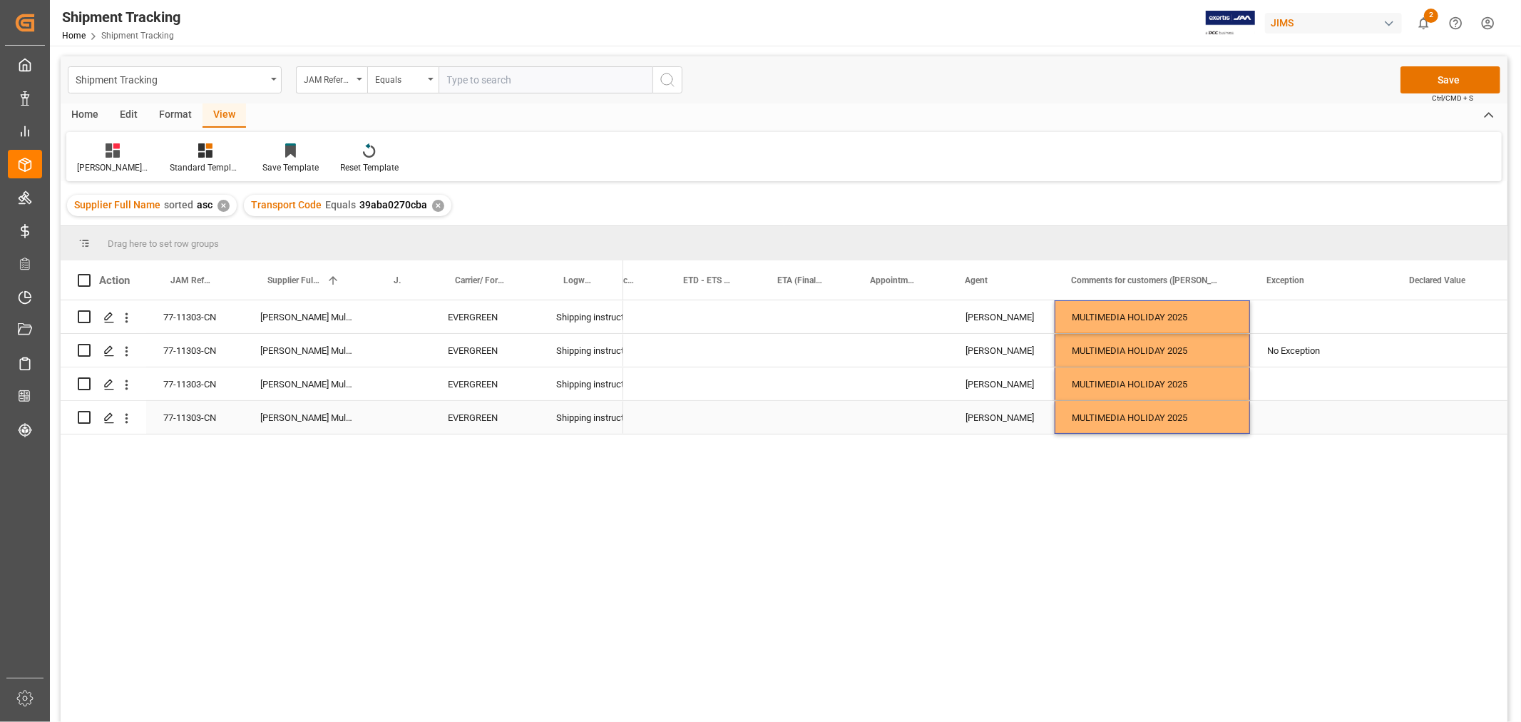
click at [1316, 402] on div "Press SPACE to select this row." at bounding box center [1321, 417] width 143 height 33
click at [1291, 319] on div "Press SPACE to select this row." at bounding box center [1321, 316] width 143 height 33
click at [1291, 319] on input "Press SPACE to select this row." at bounding box center [1321, 325] width 120 height 27
click at [1308, 397] on div "Press SPACE to select this row." at bounding box center [1321, 383] width 143 height 33
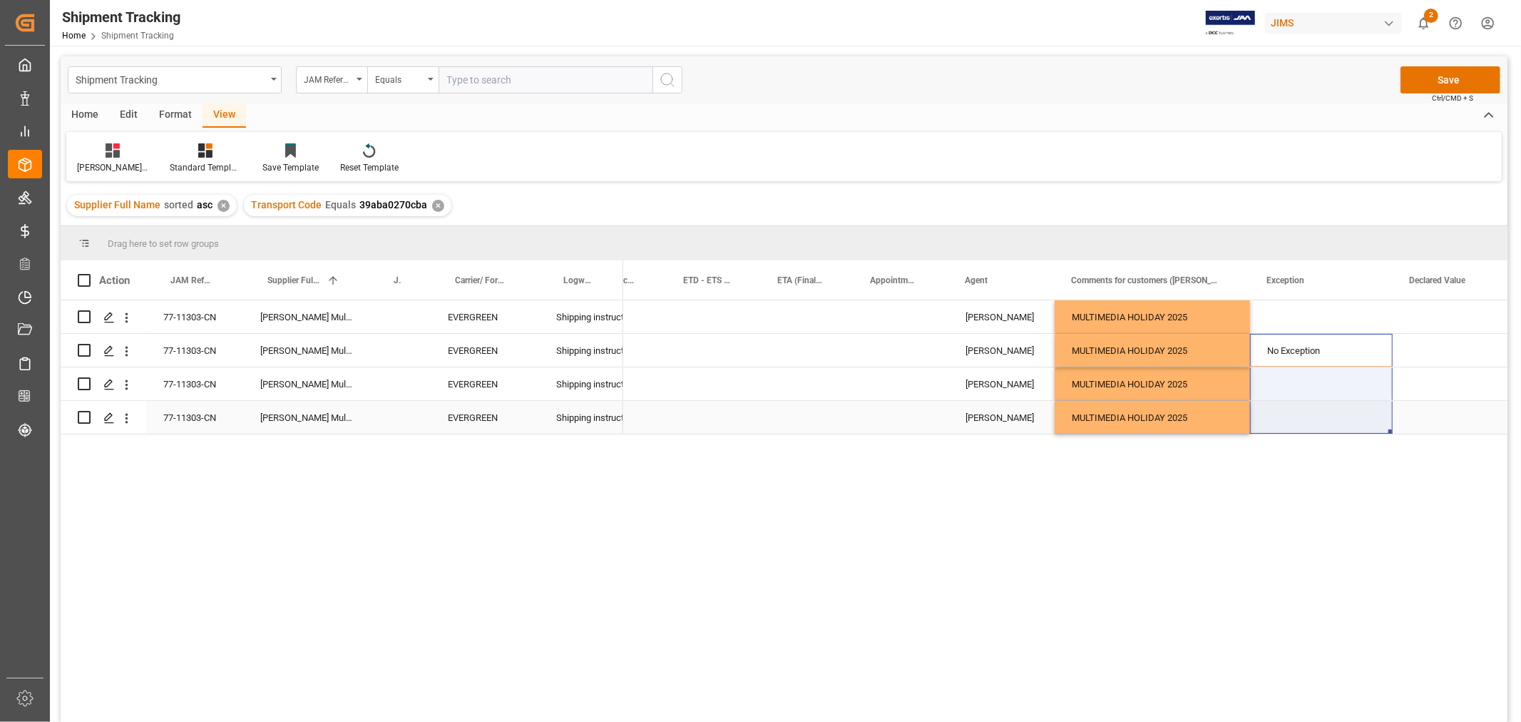
drag, startPoint x: 1302, startPoint y: 344, endPoint x: 1302, endPoint y: 410, distance: 65.6
click at [1302, 410] on div "[DATE] 00:00:00 HuiXin Gao MULTIMEDIA HOLIDAY 2025 HuiXin Gao MULTIMEDIA HOLIDA…" at bounding box center [1251, 367] width 2720 height 134
click at [1316, 352] on div "No Exception" at bounding box center [1321, 350] width 108 height 33
click at [1299, 309] on div "Press SPACE to select this row." at bounding box center [1321, 316] width 143 height 33
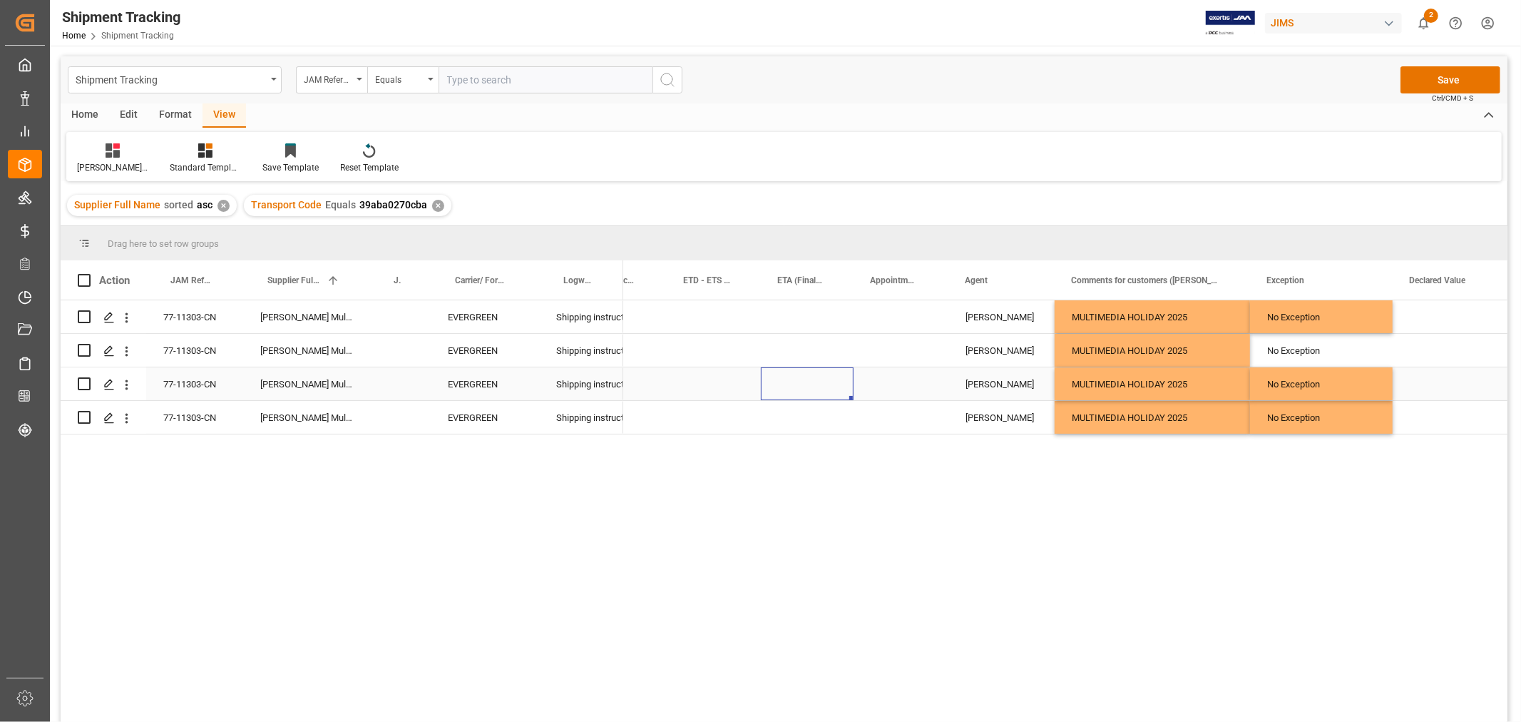
drag, startPoint x: 816, startPoint y: 381, endPoint x: 832, endPoint y: 383, distance: 16.5
click at [820, 381] on div "Press SPACE to select this row." at bounding box center [807, 383] width 93 height 33
click at [861, 428] on div "Press SPACE to select this row." at bounding box center [901, 417] width 95 height 33
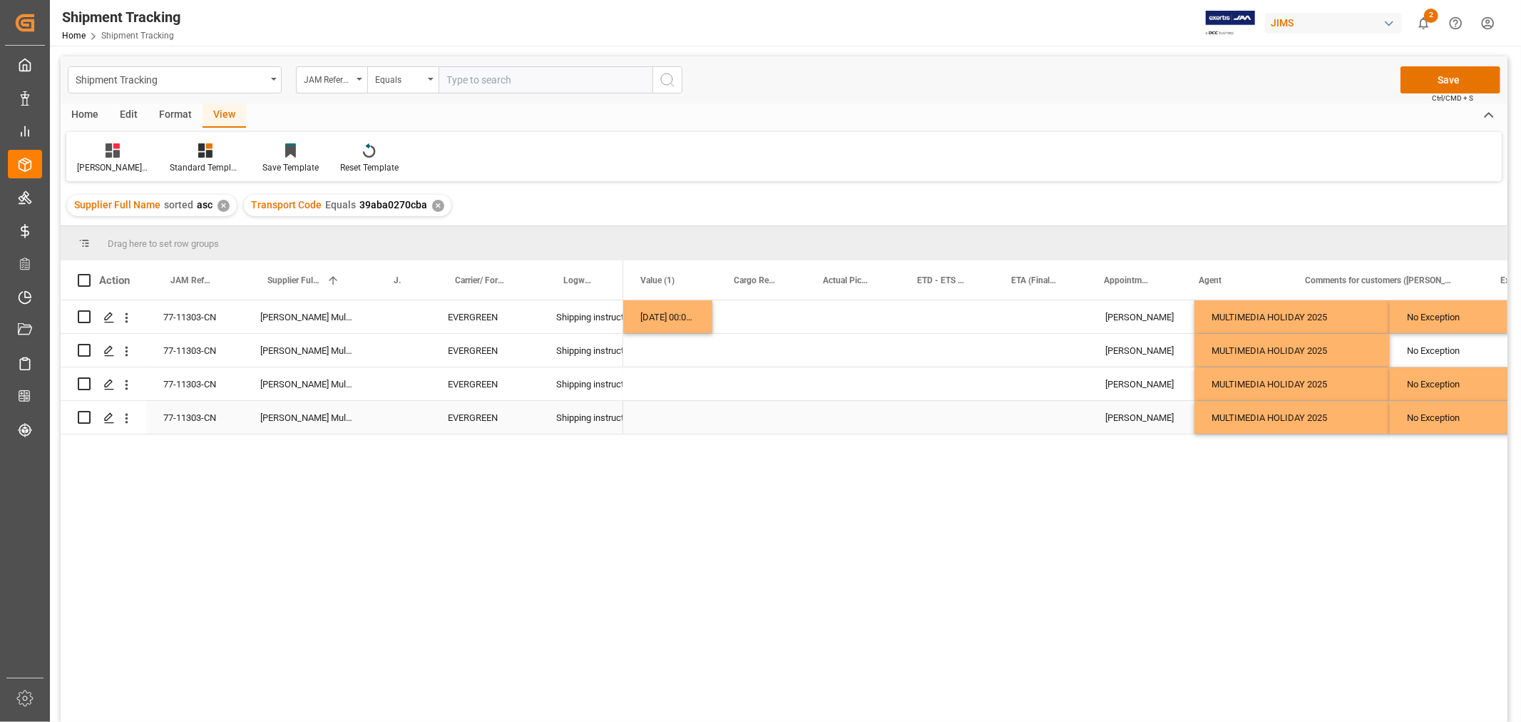
scroll to position [0, 499]
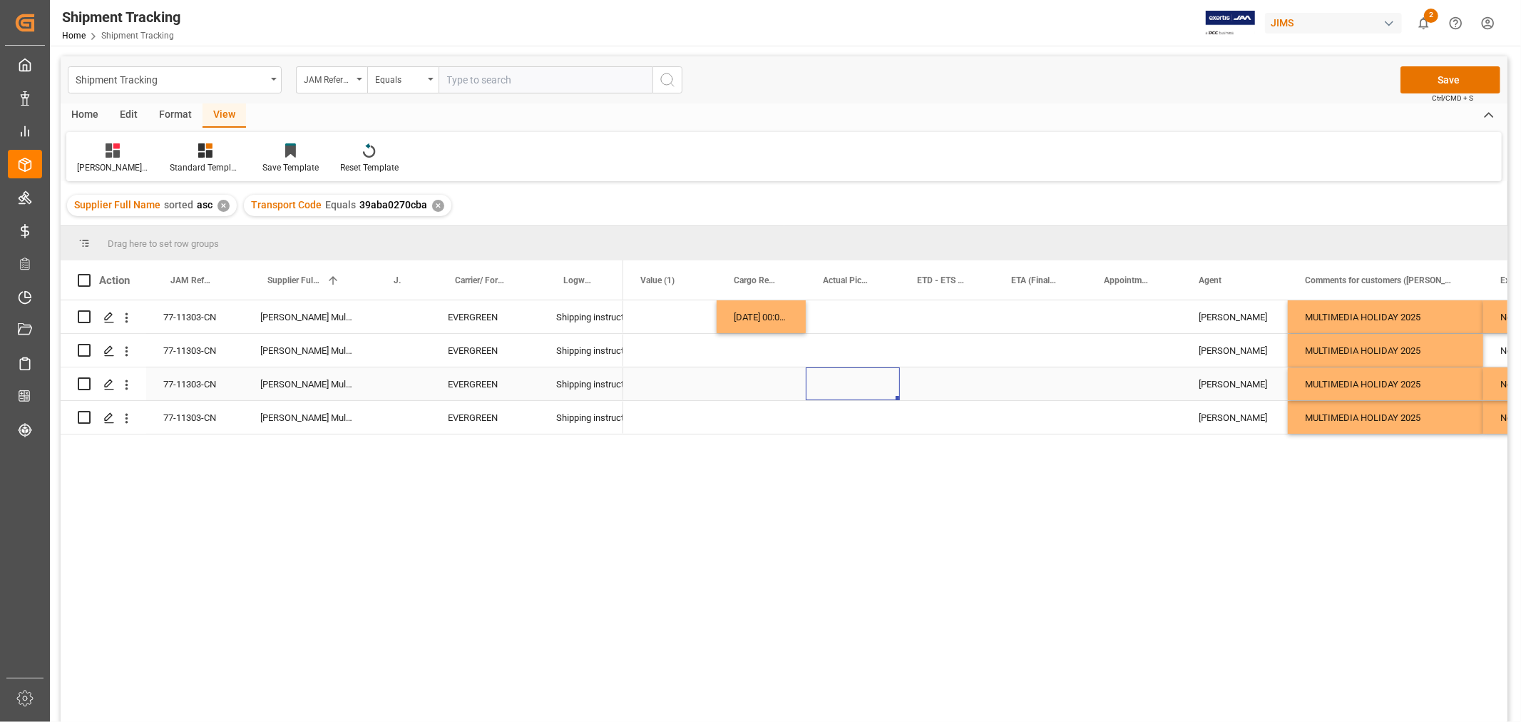
drag, startPoint x: 889, startPoint y: 398, endPoint x: 872, endPoint y: 391, distance: 18.5
click at [890, 396] on div "Press SPACE to select this row." at bounding box center [853, 383] width 94 height 33
drag, startPoint x: 746, startPoint y: 308, endPoint x: 752, endPoint y: 405, distance: 97.2
click at [752, 405] on div "[DATE] 00:00:00 HuiXin Gao MULTIMEDIA HOLIDAY 2025 No Exception HuiXin Gao MULT…" at bounding box center [1484, 367] width 2720 height 134
click at [913, 324] on div "Press SPACE to select this row." at bounding box center [947, 316] width 94 height 33
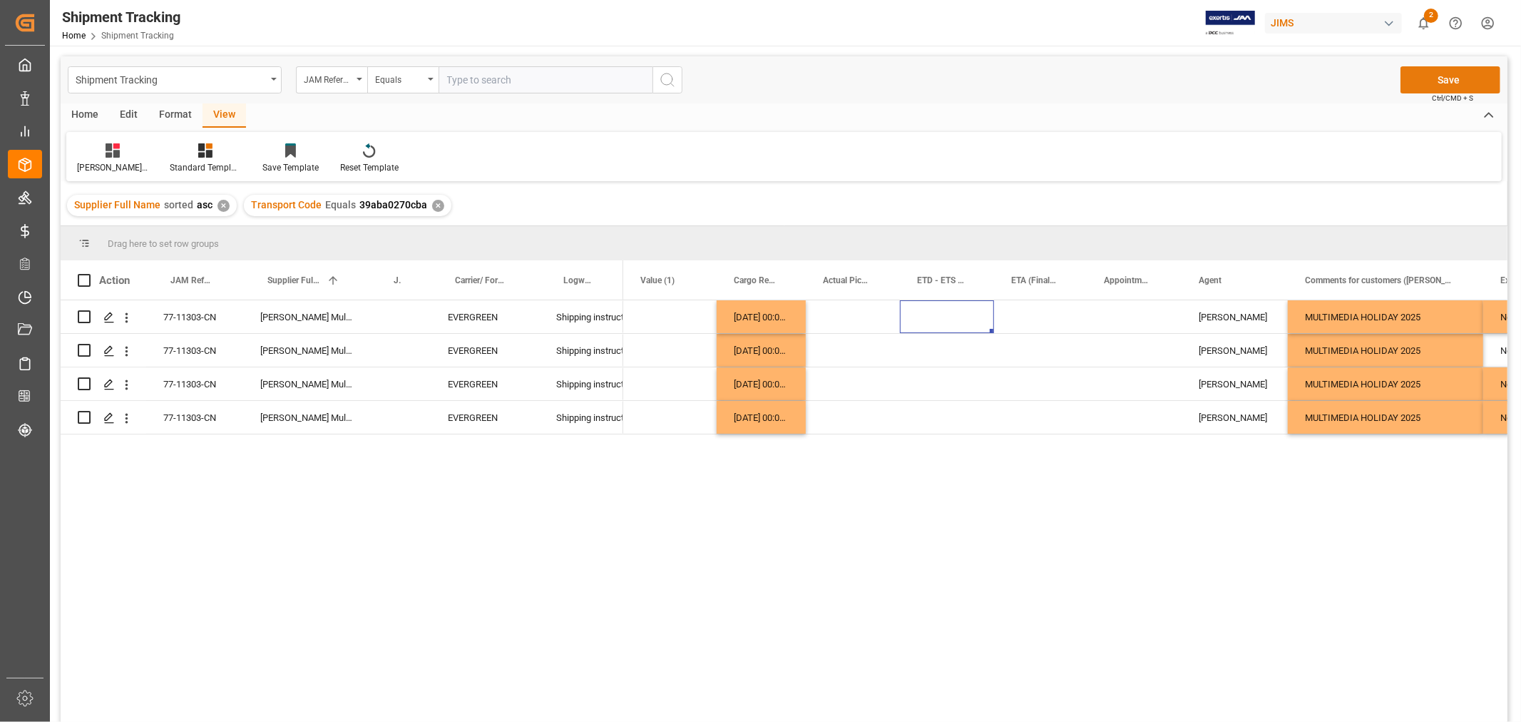
click at [1428, 73] on button "Save" at bounding box center [1450, 79] width 100 height 27
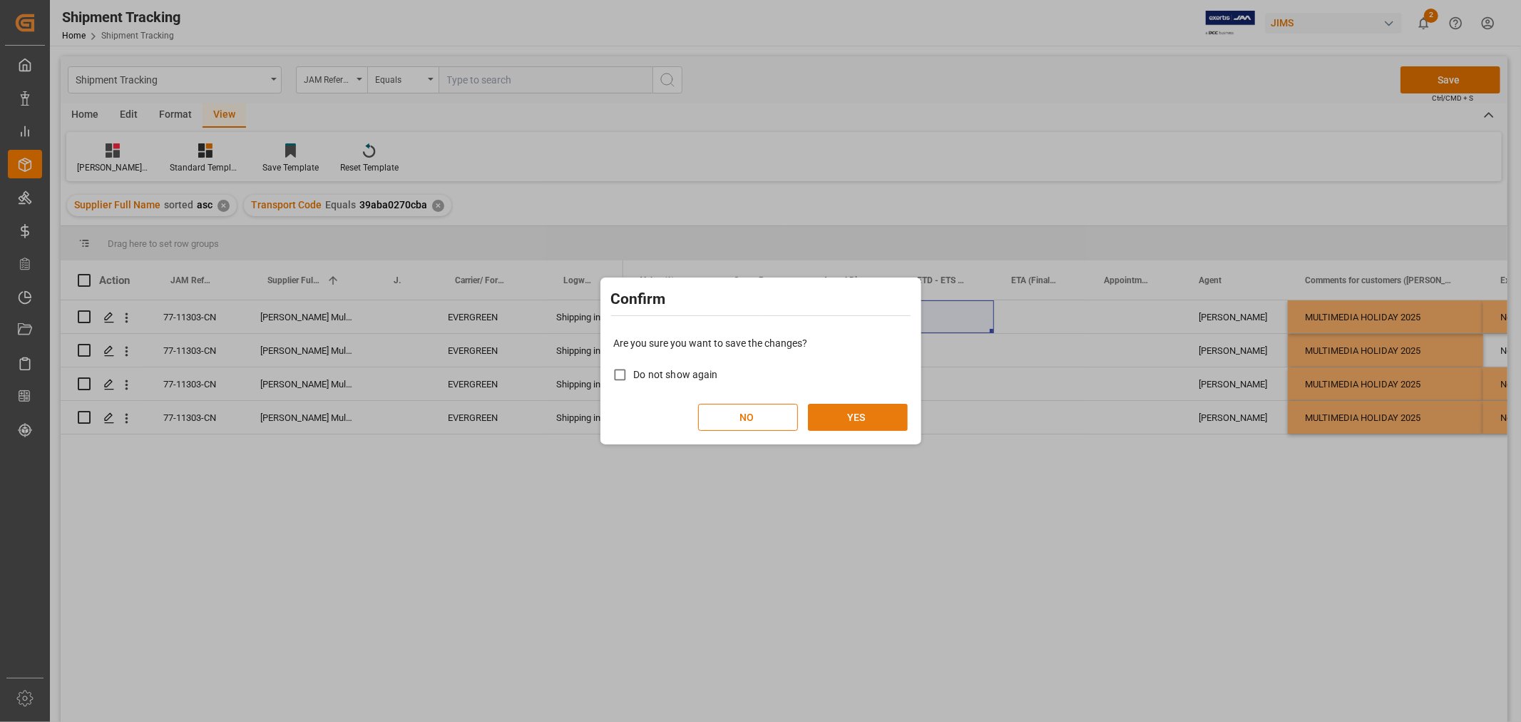
click at [884, 412] on button "YES" at bounding box center [858, 417] width 100 height 27
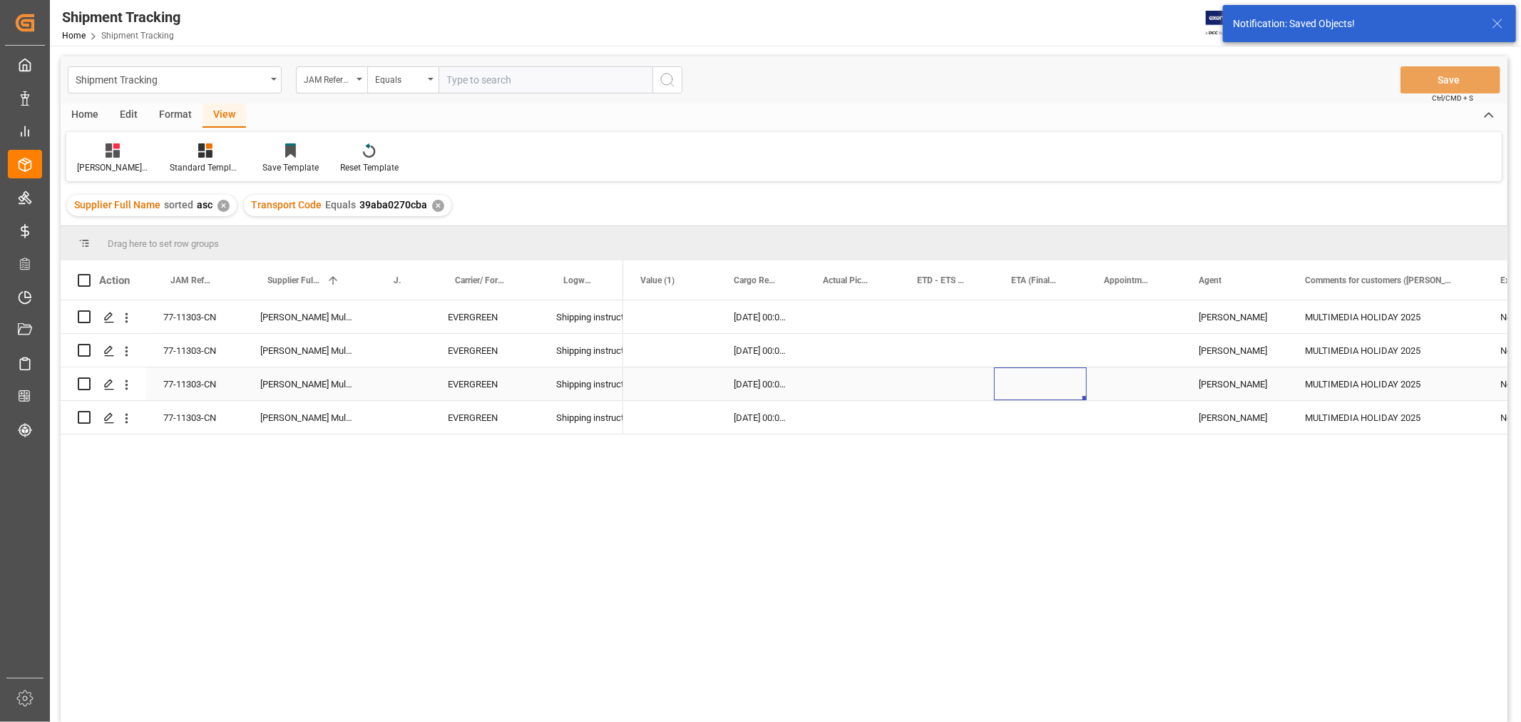
click at [1020, 383] on div "Press SPACE to select this row." at bounding box center [1040, 383] width 93 height 33
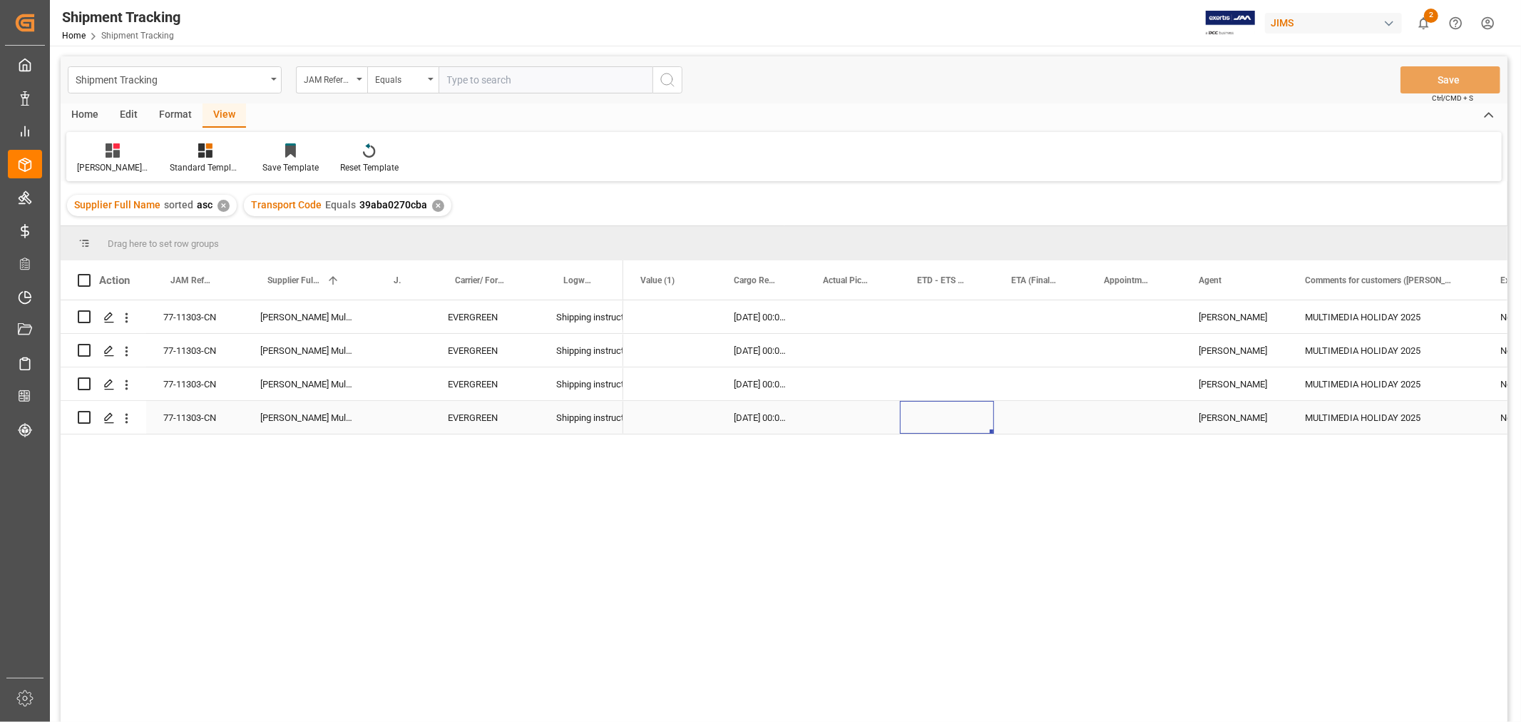
click at [920, 408] on div "Press SPACE to select this row." at bounding box center [947, 417] width 94 height 33
click at [923, 410] on div "Press SPACE to select this row." at bounding box center [947, 417] width 94 height 33
click at [682, 424] on div "Press SPACE to select this row." at bounding box center [669, 417] width 93 height 33
click at [682, 314] on div "Press SPACE to select this row." at bounding box center [669, 316] width 93 height 33
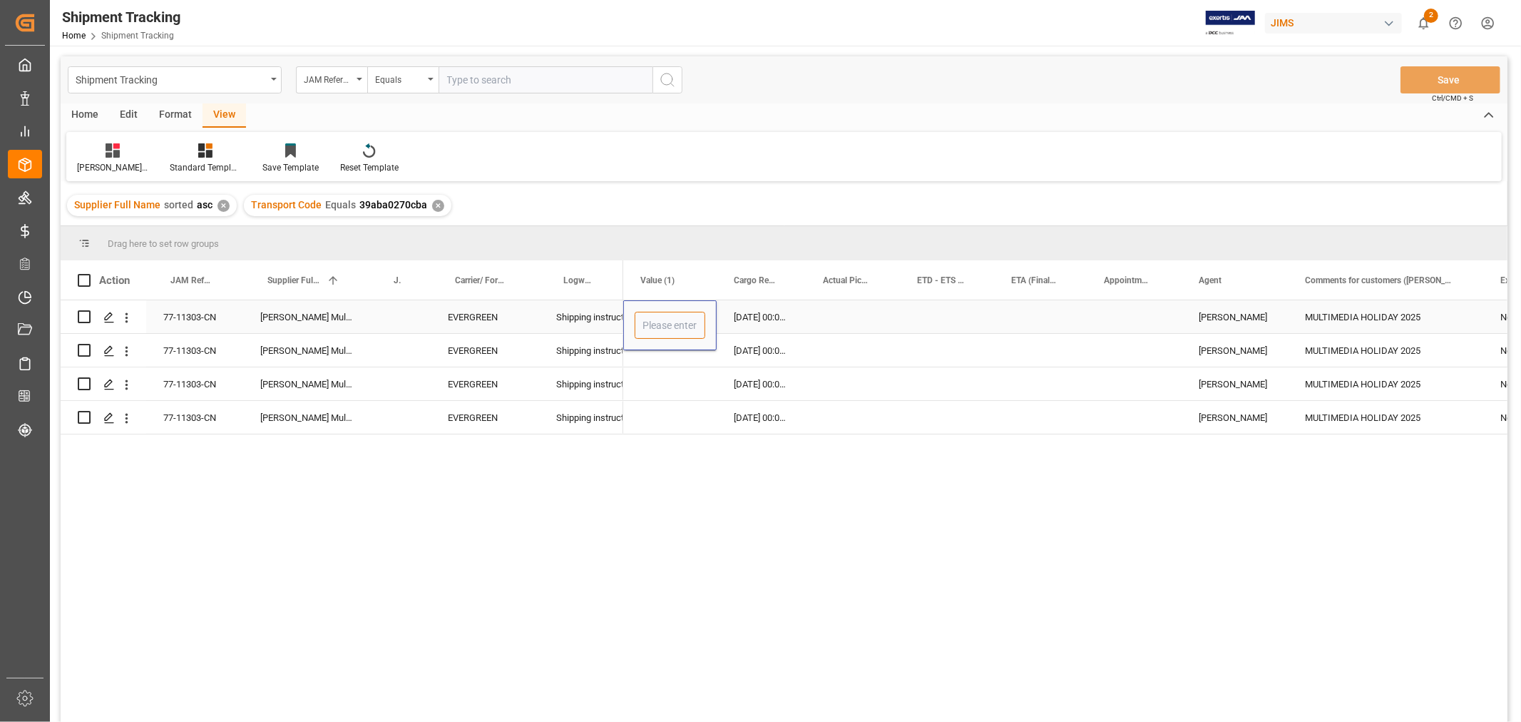
click at [679, 323] on input "Press SPACE to select this row." at bounding box center [670, 325] width 71 height 27
type input "92400"
click at [685, 411] on div "Press SPACE to select this row." at bounding box center [669, 417] width 93 height 33
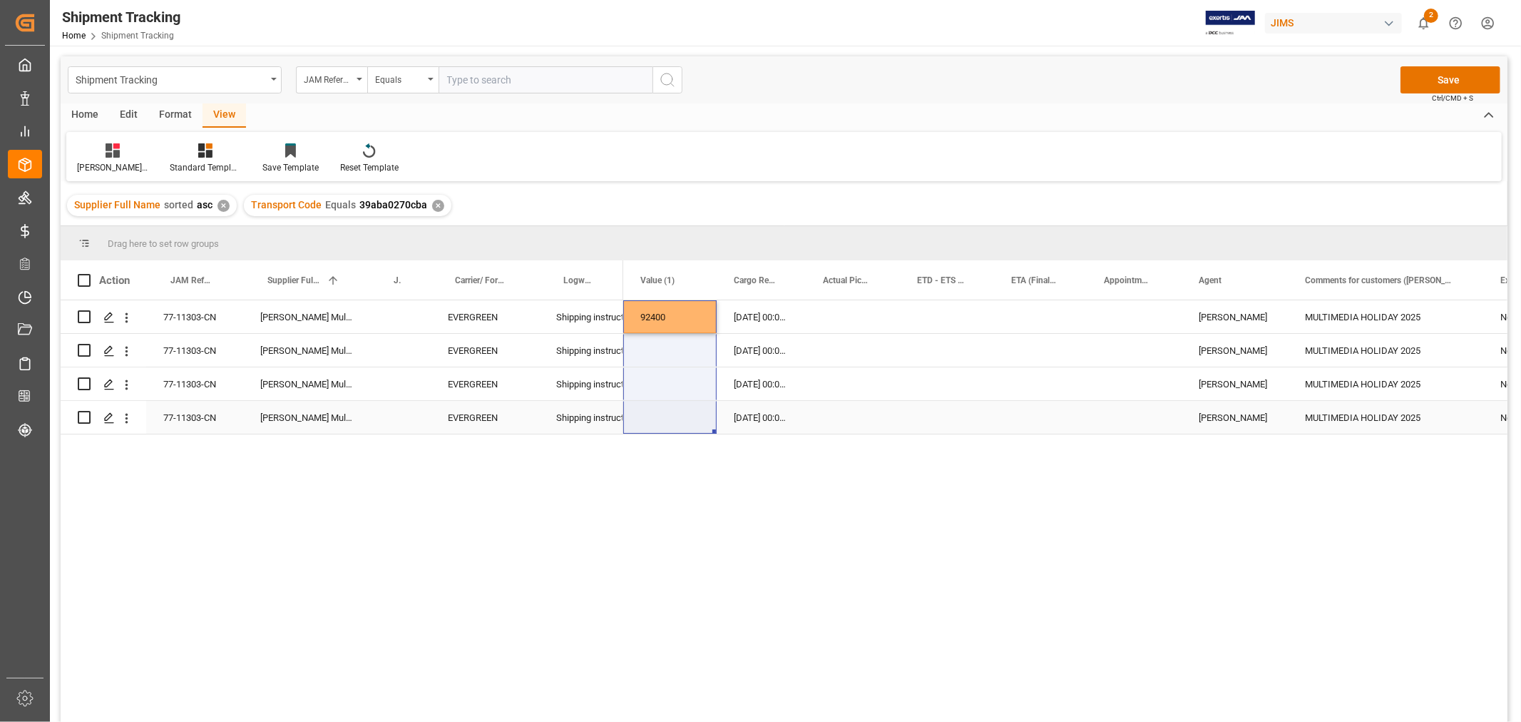
drag, startPoint x: 665, startPoint y: 314, endPoint x: 664, endPoint y: 411, distance: 97.0
click at [664, 411] on div "92400 [DATE] 00:00:00 HuiXin Gao MULTIMEDIA HOLIDAY 2025 No Exception [DATE] 00…" at bounding box center [1484, 367] width 2720 height 134
click at [853, 406] on div "Press SPACE to select this row." at bounding box center [853, 417] width 94 height 33
click at [859, 395] on div "Press SPACE to select this row." at bounding box center [853, 383] width 94 height 33
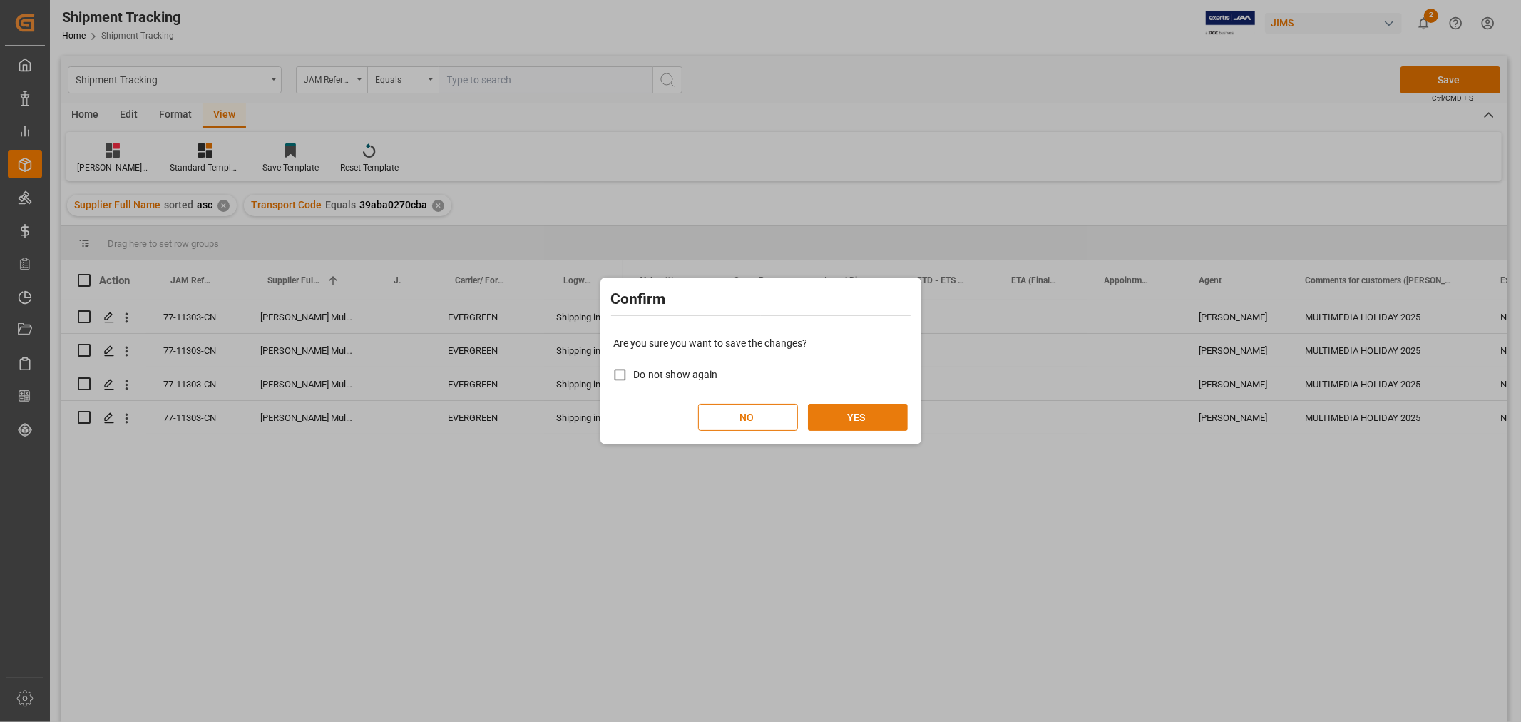
click at [851, 415] on button "YES" at bounding box center [858, 417] width 100 height 27
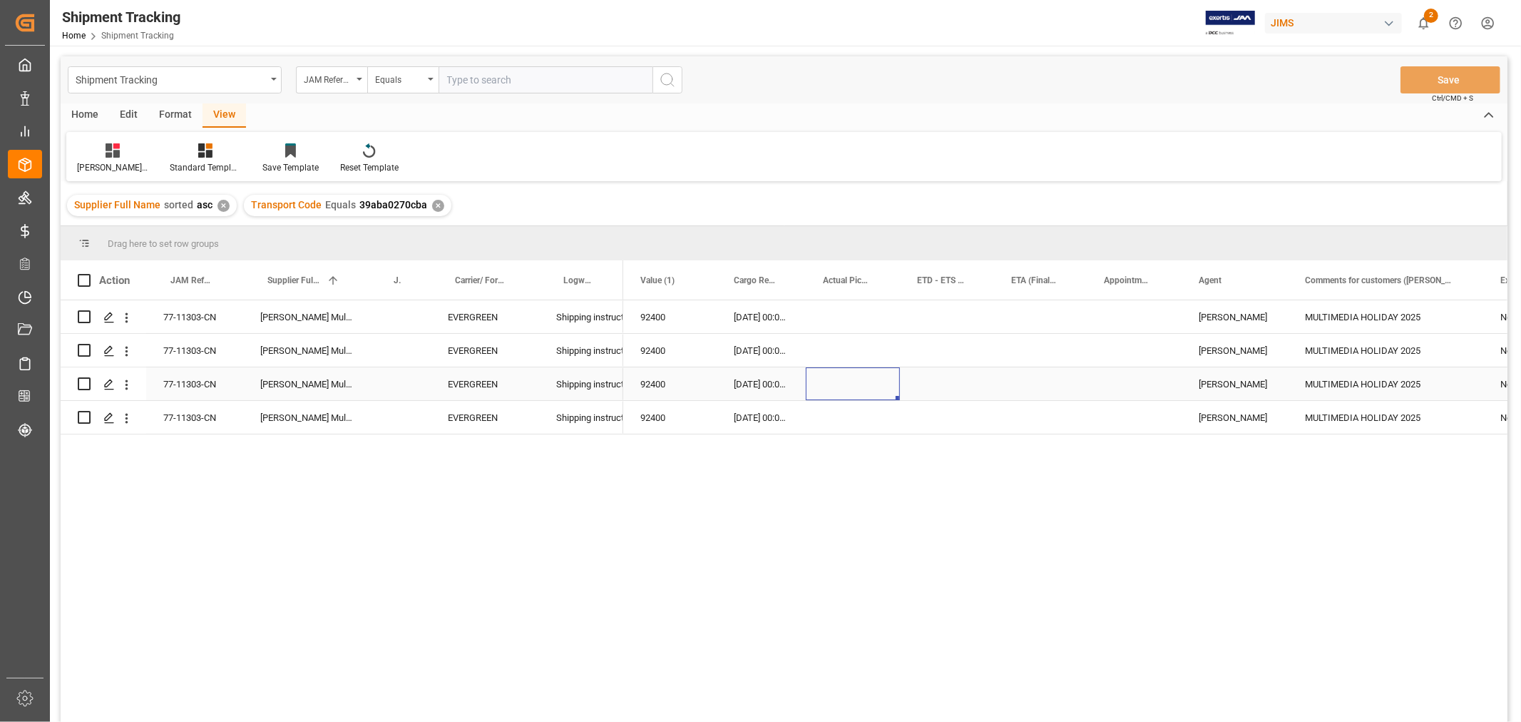
click at [940, 391] on div "Press SPACE to select this row." at bounding box center [947, 383] width 94 height 33
click at [849, 392] on div "Press SPACE to select this row." at bounding box center [853, 383] width 94 height 33
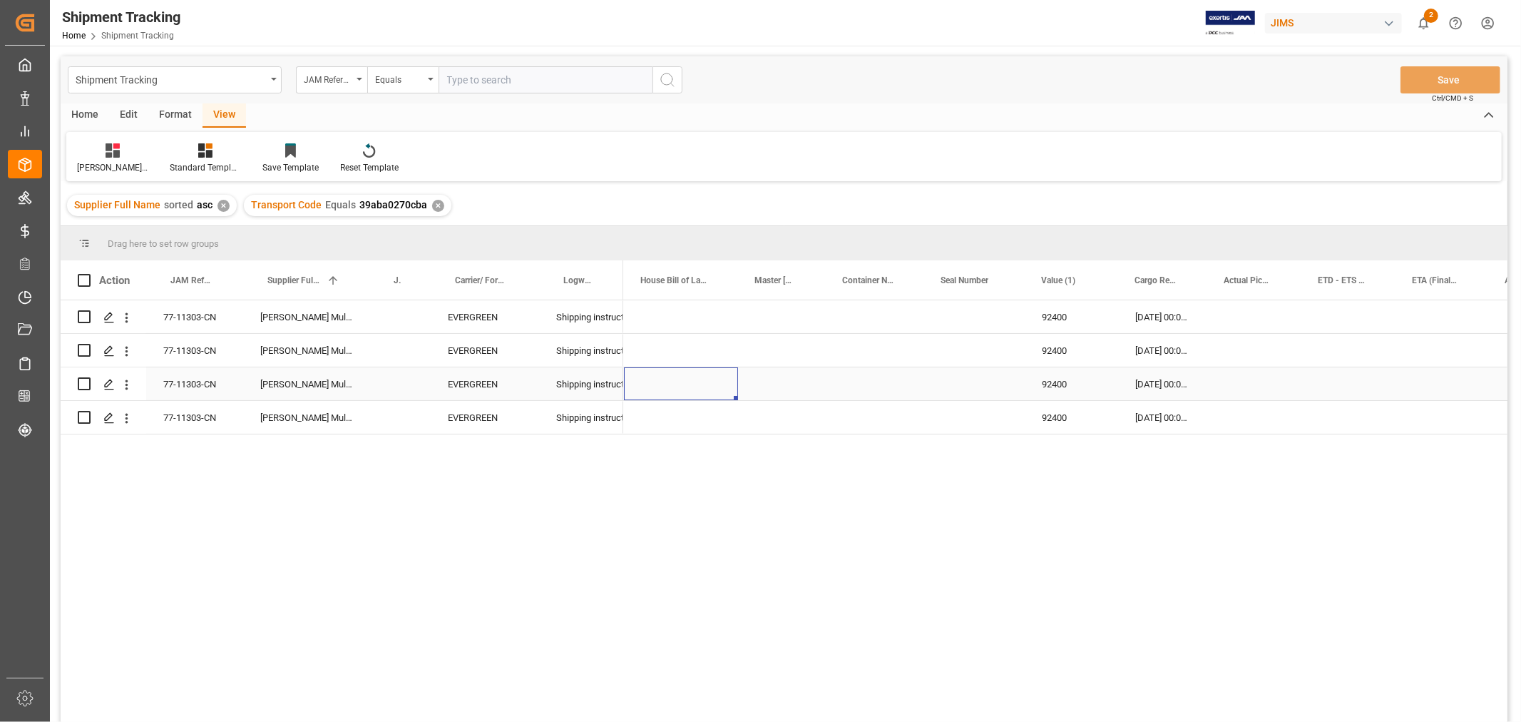
scroll to position [0, 0]
click at [733, 383] on div "Press SPACE to select this row." at bounding box center [779, 383] width 114 height 33
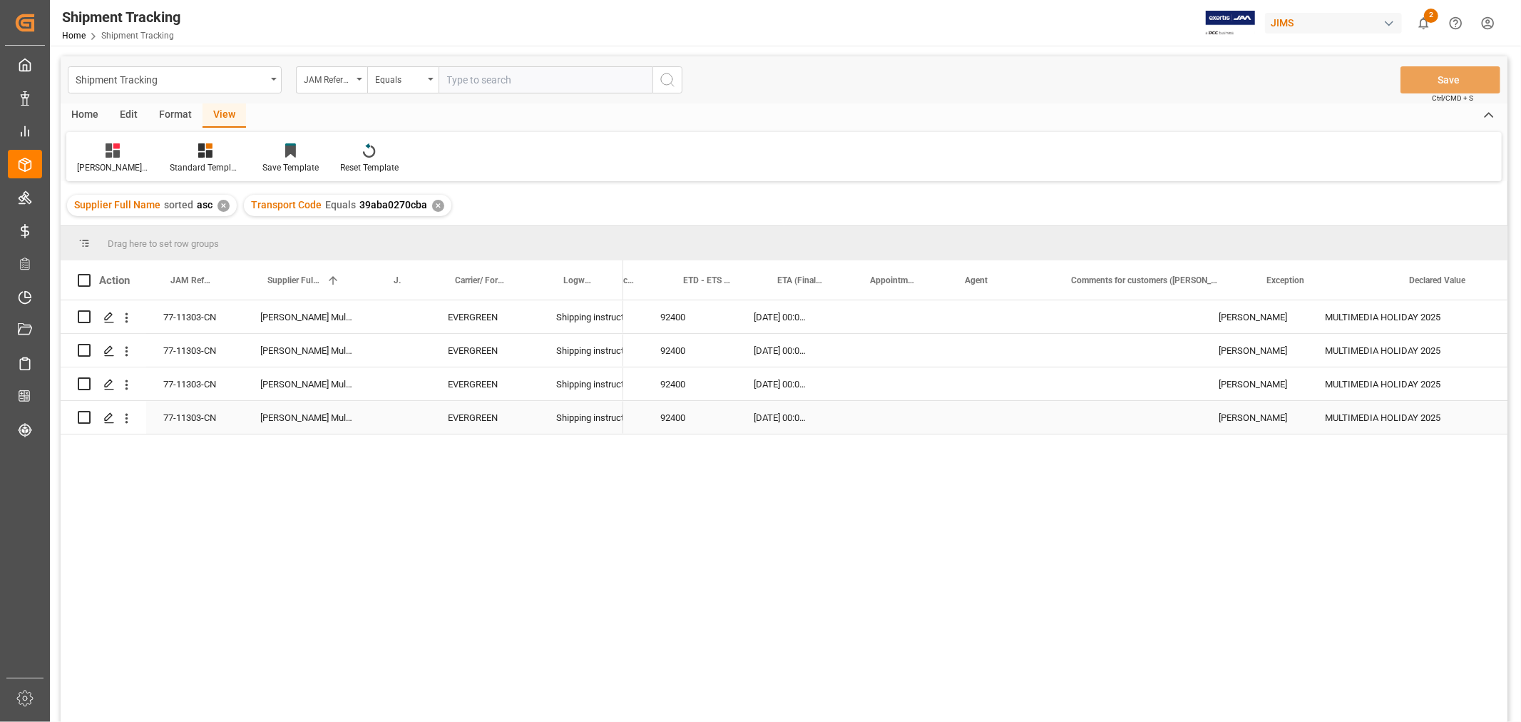
scroll to position [0, 1269]
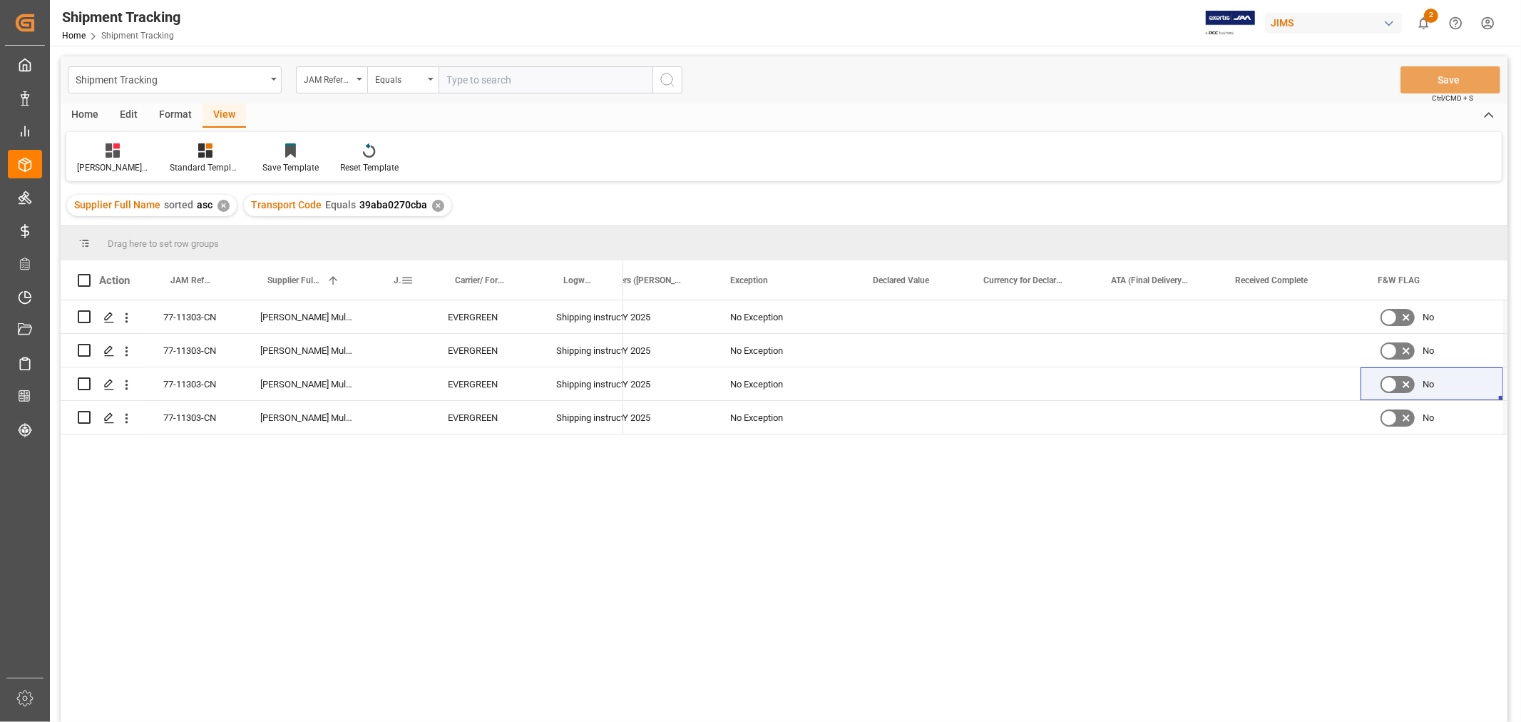
drag, startPoint x: 408, startPoint y: 282, endPoint x: 810, endPoint y: 279, distance: 402.2
click at [810, 279] on div "Exception" at bounding box center [778, 279] width 96 height 39
click at [832, 282] on span at bounding box center [832, 280] width 13 height 13
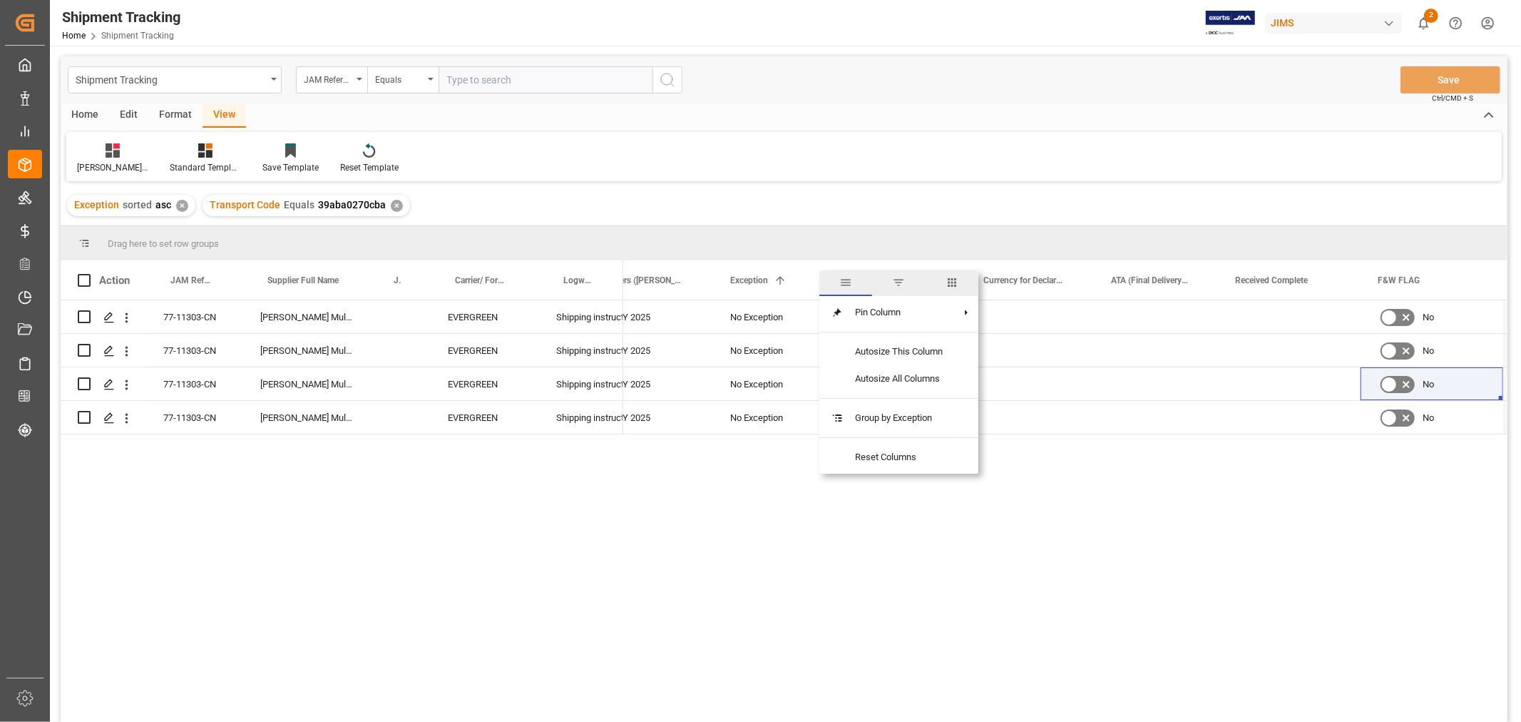
click at [954, 283] on span "columns" at bounding box center [952, 282] width 13 height 13
click at [836, 315] on input "Toggle Select All Columns" at bounding box center [834, 318] width 13 height 13
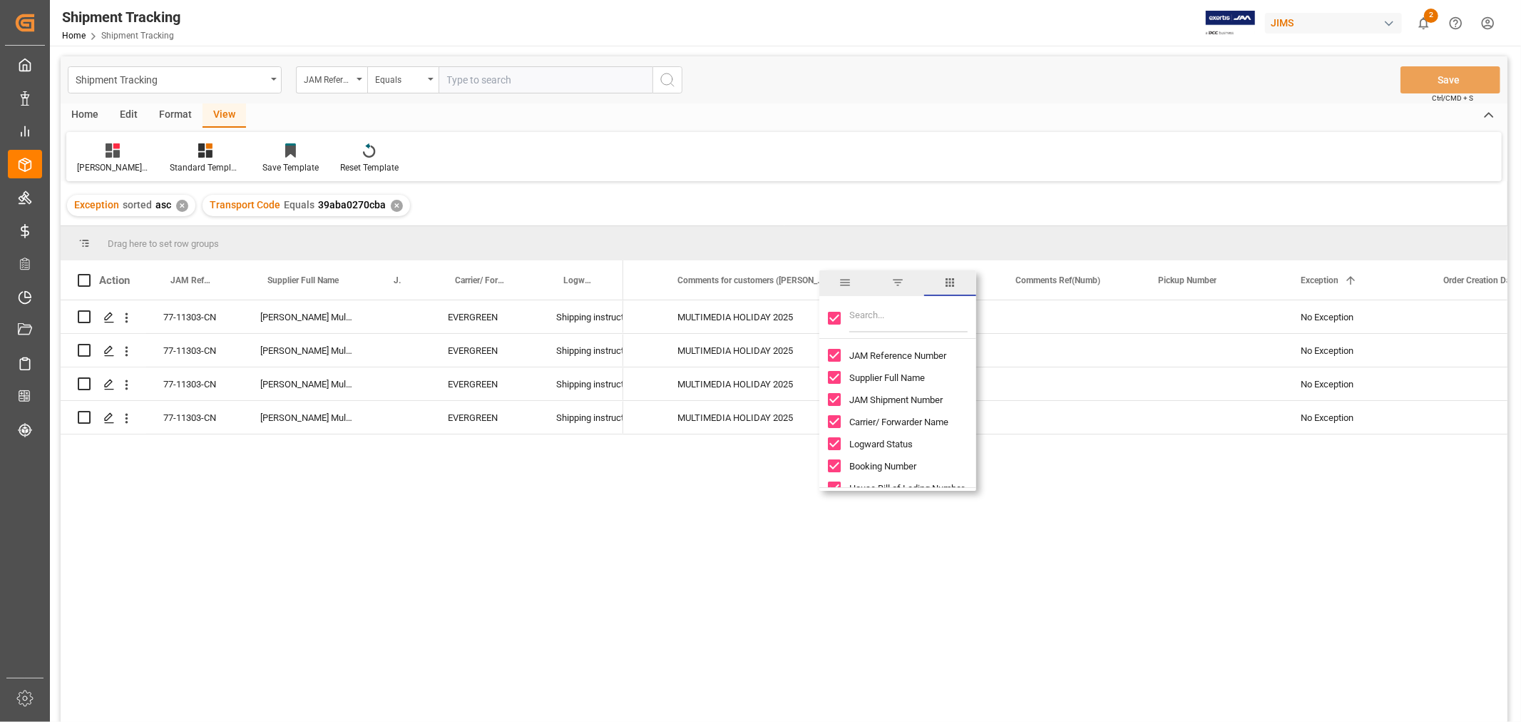
click at [835, 314] on input "Toggle Select All Columns" at bounding box center [834, 318] width 13 height 13
checkbox input "false"
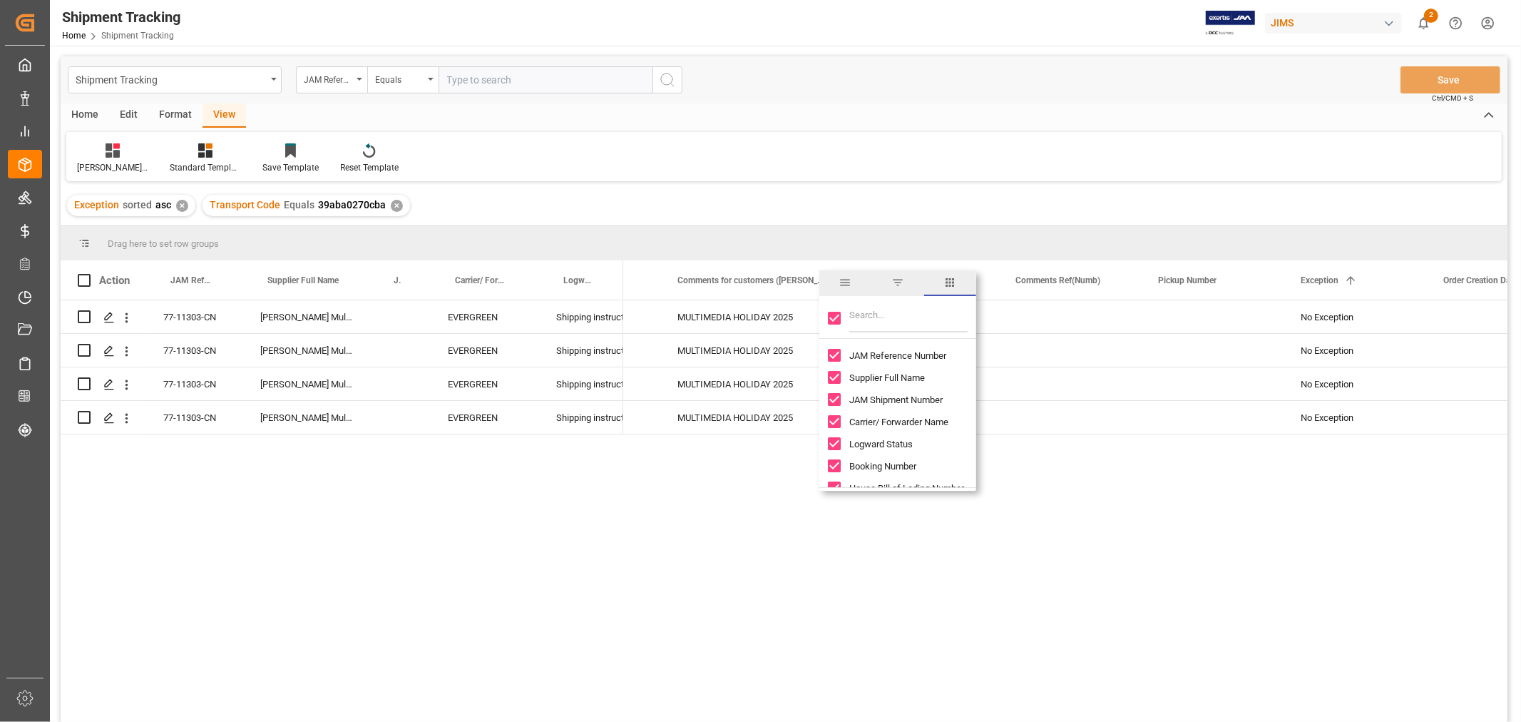
checkbox input "false"
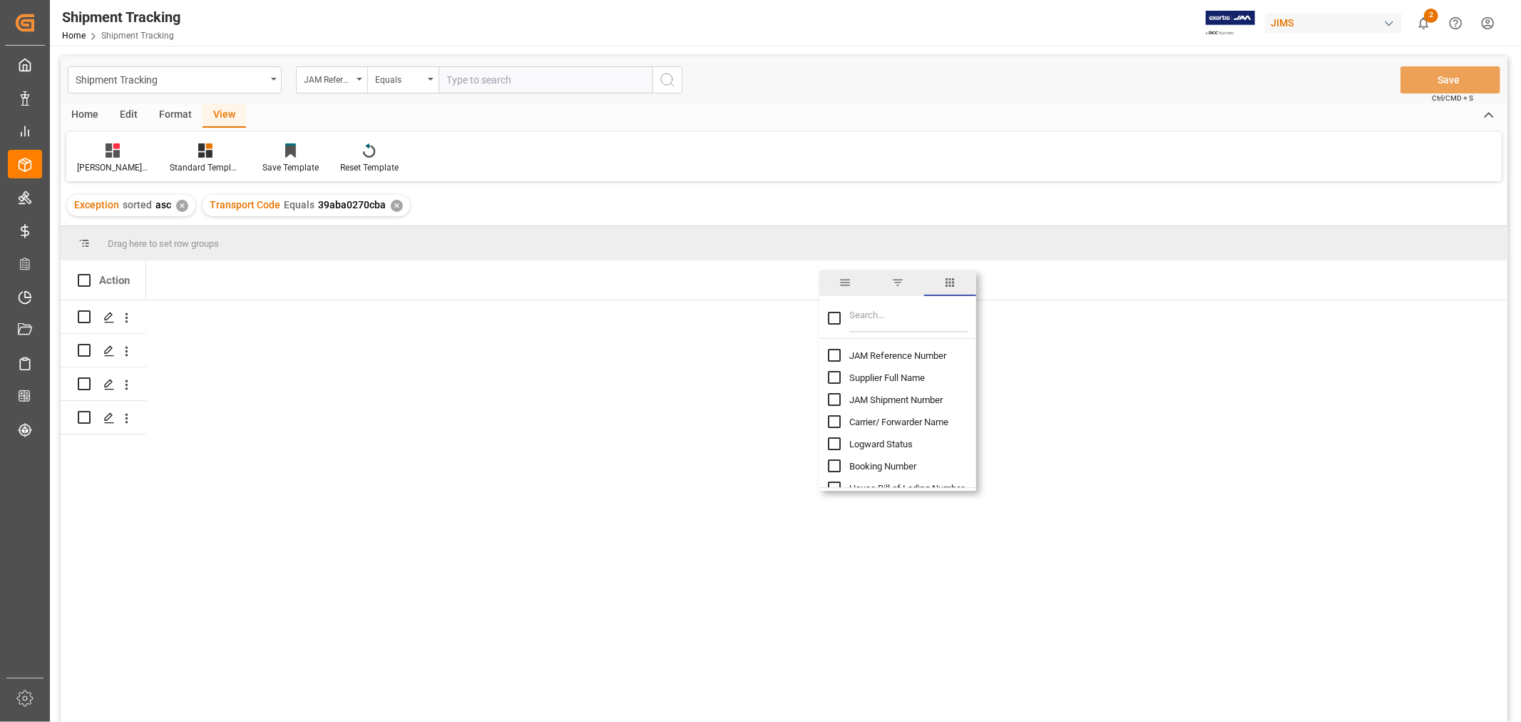
click at [828, 351] on input "JAM Reference Number column toggle visibility (hidden)" at bounding box center [834, 355] width 13 height 13
checkbox input "true"
checkbox input "false"
click at [865, 322] on input "Filter Columns Input" at bounding box center [908, 318] width 118 height 29
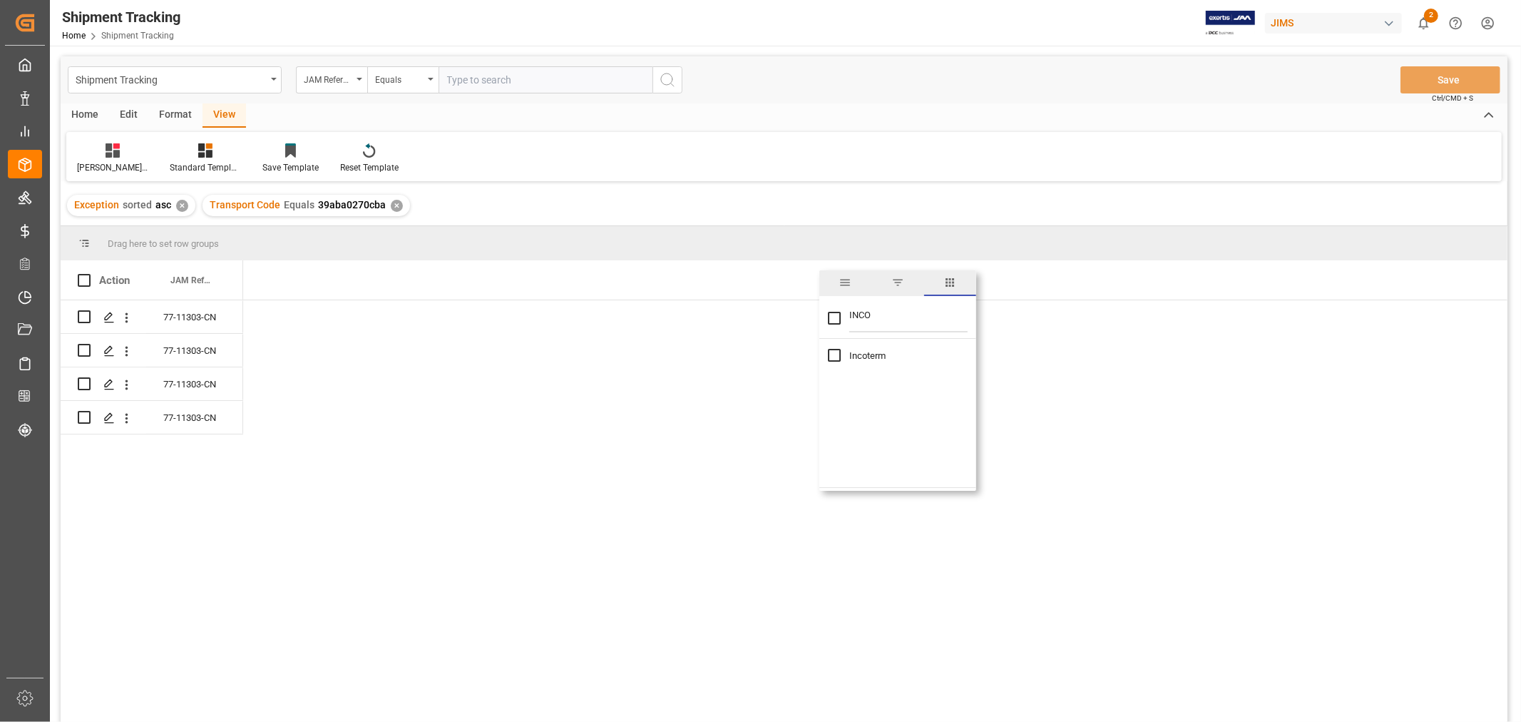
type input "INCO"
click at [826, 354] on div "Incoterm" at bounding box center [897, 355] width 157 height 22
click at [832, 354] on input "Incoterm column toggle visibility (hidden)" at bounding box center [834, 355] width 13 height 13
checkbox input "true"
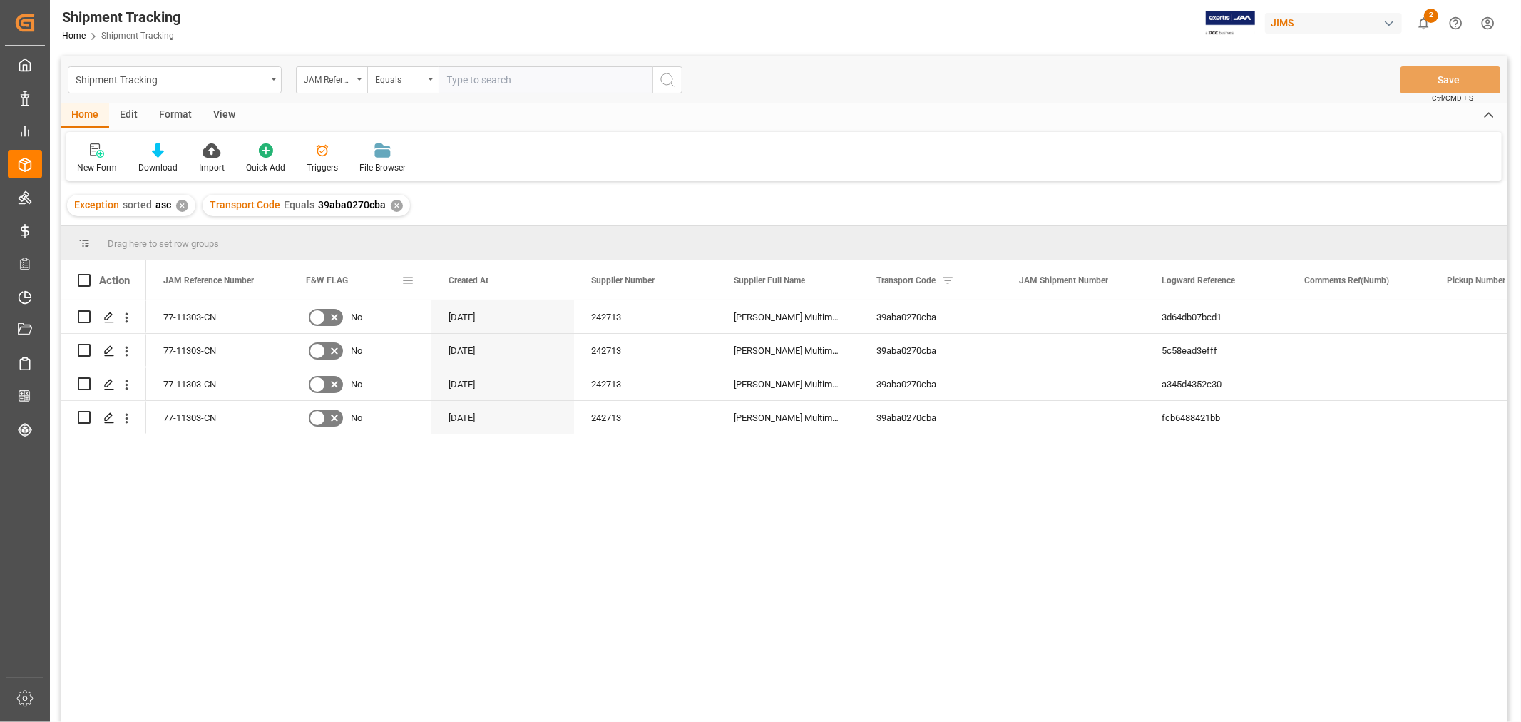
click at [404, 277] on span at bounding box center [407, 280] width 13 height 13
click at [532, 281] on span "columns" at bounding box center [527, 282] width 13 height 13
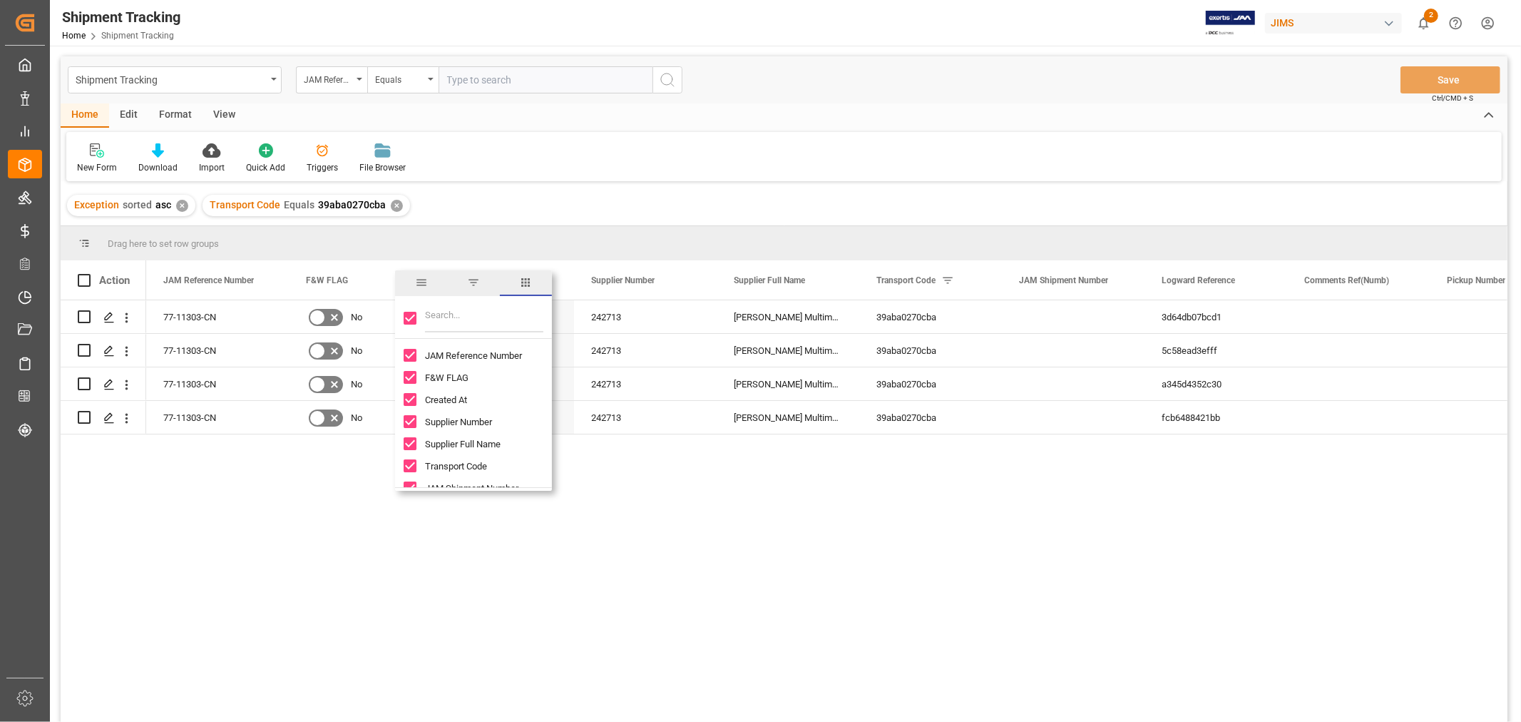
click at [416, 317] on input "Toggle Select All Columns" at bounding box center [410, 318] width 13 height 13
checkbox input "false"
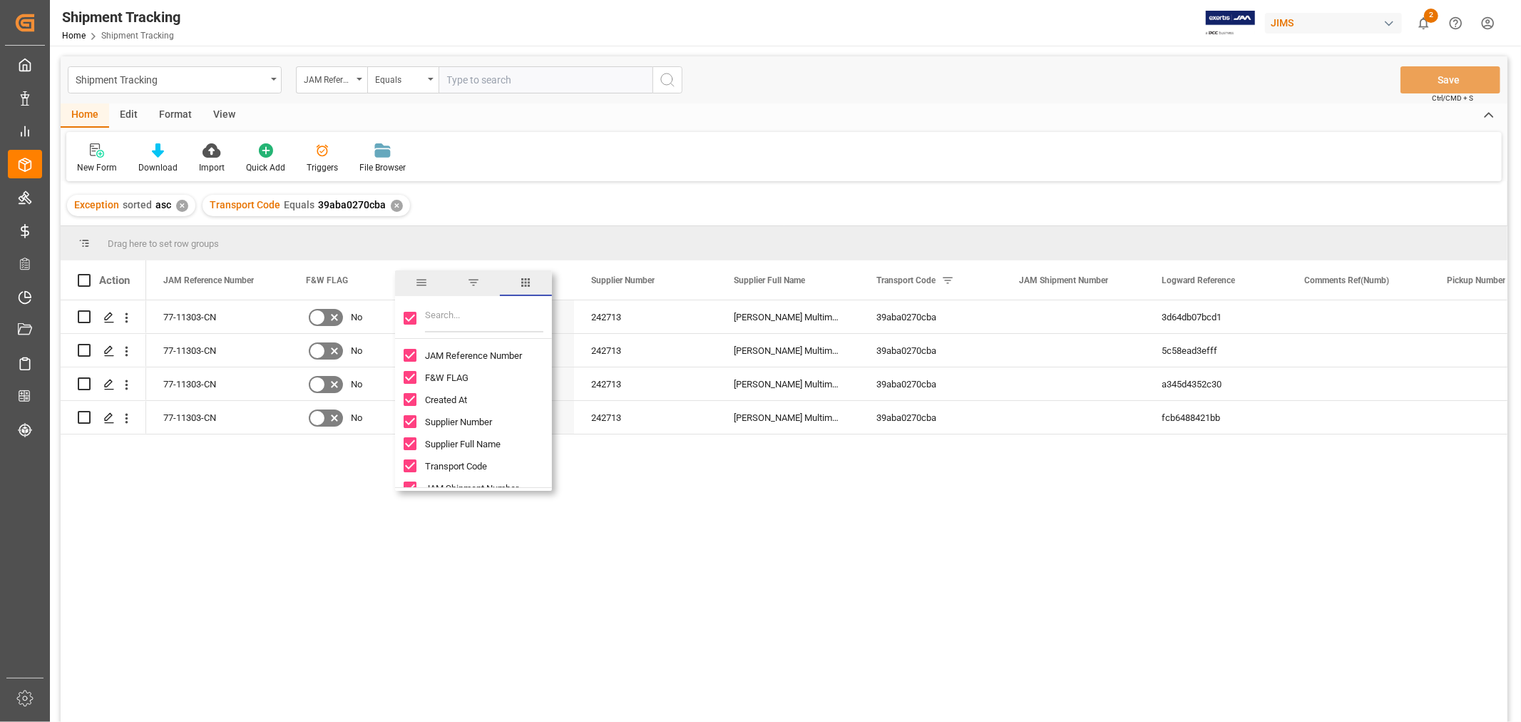
checkbox input "false"
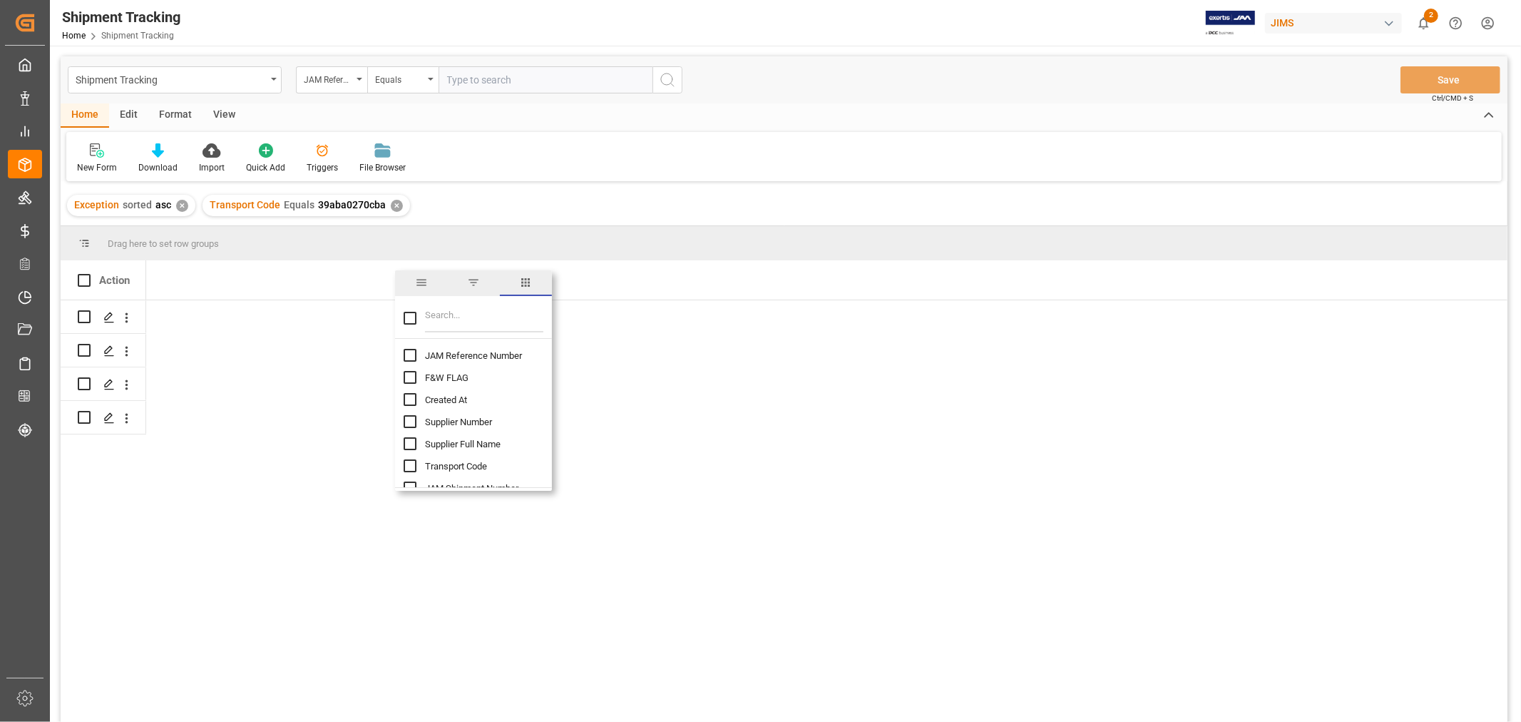
click at [410, 351] on input "JAM Reference Number column toggle visibility (hidden)" at bounding box center [410, 355] width 13 height 13
checkbox input "true"
checkbox input "false"
click at [436, 319] on input "Filter Columns Input" at bounding box center [484, 318] width 118 height 29
type input "INC"
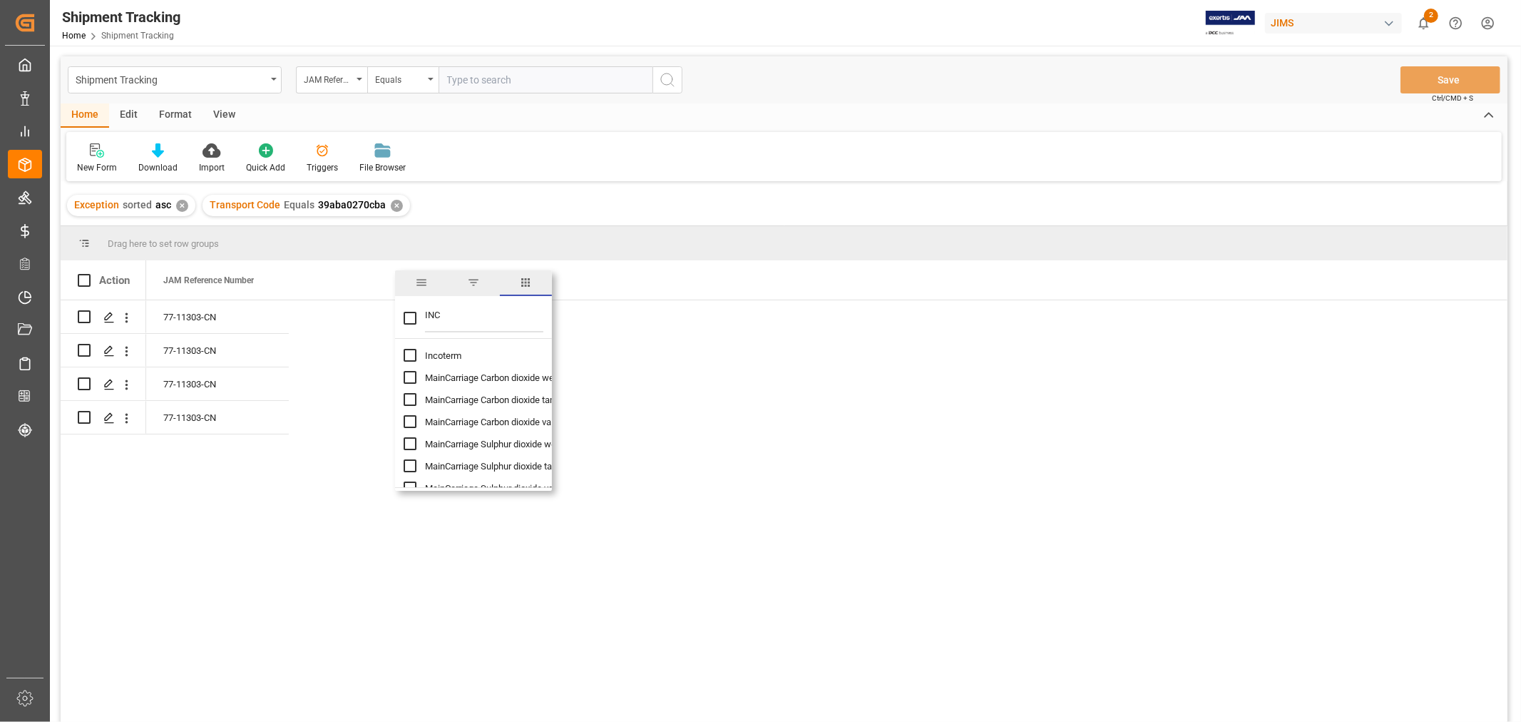
click at [404, 355] on input "Incoterm column toggle visibility (hidden)" at bounding box center [410, 355] width 13 height 13
checkbox input "true"
checkbox input "false"
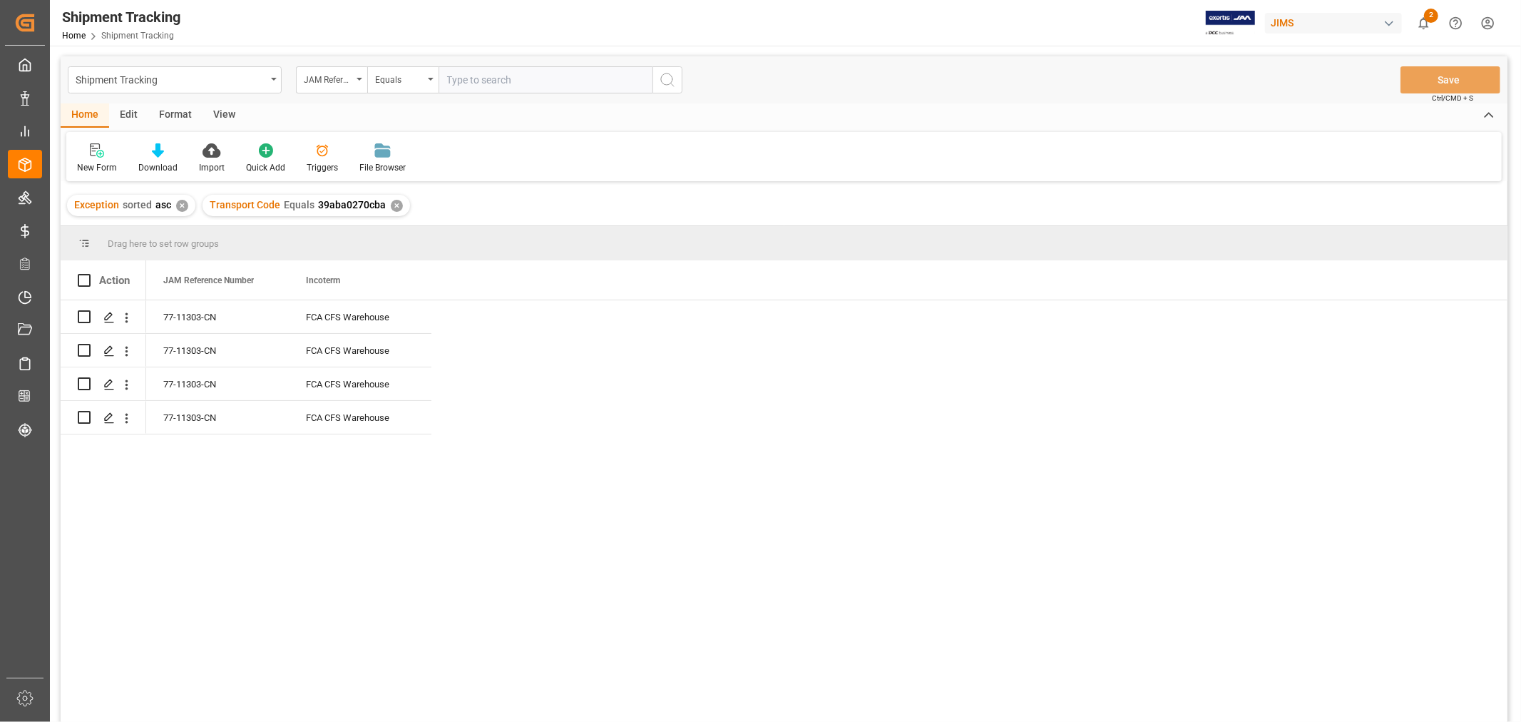
click at [687, 359] on div "77-11303-CN FCA CFS Warehouse 77-11303-CN FCA CFS Warehouse 77-11303-CN FCA CFS…" at bounding box center [826, 515] width 1361 height 431
click at [667, 317] on div "77-11303-CN FCA CFS Warehouse 77-11303-CN FCA CFS Warehouse 77-11303-CN FCA CFS…" at bounding box center [826, 515] width 1361 height 431
click at [393, 205] on div "✕" at bounding box center [397, 206] width 12 height 12
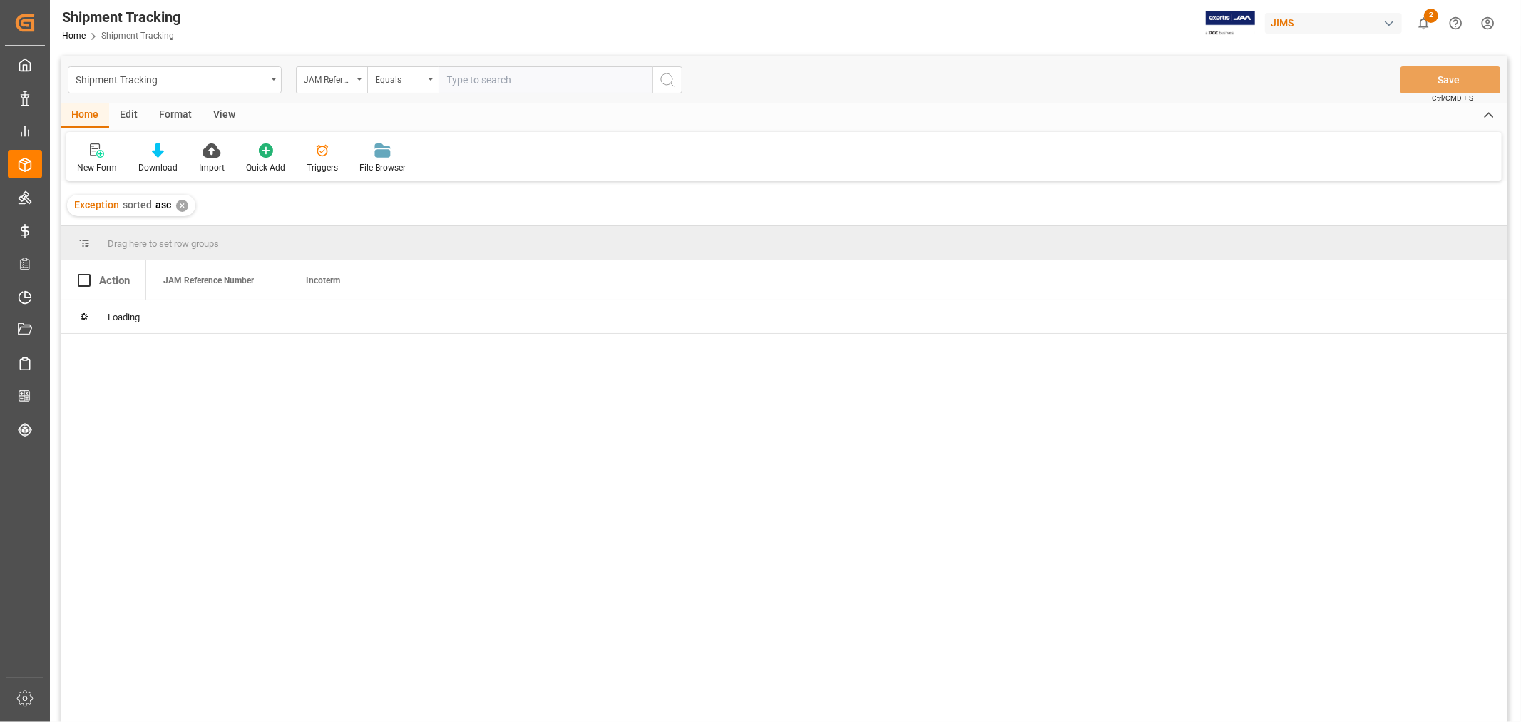
click at [458, 77] on input "text" at bounding box center [546, 79] width 214 height 27
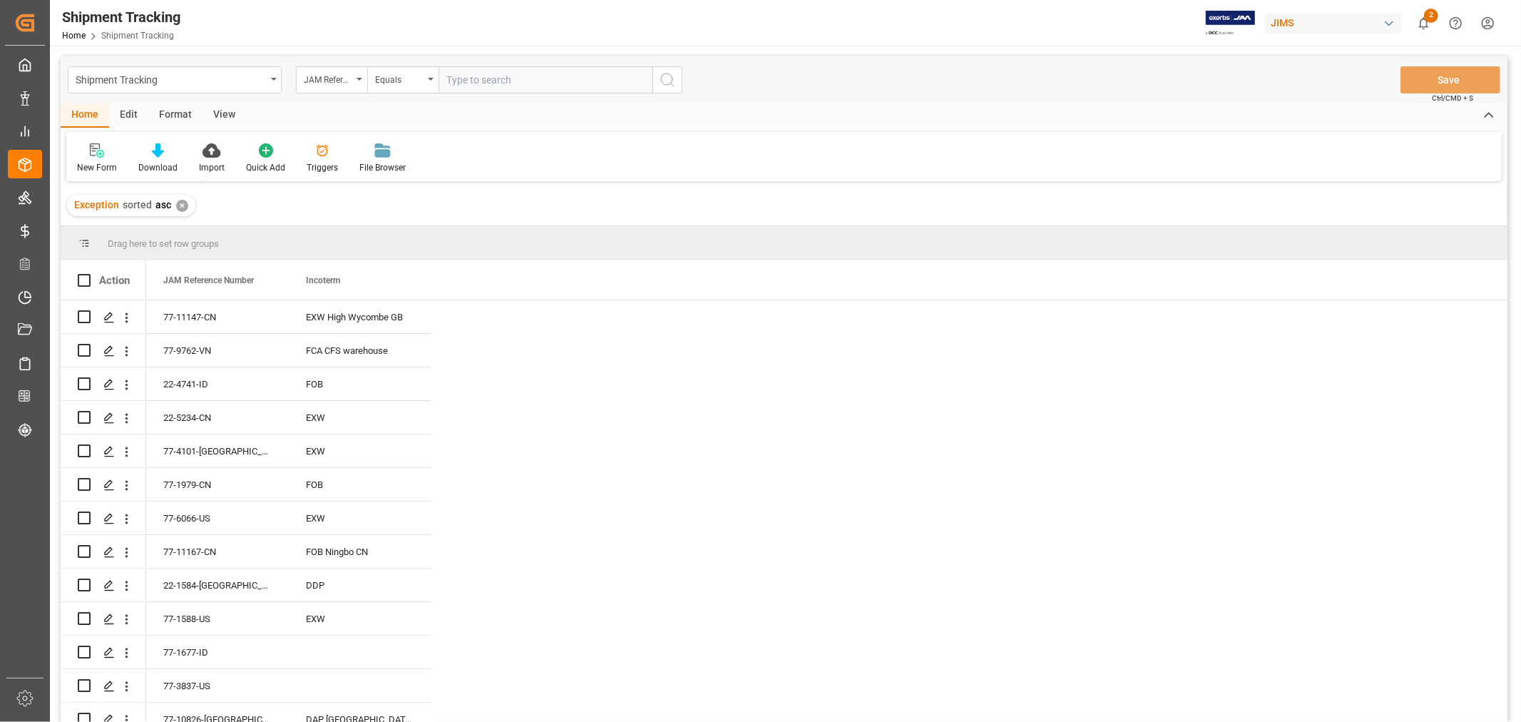
click at [458, 77] on input "text" at bounding box center [546, 79] width 214 height 27
paste input "77-10344-CN"
type input "77-10344-CN"
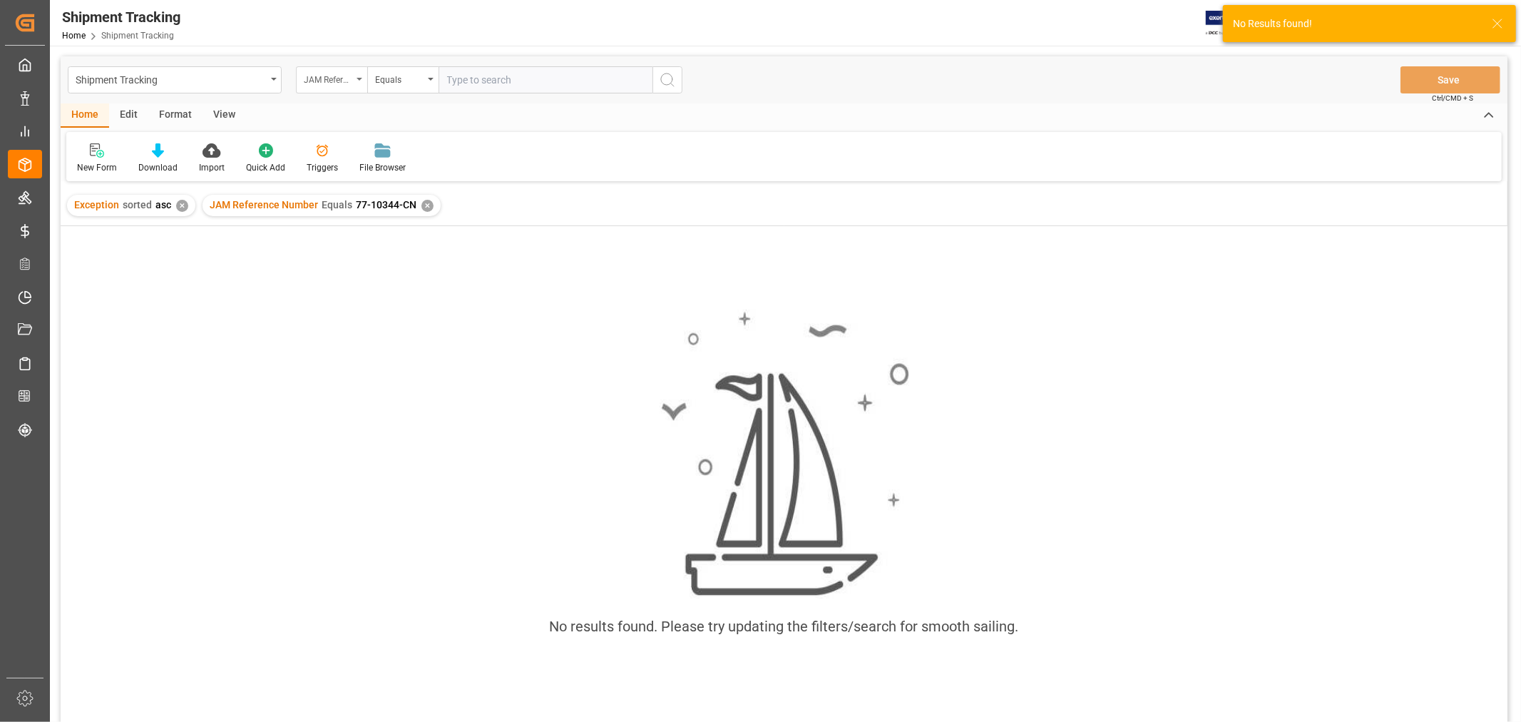
click at [350, 73] on div "JAM Reference Number" at bounding box center [328, 78] width 48 height 16
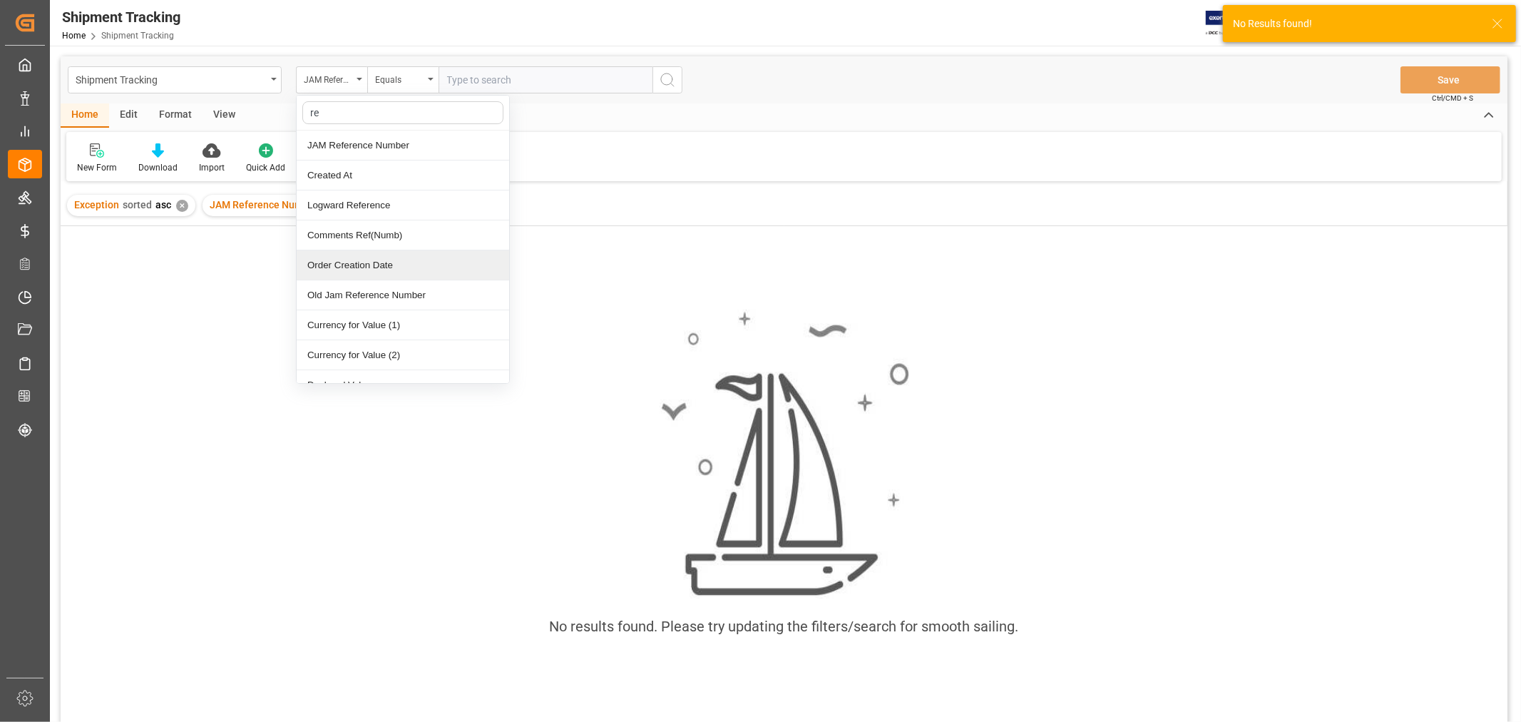
type input "ref"
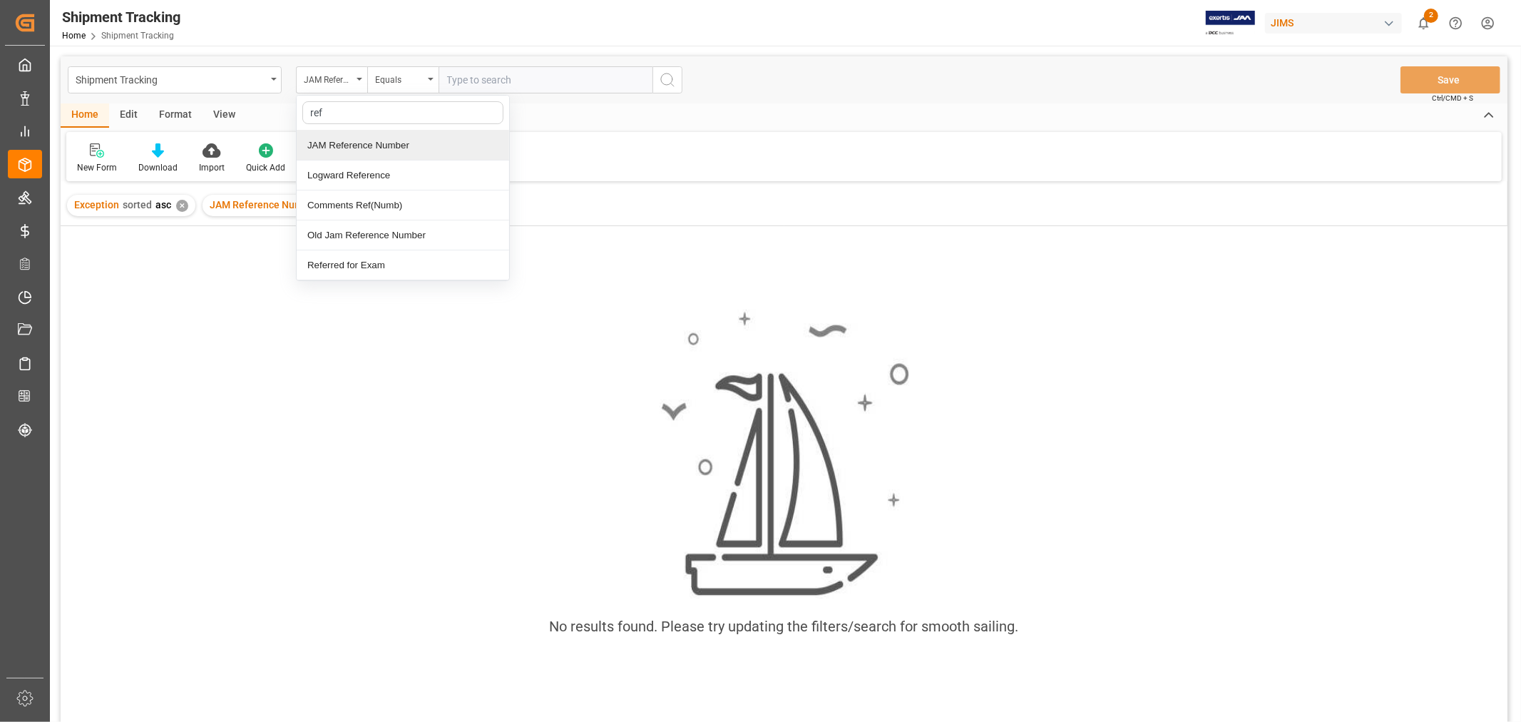
click at [352, 143] on div "JAM Reference Number" at bounding box center [403, 145] width 212 height 30
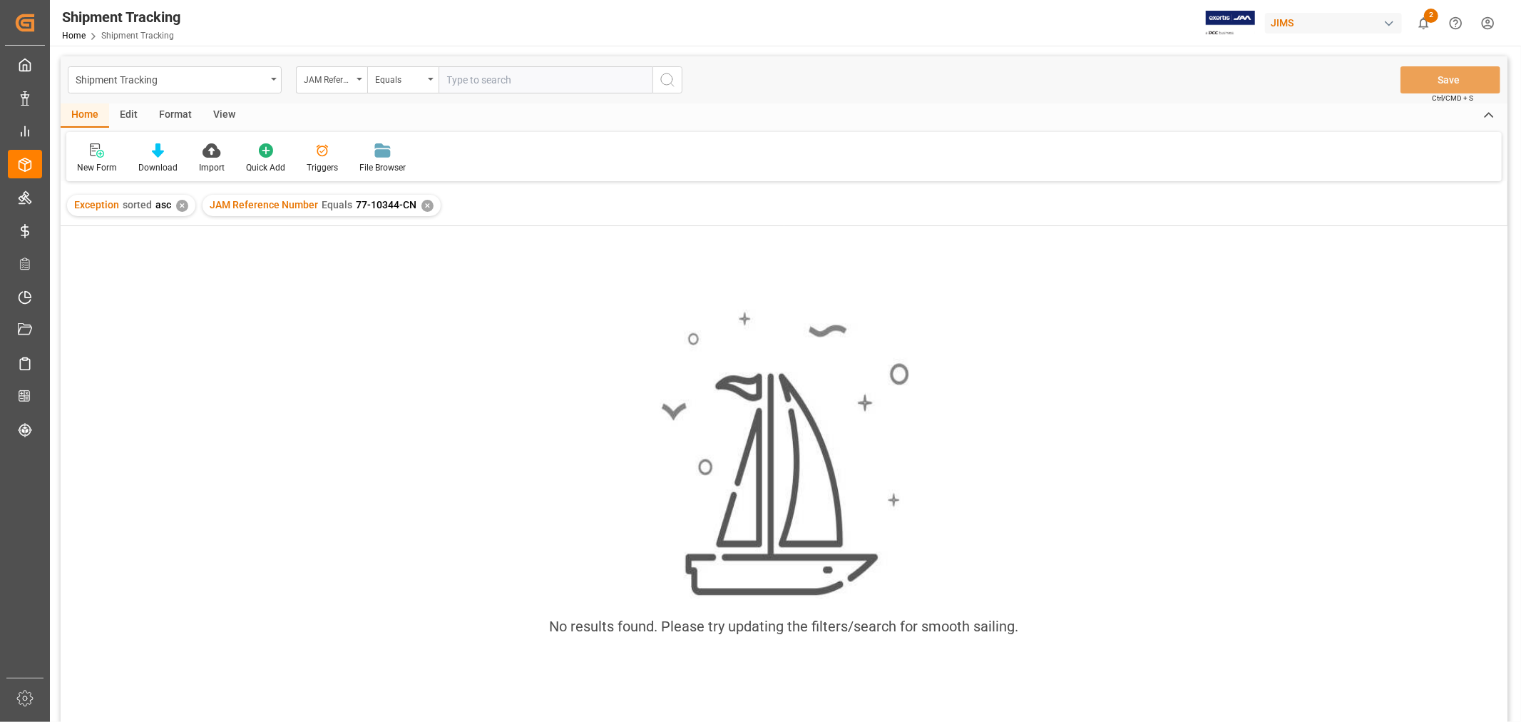
click at [458, 76] on input "text" at bounding box center [546, 79] width 214 height 27
click at [428, 205] on div "✕" at bounding box center [427, 206] width 12 height 12
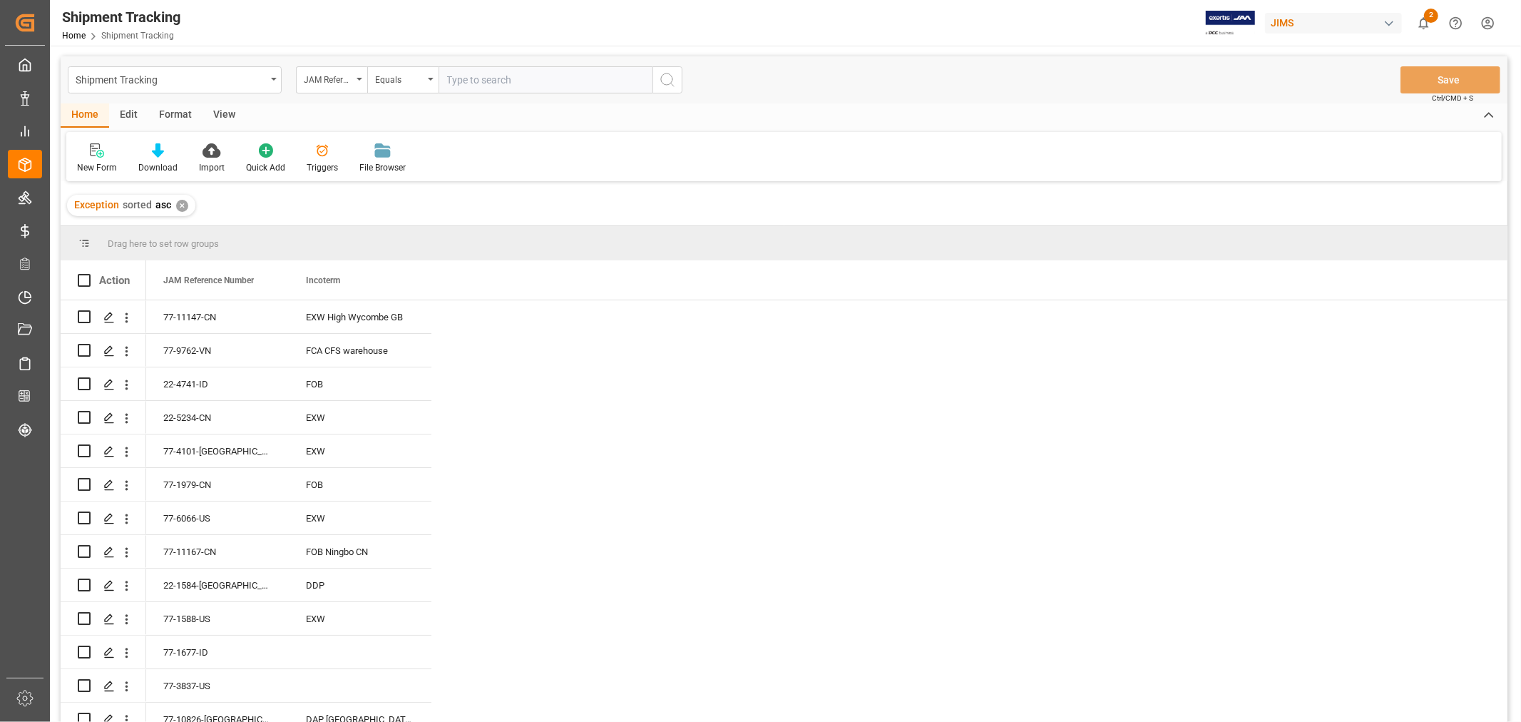
click at [452, 67] on input "text" at bounding box center [546, 79] width 214 height 27
type input "77-10344-cn"
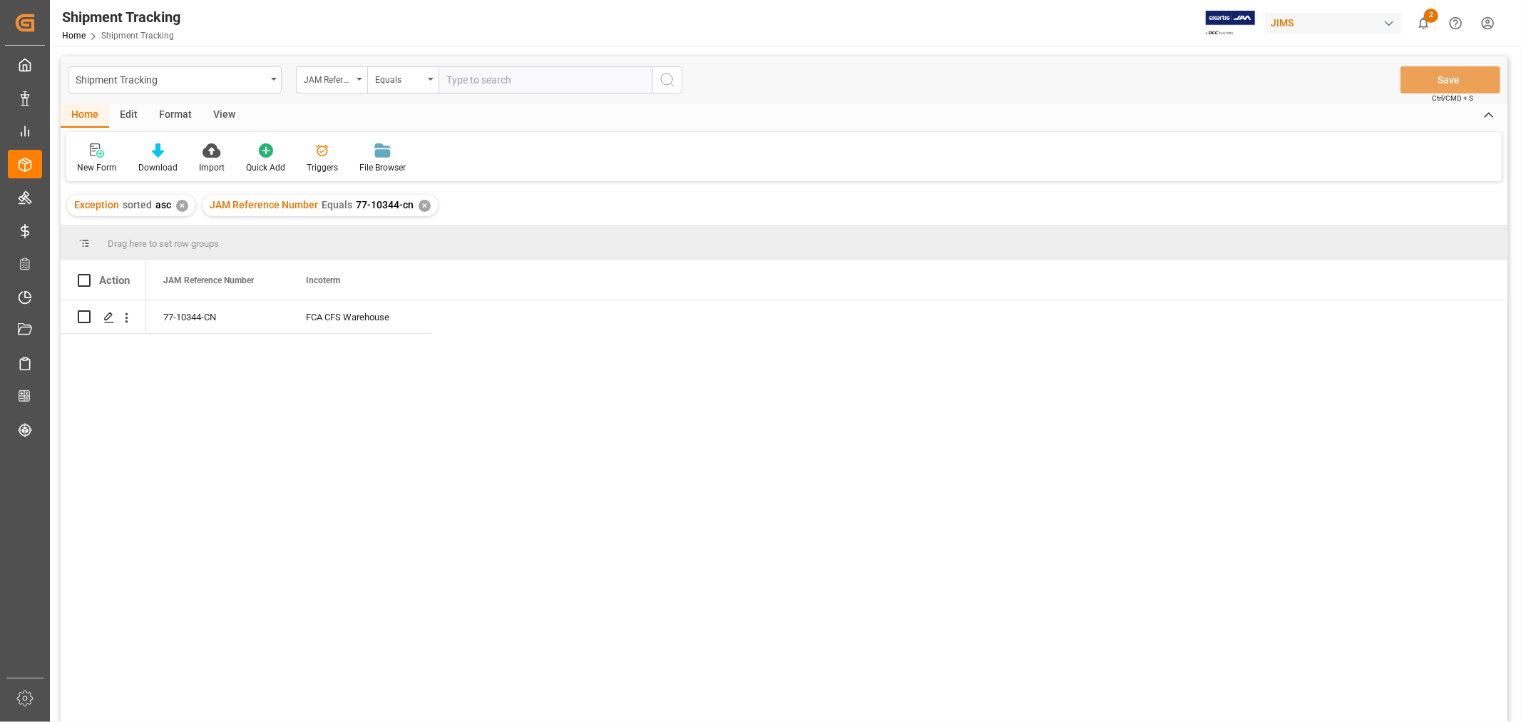
click at [419, 204] on div "✕" at bounding box center [425, 206] width 12 height 12
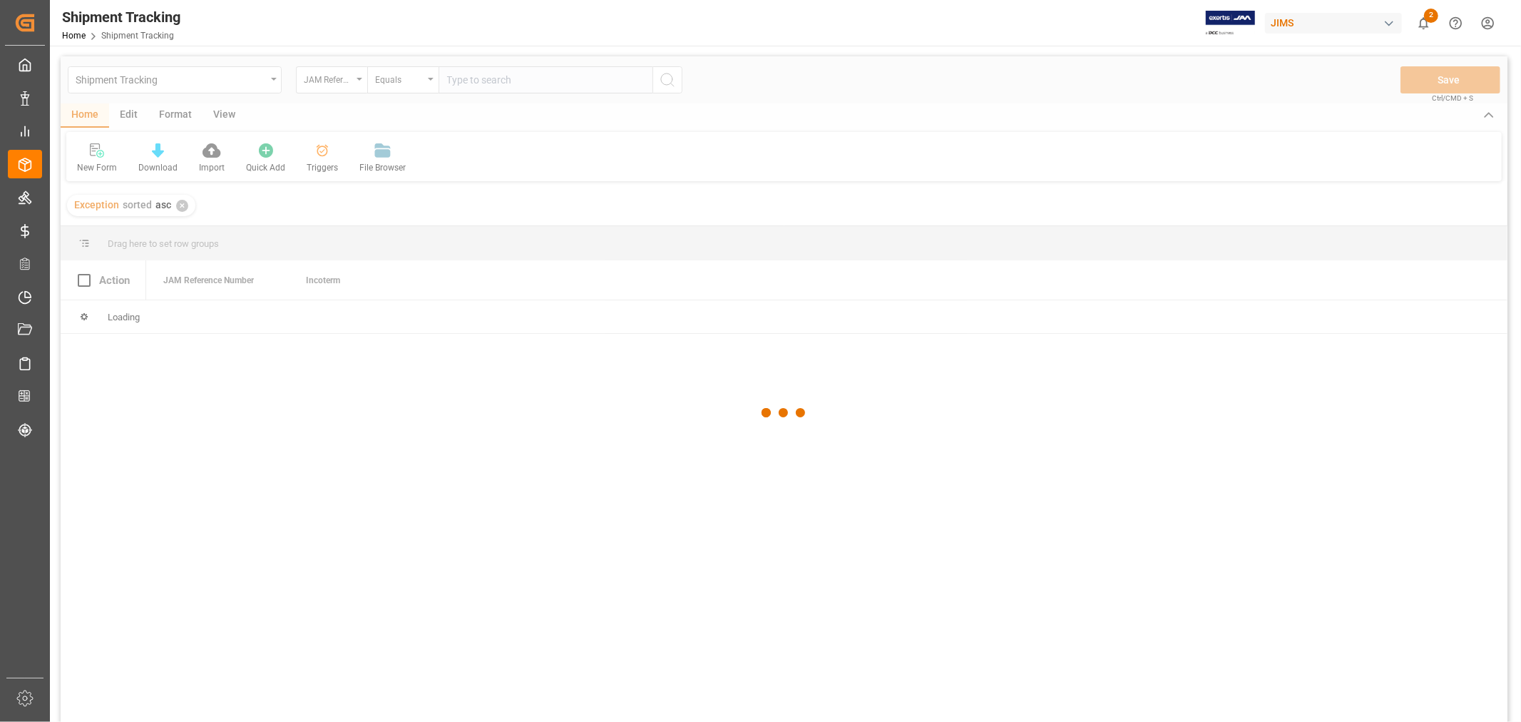
click at [486, 77] on div at bounding box center [784, 412] width 1447 height 713
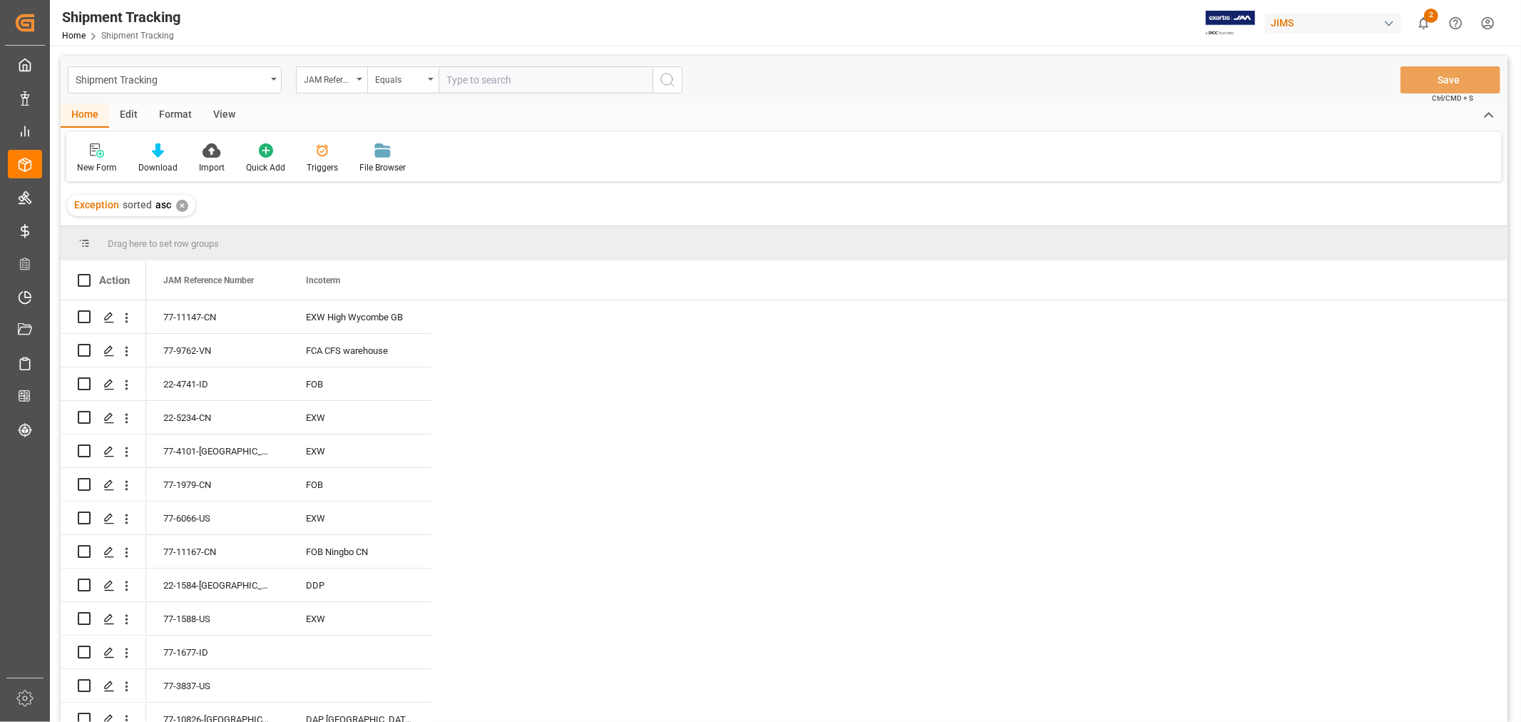
click at [485, 76] on input "text" at bounding box center [546, 79] width 214 height 27
paste input "77-10469-CN"
type input "77-10469-CN"
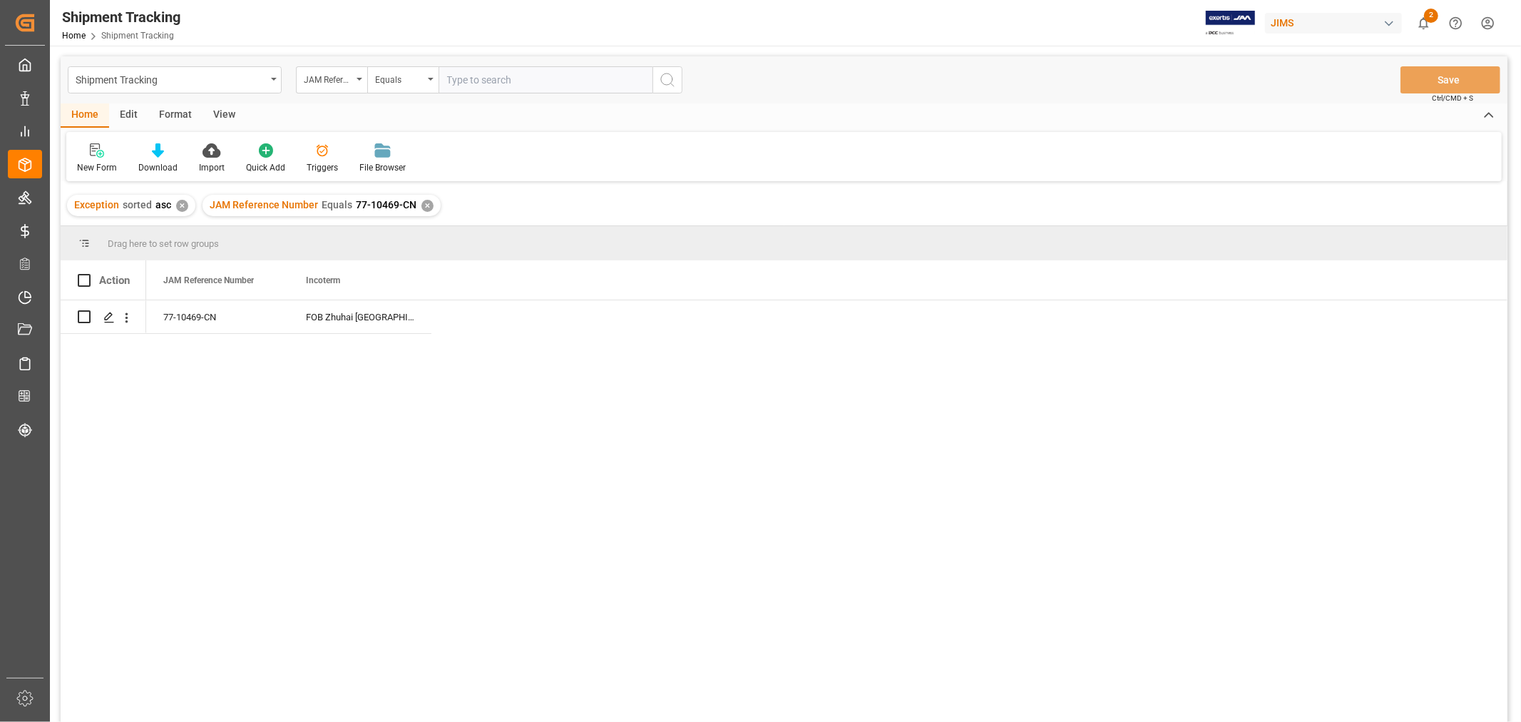
click at [228, 111] on div "View" at bounding box center [224, 115] width 43 height 24
click at [88, 158] on div "Default" at bounding box center [90, 158] width 49 height 31
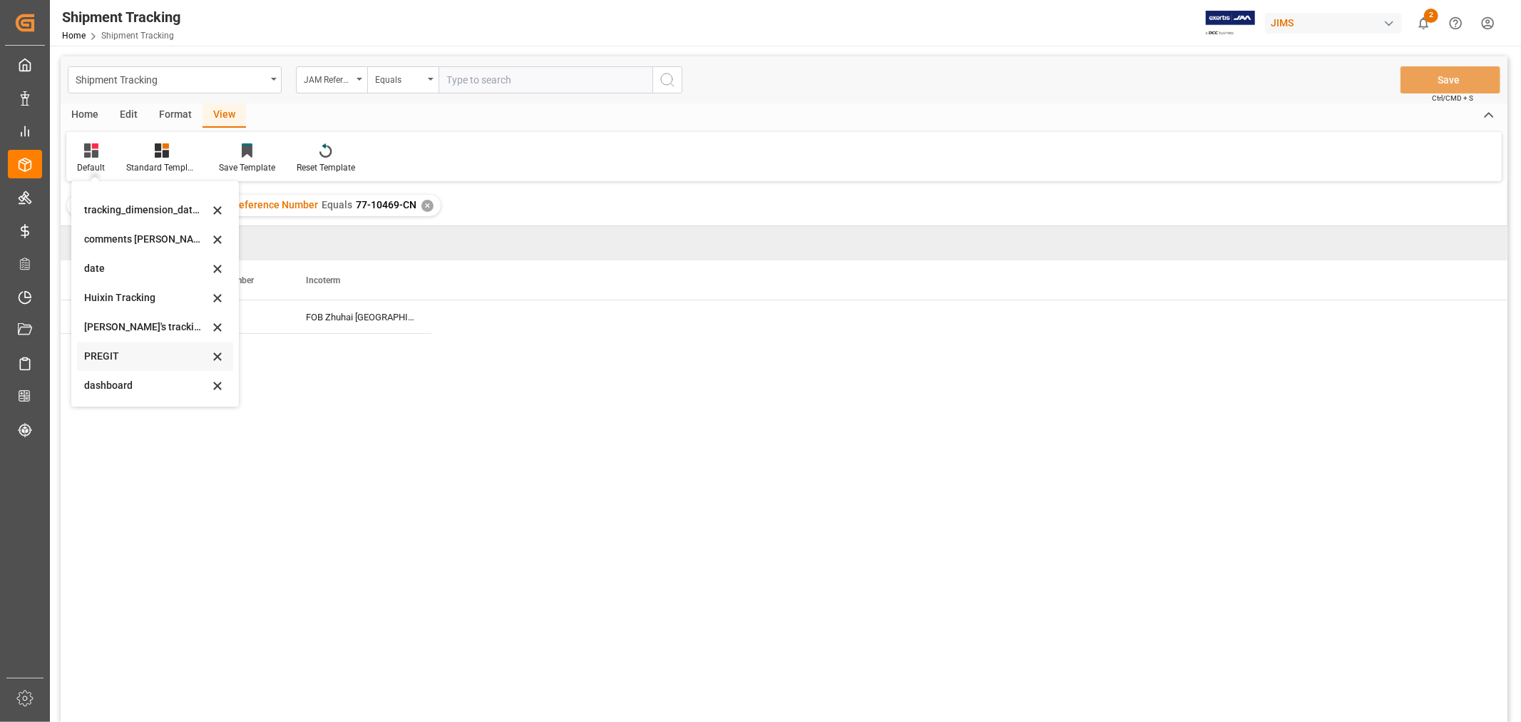
scroll to position [158, 0]
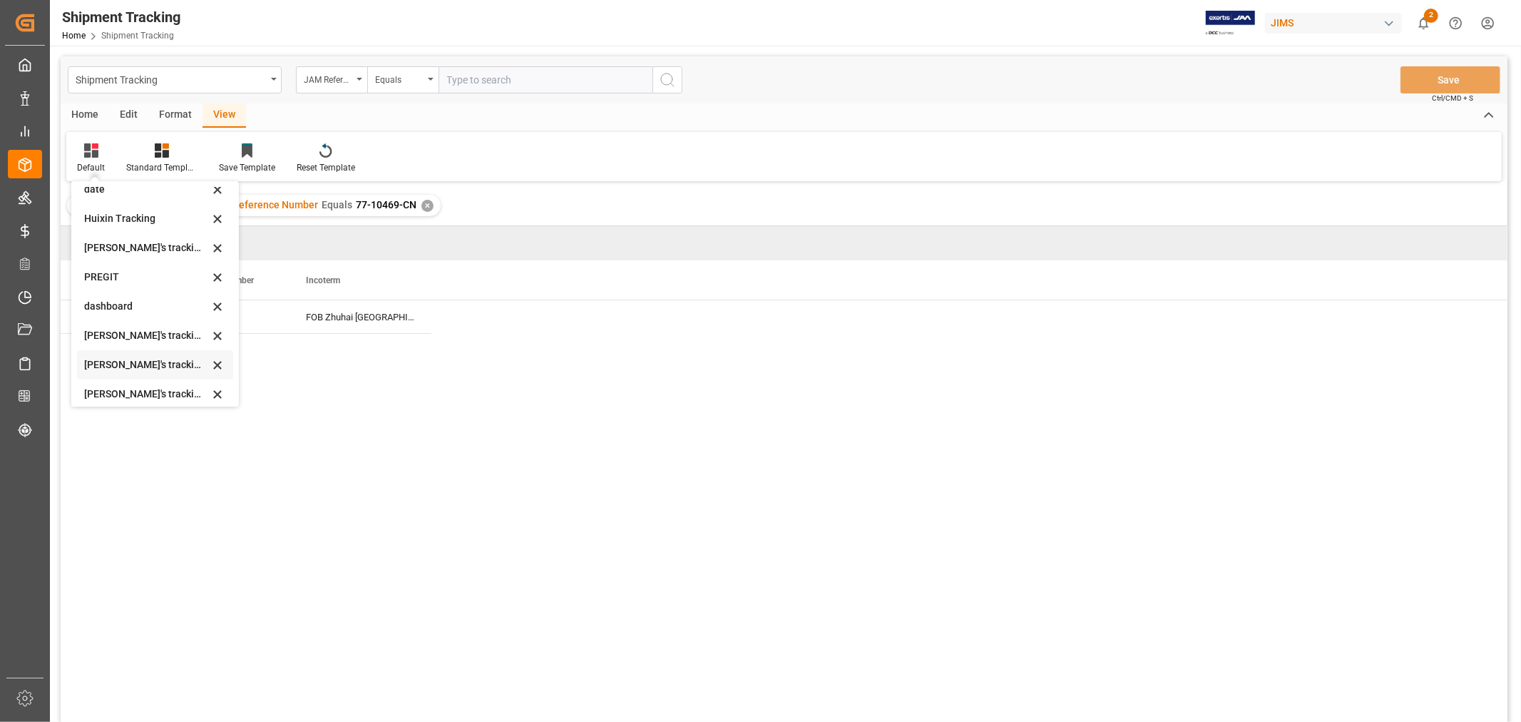
click at [145, 359] on div "[PERSON_NAME]'s tracking all # _5" at bounding box center [146, 364] width 125 height 15
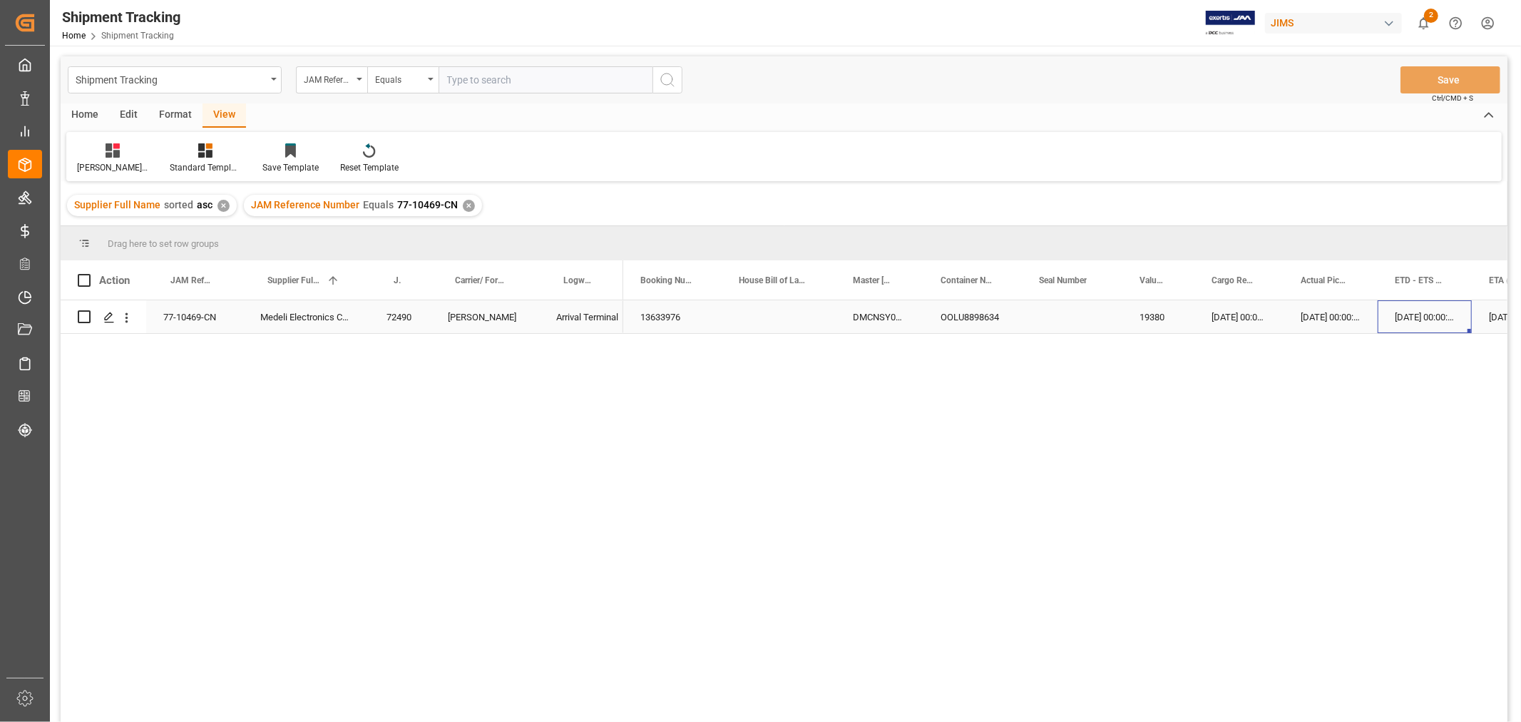
click at [1417, 314] on div "[DATE] 00:00:00" at bounding box center [1425, 316] width 94 height 33
